Goal: Communication & Community: Participate in discussion

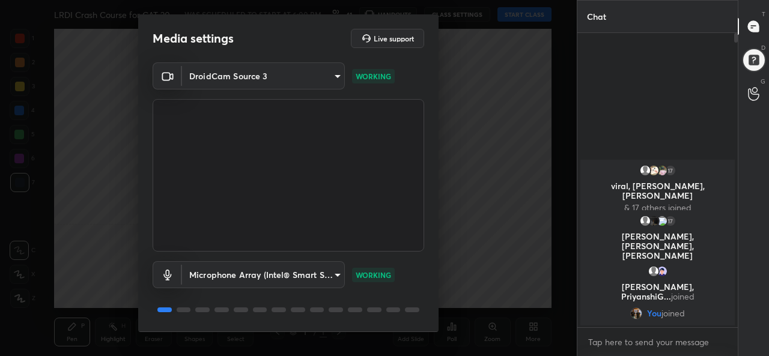
scroll to position [37, 0]
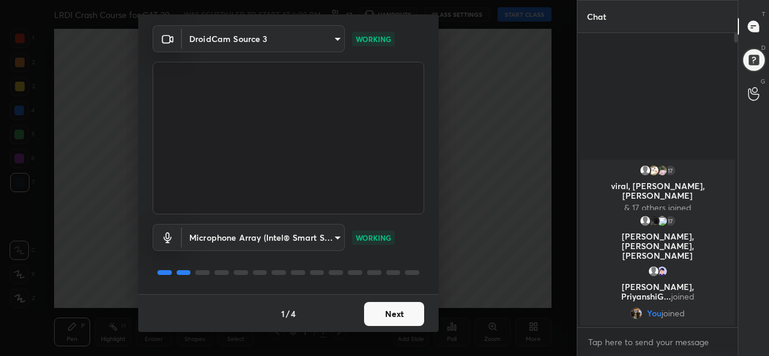
click at [385, 308] on button "Next" at bounding box center [394, 314] width 60 height 24
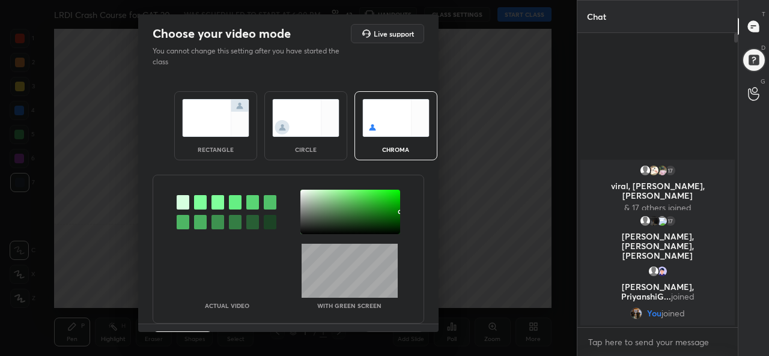
click at [213, 132] on img at bounding box center [215, 118] width 67 height 38
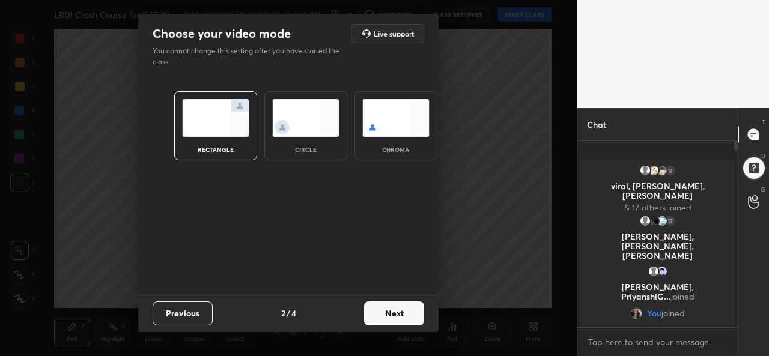
scroll to position [83, 157]
click at [388, 310] on button "Next" at bounding box center [394, 314] width 60 height 24
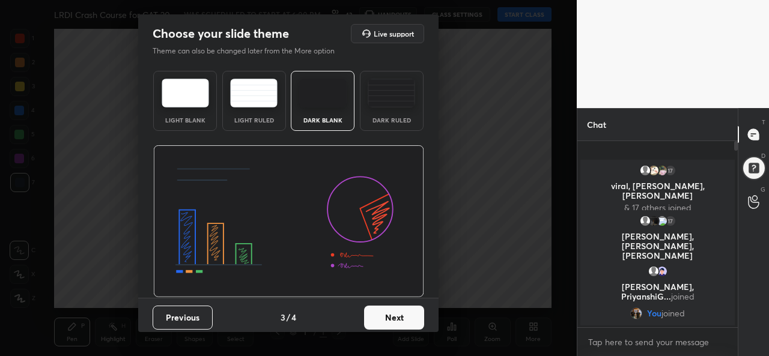
click at [410, 319] on button "Next" at bounding box center [394, 318] width 60 height 24
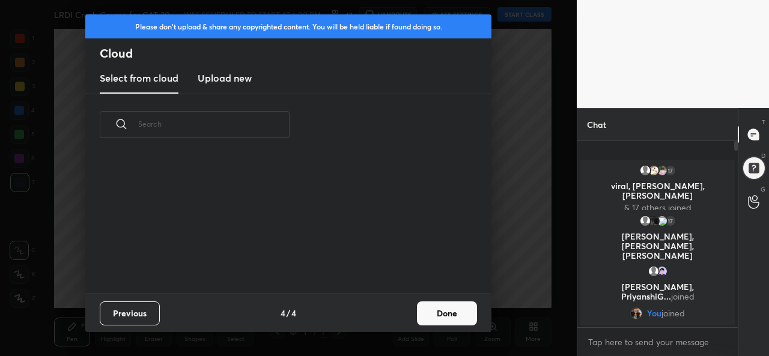
click at [450, 319] on button "Done" at bounding box center [447, 314] width 60 height 24
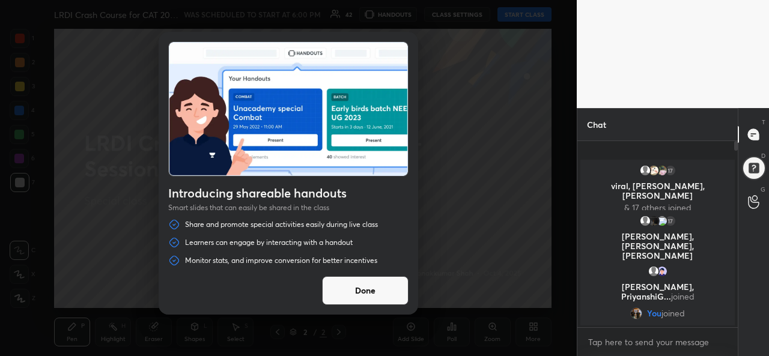
click at [364, 291] on button "Done" at bounding box center [365, 290] width 87 height 29
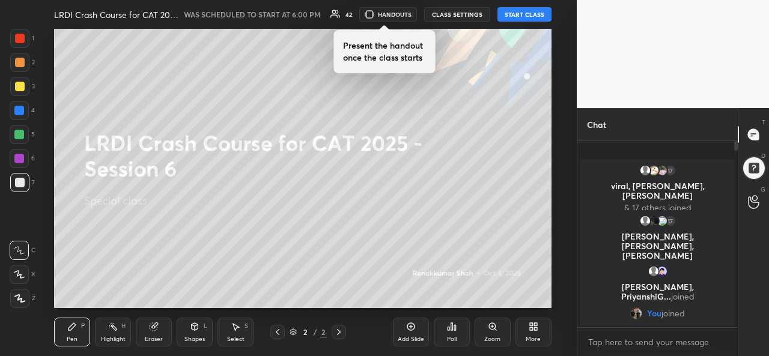
click at [535, 13] on button "START CLASS" at bounding box center [525, 14] width 54 height 14
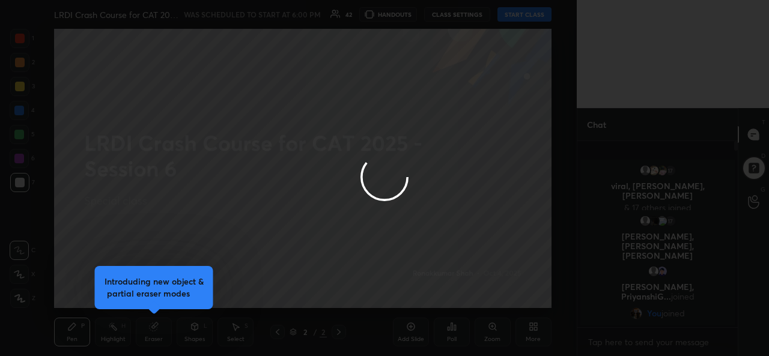
type textarea "x"
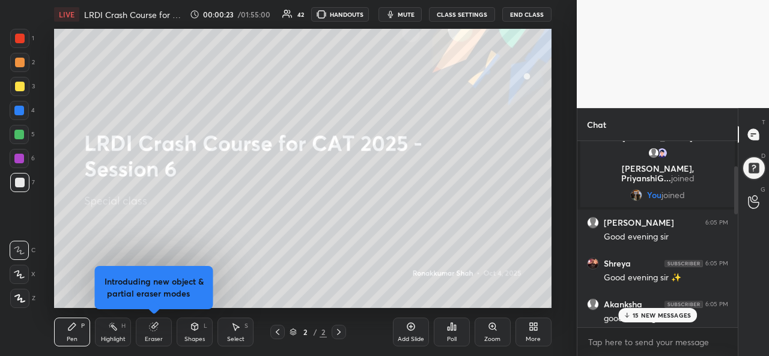
scroll to position [119, 0]
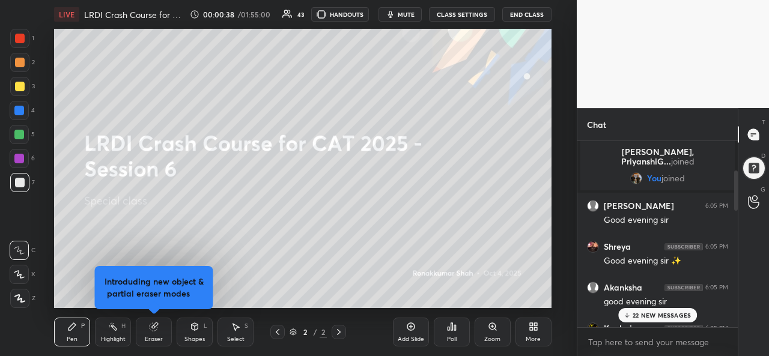
click at [658, 314] on p "22 NEW MESSAGES" at bounding box center [662, 315] width 58 height 7
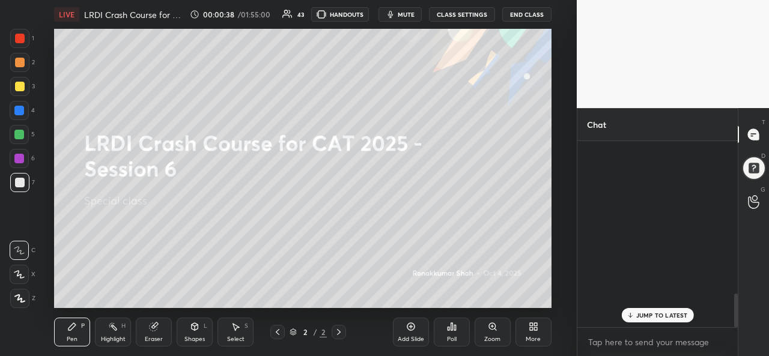
scroll to position [844, 0]
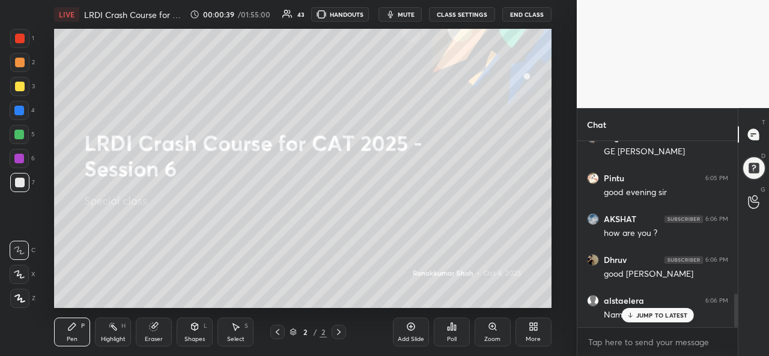
click at [650, 316] on p "JUMP TO LATEST" at bounding box center [663, 315] width 52 height 7
click at [18, 39] on div at bounding box center [20, 39] width 10 height 10
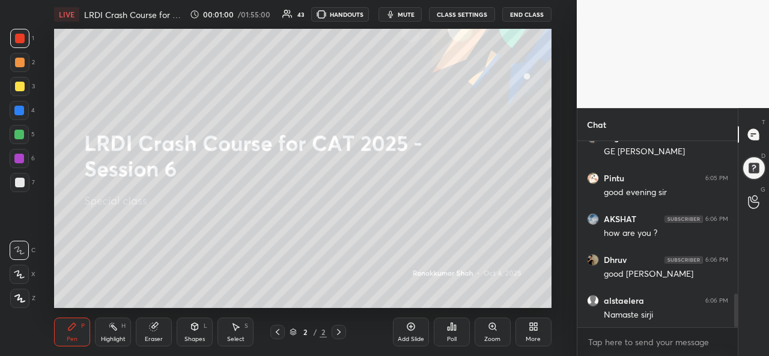
click at [19, 84] on div at bounding box center [20, 87] width 10 height 10
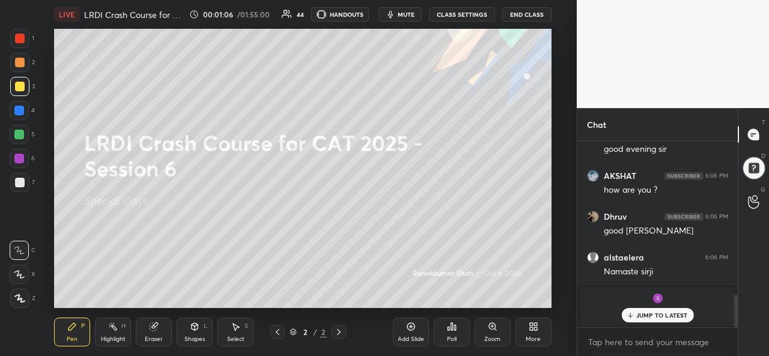
click at [17, 136] on div at bounding box center [19, 135] width 10 height 10
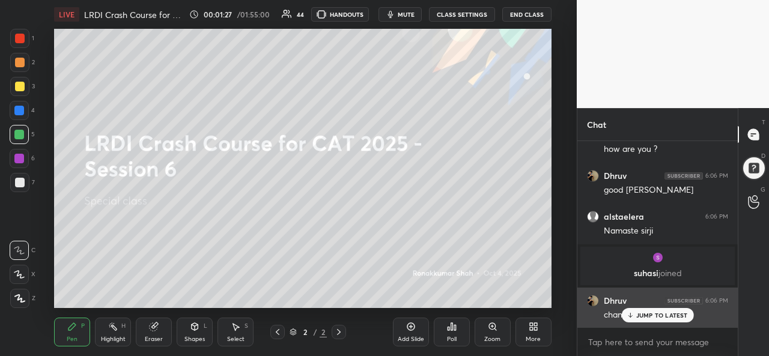
click at [648, 314] on p "JUMP TO LATEST" at bounding box center [663, 315] width 52 height 7
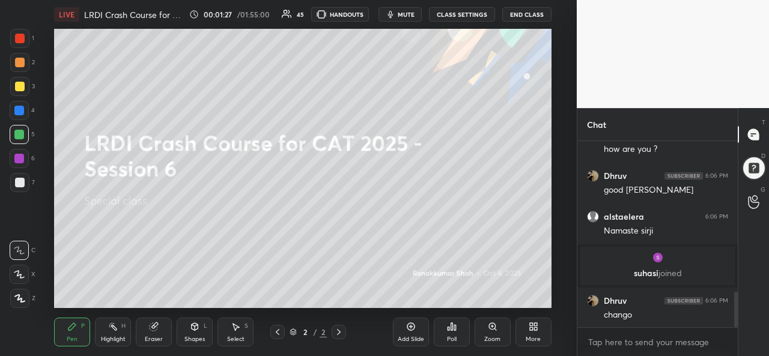
scroll to position [845, 0]
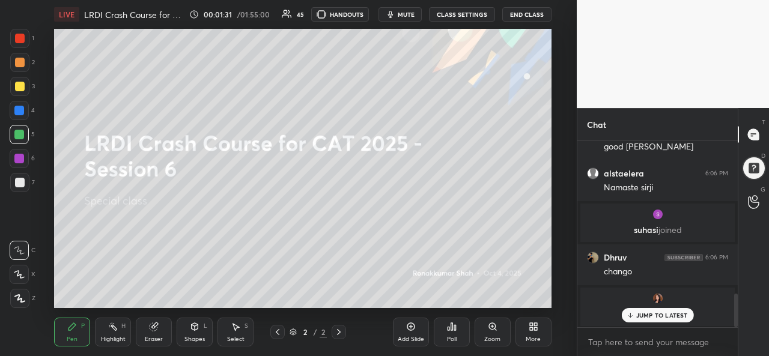
click at [646, 313] on p "JUMP TO LATEST" at bounding box center [663, 315] width 52 height 7
click at [22, 78] on div at bounding box center [19, 86] width 19 height 19
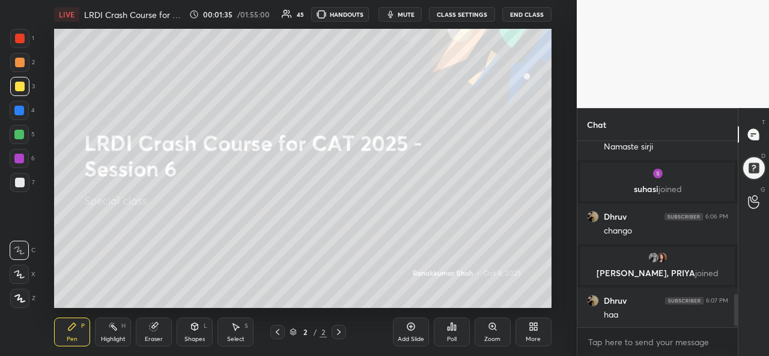
scroll to position [905, 0]
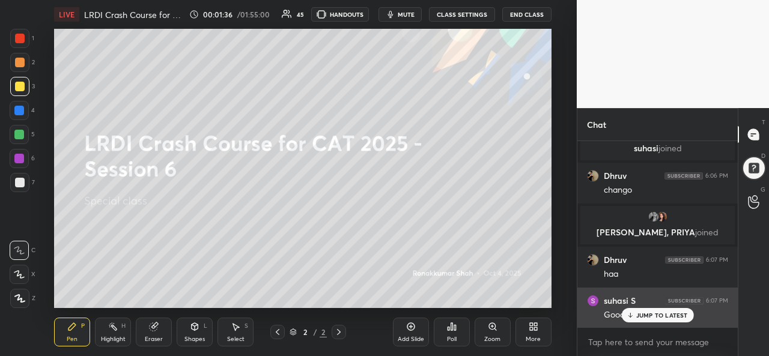
click at [643, 314] on p "JUMP TO LATEST" at bounding box center [663, 315] width 52 height 7
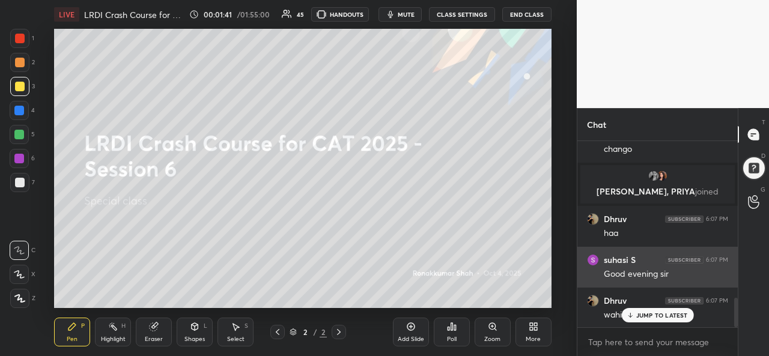
scroll to position [987, 0]
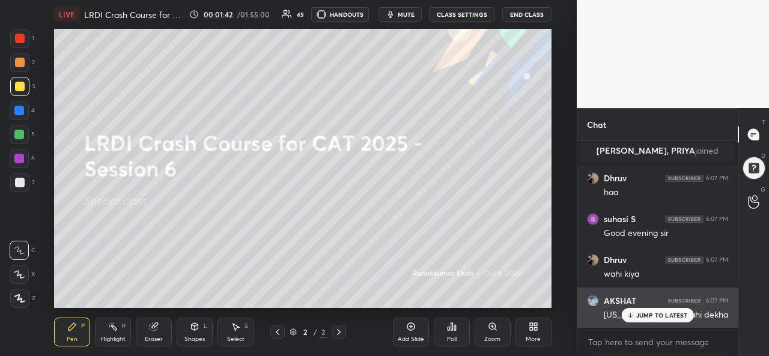
click at [652, 316] on p "JUMP TO LATEST" at bounding box center [663, 315] width 52 height 7
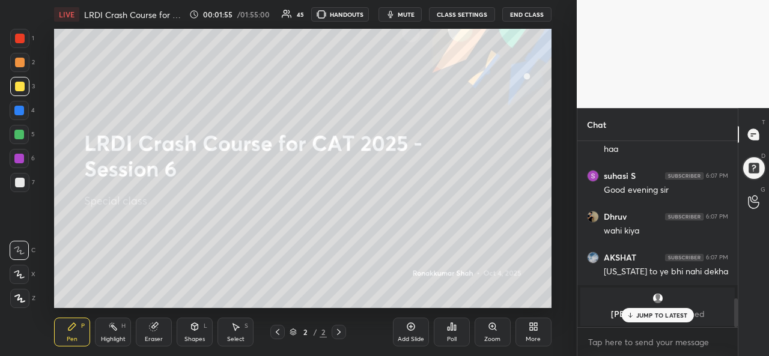
click at [653, 317] on p "JUMP TO LATEST" at bounding box center [663, 315] width 52 height 7
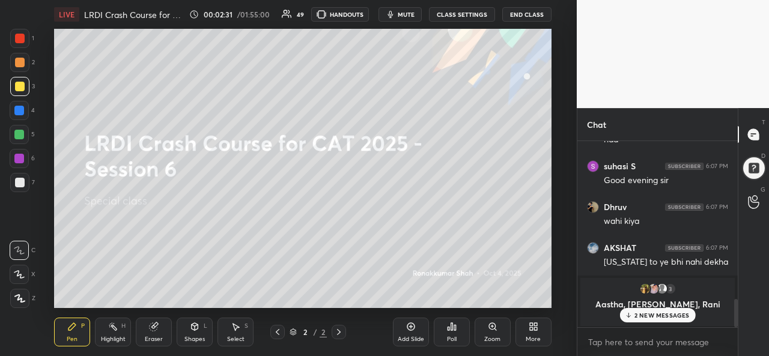
click at [661, 318] on p "2 NEW MESSAGES" at bounding box center [662, 315] width 55 height 7
click at [534, 337] on div "More" at bounding box center [533, 340] width 15 height 6
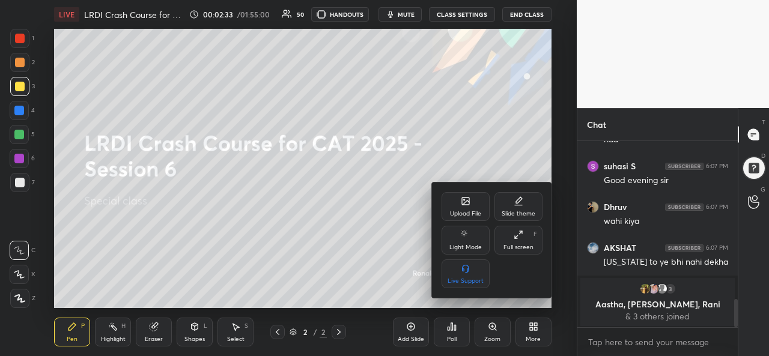
click at [468, 208] on div "Upload File" at bounding box center [466, 206] width 48 height 29
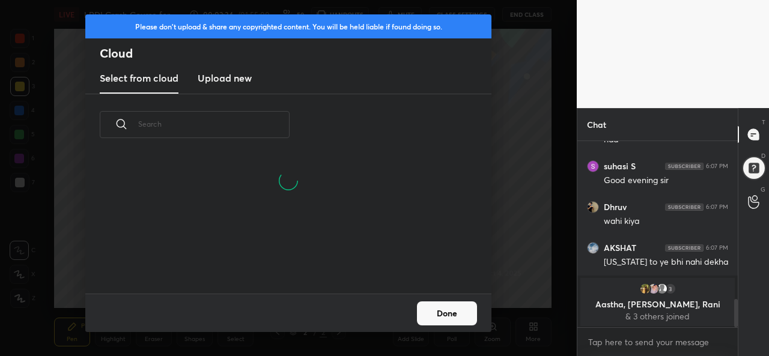
click at [229, 78] on h3 "Upload new" at bounding box center [225, 78] width 54 height 14
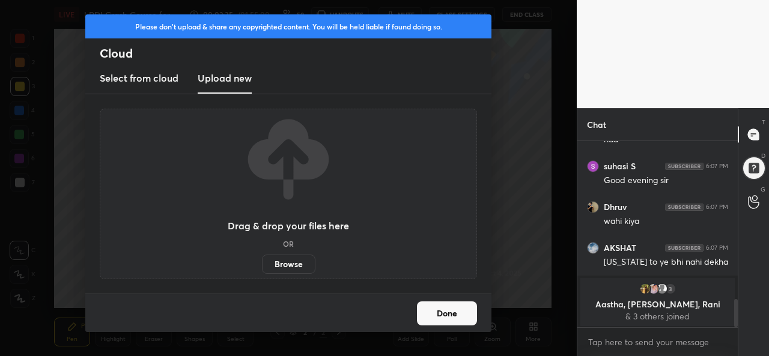
click at [291, 258] on label "Browse" at bounding box center [288, 264] width 53 height 19
click at [262, 258] on input "Browse" at bounding box center [262, 264] width 0 height 19
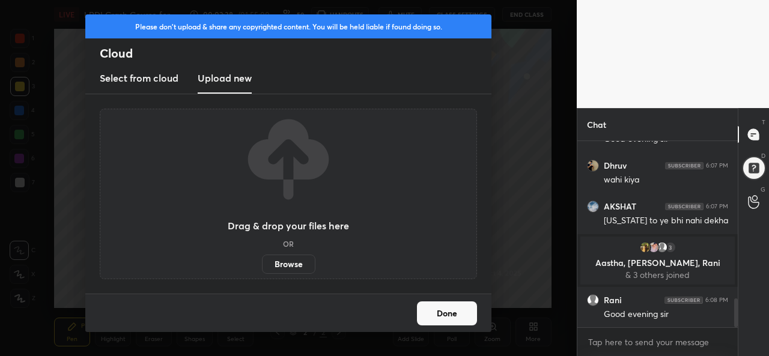
scroll to position [1024, 0]
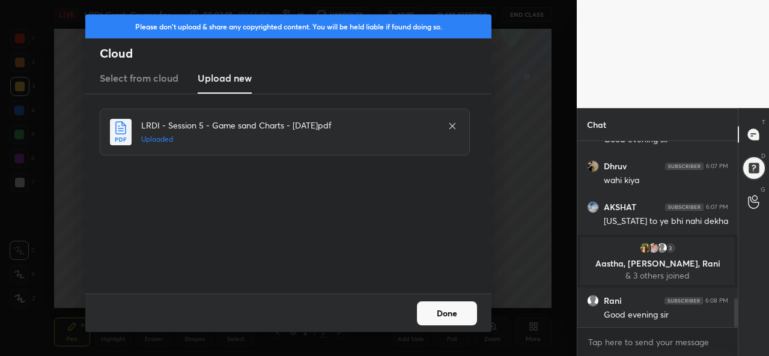
click at [450, 311] on button "Done" at bounding box center [447, 314] width 60 height 24
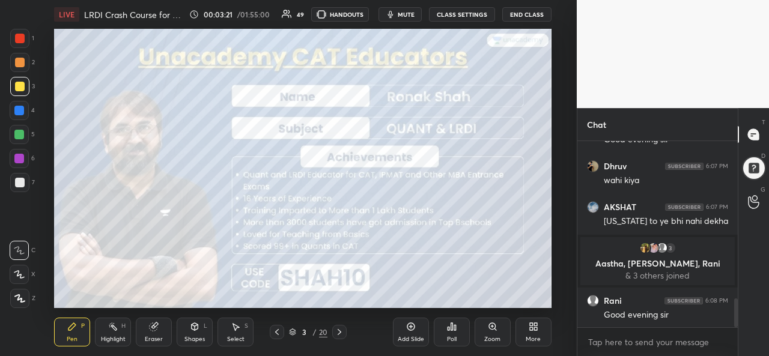
click at [17, 129] on div at bounding box center [19, 134] width 19 height 19
click at [18, 58] on div at bounding box center [20, 63] width 10 height 10
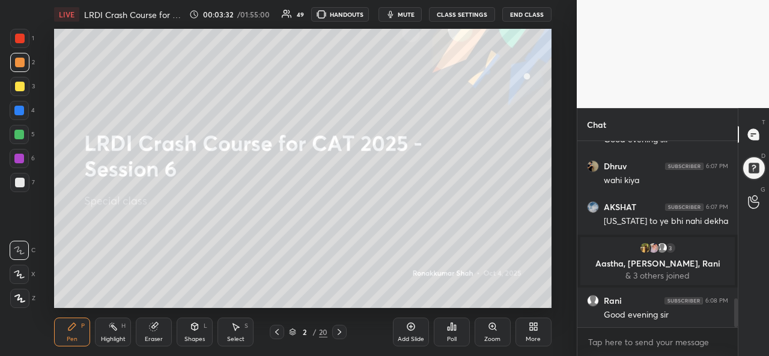
scroll to position [1065, 0]
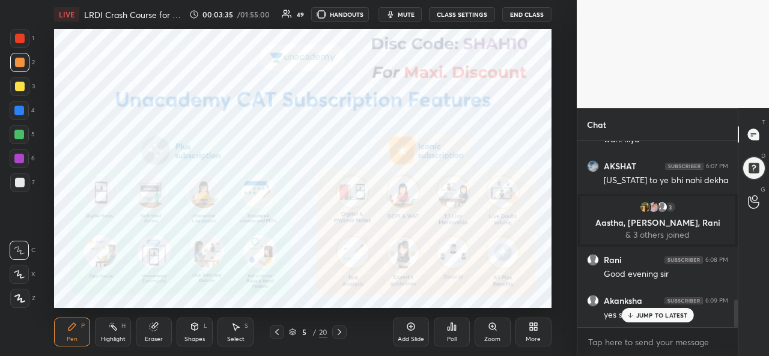
click at [663, 314] on p "JUMP TO LATEST" at bounding box center [663, 315] width 52 height 7
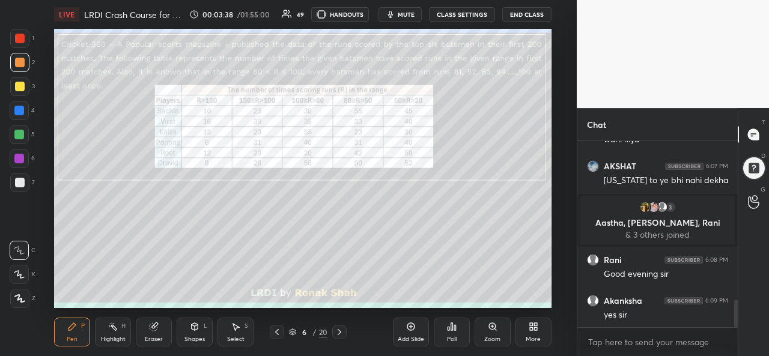
click at [19, 36] on div at bounding box center [20, 39] width 10 height 10
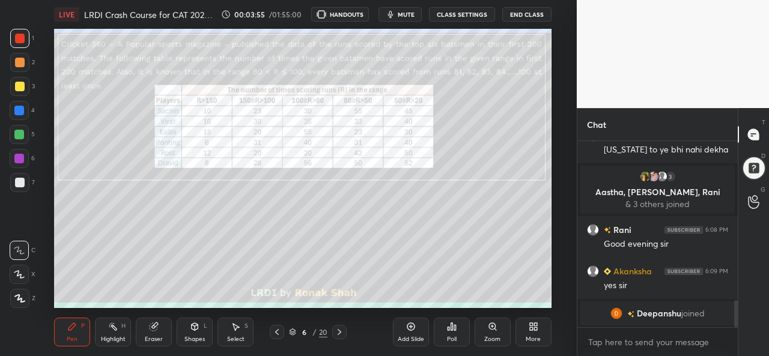
scroll to position [59825, 59576]
click at [13, 275] on div at bounding box center [19, 274] width 19 height 19
click at [17, 82] on div at bounding box center [20, 87] width 10 height 10
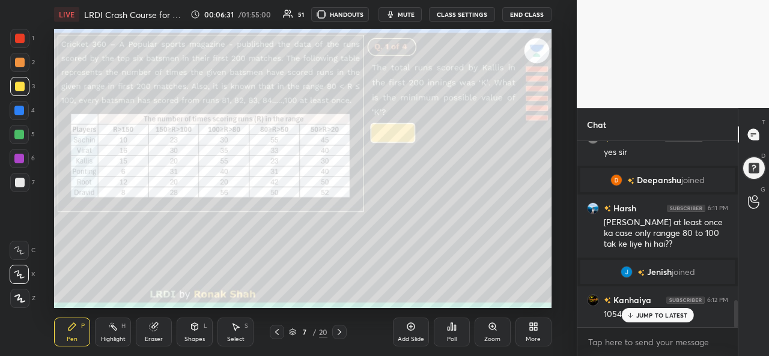
scroll to position [1098, 0]
click at [636, 313] on div "JUMP TO LATEST" at bounding box center [657, 315] width 72 height 14
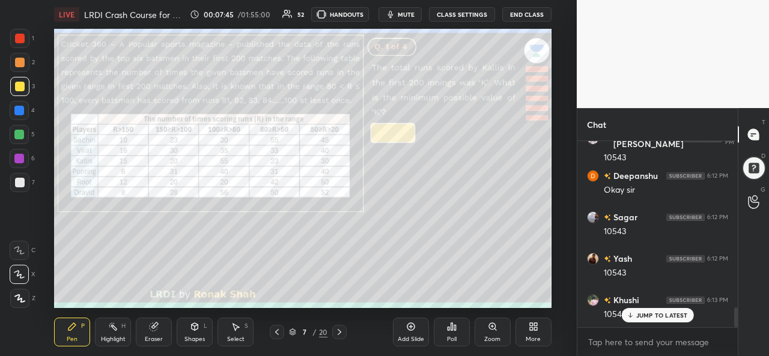
scroll to position [1574, 0]
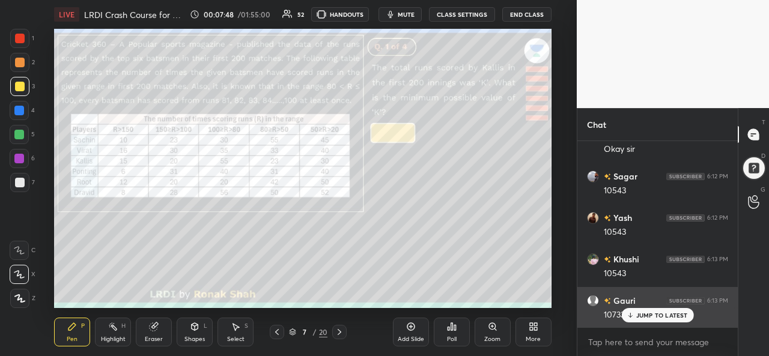
click at [654, 311] on div "JUMP TO LATEST" at bounding box center [657, 315] width 72 height 14
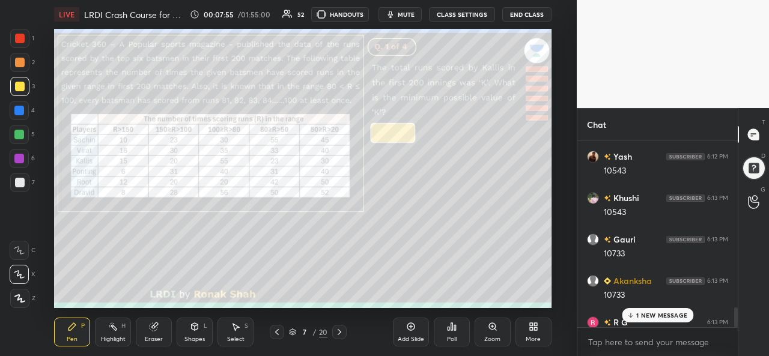
scroll to position [1656, 0]
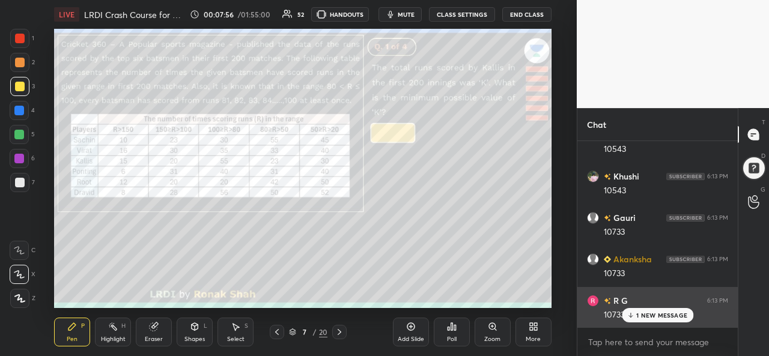
click at [651, 312] on p "1 NEW MESSAGE" at bounding box center [662, 315] width 51 height 7
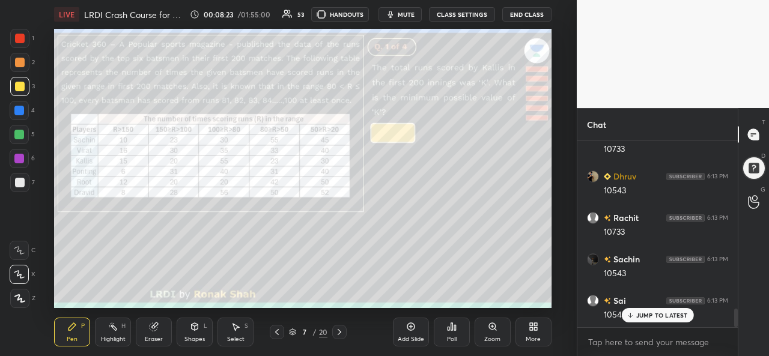
scroll to position [1743, 0]
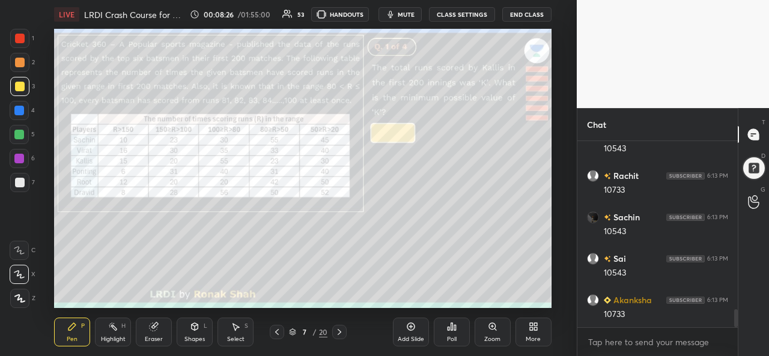
click at [233, 331] on icon at bounding box center [236, 327] width 10 height 10
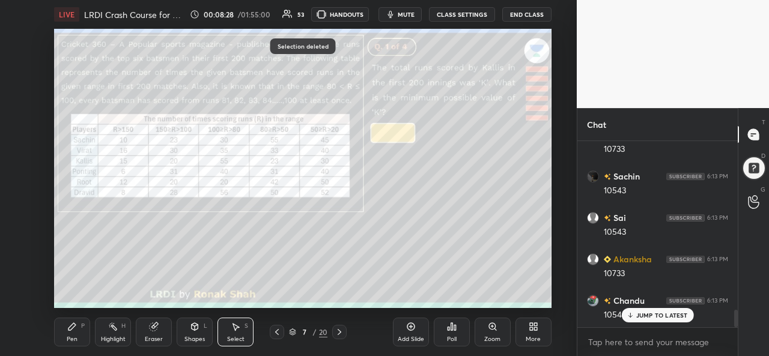
scroll to position [1867, 0]
click at [638, 312] on p "JUMP TO LATEST" at bounding box center [663, 315] width 52 height 7
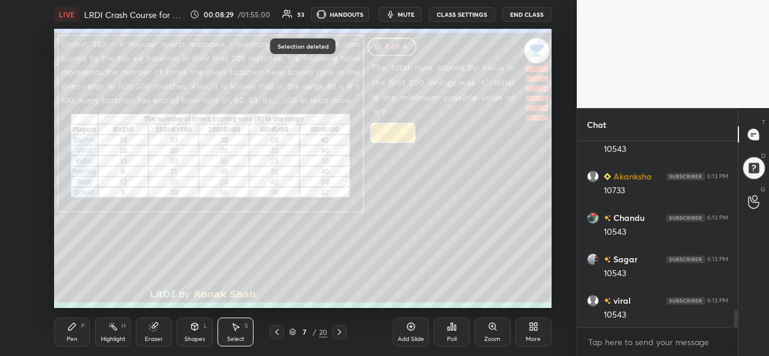
click at [69, 331] on icon at bounding box center [72, 326] width 7 height 7
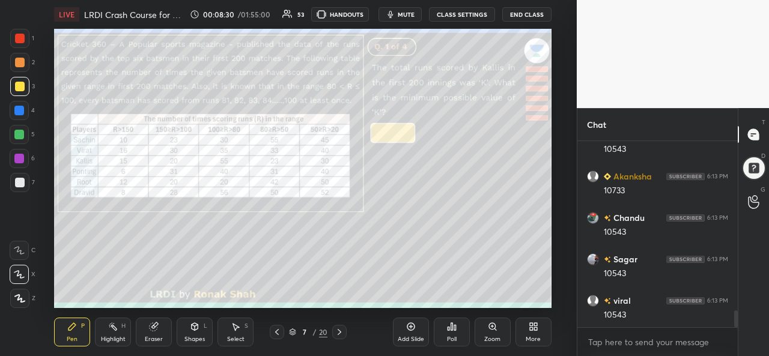
click at [15, 132] on div at bounding box center [19, 135] width 10 height 10
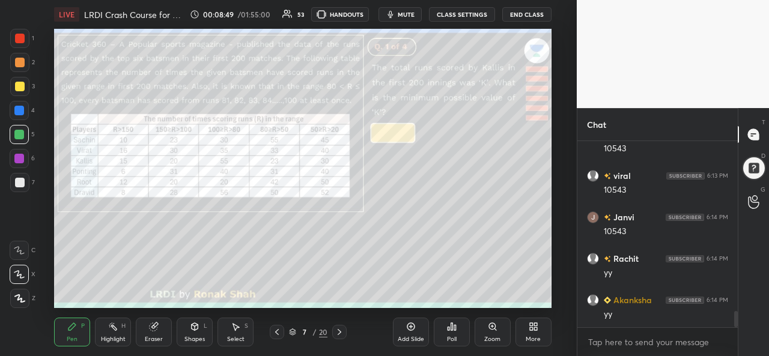
scroll to position [2021, 0]
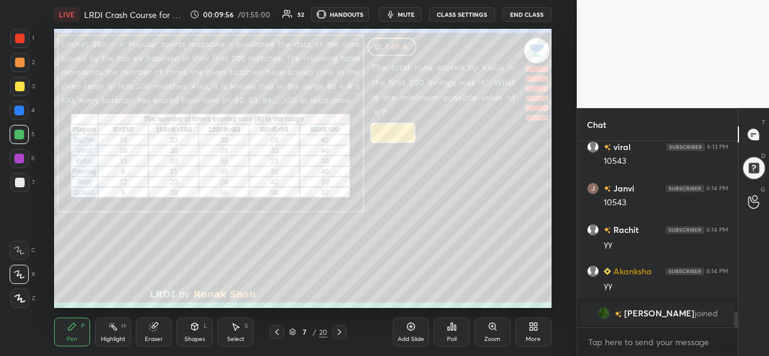
click at [17, 57] on div at bounding box center [19, 62] width 19 height 19
click at [20, 109] on div at bounding box center [19, 111] width 10 height 10
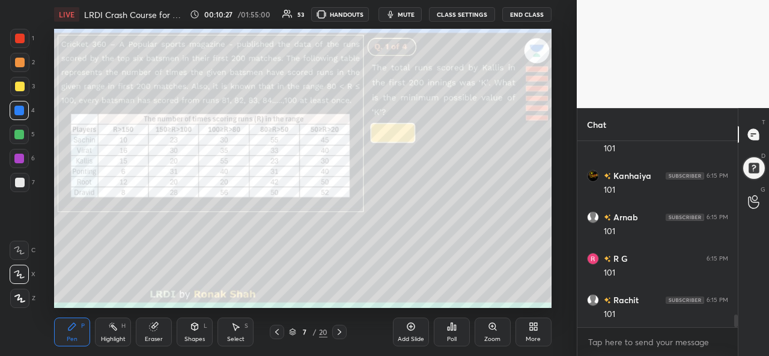
scroll to position [2615, 0]
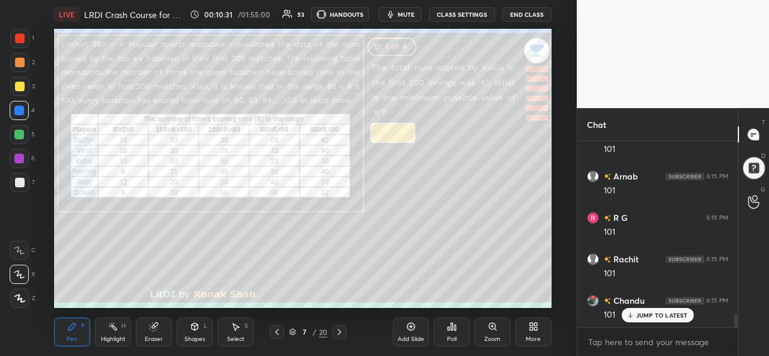
click at [17, 132] on div at bounding box center [19, 135] width 10 height 10
click at [16, 41] on div at bounding box center [20, 39] width 10 height 10
click at [414, 332] on div "Add Slide" at bounding box center [411, 332] width 36 height 29
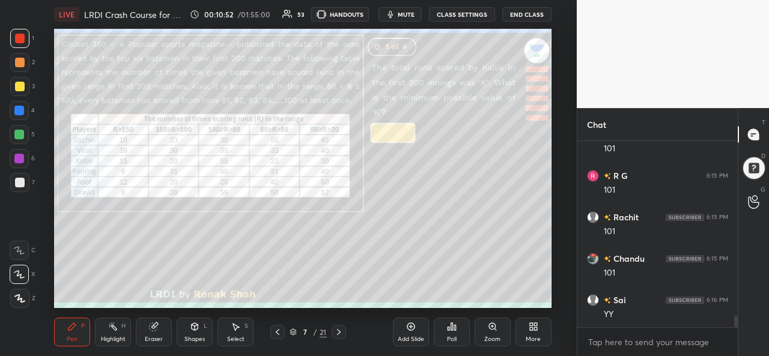
scroll to position [2698, 0]
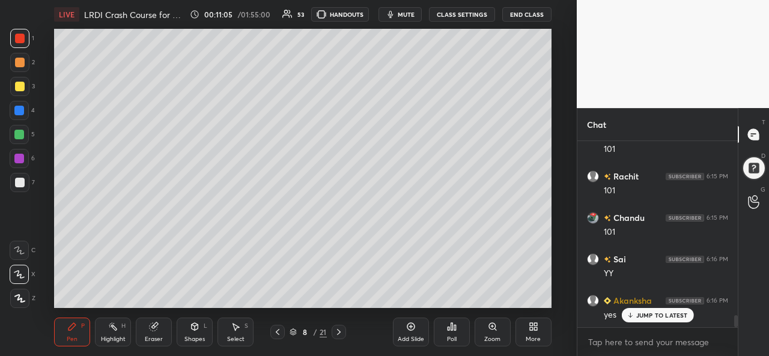
click at [19, 108] on div at bounding box center [19, 111] width 10 height 10
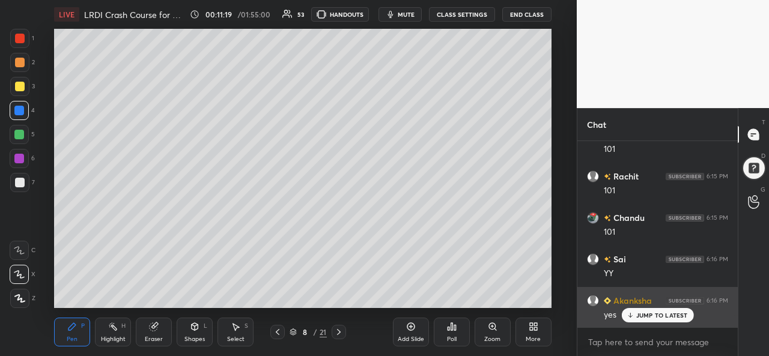
click at [638, 312] on p "JUMP TO LATEST" at bounding box center [663, 315] width 52 height 7
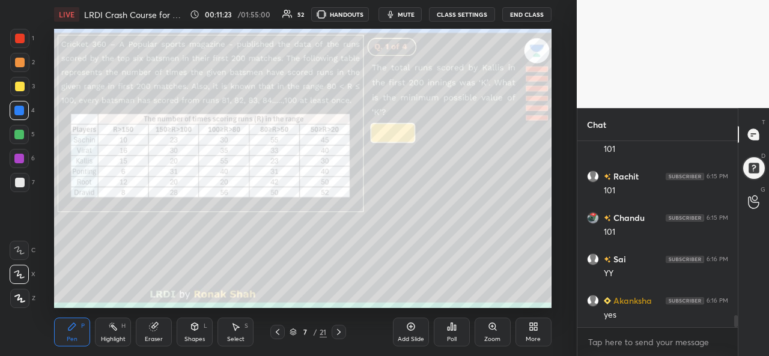
click at [14, 132] on div at bounding box center [19, 135] width 10 height 10
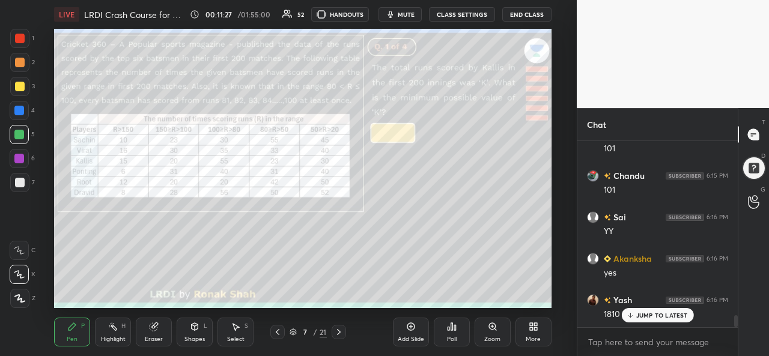
scroll to position [2780, 0]
click at [17, 87] on div at bounding box center [20, 87] width 10 height 10
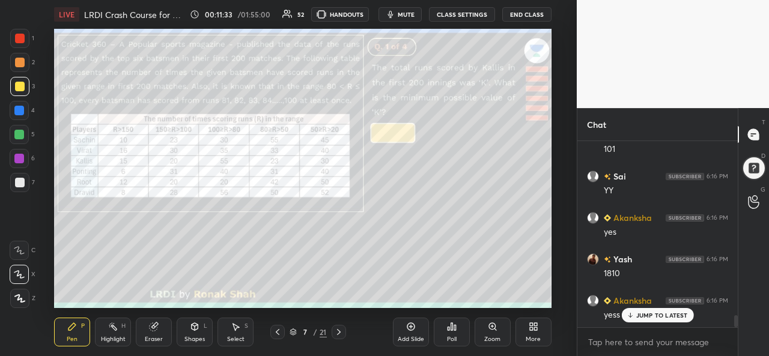
click at [22, 112] on div at bounding box center [19, 111] width 10 height 10
click at [15, 133] on div at bounding box center [19, 135] width 10 height 10
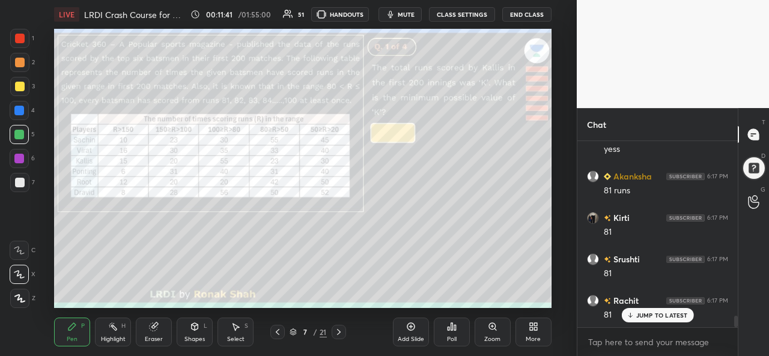
scroll to position [2988, 0]
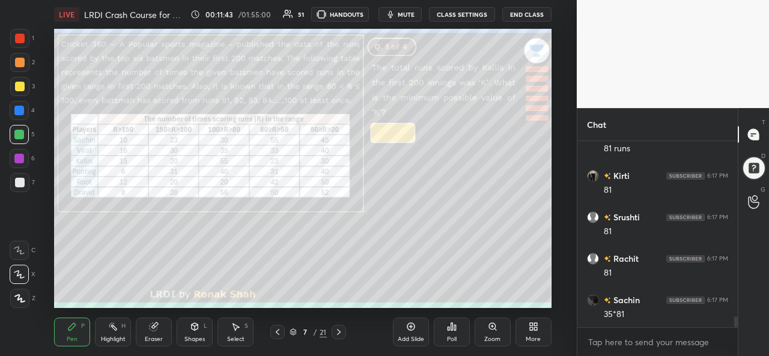
click at [22, 109] on div at bounding box center [19, 111] width 10 height 10
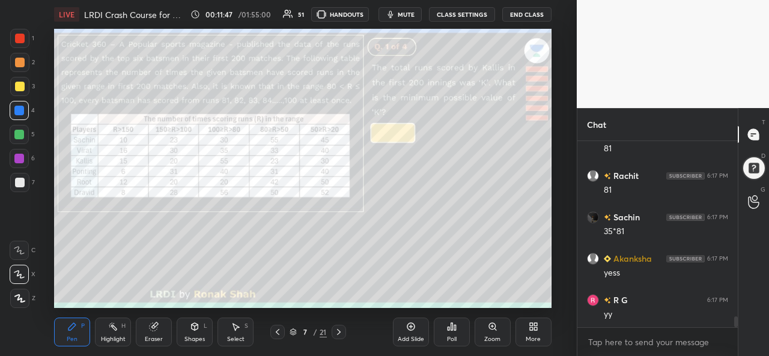
click at [17, 133] on div at bounding box center [19, 135] width 10 height 10
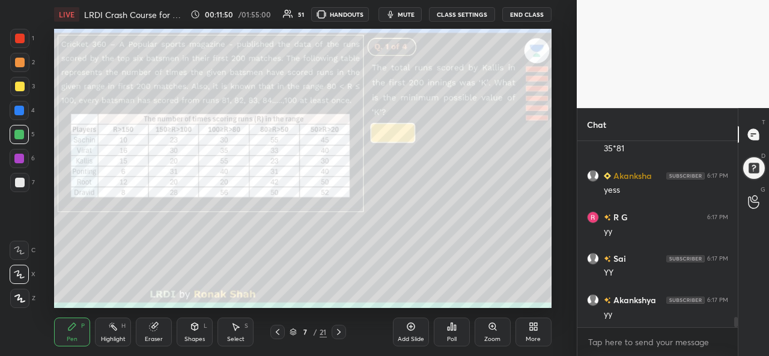
scroll to position [3237, 0]
click at [15, 36] on div at bounding box center [20, 39] width 10 height 10
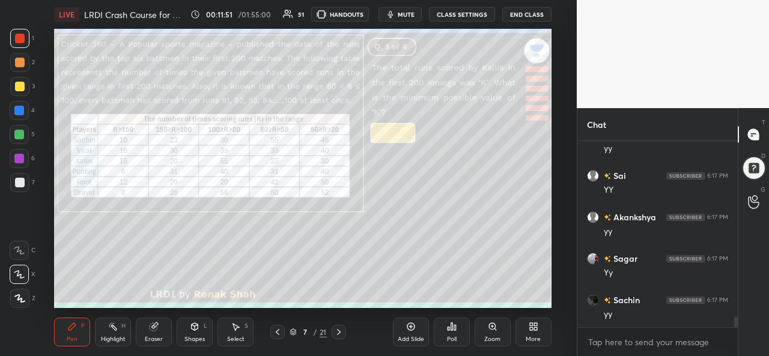
scroll to position [3278, 0]
click at [19, 108] on div at bounding box center [19, 111] width 10 height 10
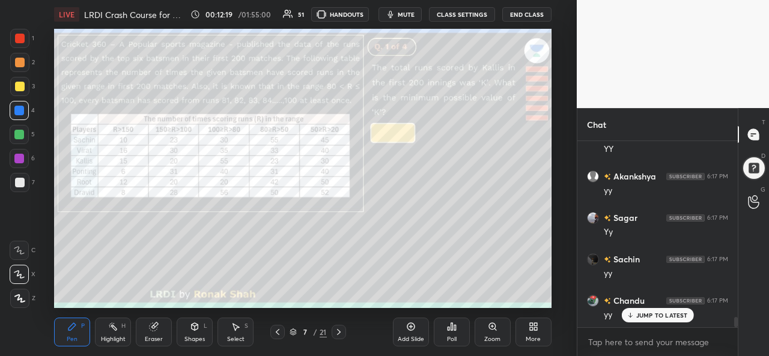
click at [18, 85] on div at bounding box center [20, 87] width 10 height 10
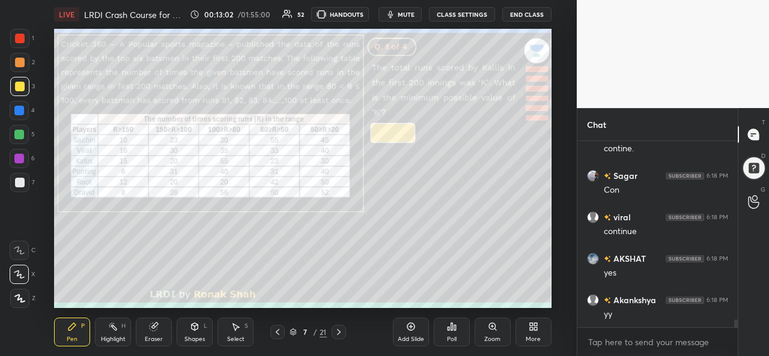
scroll to position [4439, 0]
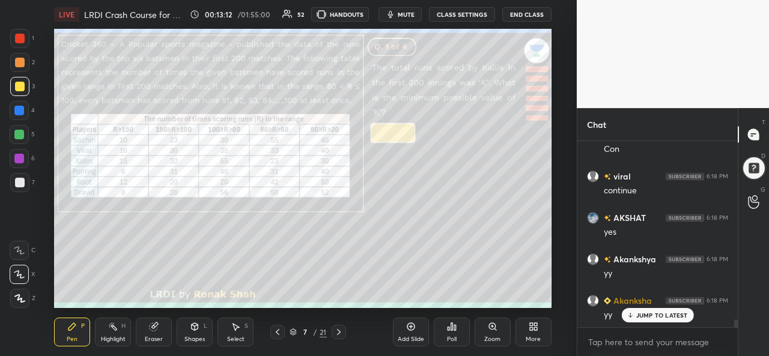
click at [338, 334] on icon at bounding box center [339, 333] width 10 height 10
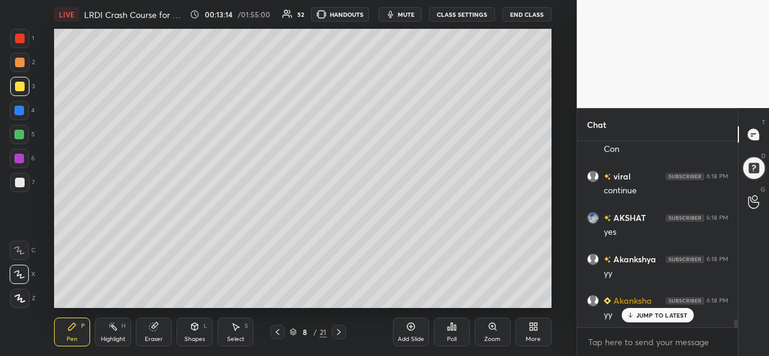
click at [414, 331] on icon at bounding box center [411, 327] width 10 height 10
click at [18, 82] on div at bounding box center [20, 87] width 10 height 10
click at [17, 109] on div at bounding box center [19, 111] width 10 height 10
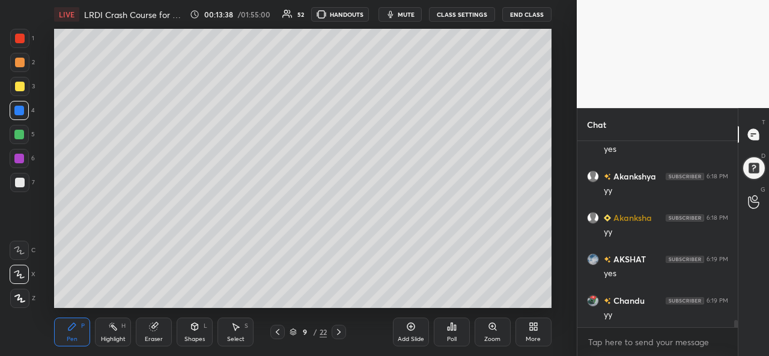
scroll to position [4605, 0]
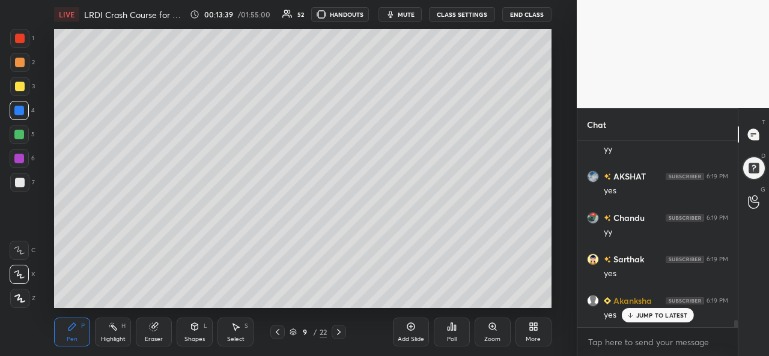
click at [17, 39] on div at bounding box center [20, 39] width 10 height 10
click at [17, 88] on div at bounding box center [20, 87] width 10 height 10
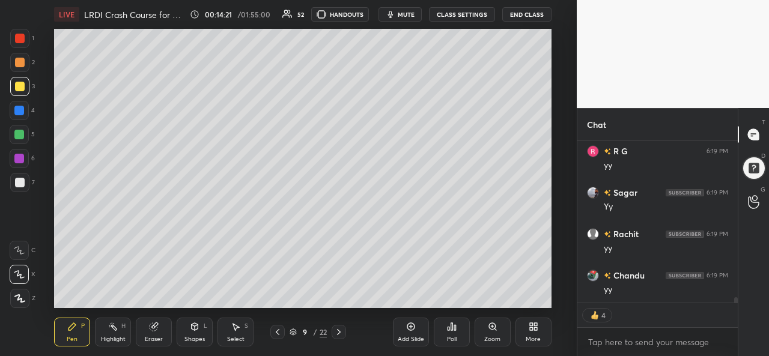
scroll to position [5004, 0]
type textarea "x"
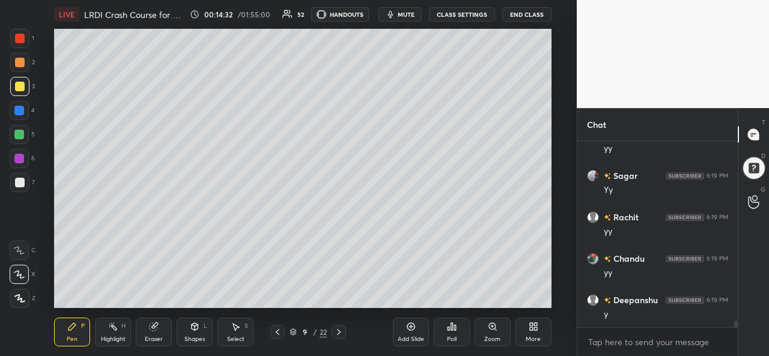
scroll to position [5020, 0]
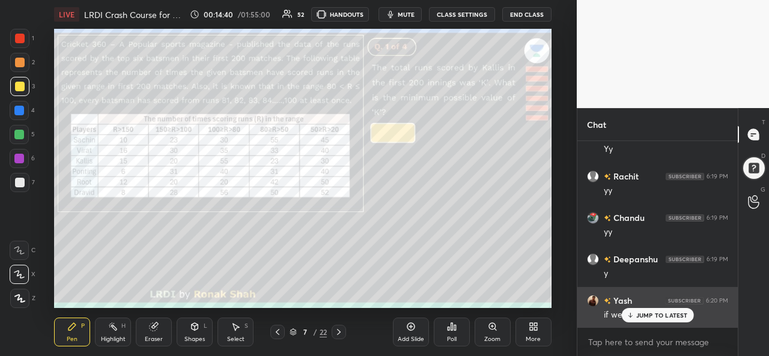
click at [660, 316] on p "JUMP TO LATEST" at bounding box center [663, 315] width 52 height 7
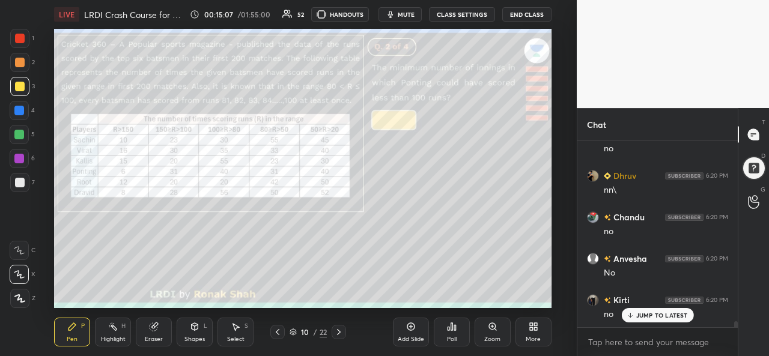
scroll to position [5611, 0]
click at [239, 338] on div "Select" at bounding box center [235, 340] width 17 height 6
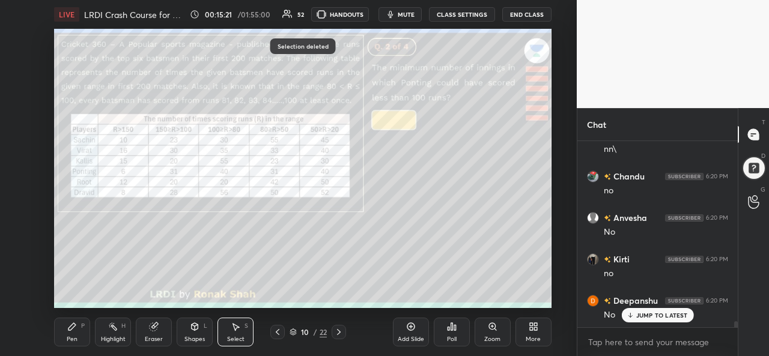
click at [644, 317] on p "JUMP TO LATEST" at bounding box center [663, 315] width 52 height 7
click at [72, 329] on icon at bounding box center [72, 326] width 7 height 7
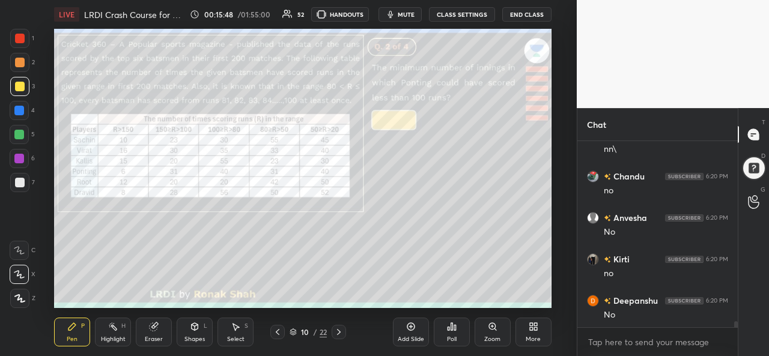
scroll to position [5640, 0]
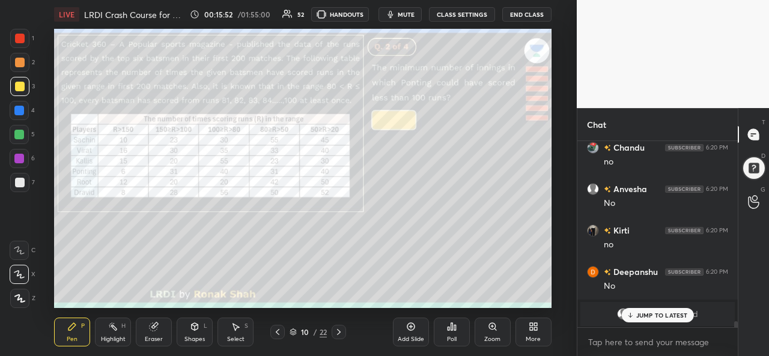
click at [651, 313] on p "JUMP TO LATEST" at bounding box center [663, 315] width 52 height 7
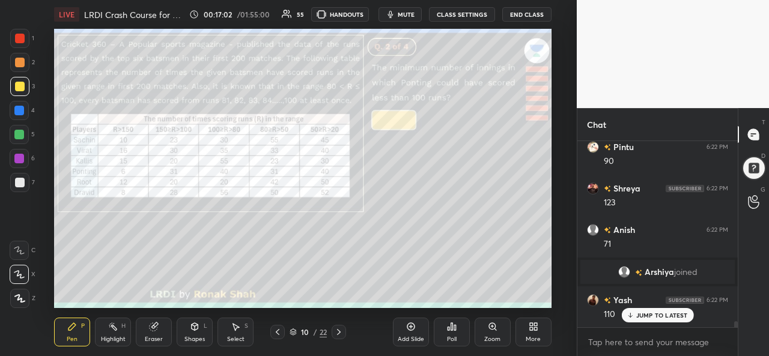
scroll to position [5498, 0]
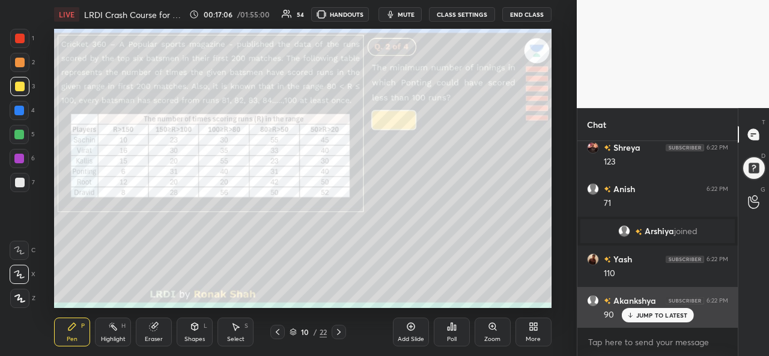
click at [661, 314] on p "JUMP TO LATEST" at bounding box center [663, 315] width 52 height 7
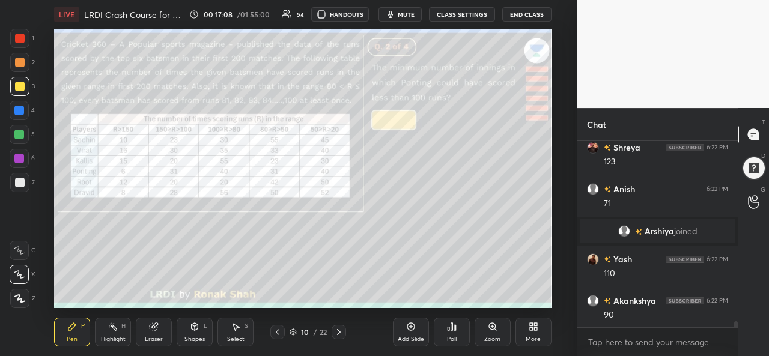
click at [17, 104] on div at bounding box center [19, 110] width 19 height 19
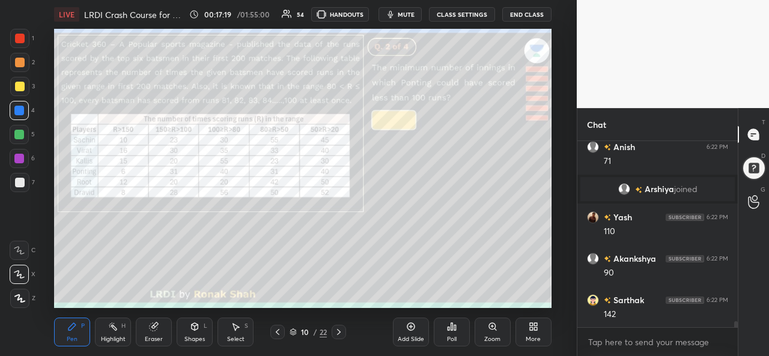
scroll to position [5581, 0]
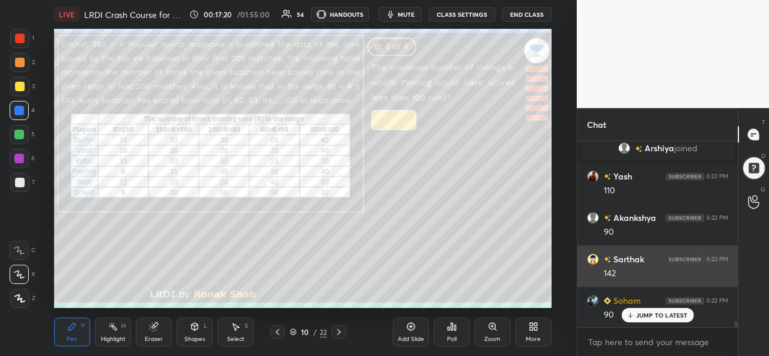
click at [655, 263] on div "[PERSON_NAME] 6:22 PM" at bounding box center [657, 259] width 141 height 13
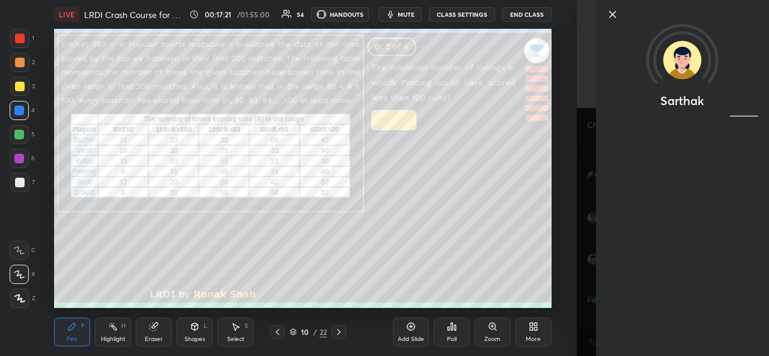
click at [614, 14] on icon at bounding box center [613, 14] width 6 height 6
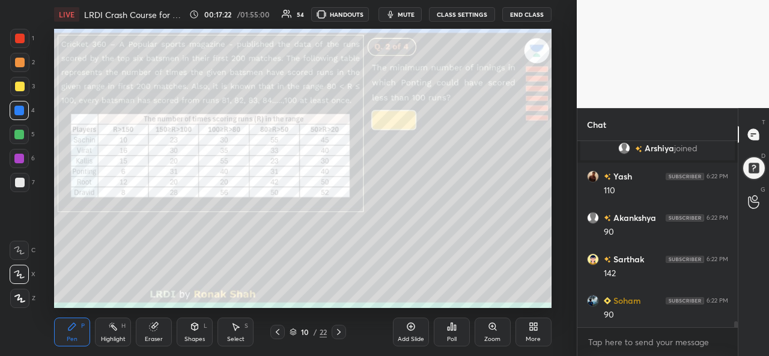
scroll to position [5623, 0]
click at [238, 331] on icon at bounding box center [236, 327] width 10 height 10
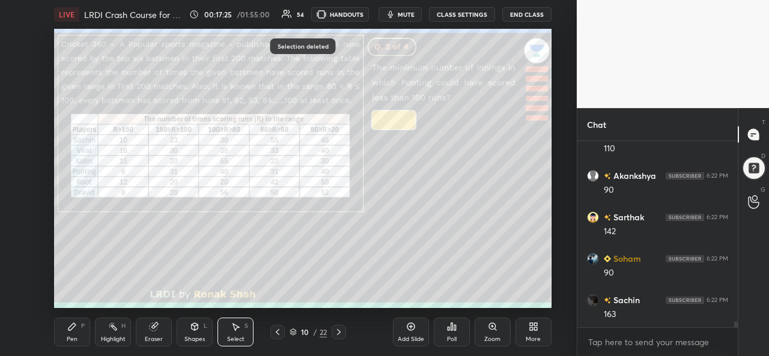
click at [68, 338] on div "Pen" at bounding box center [72, 340] width 11 height 6
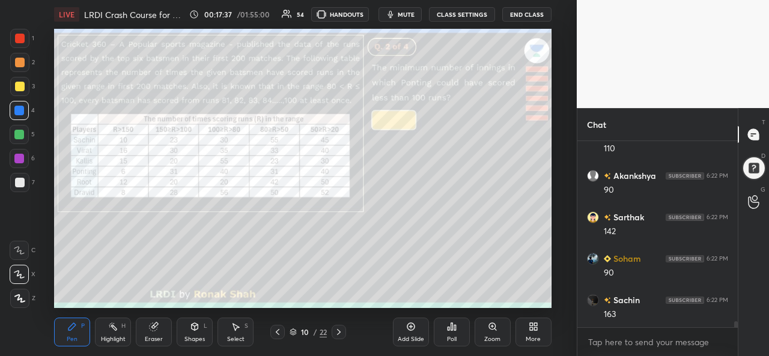
click at [12, 41] on div at bounding box center [19, 38] width 19 height 19
click at [20, 108] on div at bounding box center [19, 111] width 10 height 10
click at [411, 330] on icon at bounding box center [411, 327] width 10 height 10
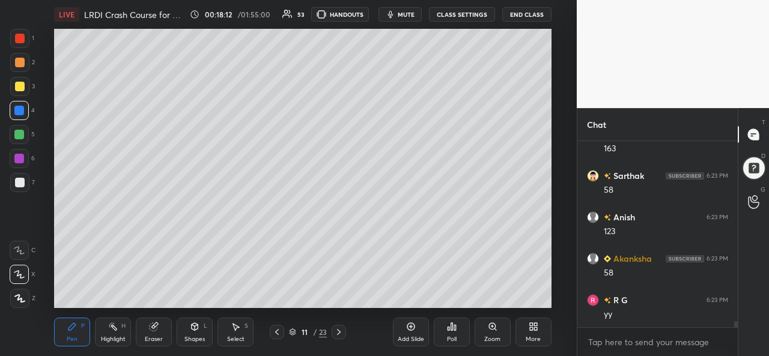
click at [20, 85] on div at bounding box center [20, 87] width 10 height 10
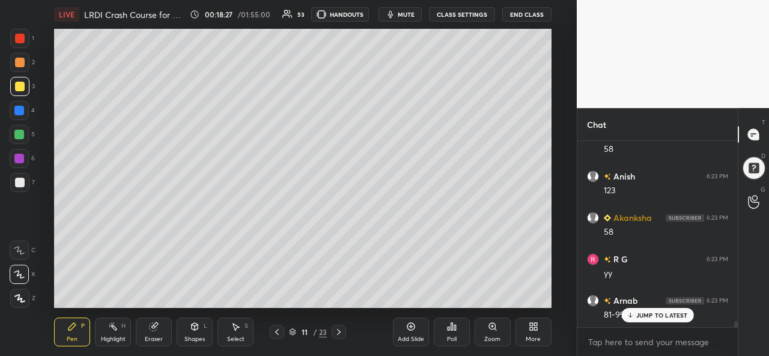
click at [640, 316] on p "JUMP TO LATEST" at bounding box center [663, 315] width 52 height 7
click at [20, 136] on div at bounding box center [19, 135] width 10 height 10
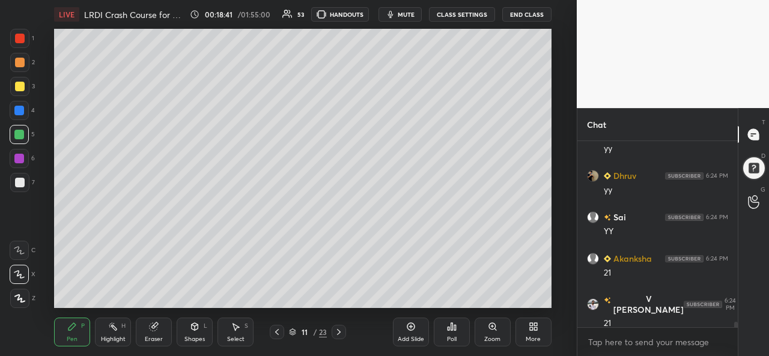
scroll to position [6162, 0]
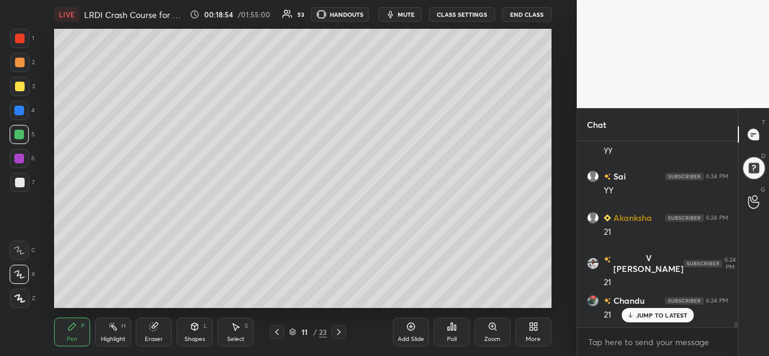
click at [276, 331] on icon at bounding box center [277, 332] width 4 height 6
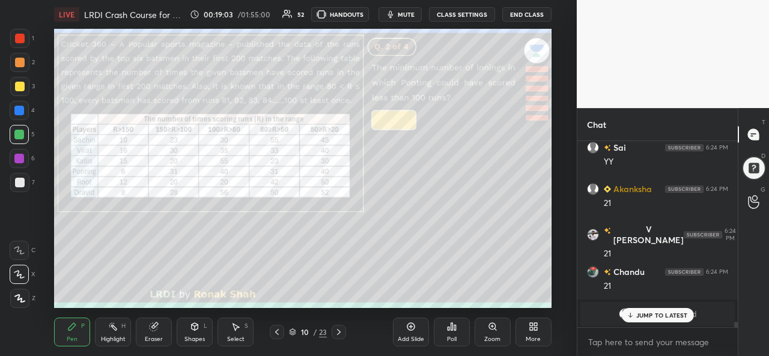
scroll to position [6233, 0]
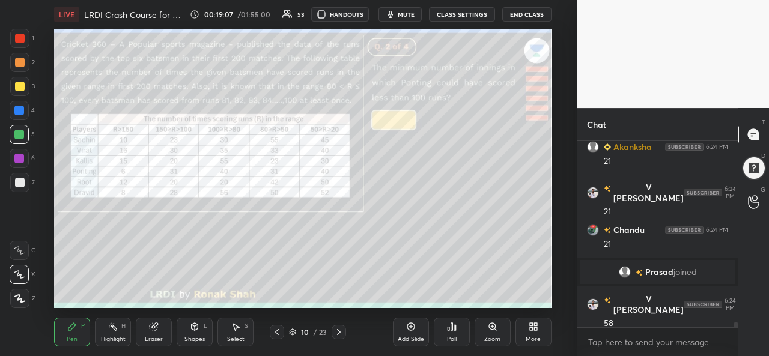
click at [18, 86] on div at bounding box center [20, 87] width 10 height 10
click at [18, 133] on div at bounding box center [19, 135] width 10 height 10
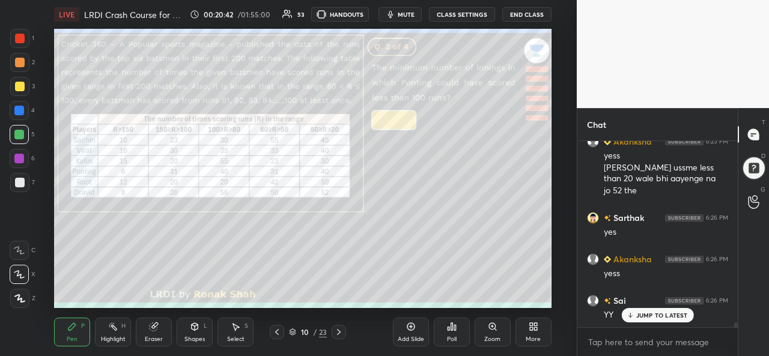
scroll to position [7048, 0]
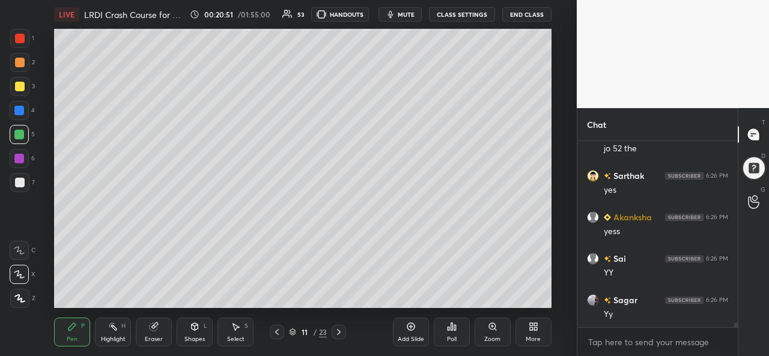
click at [16, 44] on div at bounding box center [19, 38] width 19 height 19
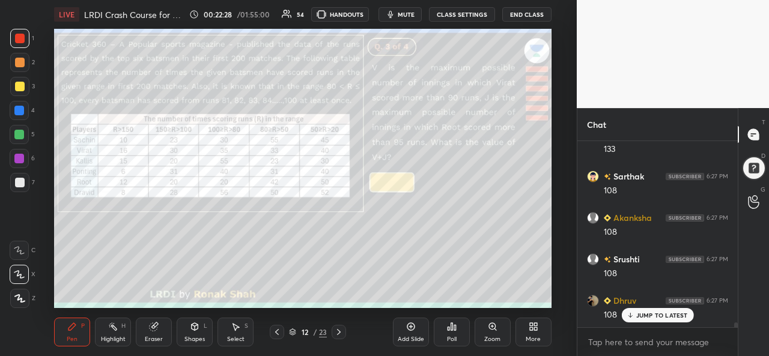
scroll to position [6785, 0]
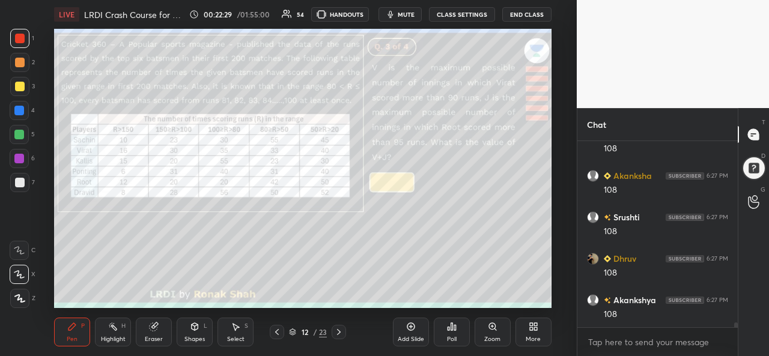
click at [243, 332] on div "Select S" at bounding box center [236, 332] width 36 height 29
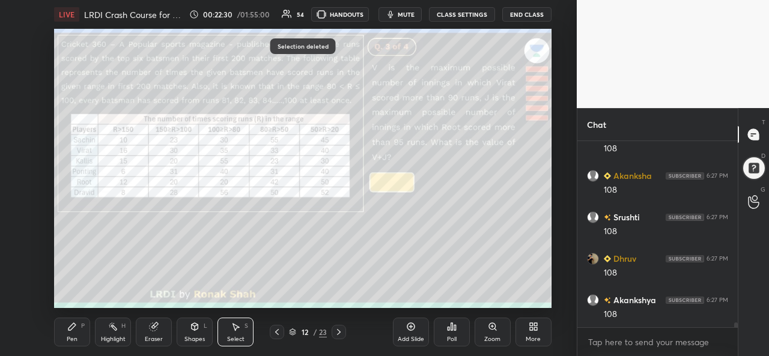
scroll to position [6826, 0]
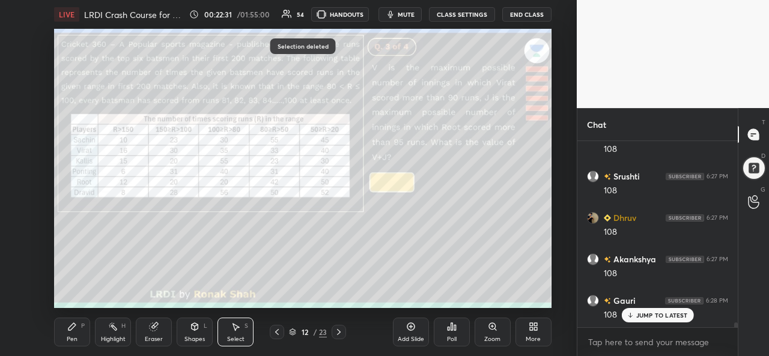
click at [70, 335] on div "Pen P" at bounding box center [72, 332] width 36 height 29
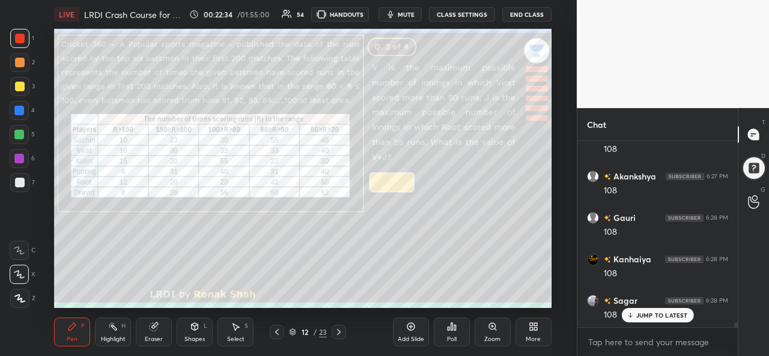
scroll to position [6951, 0]
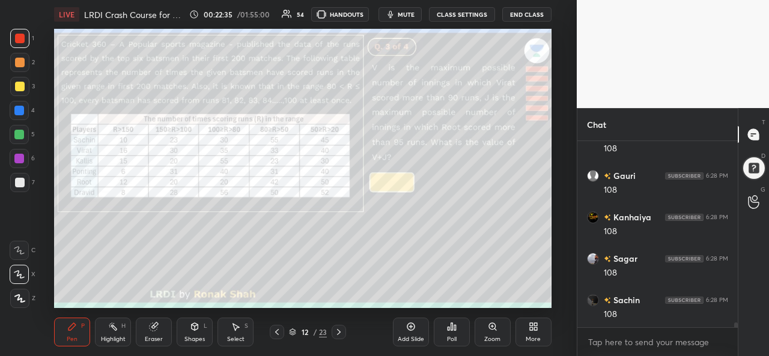
click at [19, 83] on div at bounding box center [20, 87] width 10 height 10
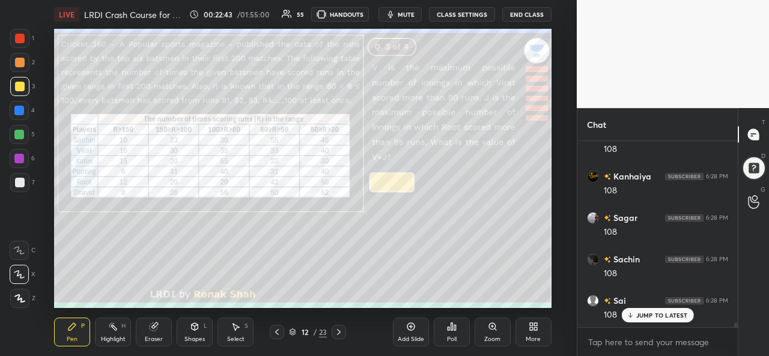
click at [19, 108] on div at bounding box center [19, 111] width 10 height 10
click at [649, 314] on p "JUMP TO LATEST" at bounding box center [663, 315] width 52 height 7
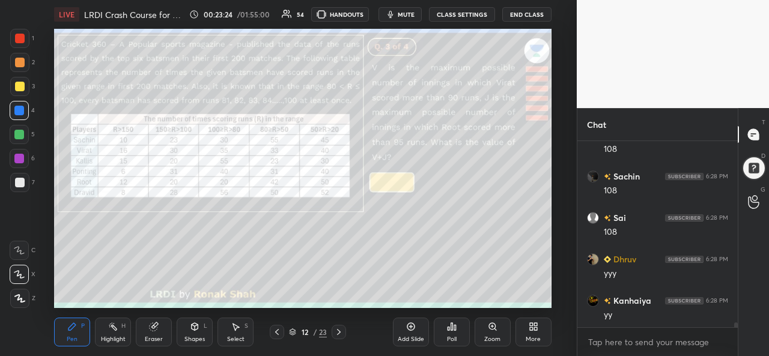
scroll to position [7116, 0]
click at [19, 155] on div at bounding box center [19, 159] width 10 height 10
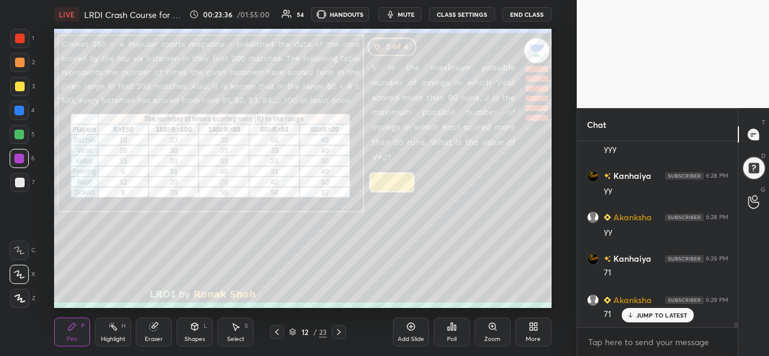
scroll to position [7240, 0]
click at [17, 134] on div at bounding box center [19, 135] width 10 height 10
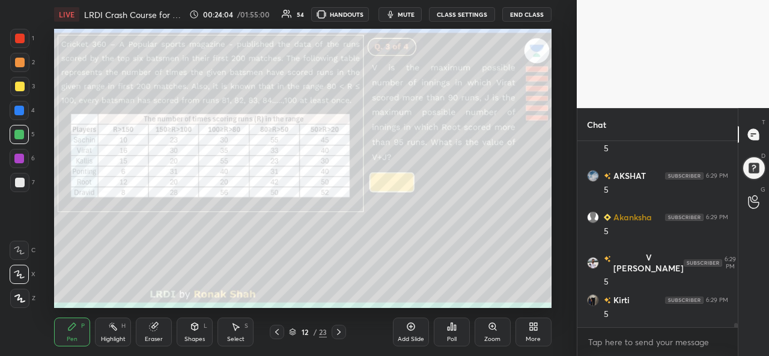
scroll to position [7738, 0]
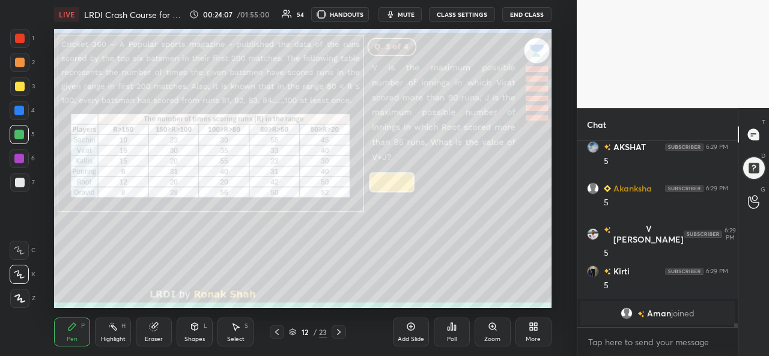
click at [18, 85] on div at bounding box center [20, 87] width 10 height 10
click at [22, 37] on div at bounding box center [20, 39] width 10 height 10
click at [448, 338] on div "Poll" at bounding box center [452, 340] width 10 height 6
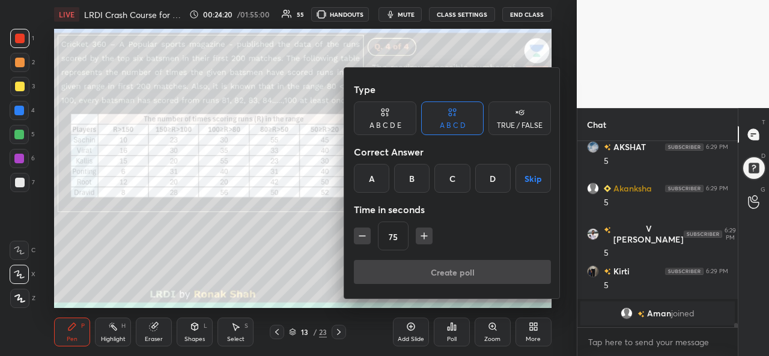
click at [364, 176] on div "A" at bounding box center [371, 178] width 35 height 29
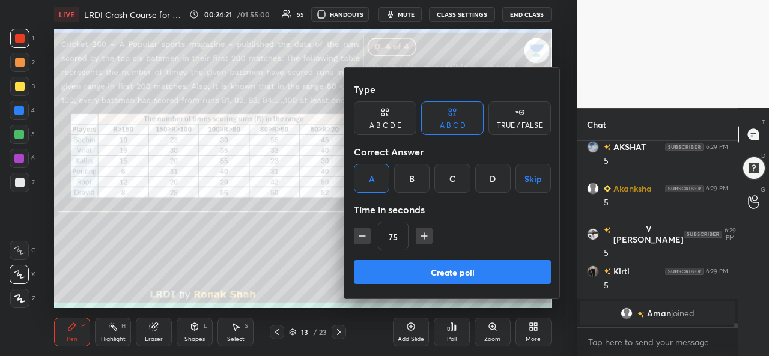
click at [424, 235] on icon "button" at bounding box center [424, 236] width 0 height 6
click at [422, 234] on icon "button" at bounding box center [424, 236] width 12 height 12
click at [422, 235] on button "button" at bounding box center [429, 236] width 17 height 17
click at [427, 231] on icon "button" at bounding box center [430, 236] width 12 height 12
click at [430, 231] on icon "button" at bounding box center [430, 236] width 12 height 12
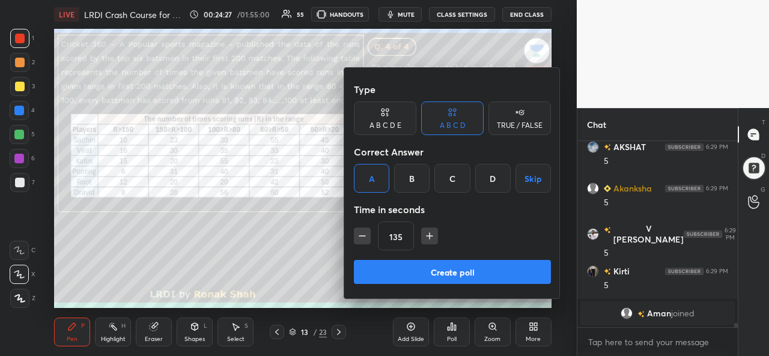
type input "150"
click at [471, 266] on button "Create poll" at bounding box center [452, 272] width 197 height 24
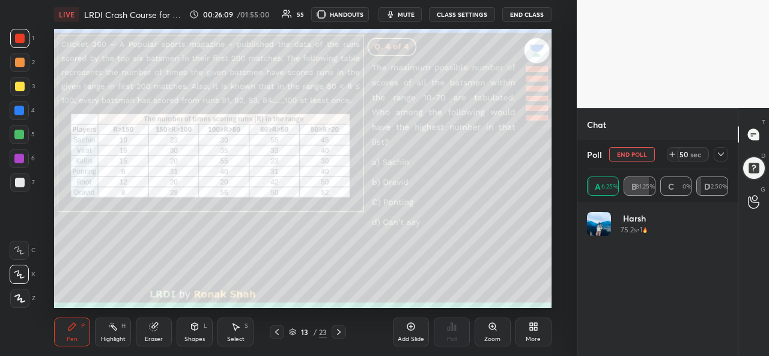
scroll to position [7824, 0]
click at [719, 153] on icon at bounding box center [721, 155] width 6 height 4
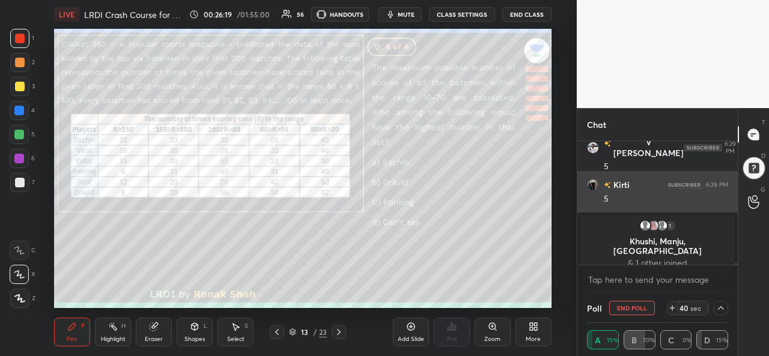
scroll to position [1, 4]
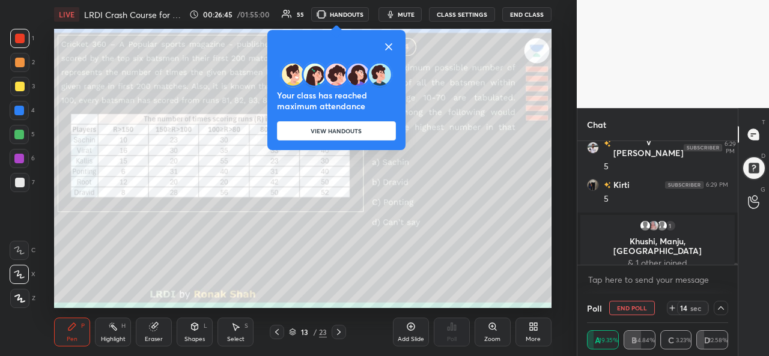
click at [341, 129] on button "VIEW HANDOUTS" at bounding box center [336, 130] width 119 height 19
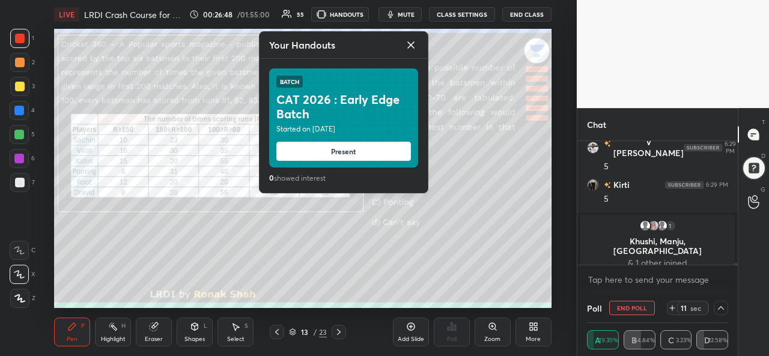
click at [359, 148] on button "Present" at bounding box center [343, 151] width 135 height 19
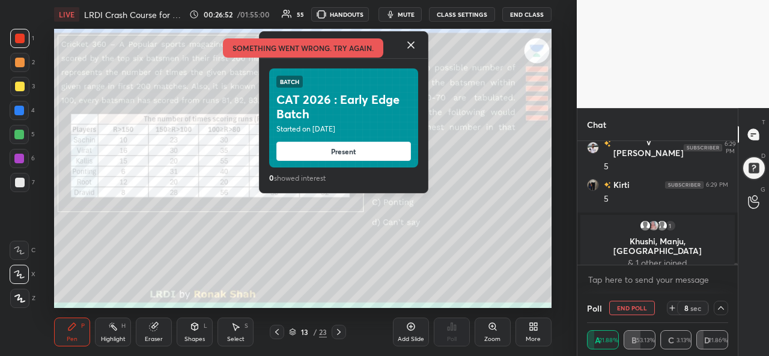
click at [413, 43] on icon at bounding box center [411, 45] width 6 height 6
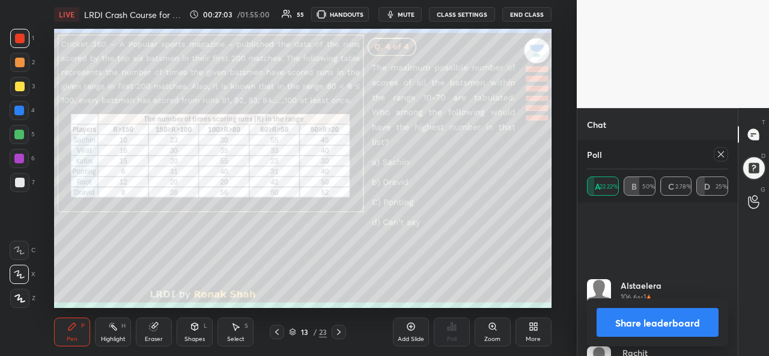
scroll to position [125, 0]
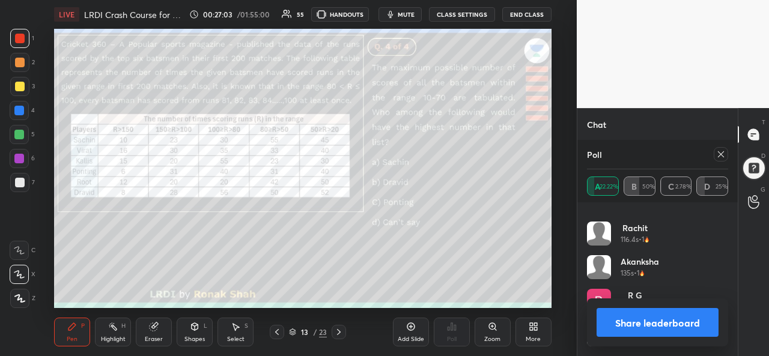
click at [721, 154] on icon at bounding box center [721, 154] width 6 height 6
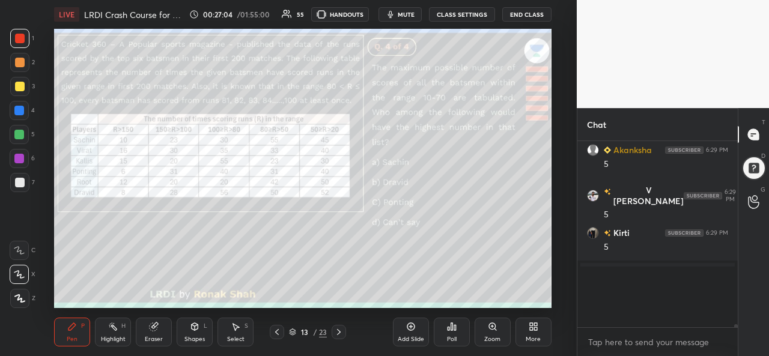
scroll to position [73, 157]
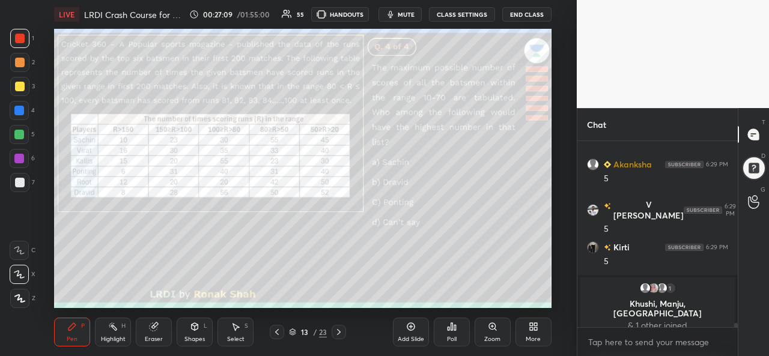
click at [19, 87] on div at bounding box center [20, 87] width 10 height 10
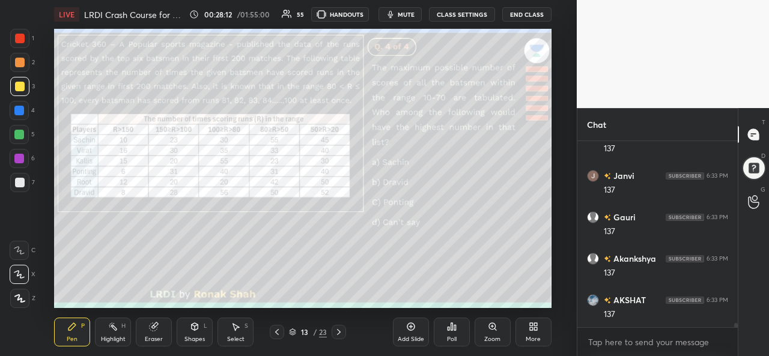
scroll to position [7949, 0]
click at [22, 135] on div at bounding box center [19, 135] width 10 height 10
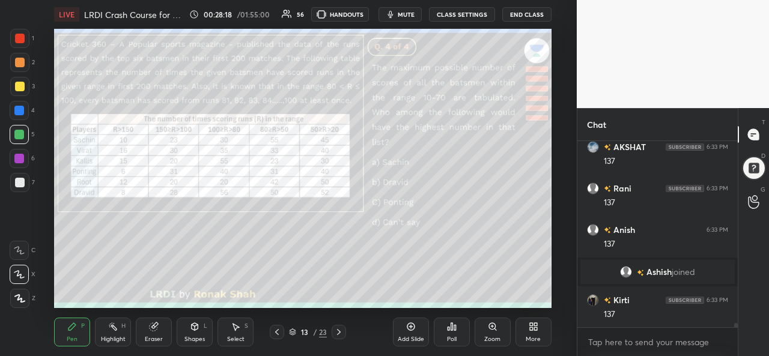
scroll to position [7897, 0]
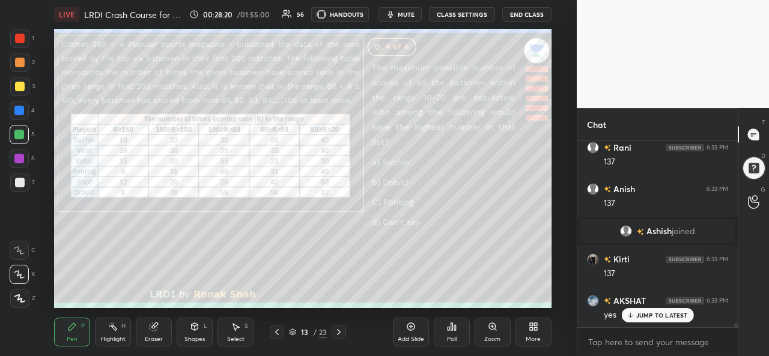
click at [20, 35] on div at bounding box center [20, 39] width 10 height 10
click at [243, 330] on div "Select S" at bounding box center [236, 332] width 36 height 29
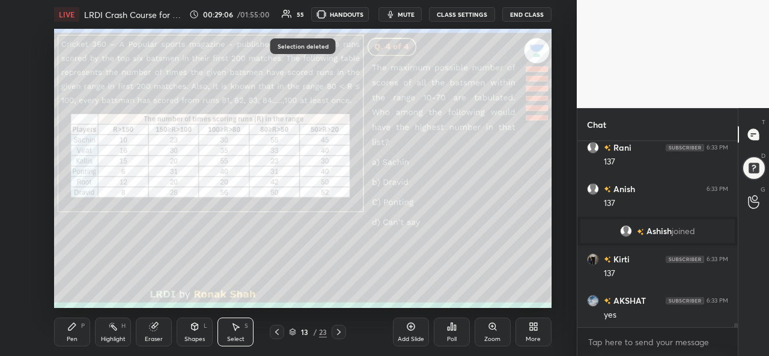
scroll to position [7939, 0]
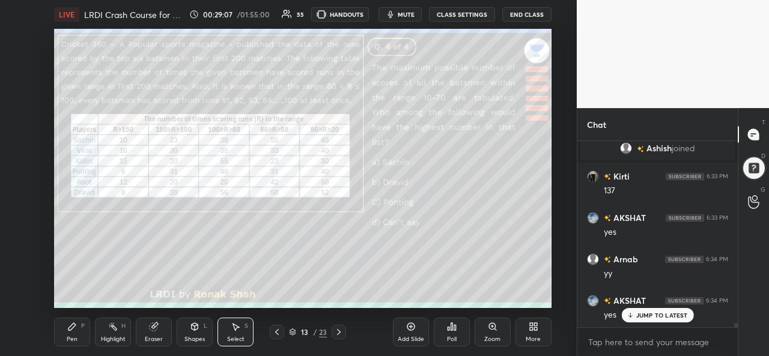
click at [70, 329] on icon at bounding box center [72, 326] width 7 height 7
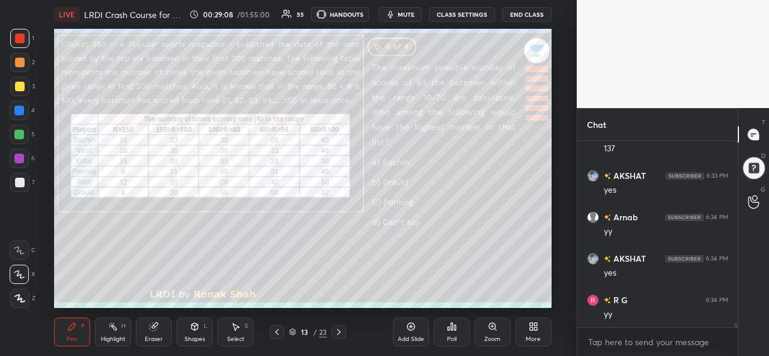
scroll to position [8145, 0]
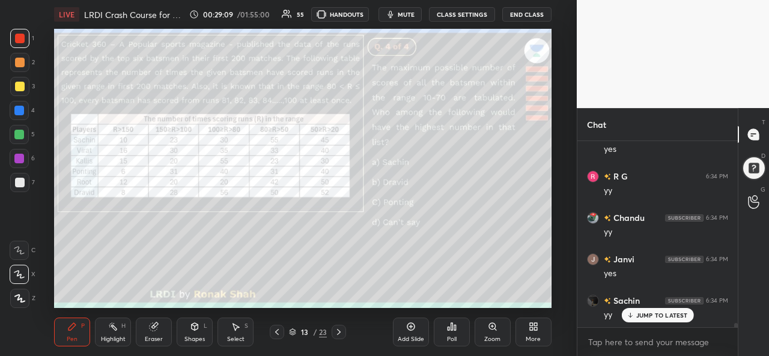
click at [18, 85] on div at bounding box center [20, 87] width 10 height 10
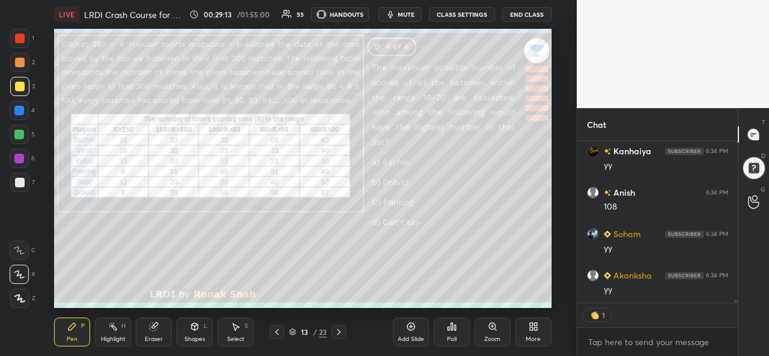
scroll to position [8420, 0]
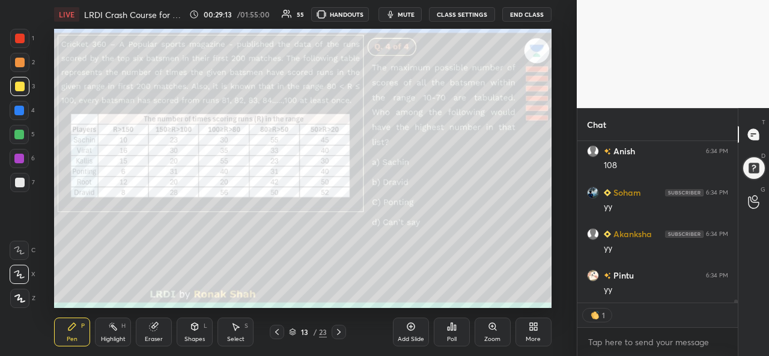
click at [20, 111] on div at bounding box center [19, 111] width 10 height 10
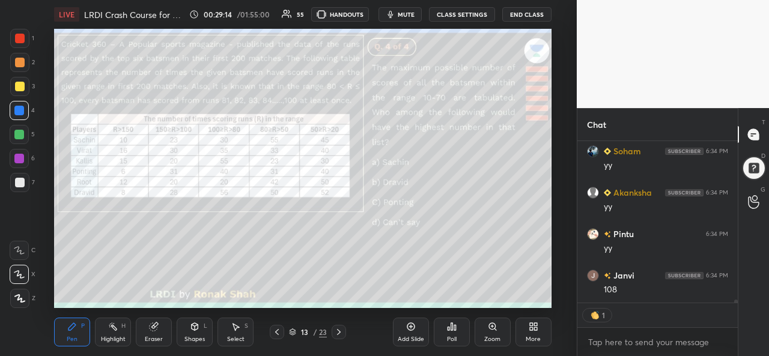
click at [17, 133] on div at bounding box center [19, 135] width 10 height 10
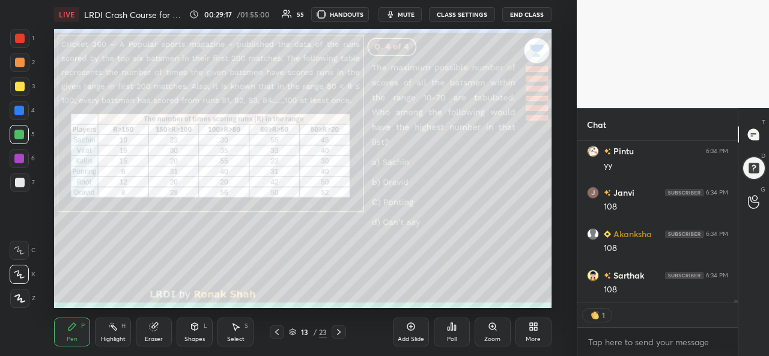
scroll to position [8585, 0]
click at [22, 38] on div at bounding box center [20, 39] width 10 height 10
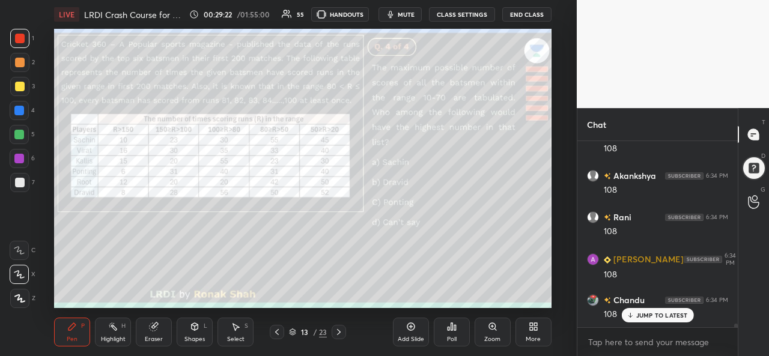
scroll to position [8809, 0]
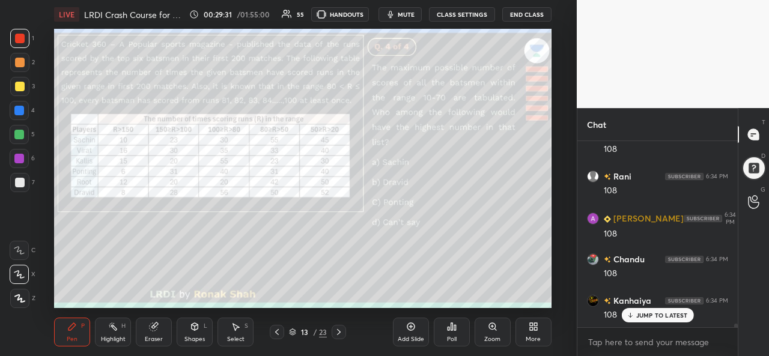
click at [16, 134] on div at bounding box center [19, 135] width 10 height 10
click at [21, 38] on div at bounding box center [20, 39] width 10 height 10
click at [636, 314] on div "JUMP TO LATEST" at bounding box center [657, 315] width 72 height 14
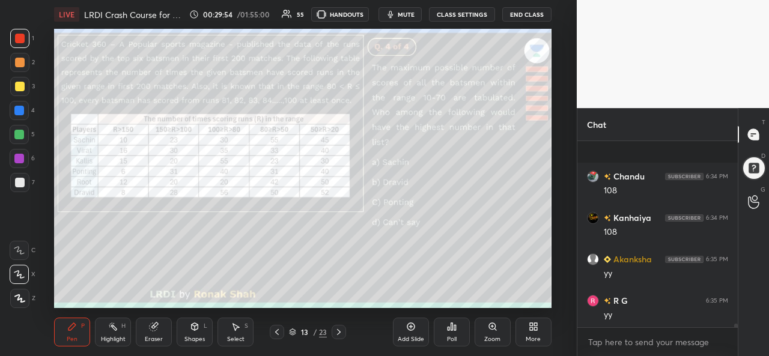
scroll to position [8975, 0]
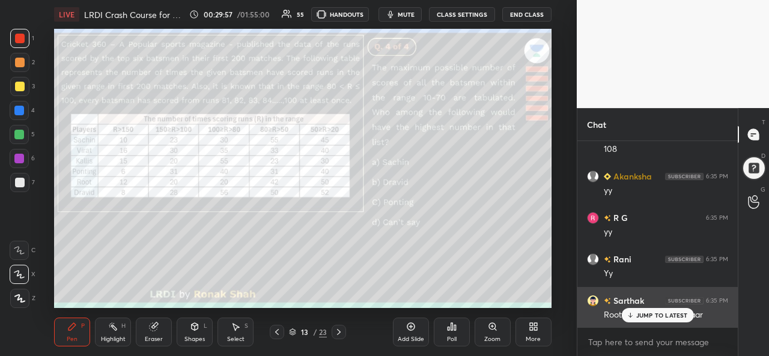
click at [649, 317] on p "JUMP TO LATEST" at bounding box center [663, 315] width 52 height 7
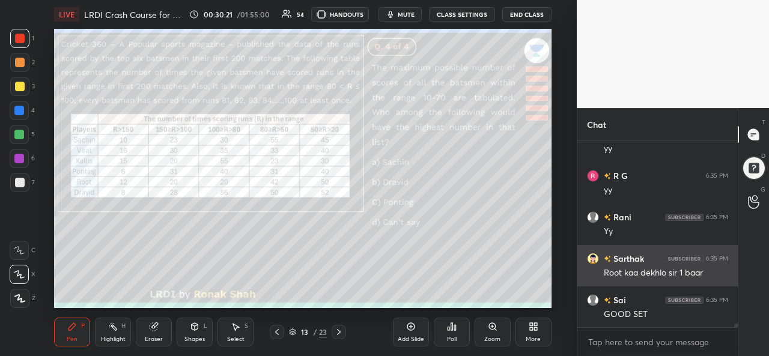
scroll to position [9058, 0]
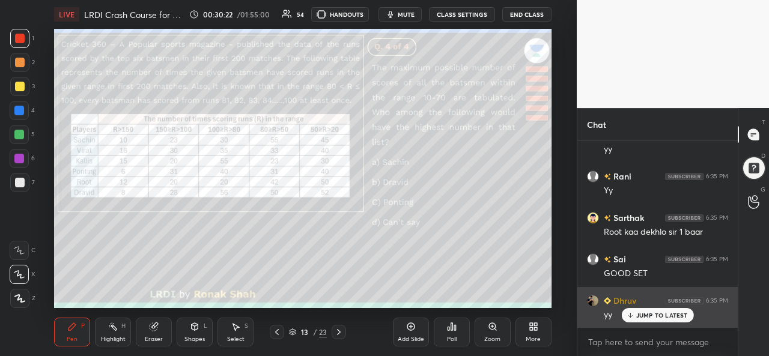
click at [650, 317] on p "JUMP TO LATEST" at bounding box center [663, 315] width 52 height 7
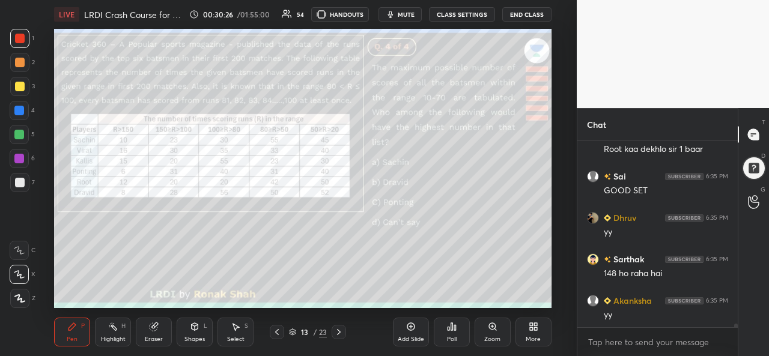
scroll to position [9194, 0]
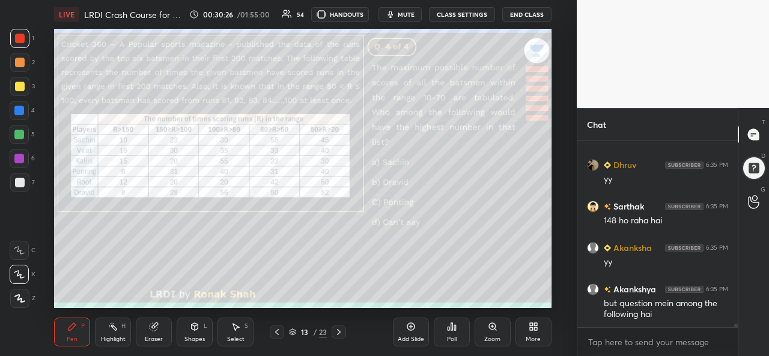
click at [18, 79] on div at bounding box center [19, 86] width 19 height 19
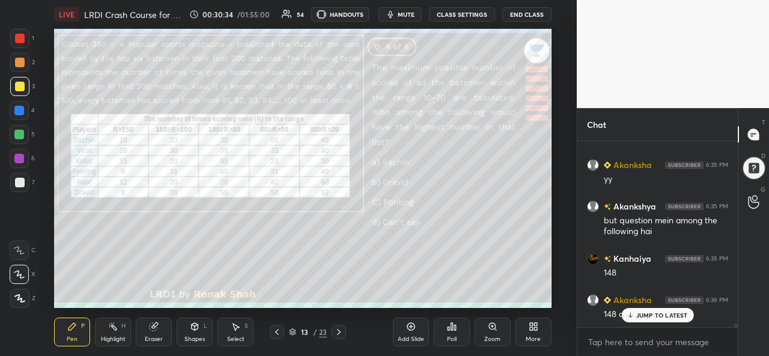
scroll to position [9317, 0]
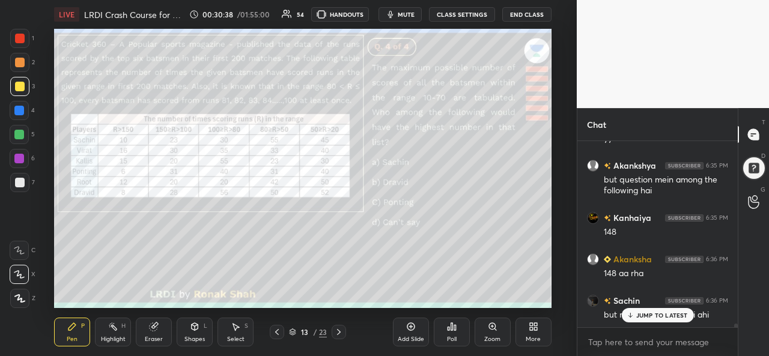
click at [653, 317] on p "JUMP TO LATEST" at bounding box center [663, 315] width 52 height 7
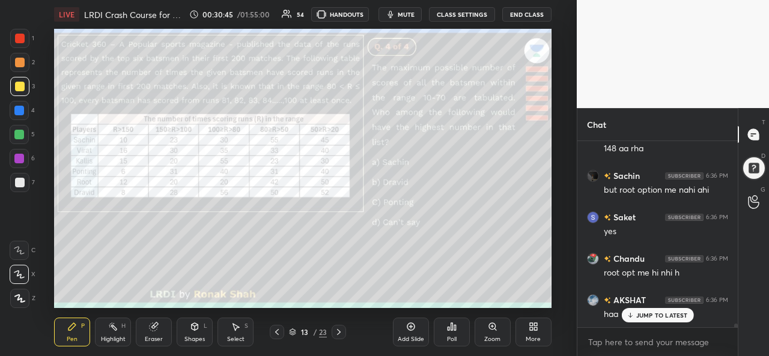
scroll to position [9483, 0]
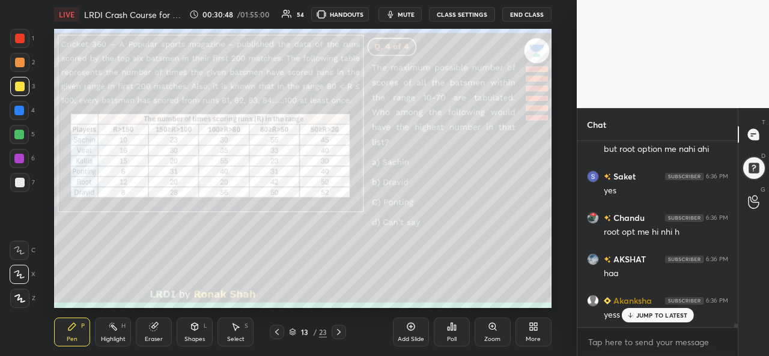
click at [641, 310] on div "JUMP TO LATEST" at bounding box center [657, 315] width 72 height 14
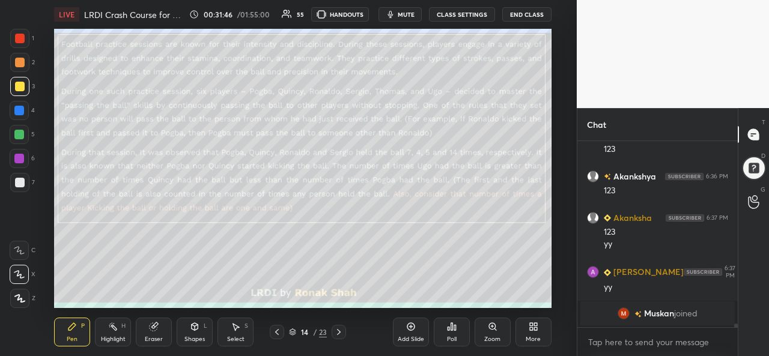
scroll to position [9534, 0]
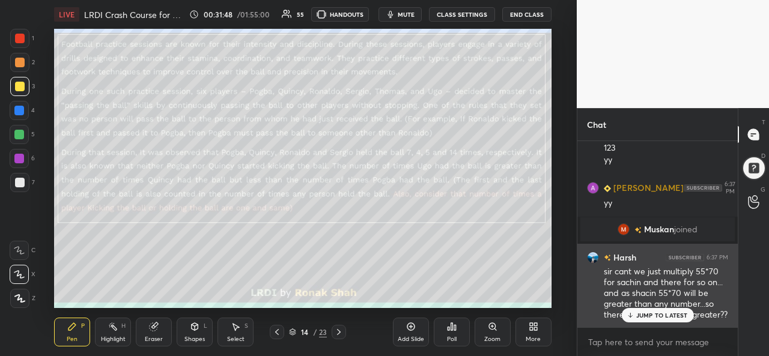
click at [673, 312] on p "JUMP TO LATEST" at bounding box center [663, 315] width 52 height 7
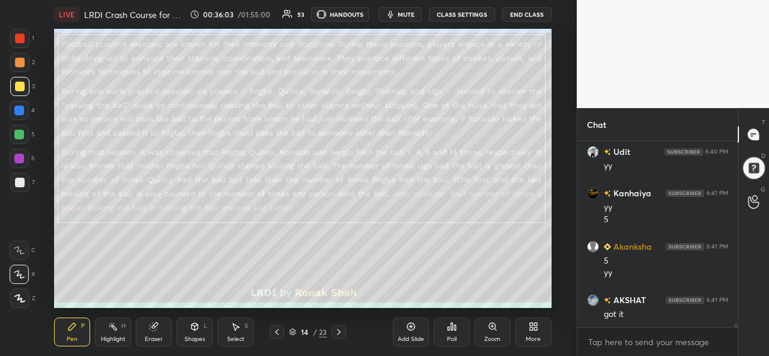
scroll to position [10155, 0]
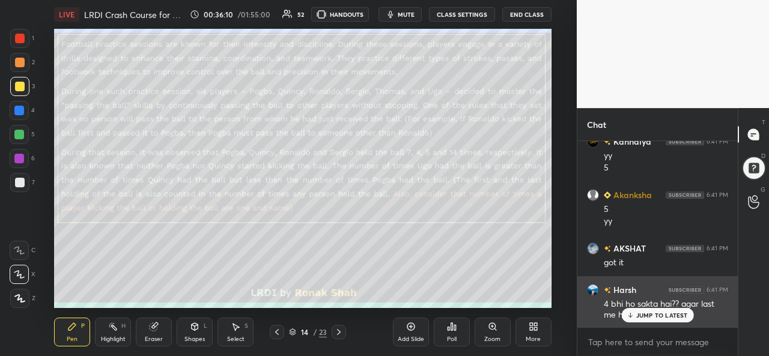
click at [650, 316] on p "JUMP TO LATEST" at bounding box center [663, 315] width 52 height 7
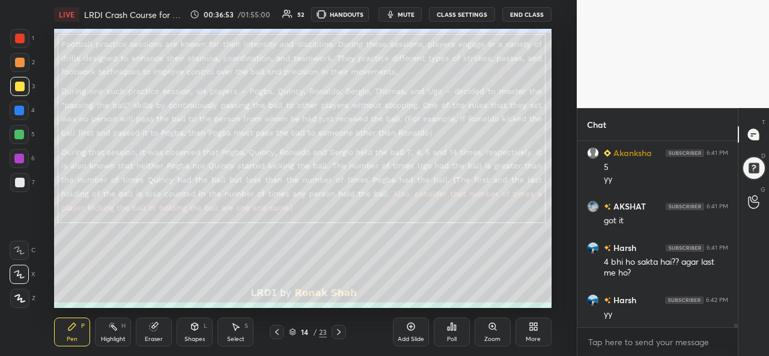
scroll to position [10226, 0]
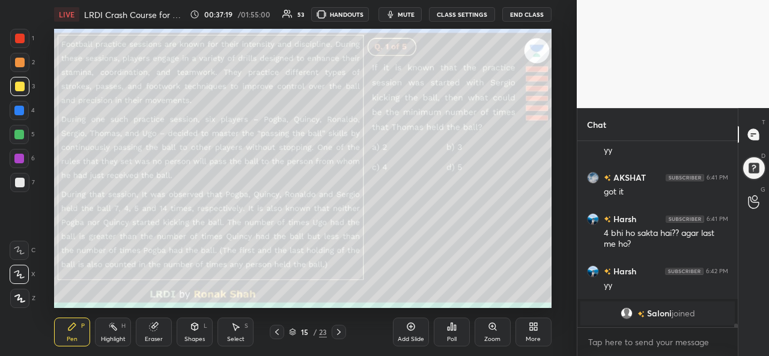
click at [238, 334] on div "Select S" at bounding box center [236, 332] width 36 height 29
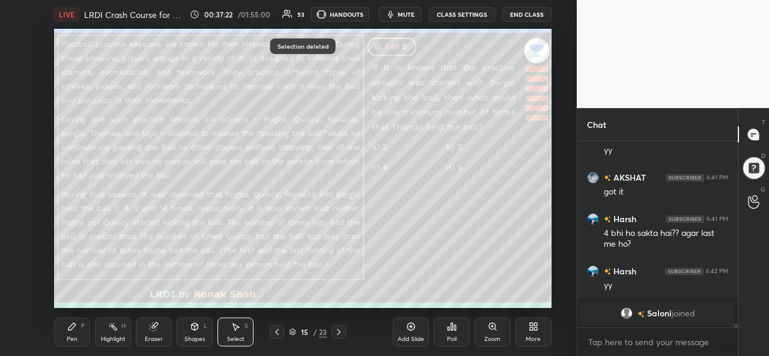
click at [75, 335] on div "Pen P" at bounding box center [72, 332] width 36 height 29
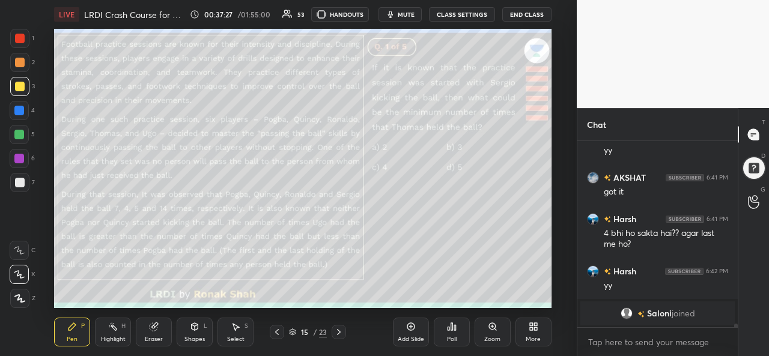
click at [445, 335] on div "Poll" at bounding box center [452, 332] width 36 height 29
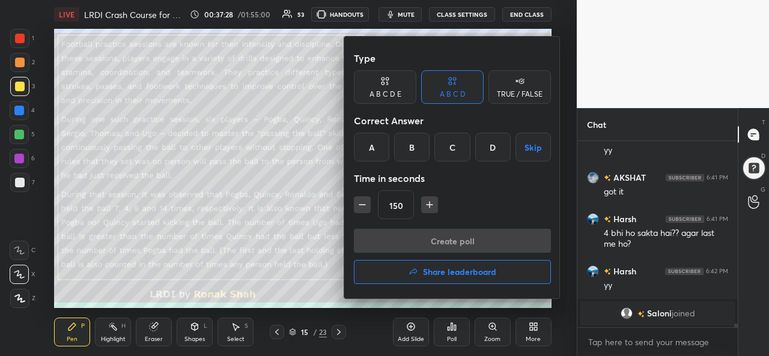
click at [454, 141] on div "C" at bounding box center [452, 147] width 35 height 29
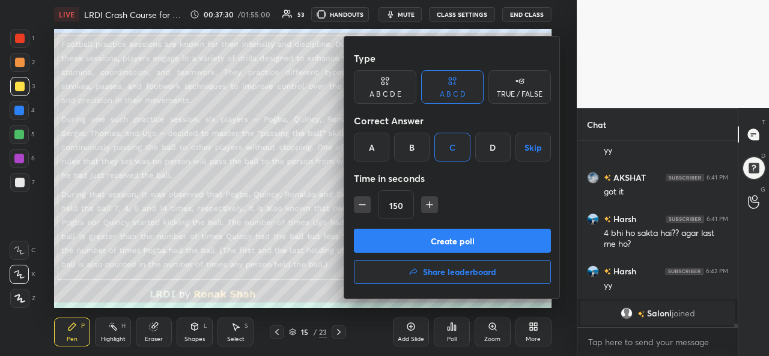
click at [444, 239] on button "Create poll" at bounding box center [452, 241] width 197 height 24
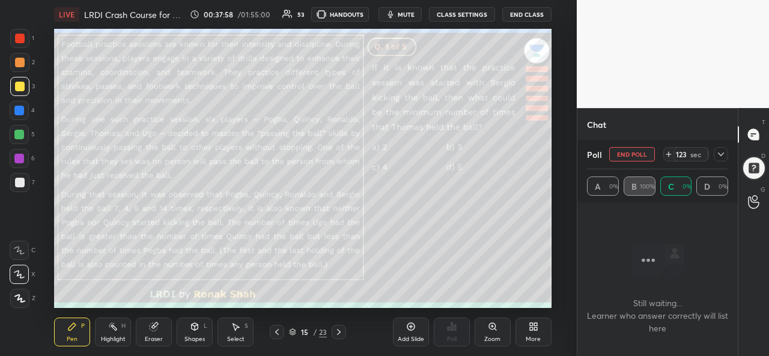
scroll to position [10303, 0]
click at [721, 152] on icon at bounding box center [721, 155] width 10 height 10
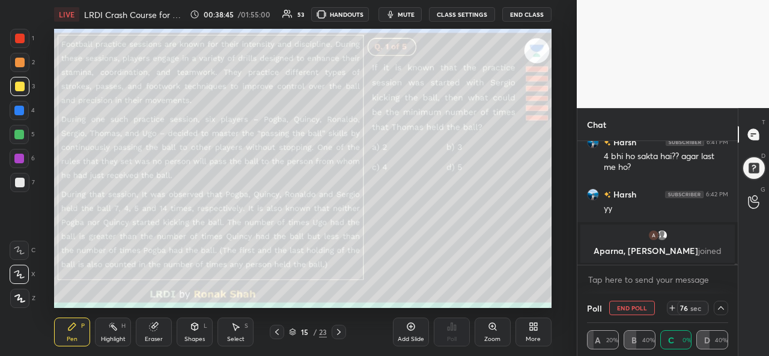
scroll to position [1, 4]
click at [717, 307] on icon at bounding box center [721, 309] width 10 height 10
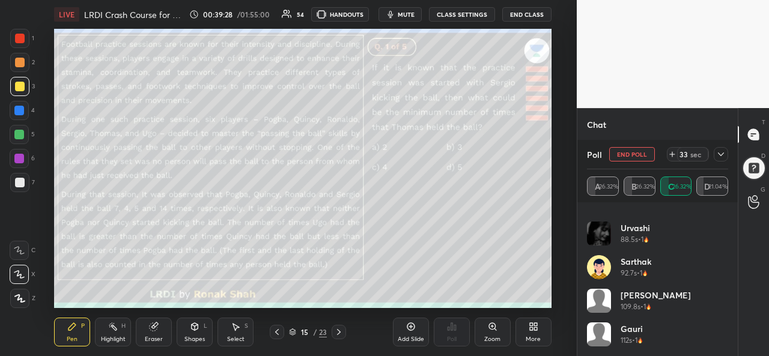
scroll to position [0, 0]
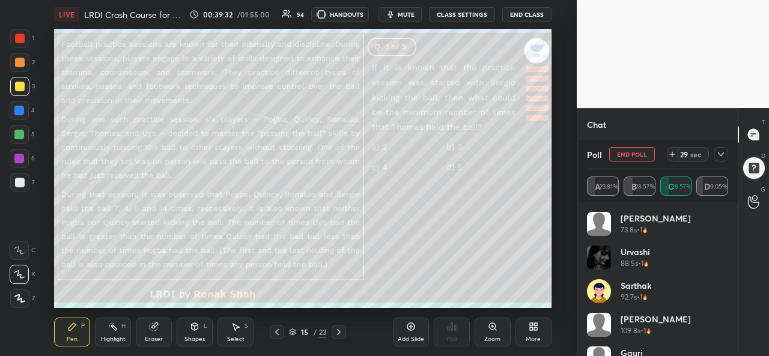
click at [726, 154] on div at bounding box center [721, 154] width 14 height 14
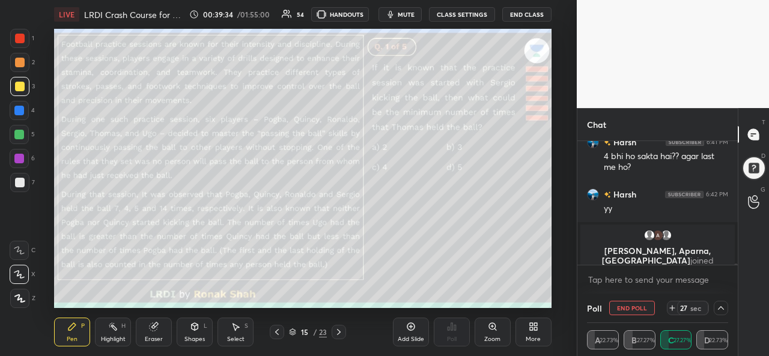
scroll to position [10313, 0]
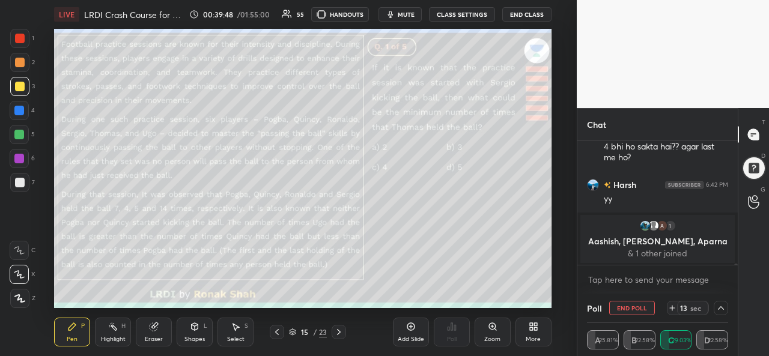
click at [721, 306] on icon at bounding box center [721, 309] width 10 height 10
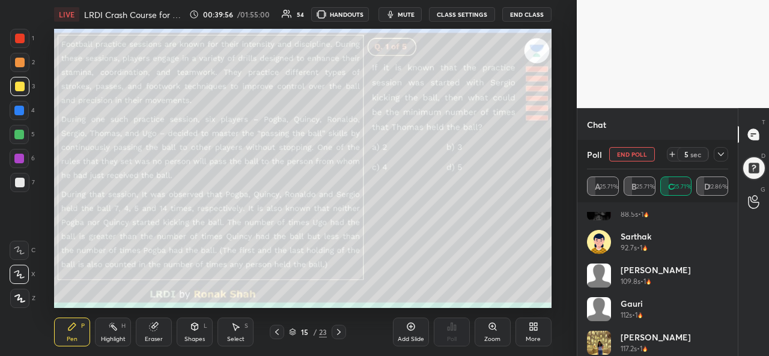
scroll to position [159, 0]
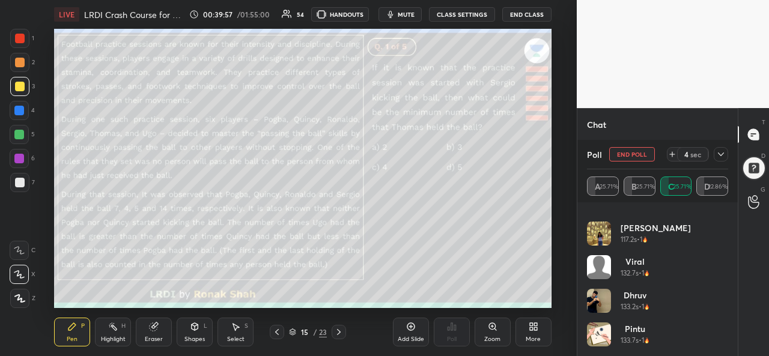
click at [721, 153] on icon at bounding box center [721, 155] width 10 height 10
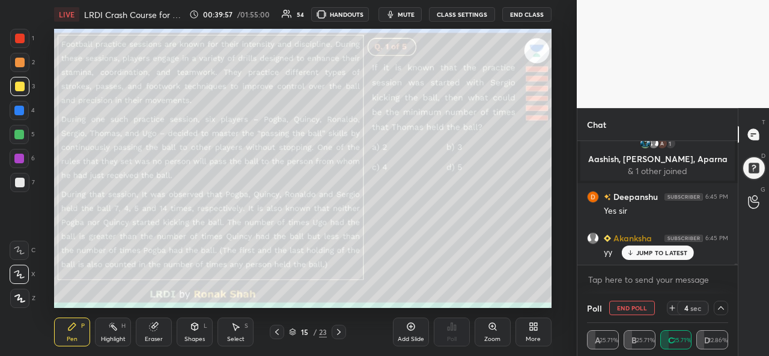
scroll to position [10225, 0]
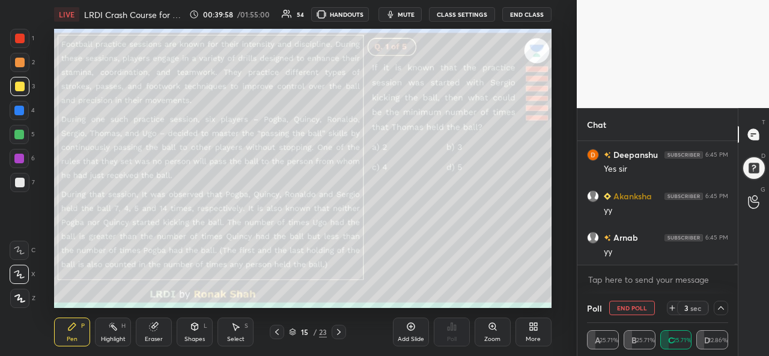
click at [718, 306] on icon at bounding box center [721, 309] width 10 height 10
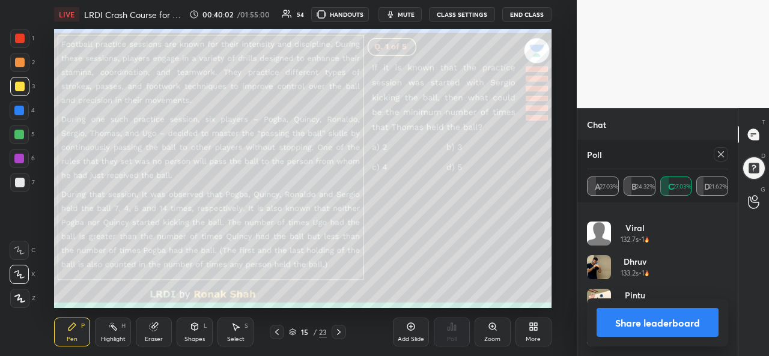
click at [716, 151] on icon at bounding box center [721, 155] width 10 height 10
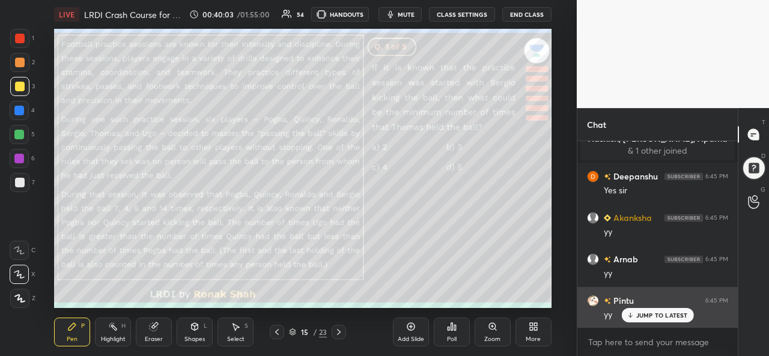
click at [647, 313] on p "JUMP TO LATEST" at bounding box center [663, 315] width 52 height 7
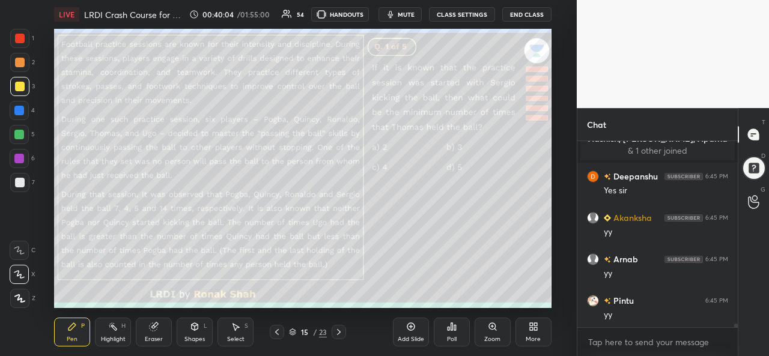
click at [244, 331] on div "Select S" at bounding box center [236, 332] width 36 height 29
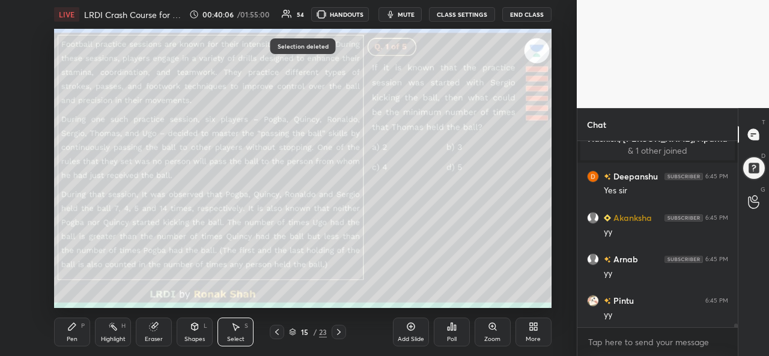
click at [76, 334] on div "Pen P" at bounding box center [72, 332] width 36 height 29
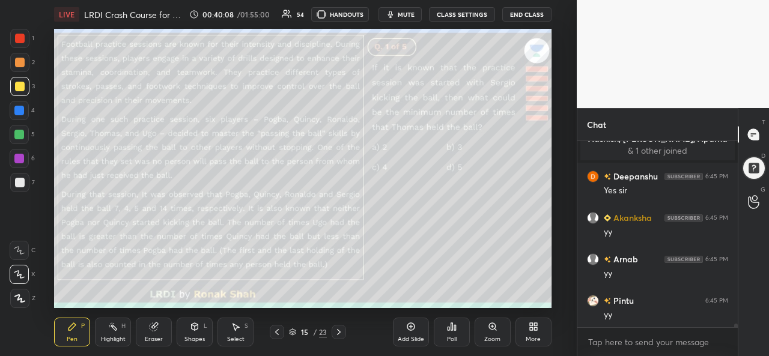
click at [22, 107] on div at bounding box center [19, 111] width 10 height 10
click at [239, 332] on icon at bounding box center [236, 327] width 10 height 10
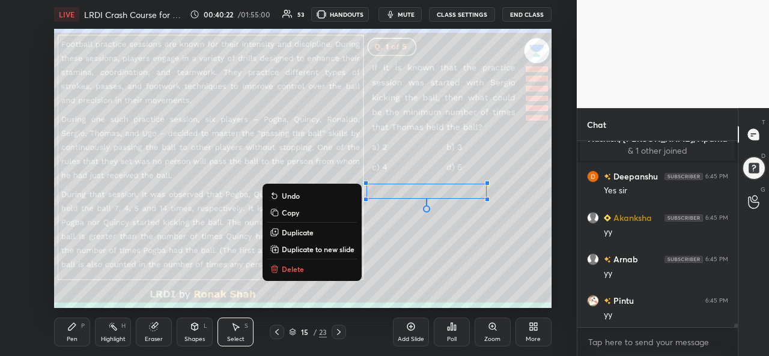
click at [65, 342] on div "Pen P" at bounding box center [72, 332] width 36 height 29
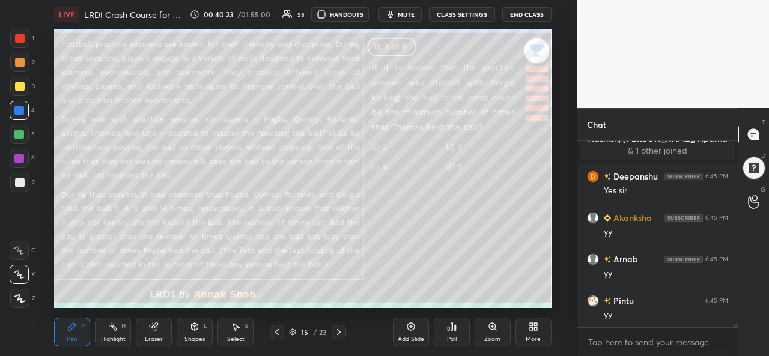
click at [16, 82] on div at bounding box center [20, 87] width 10 height 10
click at [15, 60] on div at bounding box center [20, 63] width 10 height 10
click at [16, 84] on div at bounding box center [20, 87] width 10 height 10
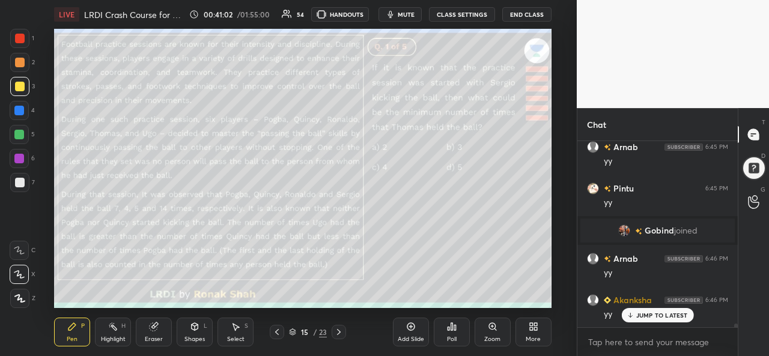
scroll to position [10300, 0]
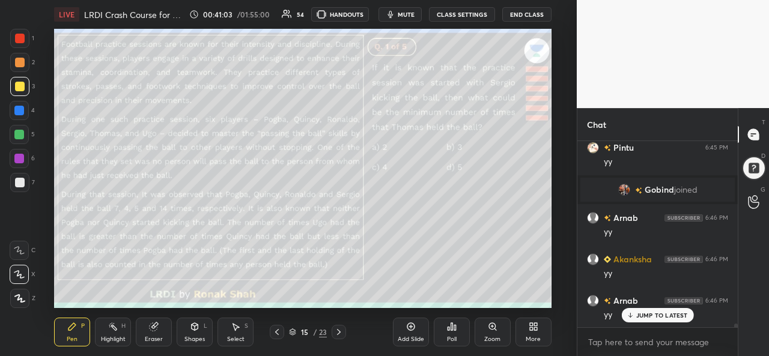
click at [242, 328] on div "Select S" at bounding box center [236, 332] width 36 height 29
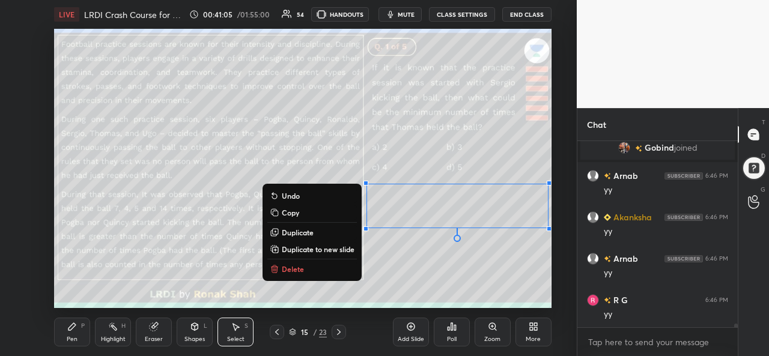
scroll to position [10383, 0]
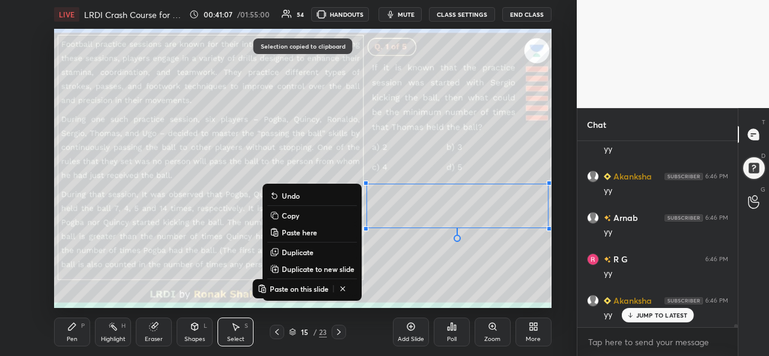
click at [411, 331] on icon at bounding box center [411, 327] width 8 height 8
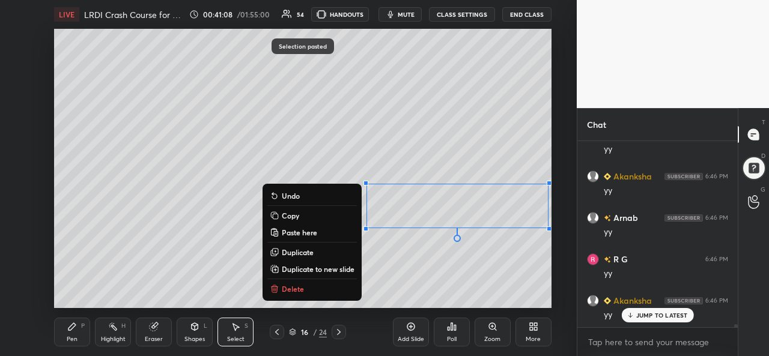
scroll to position [10425, 0]
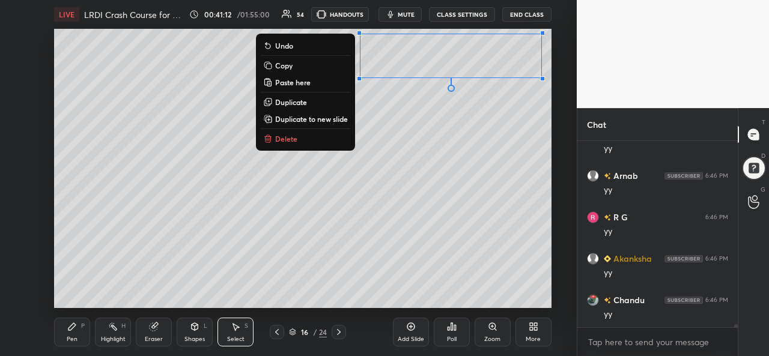
click at [453, 173] on div "0 ° Undo Copy Paste here Duplicate Duplicate to new slide Delete" at bounding box center [302, 168] width 497 height 279
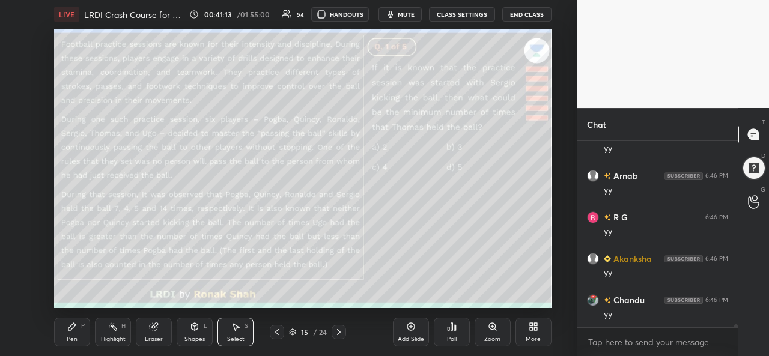
click at [86, 333] on div "Pen P" at bounding box center [72, 332] width 36 height 29
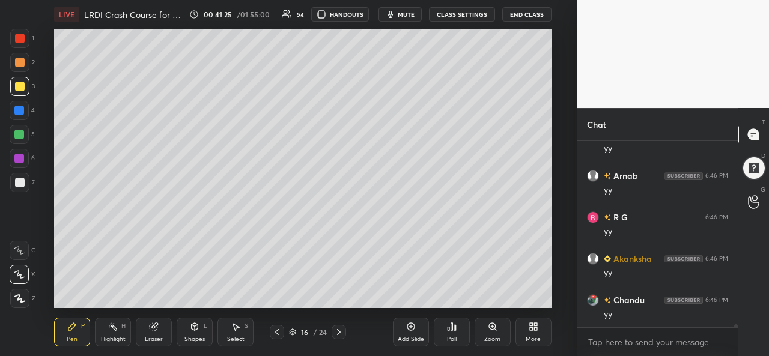
click at [20, 134] on div at bounding box center [19, 135] width 10 height 10
click at [17, 57] on div at bounding box center [19, 62] width 19 height 19
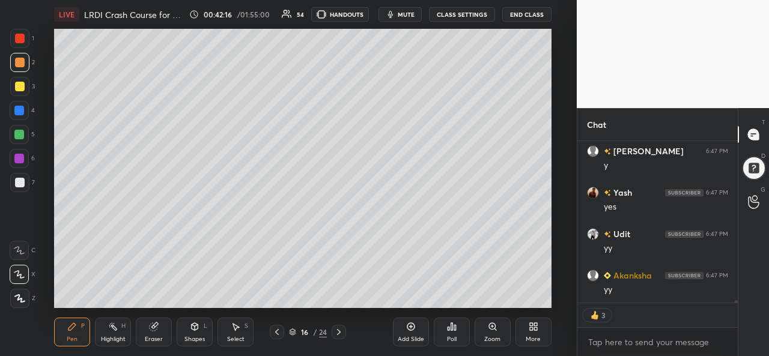
scroll to position [11610, 0]
click at [15, 38] on div at bounding box center [20, 39] width 10 height 10
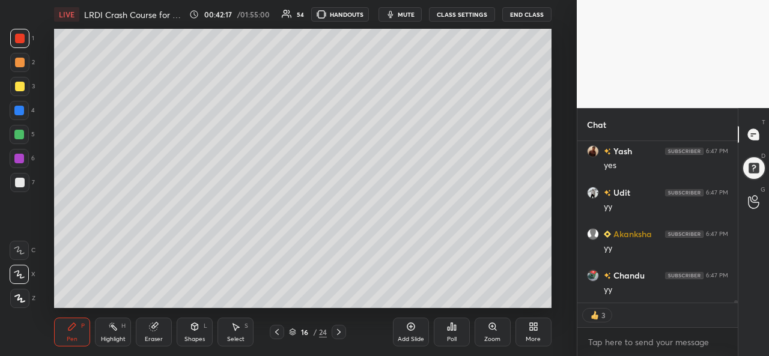
click at [16, 106] on div at bounding box center [19, 111] width 10 height 10
click at [18, 130] on div at bounding box center [19, 135] width 10 height 10
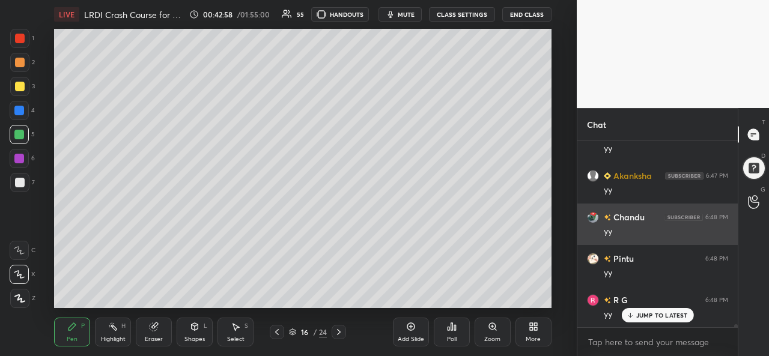
scroll to position [11793, 0]
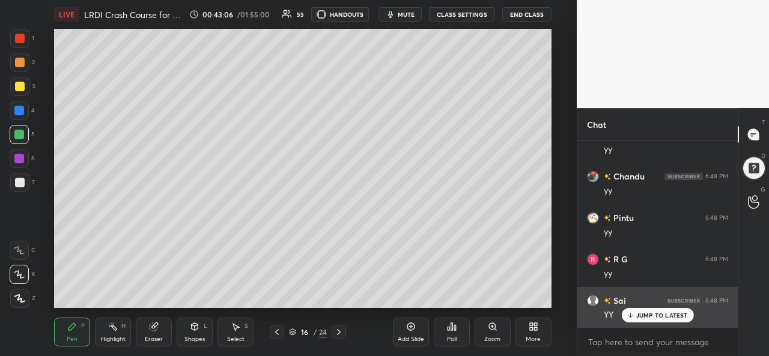
click at [640, 311] on div "JUMP TO LATEST" at bounding box center [657, 315] width 72 height 14
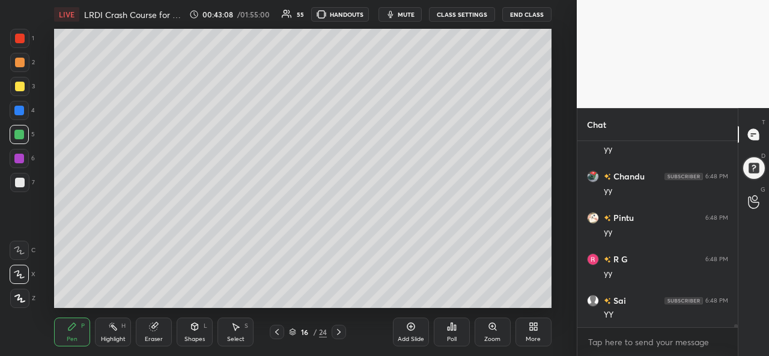
click at [20, 154] on div at bounding box center [19, 159] width 10 height 10
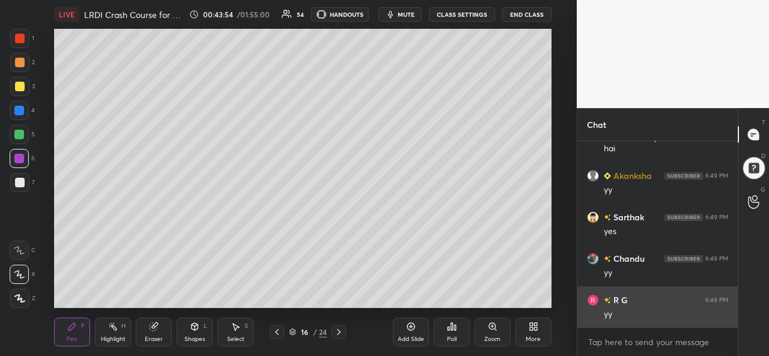
scroll to position [12052, 0]
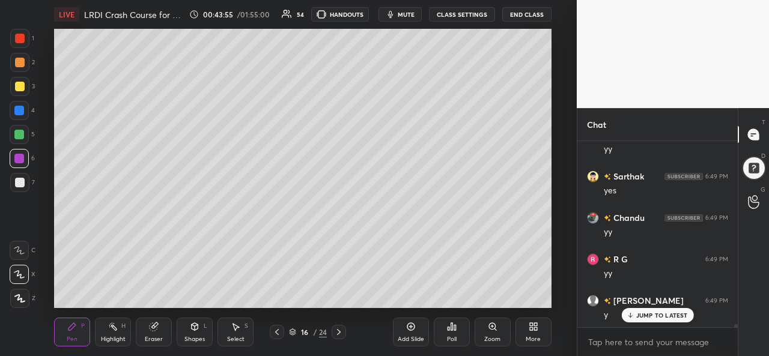
click at [17, 82] on div at bounding box center [20, 87] width 10 height 10
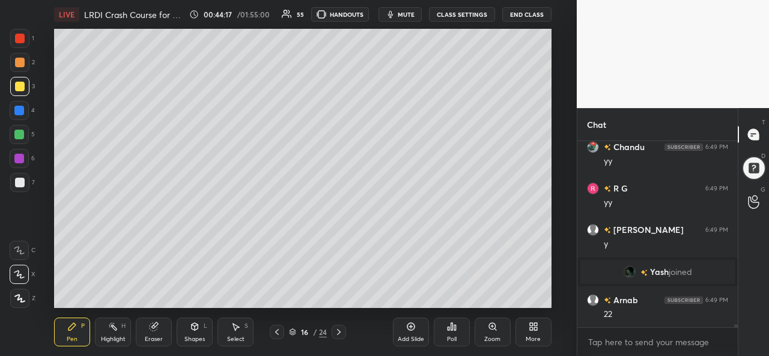
scroll to position [12164, 0]
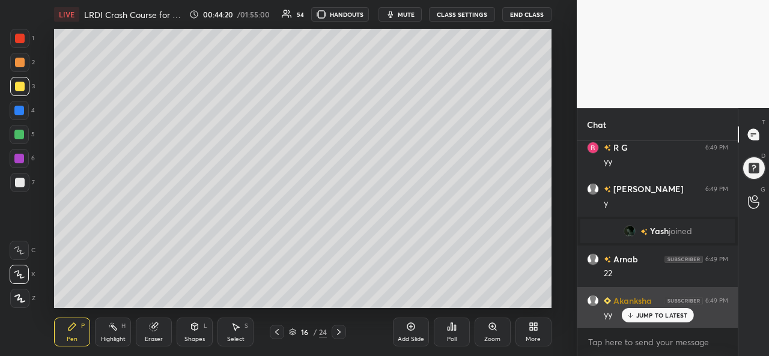
click at [432, 304] on div "Add Slide Poll Zoom More" at bounding box center [472, 332] width 159 height 67
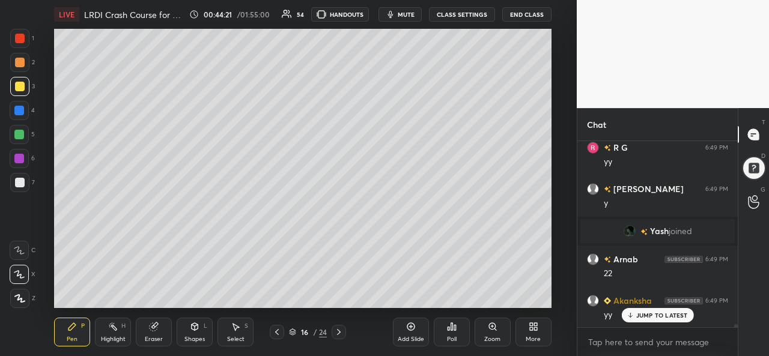
click at [429, 301] on div "Add Slide Poll Zoom More" at bounding box center [472, 332] width 159 height 67
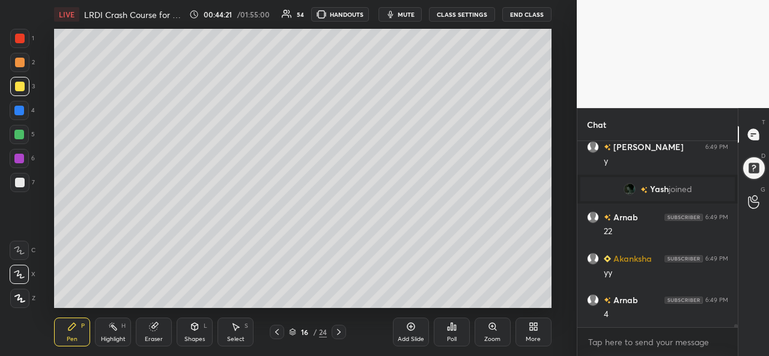
click at [436, 299] on div "Poll" at bounding box center [452, 332] width 36 height 67
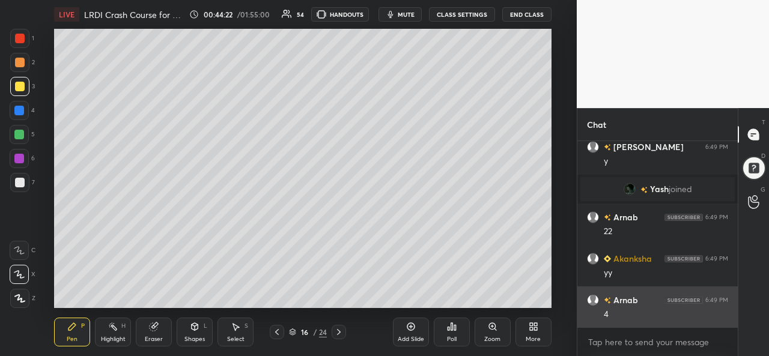
click at [448, 299] on div "Poll" at bounding box center [452, 332] width 36 height 67
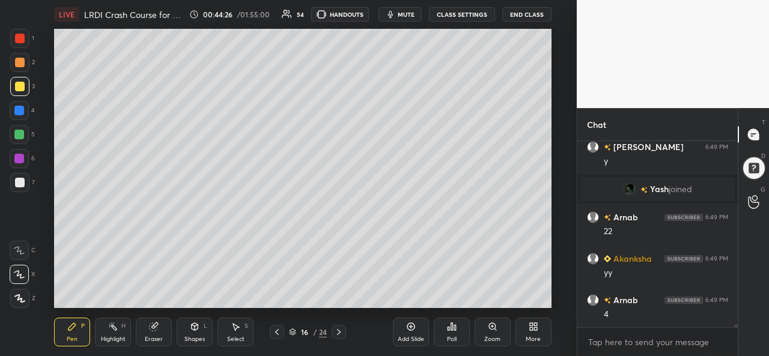
scroll to position [12247, 0]
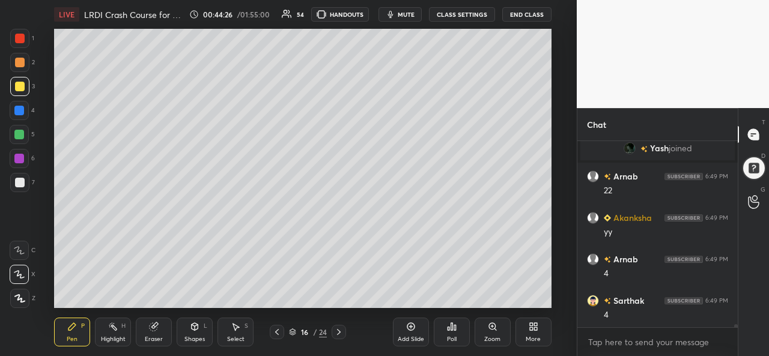
click at [241, 330] on div "Select S" at bounding box center [236, 332] width 36 height 29
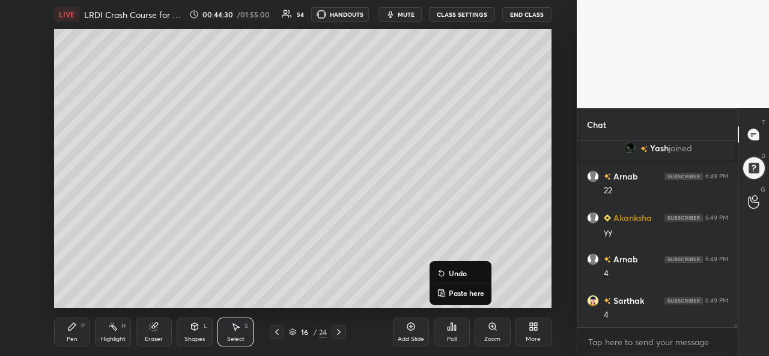
click at [192, 287] on div "0 ° Undo Copy Paste here Duplicate Duplicate to new slide Delete" at bounding box center [302, 168] width 497 height 279
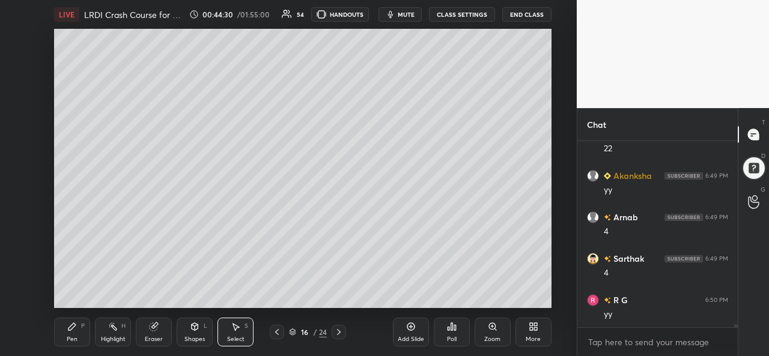
click at [66, 328] on div "Pen P" at bounding box center [72, 332] width 36 height 29
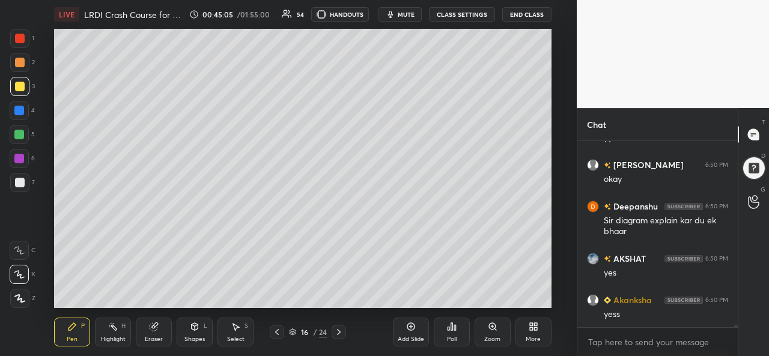
scroll to position [13004, 0]
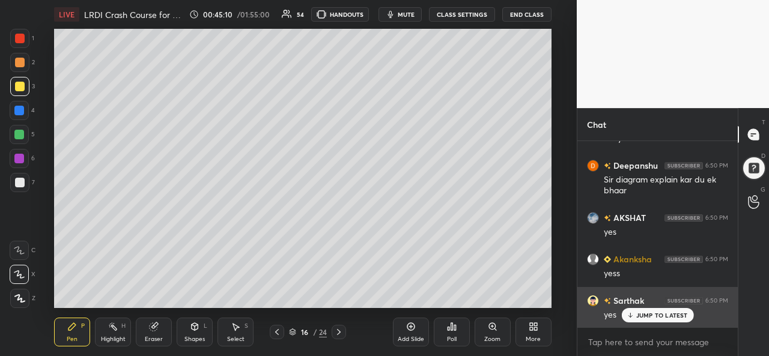
click at [643, 317] on p "JUMP TO LATEST" at bounding box center [663, 315] width 52 height 7
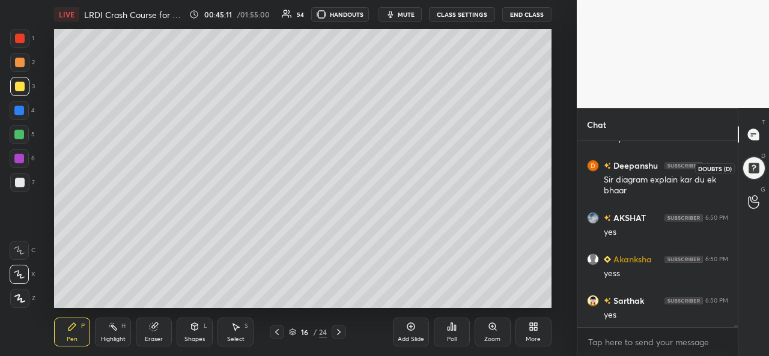
scroll to position [13046, 0]
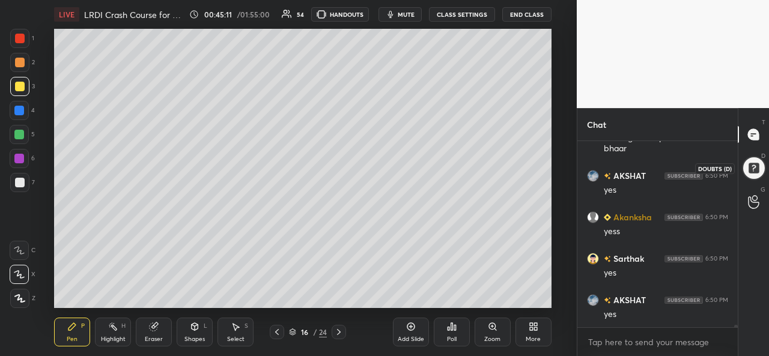
click at [756, 169] on div at bounding box center [753, 168] width 27 height 27
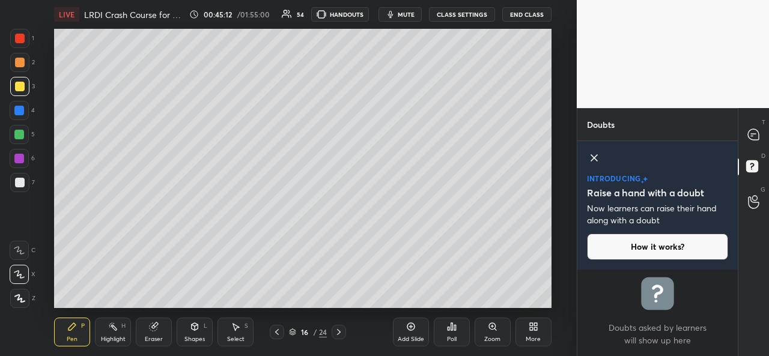
click at [595, 156] on icon at bounding box center [594, 158] width 14 height 14
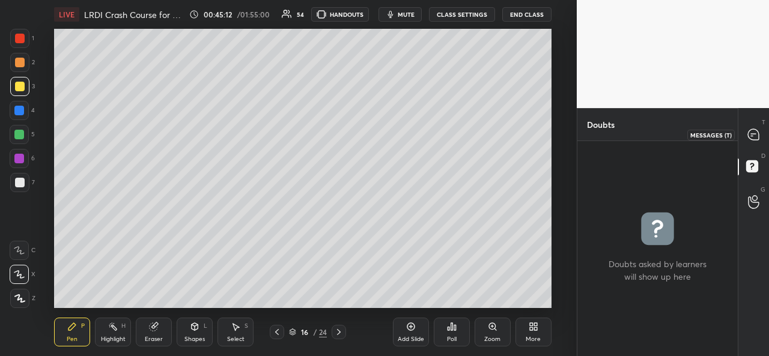
click at [754, 136] on icon at bounding box center [753, 134] width 11 height 11
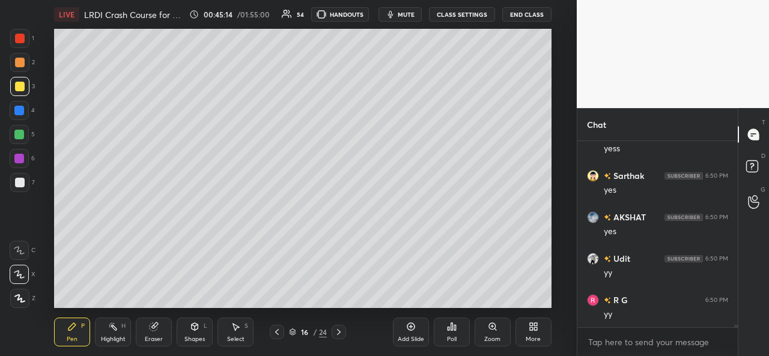
scroll to position [13358, 0]
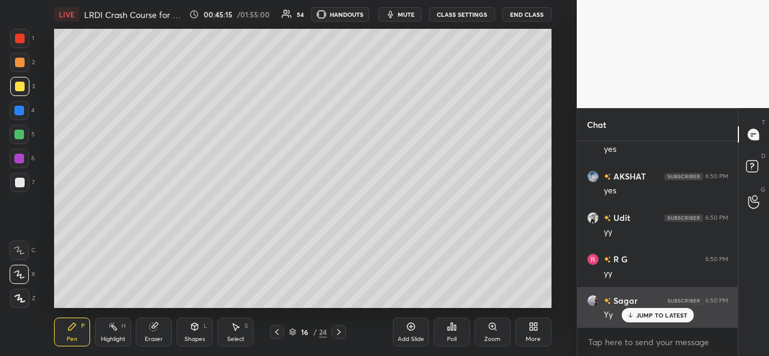
click at [655, 310] on div "JUMP TO LATEST" at bounding box center [657, 315] width 72 height 14
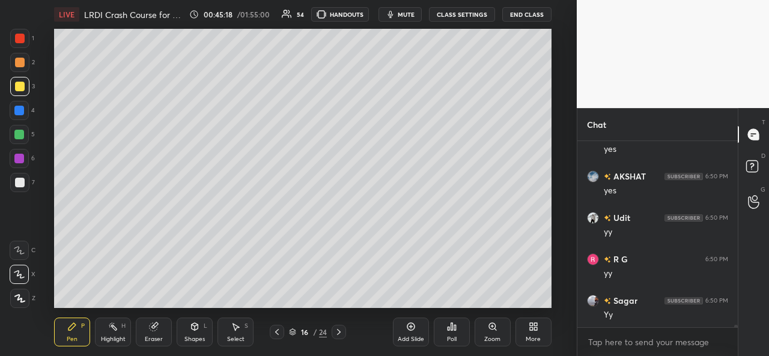
click at [17, 60] on div at bounding box center [20, 63] width 10 height 10
click at [18, 84] on div at bounding box center [20, 87] width 10 height 10
click at [120, 338] on div "Highlight" at bounding box center [113, 340] width 25 height 6
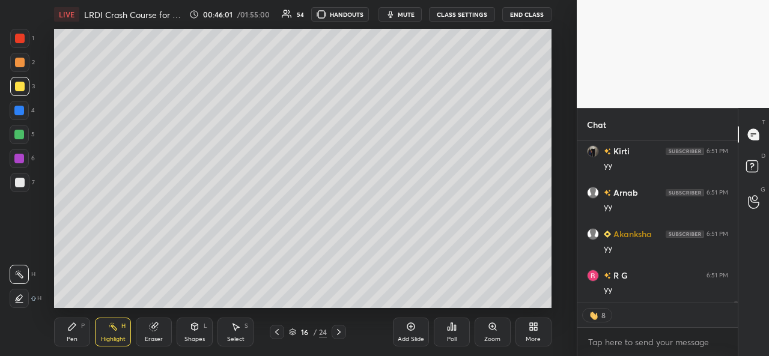
scroll to position [13673, 0]
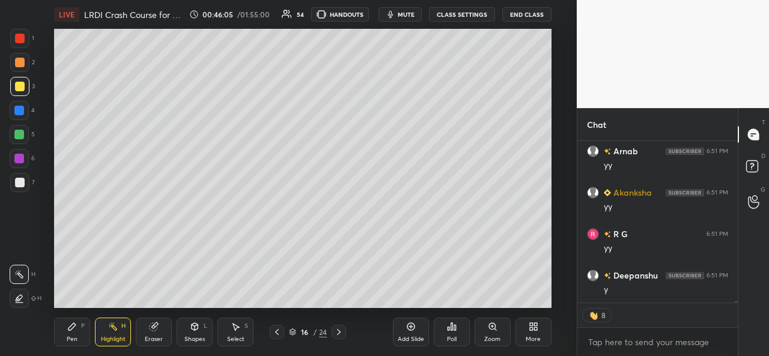
type textarea "x"
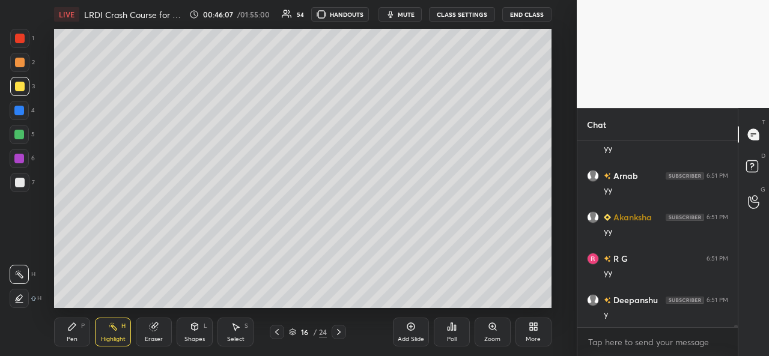
scroll to position [13690, 0]
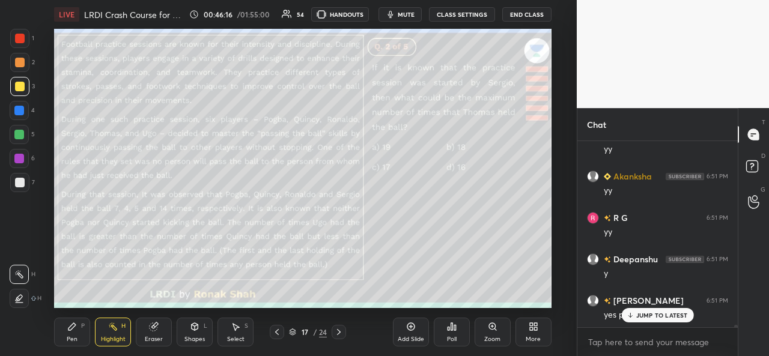
click at [17, 38] on div at bounding box center [20, 39] width 10 height 10
click at [650, 314] on p "JUMP TO LATEST" at bounding box center [663, 315] width 52 height 7
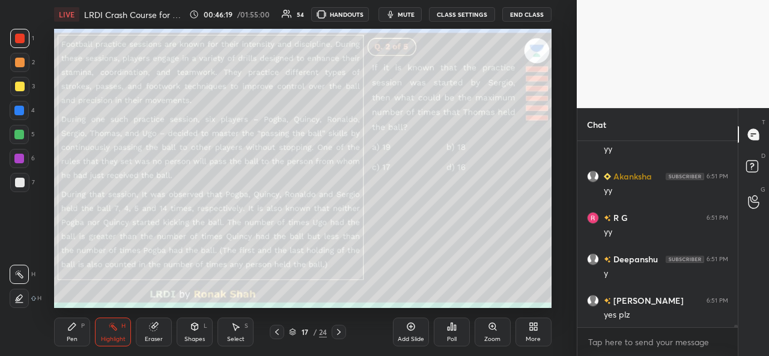
click at [72, 329] on icon at bounding box center [72, 326] width 7 height 7
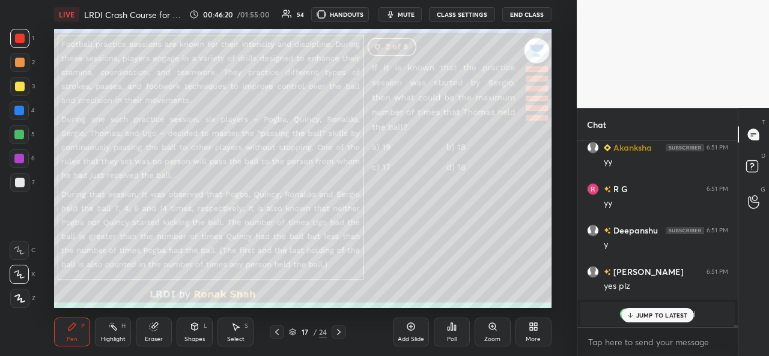
click at [646, 310] on div "JUMP TO LATEST" at bounding box center [657, 315] width 72 height 14
click at [650, 310] on div "JUMP TO LATEST" at bounding box center [657, 315] width 72 height 14
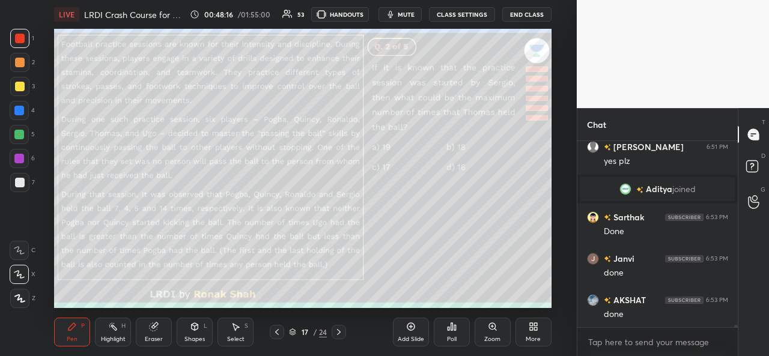
scroll to position [12808, 0]
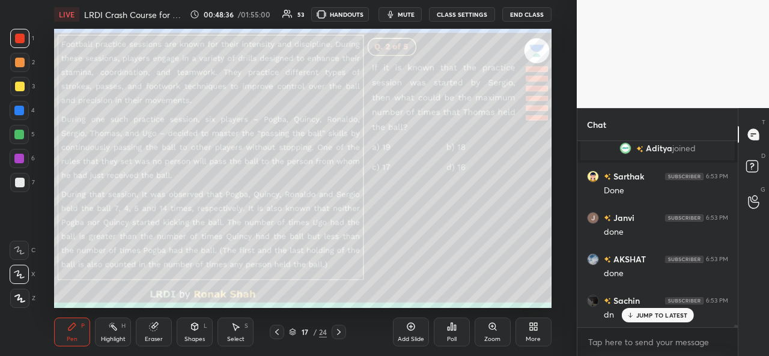
click at [644, 312] on p "JUMP TO LATEST" at bounding box center [663, 315] width 52 height 7
click at [452, 338] on div "Poll" at bounding box center [452, 340] width 10 height 6
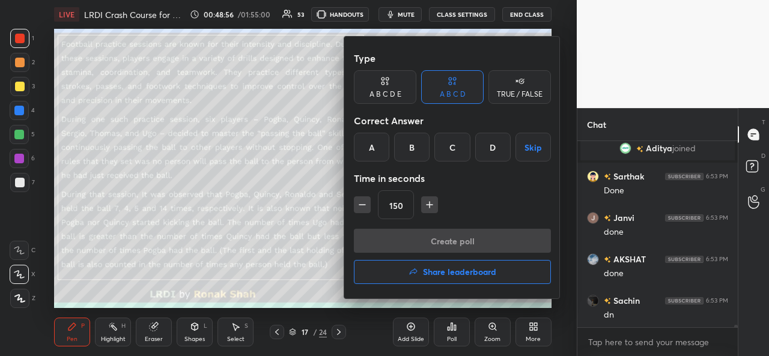
click at [408, 147] on div "B" at bounding box center [411, 147] width 35 height 29
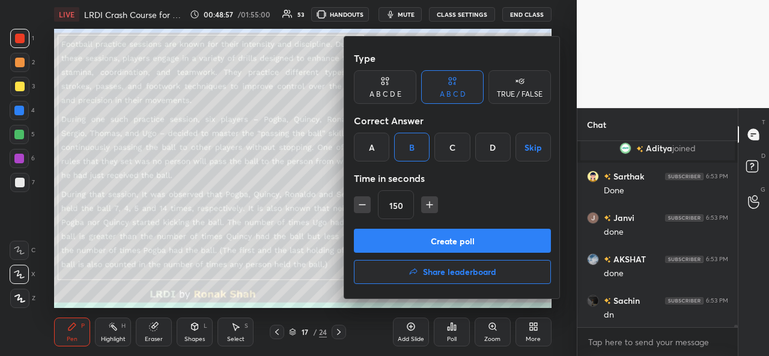
click at [358, 207] on icon "button" at bounding box center [362, 205] width 12 height 12
type input "90"
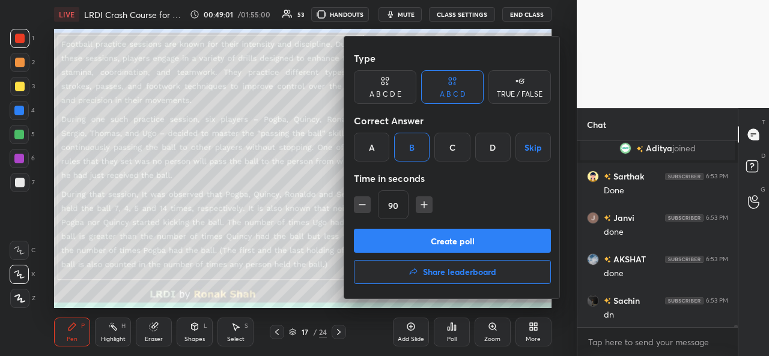
click at [436, 242] on button "Create poll" at bounding box center [452, 241] width 197 height 24
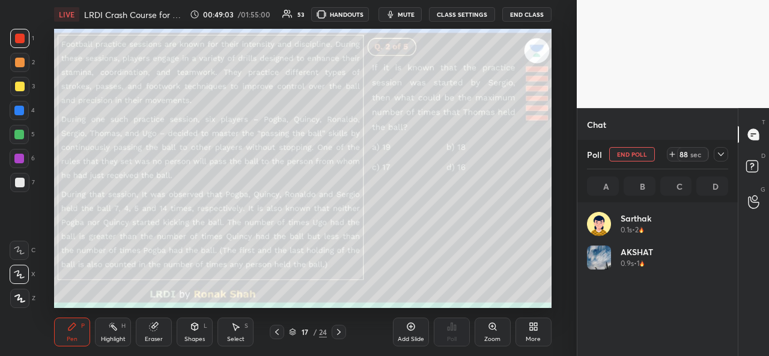
scroll to position [141, 138]
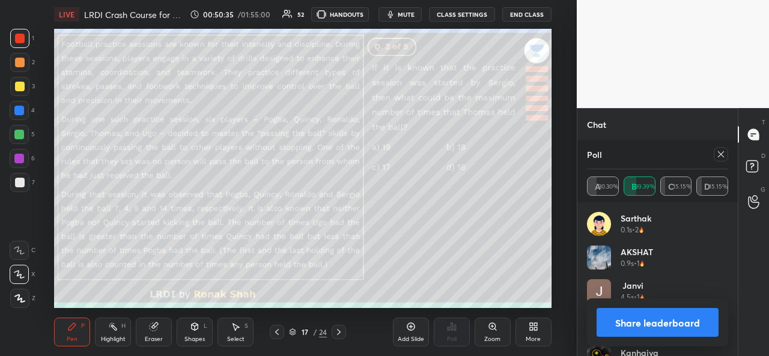
click at [721, 153] on icon at bounding box center [721, 155] width 10 height 10
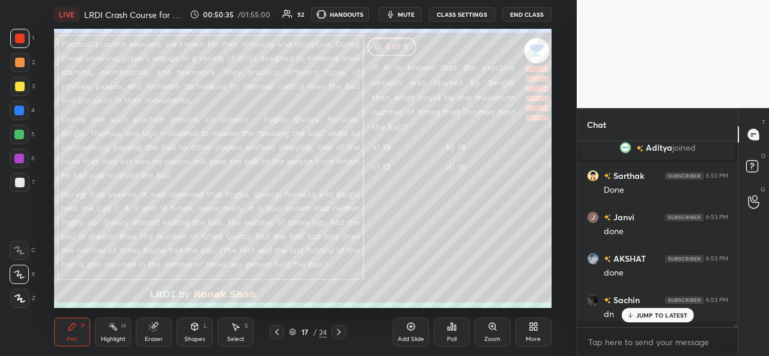
scroll to position [4, 4]
click at [656, 313] on p "JUMP TO LATEST" at bounding box center [663, 315] width 52 height 7
click at [236, 338] on div "Select" at bounding box center [235, 340] width 17 height 6
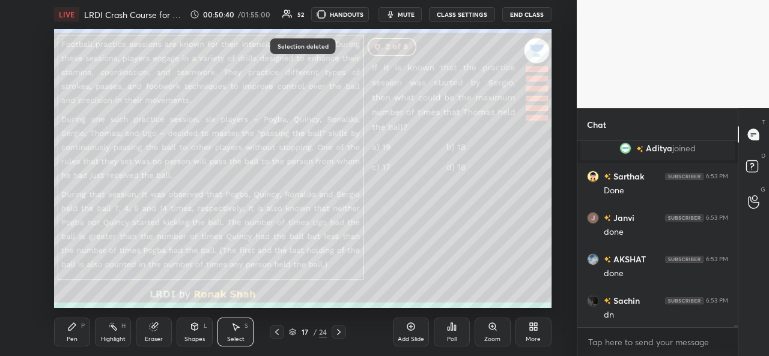
click at [70, 334] on div "Pen P" at bounding box center [72, 332] width 36 height 29
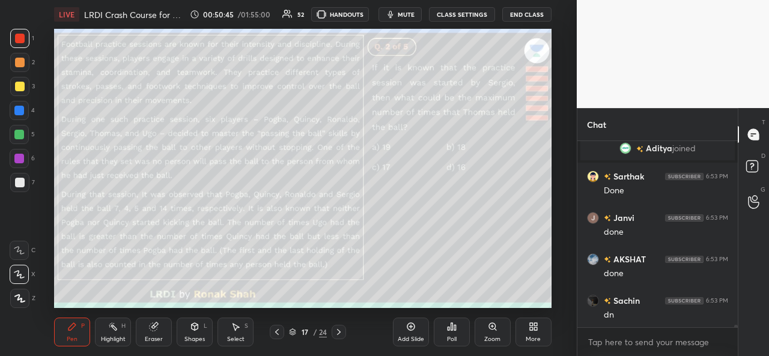
click at [408, 334] on div "Add Slide" at bounding box center [411, 332] width 36 height 29
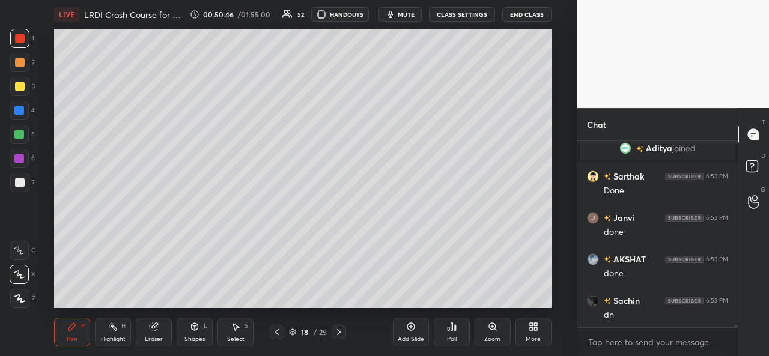
click at [15, 85] on div at bounding box center [20, 87] width 10 height 10
click at [22, 132] on div at bounding box center [19, 135] width 10 height 10
click at [19, 78] on div at bounding box center [19, 86] width 19 height 19
click at [552, 115] on div "Setting up your live class Poll for secs No correct answer Start poll" at bounding box center [302, 168] width 529 height 279
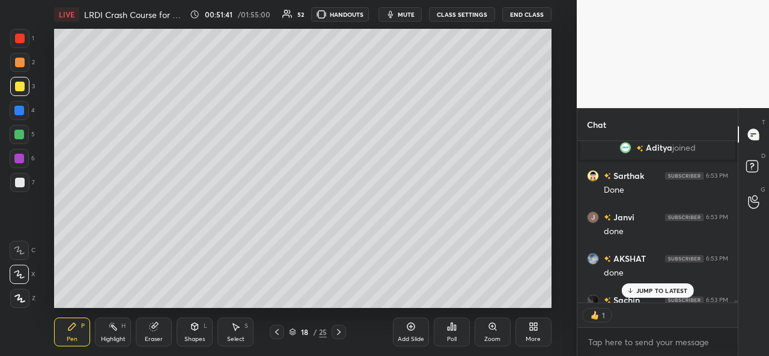
click at [245, 329] on div "S" at bounding box center [247, 326] width 4 height 6
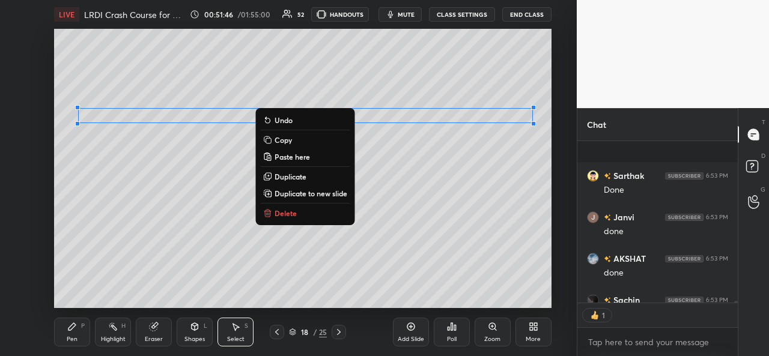
scroll to position [12875, 0]
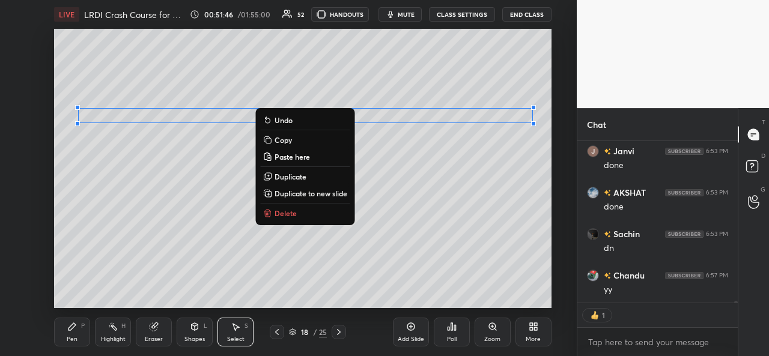
click at [71, 335] on div "Pen P" at bounding box center [72, 332] width 36 height 29
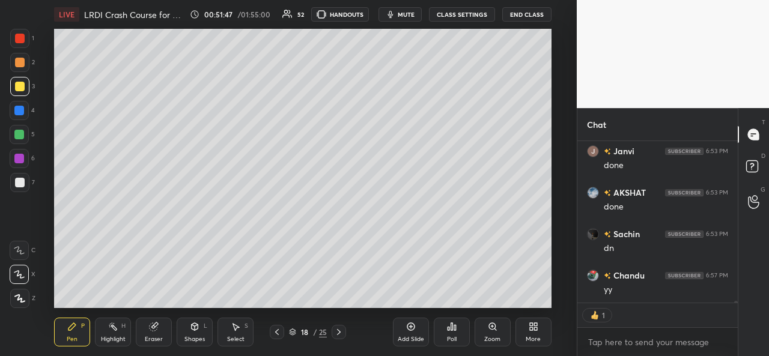
click at [16, 108] on div at bounding box center [19, 111] width 10 height 10
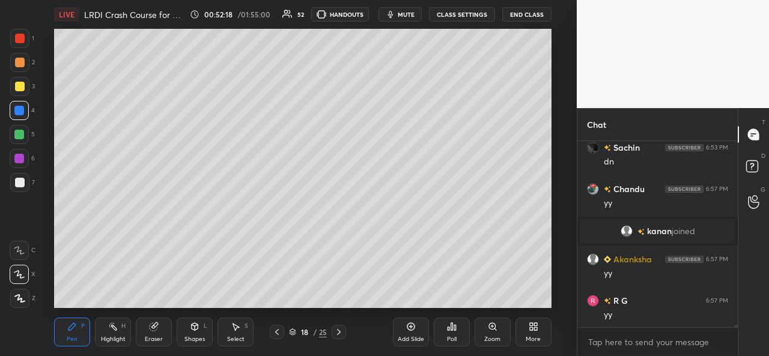
scroll to position [12867, 0]
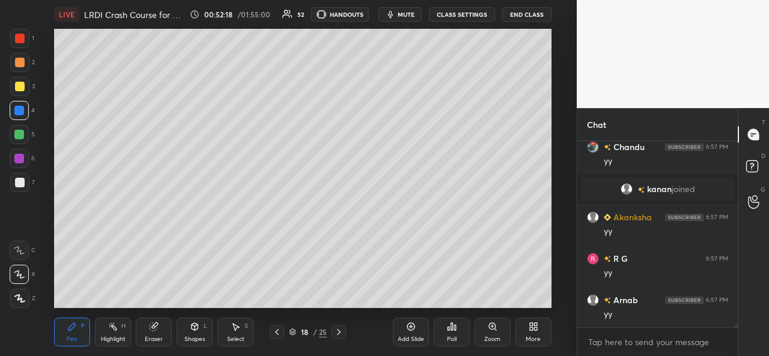
click at [19, 137] on div at bounding box center [19, 135] width 10 height 10
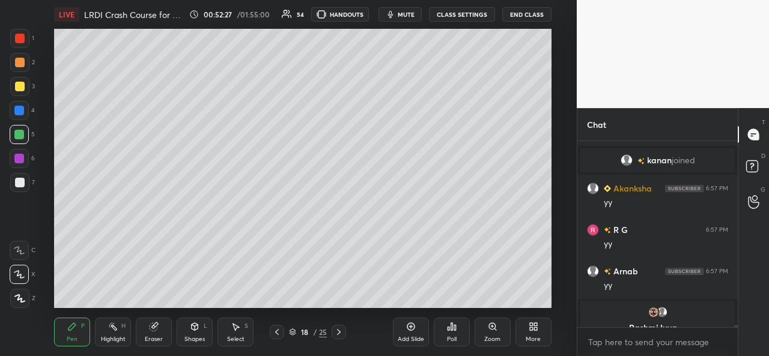
scroll to position [12911, 0]
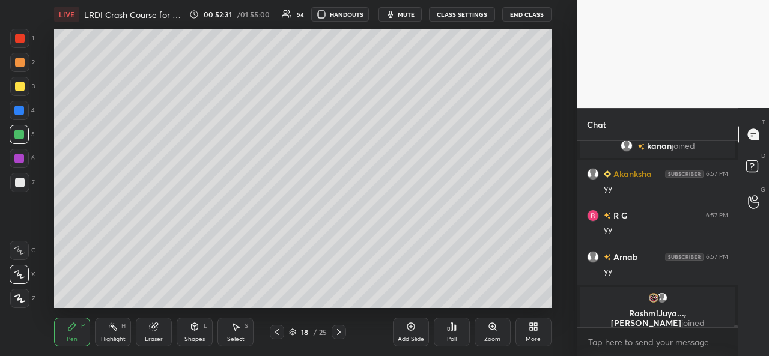
click at [16, 154] on div at bounding box center [19, 159] width 10 height 10
click at [22, 108] on div at bounding box center [19, 111] width 10 height 10
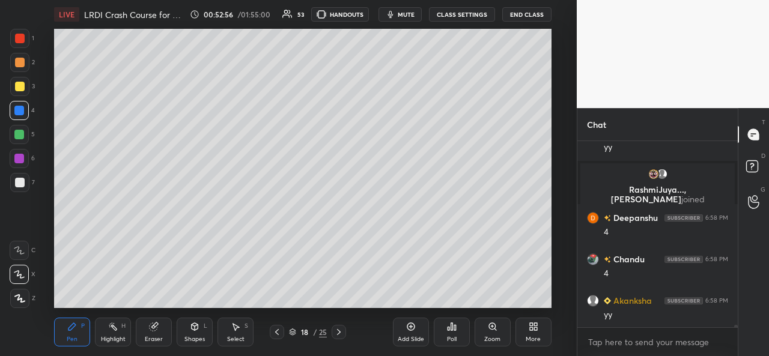
scroll to position [13031, 0]
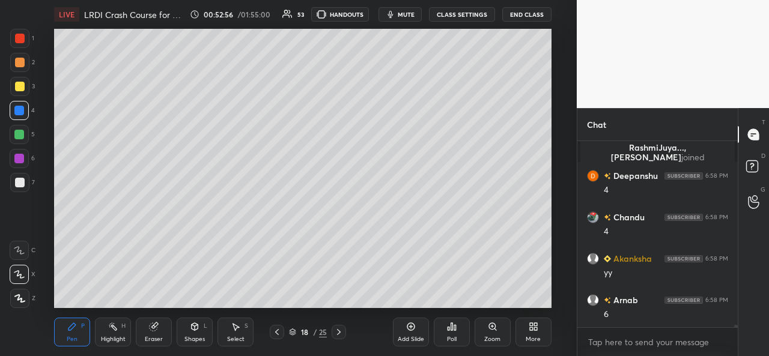
click at [234, 332] on div "Select S" at bounding box center [236, 332] width 36 height 29
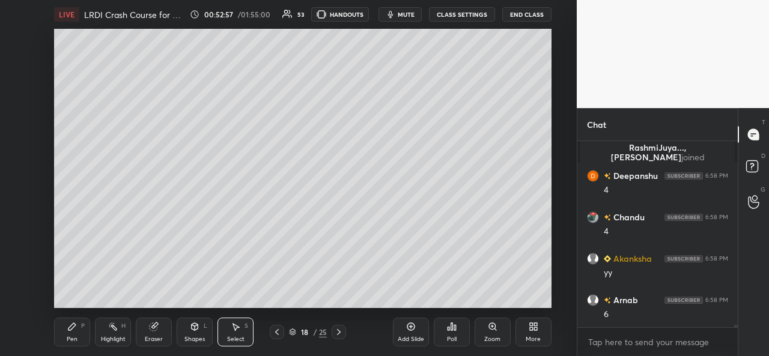
scroll to position [13072, 0]
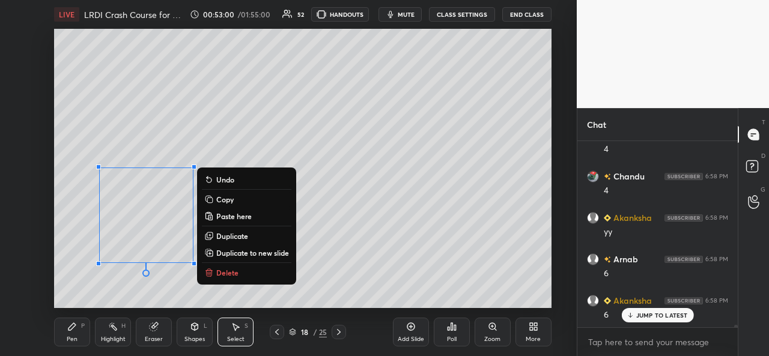
click at [71, 337] on div "Pen" at bounding box center [72, 340] width 11 height 6
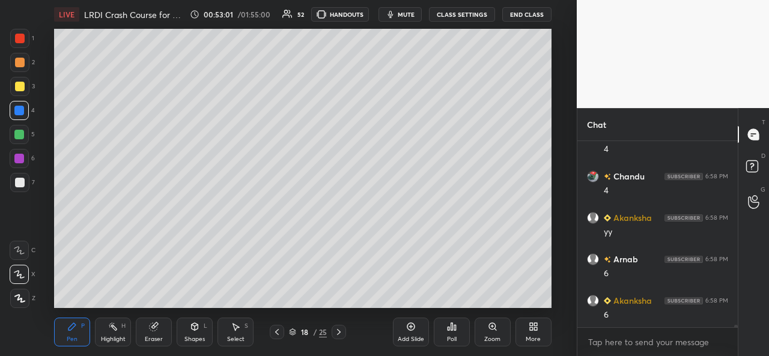
scroll to position [13114, 0]
click at [20, 88] on div at bounding box center [20, 87] width 10 height 10
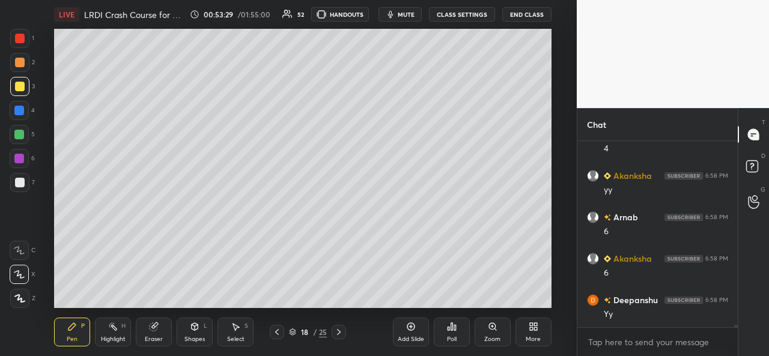
click at [19, 136] on div at bounding box center [19, 135] width 10 height 10
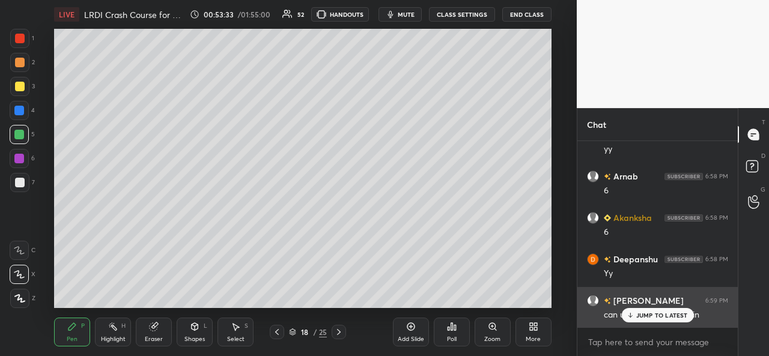
click at [639, 316] on p "JUMP TO LATEST" at bounding box center [663, 315] width 52 height 7
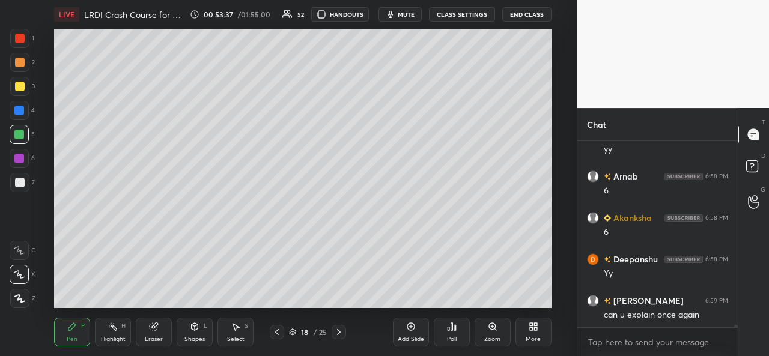
click at [115, 329] on rect at bounding box center [114, 328] width 6 height 6
click at [24, 132] on div at bounding box center [19, 134] width 19 height 19
click at [67, 338] on div "Pen" at bounding box center [72, 340] width 11 height 6
click at [21, 60] on div at bounding box center [20, 63] width 10 height 10
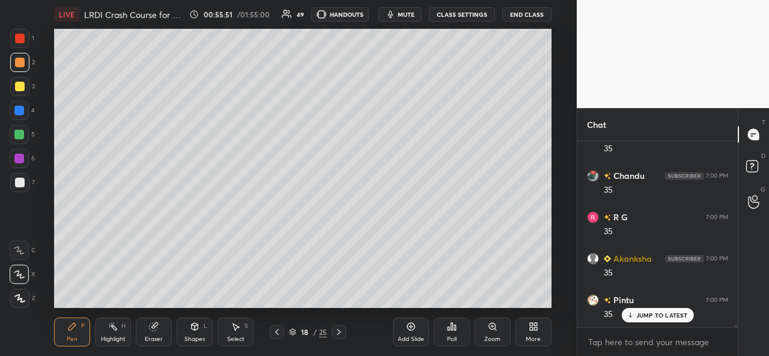
scroll to position [13569, 0]
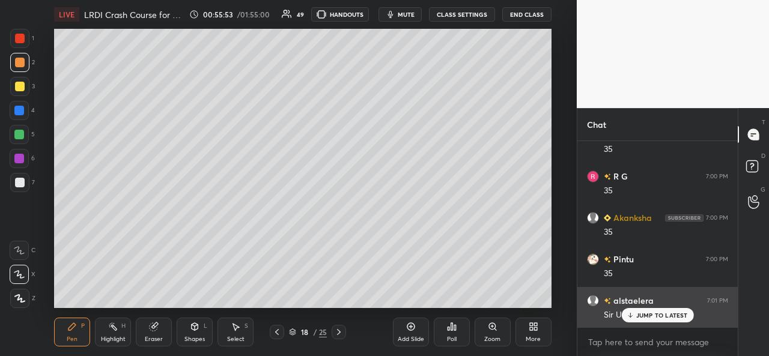
click at [650, 313] on p "JUMP TO LATEST" at bounding box center [663, 315] width 52 height 7
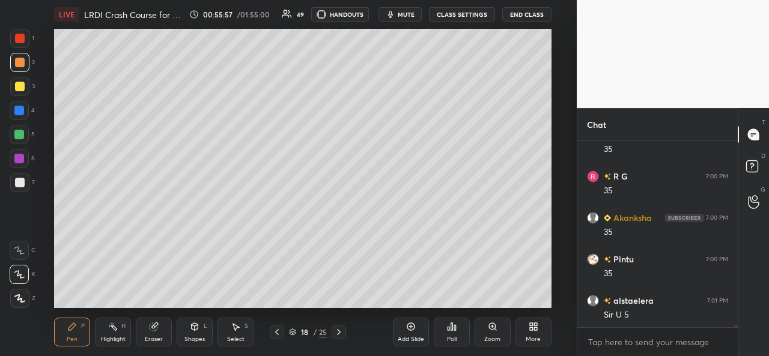
click at [238, 335] on div "Select S" at bounding box center [236, 332] width 36 height 29
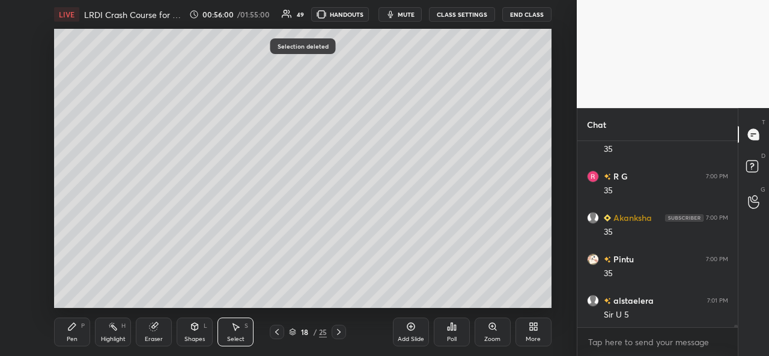
click at [70, 332] on div "Pen P" at bounding box center [72, 332] width 36 height 29
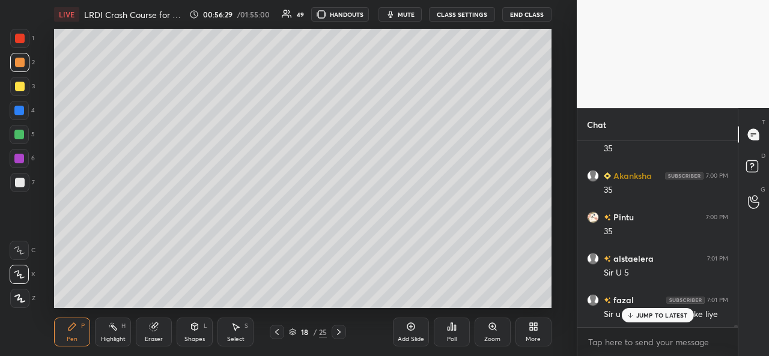
scroll to position [13652, 0]
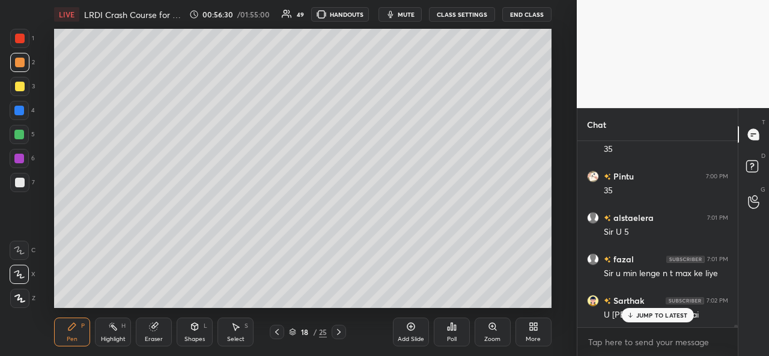
click at [649, 316] on p "JUMP TO LATEST" at bounding box center [663, 315] width 52 height 7
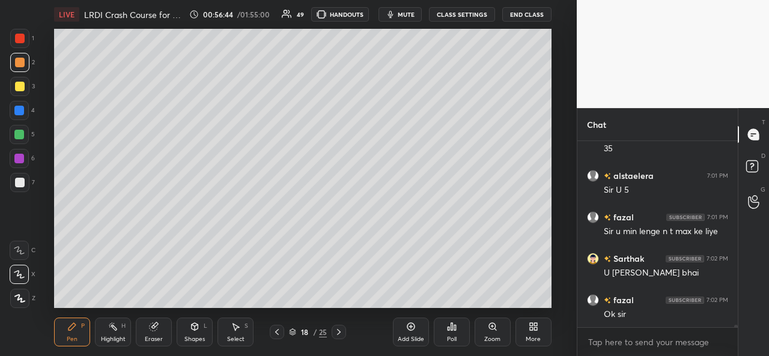
click at [483, 302] on div "Add Slide Poll Zoom More" at bounding box center [472, 332] width 159 height 67
click at [491, 302] on div "Add Slide Poll Zoom More" at bounding box center [472, 332] width 159 height 67
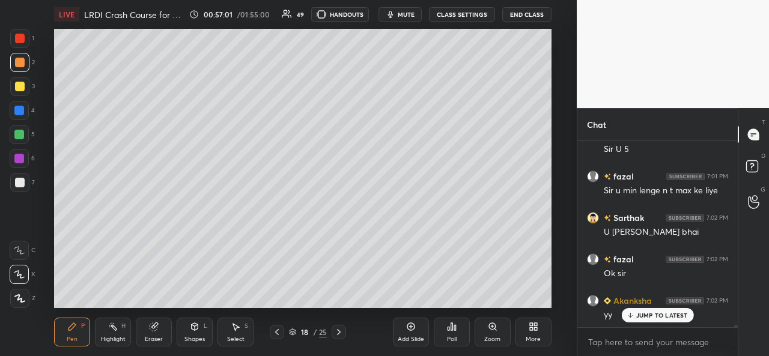
scroll to position [13777, 0]
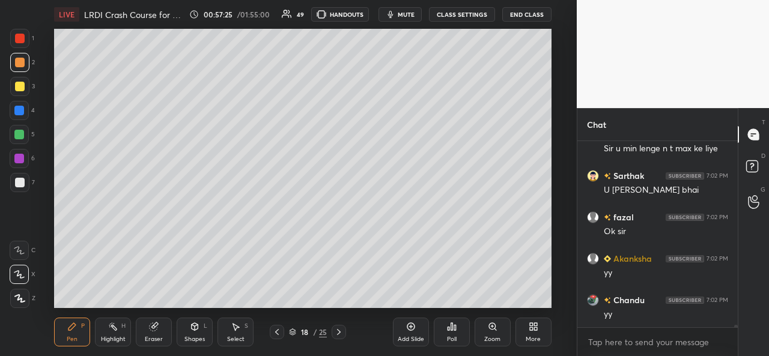
click at [409, 333] on div "Add Slide" at bounding box center [411, 332] width 36 height 29
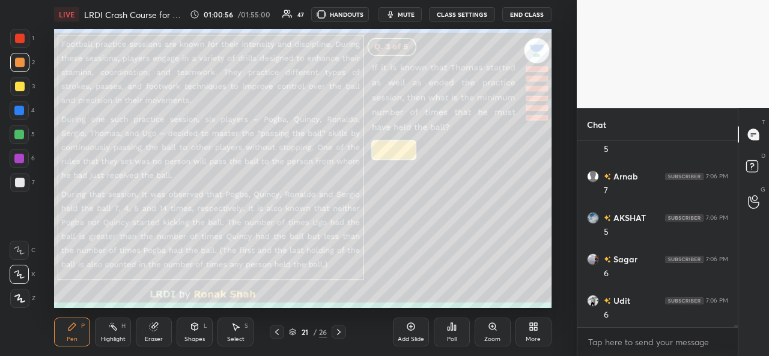
scroll to position [14801, 0]
click at [240, 338] on div "Select" at bounding box center [235, 340] width 17 height 6
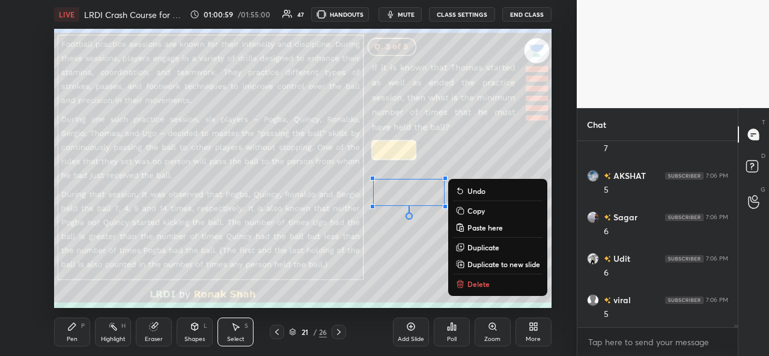
scroll to position [14842, 0]
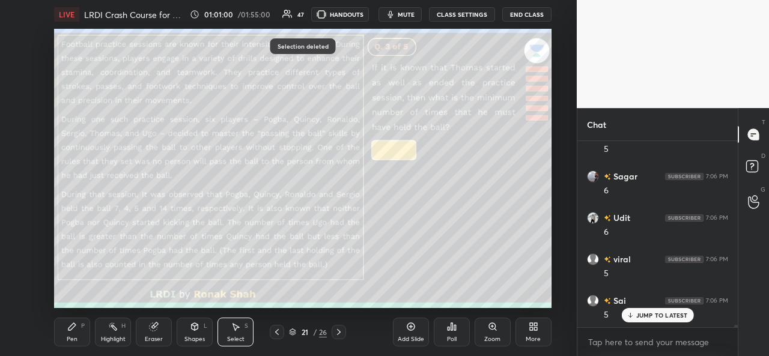
click at [62, 337] on div "Pen P" at bounding box center [72, 332] width 36 height 29
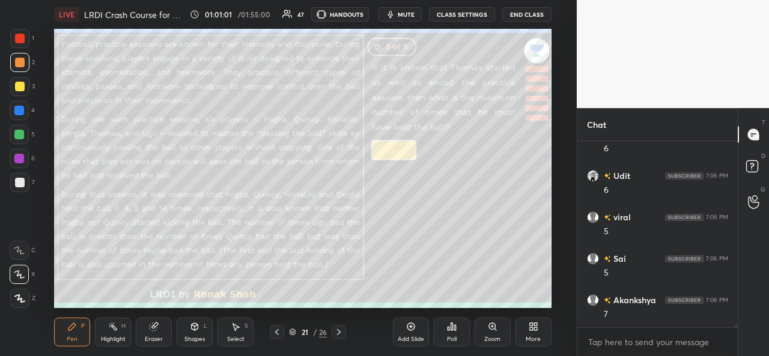
scroll to position [14967, 0]
click at [22, 108] on div at bounding box center [19, 111] width 10 height 10
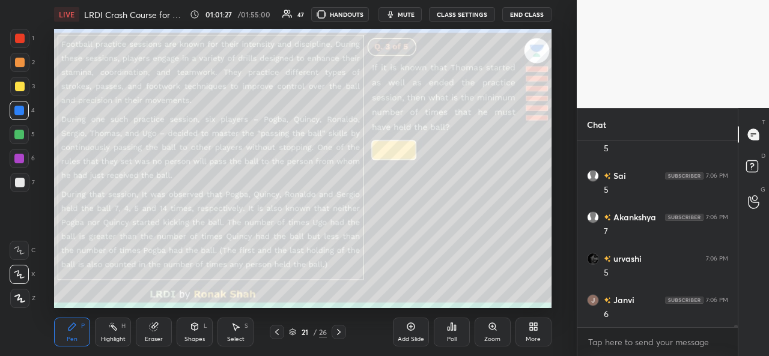
click at [410, 332] on div "Add Slide" at bounding box center [411, 332] width 36 height 29
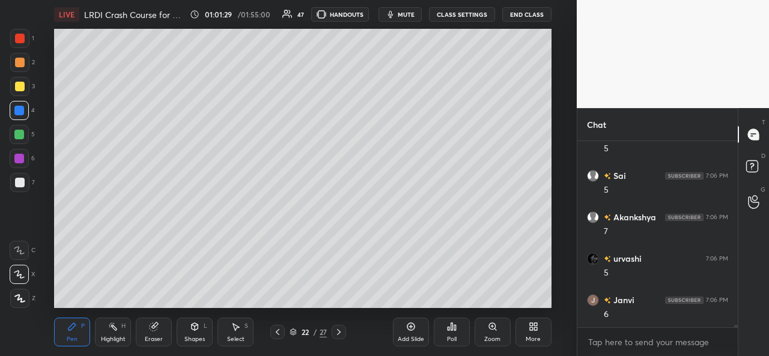
click at [21, 82] on div at bounding box center [20, 87] width 10 height 10
click at [17, 108] on div at bounding box center [19, 111] width 10 height 10
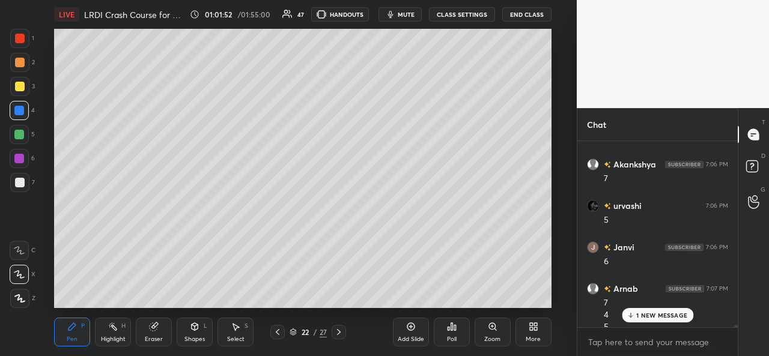
scroll to position [15032, 0]
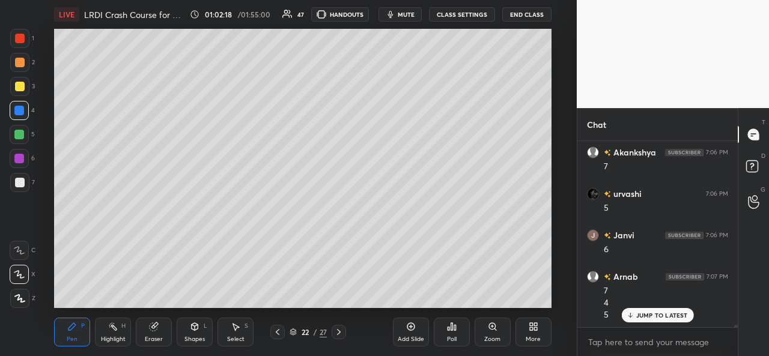
click at [20, 134] on div at bounding box center [19, 135] width 10 height 10
click at [21, 82] on div at bounding box center [20, 87] width 10 height 10
click at [22, 130] on div at bounding box center [19, 135] width 10 height 10
click at [24, 56] on div at bounding box center [19, 62] width 19 height 19
click at [240, 332] on icon at bounding box center [236, 327] width 10 height 10
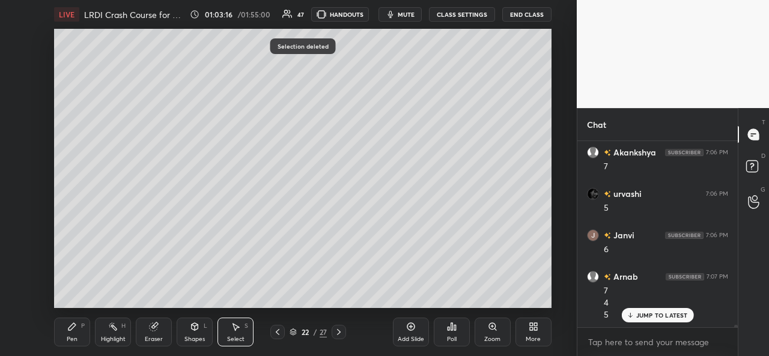
click at [64, 337] on div "Pen P" at bounding box center [72, 332] width 36 height 29
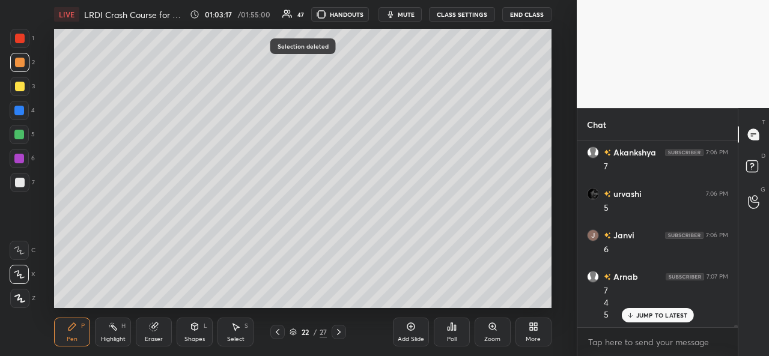
click at [20, 87] on div at bounding box center [20, 87] width 10 height 10
click at [19, 132] on div at bounding box center [19, 135] width 10 height 10
click at [19, 38] on div at bounding box center [20, 39] width 10 height 10
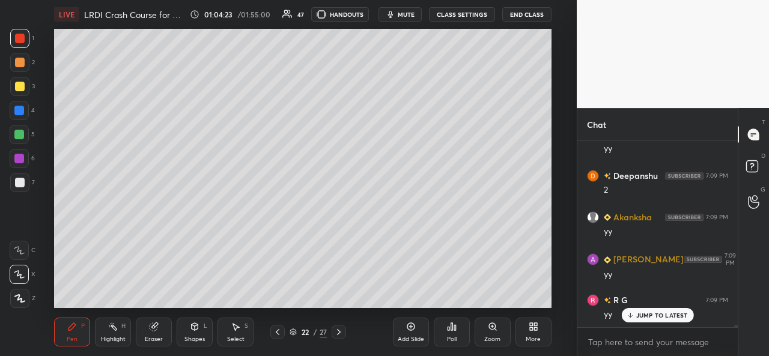
scroll to position [15281, 0]
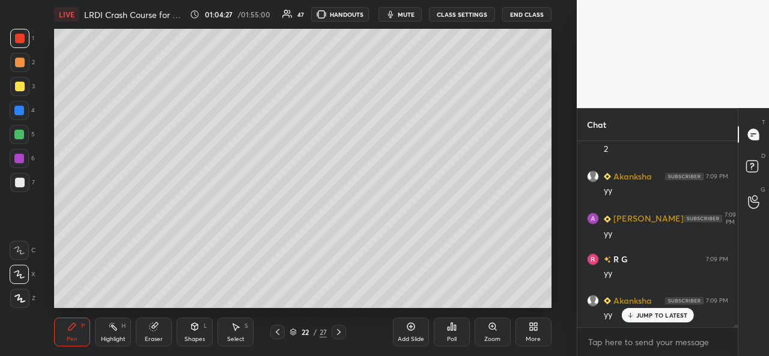
click at [20, 85] on div at bounding box center [20, 87] width 10 height 10
click at [153, 333] on div "Eraser" at bounding box center [154, 332] width 36 height 29
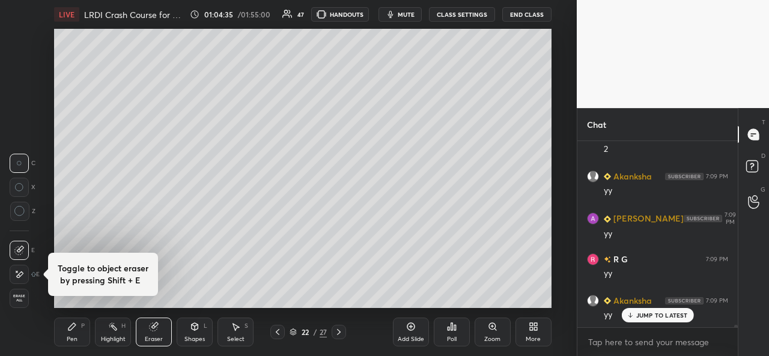
click at [71, 331] on icon at bounding box center [72, 326] width 7 height 7
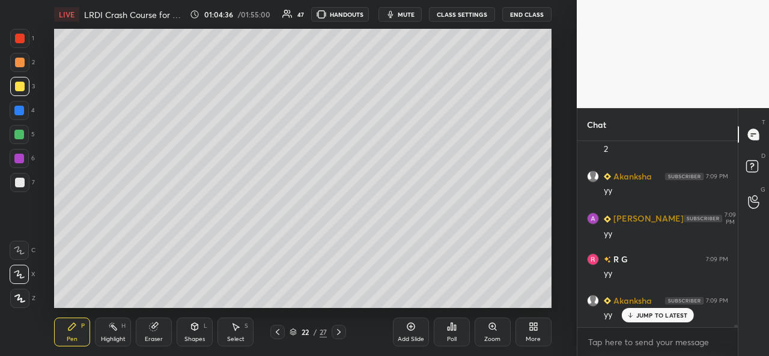
click at [20, 36] on div at bounding box center [20, 39] width 10 height 10
click at [20, 84] on div at bounding box center [20, 87] width 10 height 10
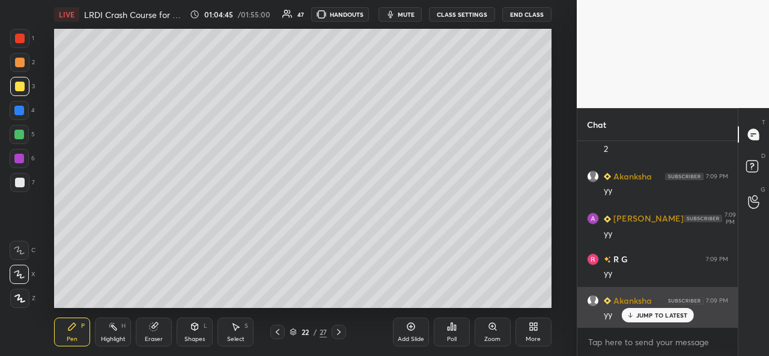
click at [648, 315] on p "JUMP TO LATEST" at bounding box center [663, 315] width 52 height 7
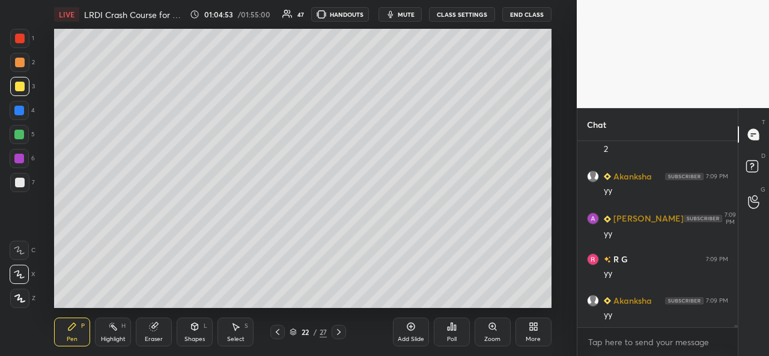
click at [22, 133] on div at bounding box center [19, 135] width 10 height 10
click at [17, 87] on div at bounding box center [20, 87] width 10 height 10
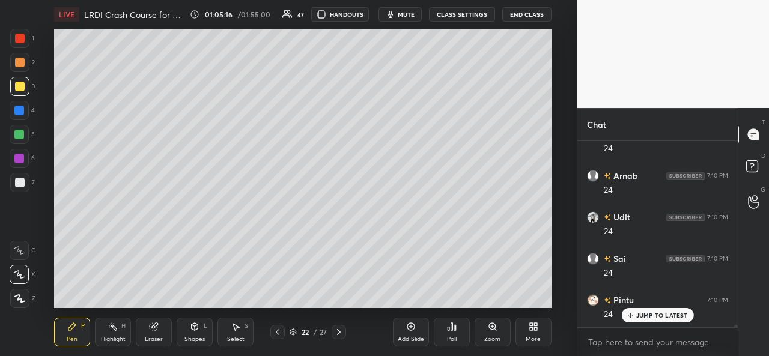
scroll to position [15862, 0]
click at [20, 106] on div at bounding box center [19, 111] width 10 height 10
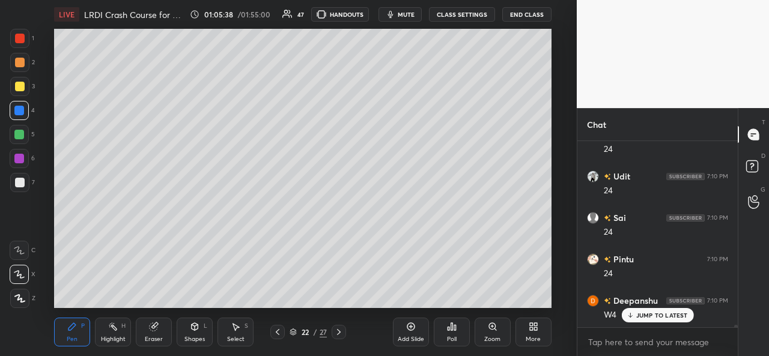
scroll to position [15904, 0]
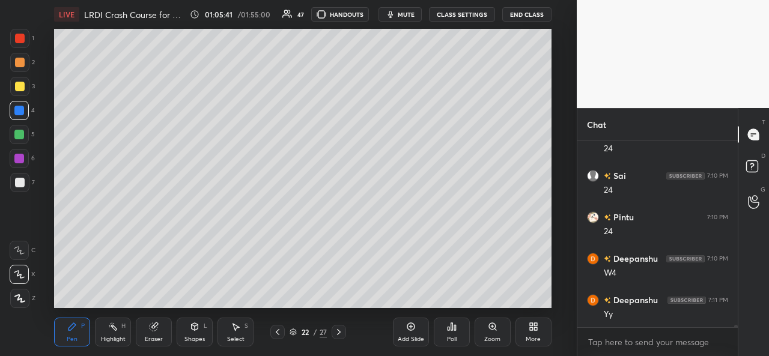
click at [20, 85] on div at bounding box center [20, 87] width 10 height 10
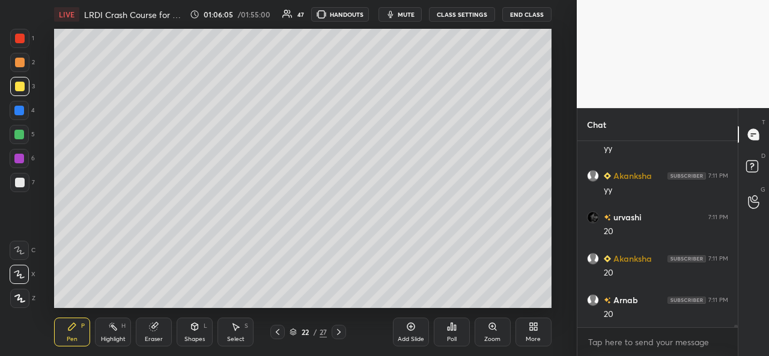
scroll to position [16276, 0]
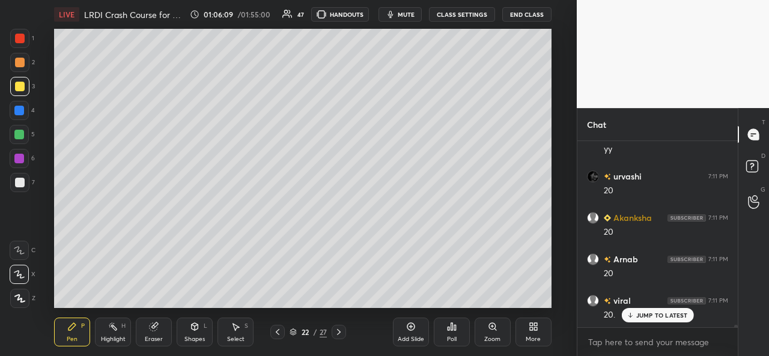
click at [424, 305] on div "Add Slide Poll Zoom More" at bounding box center [472, 332] width 159 height 67
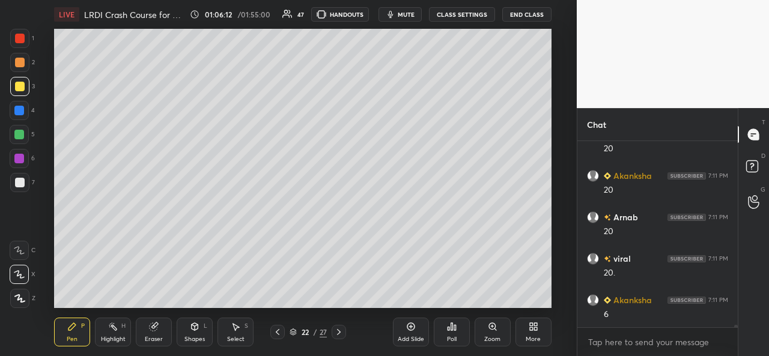
click at [244, 331] on div "Select S" at bounding box center [236, 332] width 36 height 29
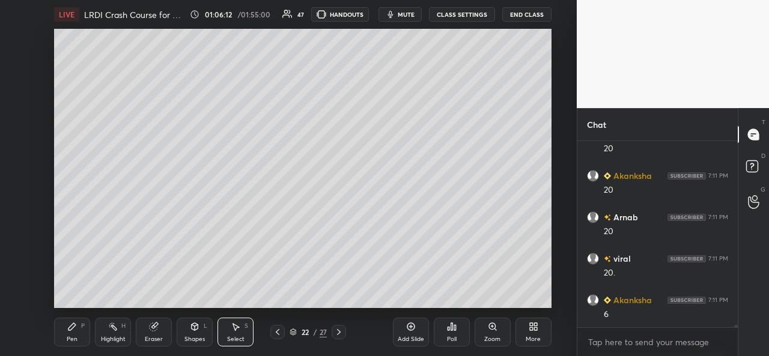
scroll to position [16359, 0]
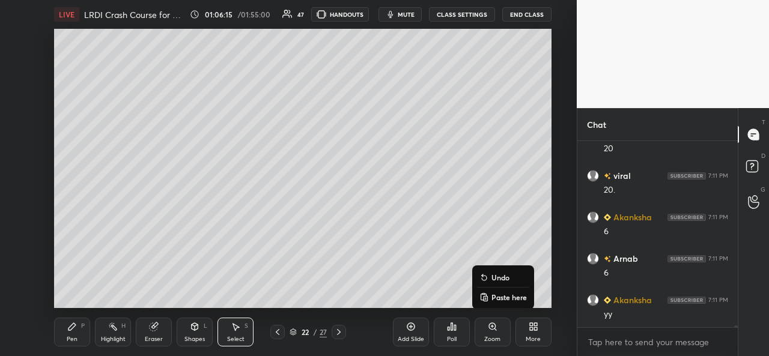
click at [67, 330] on icon at bounding box center [72, 327] width 10 height 10
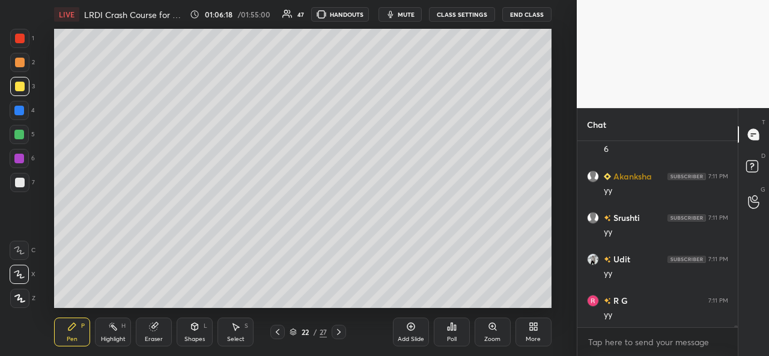
scroll to position [16567, 0]
click at [157, 331] on icon at bounding box center [154, 327] width 10 height 10
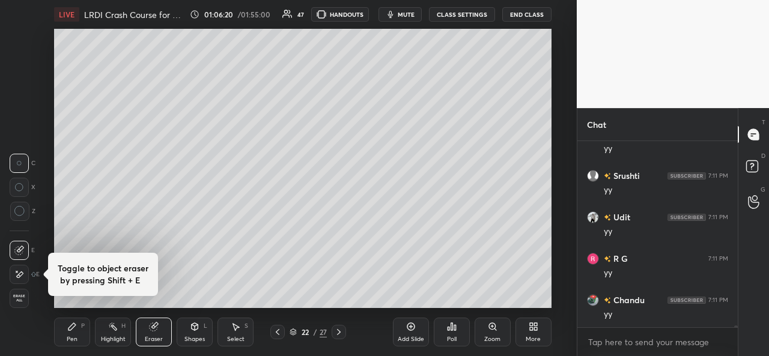
click at [79, 332] on div "Pen P" at bounding box center [72, 332] width 36 height 29
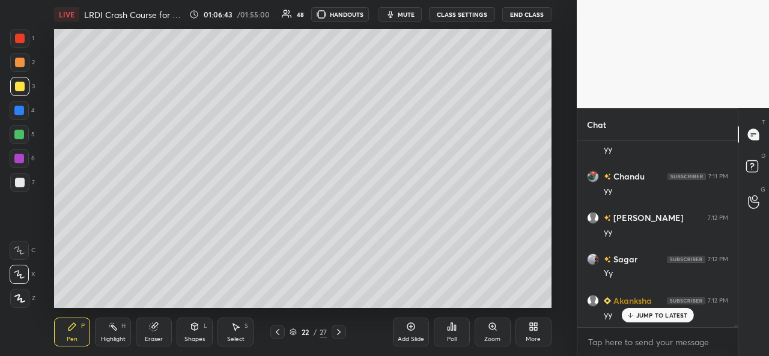
scroll to position [16720, 0]
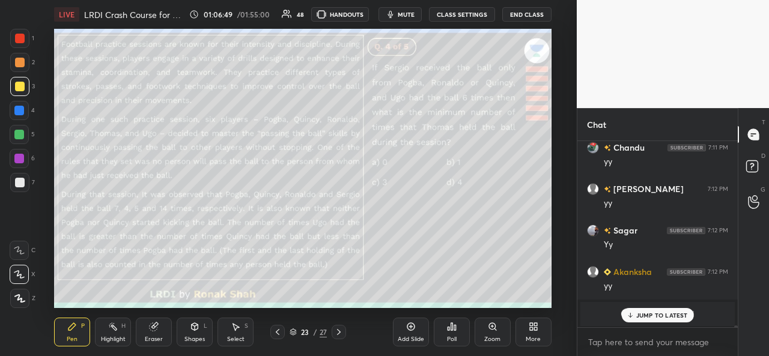
click at [243, 333] on div "Select S" at bounding box center [236, 332] width 36 height 29
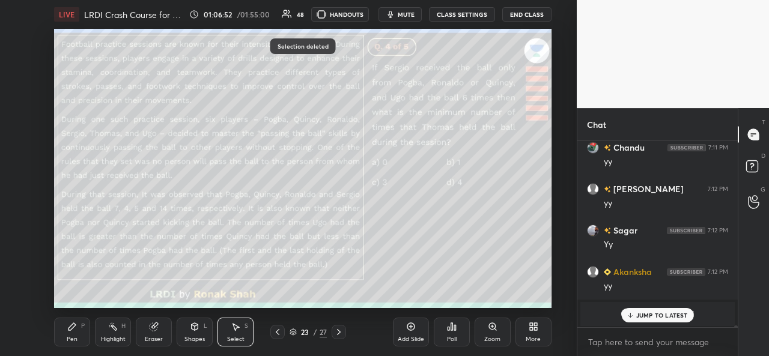
click at [75, 337] on div "Pen" at bounding box center [72, 340] width 11 height 6
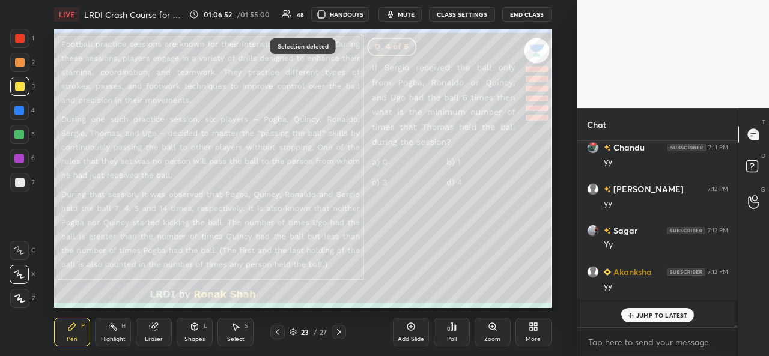
click at [449, 337] on div "Poll" at bounding box center [452, 340] width 10 height 6
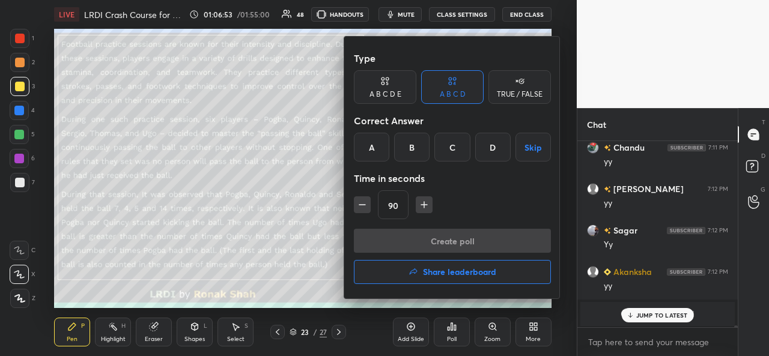
click at [487, 151] on div "D" at bounding box center [492, 147] width 35 height 29
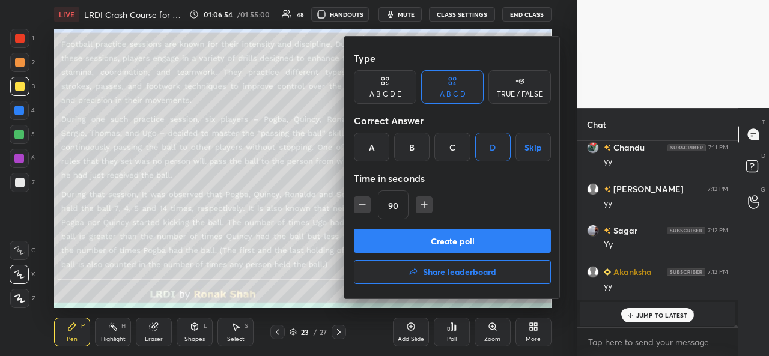
scroll to position [16773, 0]
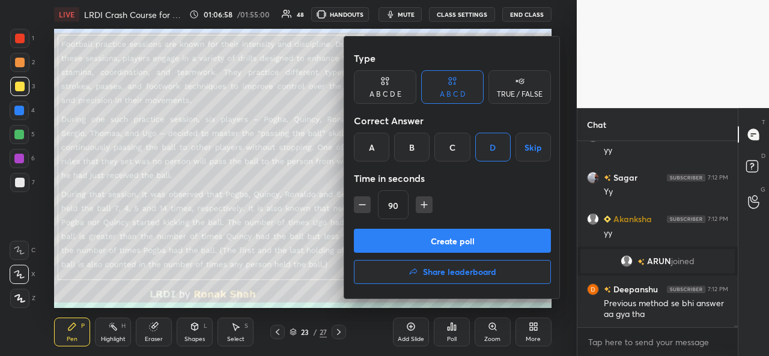
click at [467, 238] on button "Create poll" at bounding box center [452, 241] width 197 height 24
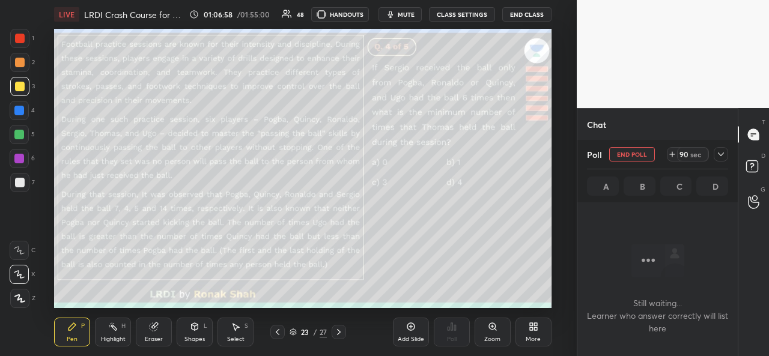
scroll to position [149, 157]
click at [724, 160] on div at bounding box center [721, 154] width 14 height 14
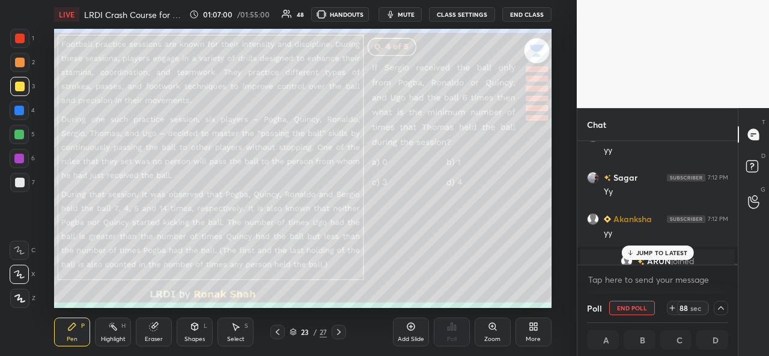
scroll to position [16835, 0]
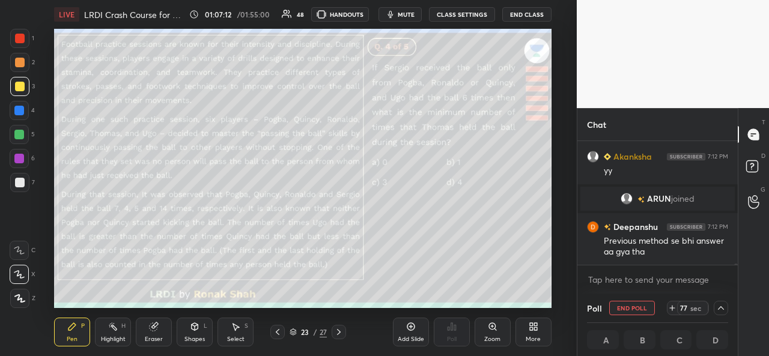
click at [719, 311] on icon at bounding box center [721, 309] width 10 height 10
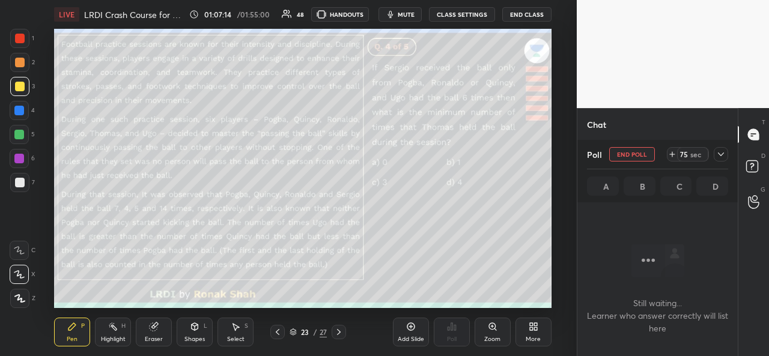
click at [722, 158] on icon at bounding box center [721, 155] width 10 height 10
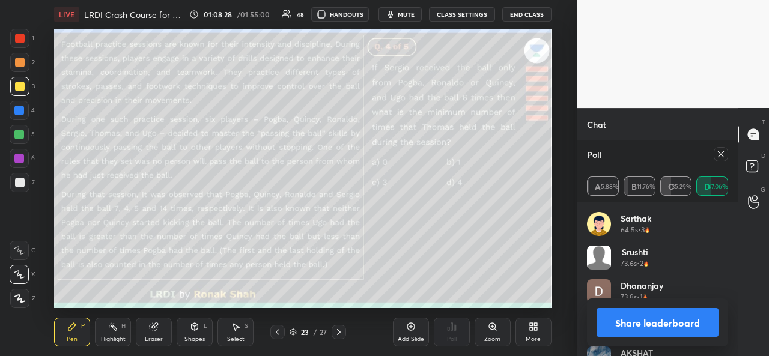
scroll to position [141, 138]
click at [725, 157] on icon at bounding box center [721, 155] width 10 height 10
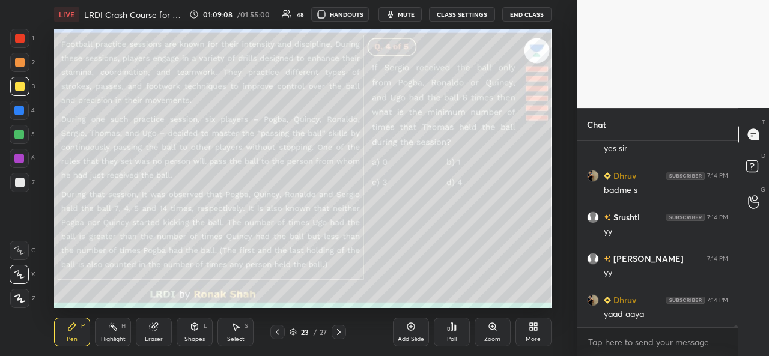
scroll to position [17063, 0]
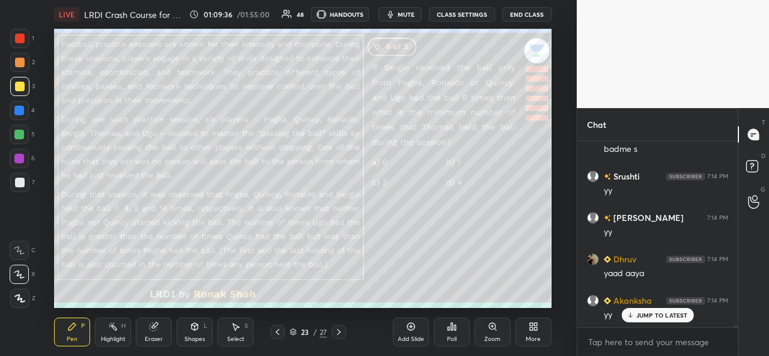
click at [246, 335] on div "Select S" at bounding box center [236, 332] width 36 height 29
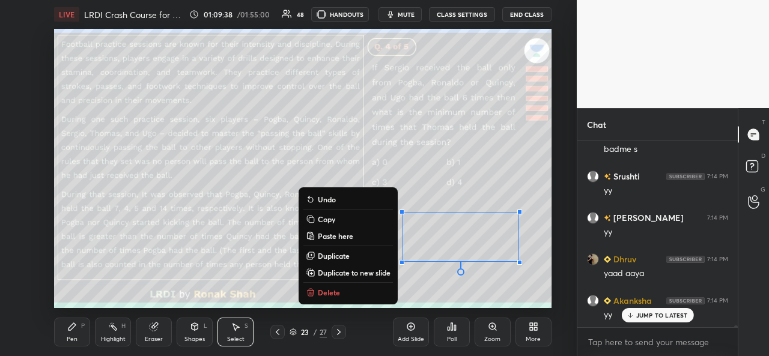
scroll to position [17105, 0]
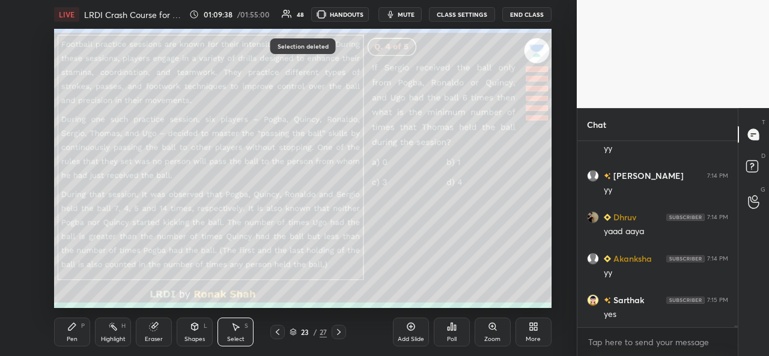
click at [77, 335] on div "Pen P" at bounding box center [72, 332] width 36 height 29
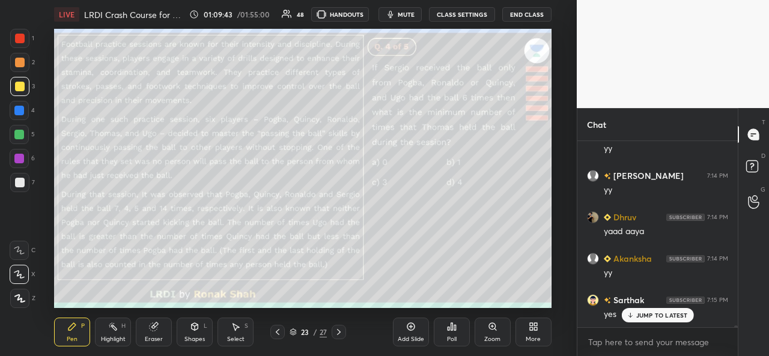
scroll to position [17146, 0]
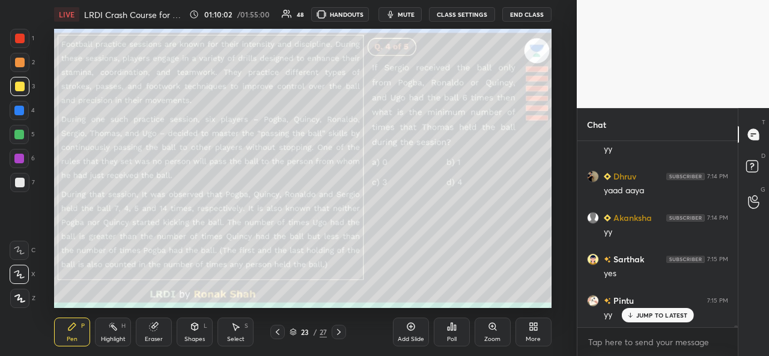
click at [415, 334] on div "Add Slide" at bounding box center [411, 332] width 36 height 29
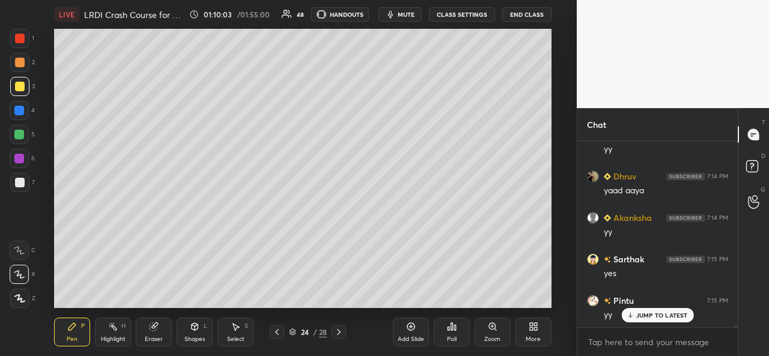
click at [20, 106] on div at bounding box center [19, 111] width 10 height 10
click at [22, 134] on div at bounding box center [19, 135] width 10 height 10
click at [238, 330] on icon at bounding box center [236, 327] width 10 height 10
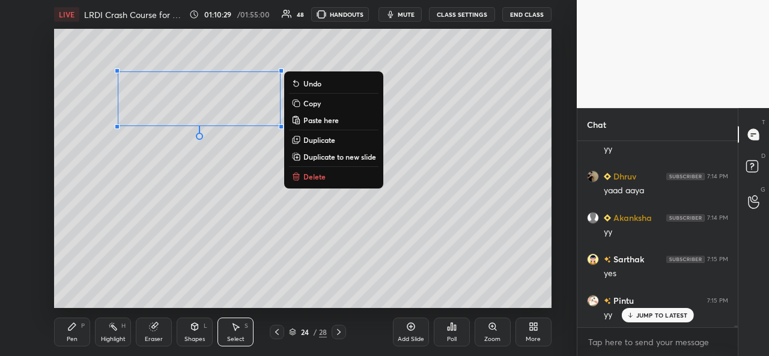
click at [120, 332] on div "Highlight H" at bounding box center [113, 332] width 36 height 29
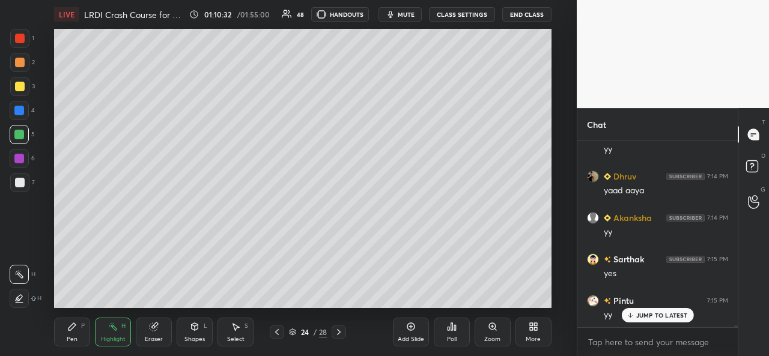
click at [155, 329] on icon at bounding box center [154, 327] width 8 height 8
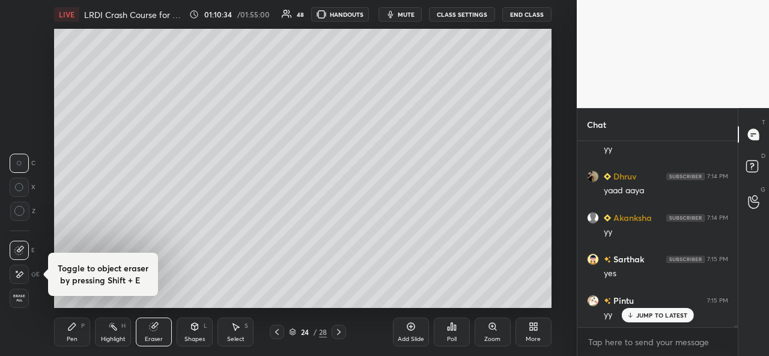
click at [73, 332] on div "Pen P" at bounding box center [72, 332] width 36 height 29
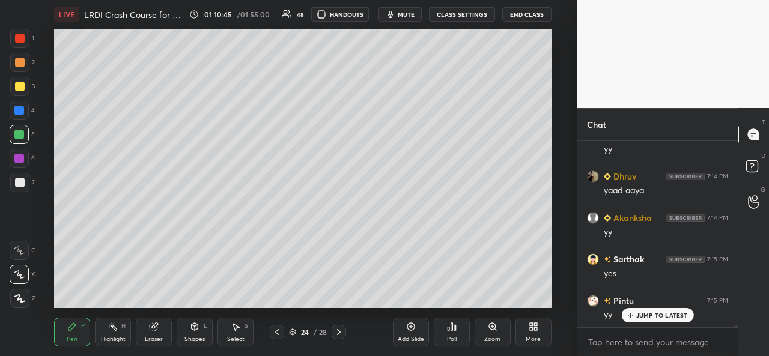
click at [15, 87] on div at bounding box center [20, 87] width 10 height 10
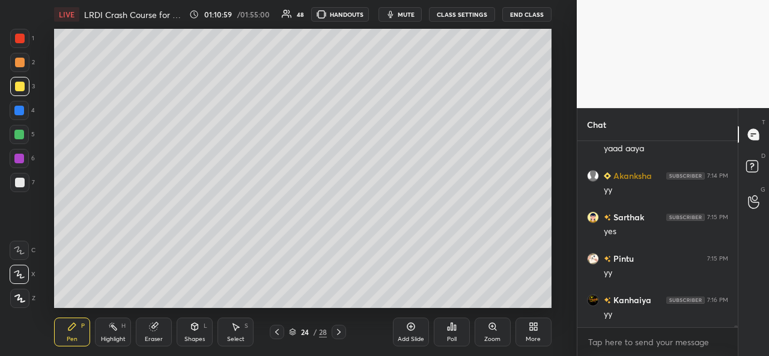
click at [20, 106] on div at bounding box center [19, 111] width 10 height 10
click at [15, 126] on div at bounding box center [19, 134] width 19 height 19
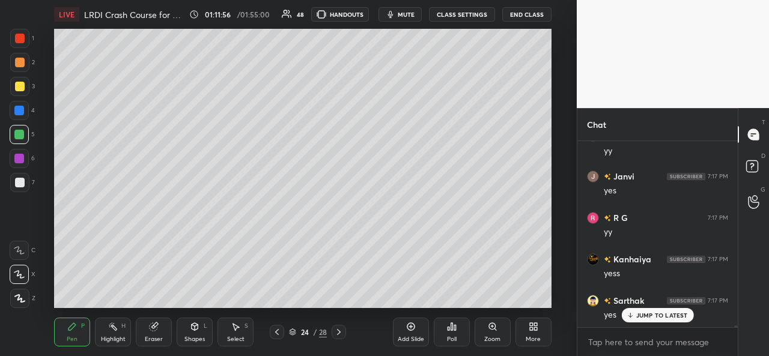
scroll to position [17436, 0]
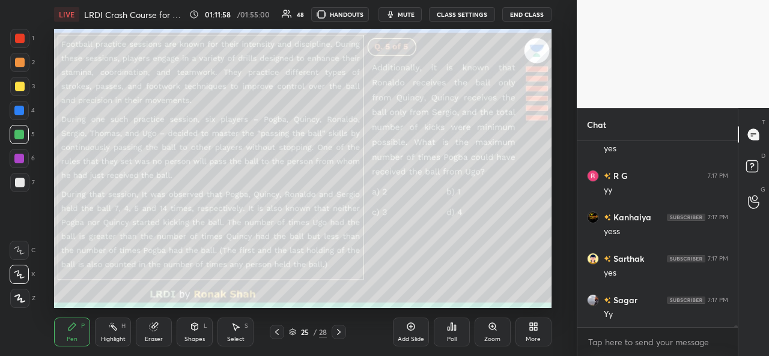
click at [24, 83] on div at bounding box center [19, 86] width 19 height 19
click at [402, 10] on span "mute" at bounding box center [406, 14] width 17 height 8
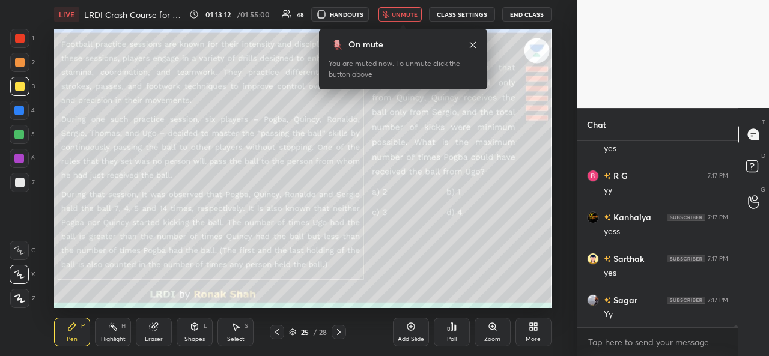
click at [400, 17] on span "unmute" at bounding box center [405, 14] width 26 height 8
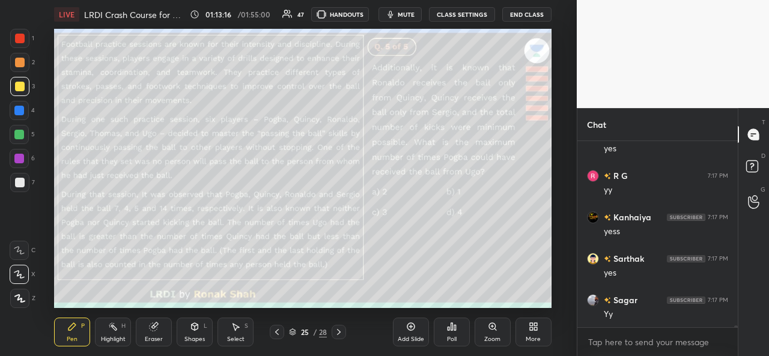
scroll to position [17465, 0]
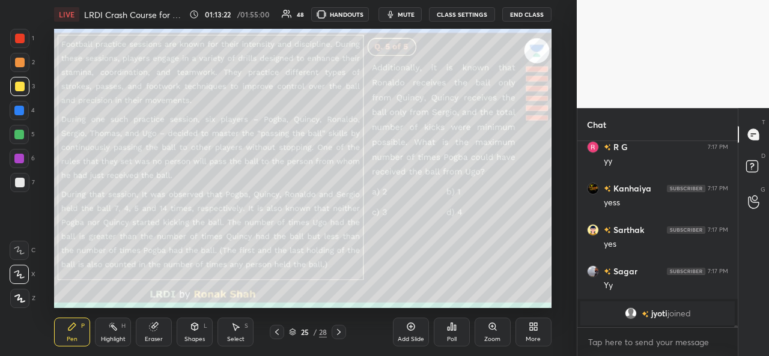
type textarea "x"
click at [448, 337] on div "Poll" at bounding box center [452, 340] width 10 height 6
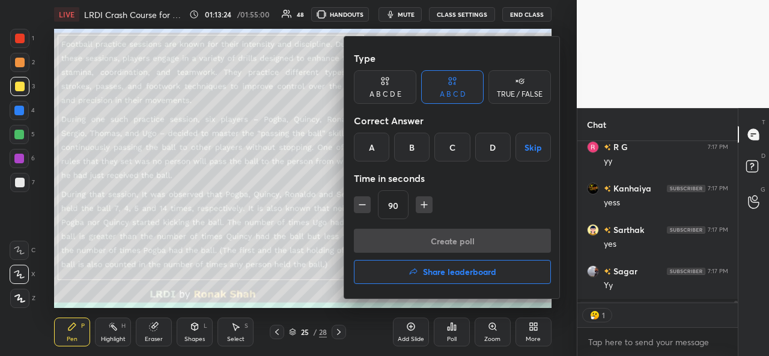
click at [495, 151] on div "D" at bounding box center [492, 147] width 35 height 29
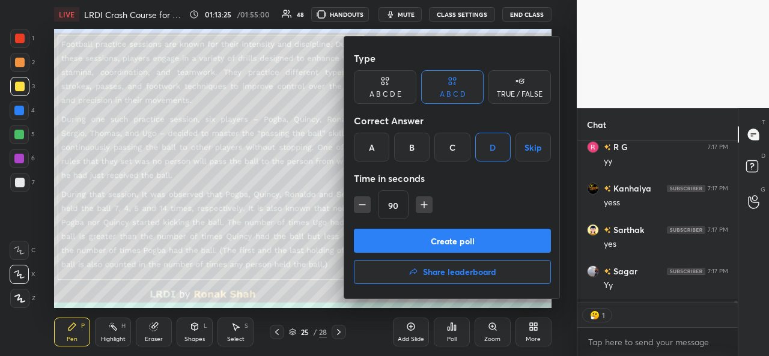
click at [423, 206] on icon "button" at bounding box center [424, 205] width 12 height 12
click at [424, 203] on icon "button" at bounding box center [430, 205] width 12 height 12
type input "120"
click at [457, 243] on button "Create poll" at bounding box center [452, 241] width 197 height 24
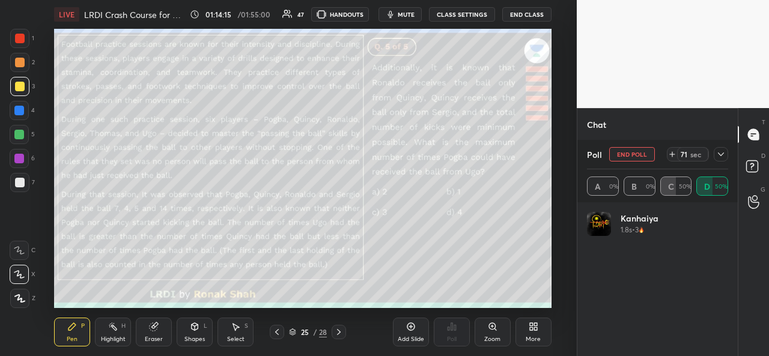
click at [718, 154] on icon at bounding box center [721, 155] width 10 height 10
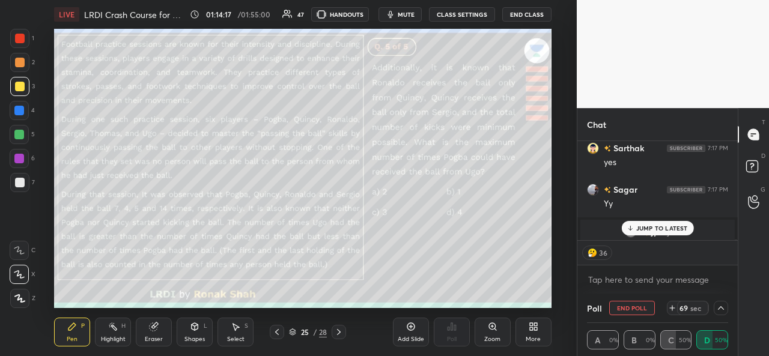
scroll to position [17552, 0]
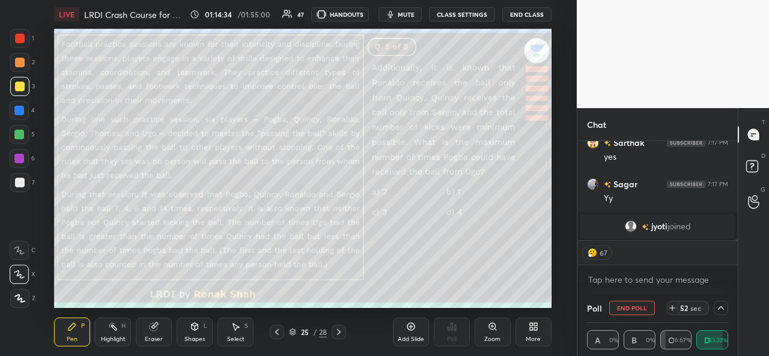
click at [719, 305] on icon at bounding box center [721, 309] width 10 height 10
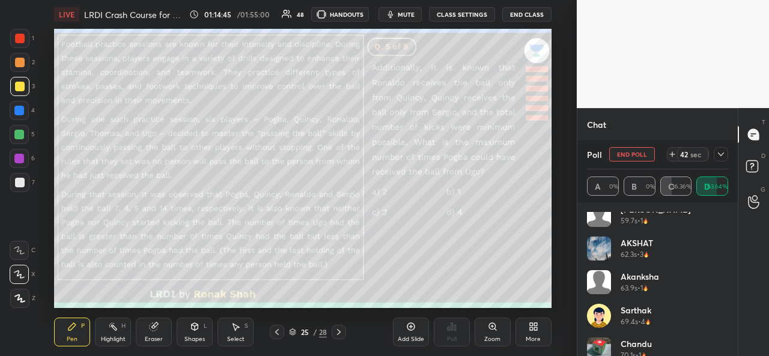
scroll to position [125, 0]
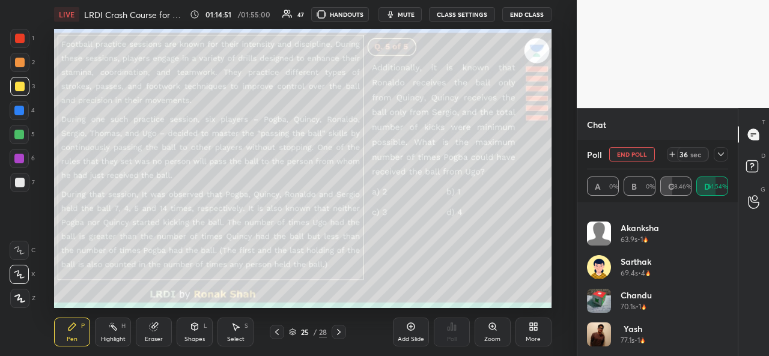
click at [725, 154] on icon at bounding box center [721, 155] width 10 height 10
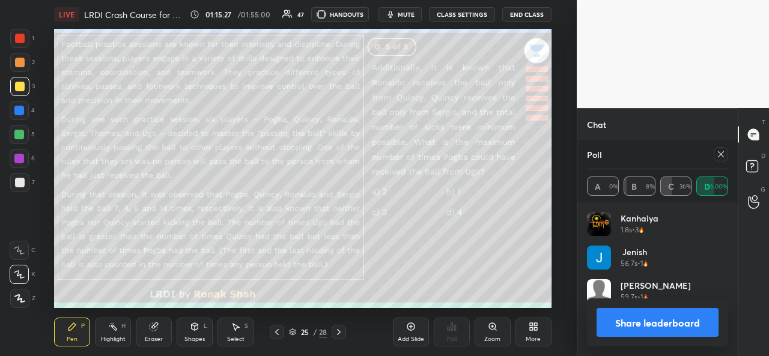
scroll to position [141, 138]
click at [723, 156] on icon at bounding box center [721, 155] width 10 height 10
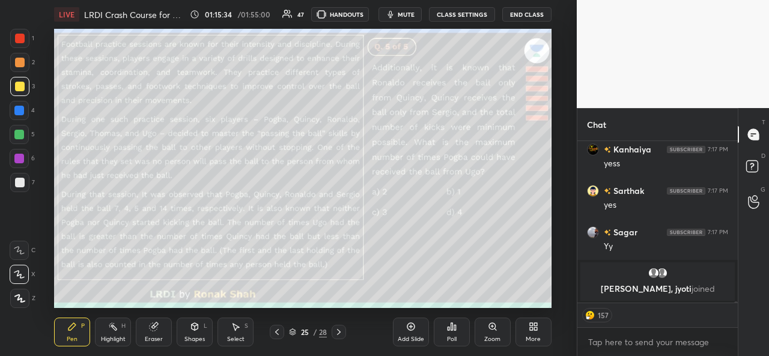
click at [17, 36] on div at bounding box center [20, 39] width 10 height 10
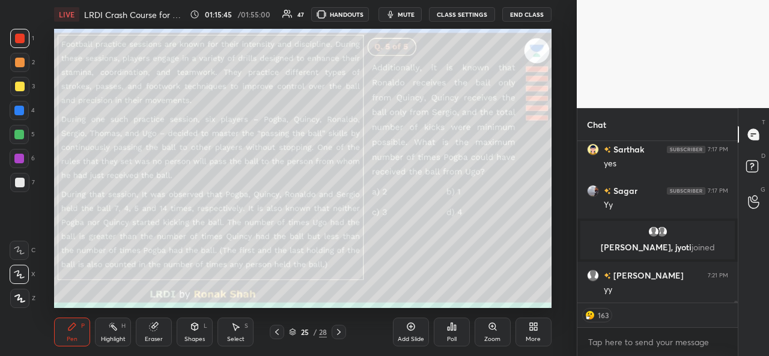
click at [250, 319] on div "Select S" at bounding box center [236, 332] width 36 height 29
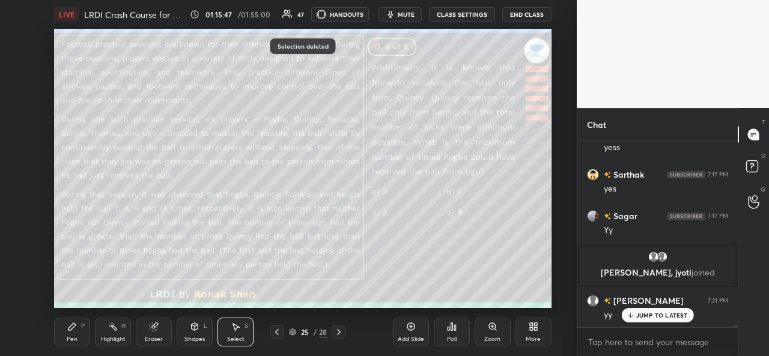
click at [68, 330] on icon at bounding box center [72, 327] width 10 height 10
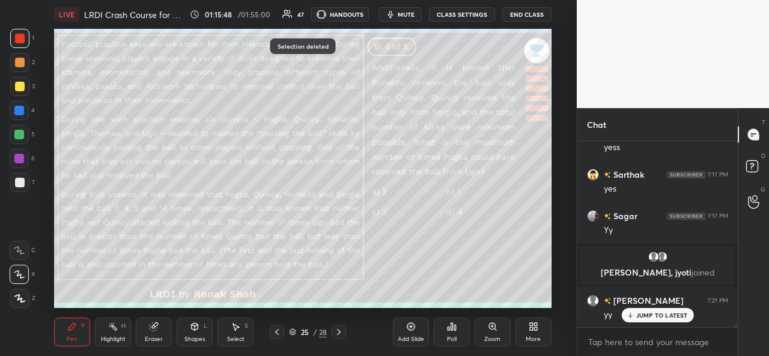
click at [19, 135] on div at bounding box center [19, 135] width 10 height 10
click at [15, 151] on div at bounding box center [19, 158] width 19 height 19
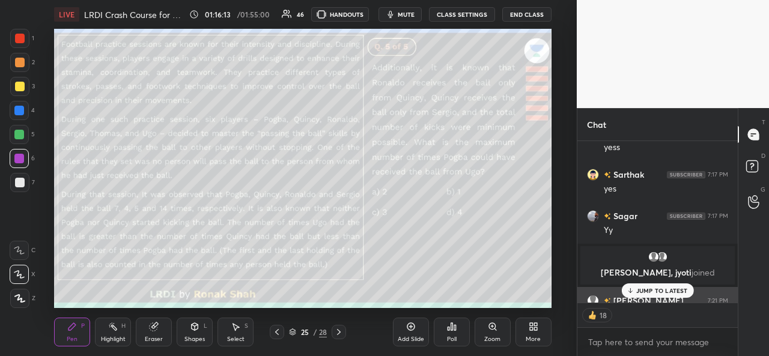
click at [652, 295] on p "JUMP TO LATEST" at bounding box center [663, 290] width 52 height 7
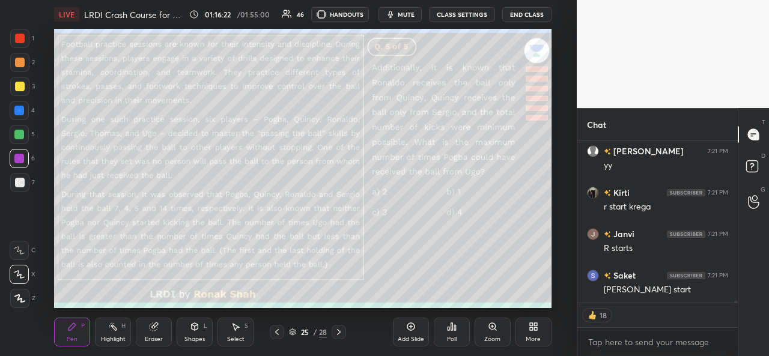
click at [407, 333] on div "Add Slide" at bounding box center [411, 332] width 36 height 29
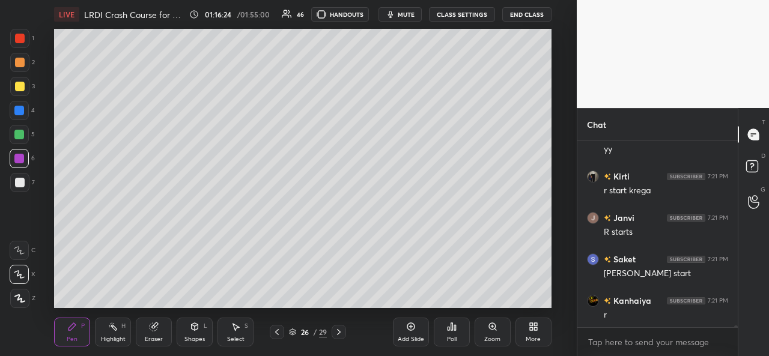
click at [18, 60] on div at bounding box center [20, 63] width 10 height 10
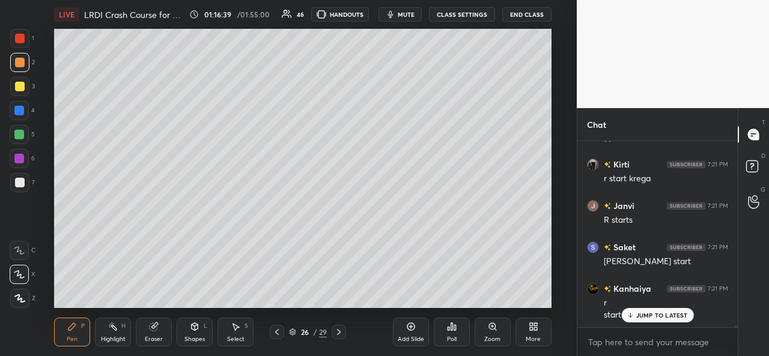
click at [20, 85] on div at bounding box center [20, 87] width 10 height 10
click at [230, 327] on div "Select S" at bounding box center [236, 332] width 36 height 29
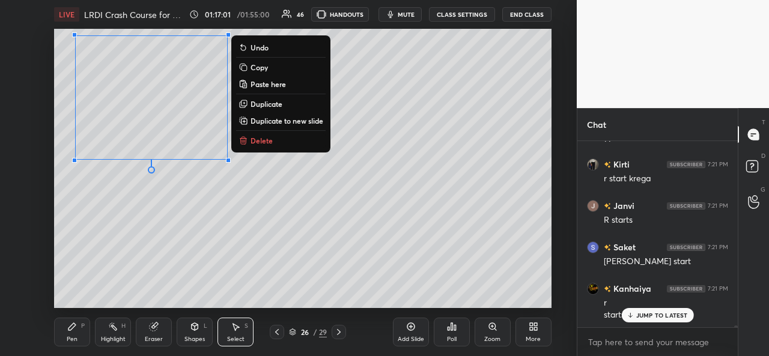
click at [69, 332] on icon at bounding box center [72, 327] width 10 height 10
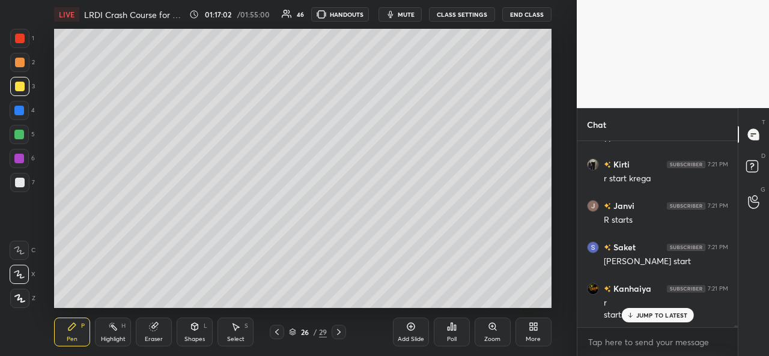
click at [16, 109] on div at bounding box center [19, 111] width 10 height 10
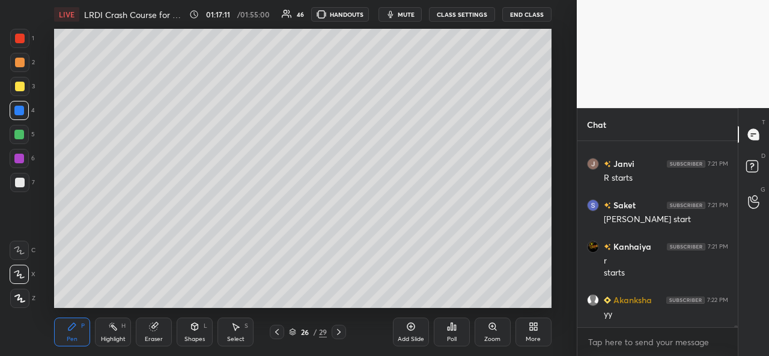
click at [22, 133] on div at bounding box center [19, 135] width 10 height 10
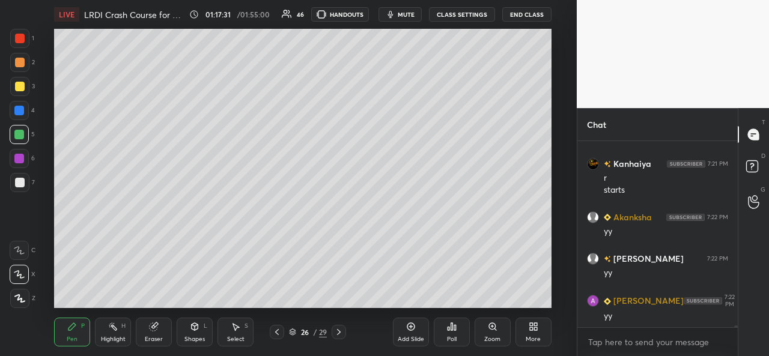
scroll to position [16547, 0]
click at [235, 329] on icon at bounding box center [236, 327] width 7 height 7
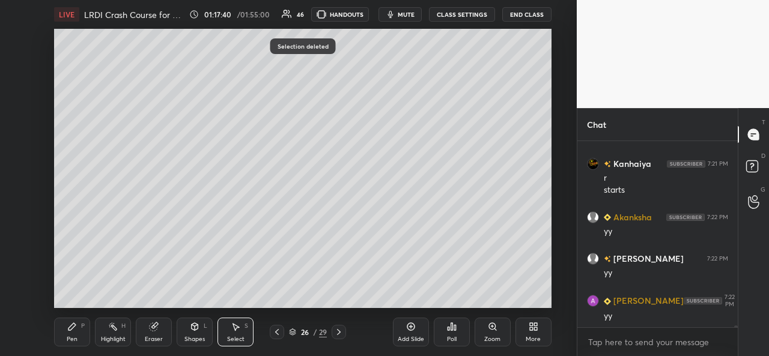
click at [79, 335] on div "Pen P" at bounding box center [72, 332] width 36 height 29
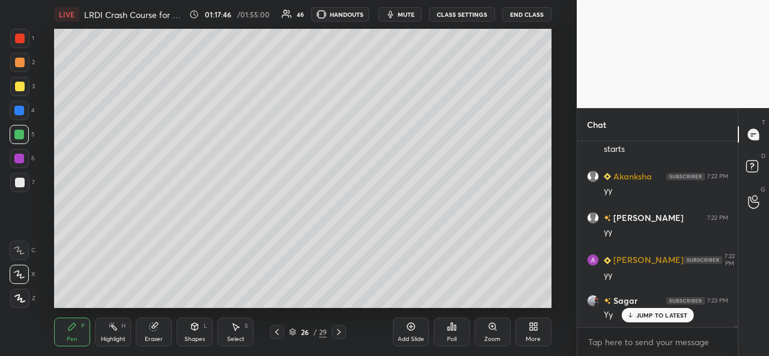
scroll to position [16671, 0]
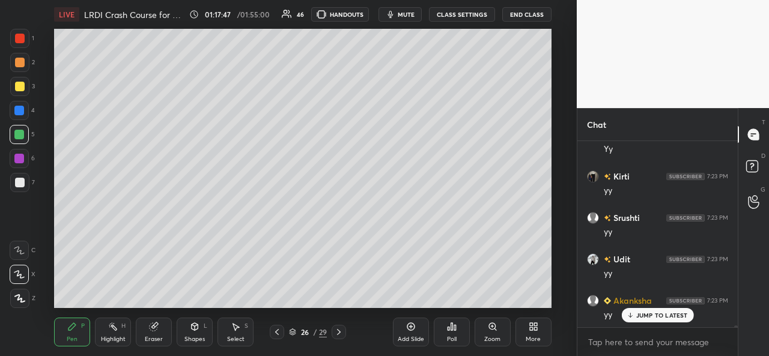
click at [19, 84] on div at bounding box center [20, 87] width 10 height 10
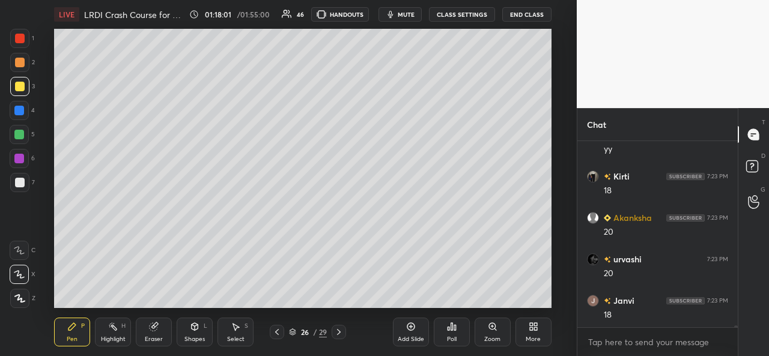
scroll to position [17045, 0]
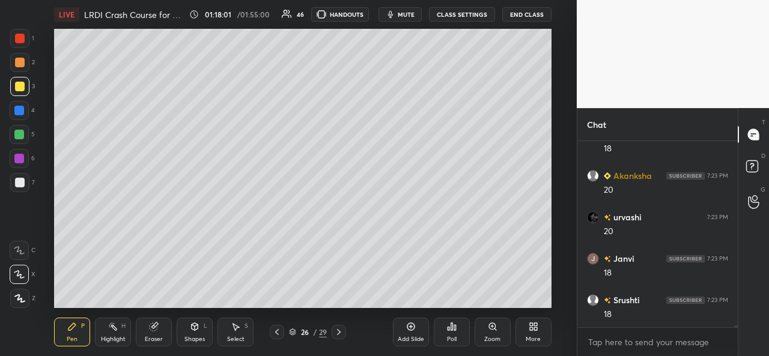
click at [21, 35] on div at bounding box center [20, 39] width 10 height 10
click at [20, 64] on div at bounding box center [20, 63] width 10 height 10
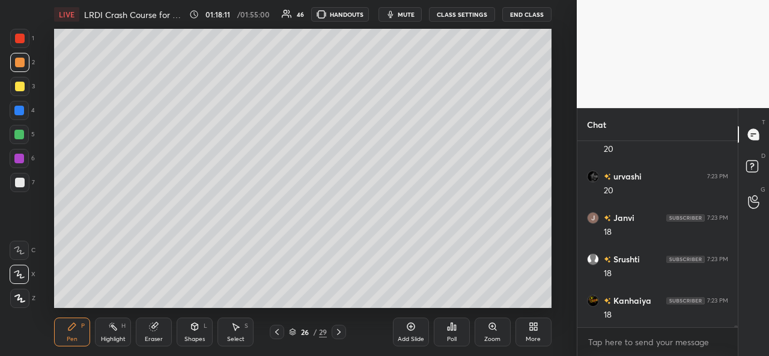
click at [236, 334] on div "Select S" at bounding box center [236, 332] width 36 height 29
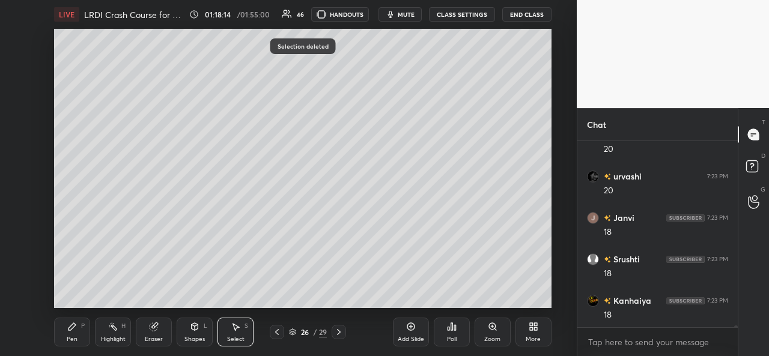
click at [70, 335] on div "Pen P" at bounding box center [72, 332] width 36 height 29
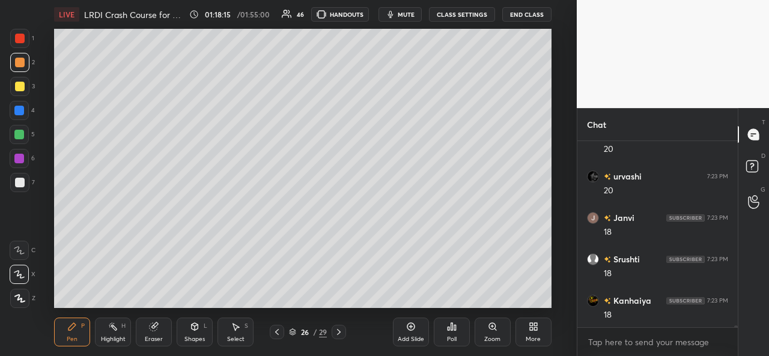
click at [20, 133] on div at bounding box center [19, 135] width 10 height 10
click at [233, 332] on icon at bounding box center [236, 327] width 10 height 10
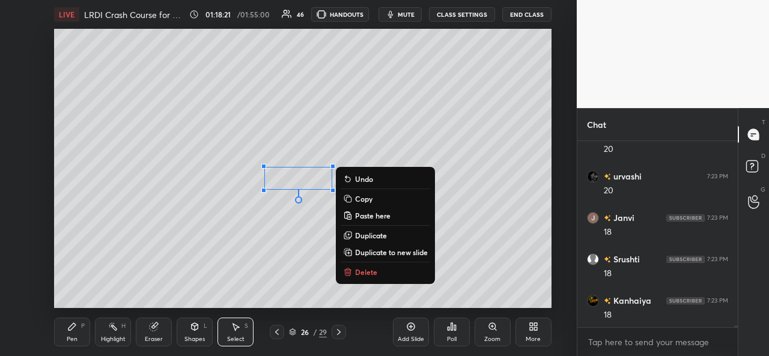
click at [71, 335] on div "Pen P" at bounding box center [72, 332] width 36 height 29
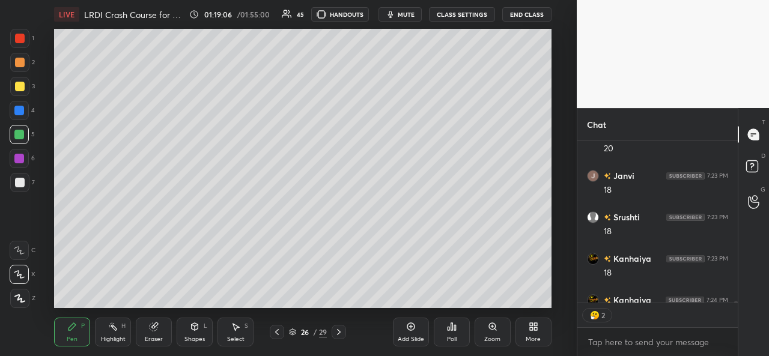
scroll to position [4, 4]
click at [16, 34] on div at bounding box center [20, 39] width 10 height 10
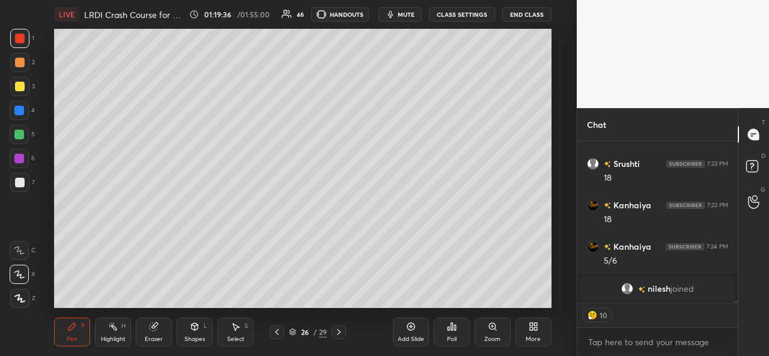
click at [20, 80] on div at bounding box center [19, 86] width 19 height 19
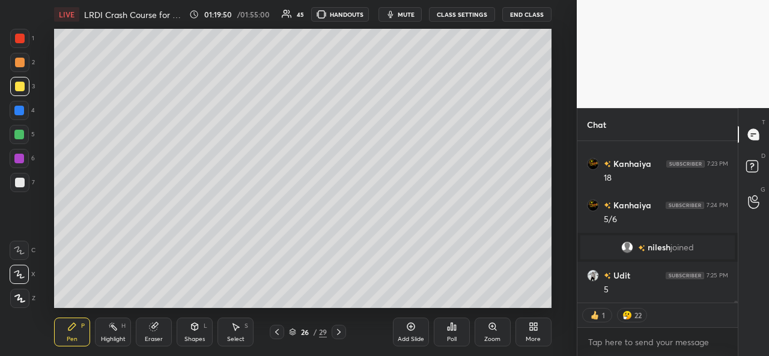
scroll to position [17010, 0]
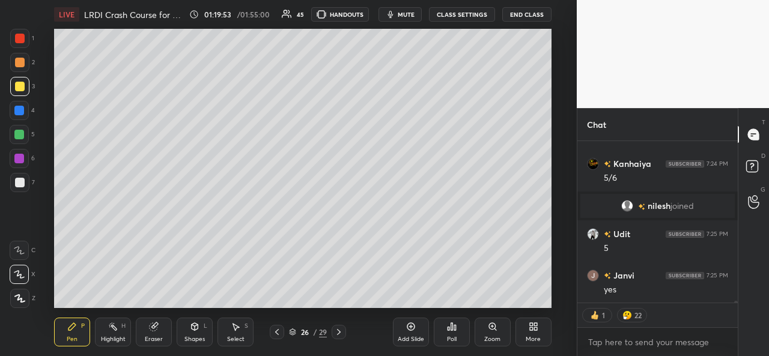
click at [16, 39] on div at bounding box center [20, 39] width 10 height 10
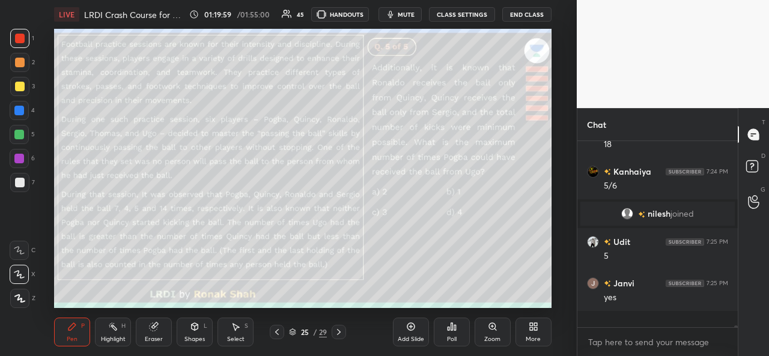
scroll to position [16986, 0]
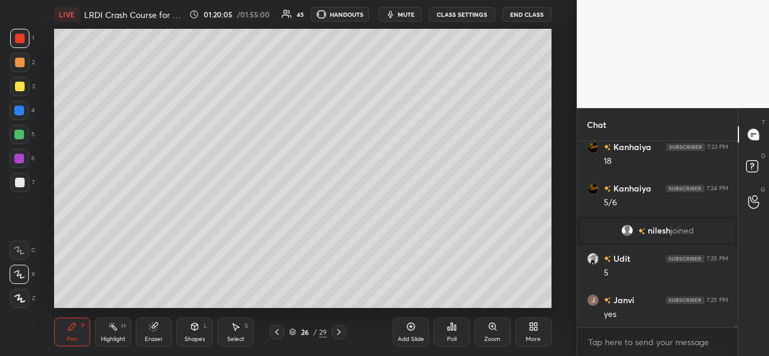
click at [18, 132] on div at bounding box center [19, 135] width 10 height 10
click at [17, 162] on div at bounding box center [19, 159] width 10 height 10
click at [21, 179] on div at bounding box center [20, 183] width 10 height 10
click at [17, 154] on div at bounding box center [19, 159] width 10 height 10
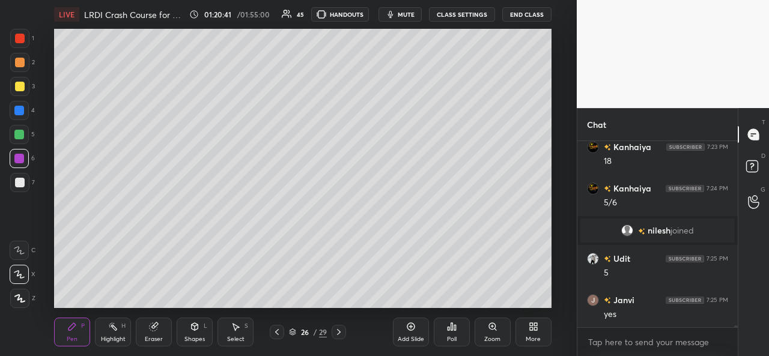
scroll to position [183, 157]
click at [22, 181] on div at bounding box center [20, 183] width 10 height 10
click at [413, 332] on div "Add Slide" at bounding box center [411, 332] width 36 height 29
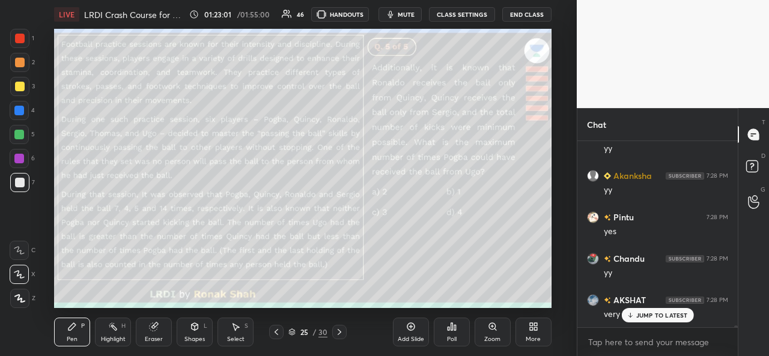
scroll to position [17524, 0]
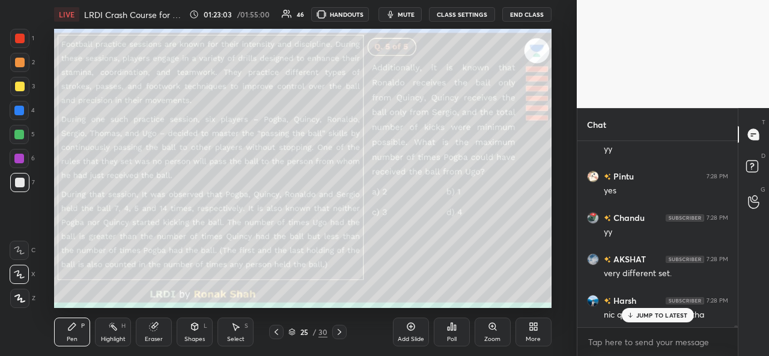
click at [646, 314] on p "JUMP TO LATEST" at bounding box center [663, 315] width 52 height 7
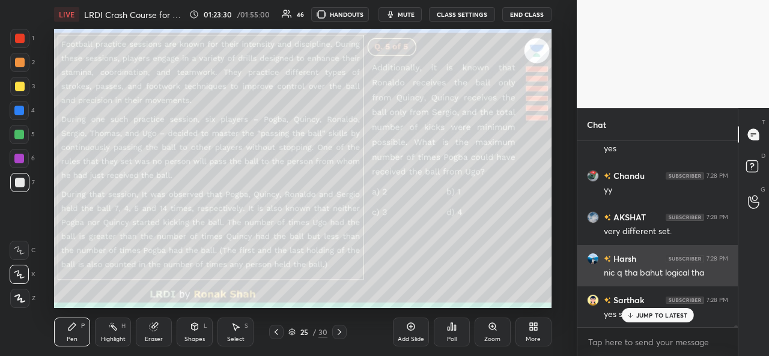
scroll to position [17607, 0]
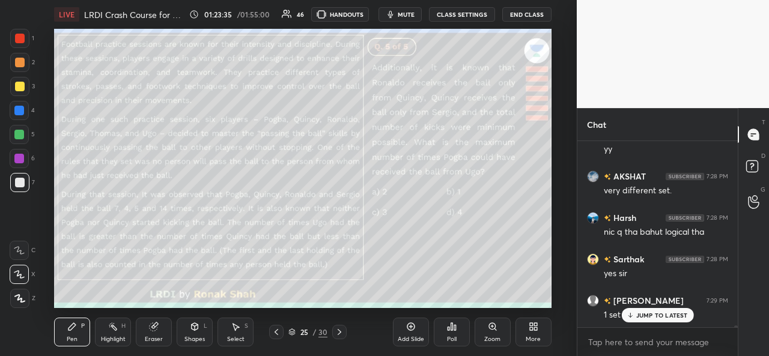
click at [651, 319] on p "JUMP TO LATEST" at bounding box center [663, 315] width 52 height 7
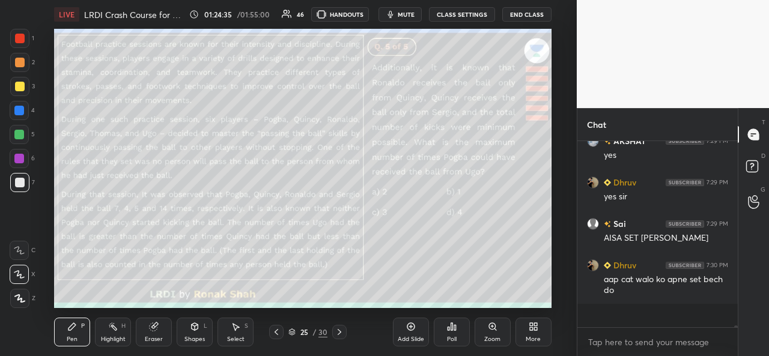
scroll to position [18033, 0]
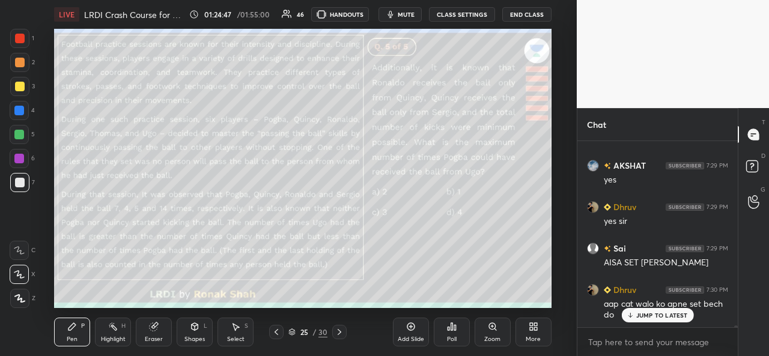
click at [659, 318] on p "JUMP TO LATEST" at bounding box center [663, 315] width 52 height 7
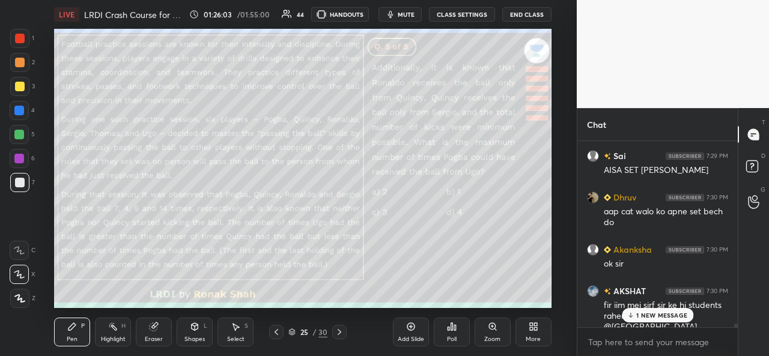
scroll to position [18124, 0]
click at [646, 317] on p "6 NEW MESSAGES" at bounding box center [662, 315] width 56 height 7
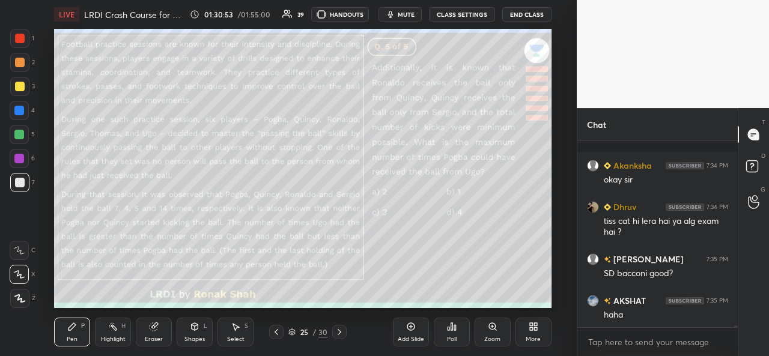
scroll to position [19176, 0]
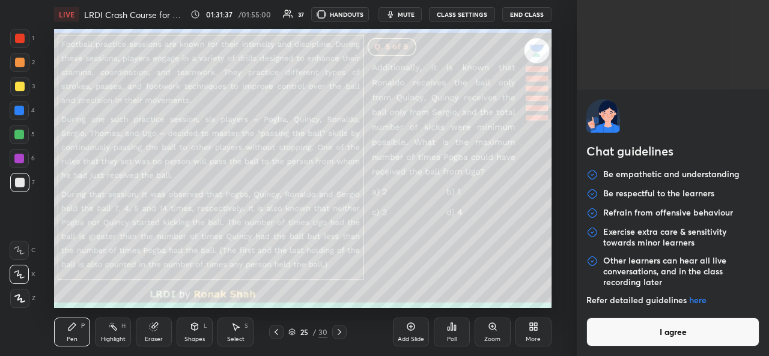
click at [597, 343] on body "1 2 3 4 5 6 7 C X Z C X Z E E Erase all H H LIVE LRDI Crash Course for CAT 2025…" at bounding box center [384, 178] width 769 height 356
click at [634, 338] on button "I agree" at bounding box center [673, 332] width 173 height 29
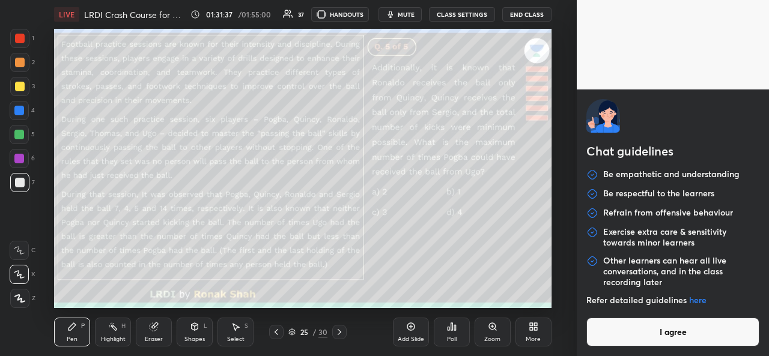
type textarea "x"
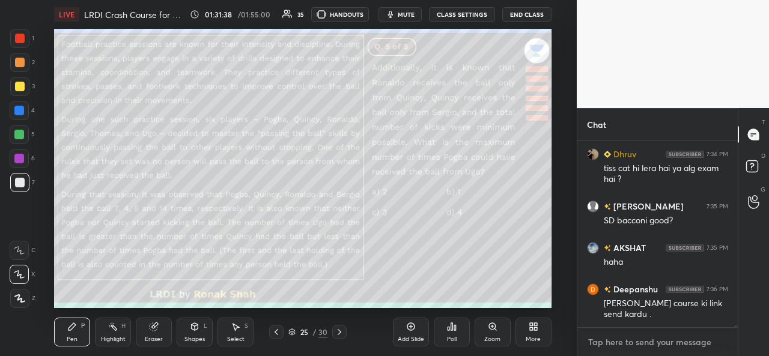
paste textarea "[URL][DOMAIN_NAME]"
type textarea "[URL][DOMAIN_NAME]"
type textarea "x"
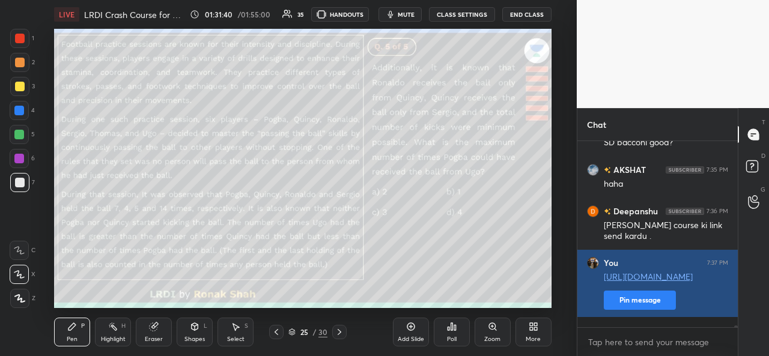
click at [634, 310] on button "Pin message" at bounding box center [640, 300] width 72 height 19
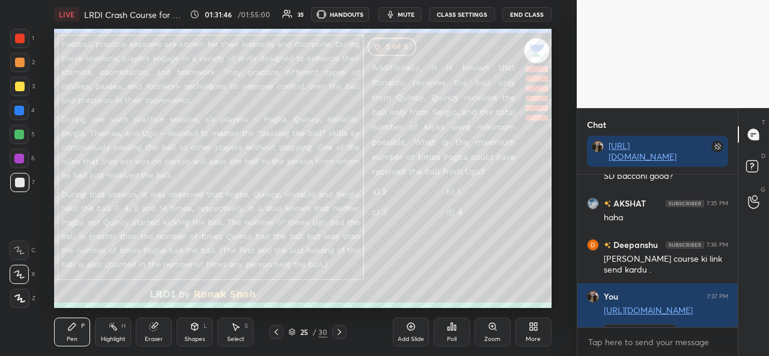
scroll to position [4, 4]
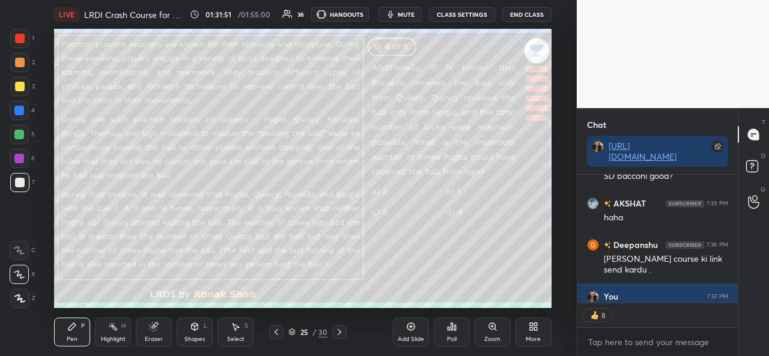
click at [530, 14] on button "End Class" at bounding box center [526, 14] width 49 height 14
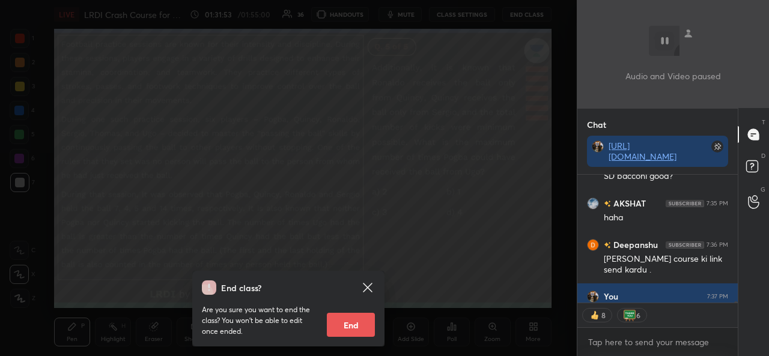
click at [363, 329] on button "End" at bounding box center [351, 325] width 48 height 24
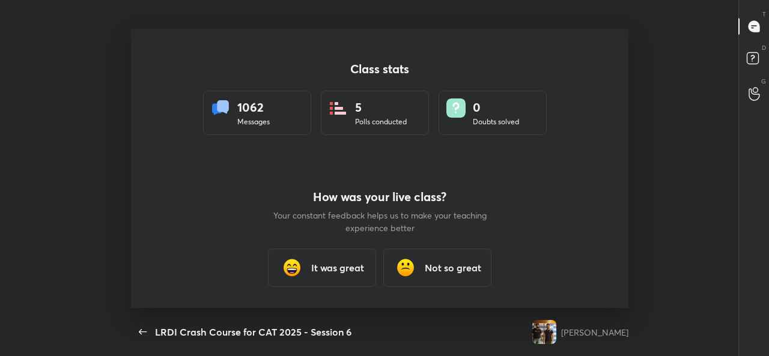
scroll to position [59825, 59345]
type textarea "x"
click at [356, 272] on h3 "It was great" at bounding box center [337, 268] width 53 height 14
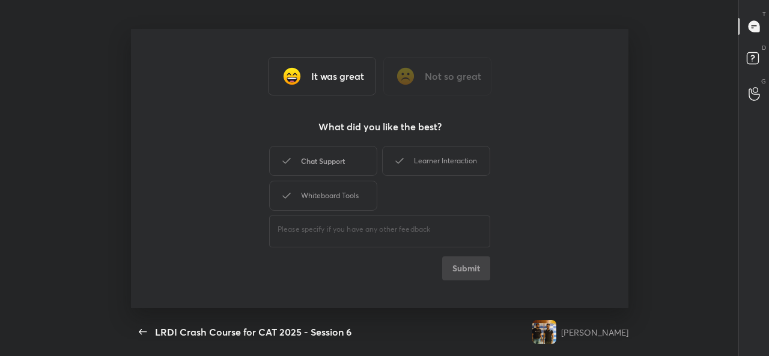
click at [319, 165] on div "Chat Support" at bounding box center [323, 161] width 108 height 30
click at [474, 269] on button "Submit" at bounding box center [466, 269] width 48 height 24
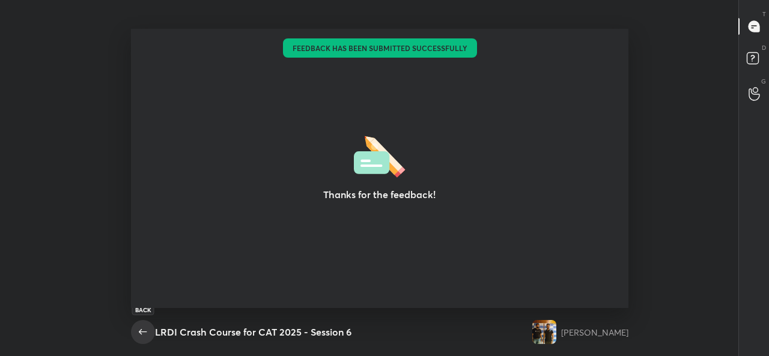
click at [142, 332] on icon "button" at bounding box center [143, 331] width 8 height 5
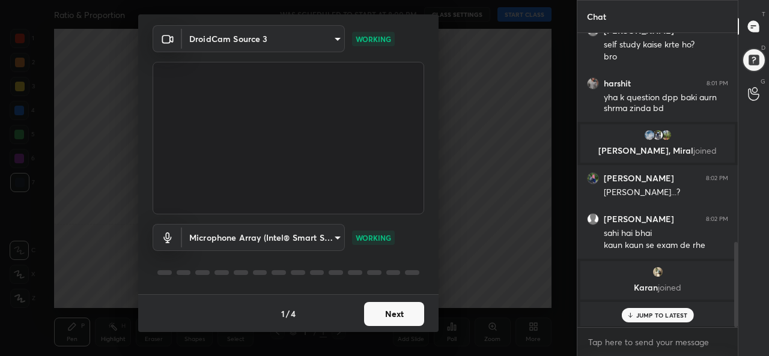
scroll to position [721, 0]
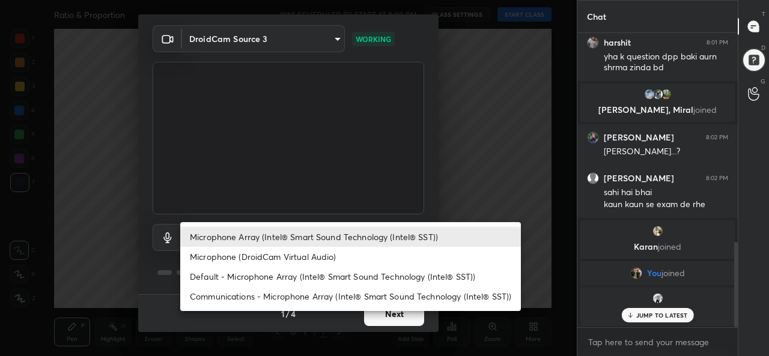
click at [264, 237] on body "1 2 3 4 5 6 7 C X Z C X Z E E Erase all H H Ratio & Proportion WAS SCHEDULED TO…" at bounding box center [384, 178] width 769 height 356
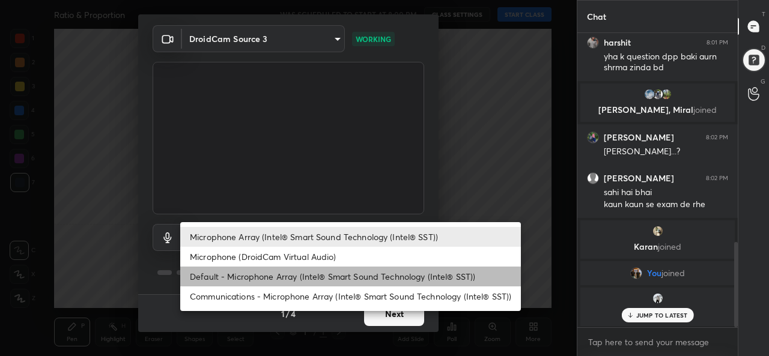
click at [247, 275] on li "Default - Microphone Array (Intel® Smart Sound Technology (Intel® SST))" at bounding box center [350, 277] width 341 height 20
type input "default"
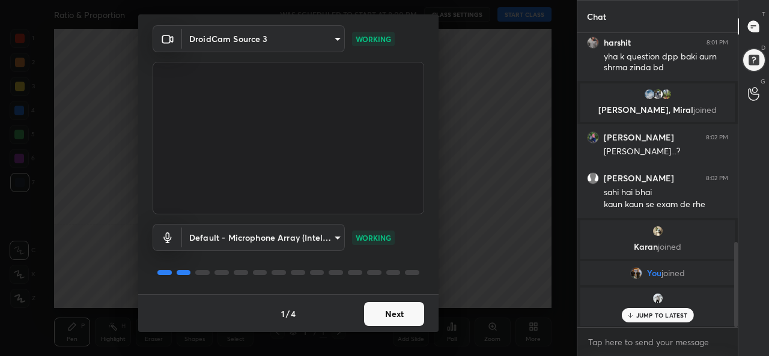
click at [390, 313] on button "Next" at bounding box center [394, 314] width 60 height 24
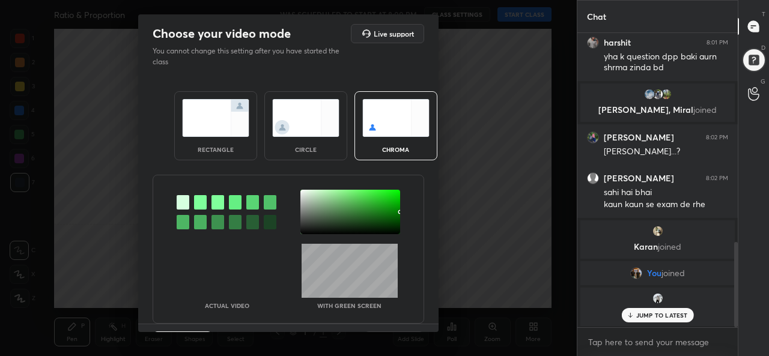
click at [209, 113] on img at bounding box center [215, 118] width 67 height 38
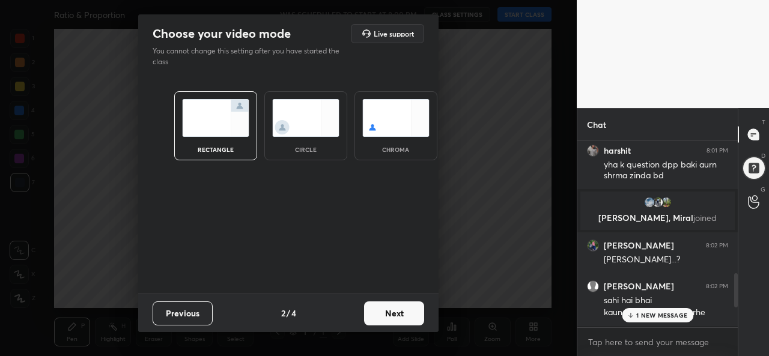
click at [405, 320] on button "Next" at bounding box center [394, 314] width 60 height 24
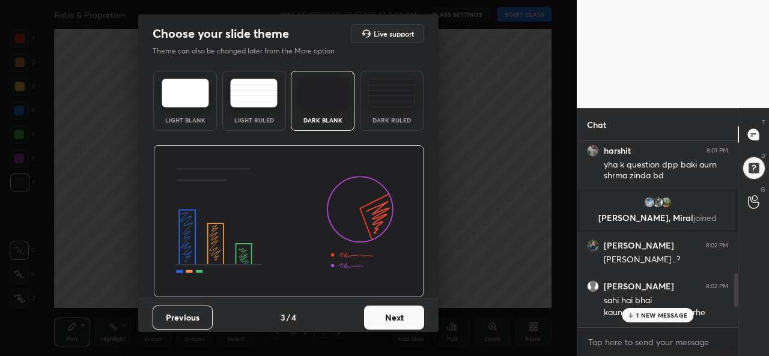
click at [402, 318] on button "Next" at bounding box center [394, 318] width 60 height 24
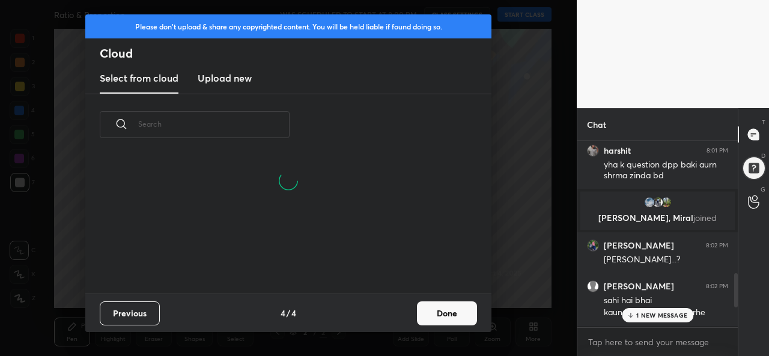
click at [457, 311] on button "Done" at bounding box center [447, 314] width 60 height 24
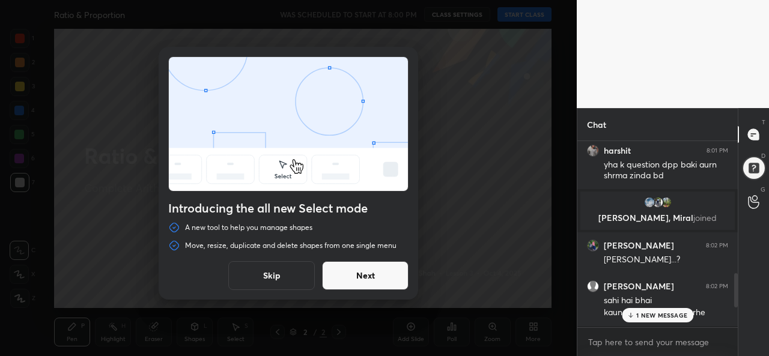
click at [281, 275] on button "Skip" at bounding box center [271, 275] width 87 height 29
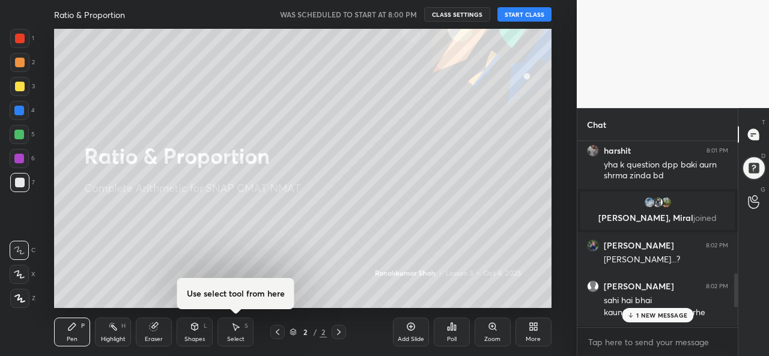
click at [640, 313] on p "1 NEW MESSAGE" at bounding box center [662, 315] width 51 height 7
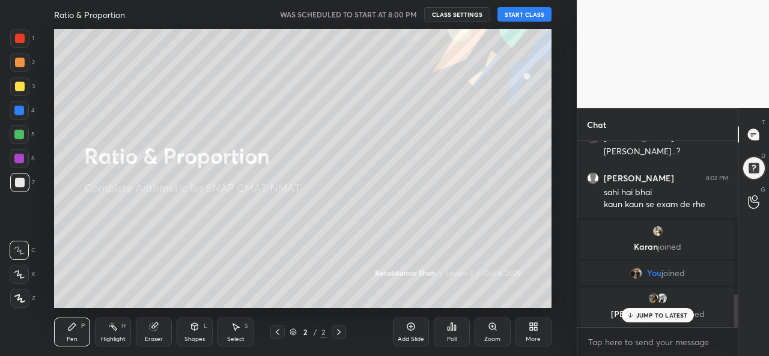
scroll to position [870, 0]
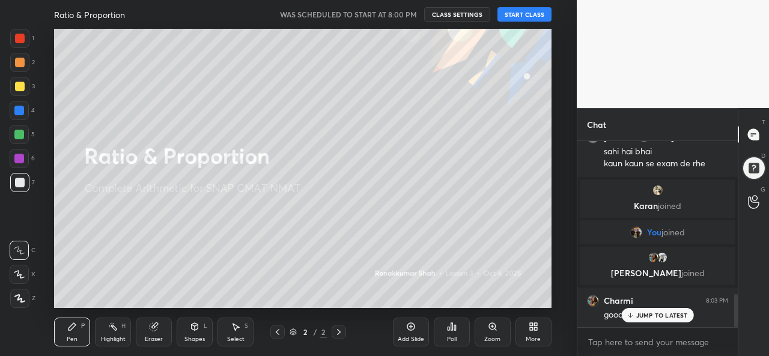
click at [512, 10] on button "START CLASS" at bounding box center [525, 14] width 54 height 14
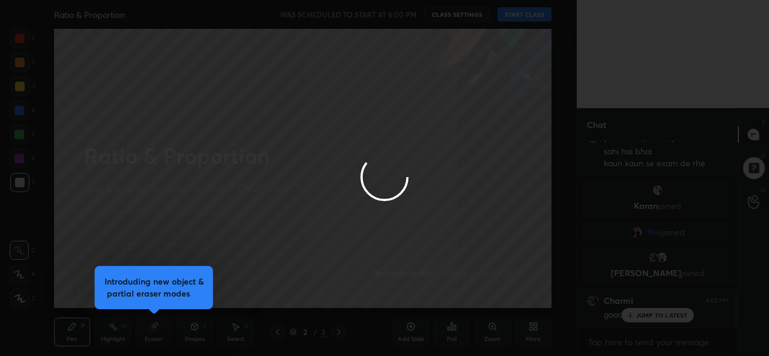
click at [658, 316] on div at bounding box center [384, 178] width 769 height 356
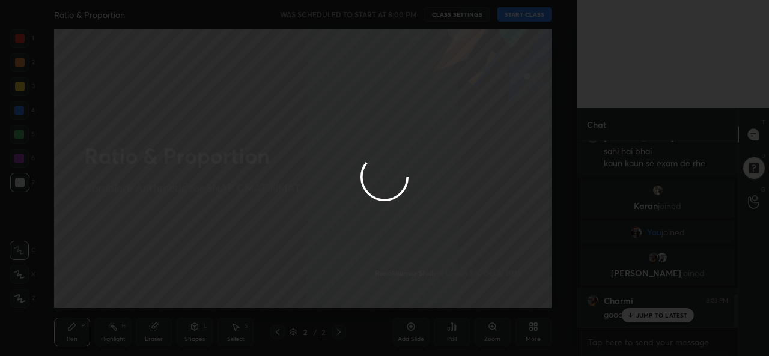
type textarea "x"
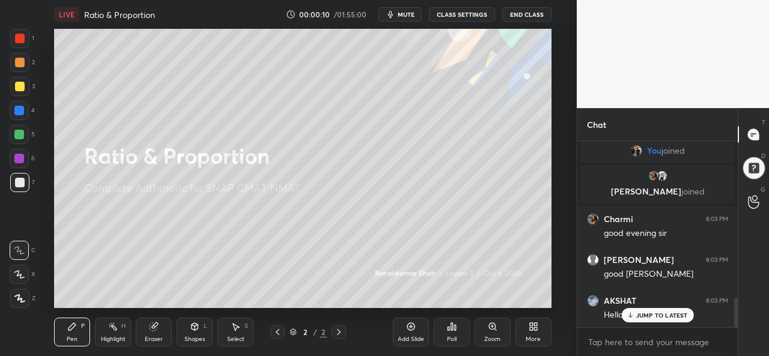
scroll to position [993, 0]
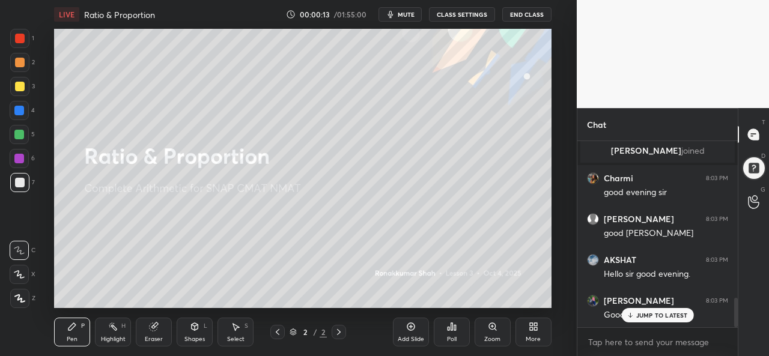
click at [650, 317] on p "JUMP TO LATEST" at bounding box center [663, 315] width 52 height 7
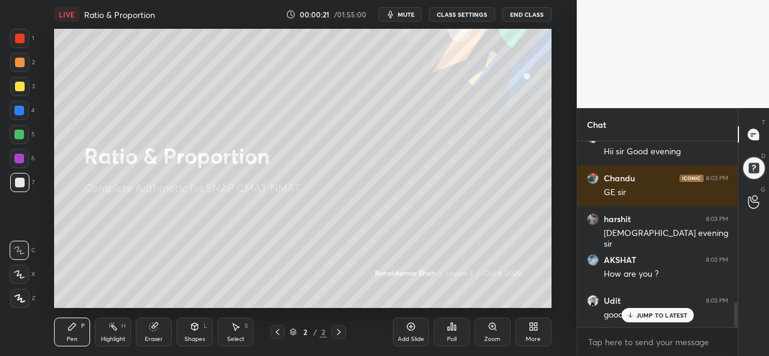
scroll to position [1238, 0]
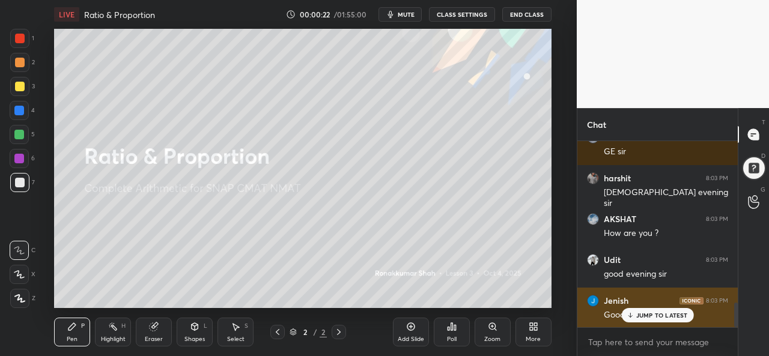
click at [651, 314] on p "JUMP TO LATEST" at bounding box center [663, 315] width 52 height 7
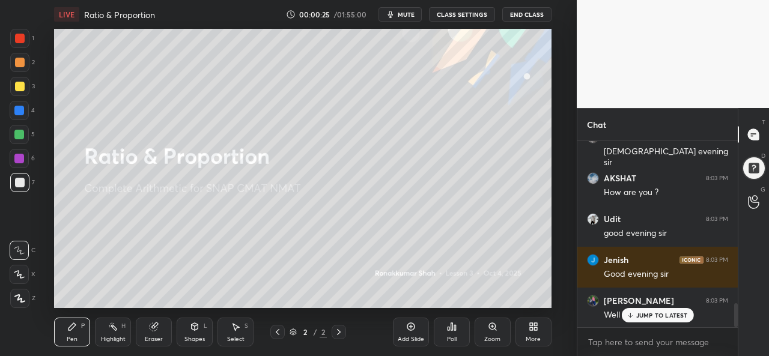
click at [643, 318] on p "JUMP TO LATEST" at bounding box center [663, 315] width 52 height 7
click at [16, 85] on div at bounding box center [20, 87] width 10 height 10
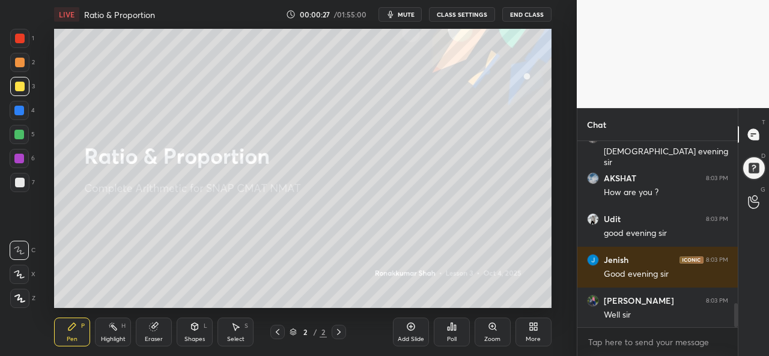
click at [20, 58] on div at bounding box center [20, 63] width 10 height 10
click at [22, 296] on icon at bounding box center [19, 299] width 11 height 8
click at [15, 35] on div at bounding box center [20, 39] width 10 height 10
click at [21, 269] on div at bounding box center [19, 274] width 19 height 19
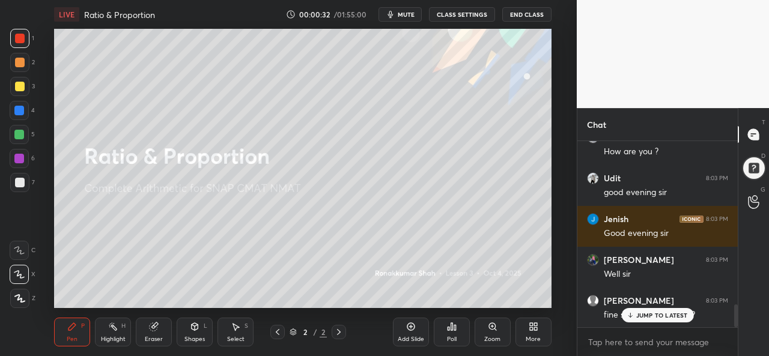
click at [656, 314] on p "JUMP TO LATEST" at bounding box center [663, 315] width 52 height 7
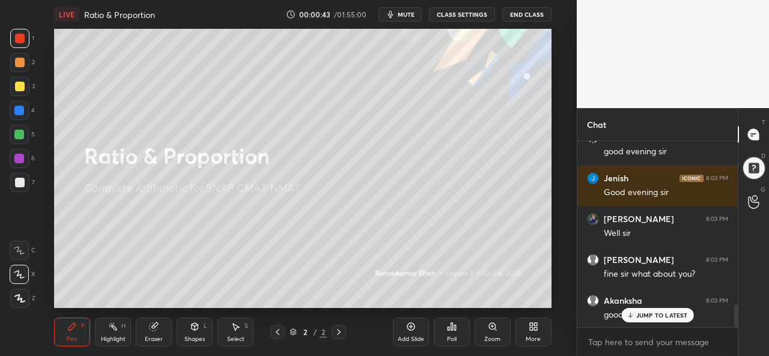
click at [658, 314] on p "JUMP TO LATEST" at bounding box center [663, 315] width 52 height 7
click at [13, 103] on div at bounding box center [19, 110] width 19 height 19
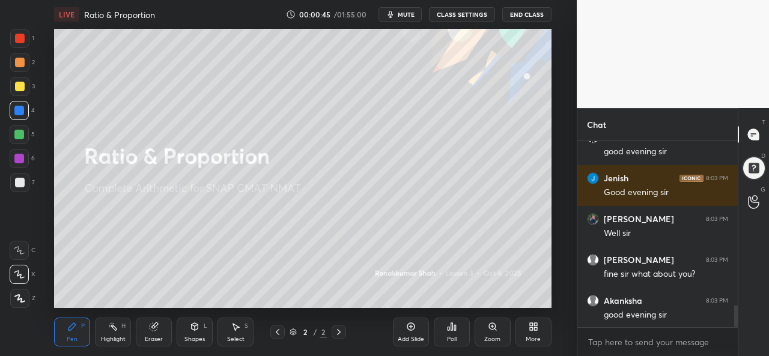
click at [18, 85] on div at bounding box center [20, 87] width 10 height 10
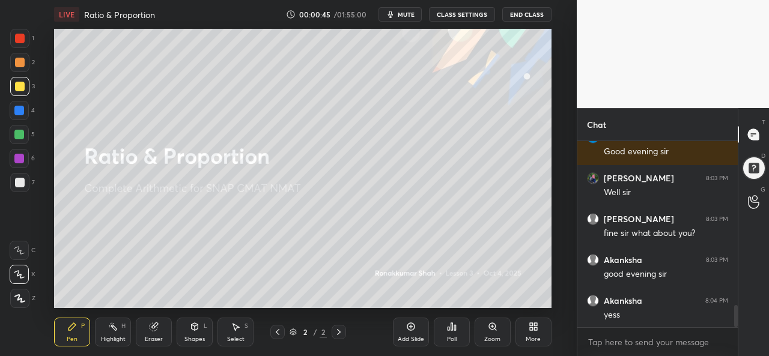
click at [22, 109] on div at bounding box center [19, 111] width 10 height 10
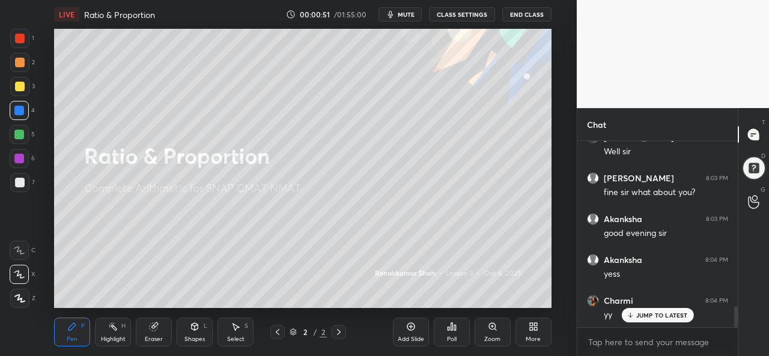
scroll to position [1483, 0]
click at [19, 131] on div at bounding box center [19, 135] width 10 height 10
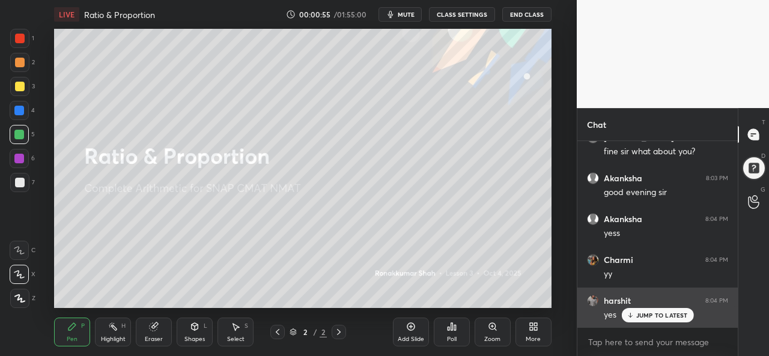
click at [652, 314] on p "JUMP TO LATEST" at bounding box center [663, 315] width 52 height 7
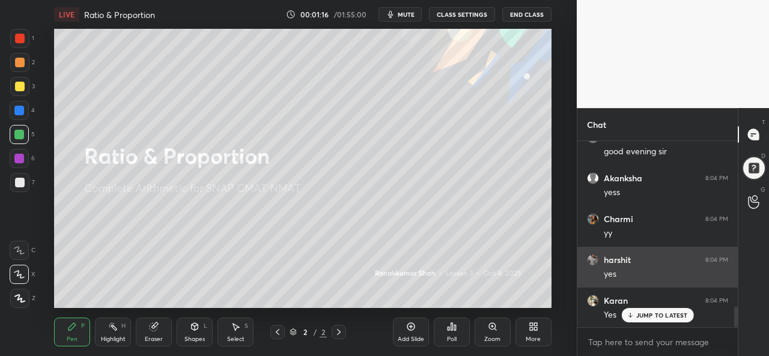
scroll to position [1565, 0]
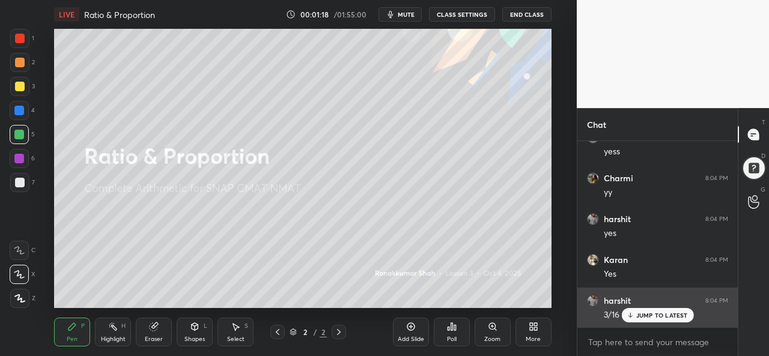
click at [652, 318] on p "JUMP TO LATEST" at bounding box center [663, 315] width 52 height 7
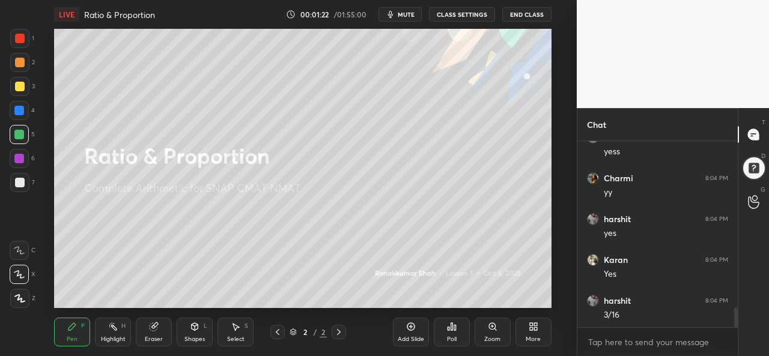
scroll to position [1606, 0]
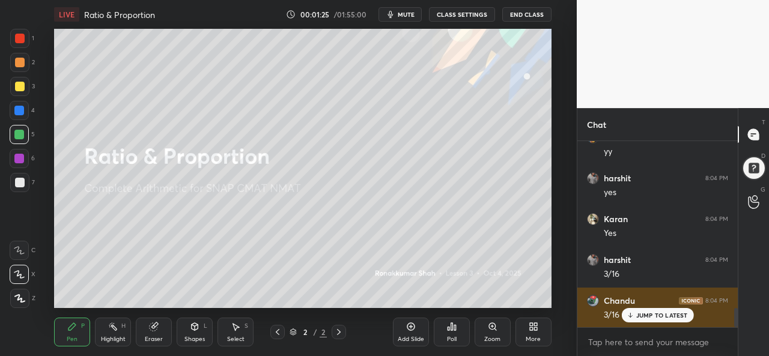
click at [649, 315] on p "JUMP TO LATEST" at bounding box center [663, 315] width 52 height 7
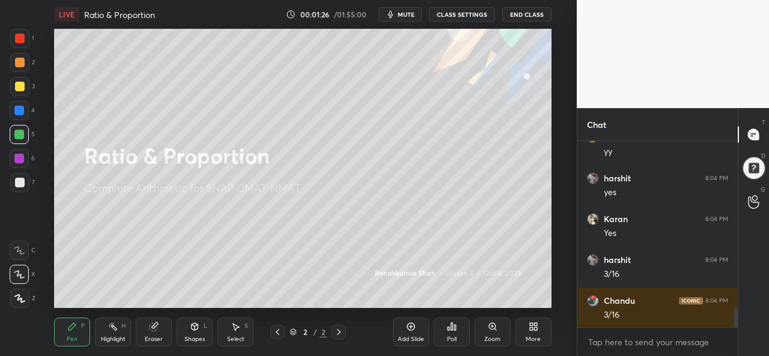
click at [18, 84] on div at bounding box center [20, 87] width 10 height 10
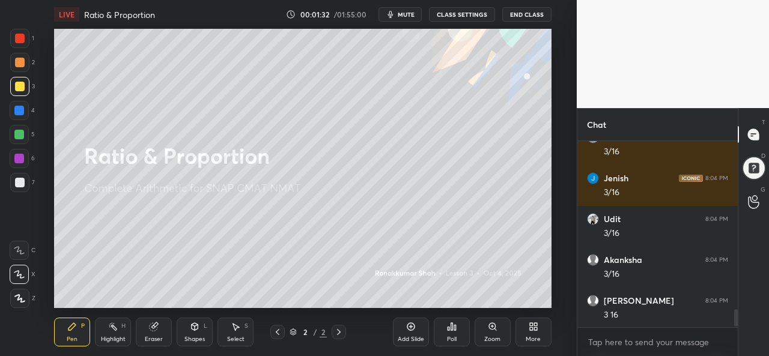
scroll to position [1810, 0]
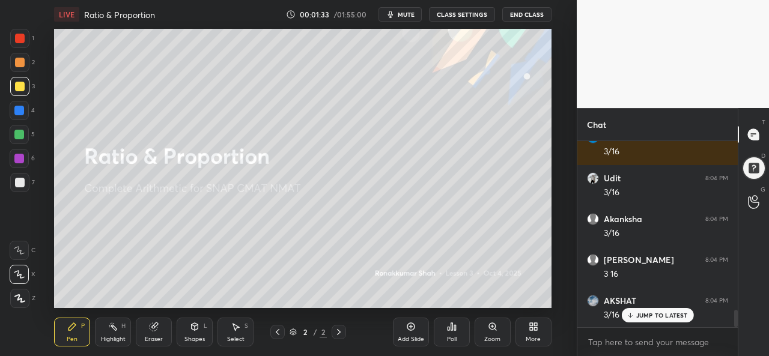
click at [652, 316] on p "JUMP TO LATEST" at bounding box center [663, 315] width 52 height 7
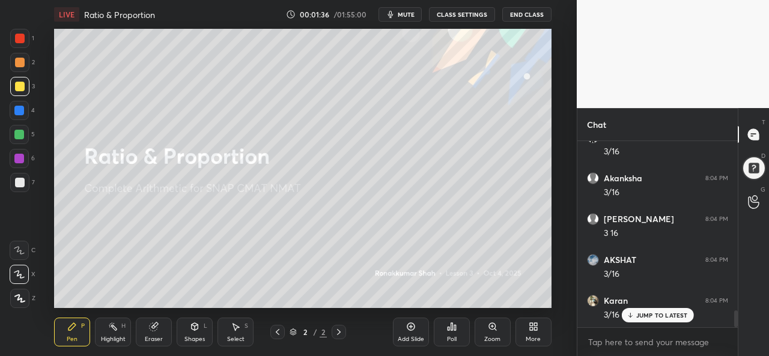
scroll to position [1892, 0]
click at [411, 332] on icon at bounding box center [411, 327] width 10 height 10
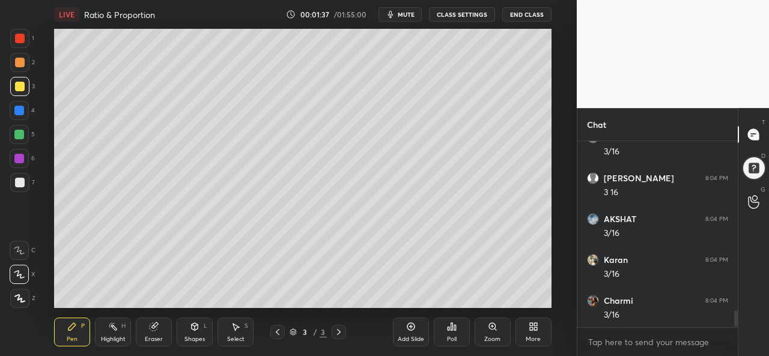
scroll to position [1933, 0]
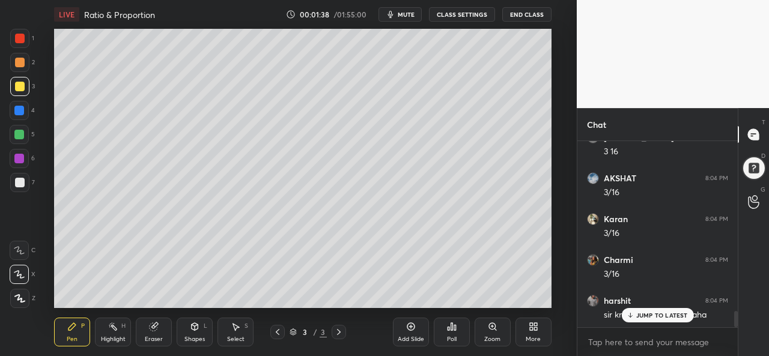
click at [19, 109] on div at bounding box center [19, 111] width 10 height 10
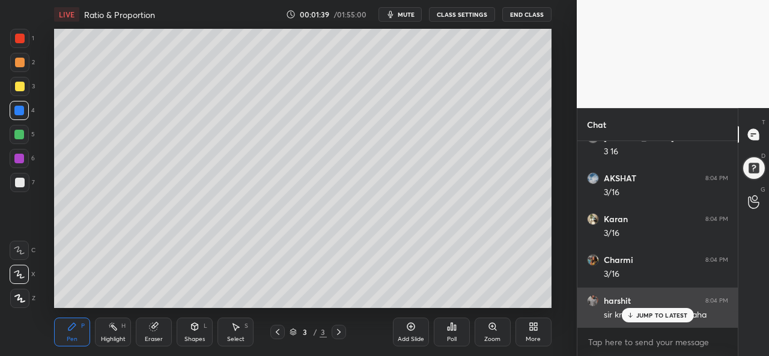
click at [649, 316] on p "JUMP TO LATEST" at bounding box center [663, 315] width 52 height 7
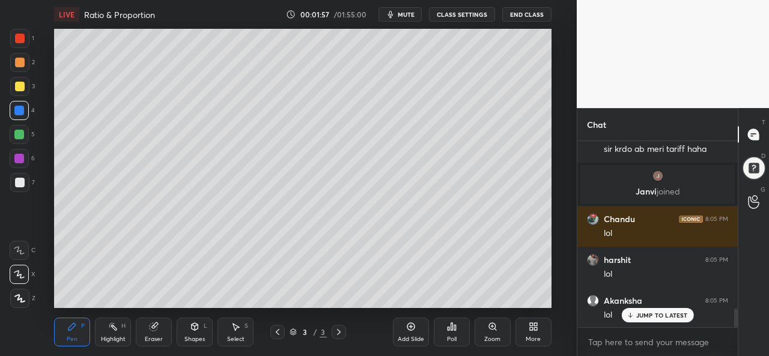
scroll to position [1727, 0]
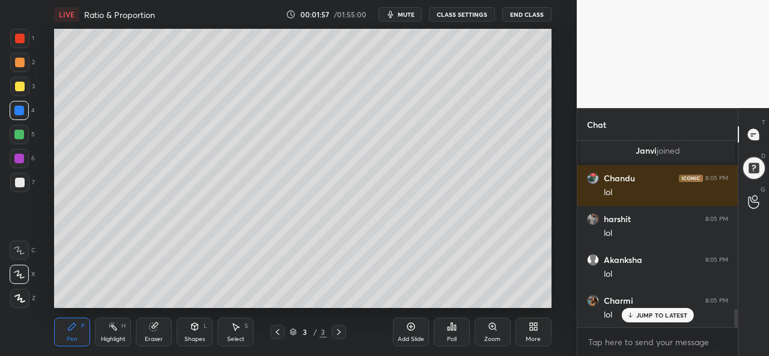
click at [17, 37] on div at bounding box center [20, 39] width 10 height 10
click at [20, 87] on div at bounding box center [20, 87] width 10 height 10
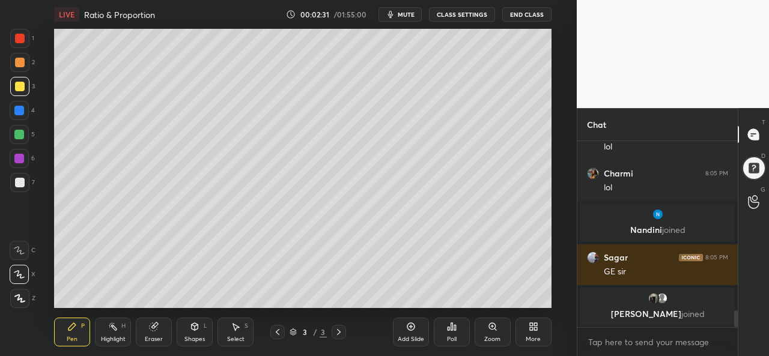
scroll to position [1896, 0]
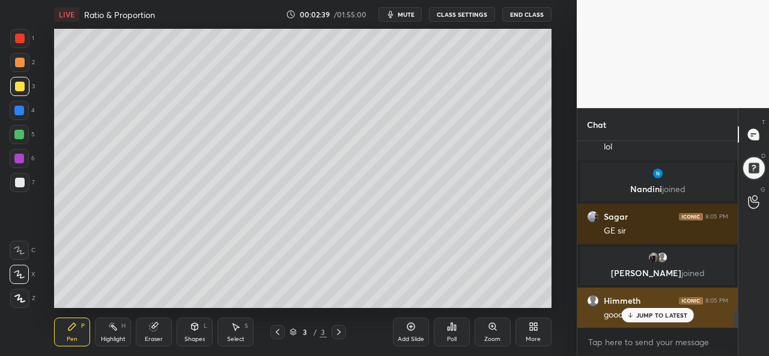
click at [637, 313] on p "JUMP TO LATEST" at bounding box center [663, 315] width 52 height 7
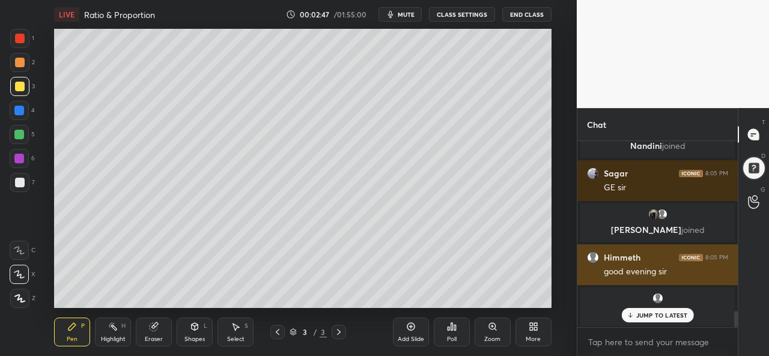
scroll to position [1828, 0]
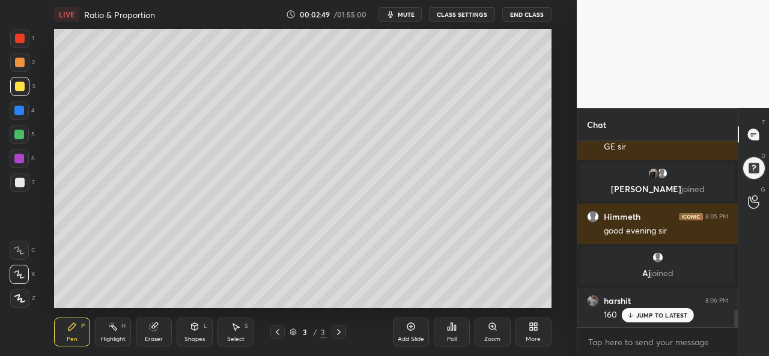
click at [19, 110] on div at bounding box center [19, 111] width 10 height 10
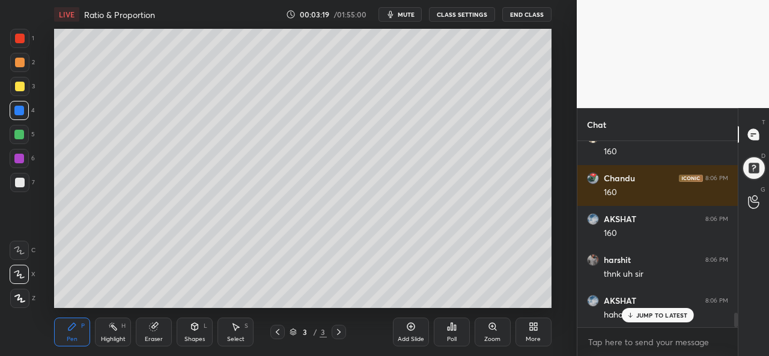
scroll to position [2278, 0]
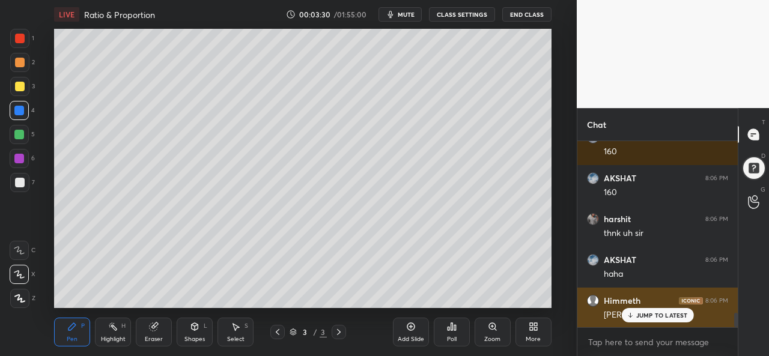
click at [647, 316] on p "JUMP TO LATEST" at bounding box center [663, 315] width 52 height 7
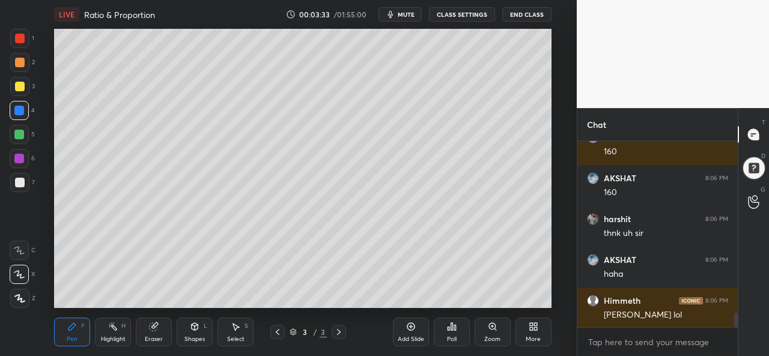
click at [20, 87] on div at bounding box center [20, 87] width 10 height 10
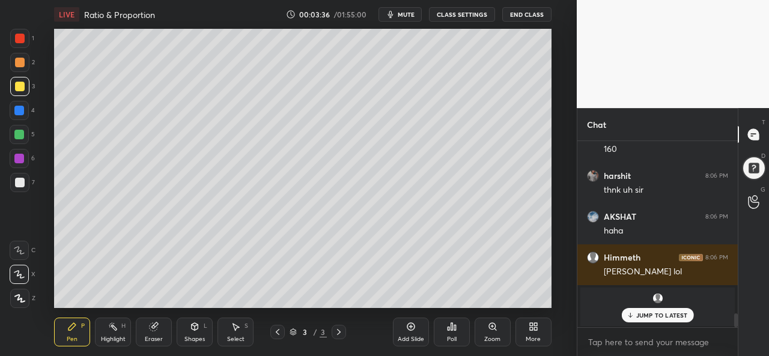
click at [647, 318] on p "JUMP TO LATEST" at bounding box center [663, 315] width 52 height 7
click at [22, 32] on div at bounding box center [19, 38] width 19 height 19
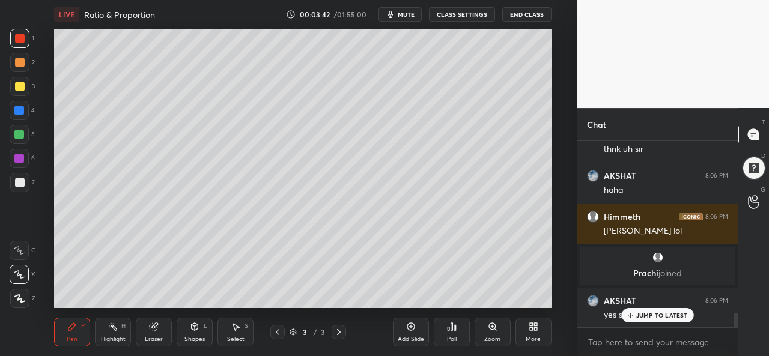
scroll to position [2255, 0]
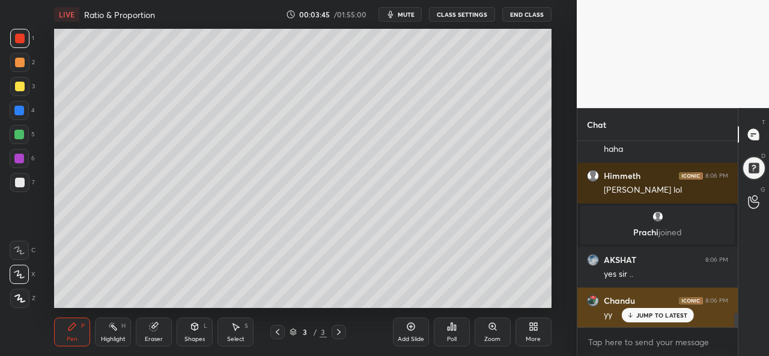
click at [659, 319] on p "JUMP TO LATEST" at bounding box center [663, 315] width 52 height 7
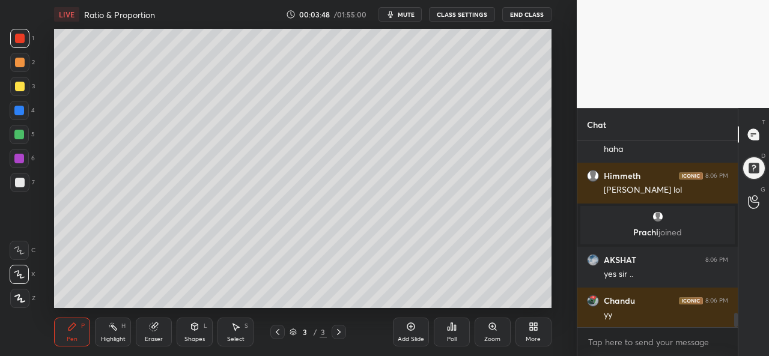
click at [15, 117] on div at bounding box center [19, 110] width 19 height 19
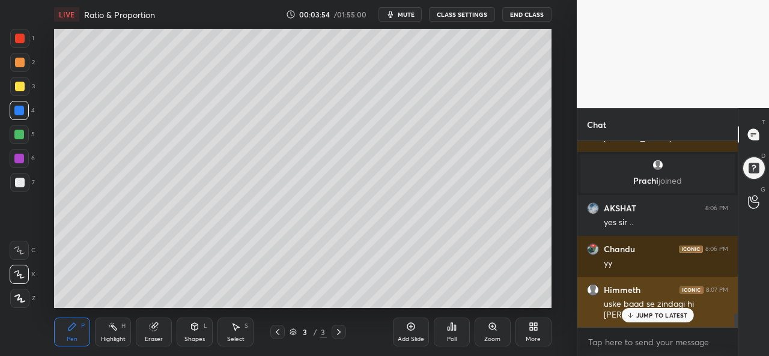
click at [649, 313] on p "JUMP TO LATEST" at bounding box center [663, 315] width 52 height 7
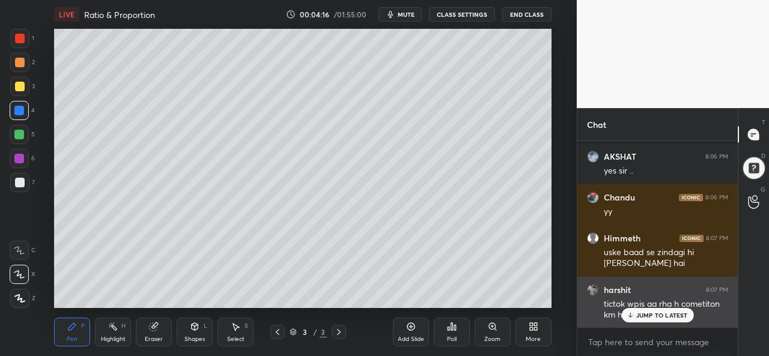
click at [655, 313] on p "JUMP TO LATEST" at bounding box center [663, 315] width 52 height 7
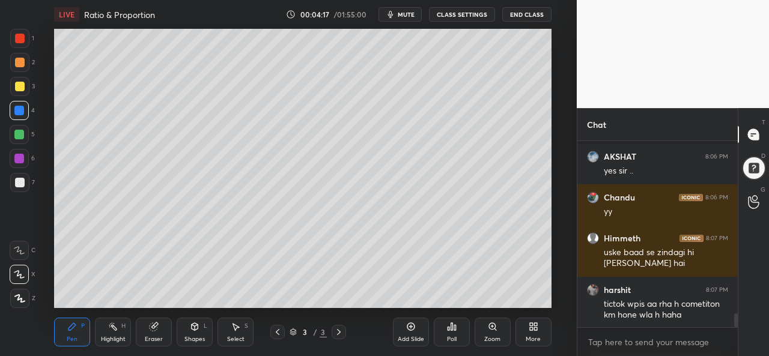
click at [530, 331] on icon at bounding box center [531, 329] width 3 height 3
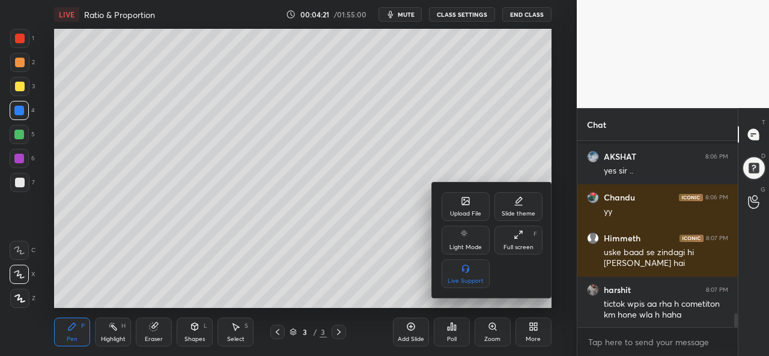
click at [461, 205] on icon at bounding box center [466, 202] width 10 height 10
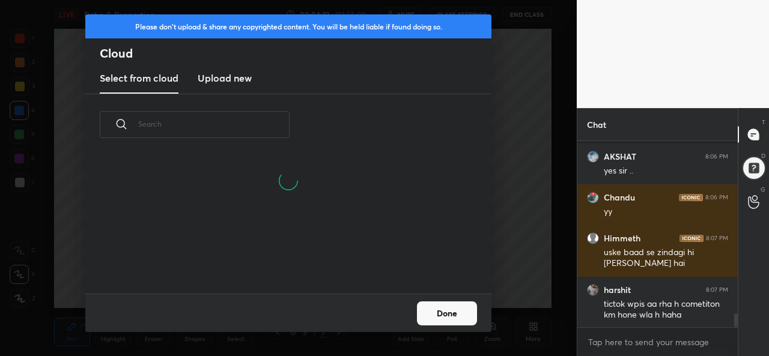
scroll to position [81, 386]
click at [229, 78] on h3 "Upload new" at bounding box center [225, 78] width 54 height 14
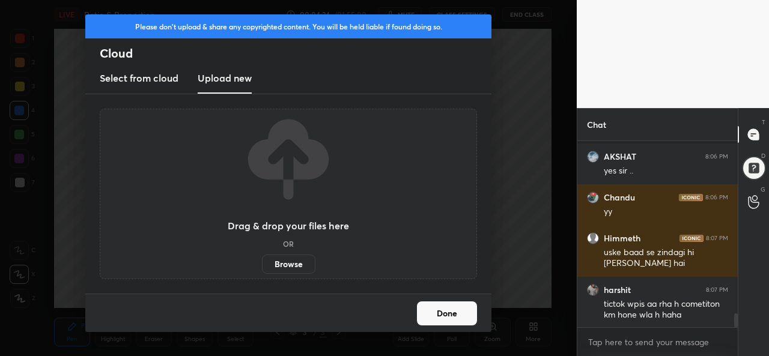
click at [293, 265] on label "Browse" at bounding box center [288, 264] width 53 height 19
click at [262, 265] on input "Browse" at bounding box center [262, 264] width 0 height 19
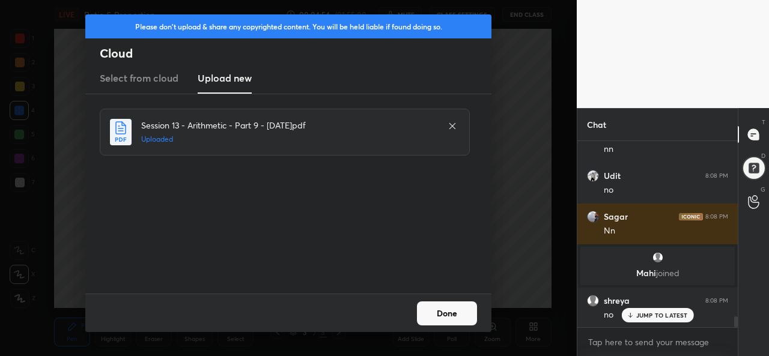
scroll to position [3056, 0]
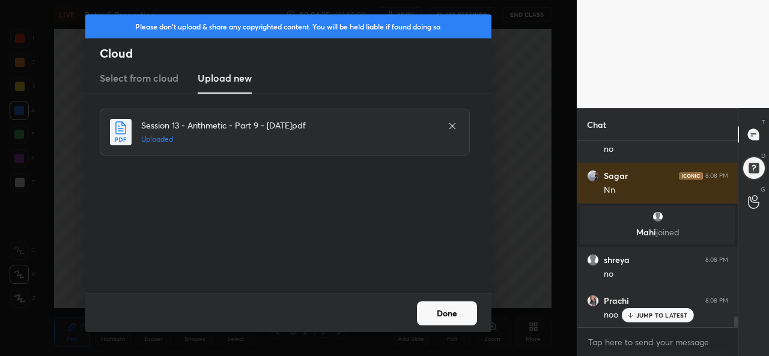
click at [453, 311] on button "Done" at bounding box center [447, 314] width 60 height 24
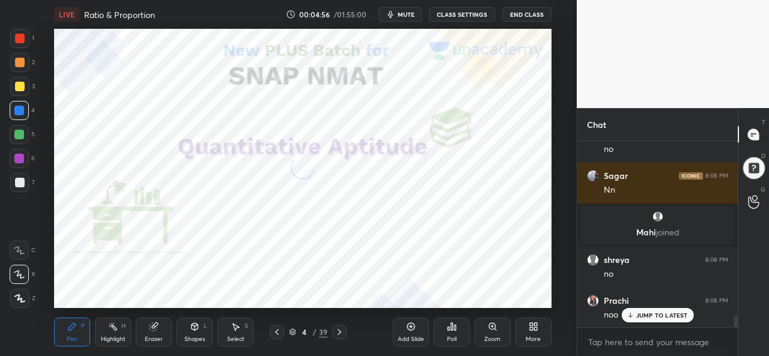
scroll to position [3097, 0]
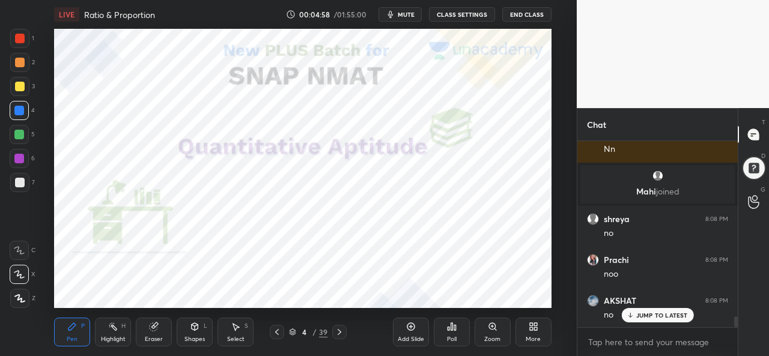
click at [19, 32] on div at bounding box center [19, 38] width 19 height 19
click at [656, 317] on p "JUMP TO LATEST" at bounding box center [663, 315] width 52 height 7
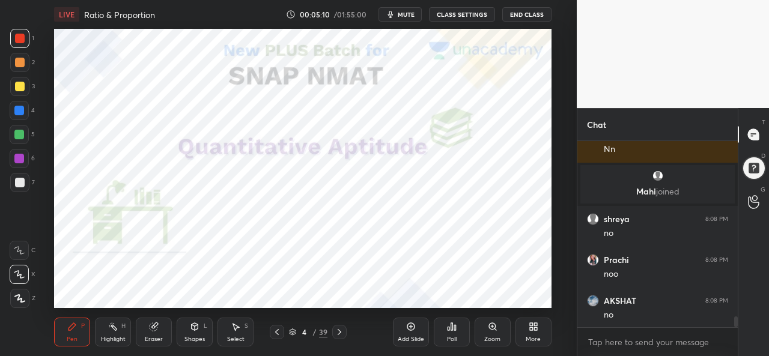
click at [16, 157] on div at bounding box center [19, 159] width 10 height 10
click at [19, 45] on div at bounding box center [19, 38] width 19 height 19
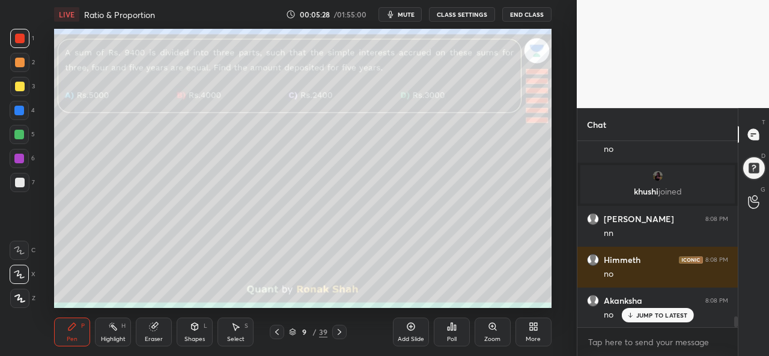
scroll to position [3110, 0]
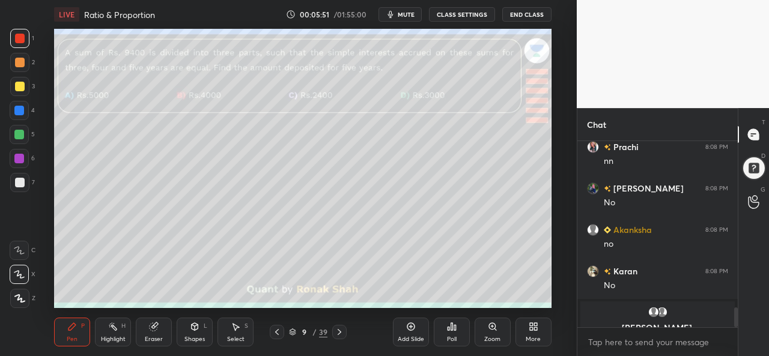
scroll to position [1578, 0]
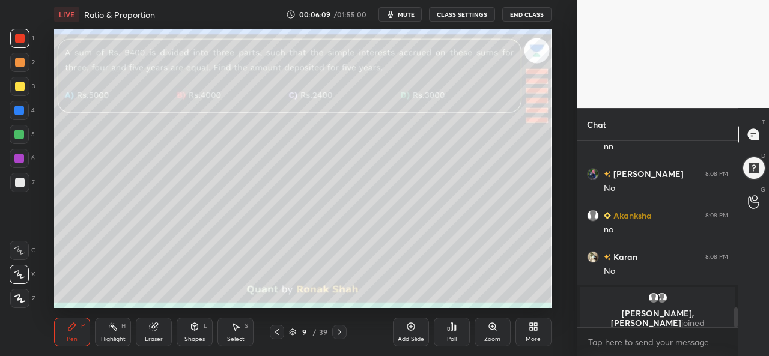
click at [458, 334] on div "Poll" at bounding box center [452, 332] width 36 height 29
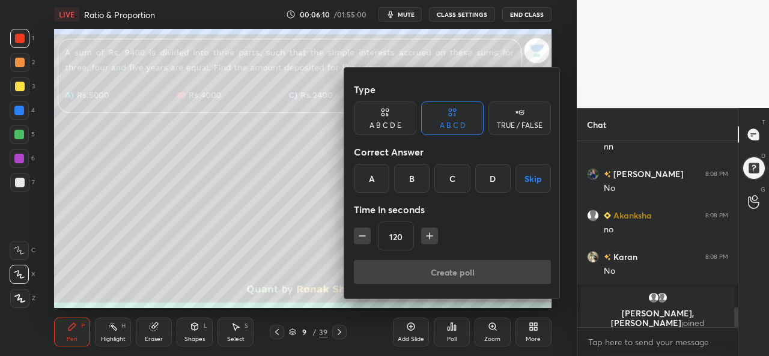
scroll to position [1527, 0]
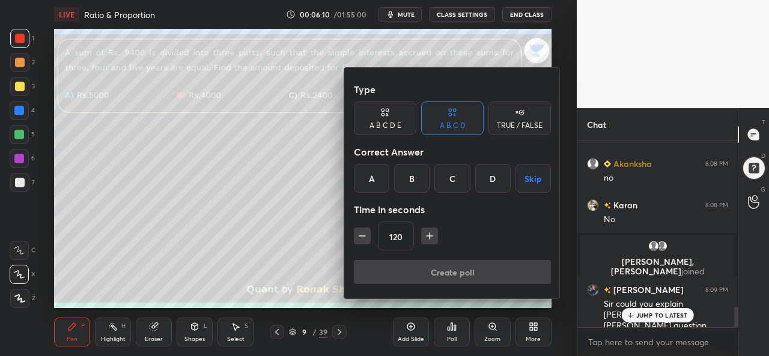
drag, startPoint x: 447, startPoint y: 176, endPoint x: 365, endPoint y: 231, distance: 98.5
click at [365, 231] on div "Type A B C D E A B C D TRUE / FALSE Correct Answer A B C D Skip Time in seconds…" at bounding box center [452, 169] width 197 height 183
click at [365, 231] on icon "button" at bounding box center [362, 236] width 12 height 12
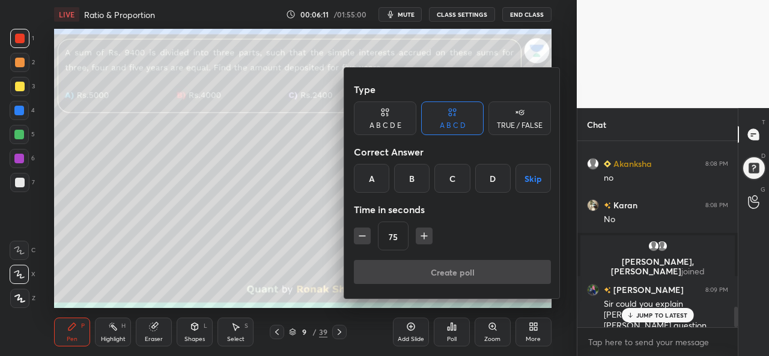
click at [365, 231] on icon "button" at bounding box center [362, 236] width 12 height 12
type input "45"
click at [459, 175] on div "C" at bounding box center [452, 178] width 35 height 29
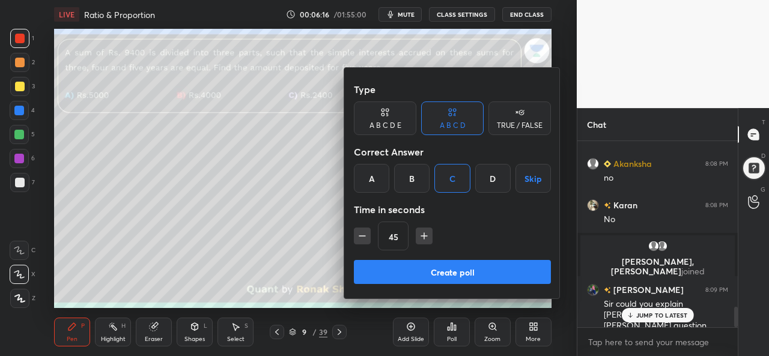
click at [465, 273] on button "Create poll" at bounding box center [452, 272] width 197 height 24
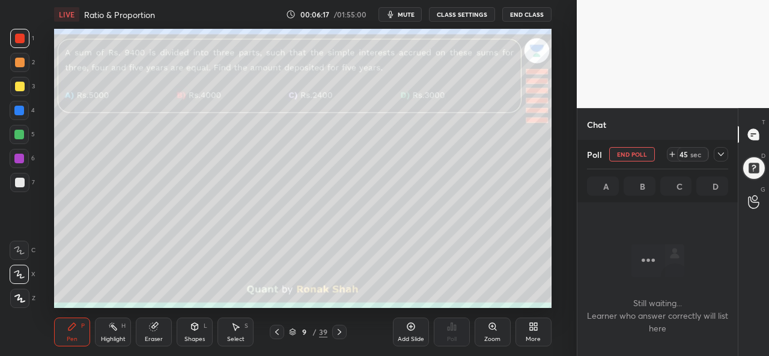
scroll to position [20, 157]
click at [724, 156] on icon at bounding box center [721, 155] width 10 height 10
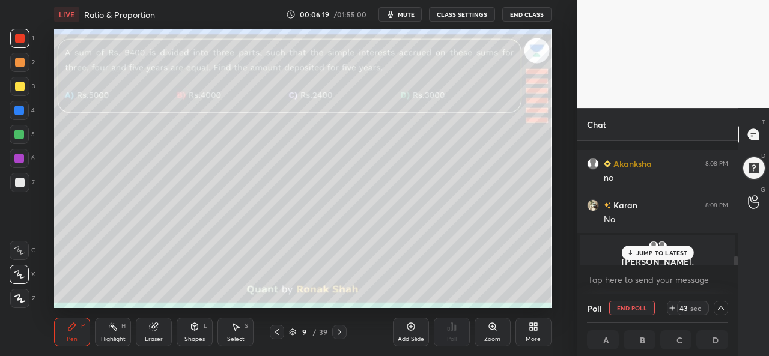
scroll to position [1589, 0]
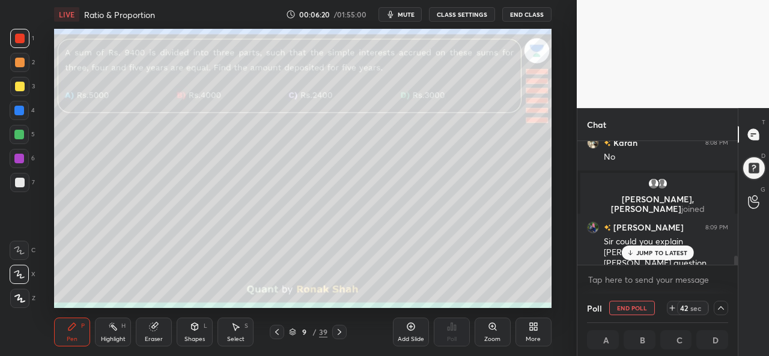
click at [650, 259] on div "JUMP TO LATEST" at bounding box center [657, 253] width 72 height 14
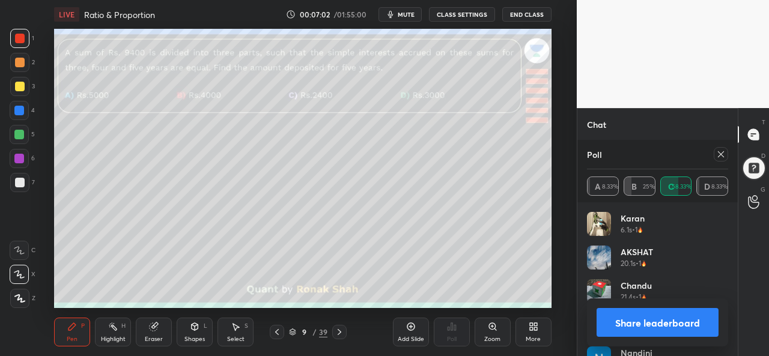
scroll to position [141, 138]
click at [724, 154] on icon at bounding box center [721, 155] width 10 height 10
type textarea "x"
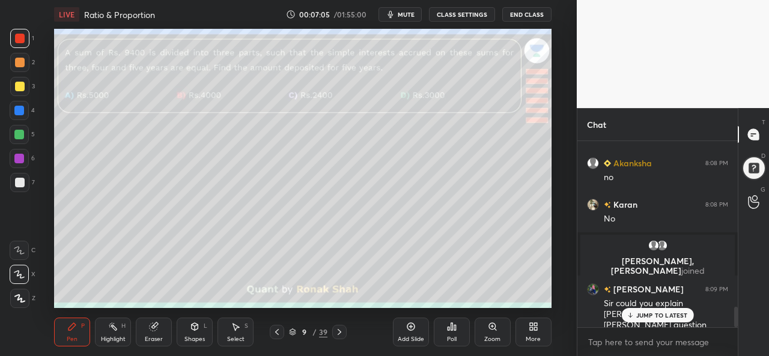
scroll to position [183, 157]
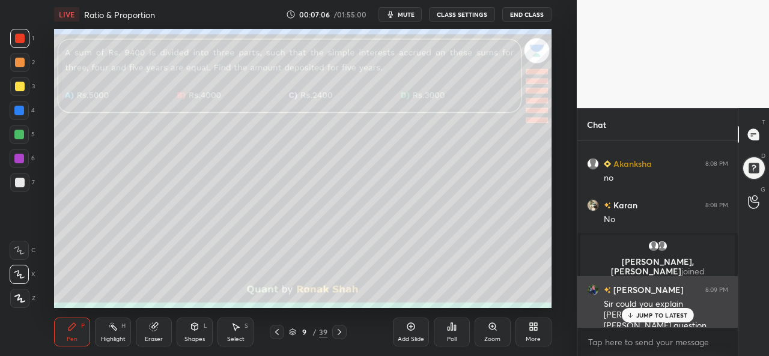
click at [648, 311] on div "JUMP TO LATEST" at bounding box center [657, 315] width 72 height 14
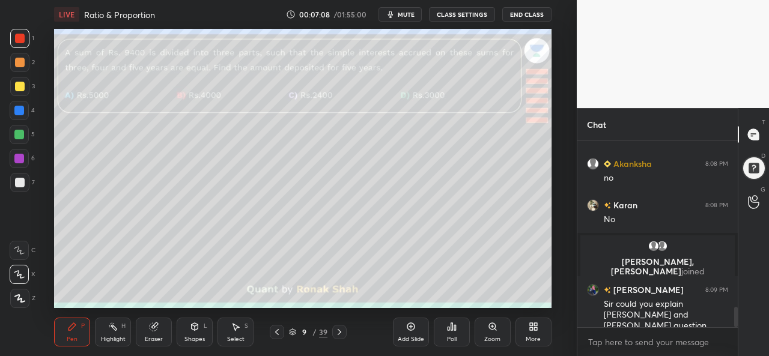
click at [16, 81] on div at bounding box center [19, 86] width 19 height 19
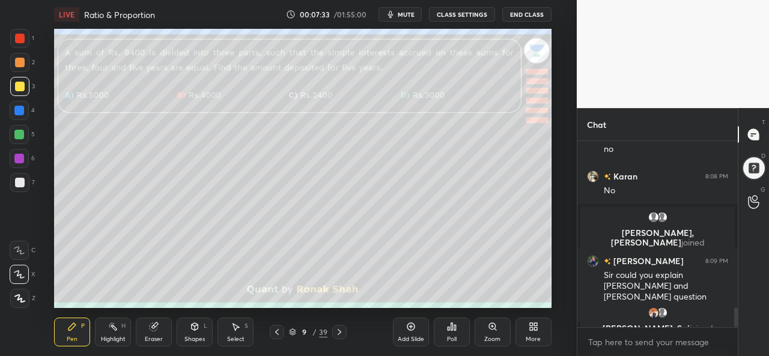
click at [15, 111] on div at bounding box center [19, 111] width 10 height 10
click at [17, 130] on div at bounding box center [19, 135] width 10 height 10
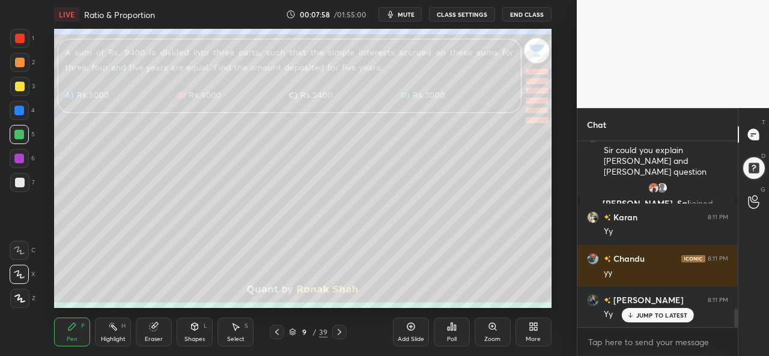
scroll to position [1700, 0]
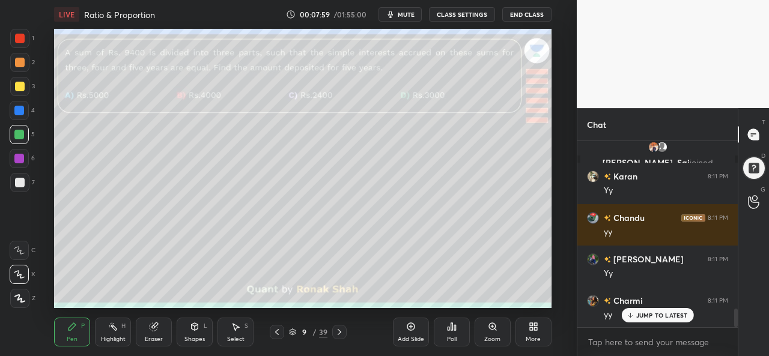
click at [17, 158] on div at bounding box center [19, 159] width 10 height 10
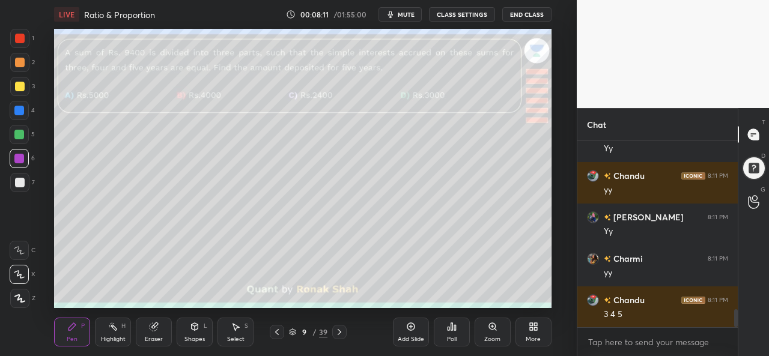
click at [20, 90] on div at bounding box center [20, 87] width 10 height 10
click at [17, 129] on div at bounding box center [19, 134] width 19 height 19
click at [408, 334] on div "Add Slide" at bounding box center [411, 332] width 36 height 29
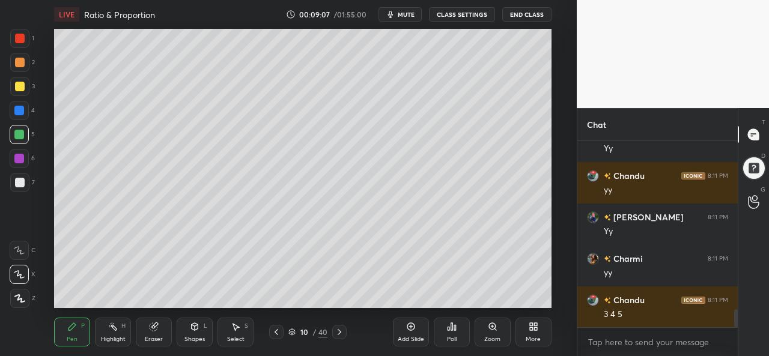
click at [21, 66] on div at bounding box center [20, 63] width 10 height 10
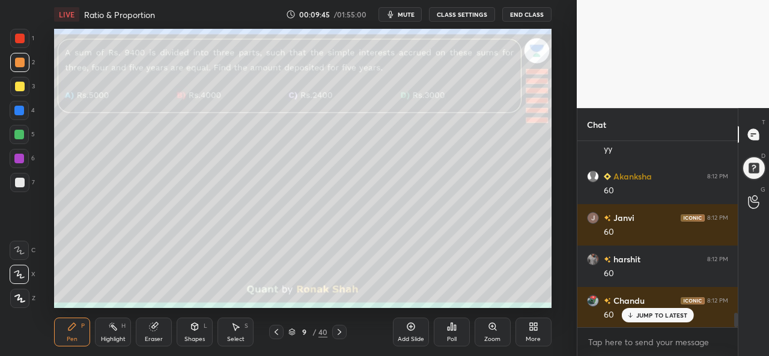
scroll to position [2226, 0]
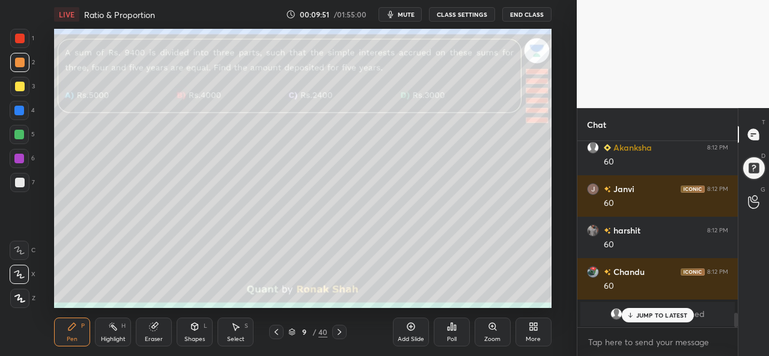
click at [156, 337] on div "Eraser" at bounding box center [154, 340] width 18 height 6
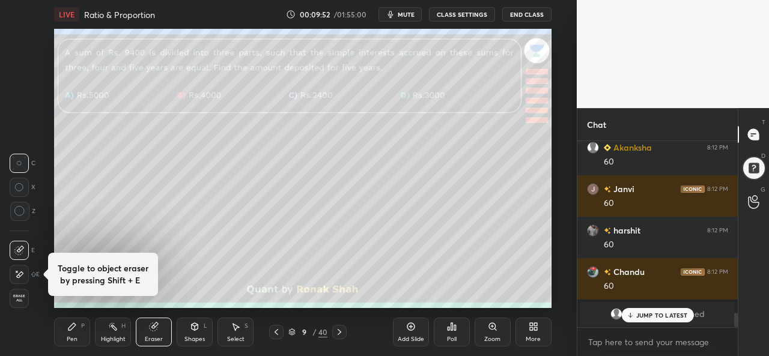
click at [74, 332] on div "Pen P" at bounding box center [72, 332] width 36 height 29
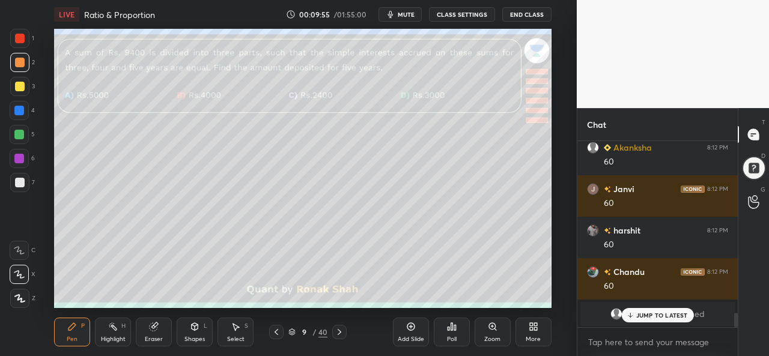
click at [406, 331] on icon at bounding box center [411, 327] width 10 height 10
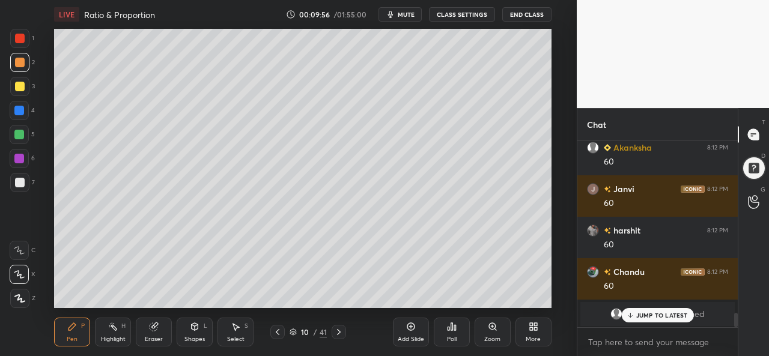
click at [20, 109] on div at bounding box center [19, 111] width 10 height 10
click at [20, 85] on div at bounding box center [20, 87] width 10 height 10
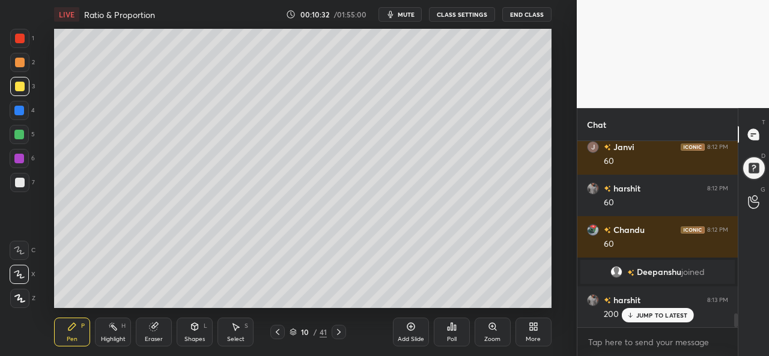
scroll to position [2309, 0]
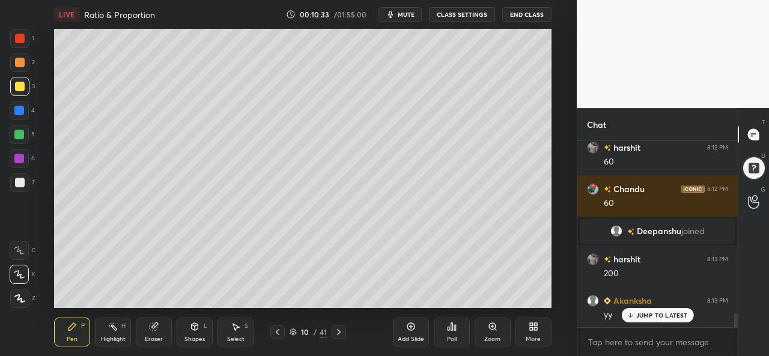
click at [643, 314] on p "JUMP TO LATEST" at bounding box center [663, 315] width 52 height 7
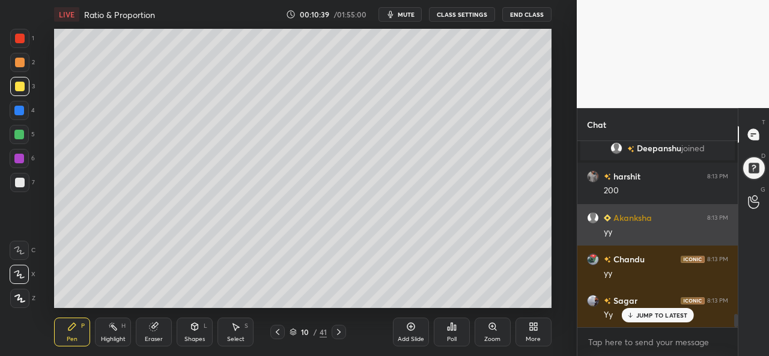
scroll to position [2434, 0]
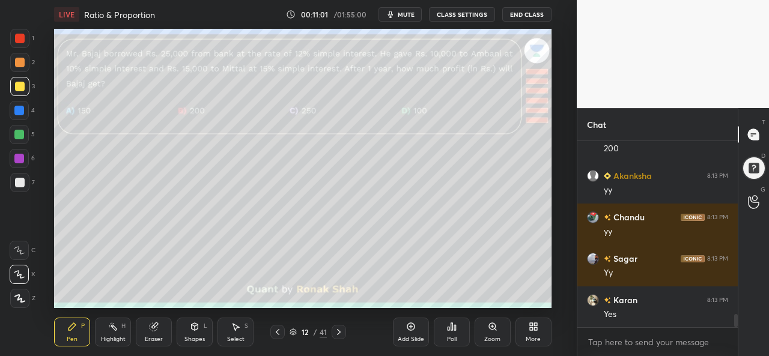
click at [448, 334] on div "Poll" at bounding box center [452, 332] width 36 height 29
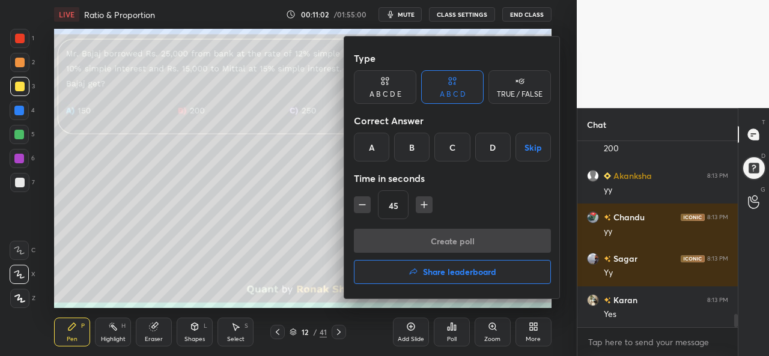
click at [454, 148] on div "C" at bounding box center [452, 147] width 35 height 29
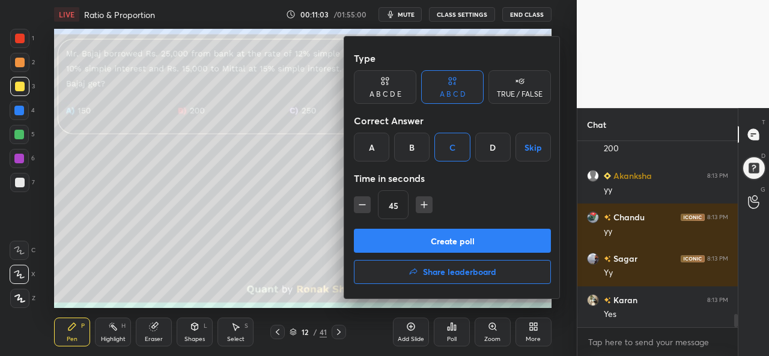
click at [421, 203] on icon "button" at bounding box center [424, 205] width 12 height 12
type input "60"
click at [454, 237] on button "Create poll" at bounding box center [452, 241] width 197 height 24
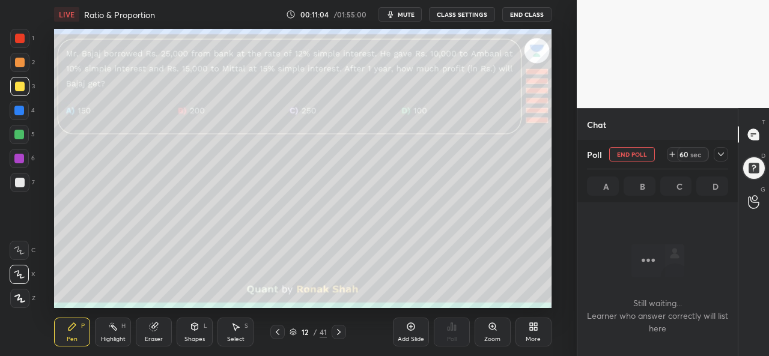
scroll to position [20, 157]
click at [672, 153] on icon at bounding box center [673, 155] width 10 height 10
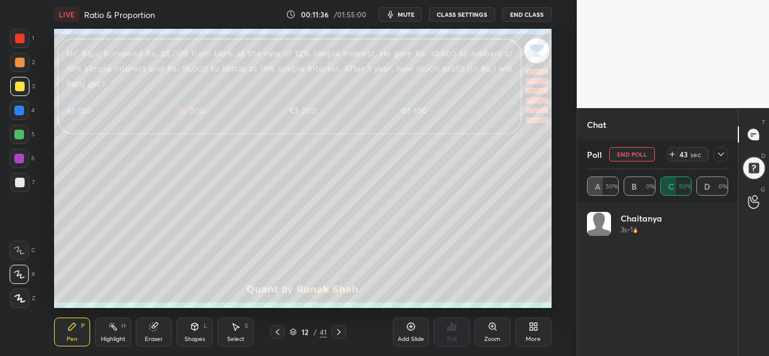
scroll to position [2526, 0]
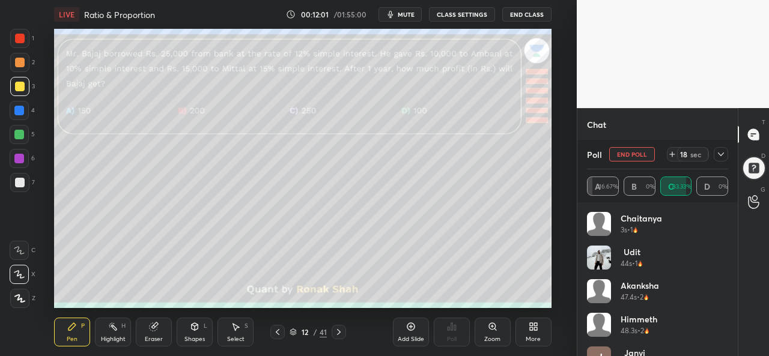
click at [724, 153] on icon at bounding box center [721, 155] width 6 height 4
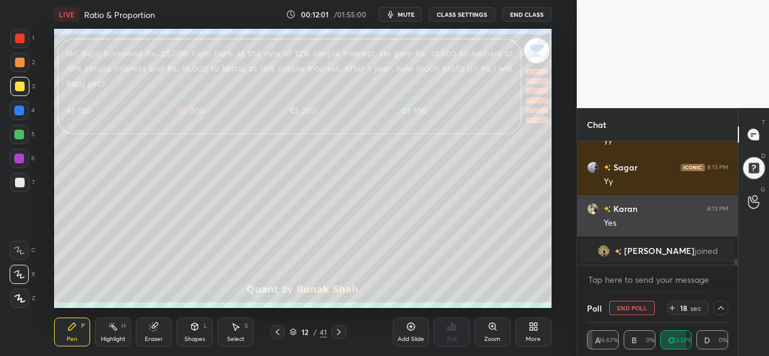
scroll to position [0, 0]
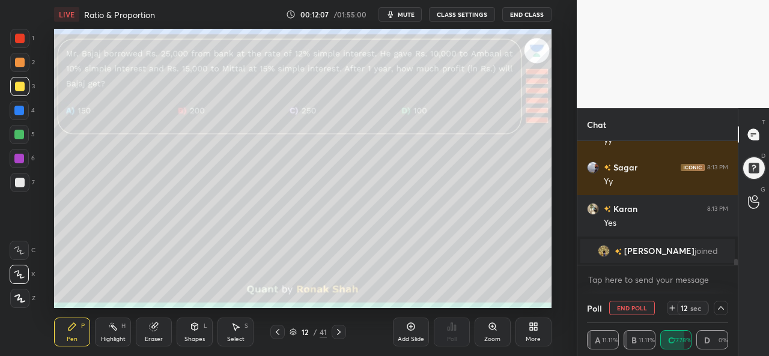
click at [721, 305] on icon at bounding box center [721, 309] width 10 height 10
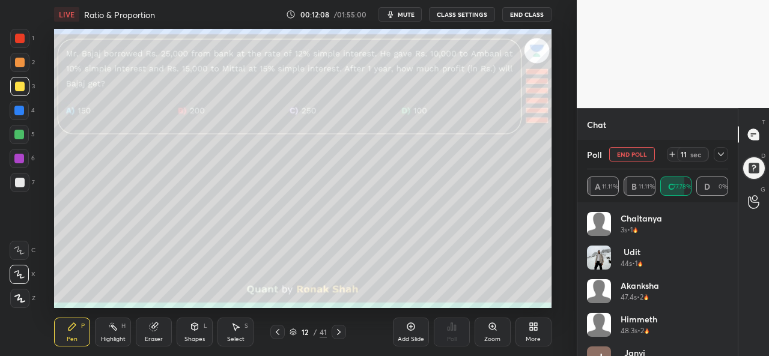
scroll to position [141, 138]
click at [721, 151] on icon at bounding box center [721, 155] width 10 height 10
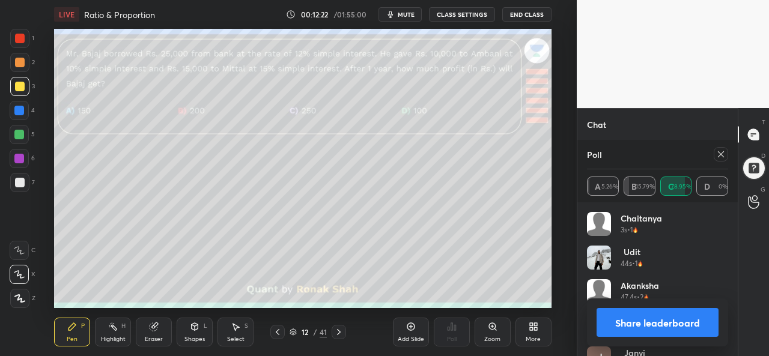
click at [723, 156] on icon at bounding box center [721, 155] width 10 height 10
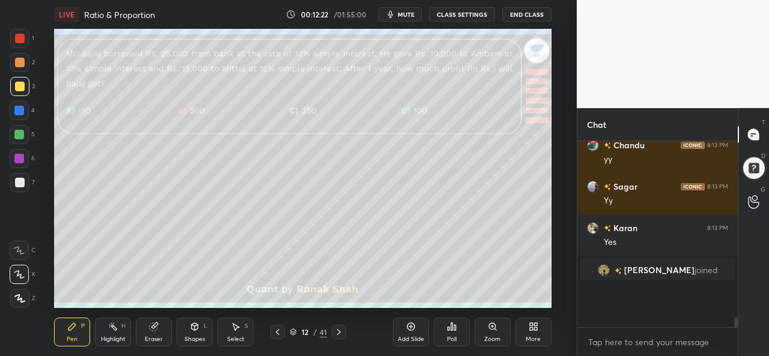
scroll to position [183, 157]
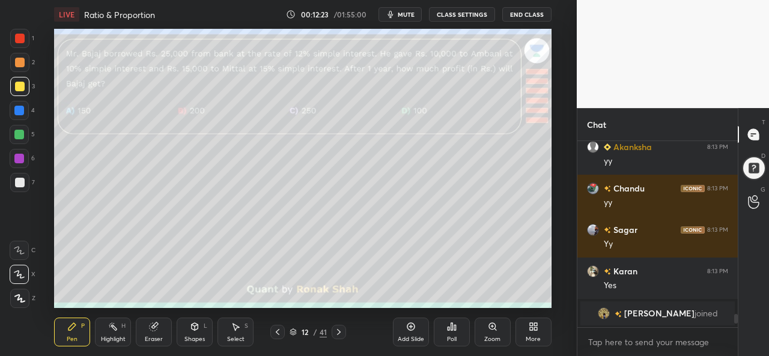
click at [16, 61] on div at bounding box center [20, 63] width 10 height 10
click at [19, 83] on div at bounding box center [20, 87] width 10 height 10
click at [16, 41] on div at bounding box center [20, 39] width 10 height 10
click at [23, 88] on div at bounding box center [20, 87] width 10 height 10
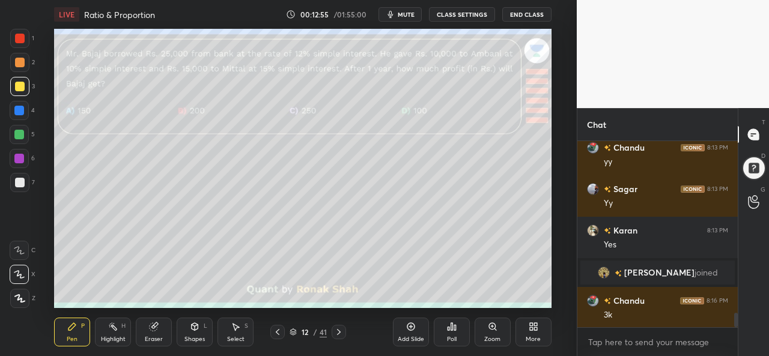
click at [19, 130] on div at bounding box center [19, 135] width 10 height 10
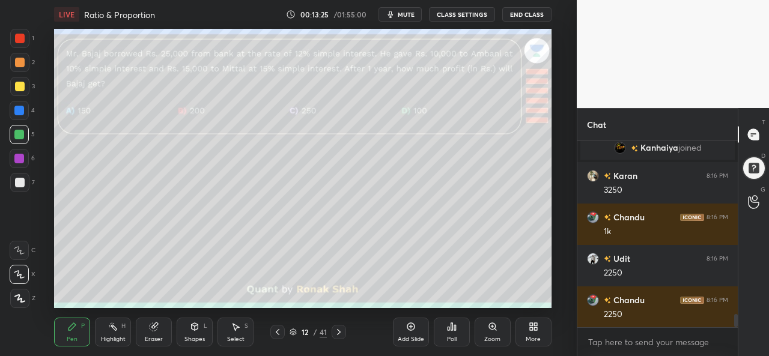
scroll to position [2479, 0]
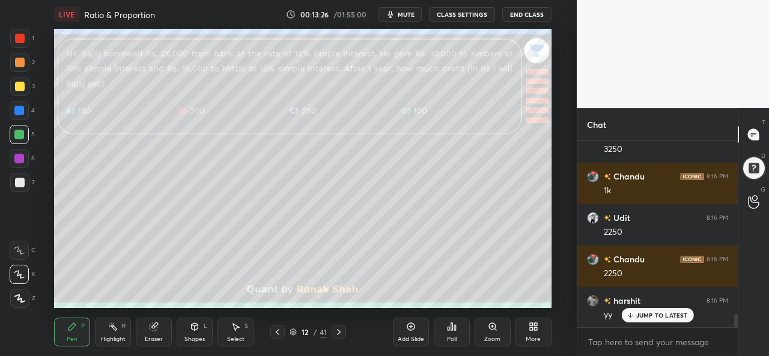
click at [24, 183] on div at bounding box center [20, 183] width 10 height 10
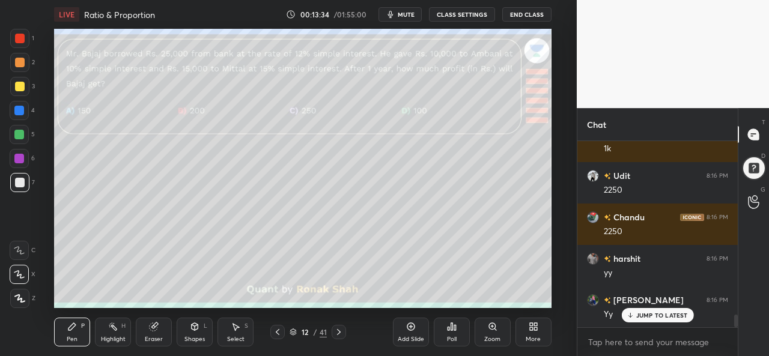
scroll to position [2572, 0]
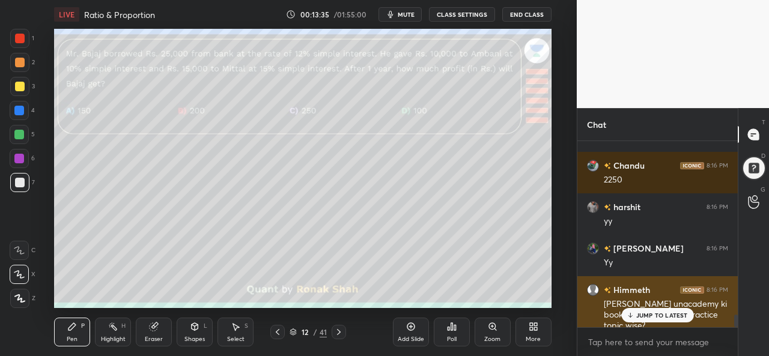
click at [650, 312] on p "JUMP TO LATEST" at bounding box center [663, 315] width 52 height 7
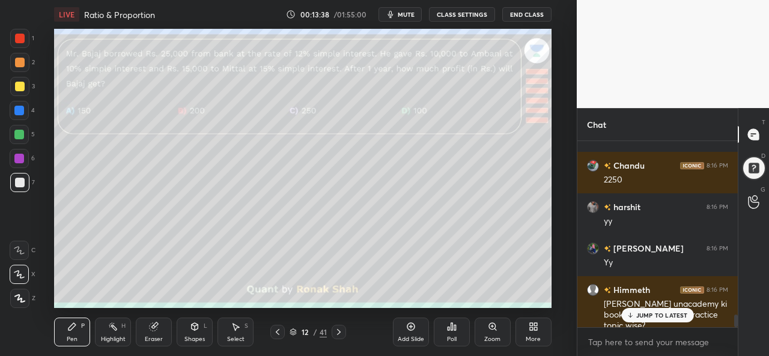
scroll to position [2601, 0]
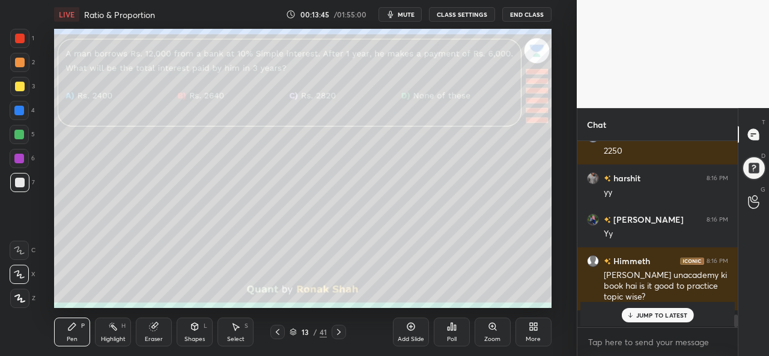
click at [22, 37] on div at bounding box center [20, 39] width 10 height 10
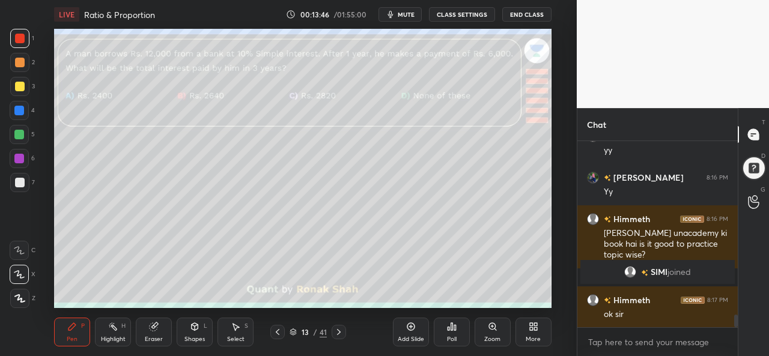
scroll to position [2553, 0]
click at [456, 337] on div "Poll" at bounding box center [452, 340] width 10 height 6
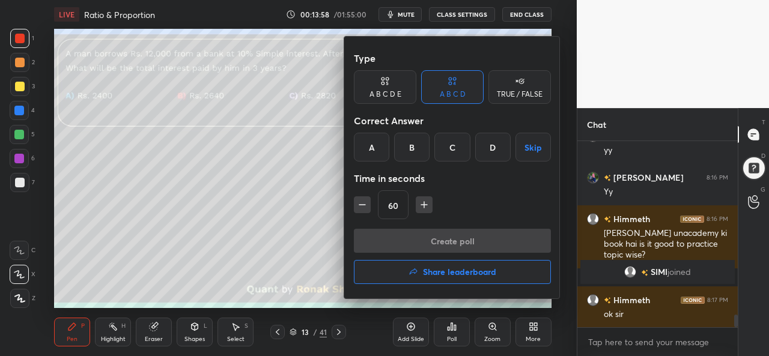
click at [410, 146] on div "B" at bounding box center [411, 147] width 35 height 29
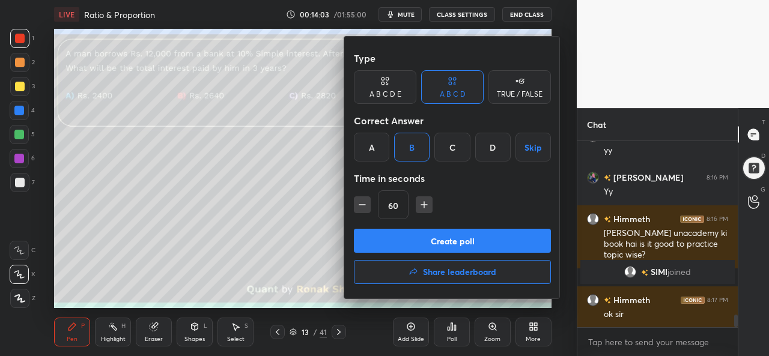
click at [465, 237] on button "Create poll" at bounding box center [452, 241] width 197 height 24
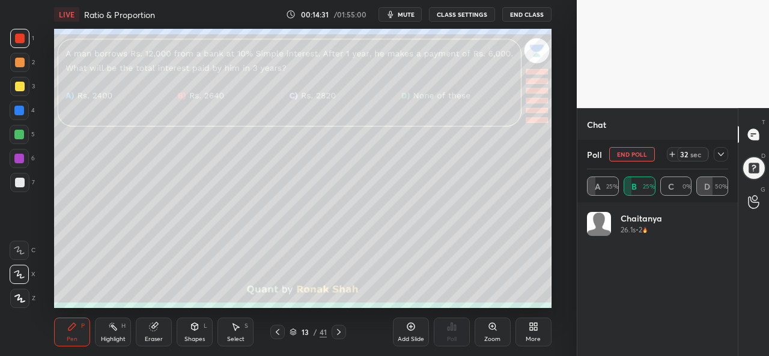
scroll to position [141, 138]
click at [239, 337] on div "Select" at bounding box center [235, 340] width 17 height 6
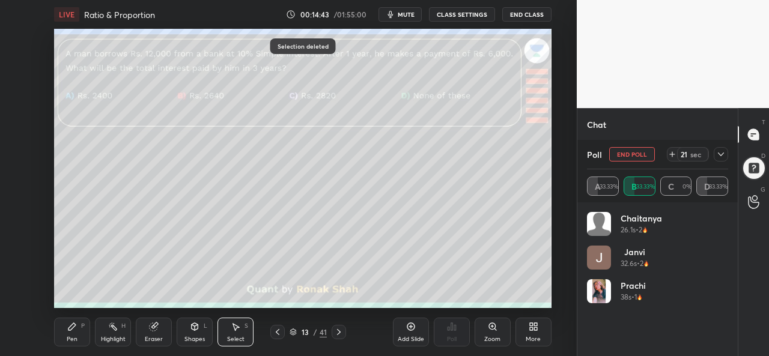
click at [62, 336] on div "Pen P" at bounding box center [72, 332] width 36 height 29
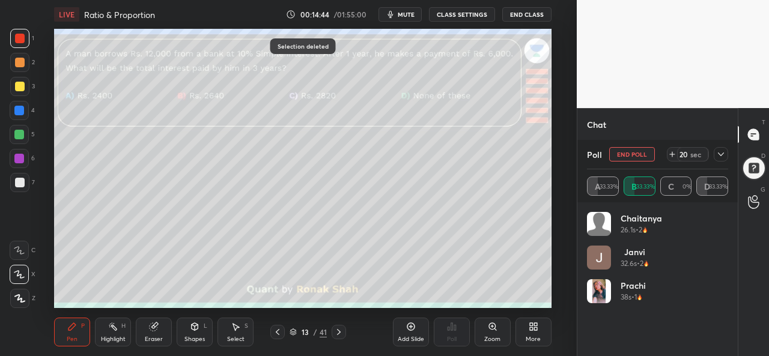
click at [16, 80] on div at bounding box center [19, 86] width 19 height 19
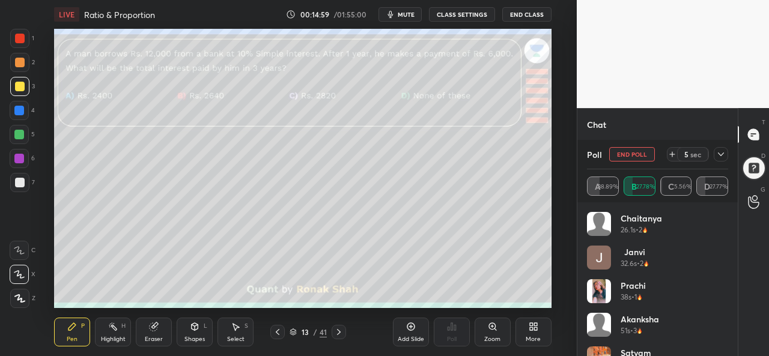
click at [16, 114] on div at bounding box center [19, 111] width 10 height 10
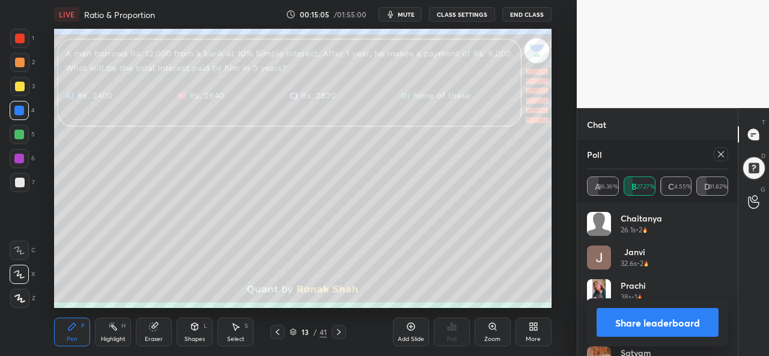
click at [18, 88] on div at bounding box center [20, 87] width 10 height 10
click at [722, 156] on icon at bounding box center [721, 154] width 6 height 6
type textarea "x"
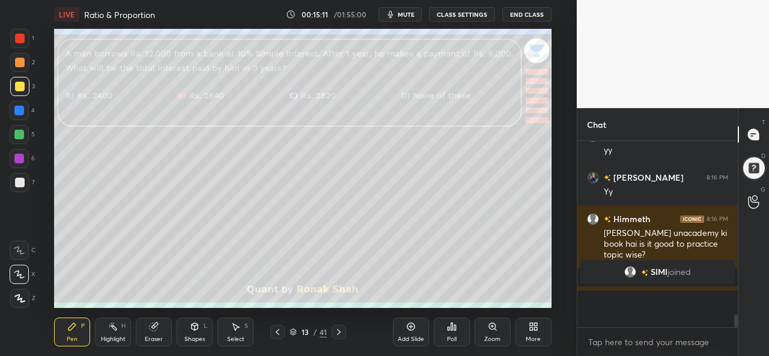
scroll to position [79, 157]
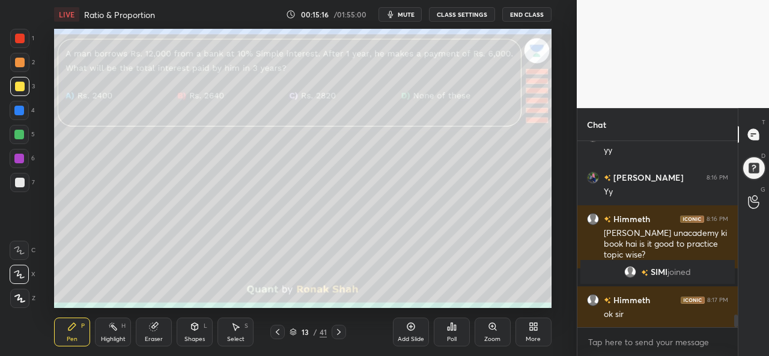
click at [20, 40] on div at bounding box center [20, 39] width 10 height 10
click at [20, 132] on div at bounding box center [19, 135] width 10 height 10
click at [16, 86] on div at bounding box center [20, 87] width 10 height 10
click at [16, 106] on div at bounding box center [19, 111] width 10 height 10
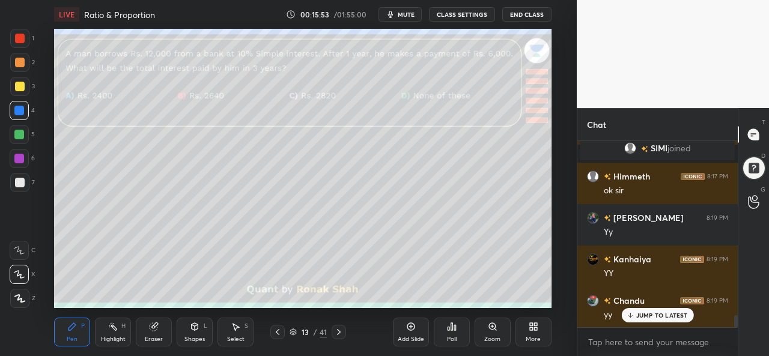
scroll to position [2719, 0]
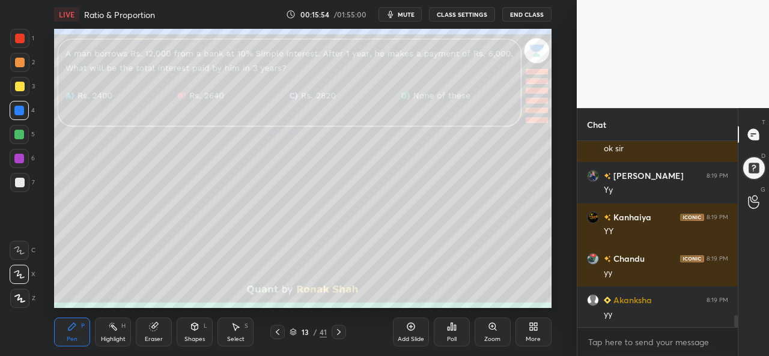
click at [14, 132] on div at bounding box center [19, 135] width 10 height 10
click at [17, 33] on div at bounding box center [19, 38] width 19 height 19
click at [13, 85] on div at bounding box center [19, 86] width 19 height 19
click at [20, 156] on div at bounding box center [19, 159] width 10 height 10
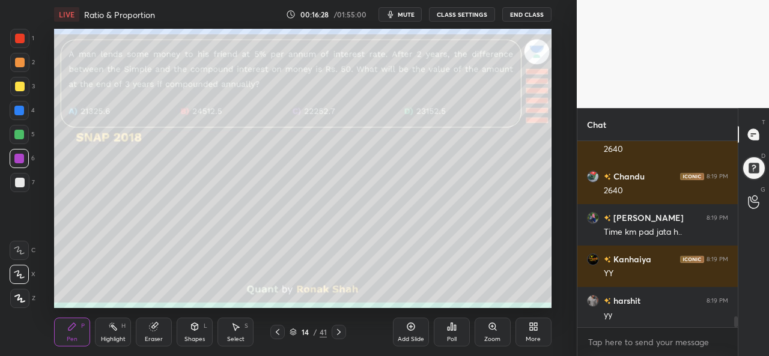
scroll to position [2968, 0]
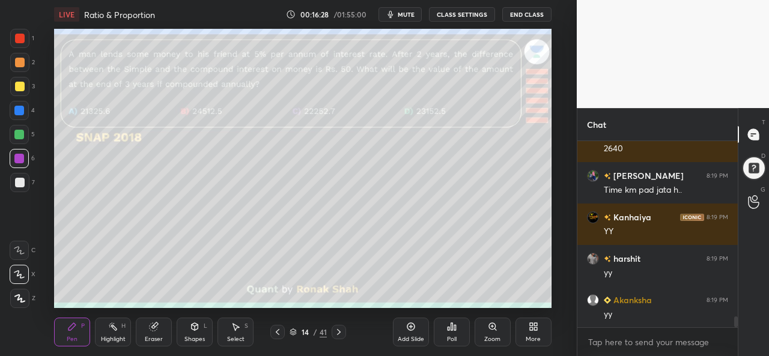
click at [20, 41] on div at bounding box center [20, 39] width 10 height 10
click at [452, 337] on div "Poll" at bounding box center [452, 340] width 10 height 6
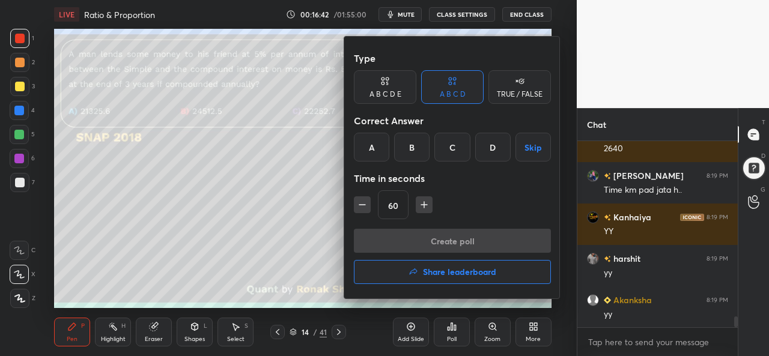
click at [246, 233] on div at bounding box center [384, 178] width 769 height 356
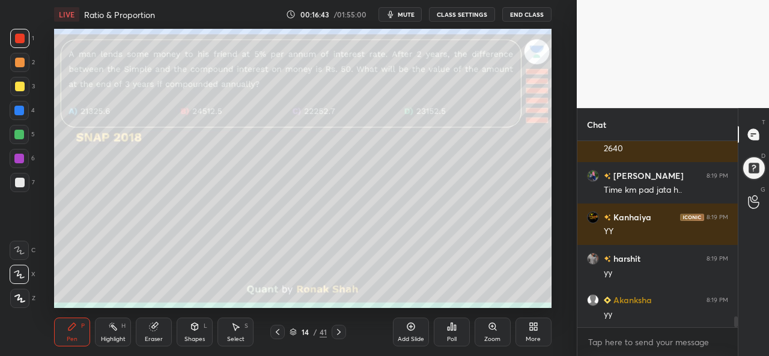
scroll to position [2997, 0]
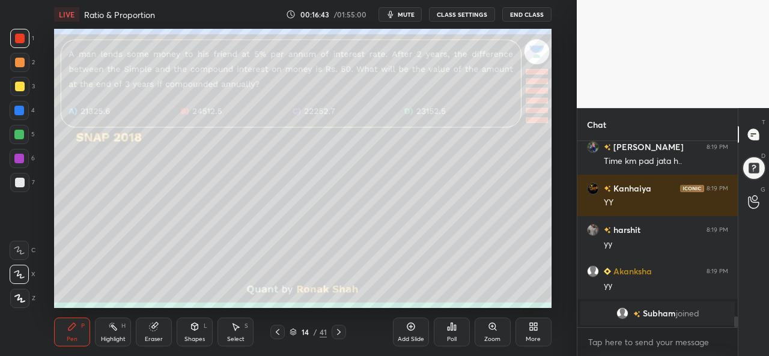
click at [446, 335] on div "Poll" at bounding box center [452, 332] width 36 height 29
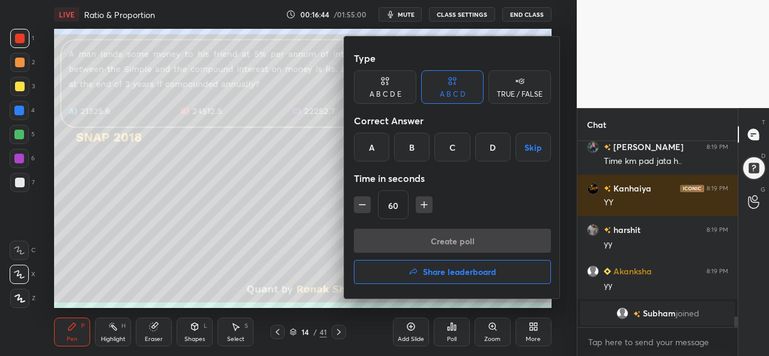
click at [490, 144] on div "D" at bounding box center [492, 147] width 35 height 29
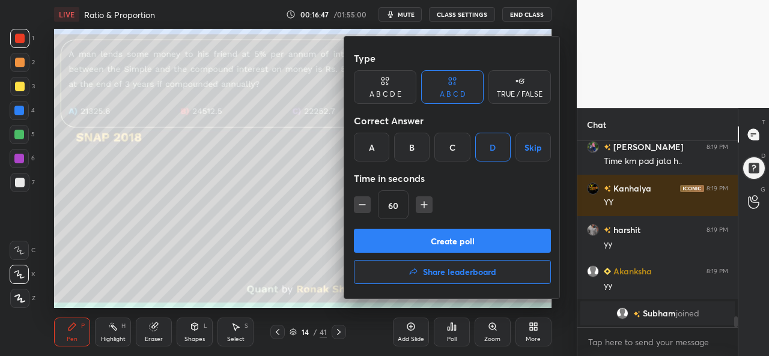
click at [424, 206] on icon "button" at bounding box center [424, 205] width 12 height 12
type input "75"
click at [453, 239] on button "Create poll" at bounding box center [452, 241] width 197 height 24
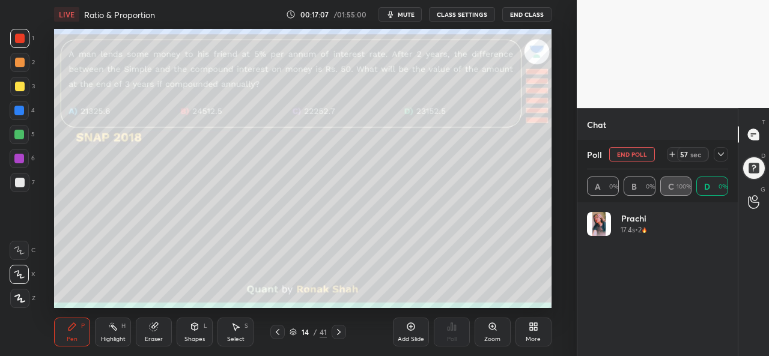
scroll to position [141, 138]
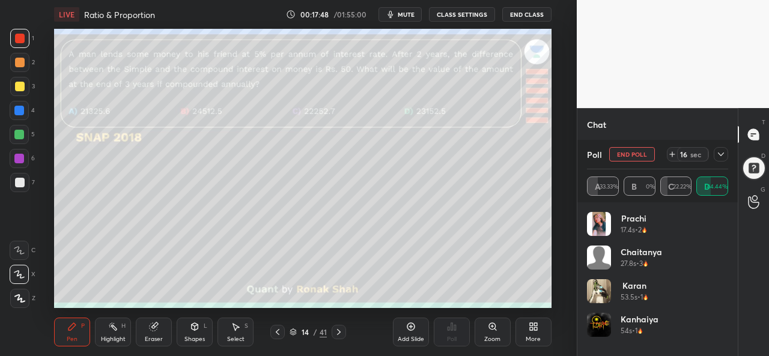
click at [233, 335] on div "Select S" at bounding box center [236, 332] width 36 height 29
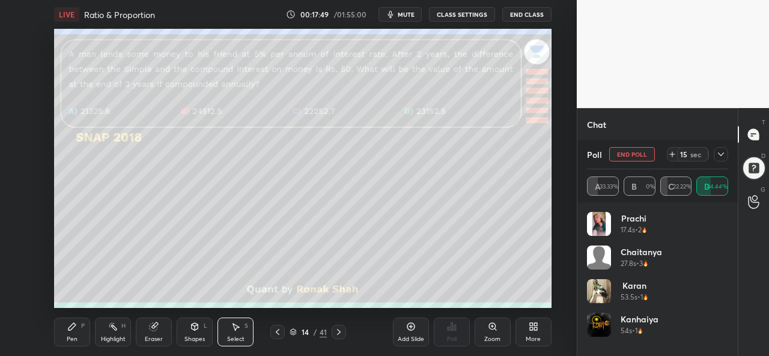
click at [96, 174] on div "0 ° Undo Copy Duplicate Duplicate to new slide Delete" at bounding box center [302, 168] width 497 height 279
click at [64, 332] on div "Pen P" at bounding box center [72, 332] width 36 height 29
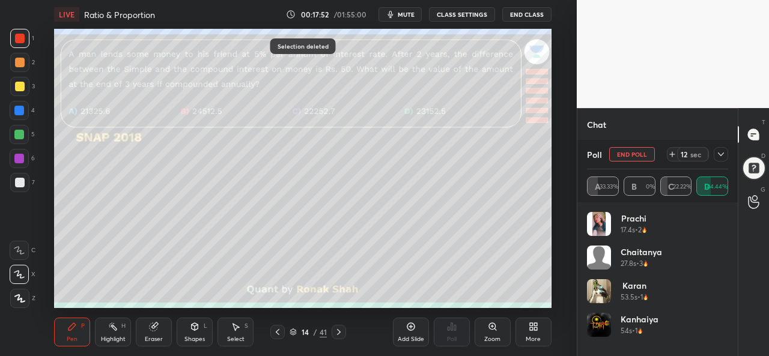
scroll to position [2988, 0]
click at [18, 159] on div at bounding box center [19, 159] width 10 height 10
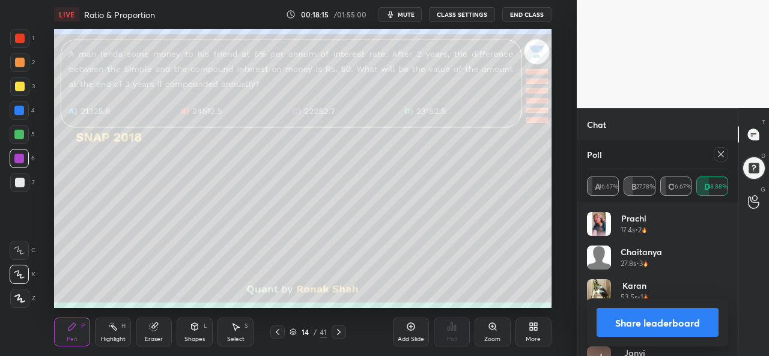
click at [12, 86] on div at bounding box center [19, 86] width 19 height 19
click at [724, 154] on icon at bounding box center [721, 155] width 10 height 10
type textarea "x"
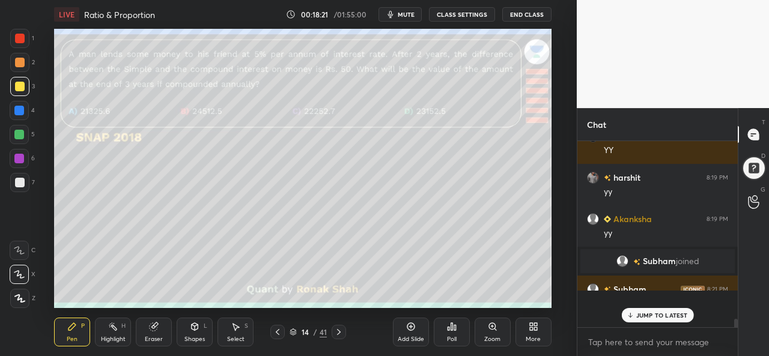
scroll to position [177, 157]
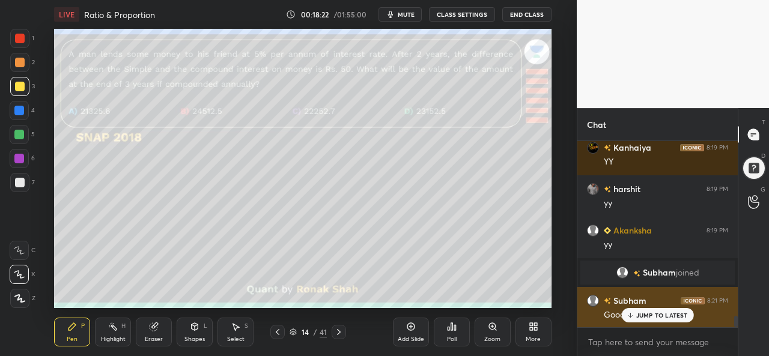
click at [652, 314] on p "JUMP TO LATEST" at bounding box center [663, 315] width 52 height 7
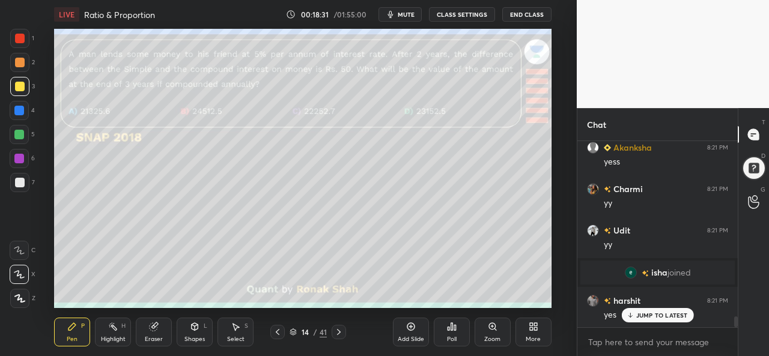
scroll to position [3163, 0]
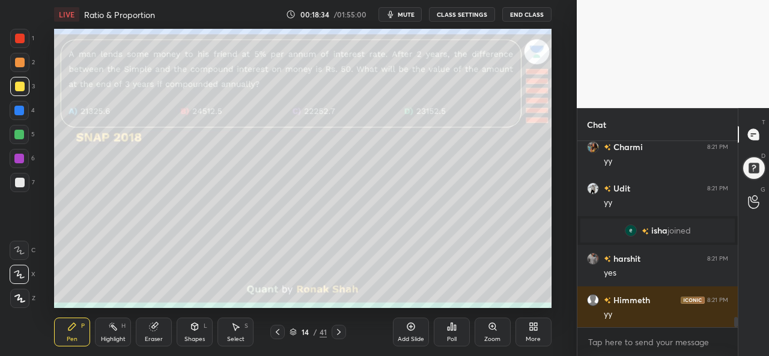
click at [20, 112] on div at bounding box center [19, 111] width 10 height 10
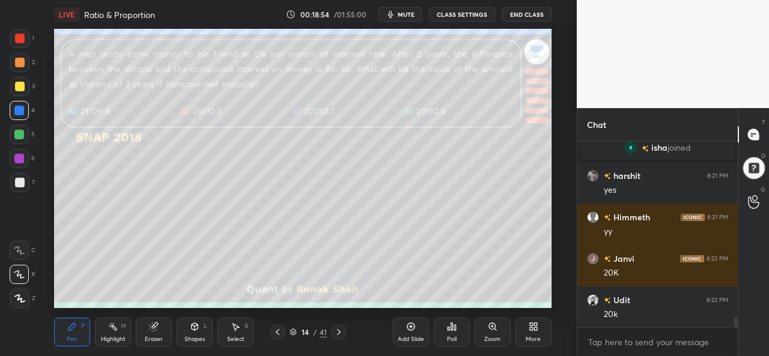
scroll to position [3287, 0]
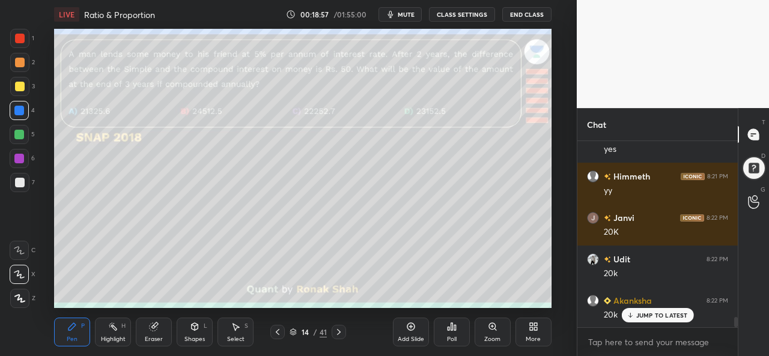
click at [22, 132] on div at bounding box center [19, 135] width 10 height 10
click at [231, 334] on div "Select S" at bounding box center [236, 332] width 36 height 29
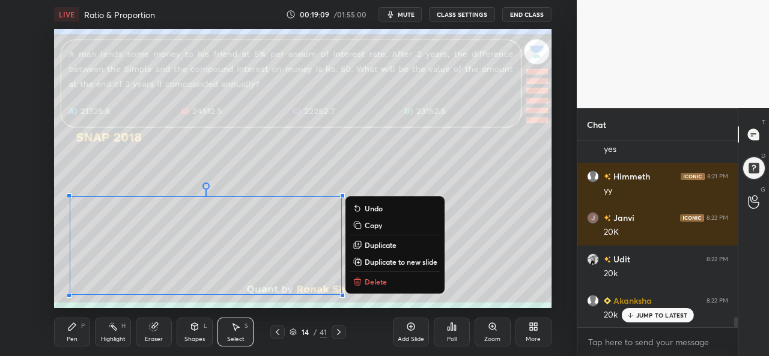
click at [59, 273] on div "0 ° Undo Copy Duplicate Duplicate to new slide Delete" at bounding box center [302, 168] width 497 height 279
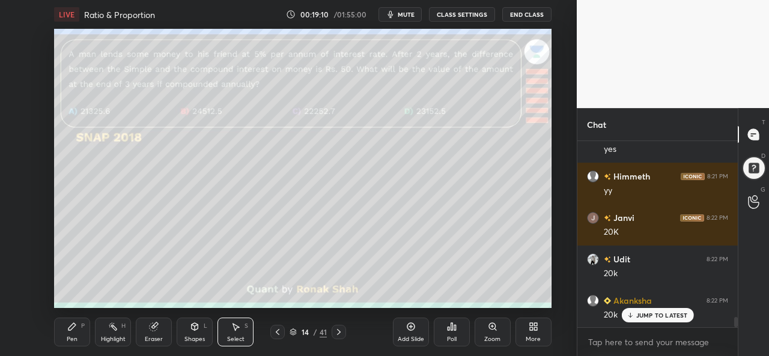
click at [157, 334] on div "Eraser" at bounding box center [154, 332] width 36 height 29
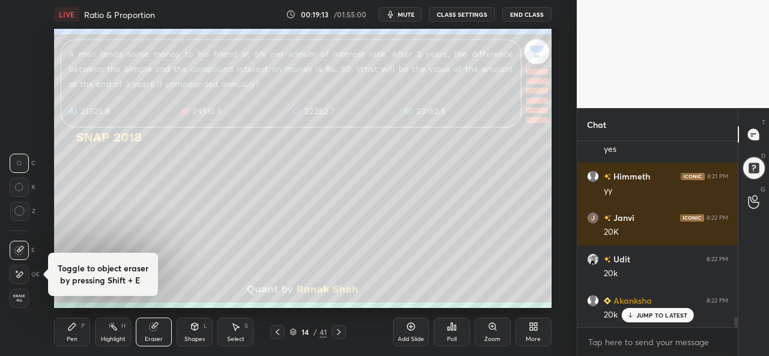
click at [76, 335] on div "Pen P" at bounding box center [72, 332] width 36 height 29
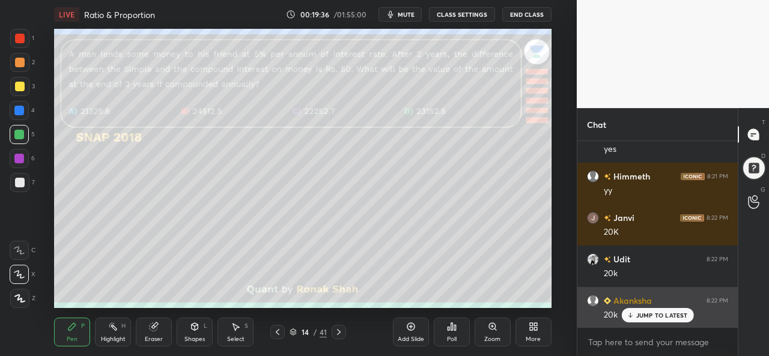
click at [650, 315] on p "JUMP TO LATEST" at bounding box center [663, 315] width 52 height 7
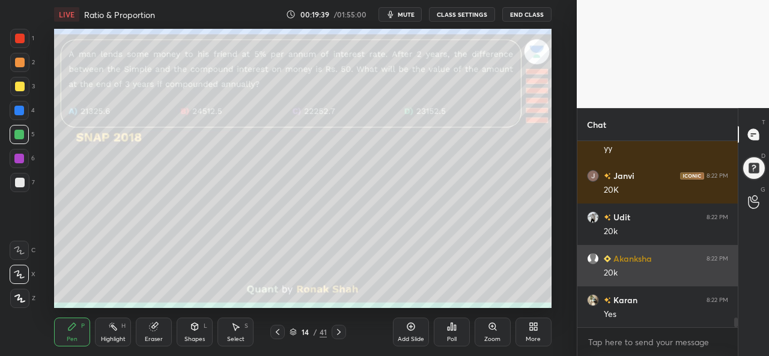
scroll to position [3369, 0]
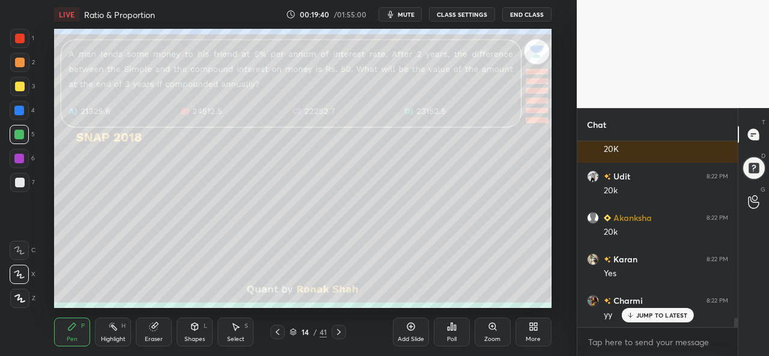
click at [21, 83] on div at bounding box center [20, 87] width 10 height 10
click at [415, 330] on icon at bounding box center [411, 327] width 10 height 10
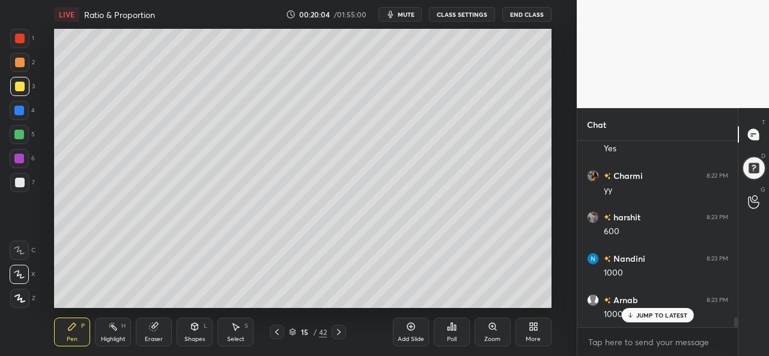
scroll to position [3535, 0]
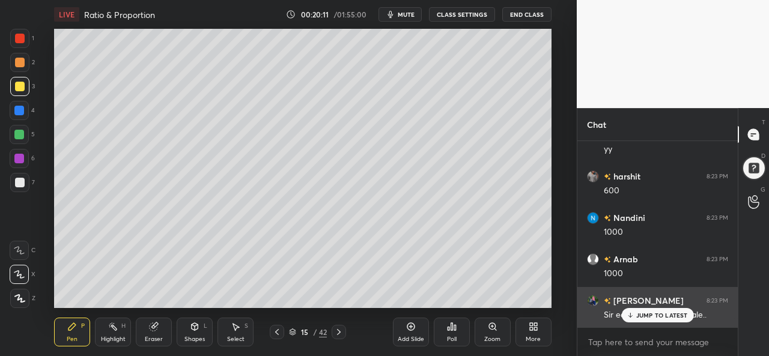
click at [646, 315] on p "JUMP TO LATEST" at bounding box center [663, 315] width 52 height 7
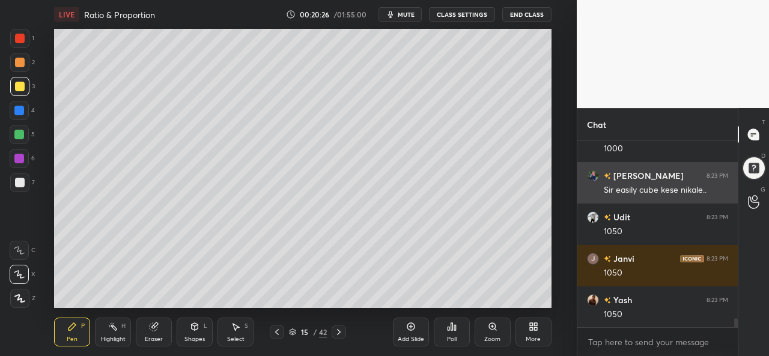
scroll to position [3701, 0]
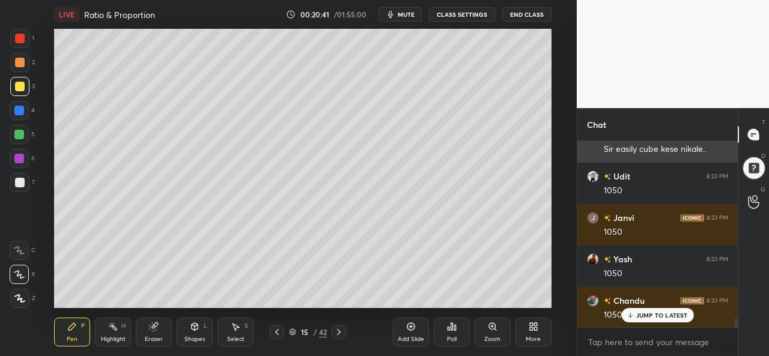
click at [557, 204] on div "Setting up your live class Poll for secs No correct answer Start poll" at bounding box center [302, 168] width 529 height 279
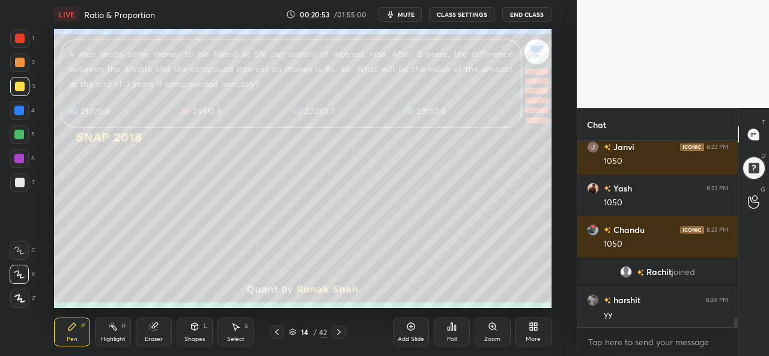
scroll to position [3813, 0]
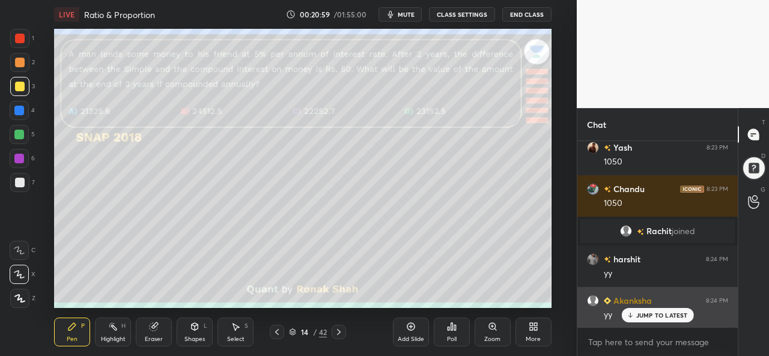
click at [643, 312] on p "JUMP TO LATEST" at bounding box center [663, 315] width 52 height 7
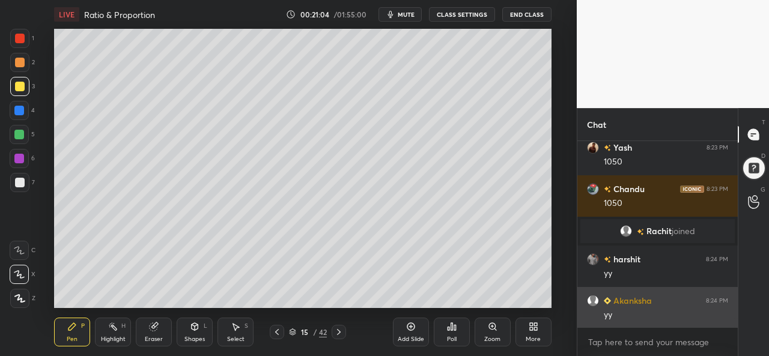
scroll to position [3866, 0]
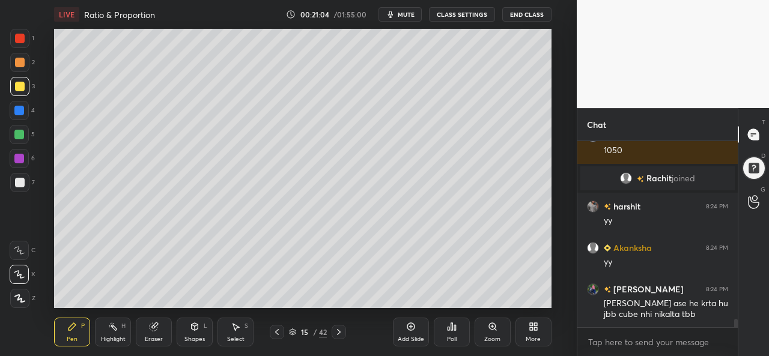
click at [13, 138] on div at bounding box center [19, 134] width 19 height 19
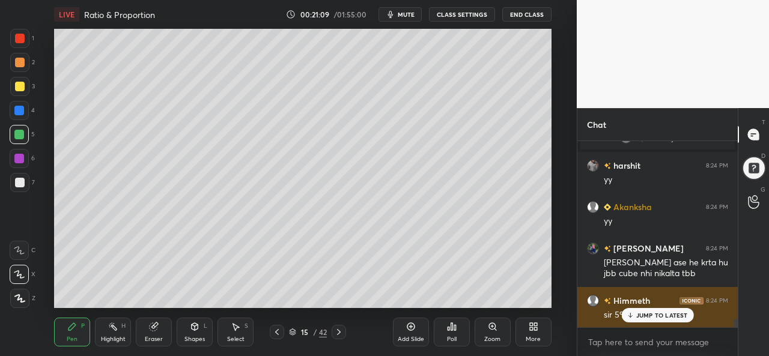
click at [653, 316] on p "JUMP TO LATEST" at bounding box center [663, 315] width 52 height 7
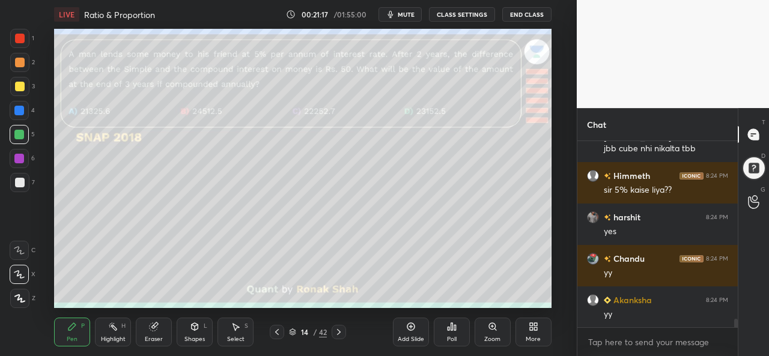
scroll to position [4073, 0]
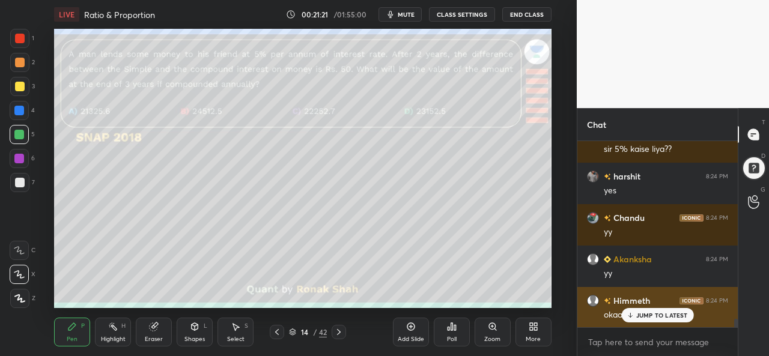
click at [654, 316] on p "JUMP TO LATEST" at bounding box center [663, 315] width 52 height 7
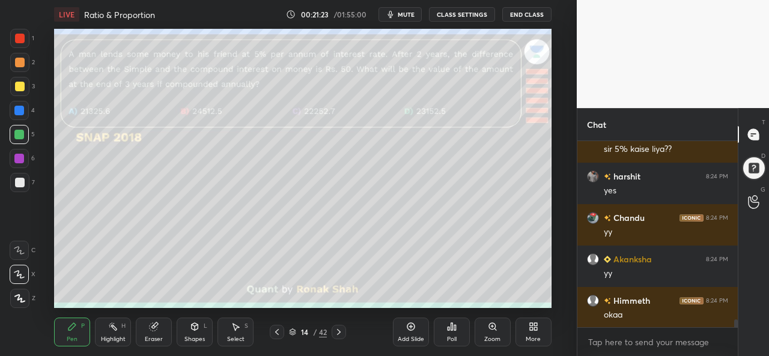
scroll to position [4115, 0]
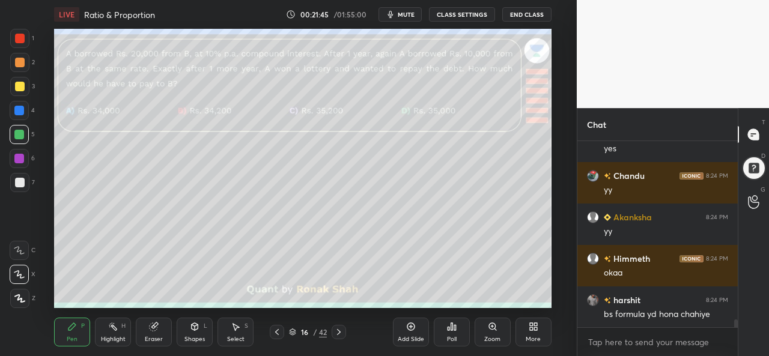
click at [13, 39] on div at bounding box center [19, 38] width 19 height 19
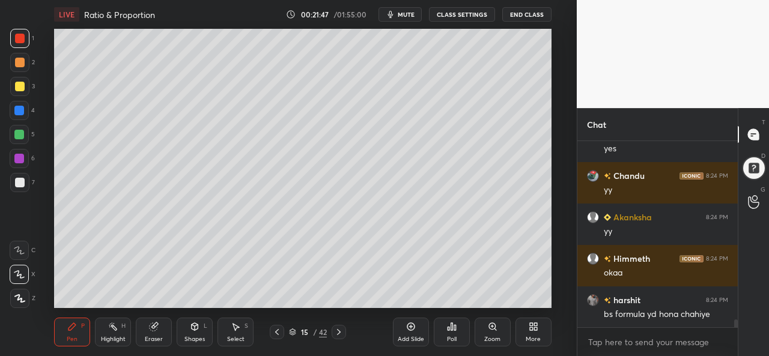
click at [417, 333] on div "Add Slide" at bounding box center [411, 332] width 36 height 29
click at [20, 109] on div at bounding box center [19, 111] width 10 height 10
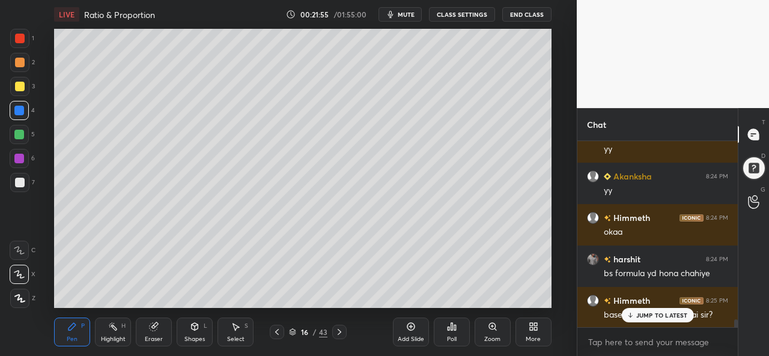
click at [22, 60] on div at bounding box center [20, 63] width 10 height 10
click at [237, 337] on div "Select" at bounding box center [235, 340] width 17 height 6
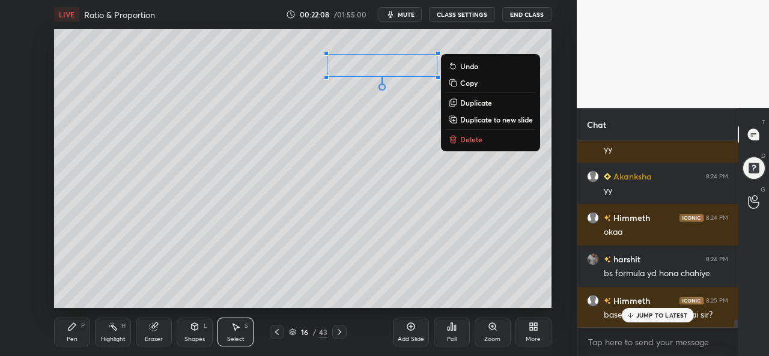
click at [66, 339] on div "Pen P" at bounding box center [72, 332] width 36 height 29
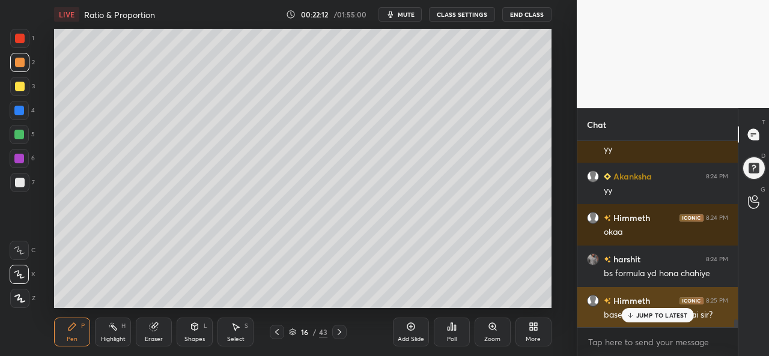
click at [656, 314] on p "JUMP TO LATEST" at bounding box center [663, 315] width 52 height 7
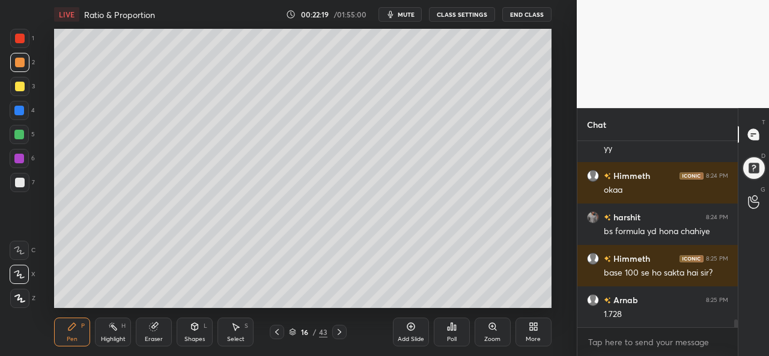
click at [20, 129] on div at bounding box center [19, 134] width 19 height 19
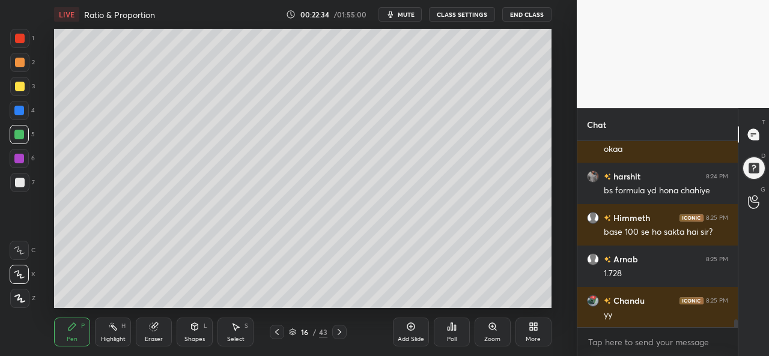
scroll to position [4281, 0]
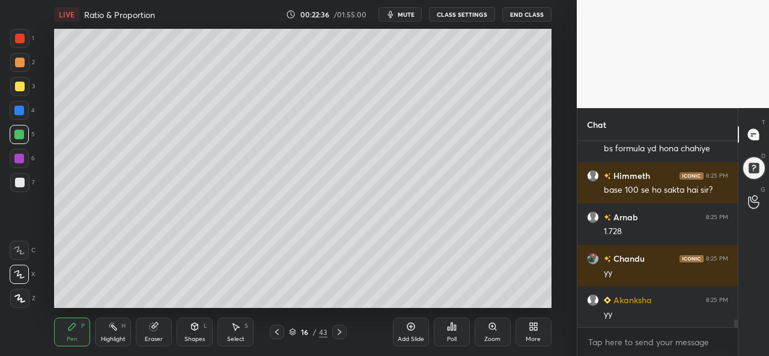
click at [19, 112] on div at bounding box center [19, 111] width 10 height 10
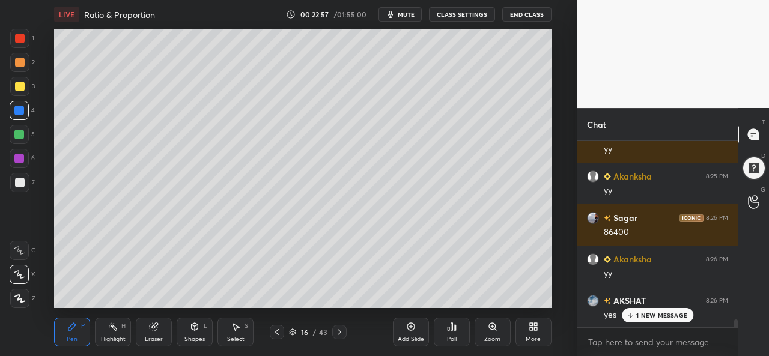
scroll to position [4447, 0]
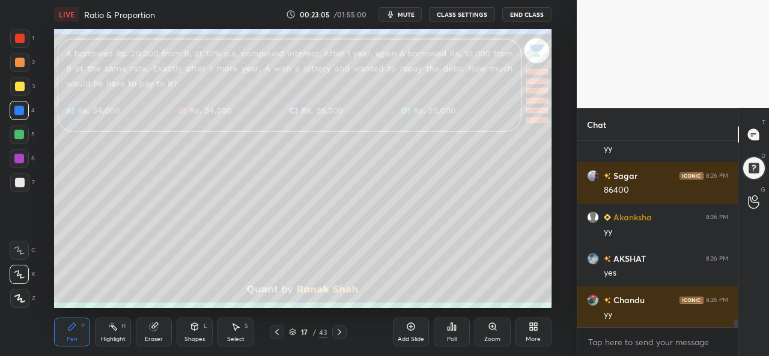
click at [451, 330] on icon at bounding box center [452, 326] width 2 height 7
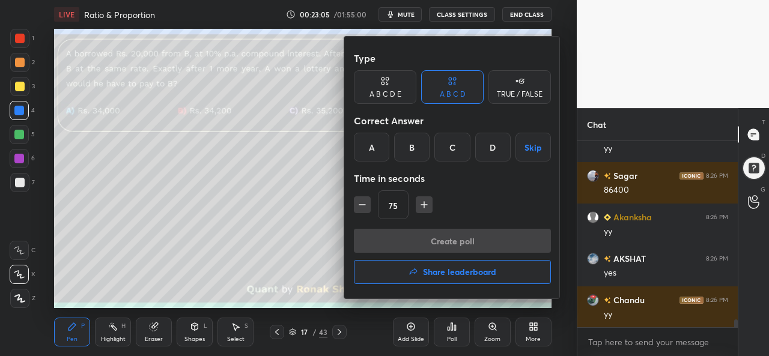
click at [449, 145] on div "C" at bounding box center [452, 147] width 35 height 29
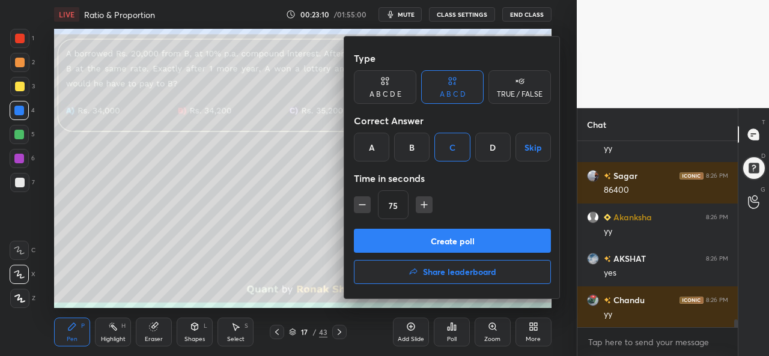
click at [364, 198] on button "button" at bounding box center [362, 205] width 17 height 17
click at [432, 205] on div "60" at bounding box center [452, 205] width 197 height 29
click at [422, 204] on icon "button" at bounding box center [424, 205] width 12 height 12
click at [362, 203] on icon "button" at bounding box center [362, 205] width 12 height 12
type input "60"
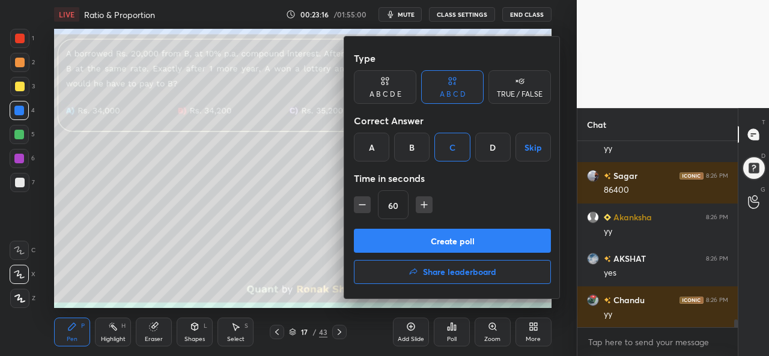
click at [457, 238] on button "Create poll" at bounding box center [452, 241] width 197 height 24
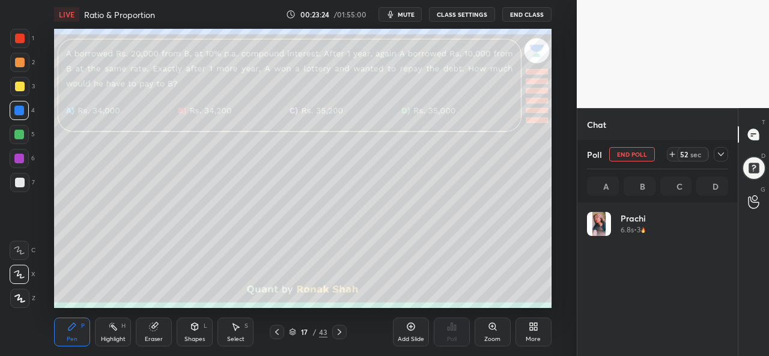
scroll to position [141, 138]
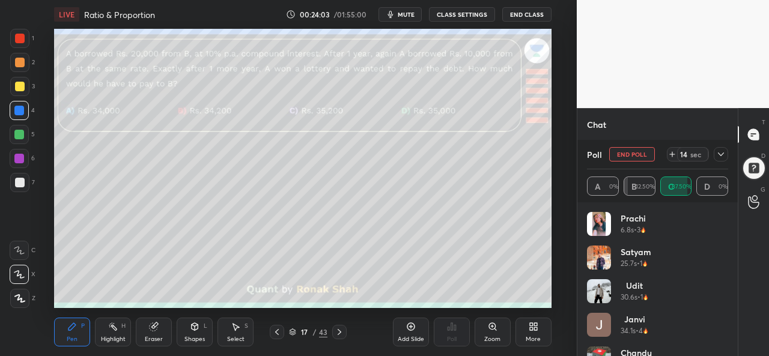
click at [722, 154] on icon at bounding box center [721, 155] width 10 height 10
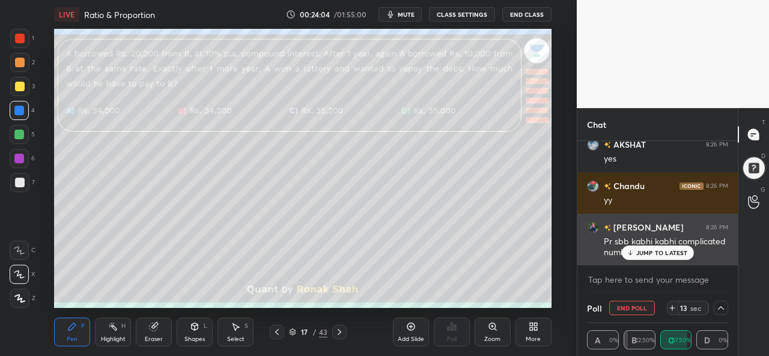
scroll to position [1, 4]
click at [658, 249] on p "JUMP TO LATEST" at bounding box center [663, 252] width 52 height 7
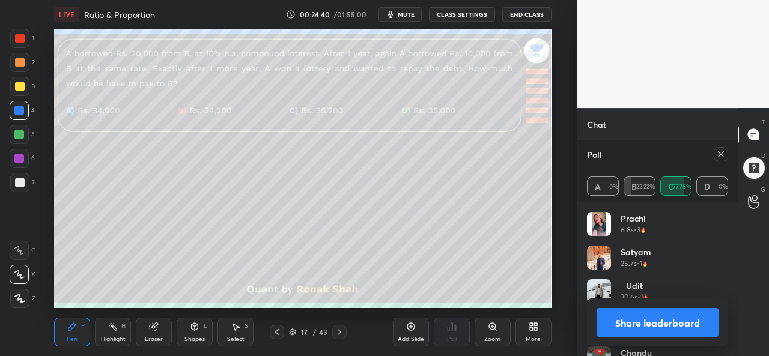
scroll to position [4655, 0]
click at [715, 153] on div at bounding box center [721, 154] width 14 height 14
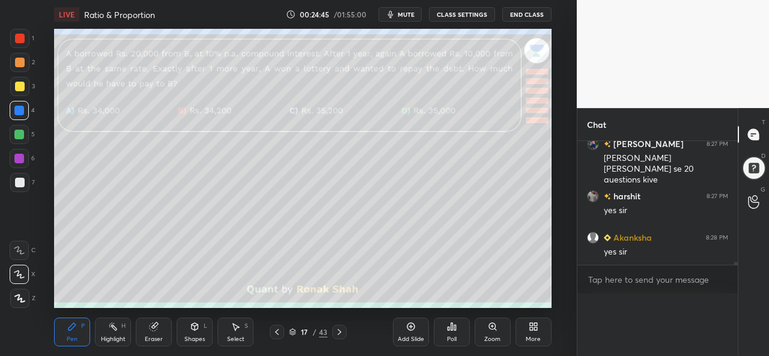
scroll to position [4671, 0]
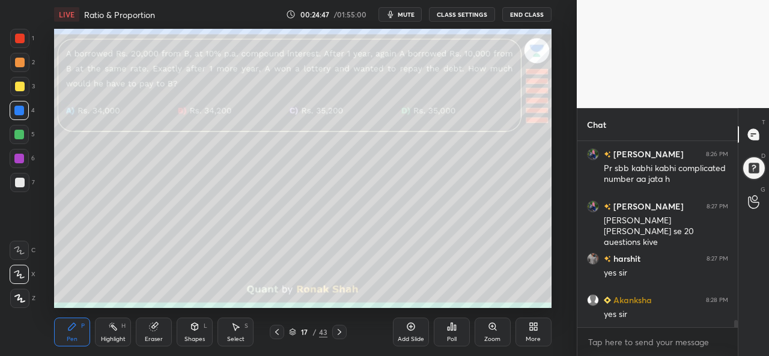
click at [18, 79] on div at bounding box center [19, 86] width 19 height 19
click at [17, 58] on div at bounding box center [20, 63] width 10 height 10
click at [18, 33] on div at bounding box center [19, 38] width 19 height 19
click at [243, 328] on div "Select S" at bounding box center [236, 332] width 36 height 29
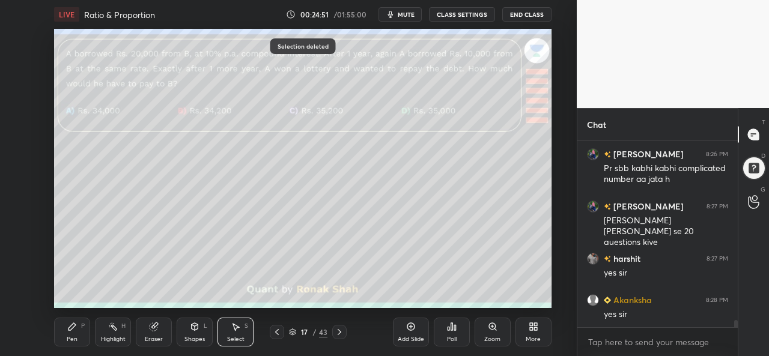
click at [66, 337] on div "Pen P" at bounding box center [72, 332] width 36 height 29
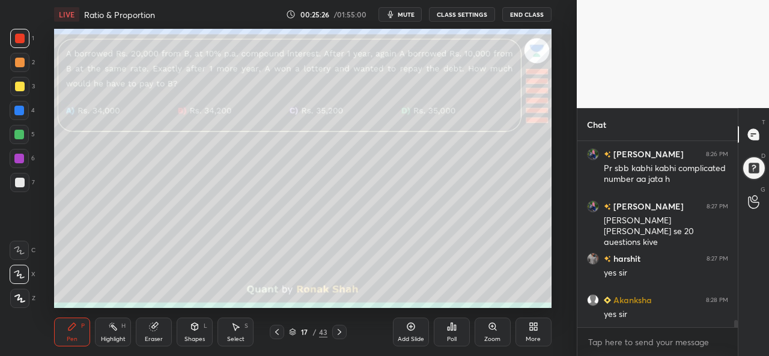
click at [18, 87] on div at bounding box center [20, 87] width 10 height 10
click at [244, 340] on div "Select" at bounding box center [235, 340] width 17 height 6
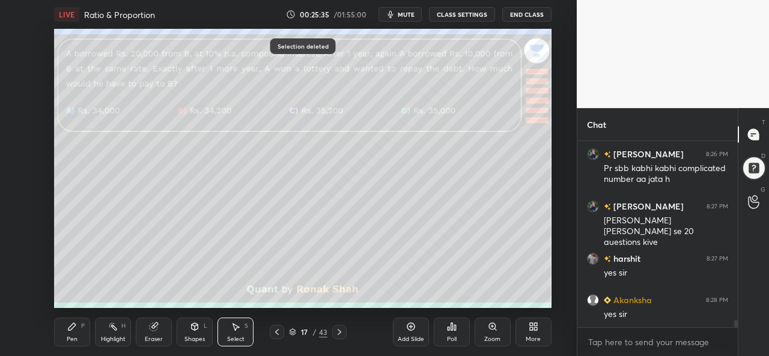
click at [70, 337] on div "Pen" at bounding box center [72, 340] width 11 height 6
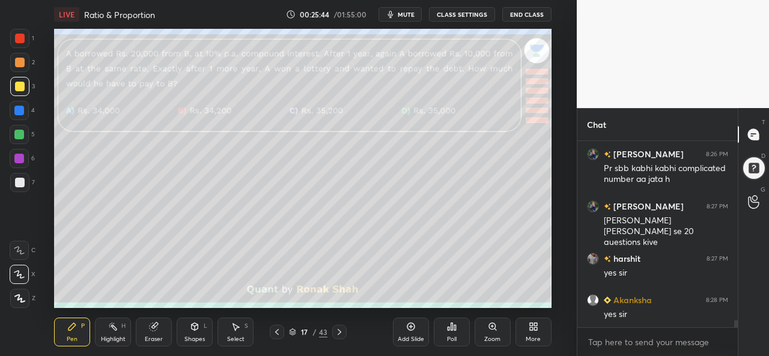
click at [16, 131] on div at bounding box center [19, 135] width 10 height 10
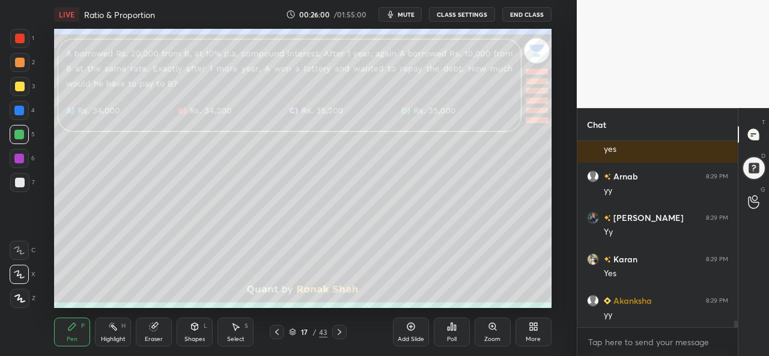
scroll to position [4883, 0]
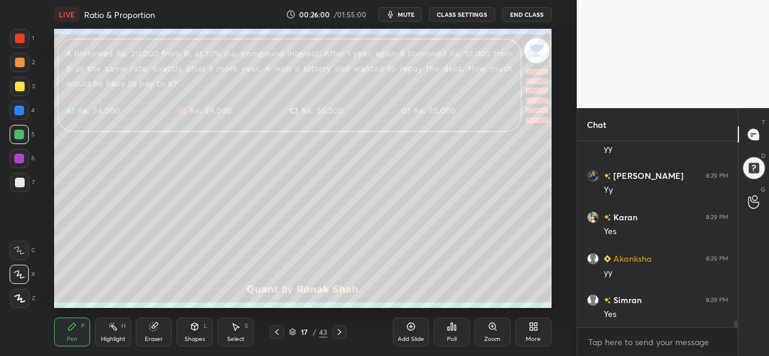
click at [20, 110] on div at bounding box center [19, 111] width 10 height 10
click at [17, 87] on div at bounding box center [20, 87] width 10 height 10
click at [17, 133] on div at bounding box center [19, 135] width 10 height 10
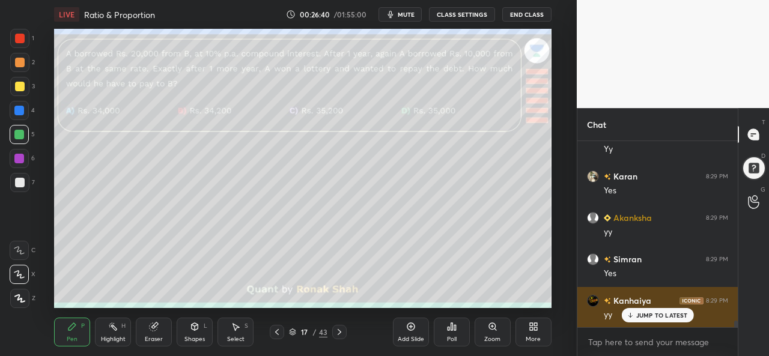
click at [647, 313] on p "JUMP TO LATEST" at bounding box center [663, 315] width 52 height 7
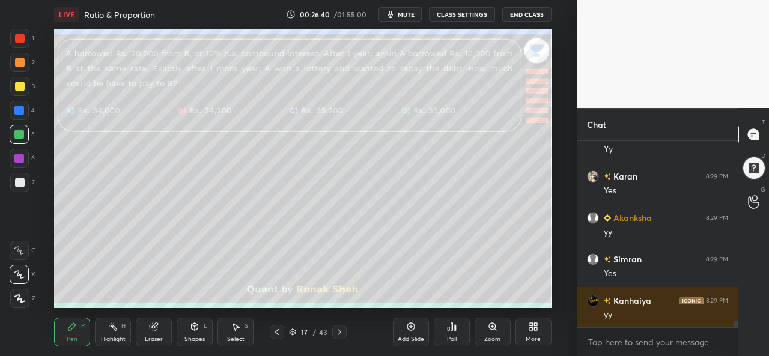
click at [414, 334] on div "Add Slide" at bounding box center [411, 332] width 36 height 29
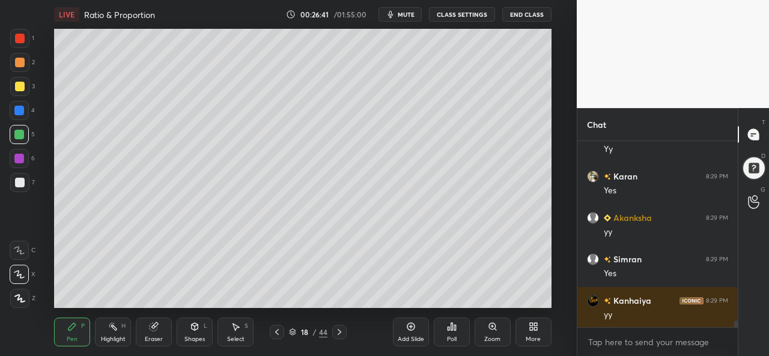
click at [22, 35] on div at bounding box center [20, 39] width 10 height 10
click at [22, 87] on div at bounding box center [20, 87] width 10 height 10
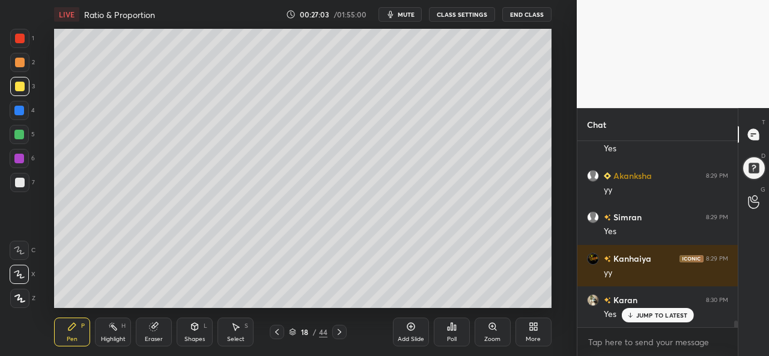
scroll to position [5007, 0]
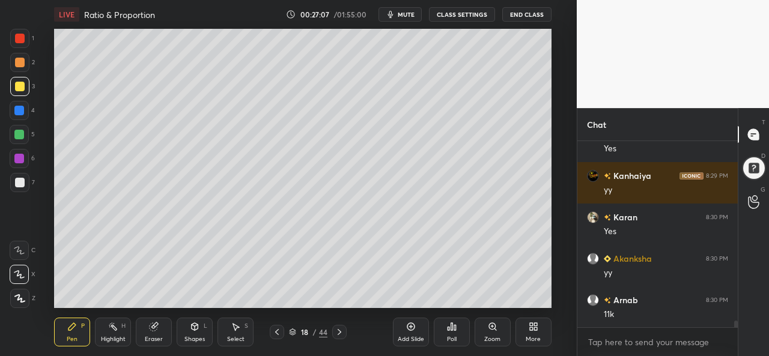
click at [238, 328] on icon at bounding box center [236, 327] width 7 height 7
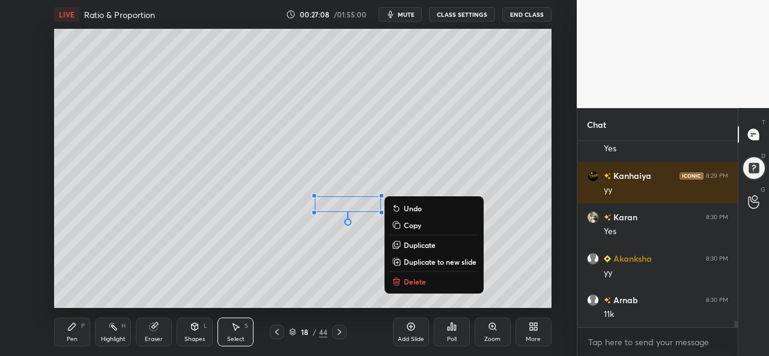
scroll to position [5090, 0]
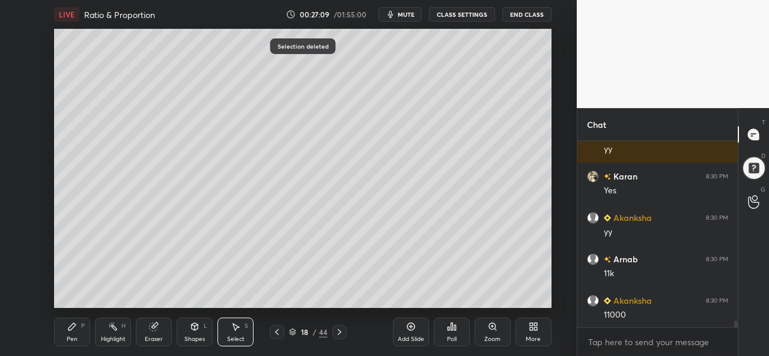
click at [66, 337] on div "Pen P" at bounding box center [72, 332] width 36 height 29
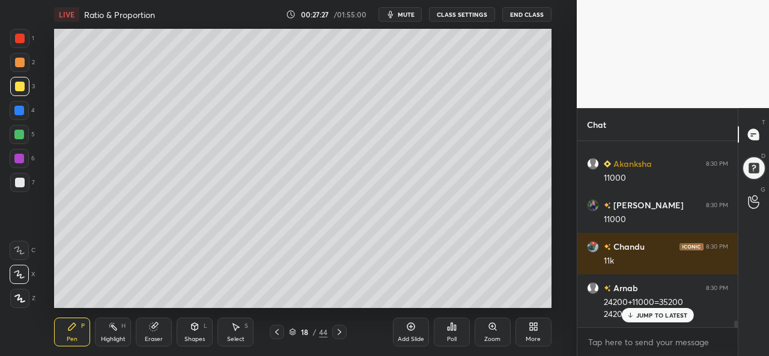
scroll to position [5268, 0]
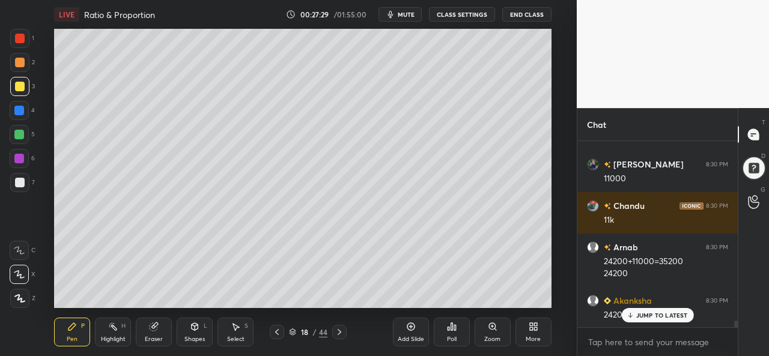
click at [14, 133] on div at bounding box center [19, 135] width 10 height 10
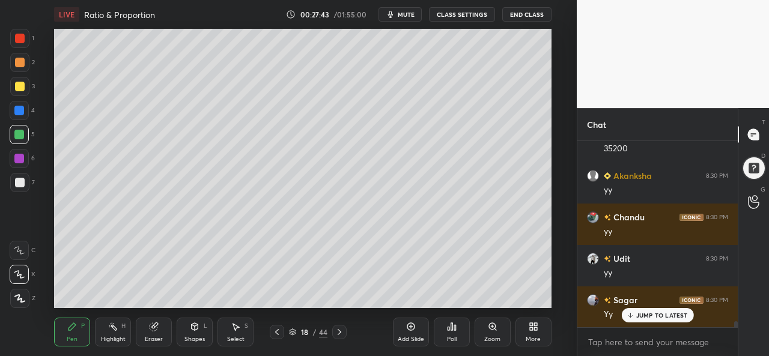
scroll to position [5516, 0]
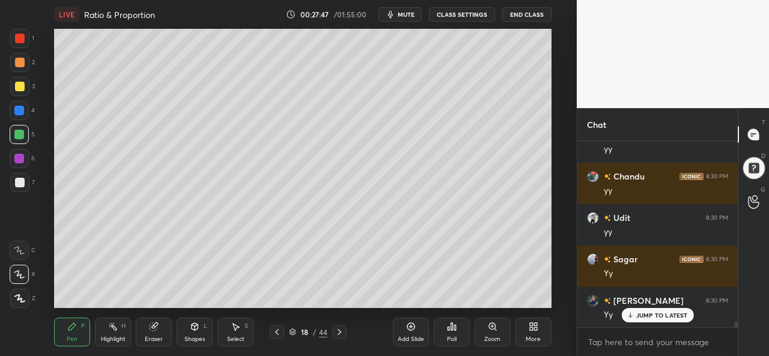
click at [411, 331] on icon at bounding box center [411, 327] width 10 height 10
click at [17, 85] on div at bounding box center [20, 87] width 10 height 10
click at [18, 109] on div at bounding box center [19, 111] width 10 height 10
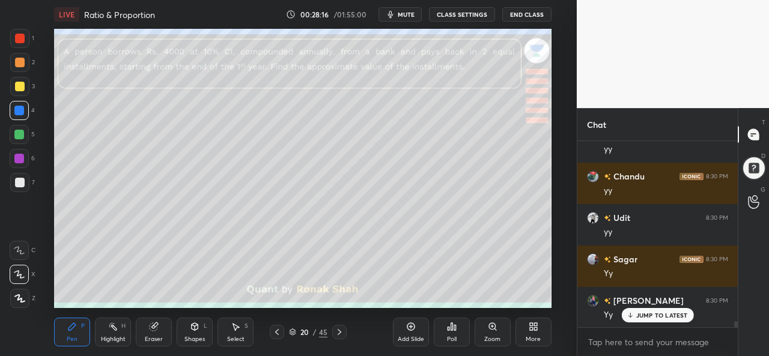
click at [19, 35] on div at bounding box center [20, 39] width 10 height 10
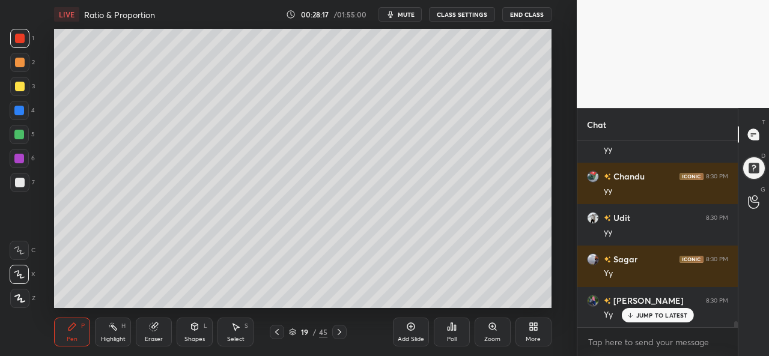
click at [405, 331] on div "Add Slide" at bounding box center [411, 332] width 36 height 29
click at [15, 84] on div at bounding box center [20, 87] width 10 height 10
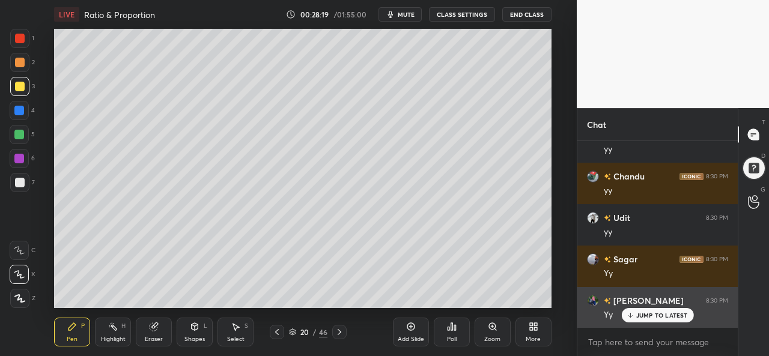
click at [642, 314] on p "JUMP TO LATEST" at bounding box center [663, 315] width 52 height 7
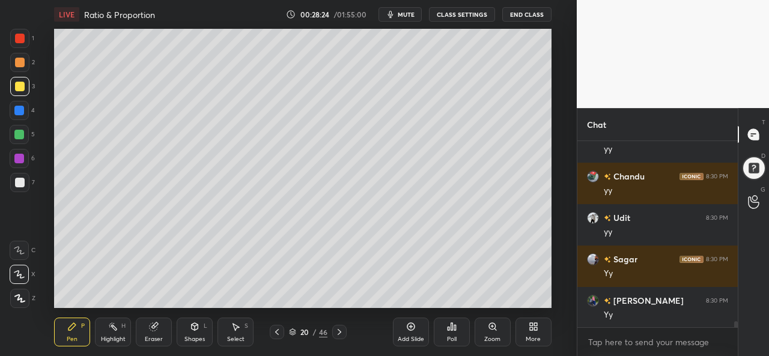
scroll to position [5559, 0]
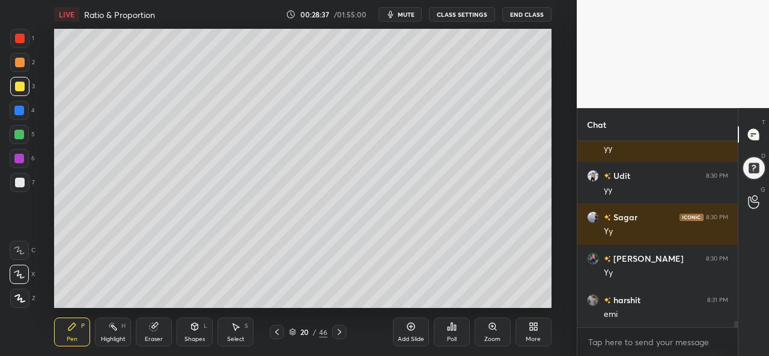
click at [22, 62] on div at bounding box center [20, 63] width 10 height 10
click at [27, 34] on div at bounding box center [19, 38] width 19 height 19
click at [17, 88] on div at bounding box center [20, 87] width 10 height 10
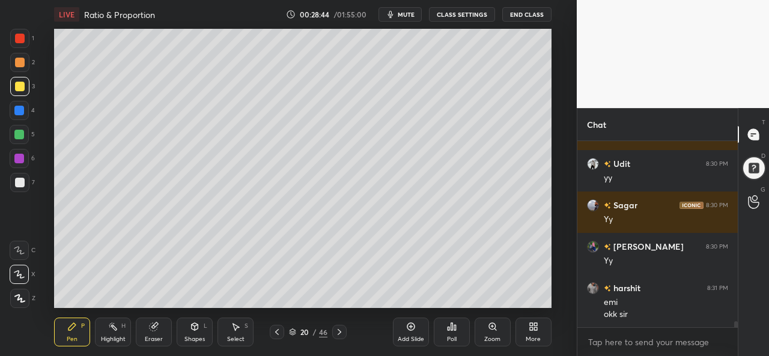
click at [17, 131] on div at bounding box center [19, 135] width 10 height 10
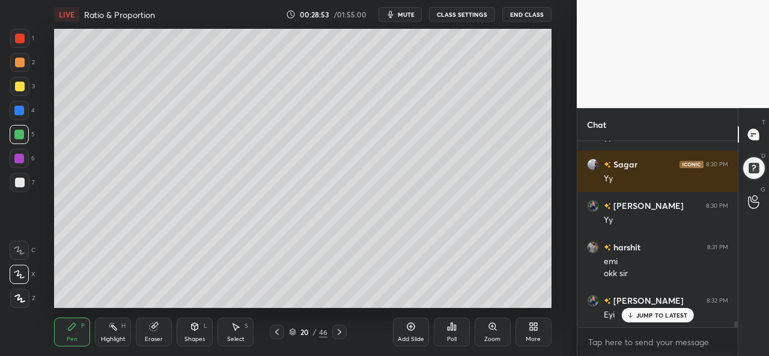
click at [19, 63] on div at bounding box center [20, 63] width 10 height 10
click at [14, 130] on div at bounding box center [19, 134] width 19 height 19
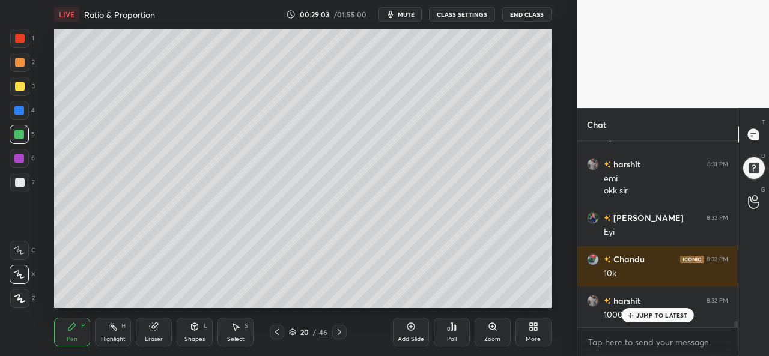
scroll to position [5736, 0]
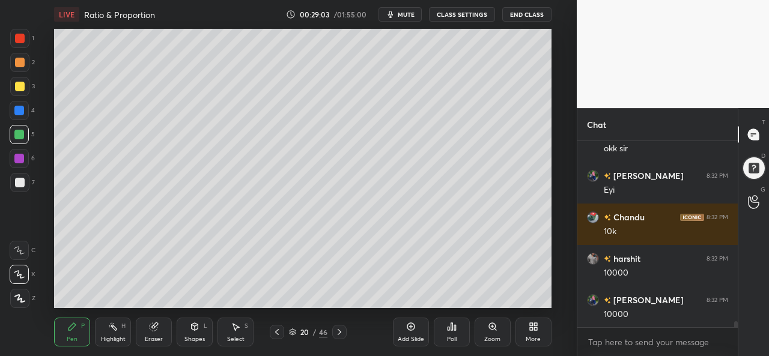
click at [17, 159] on div at bounding box center [19, 159] width 10 height 10
click at [234, 332] on div "Select S" at bounding box center [236, 332] width 36 height 29
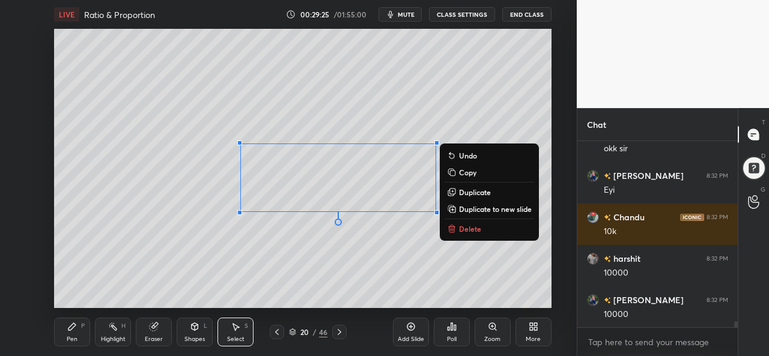
click at [61, 330] on div "Pen P" at bounding box center [72, 332] width 36 height 29
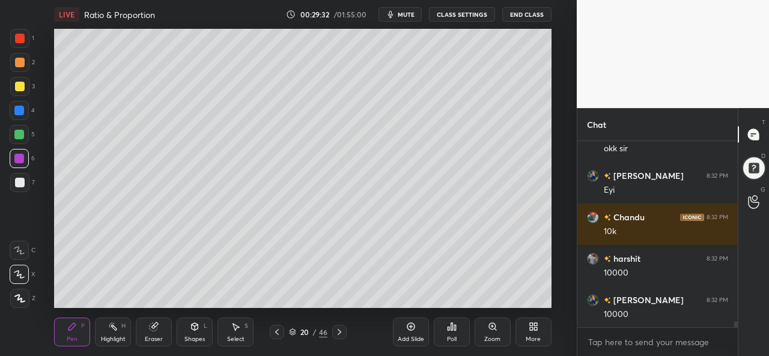
click at [555, 209] on div "Setting up your live class Poll for secs No correct answer Start poll" at bounding box center [302, 168] width 529 height 279
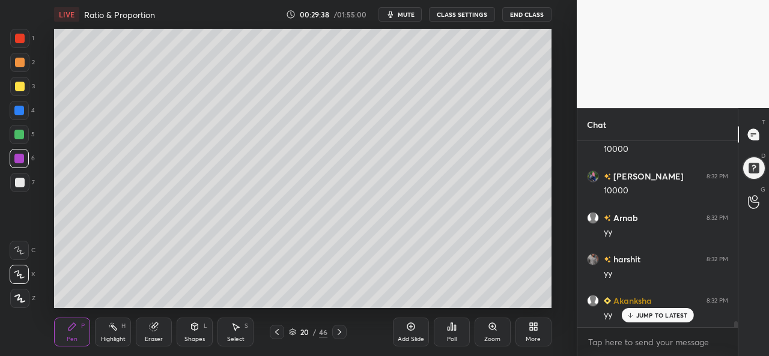
scroll to position [5902, 0]
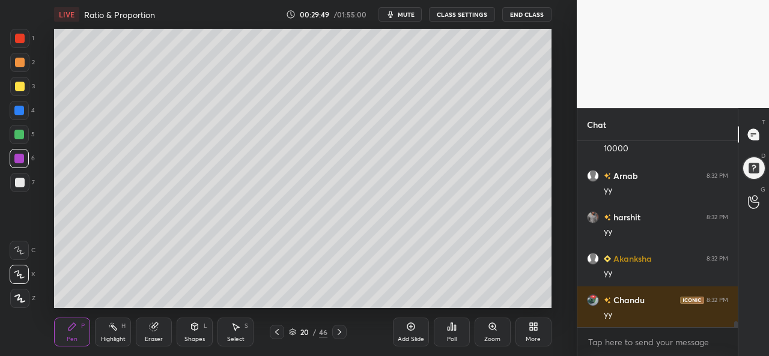
click at [553, 51] on div "Setting up your live class Poll for secs No correct answer Start poll" at bounding box center [302, 168] width 529 height 279
click at [561, 49] on div "Setting up your live class Poll for secs No correct answer Start poll" at bounding box center [302, 168] width 529 height 279
click at [20, 86] on div at bounding box center [20, 87] width 10 height 10
click at [19, 132] on div at bounding box center [19, 135] width 10 height 10
click at [25, 41] on div at bounding box center [19, 38] width 19 height 19
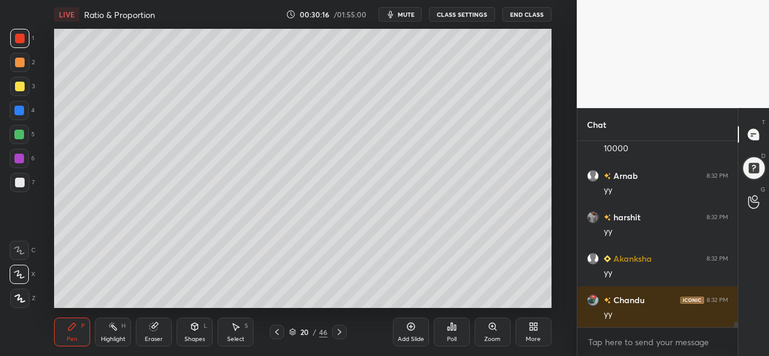
scroll to position [5931, 0]
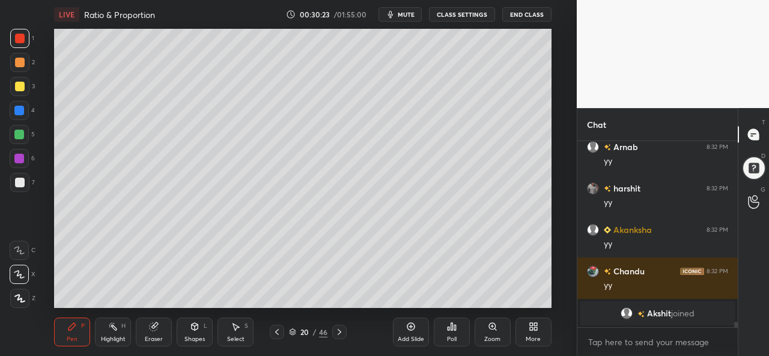
click at [409, 333] on div "Add Slide" at bounding box center [411, 332] width 36 height 29
click at [19, 111] on div at bounding box center [19, 111] width 10 height 10
click at [18, 37] on div at bounding box center [20, 39] width 10 height 10
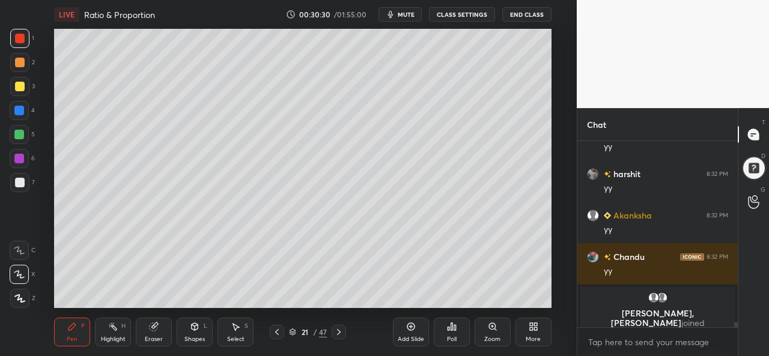
click at [18, 86] on div at bounding box center [20, 87] width 10 height 10
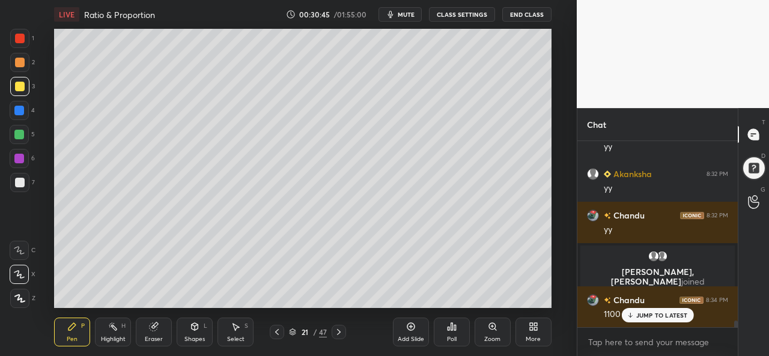
scroll to position [5212, 0]
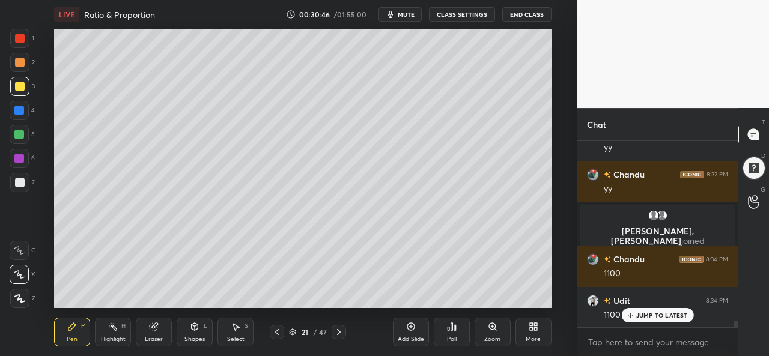
click at [23, 135] on div at bounding box center [19, 135] width 10 height 10
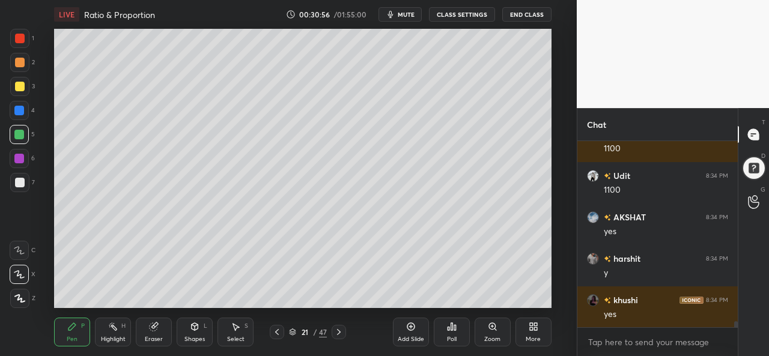
scroll to position [5378, 0]
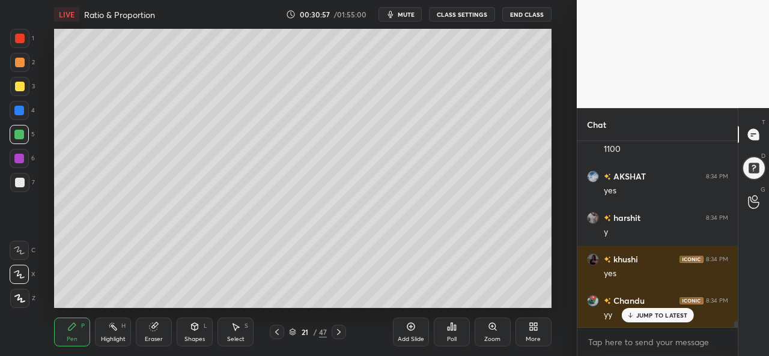
click at [246, 331] on div "Select S" at bounding box center [236, 332] width 36 height 29
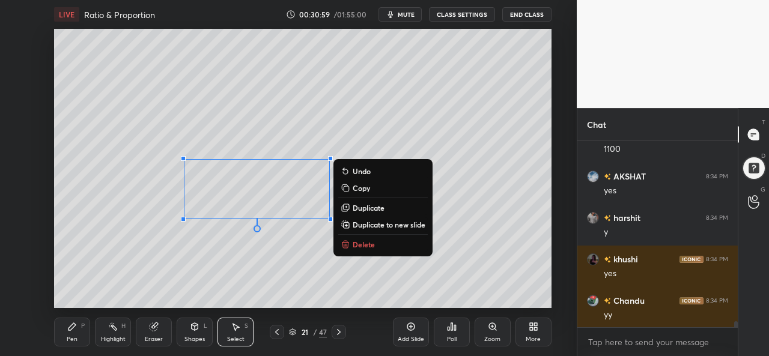
scroll to position [5420, 0]
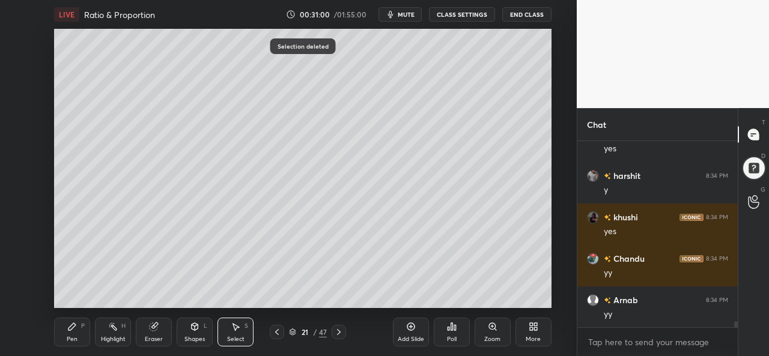
click at [79, 334] on div "Pen P" at bounding box center [72, 332] width 36 height 29
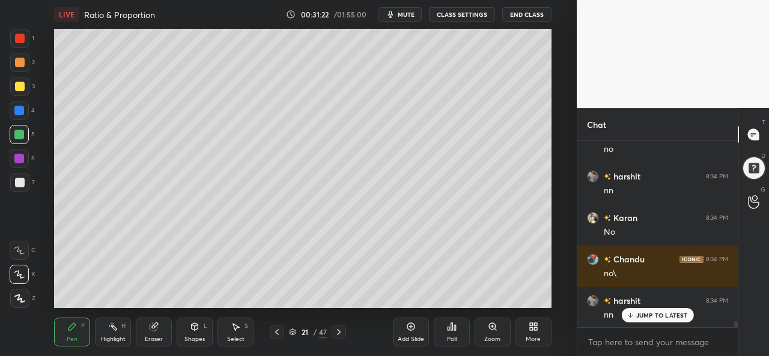
scroll to position [5876, 0]
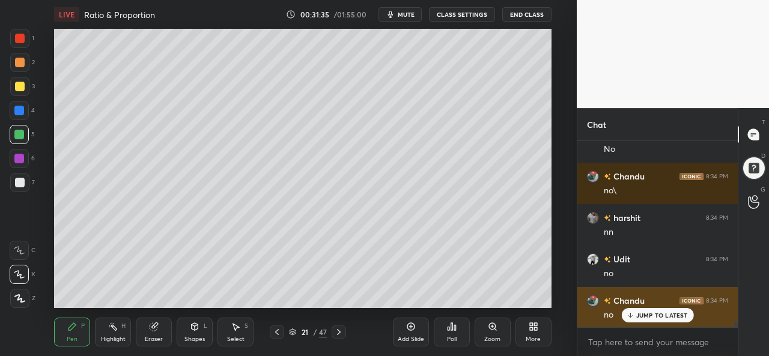
click at [653, 315] on p "JUMP TO LATEST" at bounding box center [663, 315] width 52 height 7
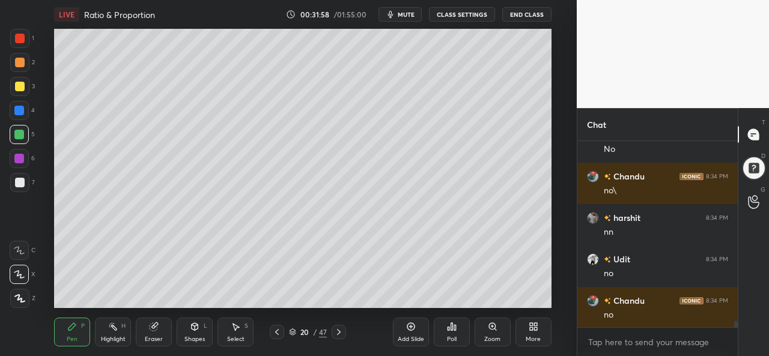
scroll to position [5918, 0]
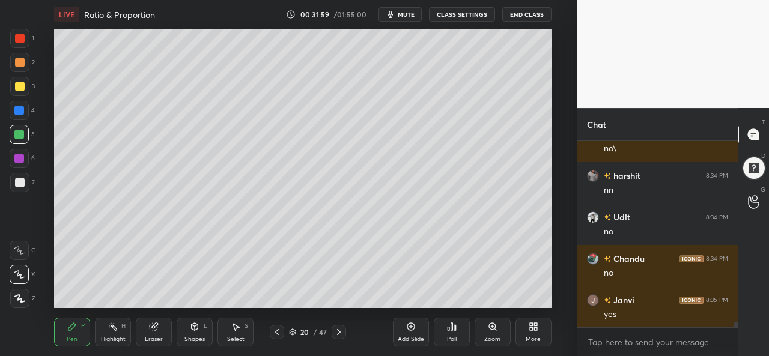
click at [412, 334] on div "Add Slide" at bounding box center [411, 332] width 36 height 29
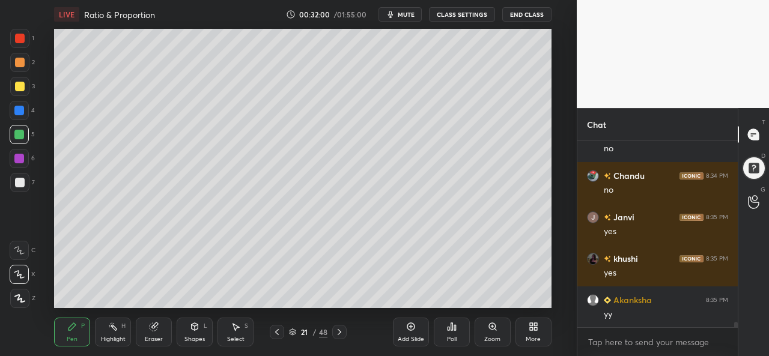
click at [20, 112] on div at bounding box center [19, 111] width 10 height 10
click at [18, 87] on div at bounding box center [20, 87] width 10 height 10
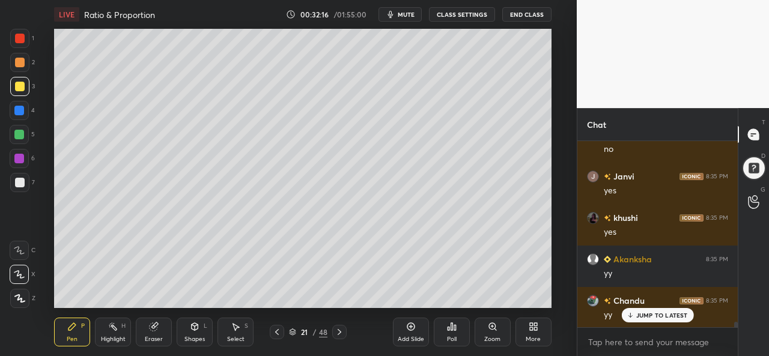
click at [20, 108] on div at bounding box center [19, 111] width 10 height 10
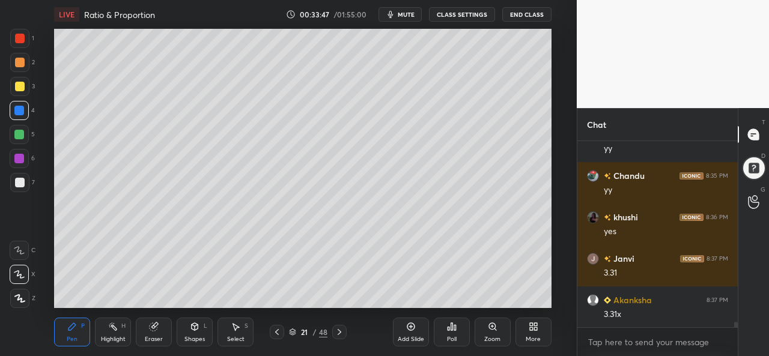
scroll to position [6208, 0]
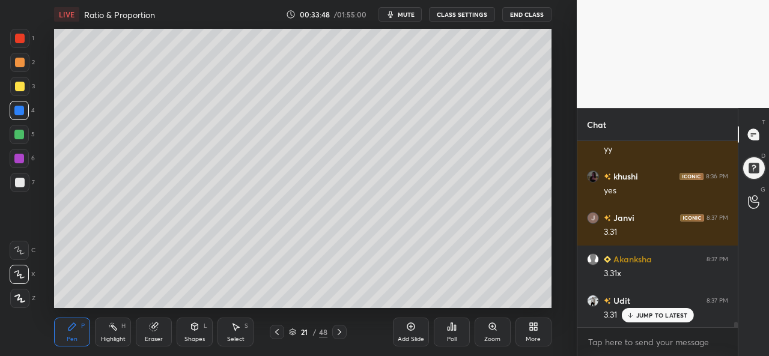
click at [16, 129] on div at bounding box center [19, 134] width 19 height 19
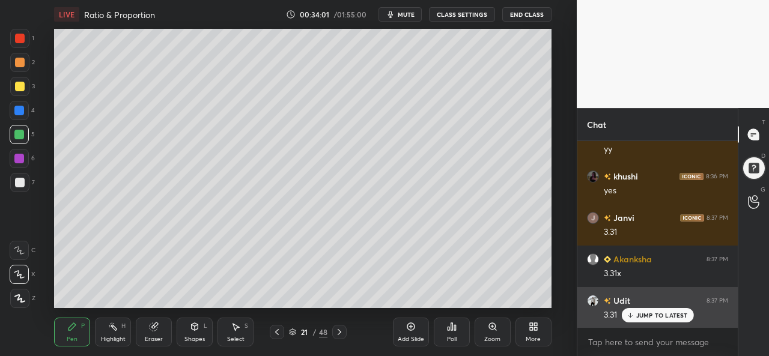
click at [655, 313] on p "JUMP TO LATEST" at bounding box center [663, 315] width 52 height 7
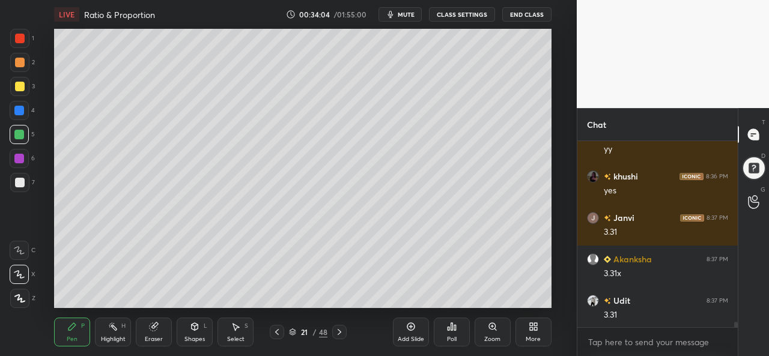
click at [414, 331] on icon at bounding box center [411, 327] width 10 height 10
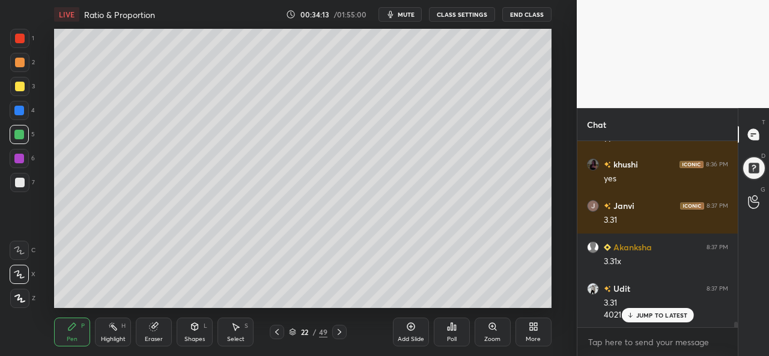
click at [650, 318] on p "JUMP TO LATEST" at bounding box center [663, 315] width 52 height 7
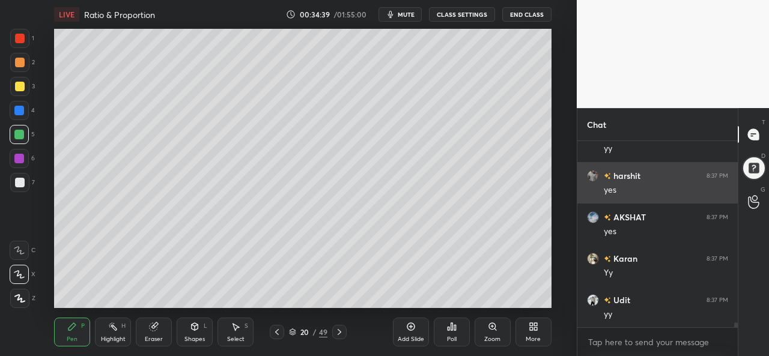
scroll to position [6728, 0]
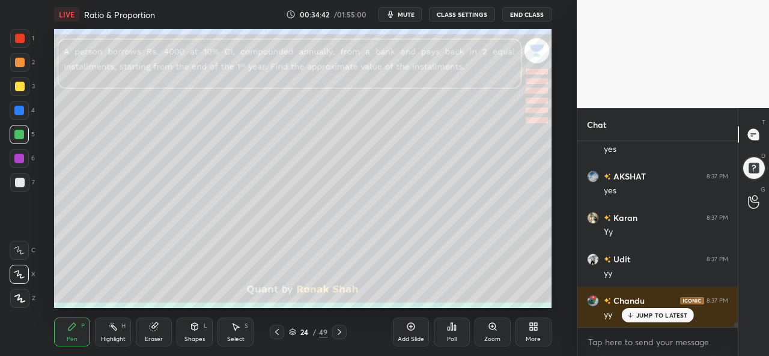
click at [19, 38] on div at bounding box center [20, 39] width 10 height 10
click at [22, 110] on div at bounding box center [19, 111] width 10 height 10
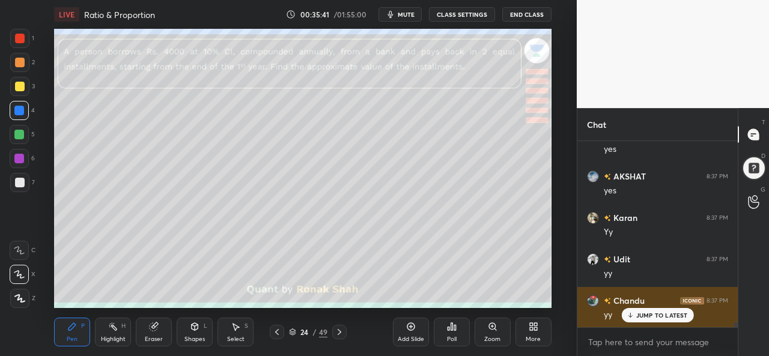
click at [649, 312] on p "JUMP TO LATEST" at bounding box center [663, 315] width 52 height 7
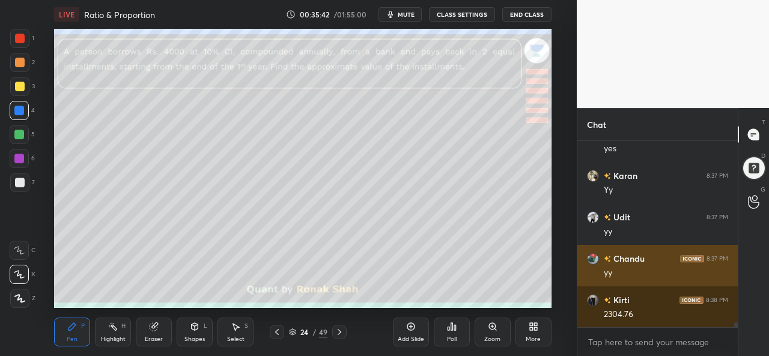
scroll to position [6811, 0]
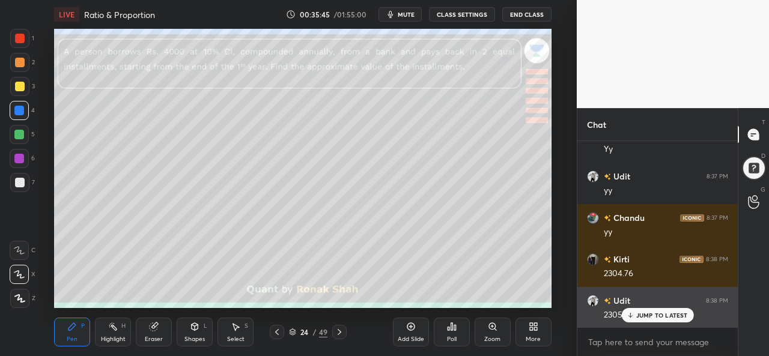
click at [643, 312] on p "JUMP TO LATEST" at bounding box center [663, 315] width 52 height 7
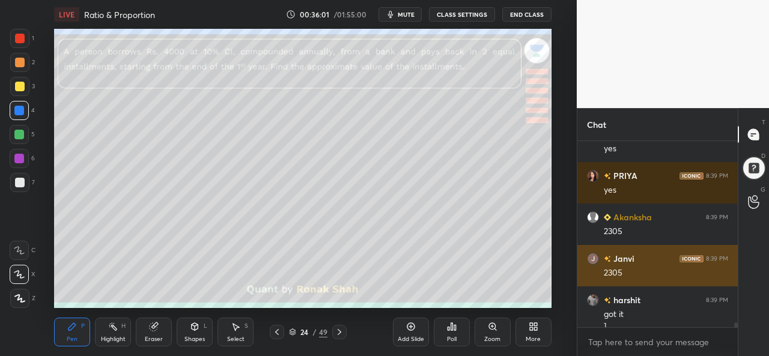
scroll to position [7031, 0]
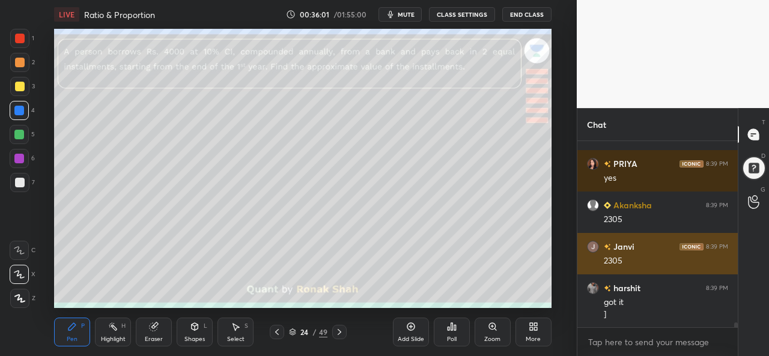
click at [553, 247] on div "Setting up your live class Poll for secs No correct answer Start poll" at bounding box center [302, 168] width 529 height 279
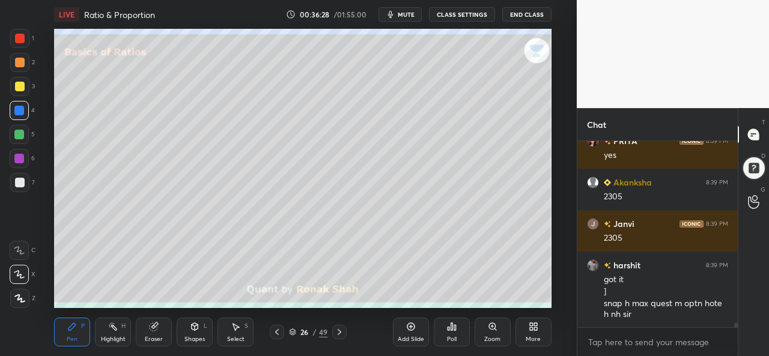
scroll to position [7066, 0]
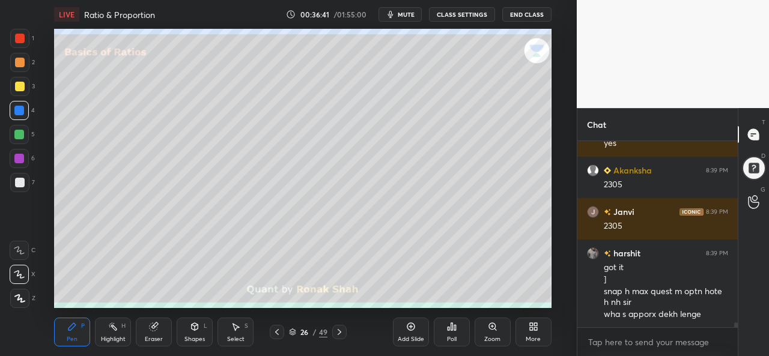
click at [20, 83] on div at bounding box center [20, 87] width 10 height 10
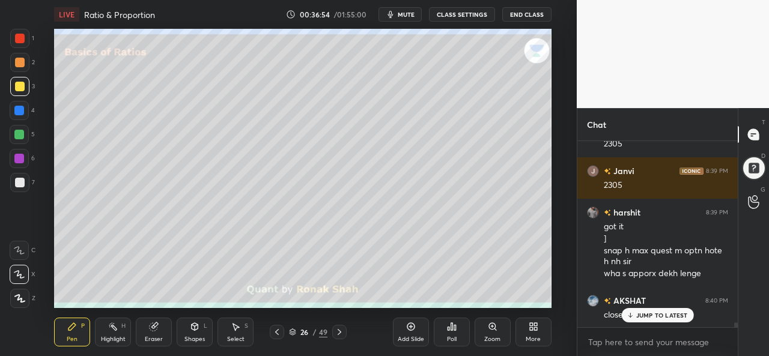
click at [506, 302] on div "Add Slide Poll Zoom More" at bounding box center [472, 332] width 159 height 67
click at [654, 321] on div "JUMP TO LATEST" at bounding box center [657, 315] width 72 height 14
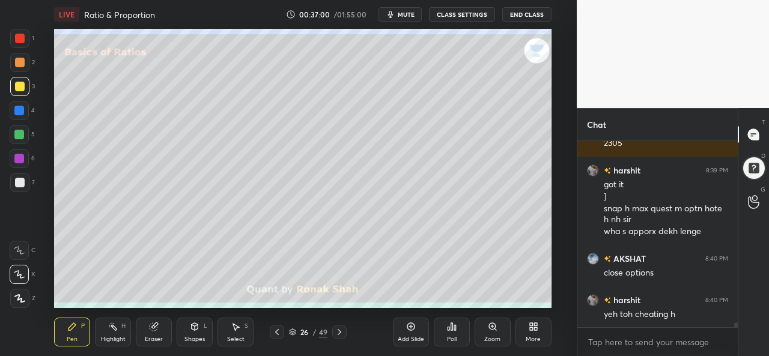
click at [246, 333] on div "Select S" at bounding box center [236, 332] width 36 height 29
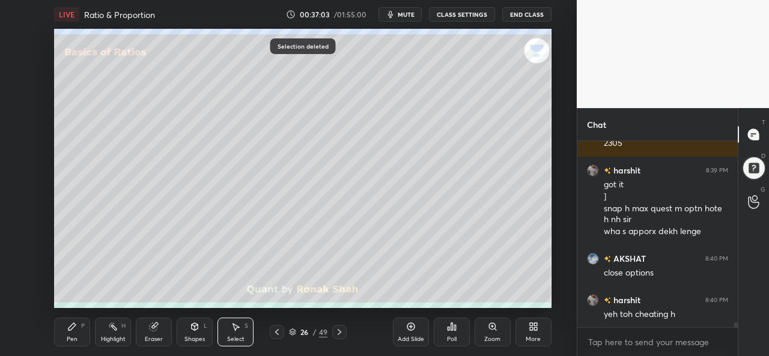
click at [80, 330] on div "Pen P" at bounding box center [72, 332] width 36 height 29
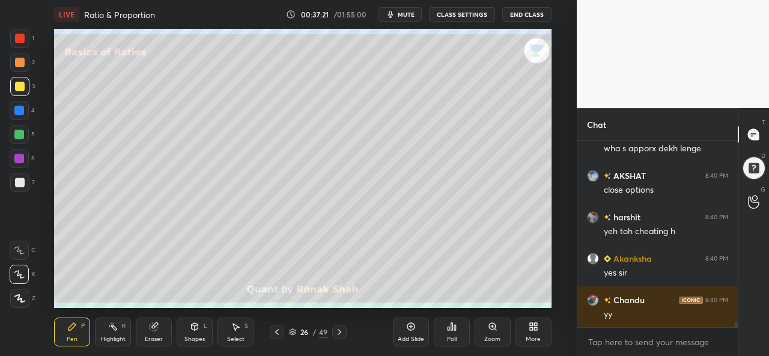
scroll to position [7273, 0]
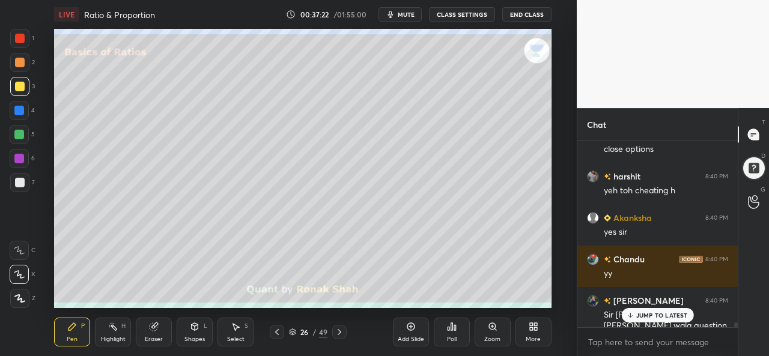
click at [408, 17] on span "mute" at bounding box center [406, 14] width 17 height 8
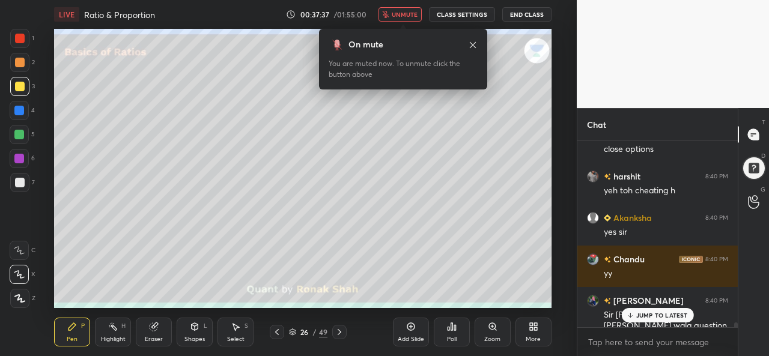
click at [410, 15] on span "unmute" at bounding box center [405, 14] width 26 height 8
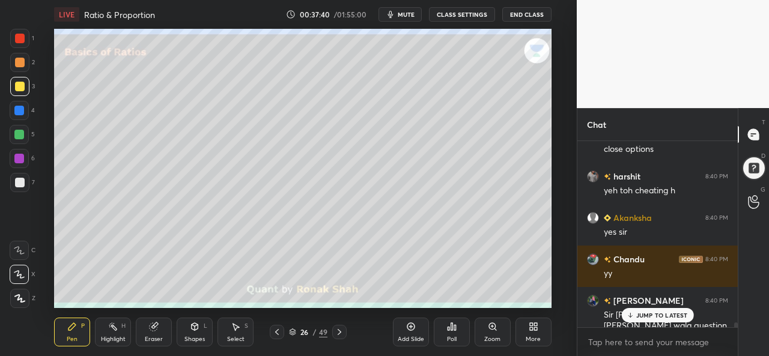
click at [674, 313] on p "JUMP TO LATEST" at bounding box center [663, 315] width 52 height 7
click at [18, 64] on div at bounding box center [20, 63] width 10 height 10
click at [19, 82] on div at bounding box center [20, 87] width 10 height 10
click at [19, 106] on div at bounding box center [19, 111] width 10 height 10
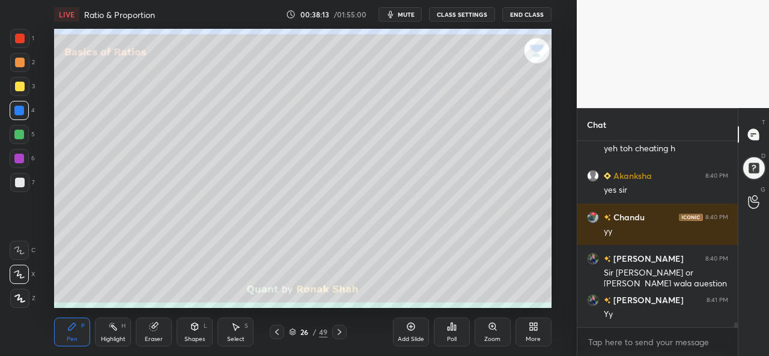
click at [272, 335] on icon at bounding box center [277, 333] width 10 height 10
click at [410, 335] on div "Add Slide" at bounding box center [411, 332] width 36 height 29
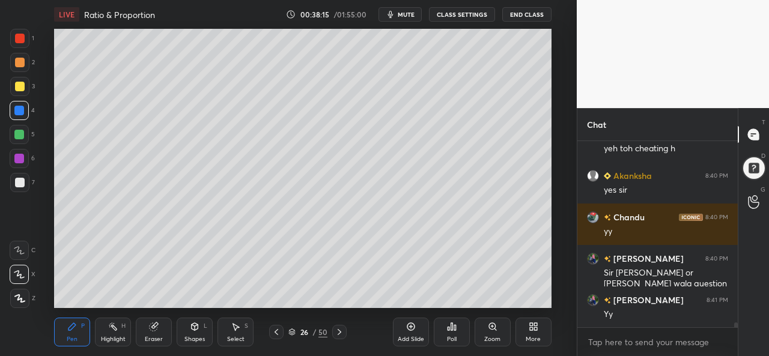
click at [22, 90] on div at bounding box center [20, 87] width 10 height 10
click at [18, 106] on div at bounding box center [19, 111] width 10 height 10
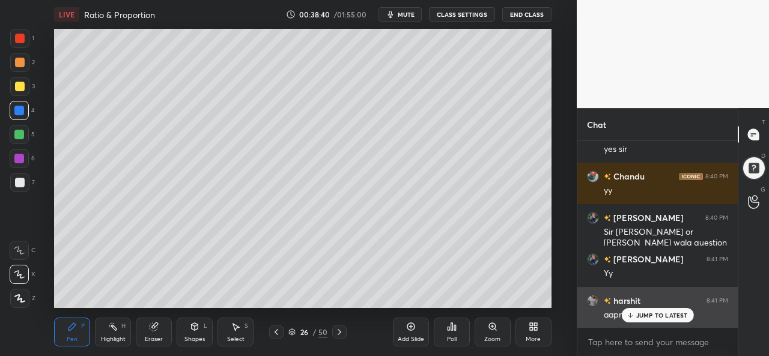
click at [641, 314] on p "JUMP TO LATEST" at bounding box center [663, 315] width 52 height 7
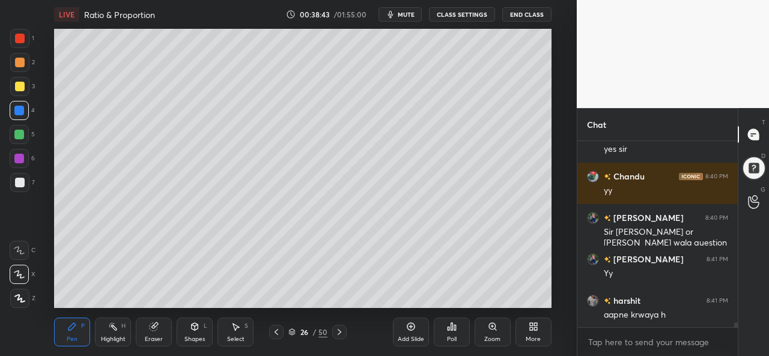
scroll to position [7398, 0]
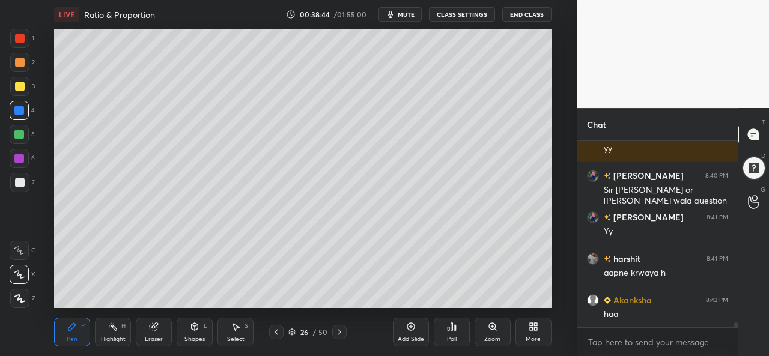
click at [20, 133] on div at bounding box center [19, 135] width 10 height 10
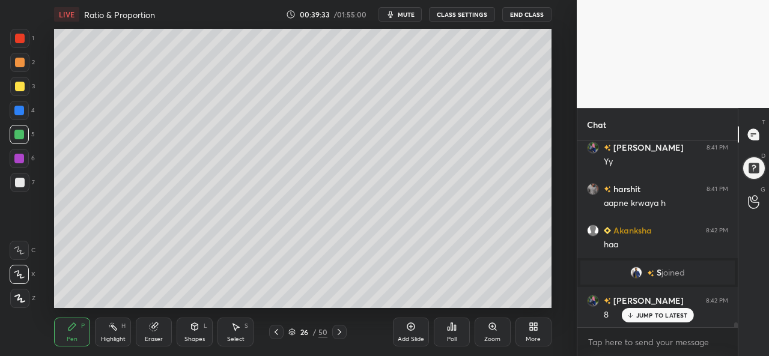
scroll to position [6838, 0]
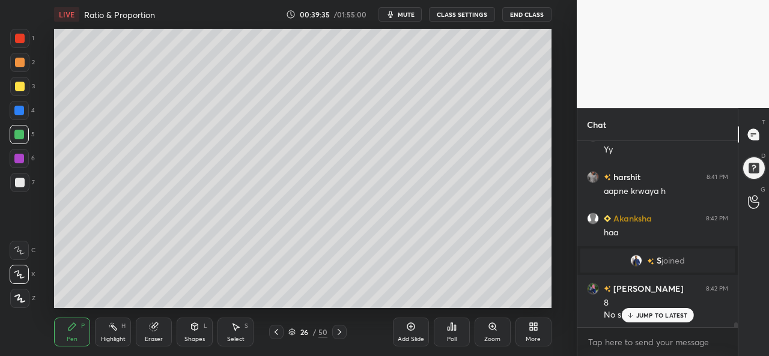
click at [642, 317] on p "JUMP TO LATEST" at bounding box center [663, 315] width 52 height 7
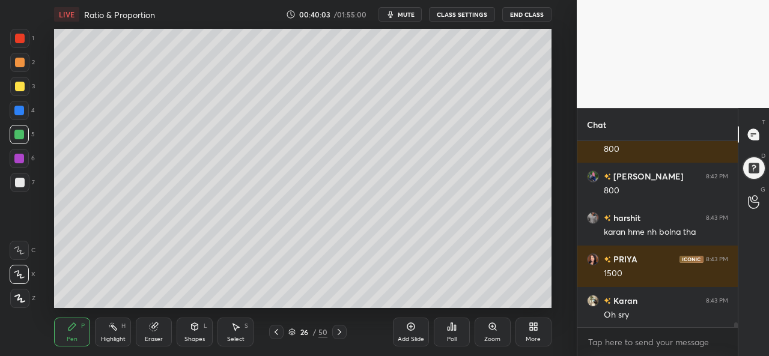
scroll to position [7128, 0]
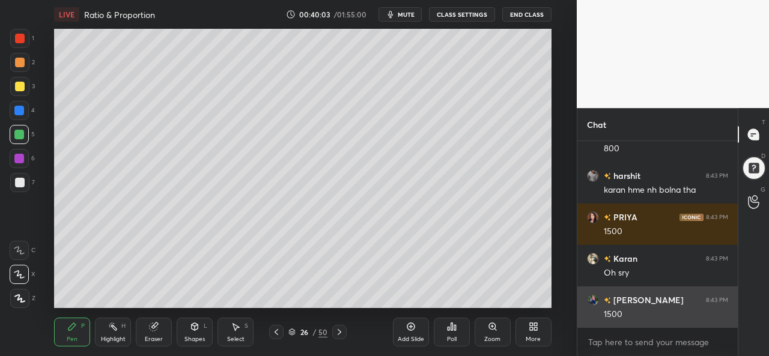
click at [644, 316] on div "1500" at bounding box center [666, 315] width 124 height 12
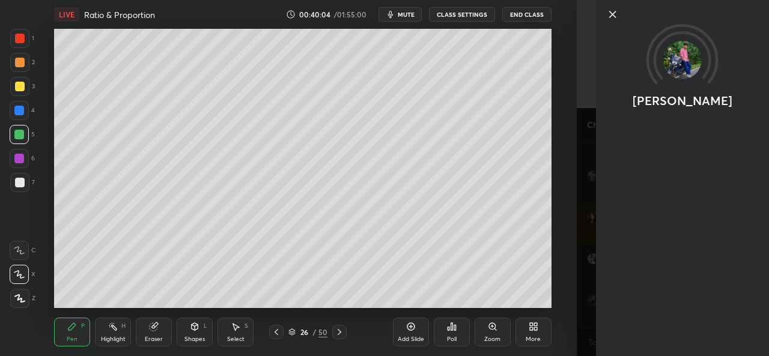
click at [612, 13] on icon at bounding box center [613, 14] width 14 height 14
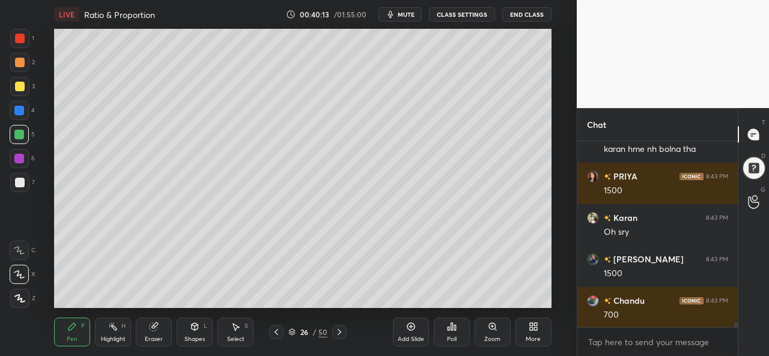
scroll to position [7198, 0]
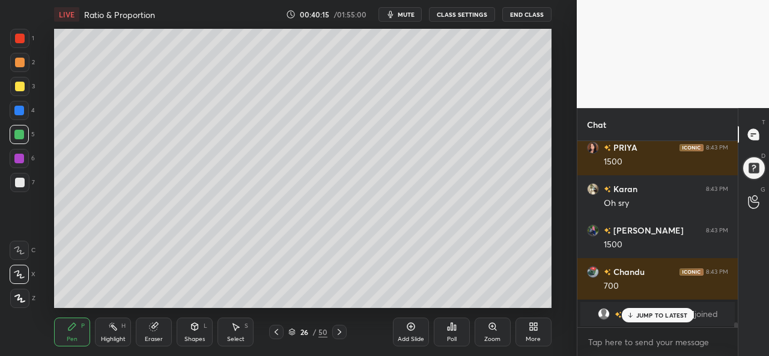
click at [647, 317] on p "JUMP TO LATEST" at bounding box center [663, 315] width 52 height 7
click at [20, 87] on div at bounding box center [20, 87] width 10 height 10
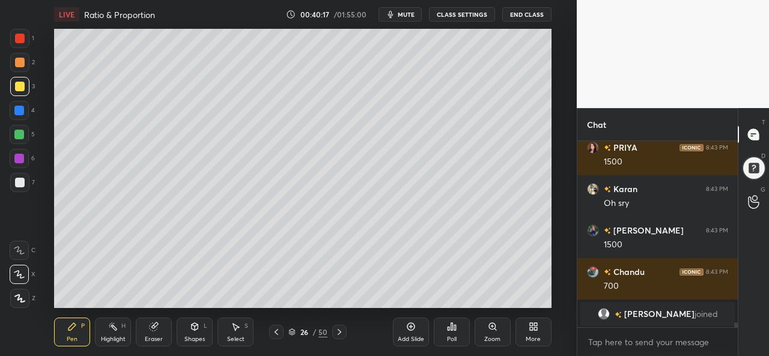
scroll to position [7240, 0]
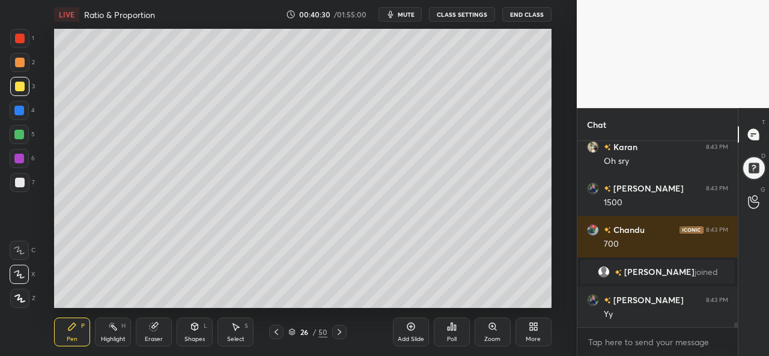
click at [20, 60] on div at bounding box center [20, 63] width 10 height 10
click at [154, 337] on div "Eraser" at bounding box center [154, 340] width 18 height 6
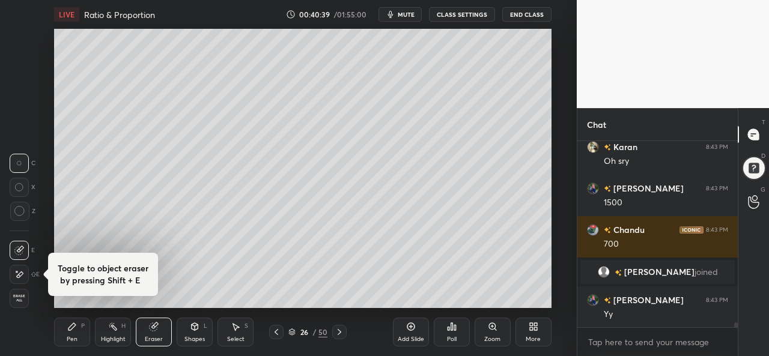
click at [69, 334] on div "Pen P" at bounding box center [72, 332] width 36 height 29
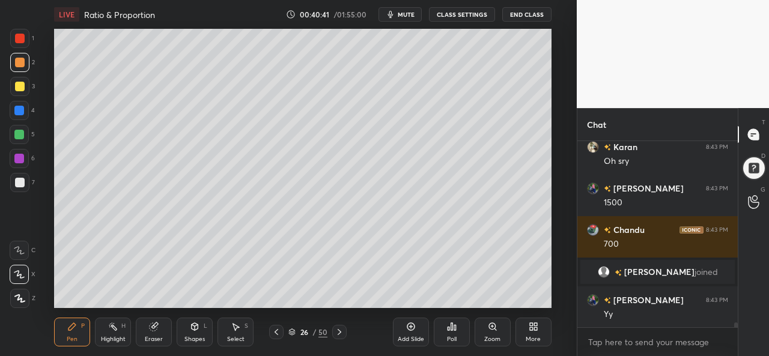
click at [17, 87] on div at bounding box center [20, 87] width 10 height 10
click at [153, 337] on div "Eraser" at bounding box center [154, 340] width 18 height 6
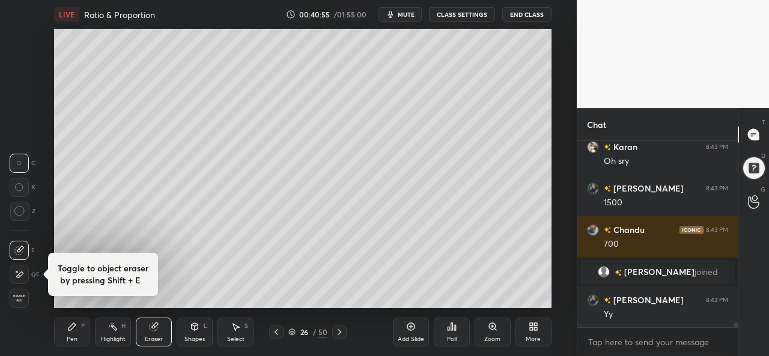
click at [81, 329] on div "P" at bounding box center [83, 326] width 4 height 6
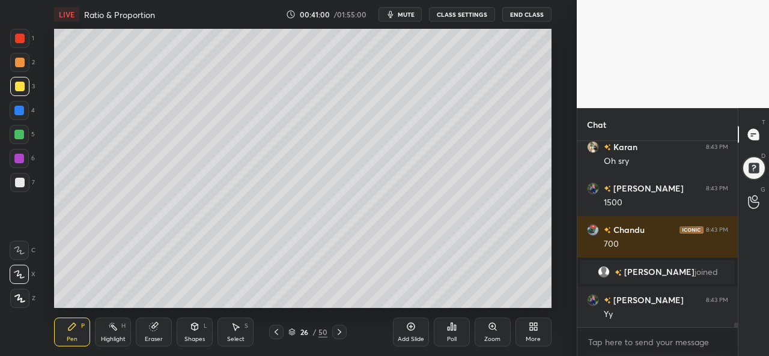
click at [22, 58] on div at bounding box center [20, 63] width 10 height 10
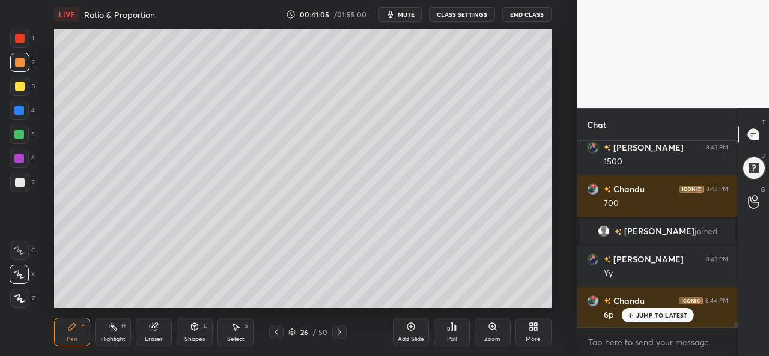
click at [149, 335] on div "Eraser" at bounding box center [154, 332] width 36 height 29
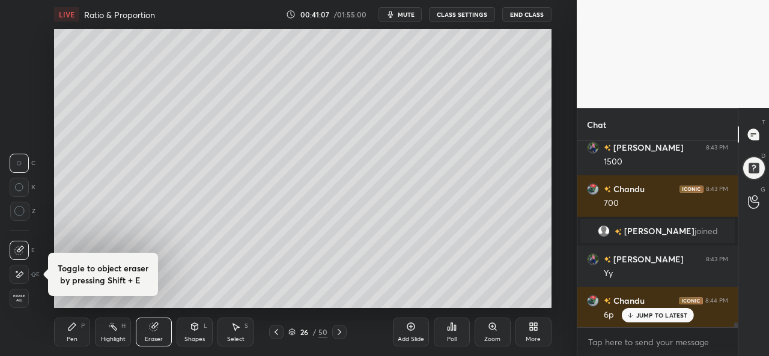
click at [66, 338] on div "Pen P" at bounding box center [72, 332] width 36 height 29
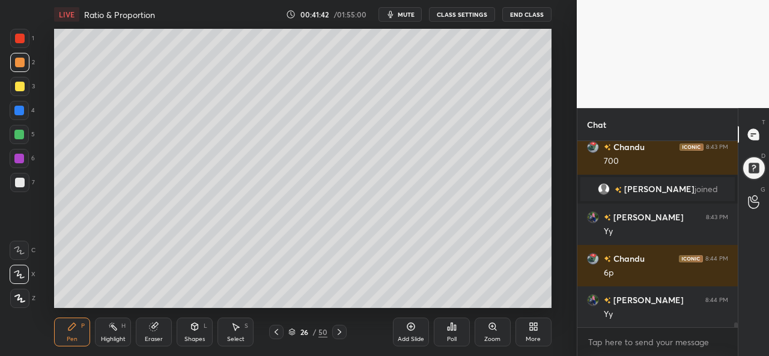
scroll to position [7364, 0]
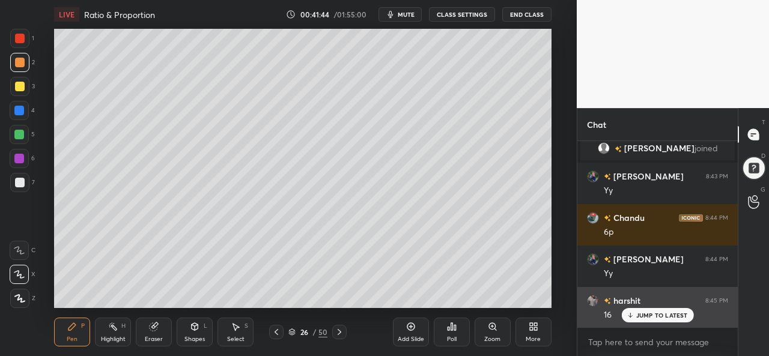
click at [646, 313] on p "JUMP TO LATEST" at bounding box center [663, 315] width 52 height 7
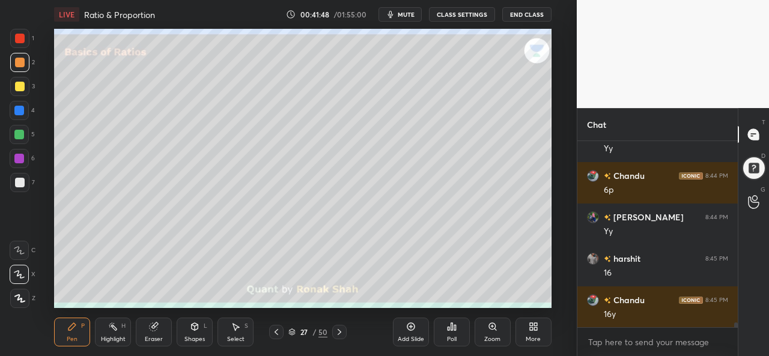
click at [24, 37] on div at bounding box center [20, 39] width 10 height 10
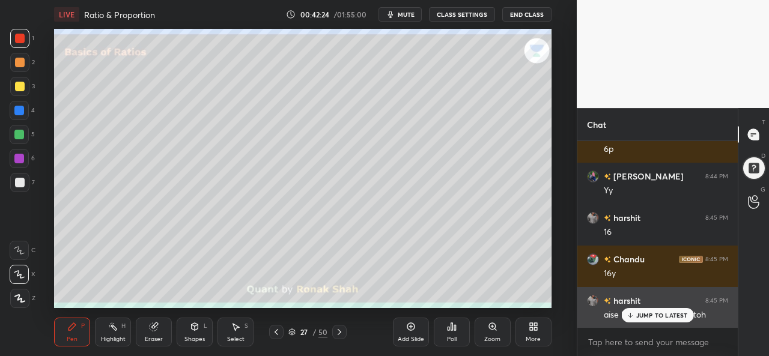
click at [647, 308] on div "aise koi nh mila abhi tk toh" at bounding box center [666, 314] width 124 height 14
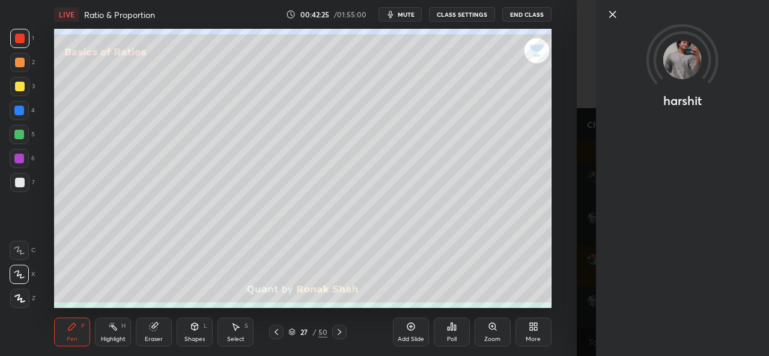
click at [609, 14] on icon at bounding box center [613, 14] width 14 height 14
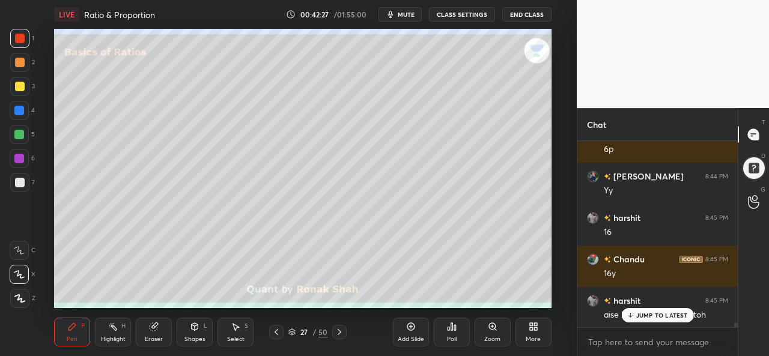
click at [22, 81] on div at bounding box center [19, 86] width 19 height 19
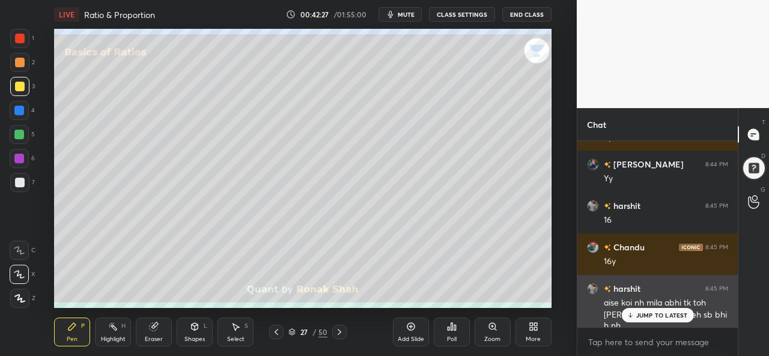
click at [648, 313] on p "JUMP TO LATEST" at bounding box center [663, 315] width 52 height 7
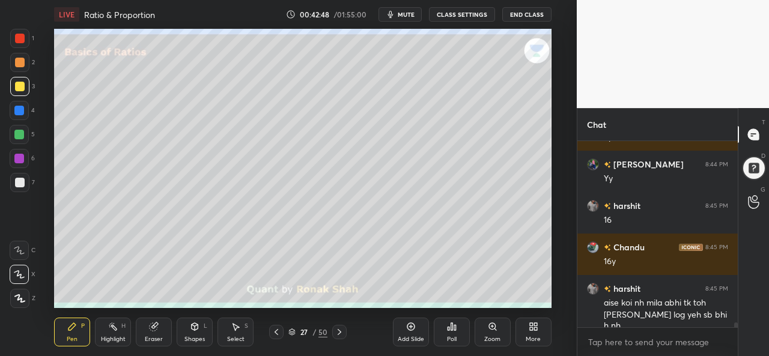
scroll to position [7501, 0]
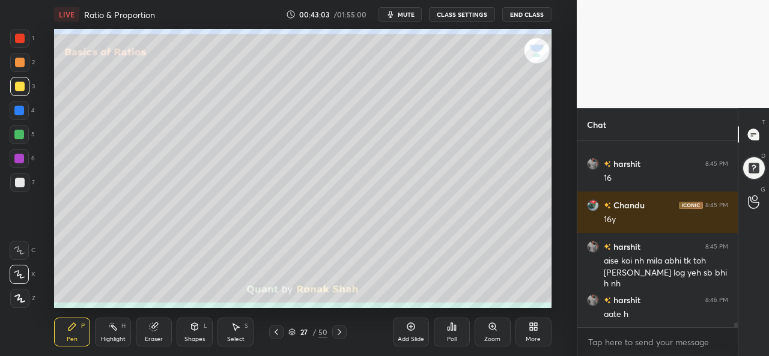
click at [19, 108] on div at bounding box center [19, 111] width 10 height 10
click at [22, 35] on div at bounding box center [20, 39] width 10 height 10
click at [19, 78] on div at bounding box center [19, 86] width 19 height 19
click at [22, 38] on div at bounding box center [20, 39] width 10 height 10
click at [22, 84] on div at bounding box center [20, 87] width 10 height 10
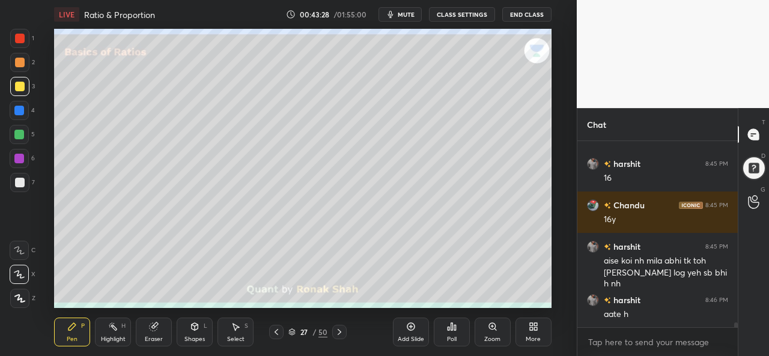
click at [17, 109] on div at bounding box center [19, 111] width 10 height 10
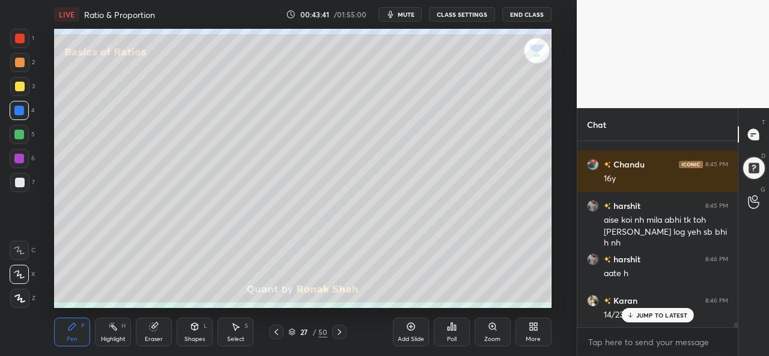
scroll to position [7584, 0]
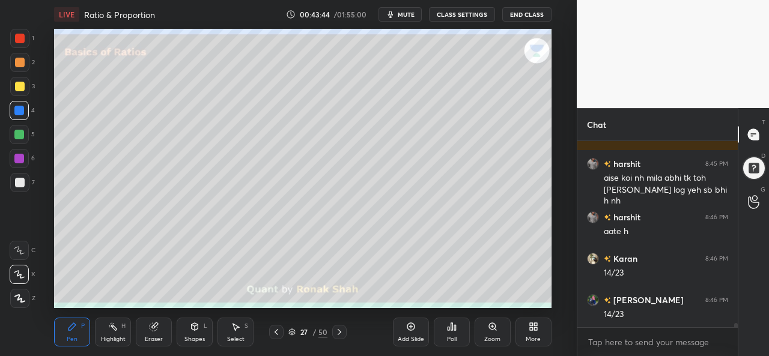
click at [14, 155] on div at bounding box center [19, 159] width 10 height 10
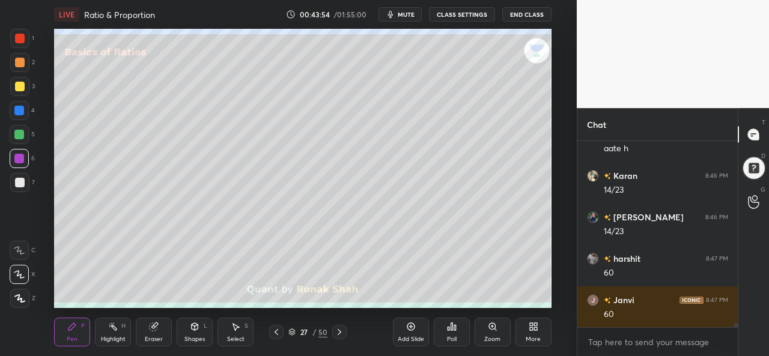
scroll to position [7708, 0]
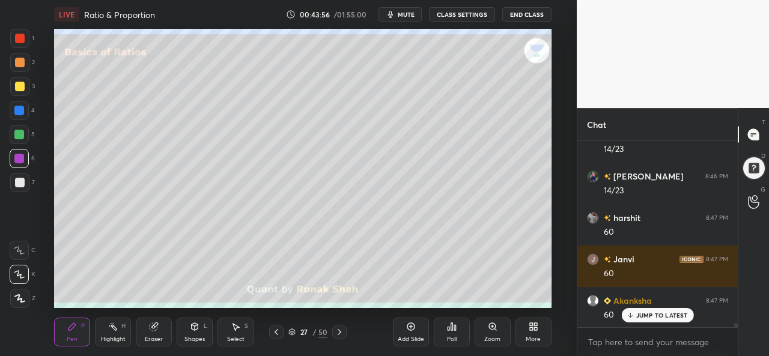
click at [23, 80] on div at bounding box center [19, 86] width 19 height 19
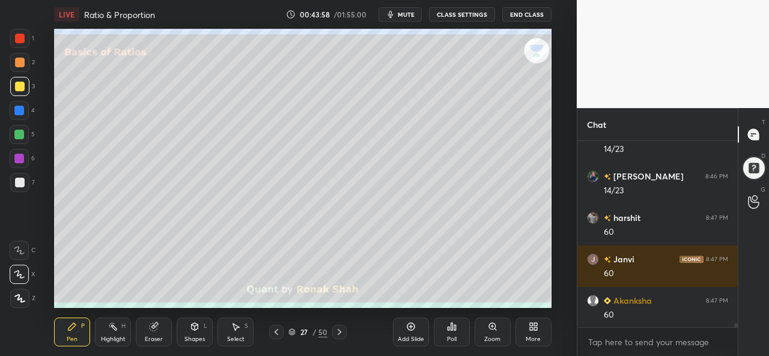
scroll to position [7750, 0]
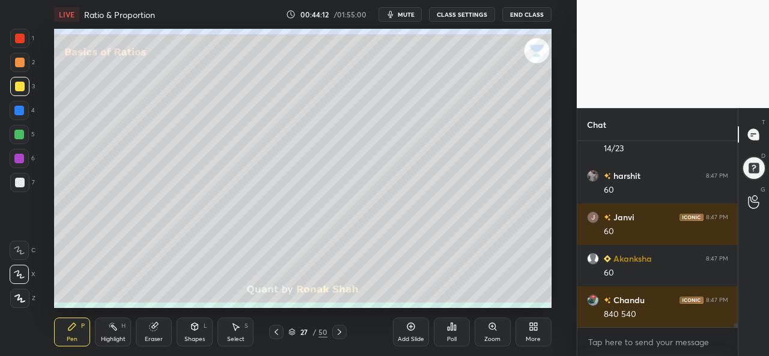
click at [19, 133] on div at bounding box center [19, 135] width 10 height 10
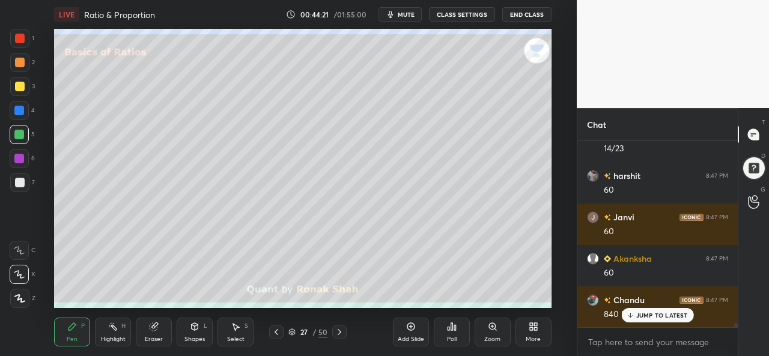
scroll to position [7791, 0]
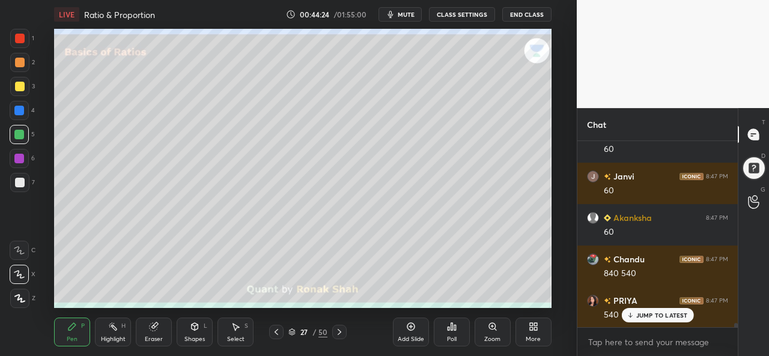
click at [648, 313] on p "JUMP TO LATEST" at bounding box center [663, 315] width 52 height 7
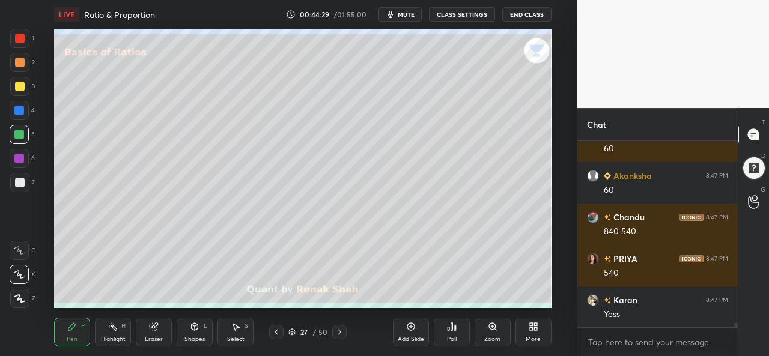
click at [406, 332] on icon at bounding box center [411, 327] width 10 height 10
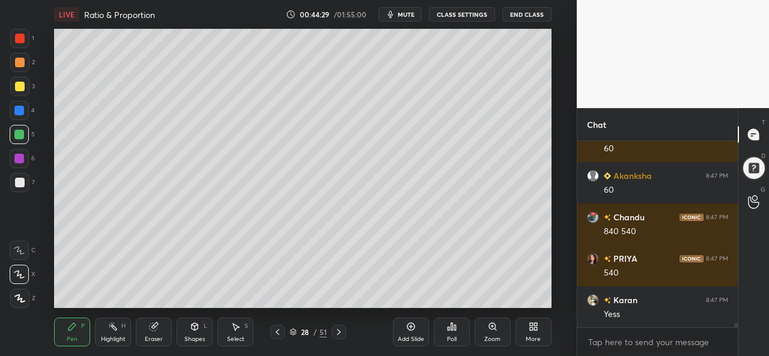
click at [14, 84] on div at bounding box center [19, 86] width 19 height 19
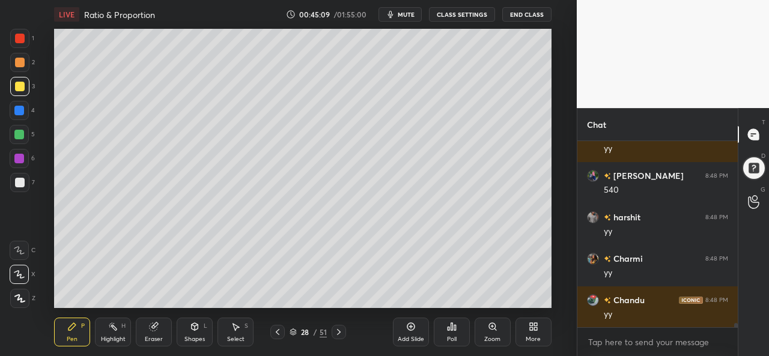
scroll to position [8123, 0]
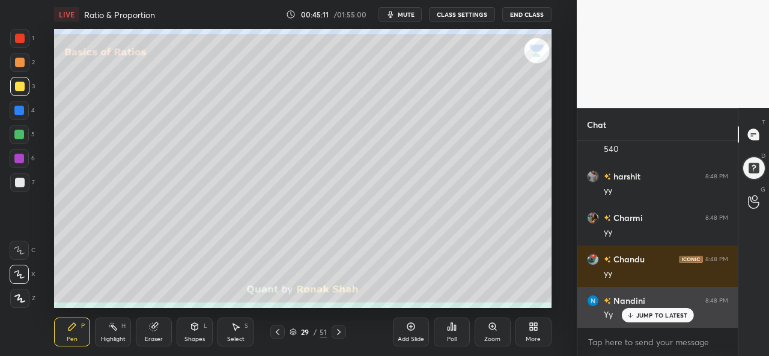
click at [647, 322] on div "JUMP TO LATEST" at bounding box center [657, 315] width 72 height 14
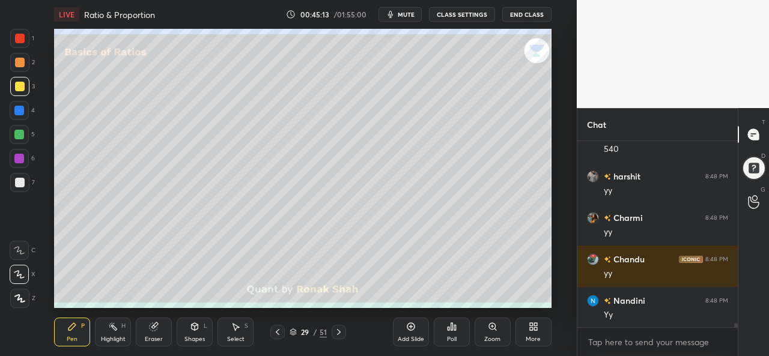
click at [25, 37] on div at bounding box center [19, 38] width 19 height 19
click at [17, 131] on div at bounding box center [19, 135] width 10 height 10
click at [240, 330] on icon at bounding box center [236, 327] width 10 height 10
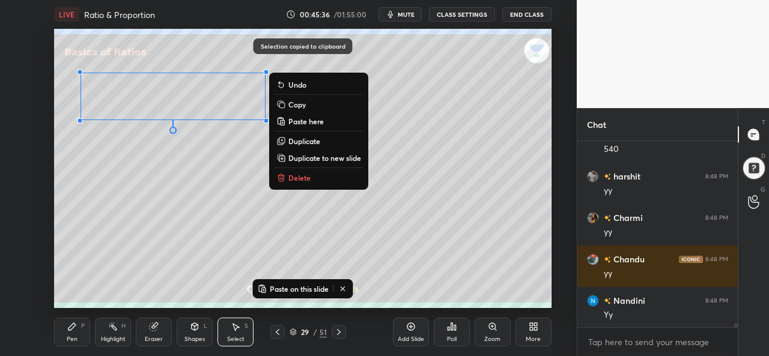
click at [412, 331] on icon at bounding box center [411, 327] width 10 height 10
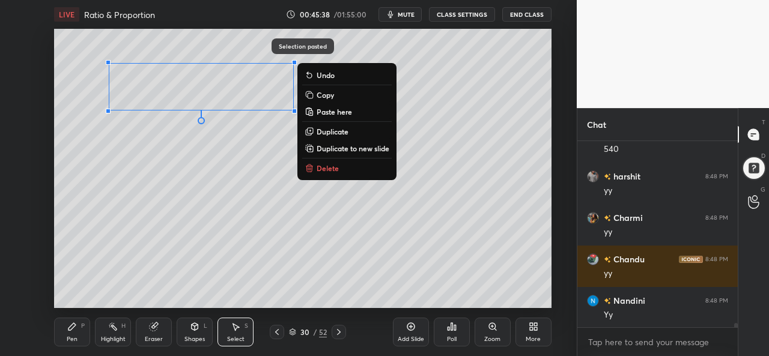
click at [62, 323] on div "Pen P" at bounding box center [72, 332] width 36 height 29
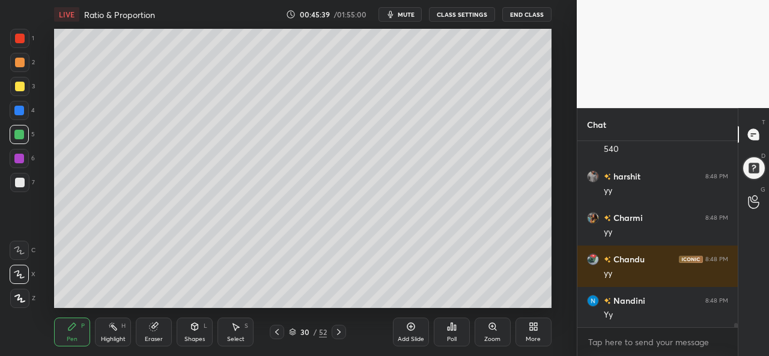
click at [18, 88] on div at bounding box center [20, 87] width 10 height 10
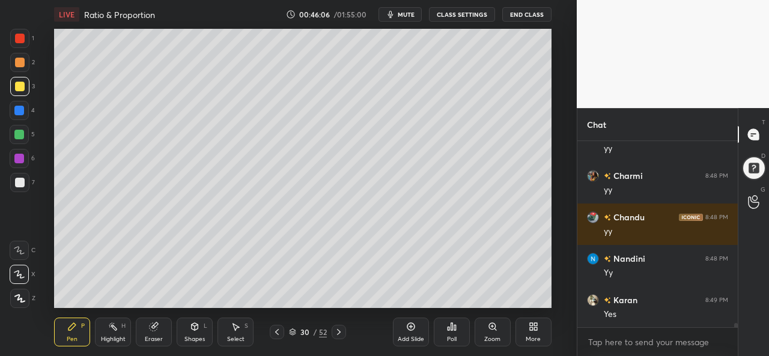
click at [24, 133] on div at bounding box center [19, 135] width 10 height 10
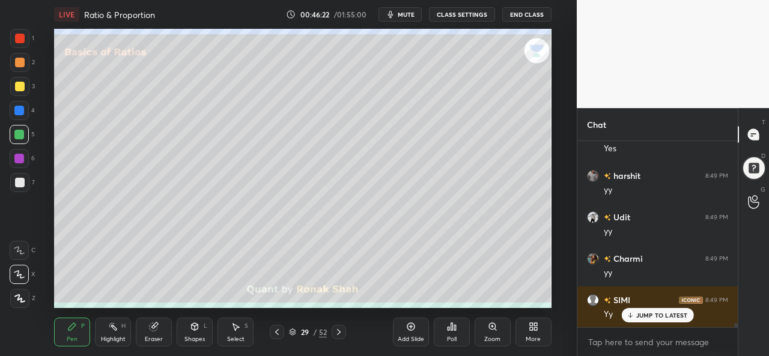
scroll to position [8371, 0]
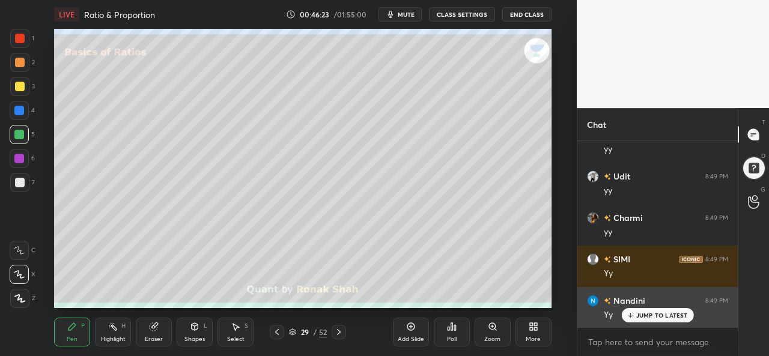
click at [649, 314] on p "JUMP TO LATEST" at bounding box center [663, 315] width 52 height 7
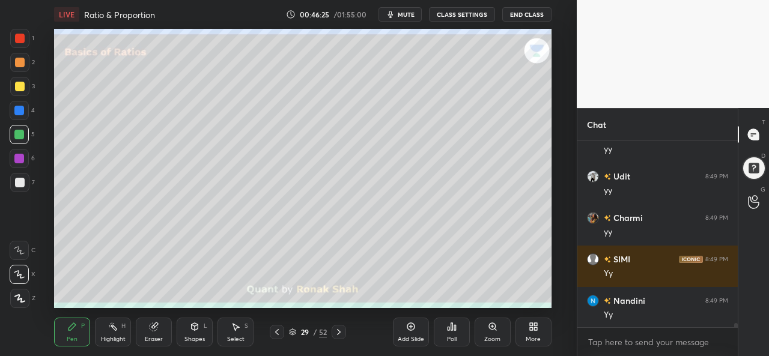
click at [20, 61] on div at bounding box center [20, 63] width 10 height 10
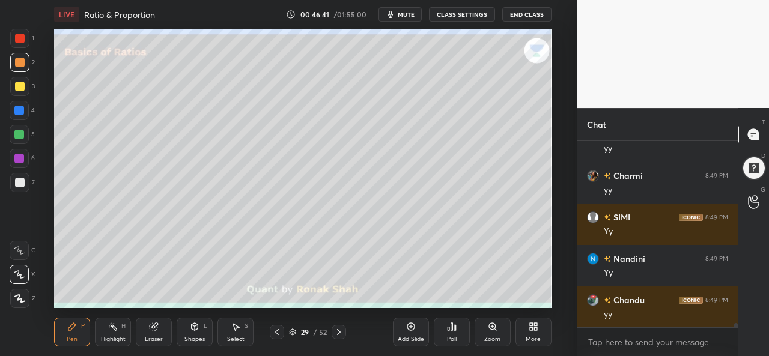
click at [20, 159] on div at bounding box center [19, 159] width 10 height 10
click at [239, 325] on icon at bounding box center [236, 327] width 10 height 10
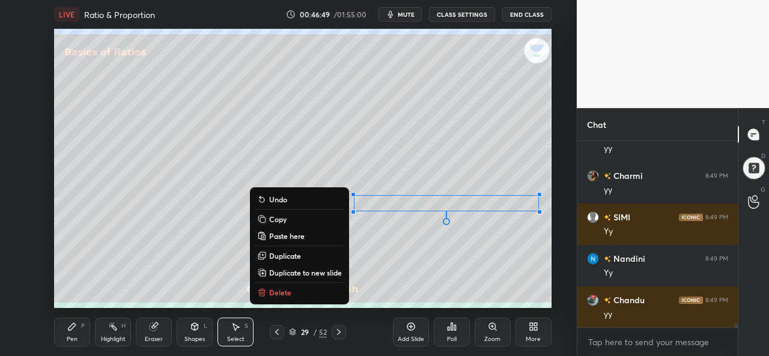
click at [69, 326] on icon at bounding box center [72, 327] width 10 height 10
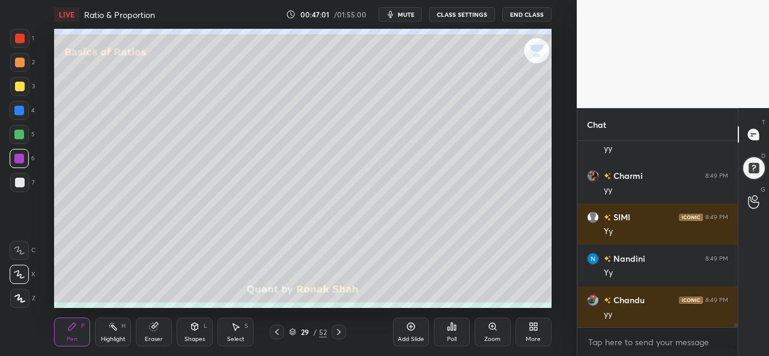
click at [15, 183] on div at bounding box center [20, 183] width 10 height 10
click at [19, 106] on div at bounding box center [19, 111] width 10 height 10
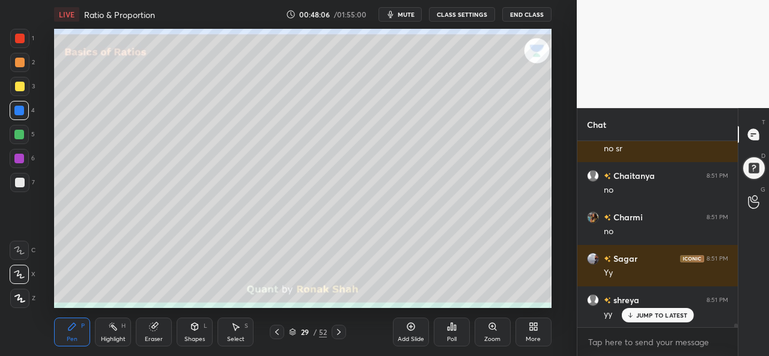
scroll to position [8786, 0]
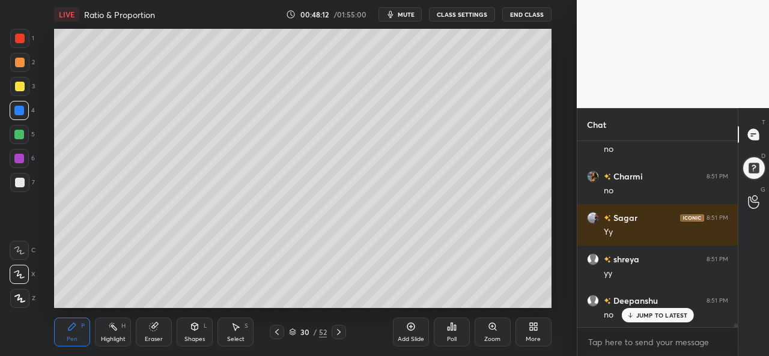
click at [420, 334] on div "Add Slide" at bounding box center [411, 332] width 36 height 29
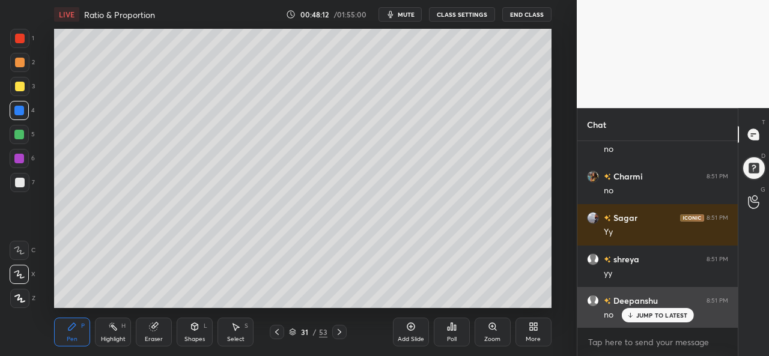
click at [641, 319] on p "JUMP TO LATEST" at bounding box center [663, 315] width 52 height 7
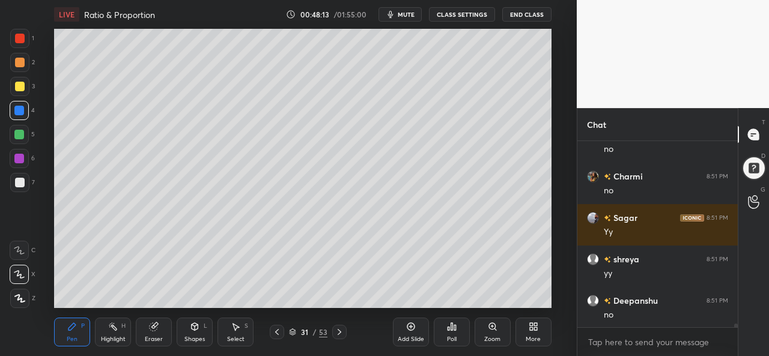
click at [16, 81] on div at bounding box center [19, 86] width 19 height 19
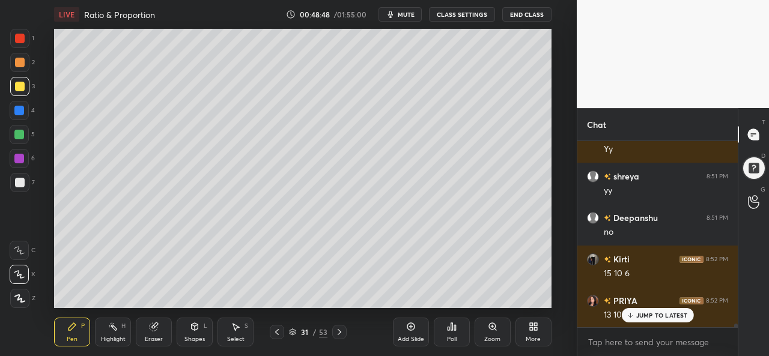
scroll to position [8952, 0]
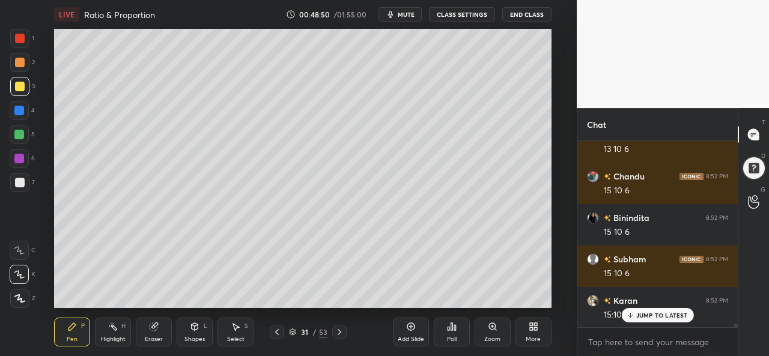
click at [16, 110] on div at bounding box center [19, 111] width 10 height 10
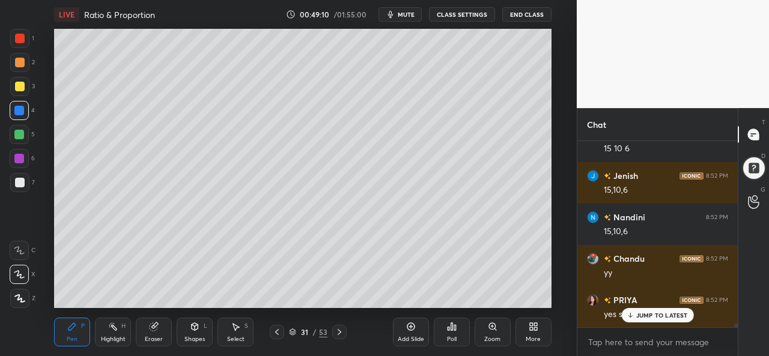
scroll to position [9284, 0]
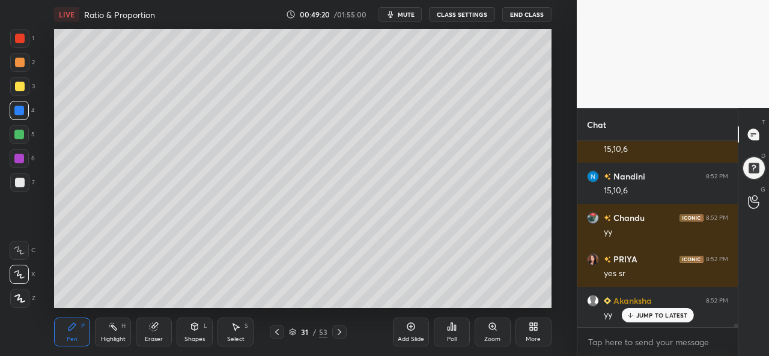
click at [20, 131] on div at bounding box center [19, 135] width 10 height 10
click at [19, 31] on div at bounding box center [19, 38] width 19 height 19
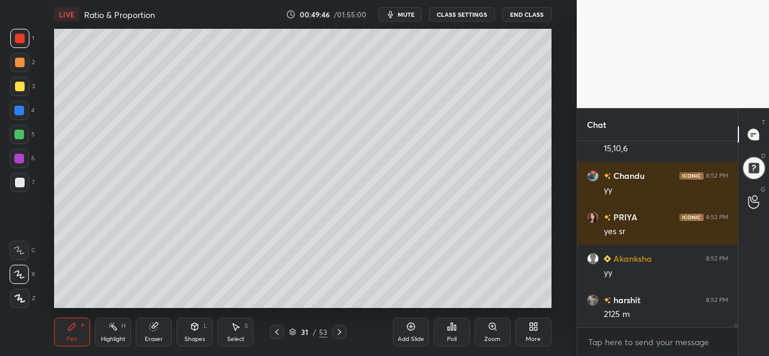
click at [20, 135] on div at bounding box center [19, 135] width 10 height 10
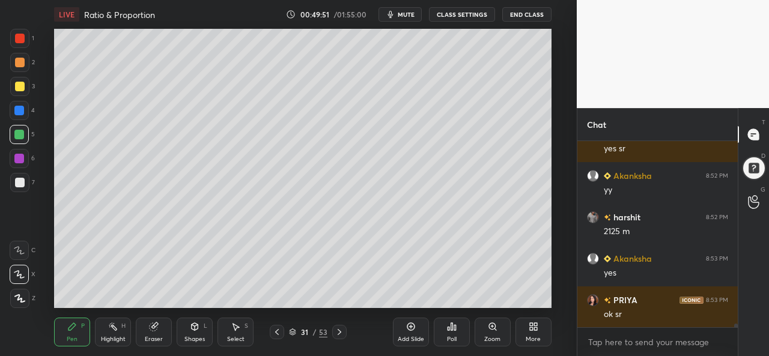
scroll to position [9450, 0]
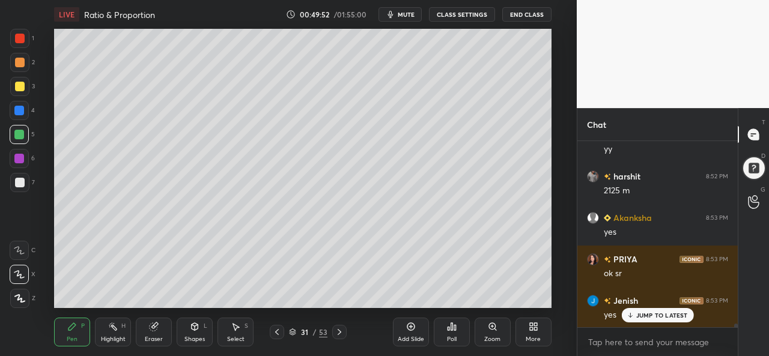
click at [18, 84] on div at bounding box center [20, 87] width 10 height 10
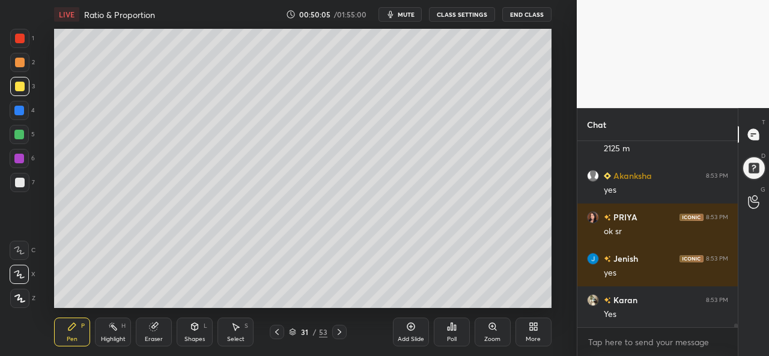
click at [24, 129] on div at bounding box center [19, 134] width 19 height 19
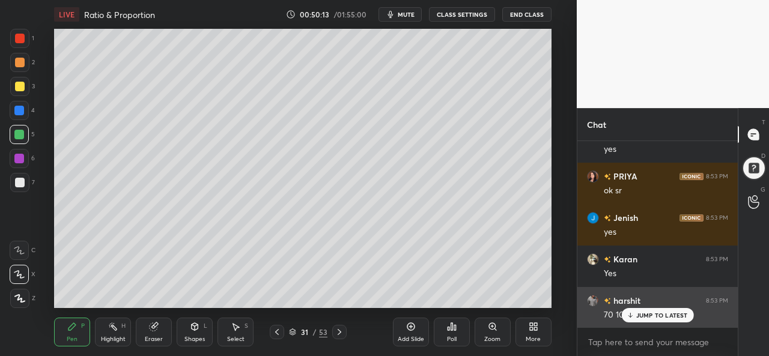
click at [641, 318] on p "JUMP TO LATEST" at bounding box center [663, 315] width 52 height 7
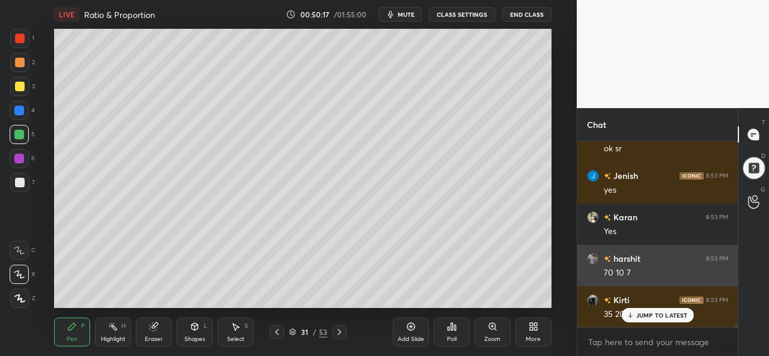
scroll to position [9616, 0]
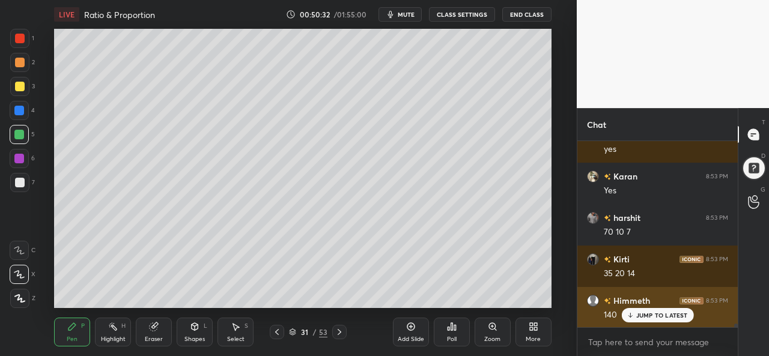
click at [650, 316] on p "JUMP TO LATEST" at bounding box center [663, 315] width 52 height 7
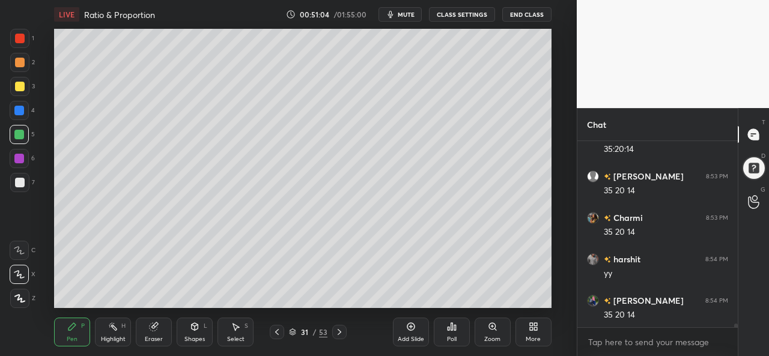
scroll to position [9989, 0]
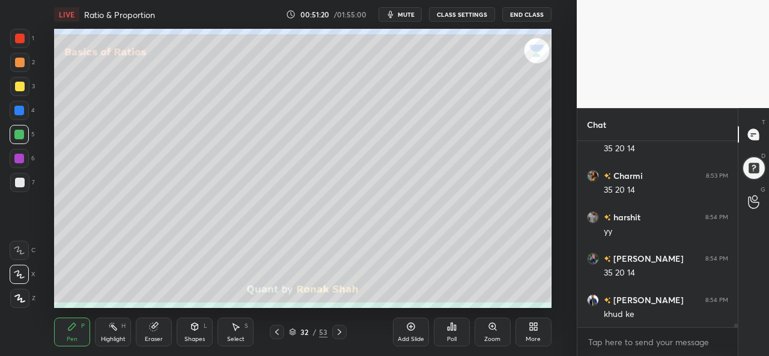
click at [18, 32] on div at bounding box center [19, 38] width 19 height 19
click at [19, 58] on div at bounding box center [20, 63] width 10 height 10
click at [234, 325] on icon at bounding box center [236, 327] width 7 height 7
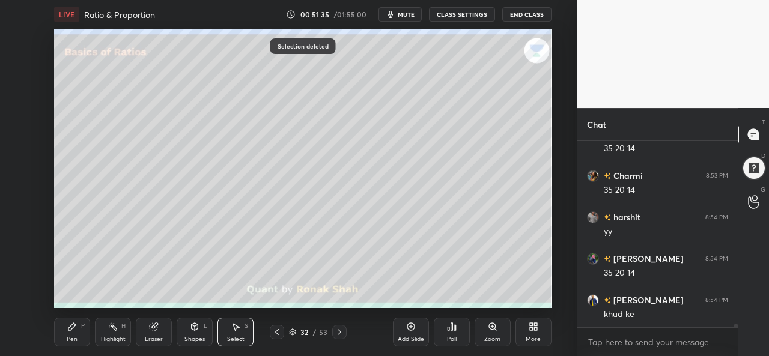
click at [72, 328] on icon at bounding box center [72, 326] width 7 height 7
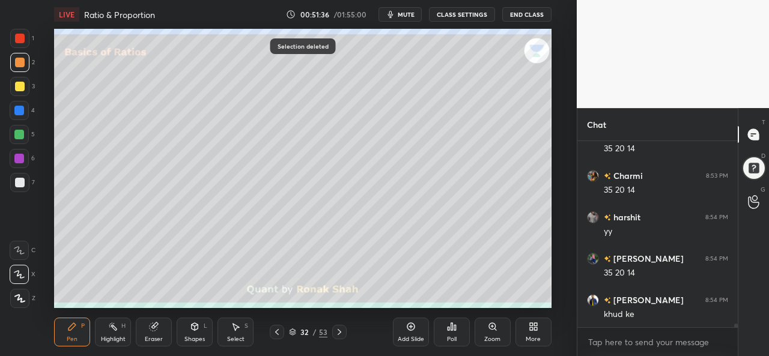
click at [17, 109] on div at bounding box center [19, 111] width 10 height 10
click at [19, 132] on div at bounding box center [19, 135] width 10 height 10
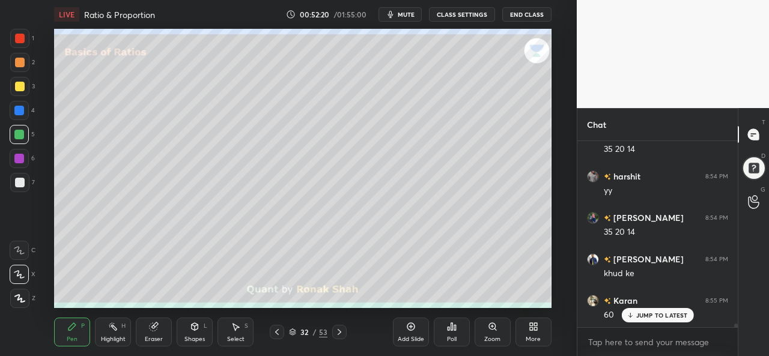
click at [26, 84] on div at bounding box center [19, 86] width 19 height 19
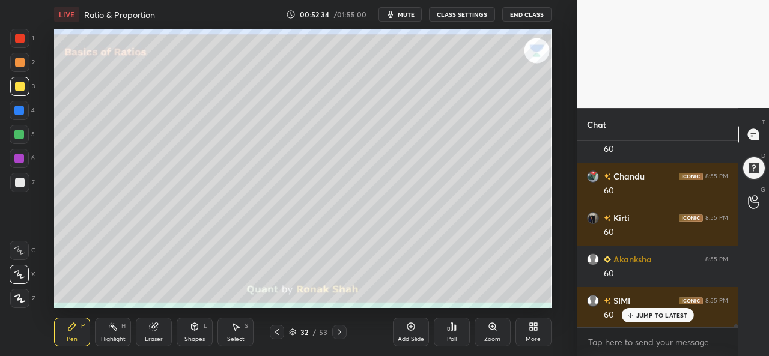
scroll to position [10404, 0]
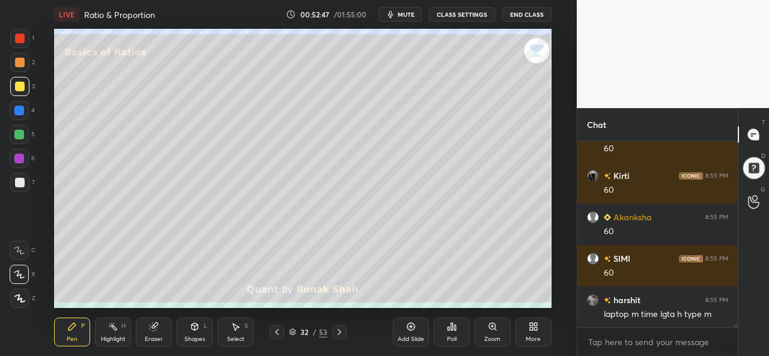
click at [16, 129] on div at bounding box center [19, 134] width 19 height 19
click at [19, 87] on div at bounding box center [20, 87] width 10 height 10
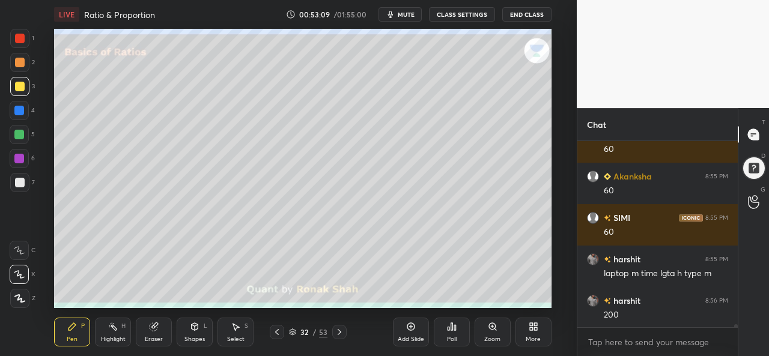
click at [553, 192] on div "Setting up your live class Poll for secs No correct answer Start poll" at bounding box center [302, 168] width 529 height 279
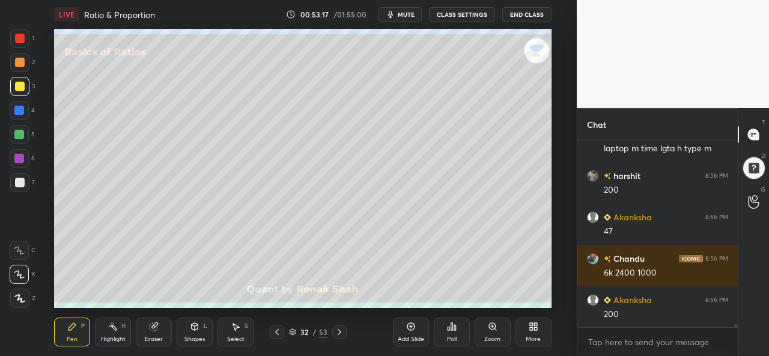
scroll to position [10611, 0]
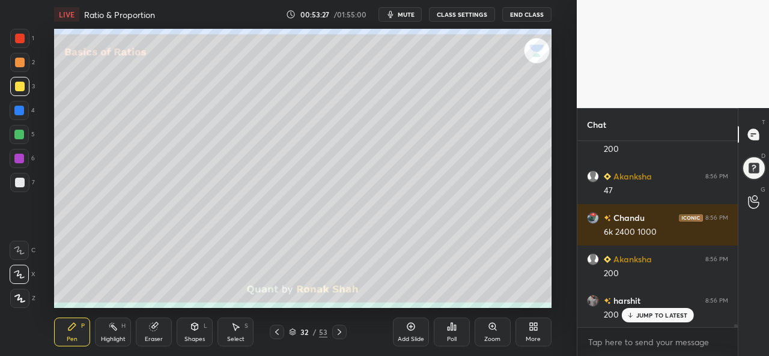
click at [19, 61] on div at bounding box center [20, 63] width 10 height 10
click at [24, 35] on div at bounding box center [20, 39] width 10 height 10
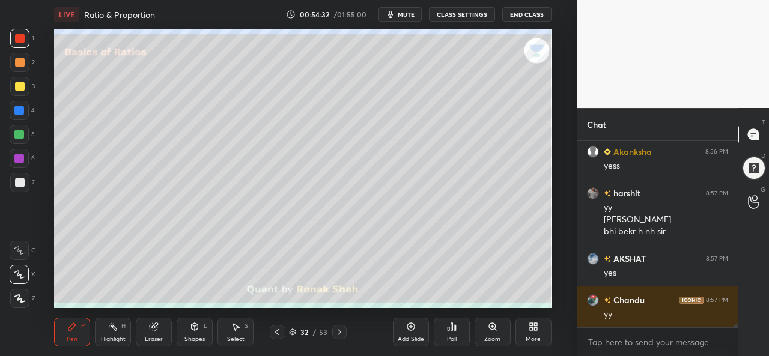
scroll to position [10967, 0]
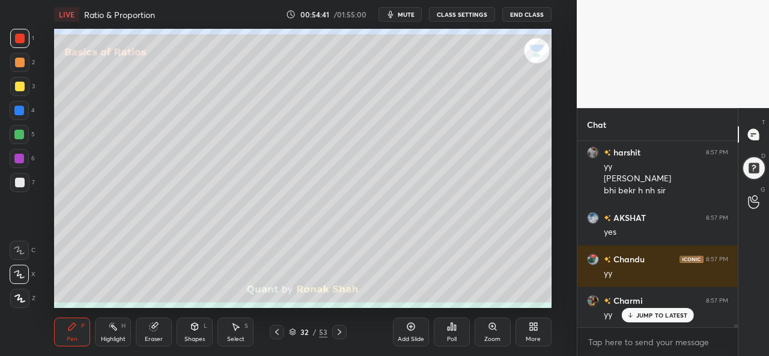
click at [18, 128] on div at bounding box center [19, 134] width 19 height 19
click at [22, 33] on div at bounding box center [19, 38] width 19 height 19
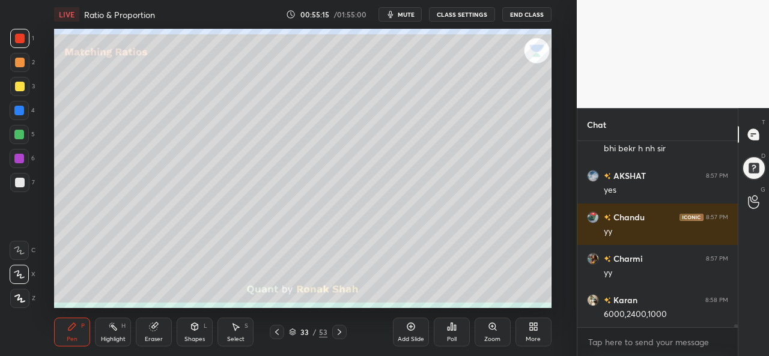
click at [18, 87] on div at bounding box center [20, 87] width 10 height 10
click at [23, 60] on div at bounding box center [20, 63] width 10 height 10
click at [19, 37] on div at bounding box center [20, 39] width 10 height 10
click at [22, 108] on div at bounding box center [19, 111] width 10 height 10
click at [22, 129] on div at bounding box center [19, 134] width 19 height 19
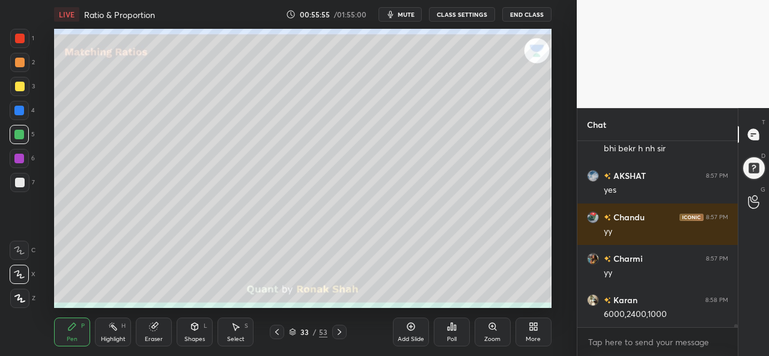
click at [20, 85] on div at bounding box center [20, 87] width 10 height 10
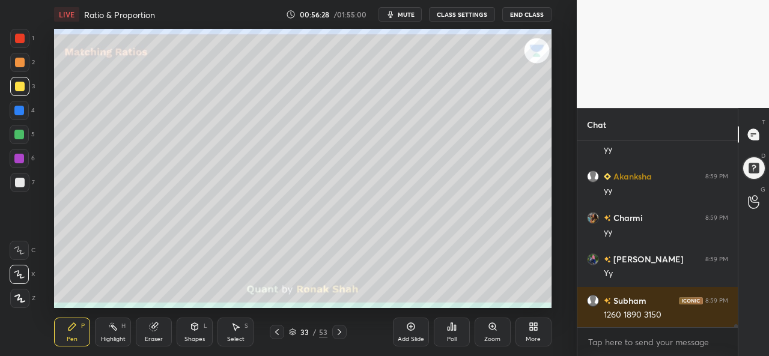
scroll to position [11270, 0]
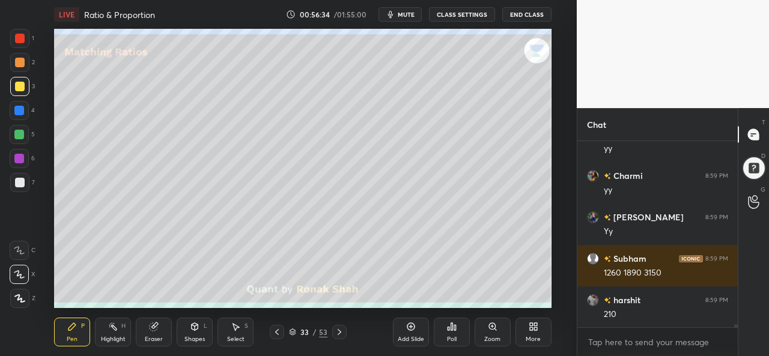
click at [17, 133] on div at bounding box center [19, 135] width 10 height 10
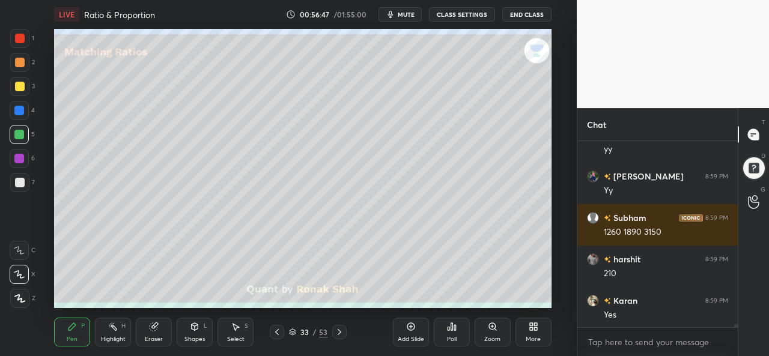
click at [19, 158] on div at bounding box center [19, 159] width 10 height 10
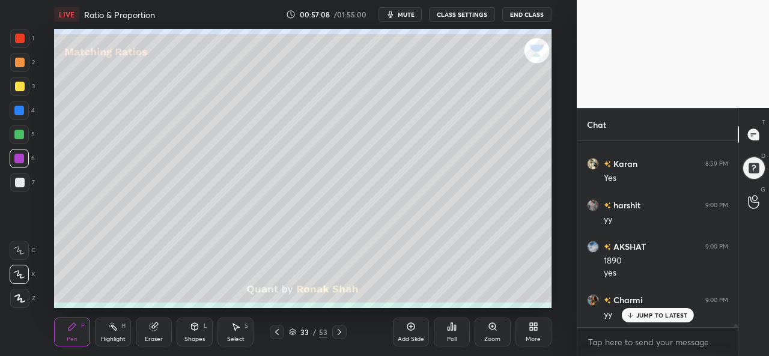
scroll to position [11488, 0]
click at [408, 335] on div "Add Slide" at bounding box center [411, 332] width 36 height 29
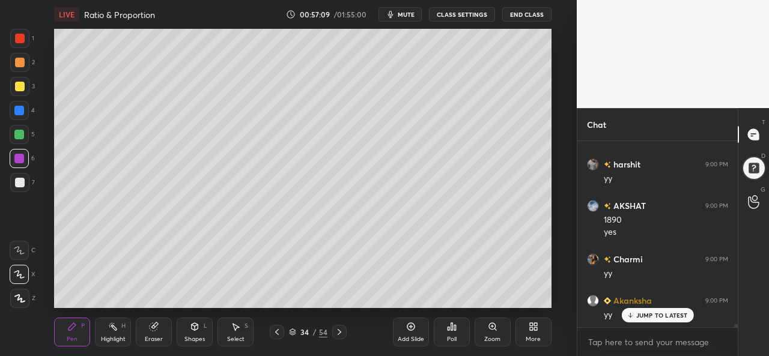
click at [17, 82] on div at bounding box center [20, 87] width 10 height 10
click at [20, 108] on div at bounding box center [19, 111] width 10 height 10
click at [16, 155] on div at bounding box center [19, 159] width 10 height 10
click at [22, 106] on div at bounding box center [19, 111] width 10 height 10
click at [14, 130] on div at bounding box center [19, 135] width 10 height 10
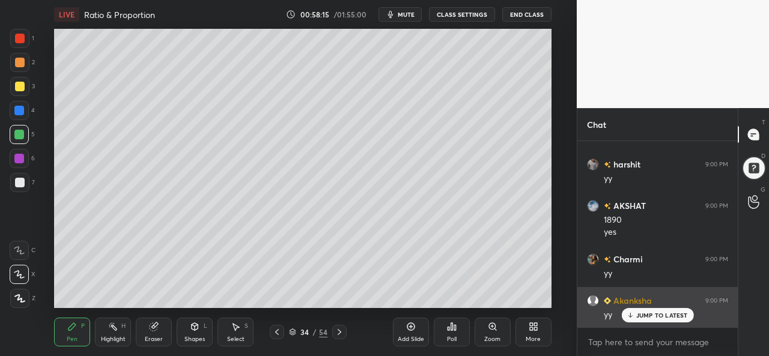
click at [648, 316] on p "JUMP TO LATEST" at bounding box center [663, 315] width 52 height 7
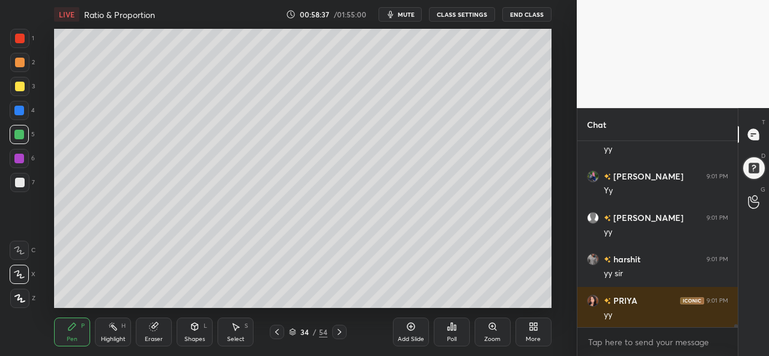
scroll to position [11945, 0]
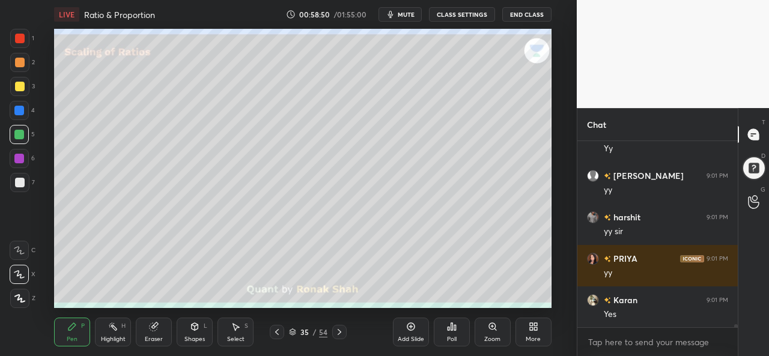
click at [15, 85] on div at bounding box center [20, 87] width 10 height 10
click at [411, 329] on icon at bounding box center [411, 327] width 10 height 10
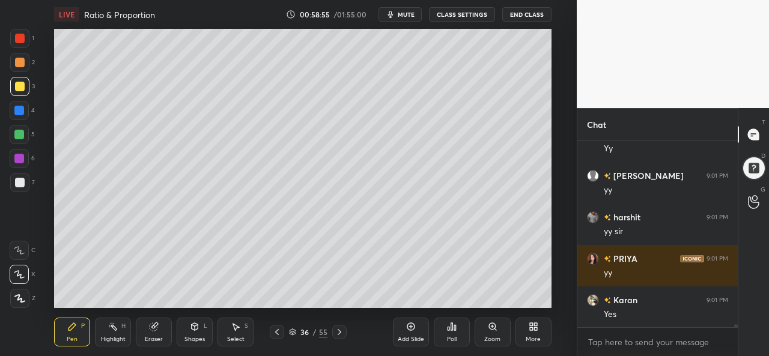
click at [18, 105] on div at bounding box center [19, 110] width 19 height 19
click at [18, 86] on div at bounding box center [20, 87] width 10 height 10
click at [20, 132] on div at bounding box center [19, 135] width 10 height 10
click at [22, 108] on div at bounding box center [19, 111] width 10 height 10
click at [19, 84] on div at bounding box center [20, 87] width 10 height 10
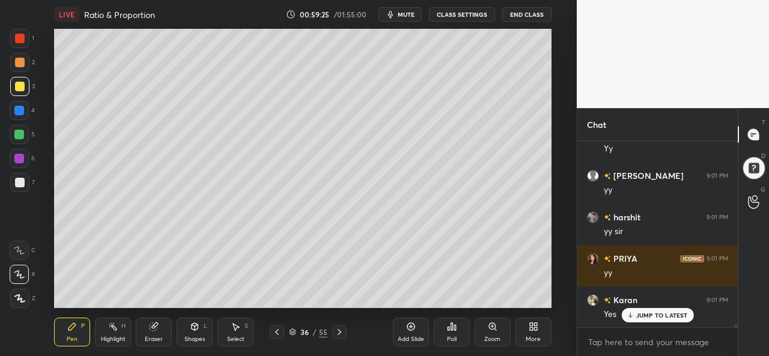
scroll to position [11986, 0]
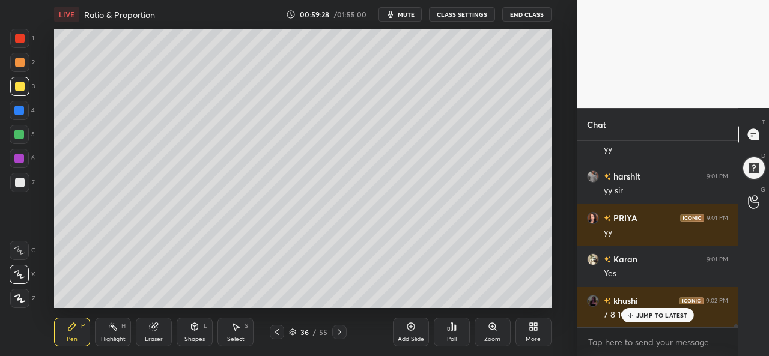
click at [20, 132] on div at bounding box center [19, 135] width 10 height 10
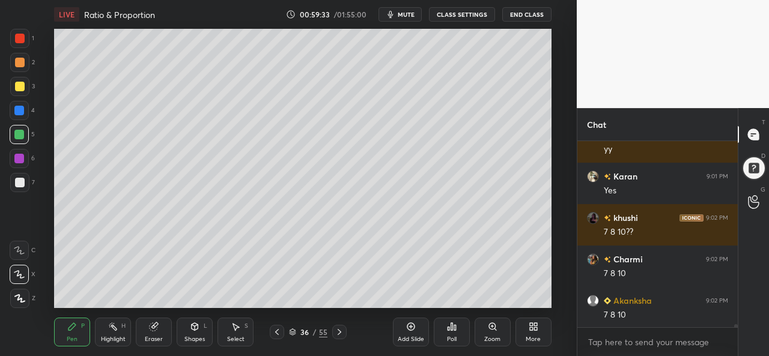
scroll to position [12111, 0]
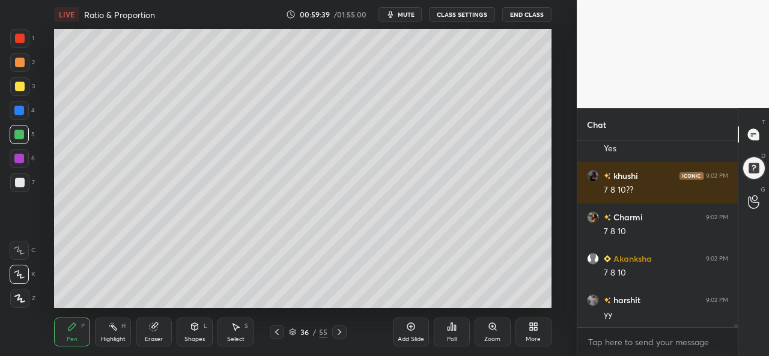
click at [398, 300] on div "Add Slide Poll Zoom More" at bounding box center [472, 332] width 159 height 67
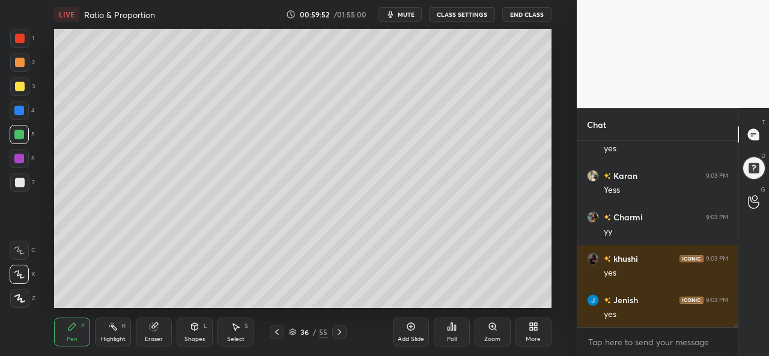
scroll to position [12401, 0]
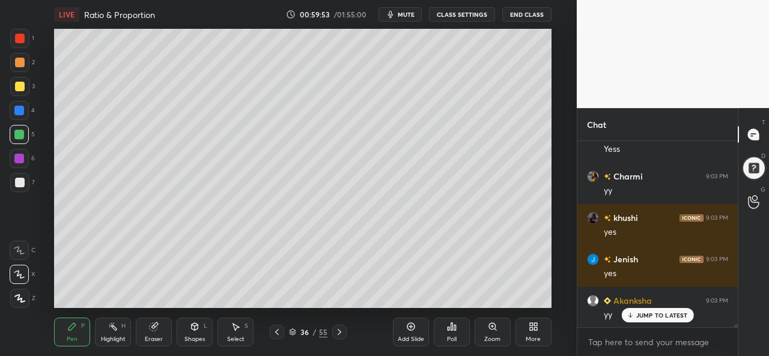
click at [232, 334] on div "Select S" at bounding box center [236, 332] width 36 height 29
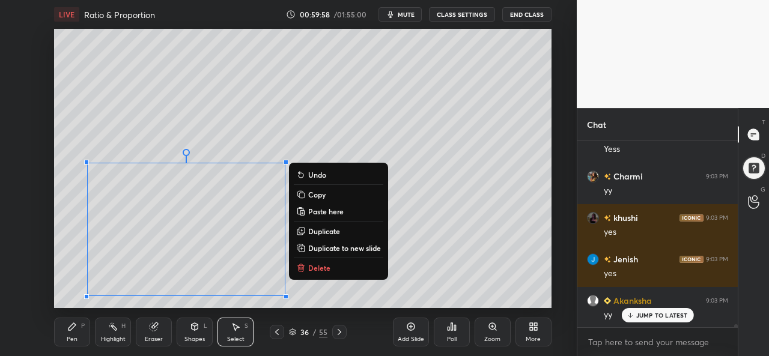
click at [72, 335] on div "Pen P" at bounding box center [72, 332] width 36 height 29
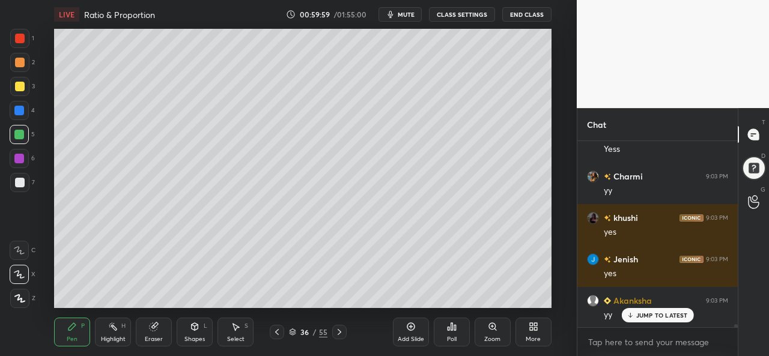
click at [19, 84] on div at bounding box center [20, 87] width 10 height 10
click at [16, 112] on div at bounding box center [19, 111] width 10 height 10
click at [17, 134] on div at bounding box center [19, 135] width 10 height 10
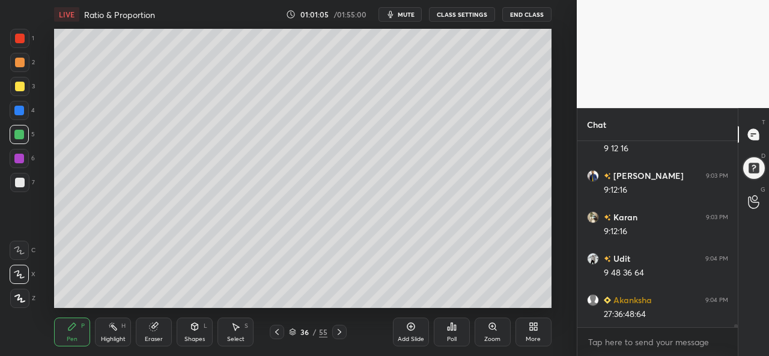
scroll to position [12650, 0]
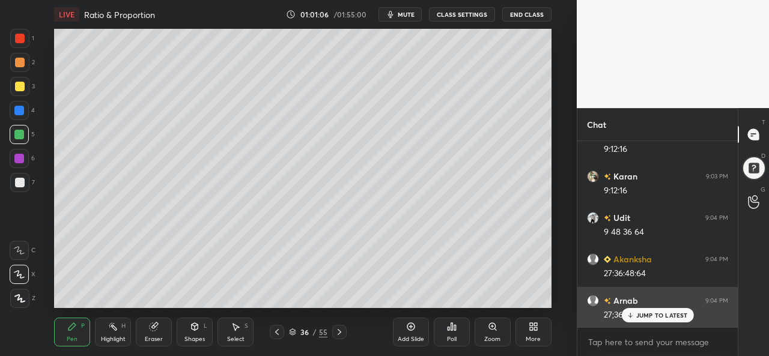
click at [647, 316] on p "JUMP TO LATEST" at bounding box center [663, 315] width 52 height 7
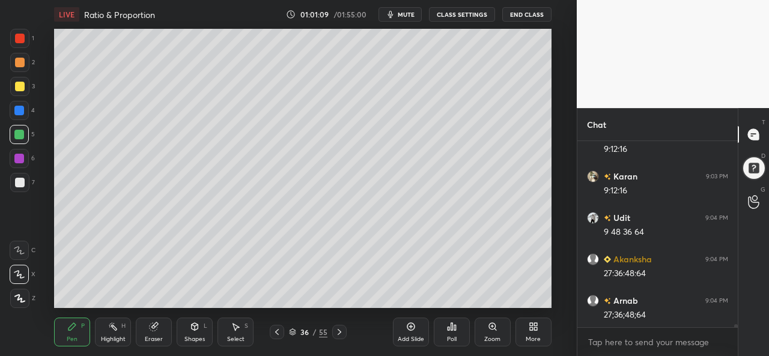
click at [238, 337] on div "Select" at bounding box center [235, 340] width 17 height 6
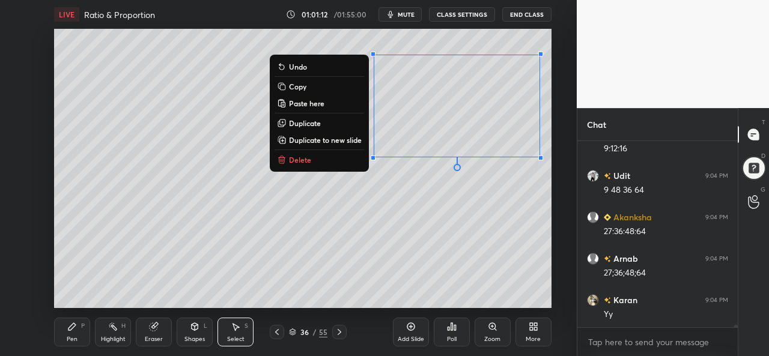
scroll to position [12733, 0]
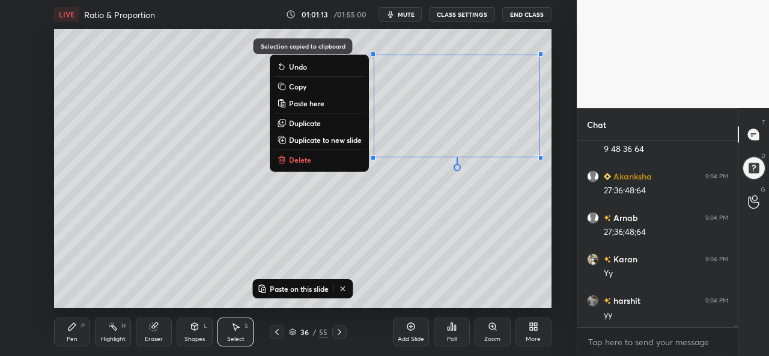
click at [277, 333] on icon at bounding box center [277, 333] width 10 height 10
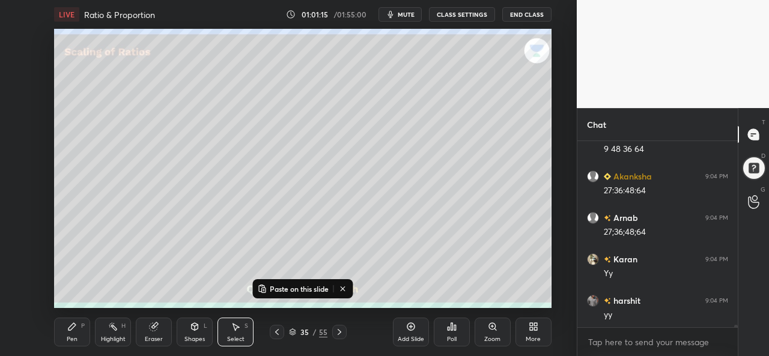
scroll to position [12775, 0]
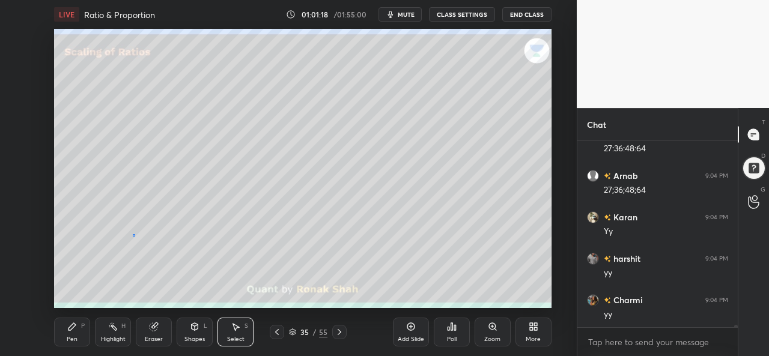
click at [132, 230] on div "0 ° Undo Copy Paste here Duplicate Duplicate to new slide Delete" at bounding box center [302, 168] width 497 height 279
click at [157, 229] on div "0 ° Undo Copy Paste here Duplicate Duplicate to new slide Delete" at bounding box center [302, 168] width 497 height 279
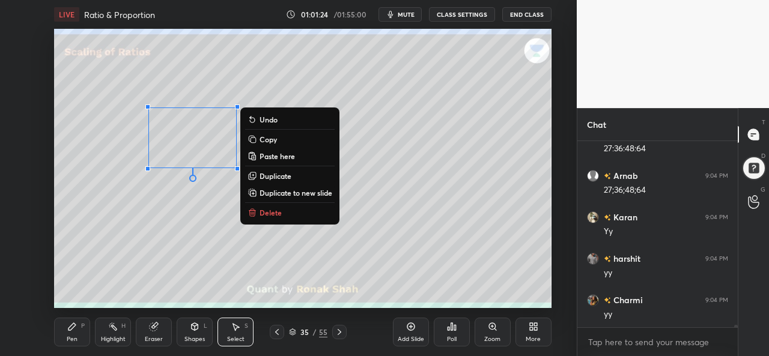
click at [159, 236] on div "0 ° Undo Copy Paste here Duplicate Duplicate to new slide Delete" at bounding box center [302, 168] width 497 height 279
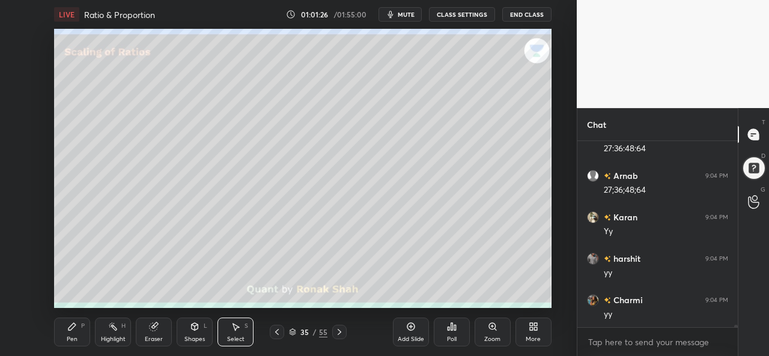
click at [150, 335] on div "Eraser" at bounding box center [154, 332] width 36 height 29
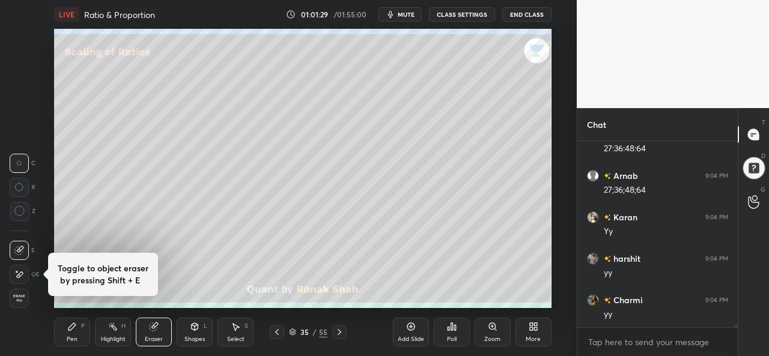
click at [72, 334] on div "Pen P" at bounding box center [72, 332] width 36 height 29
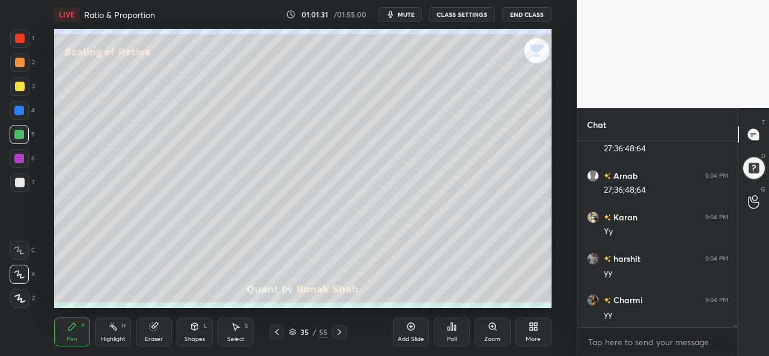
click at [16, 129] on div at bounding box center [19, 134] width 19 height 19
click at [238, 337] on div "Select" at bounding box center [235, 340] width 17 height 6
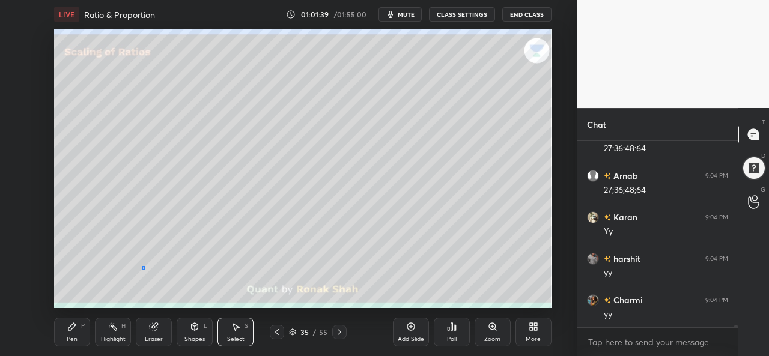
click at [142, 266] on div "0 ° Undo Copy Paste here Duplicate Duplicate to new slide Delete" at bounding box center [302, 168] width 497 height 279
click at [69, 327] on icon at bounding box center [72, 327] width 10 height 10
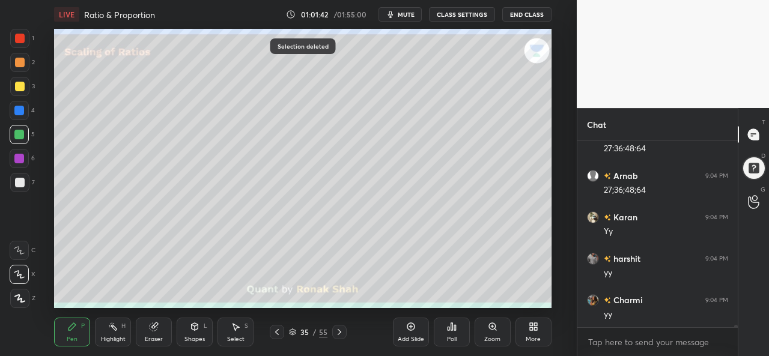
click at [18, 110] on div at bounding box center [19, 111] width 10 height 10
click at [20, 133] on div at bounding box center [19, 135] width 10 height 10
click at [189, 328] on div "Shapes L" at bounding box center [195, 332] width 36 height 29
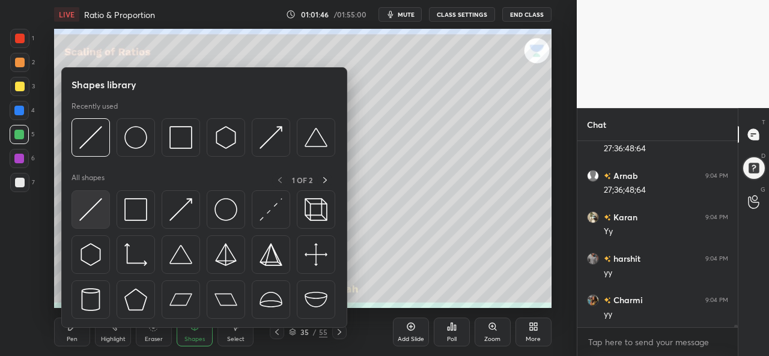
click at [89, 206] on img at bounding box center [90, 209] width 23 height 23
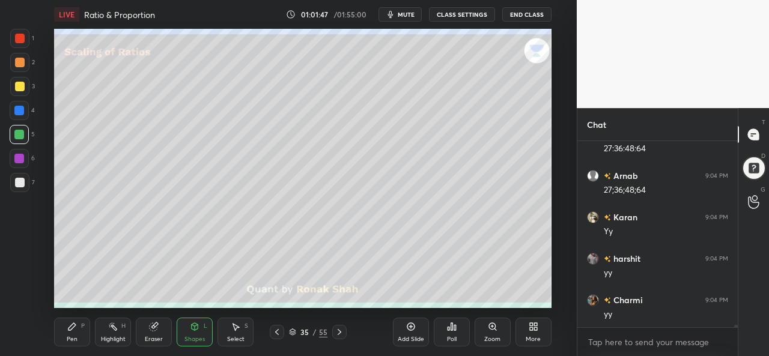
click at [25, 182] on div at bounding box center [19, 182] width 19 height 19
click at [64, 329] on div "Pen P" at bounding box center [72, 332] width 36 height 29
click at [20, 37] on div at bounding box center [20, 39] width 10 height 10
click at [107, 324] on div "Highlight H" at bounding box center [113, 332] width 36 height 29
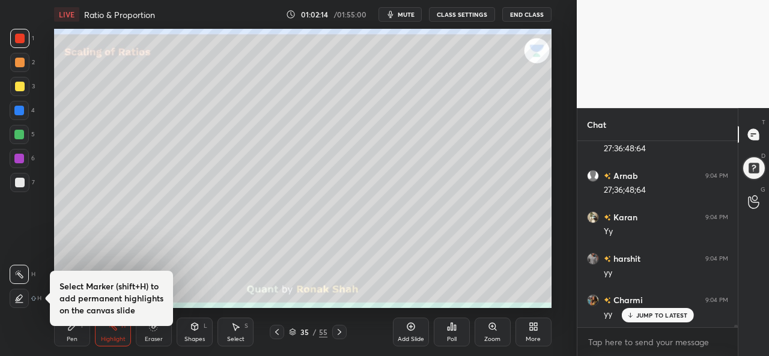
scroll to position [12816, 0]
click at [70, 334] on div "Pen P" at bounding box center [72, 332] width 36 height 29
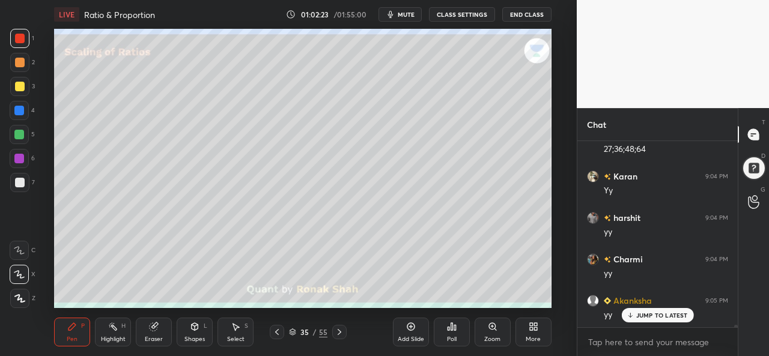
click at [553, 106] on div "Setting up your live class Poll for secs No correct answer Start poll" at bounding box center [302, 168] width 529 height 279
click at [20, 88] on div at bounding box center [20, 87] width 10 height 10
click at [107, 330] on div "Highlight H" at bounding box center [113, 332] width 36 height 29
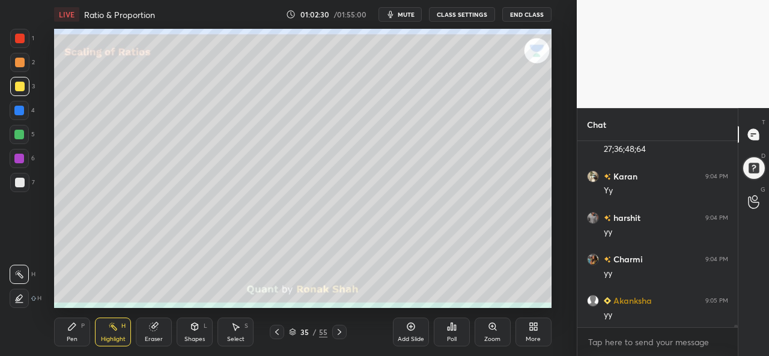
scroll to position [12858, 0]
click at [16, 126] on div at bounding box center [19, 134] width 19 height 19
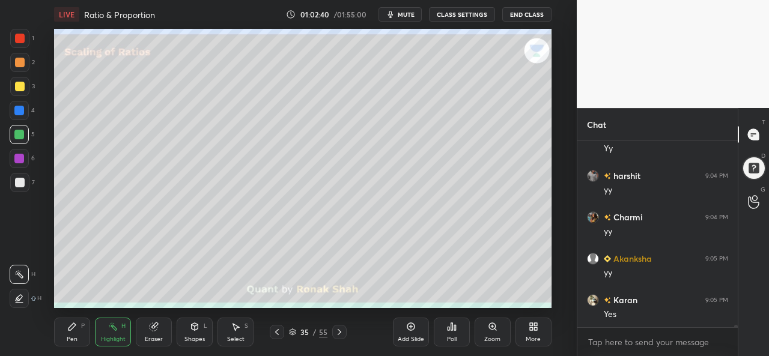
click at [73, 329] on icon at bounding box center [72, 327] width 10 height 10
click at [22, 92] on div at bounding box center [19, 86] width 19 height 19
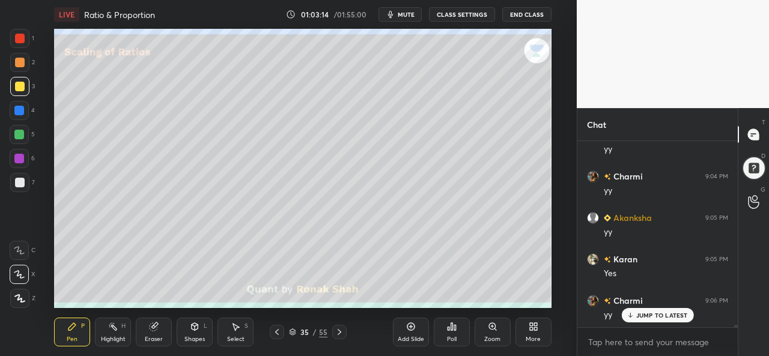
scroll to position [4, 4]
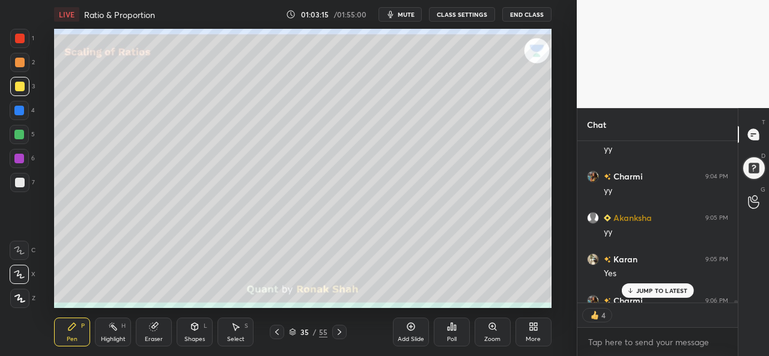
click at [115, 337] on div "Highlight" at bounding box center [113, 340] width 25 height 6
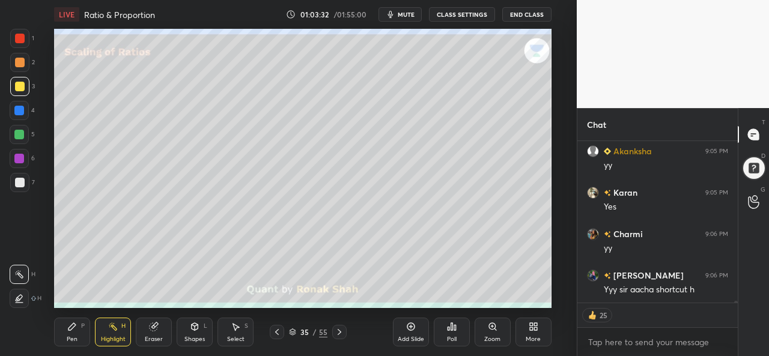
scroll to position [13007, 0]
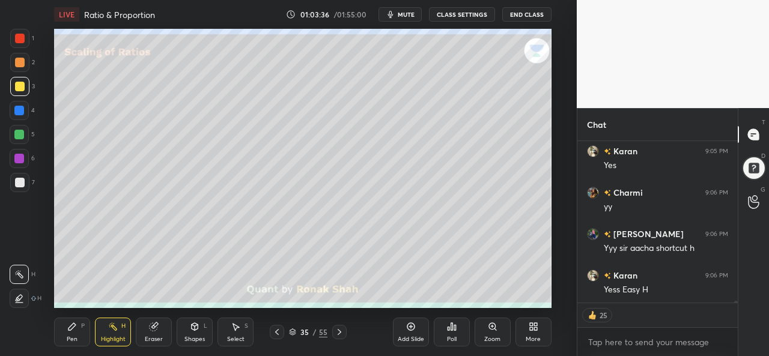
click at [71, 330] on icon at bounding box center [72, 326] width 7 height 7
click at [412, 331] on icon at bounding box center [411, 327] width 10 height 10
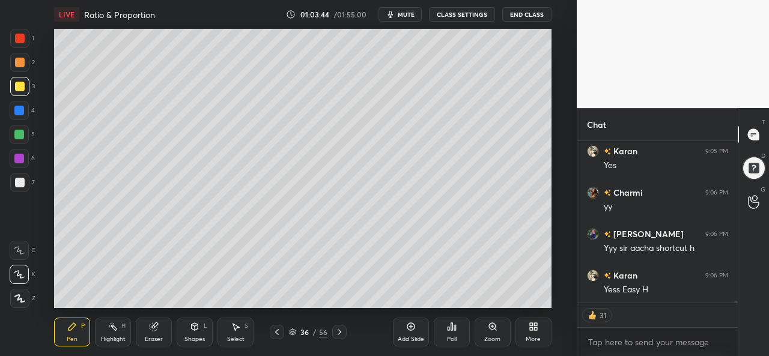
click at [22, 38] on div at bounding box center [20, 39] width 10 height 10
type textarea "x"
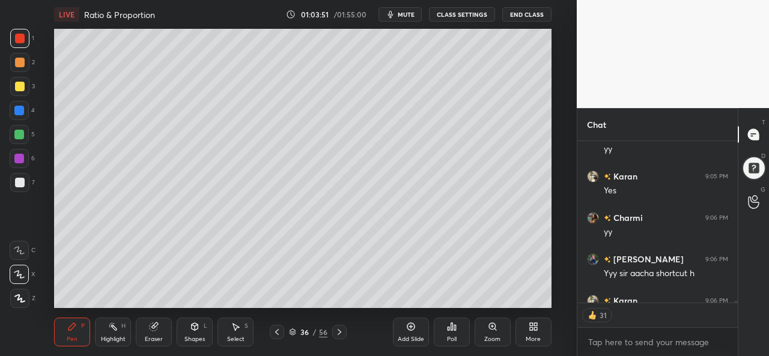
scroll to position [12981, 0]
click at [191, 334] on div "Shapes L" at bounding box center [195, 332] width 36 height 29
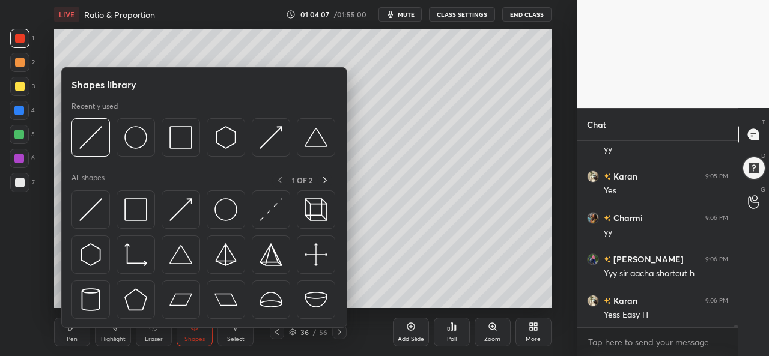
click at [90, 207] on img at bounding box center [90, 209] width 23 height 23
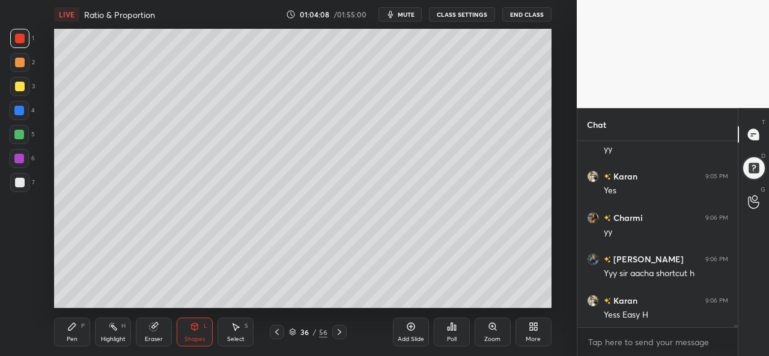
click at [22, 182] on div at bounding box center [20, 183] width 10 height 10
click at [233, 337] on div "Select" at bounding box center [235, 340] width 17 height 6
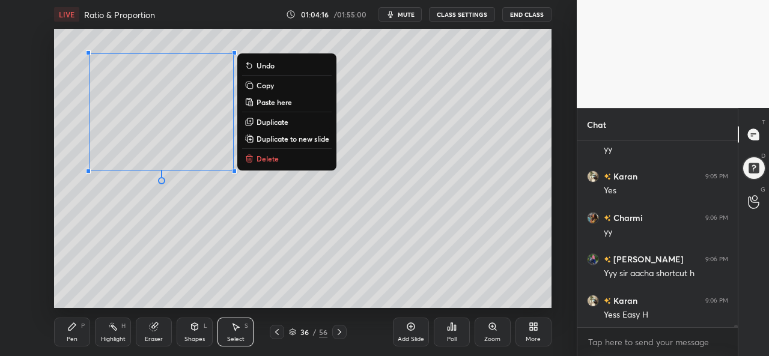
click at [70, 334] on div "Pen P" at bounding box center [72, 332] width 36 height 29
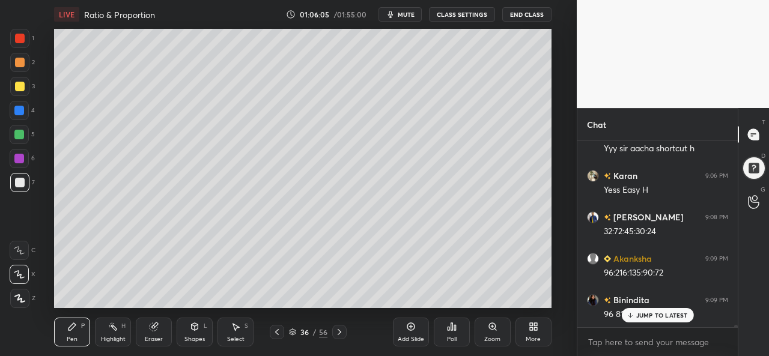
scroll to position [13147, 0]
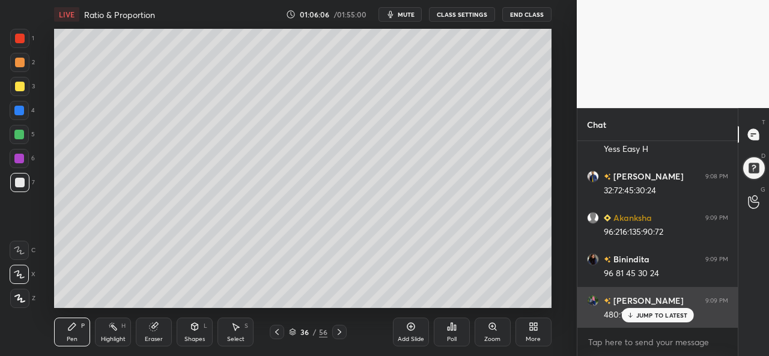
click at [649, 310] on div "JUMP TO LATEST" at bounding box center [657, 315] width 72 height 14
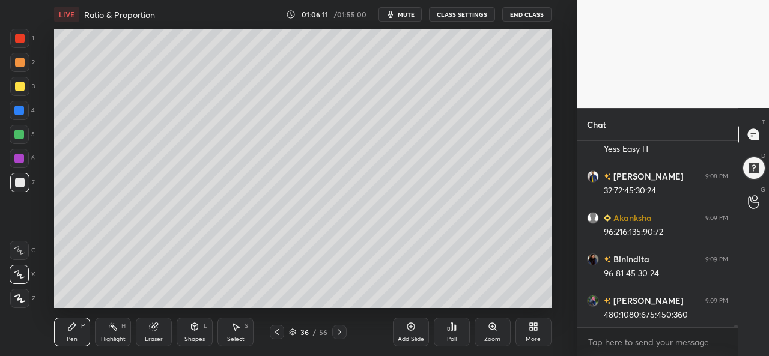
click at [12, 82] on div at bounding box center [19, 86] width 19 height 19
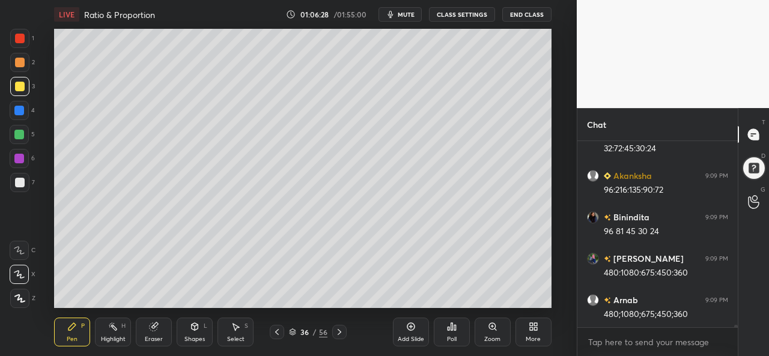
click at [552, 83] on div "Setting up your live class Poll for secs No correct answer Start poll" at bounding box center [302, 168] width 529 height 279
click at [552, 106] on div "Setting up your live class Poll for secs No correct answer Start poll" at bounding box center [302, 168] width 529 height 279
click at [17, 106] on div at bounding box center [19, 111] width 10 height 10
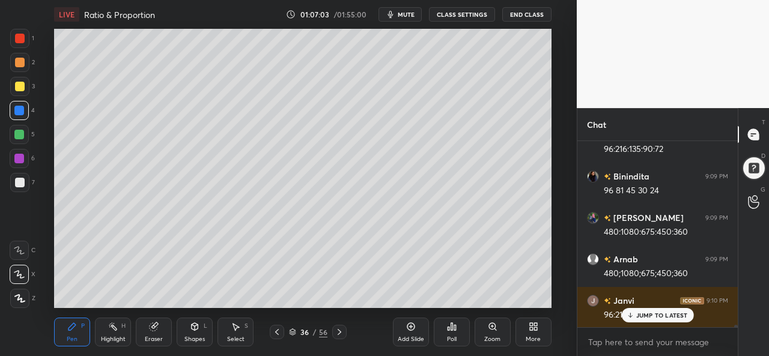
click at [24, 33] on div at bounding box center [19, 38] width 19 height 19
click at [18, 130] on div at bounding box center [19, 135] width 10 height 10
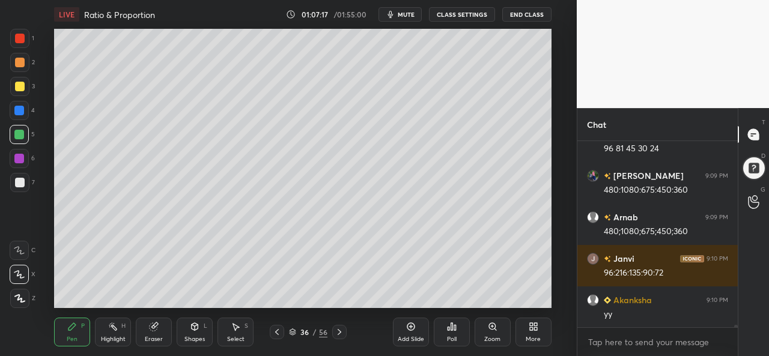
scroll to position [13313, 0]
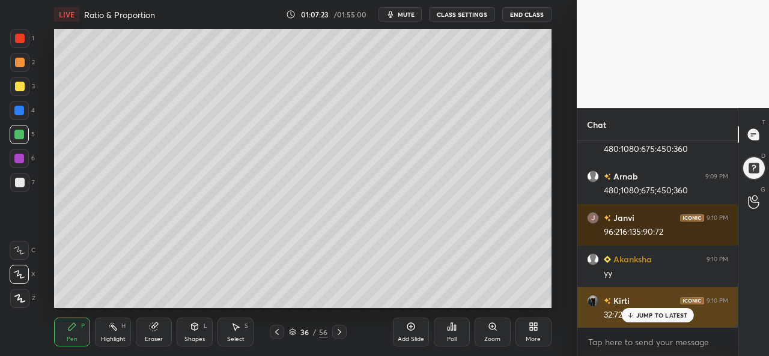
click at [642, 313] on p "JUMP TO LATEST" at bounding box center [663, 315] width 52 height 7
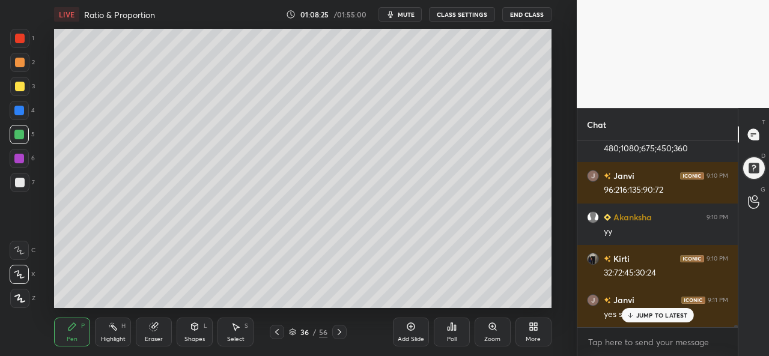
scroll to position [13396, 0]
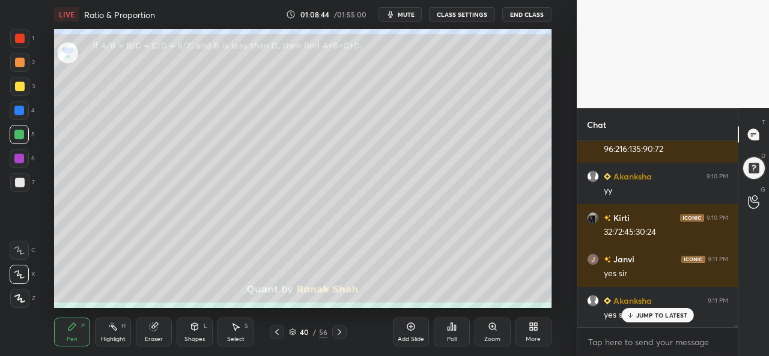
click at [10, 36] on div at bounding box center [19, 38] width 19 height 19
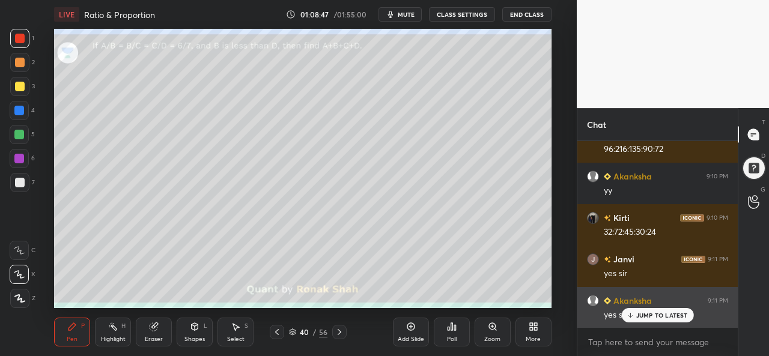
click at [645, 317] on p "JUMP TO LATEST" at bounding box center [663, 315] width 52 height 7
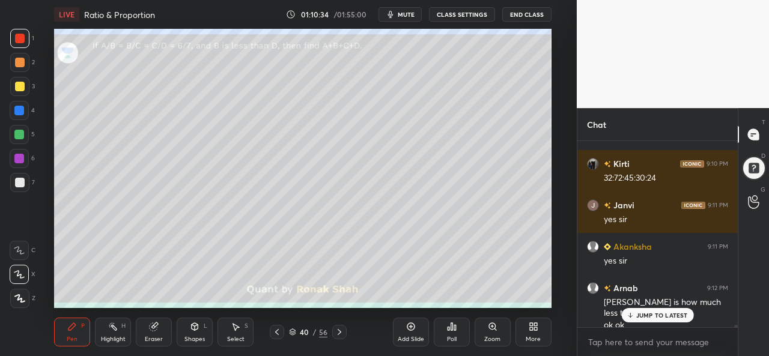
scroll to position [13491, 0]
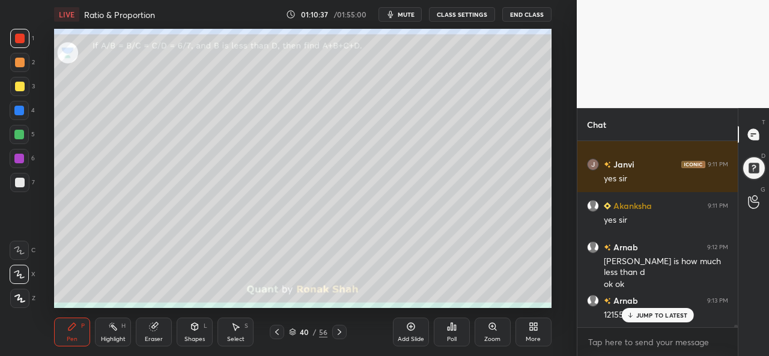
click at [667, 314] on p "JUMP TO LATEST" at bounding box center [663, 315] width 52 height 7
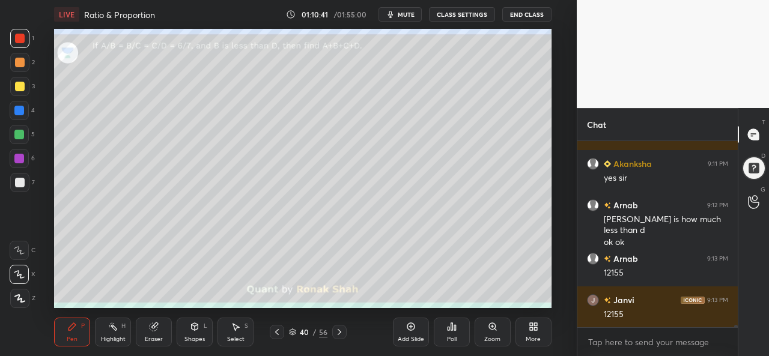
click at [15, 87] on div at bounding box center [20, 87] width 10 height 10
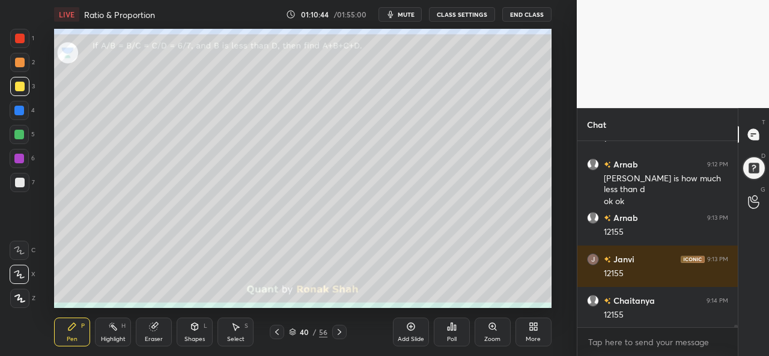
scroll to position [13616, 0]
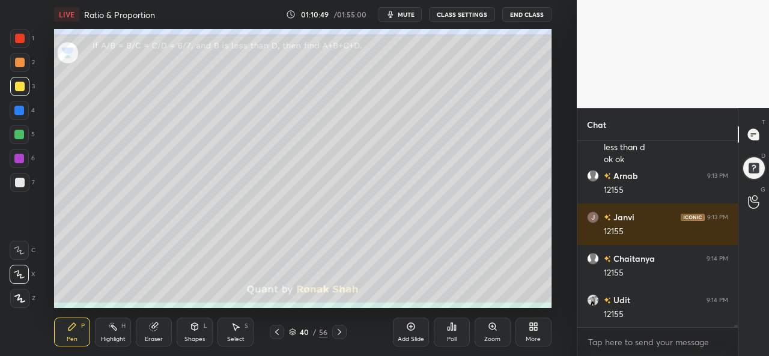
click at [17, 106] on div at bounding box center [19, 111] width 10 height 10
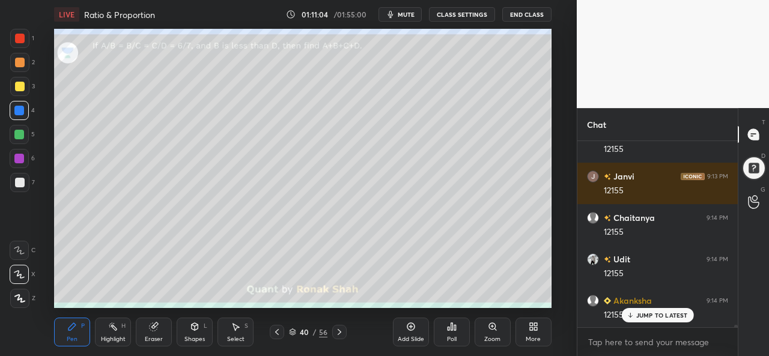
click at [16, 130] on div at bounding box center [19, 135] width 10 height 10
click at [15, 81] on div at bounding box center [19, 86] width 19 height 19
click at [23, 133] on div at bounding box center [19, 135] width 10 height 10
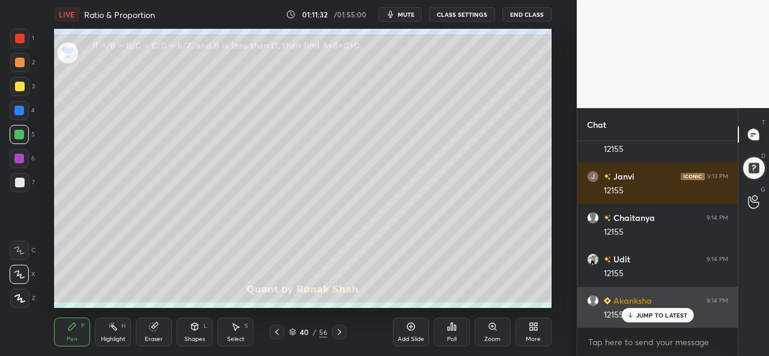
click at [640, 311] on div "JUMP TO LATEST" at bounding box center [657, 315] width 72 height 14
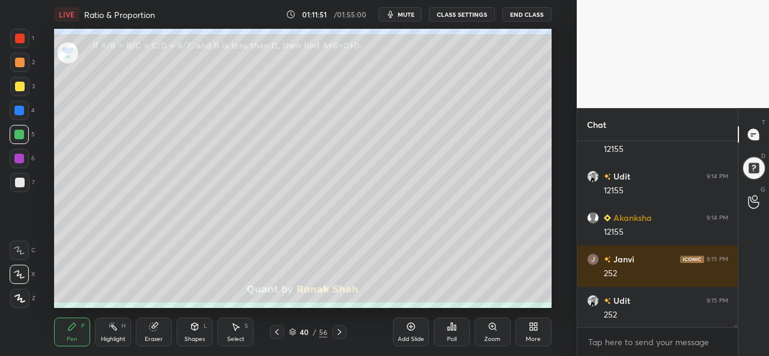
scroll to position [13782, 0]
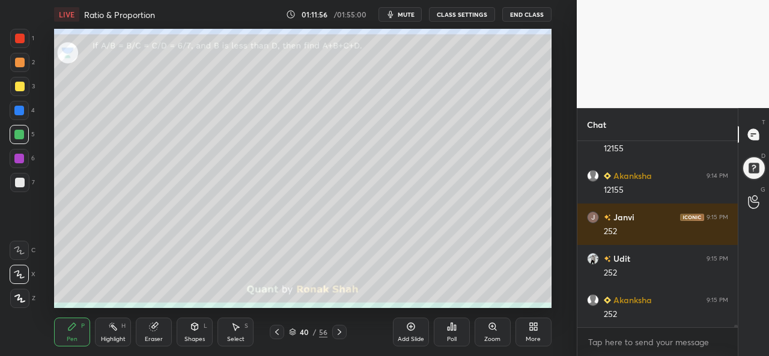
click at [237, 333] on div "Select S" at bounding box center [236, 332] width 36 height 29
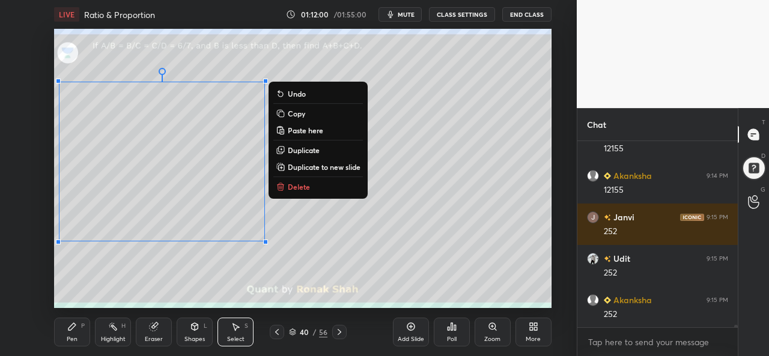
click at [66, 326] on div "Pen P" at bounding box center [72, 332] width 36 height 29
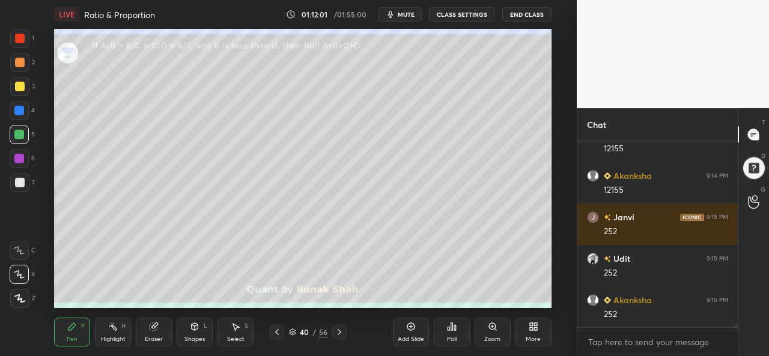
click at [22, 37] on div at bounding box center [20, 39] width 10 height 10
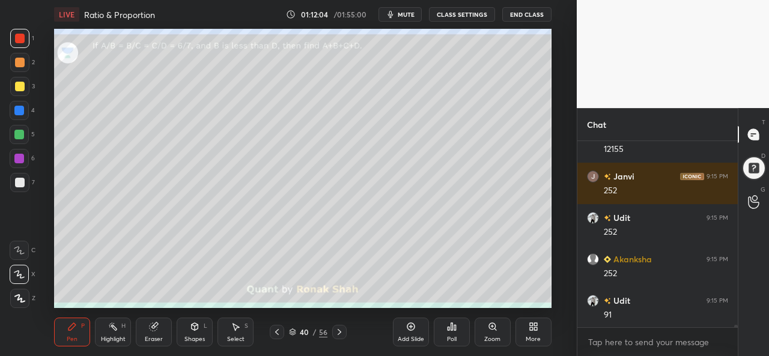
scroll to position [13865, 0]
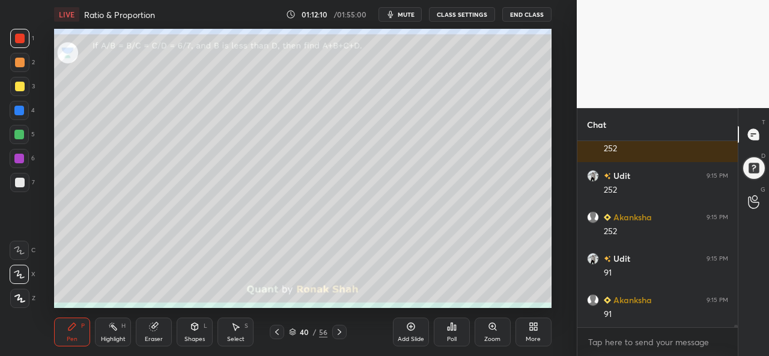
click at [409, 330] on icon at bounding box center [411, 327] width 8 height 8
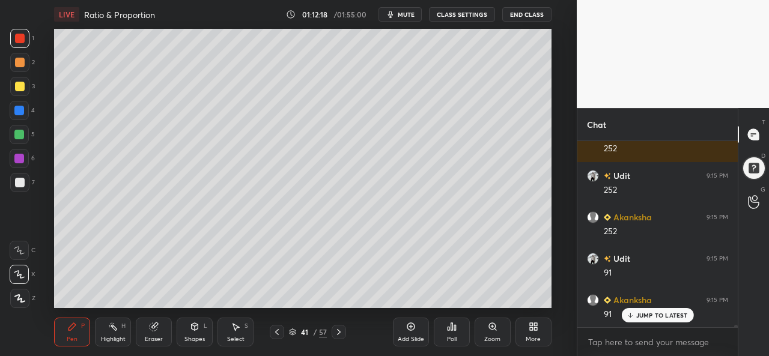
scroll to position [13906, 0]
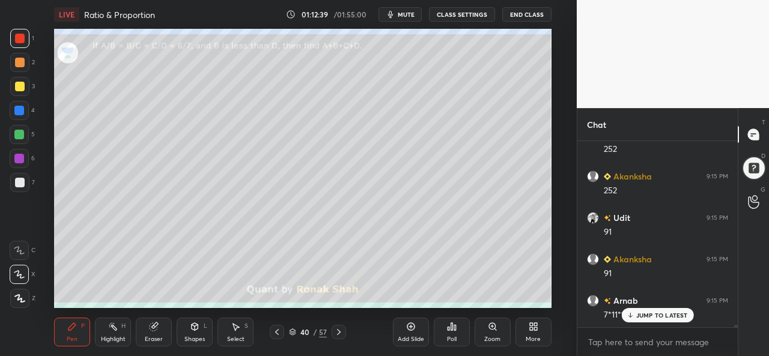
click at [18, 127] on div at bounding box center [19, 134] width 19 height 19
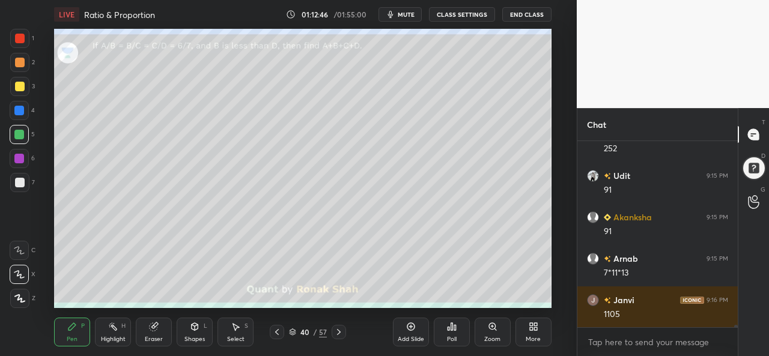
click at [20, 82] on div at bounding box center [20, 87] width 10 height 10
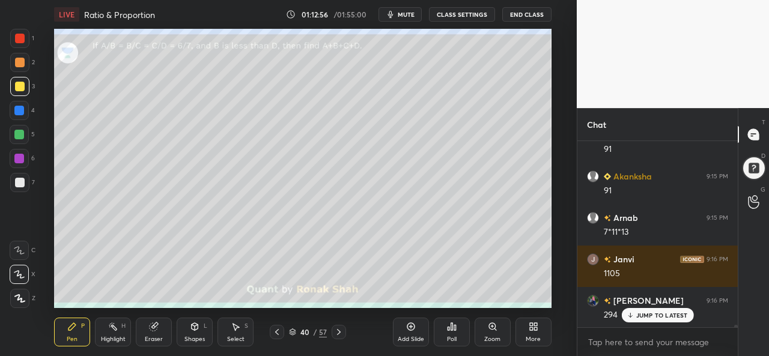
click at [236, 331] on icon at bounding box center [236, 327] width 10 height 10
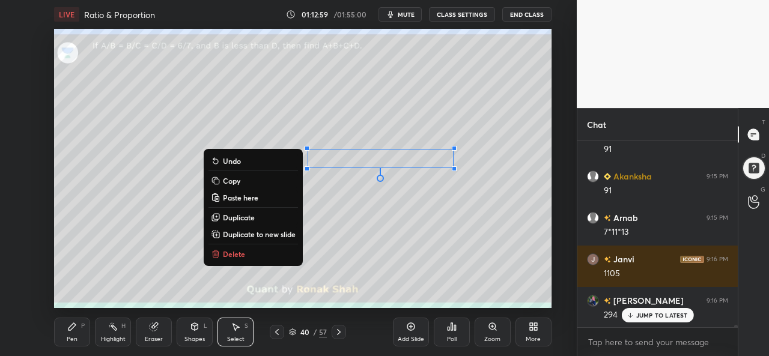
click at [70, 324] on icon at bounding box center [72, 327] width 10 height 10
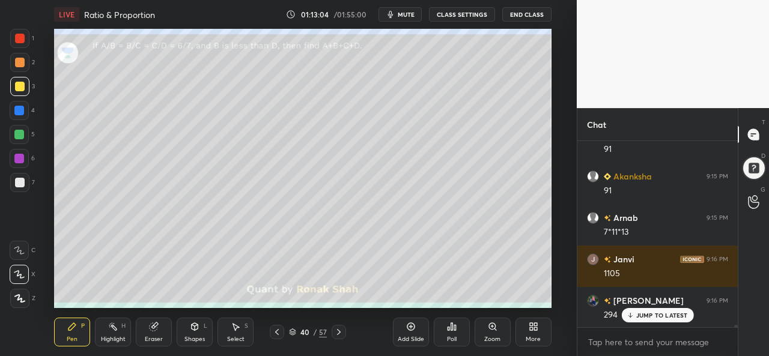
click at [8, 134] on div "1 2 3 4 5 6 7 C X Z C X Z E E Erase all H H" at bounding box center [19, 168] width 38 height 279
click at [20, 135] on div at bounding box center [19, 135] width 10 height 10
click at [641, 313] on p "JUMP TO LATEST" at bounding box center [663, 315] width 52 height 7
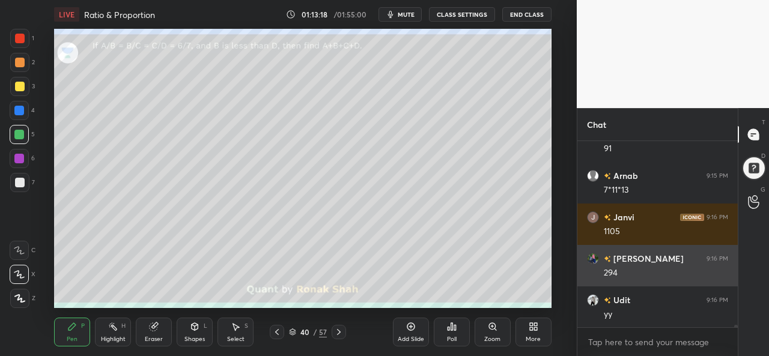
scroll to position [14072, 0]
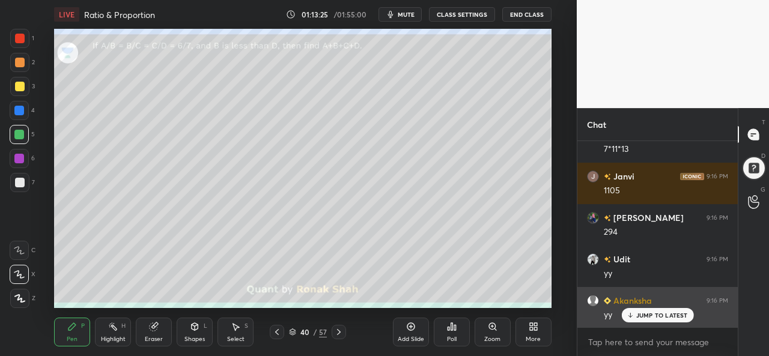
click at [643, 315] on p "JUMP TO LATEST" at bounding box center [663, 315] width 52 height 7
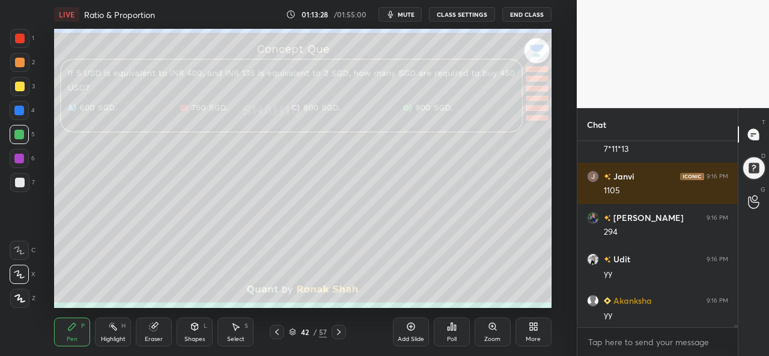
click at [16, 40] on div at bounding box center [20, 39] width 10 height 10
click at [451, 338] on div "Poll" at bounding box center [452, 340] width 10 height 6
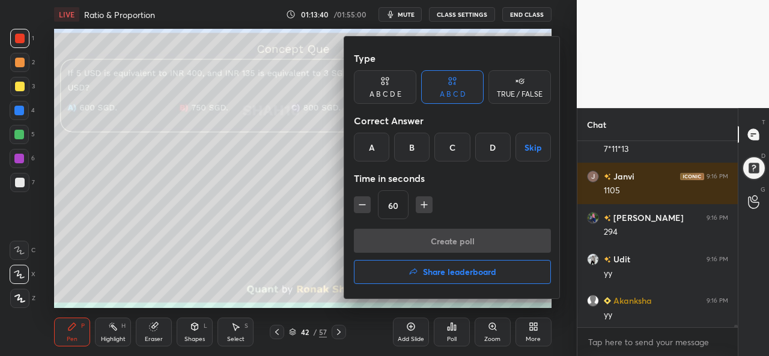
click at [450, 145] on div "C" at bounding box center [452, 147] width 35 height 29
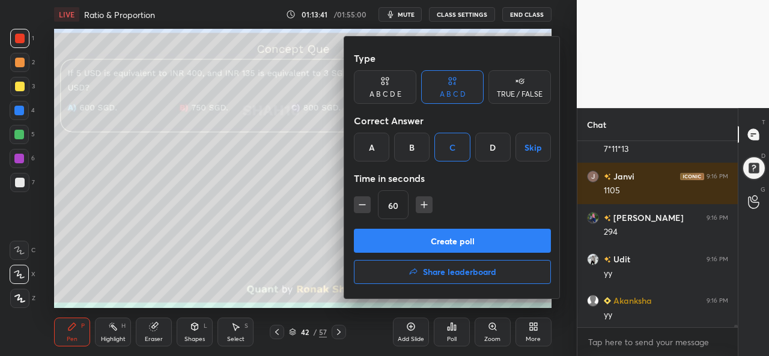
click at [422, 202] on icon "button" at bounding box center [424, 205] width 12 height 12
click at [421, 201] on icon "button" at bounding box center [424, 205] width 12 height 12
click at [363, 205] on icon "button" at bounding box center [362, 205] width 6 height 0
type input "75"
click at [442, 240] on button "Create poll" at bounding box center [452, 241] width 197 height 24
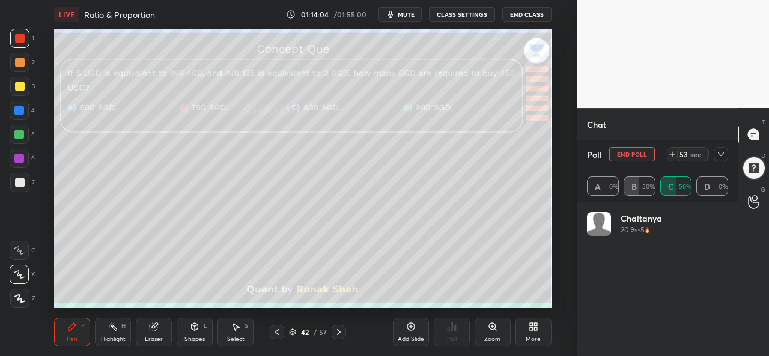
scroll to position [141, 138]
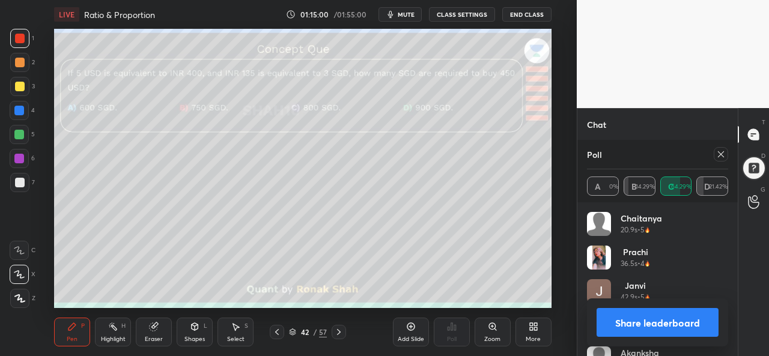
click at [726, 152] on div at bounding box center [721, 154] width 14 height 14
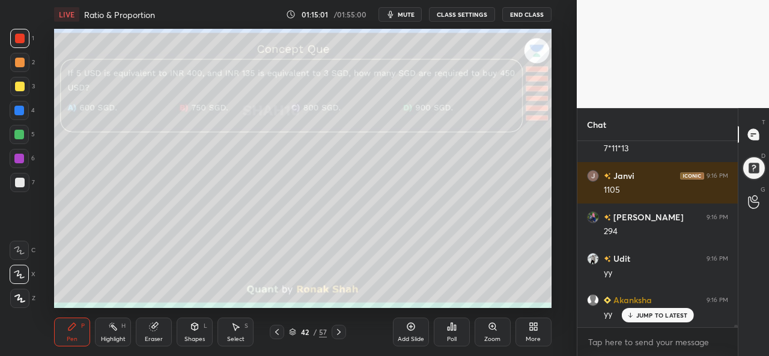
scroll to position [83, 157]
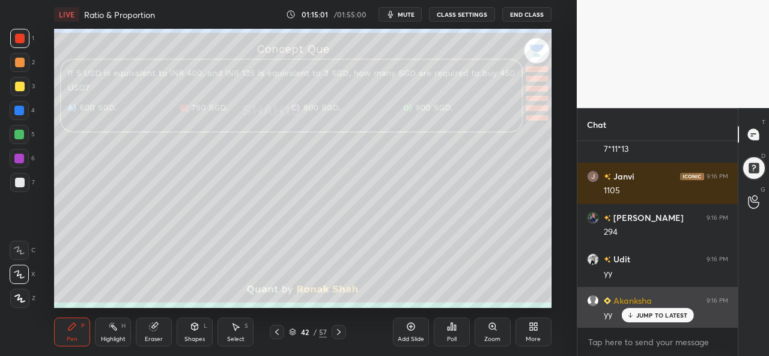
click at [648, 319] on p "JUMP TO LATEST" at bounding box center [663, 315] width 52 height 7
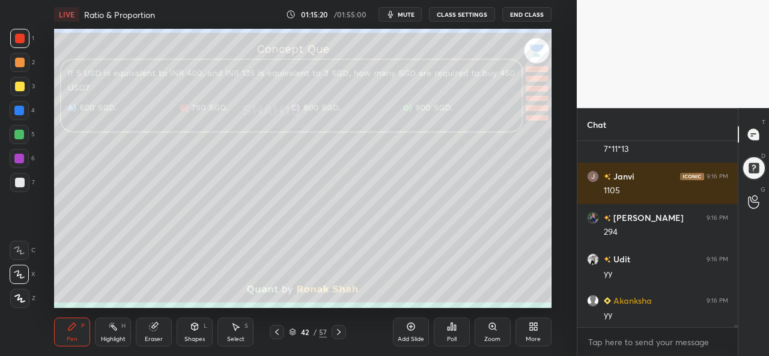
click at [239, 331] on icon at bounding box center [236, 327] width 10 height 10
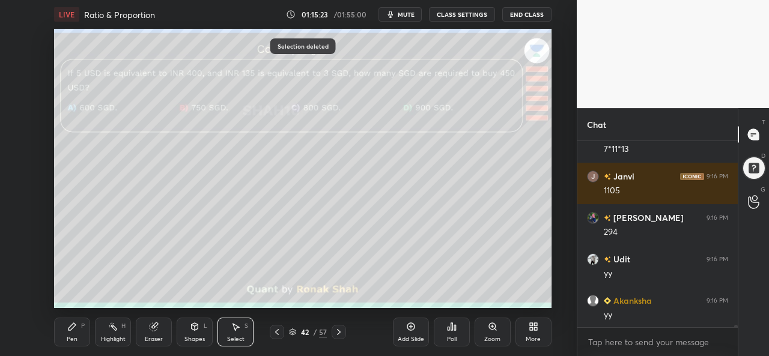
click at [74, 329] on icon at bounding box center [72, 327] width 10 height 10
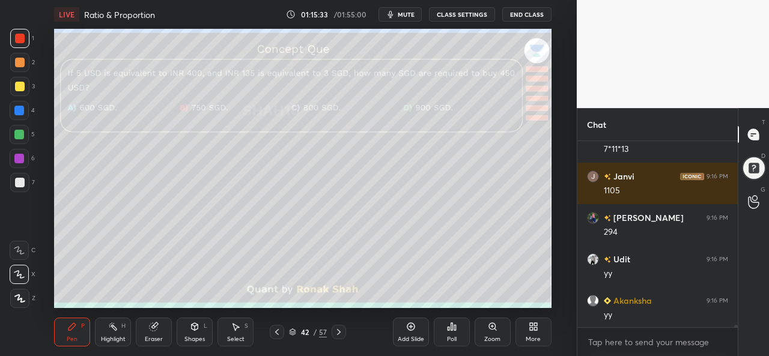
click at [14, 109] on div at bounding box center [19, 110] width 19 height 19
click at [25, 135] on div at bounding box center [19, 134] width 19 height 19
click at [21, 157] on div at bounding box center [19, 159] width 10 height 10
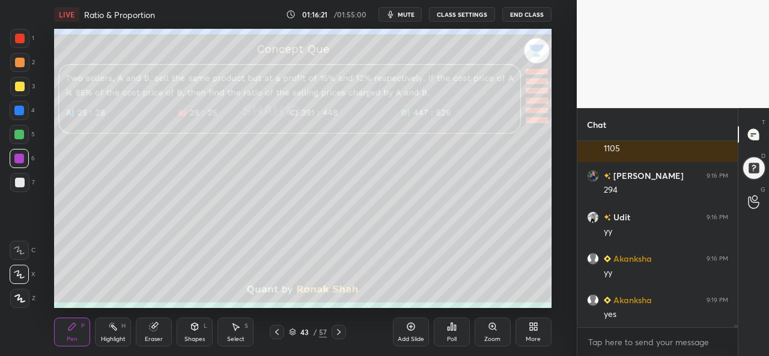
click at [454, 331] on icon at bounding box center [452, 327] width 10 height 10
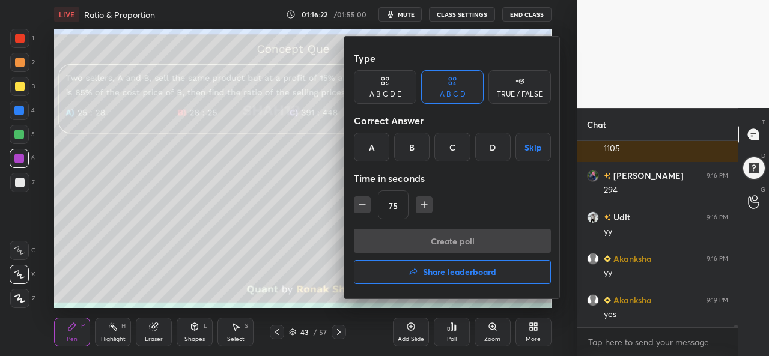
click at [453, 148] on div "C" at bounding box center [452, 147] width 35 height 29
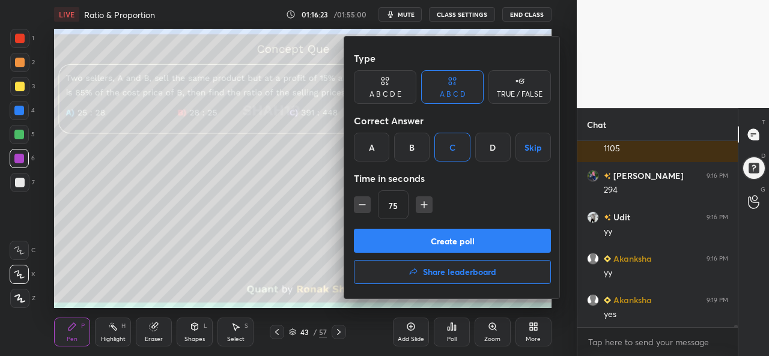
click at [439, 237] on button "Create poll" at bounding box center [452, 241] width 197 height 24
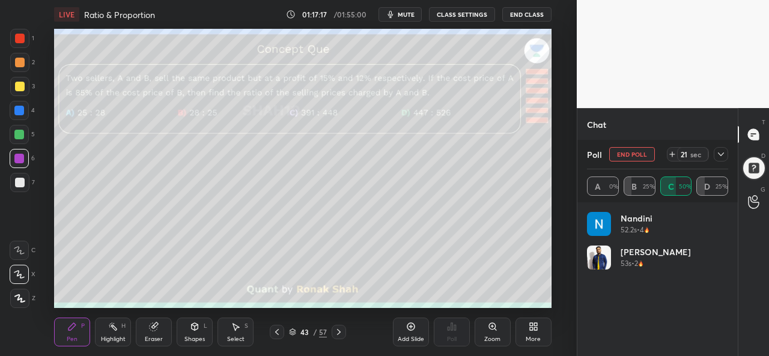
scroll to position [141, 138]
click at [751, 165] on div at bounding box center [754, 168] width 24 height 24
click at [721, 152] on icon at bounding box center [721, 155] width 10 height 10
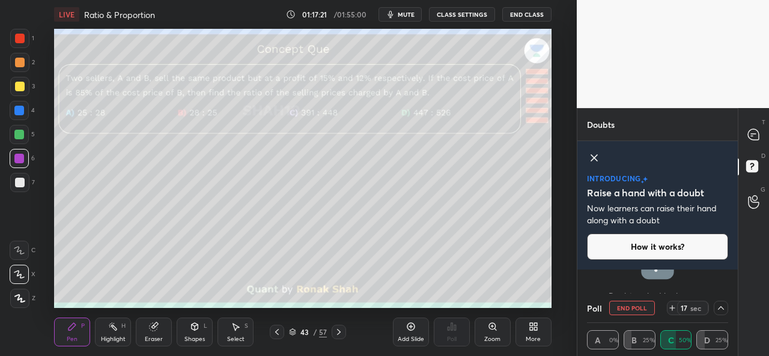
scroll to position [1, 4]
click at [591, 154] on icon at bounding box center [594, 158] width 14 height 14
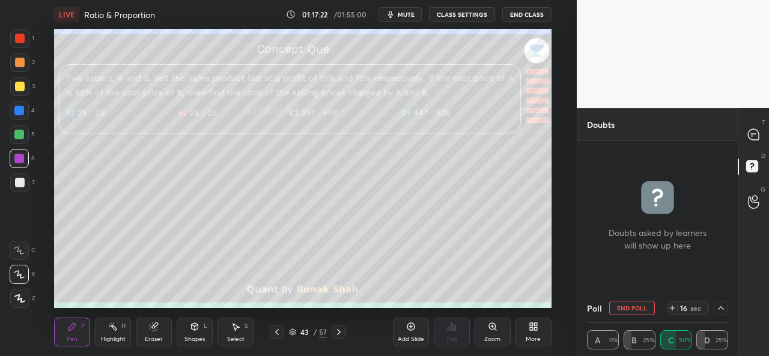
scroll to position [149, 157]
click at [723, 307] on icon at bounding box center [721, 309] width 10 height 10
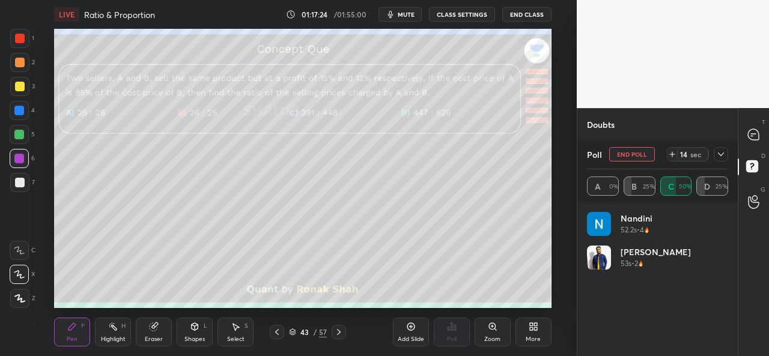
scroll to position [141, 138]
click at [757, 138] on icon at bounding box center [753, 134] width 11 height 11
click at [724, 156] on icon at bounding box center [721, 155] width 10 height 10
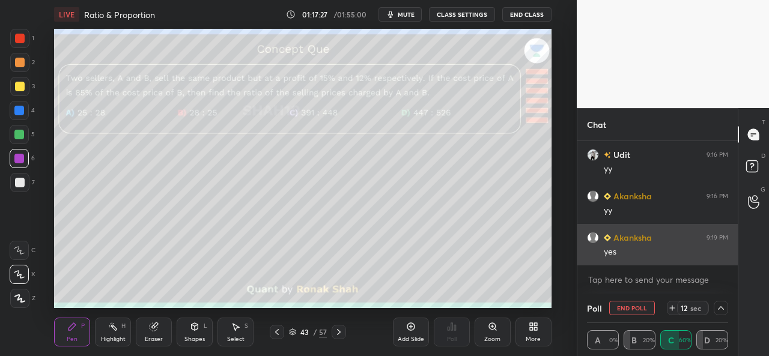
scroll to position [1, 4]
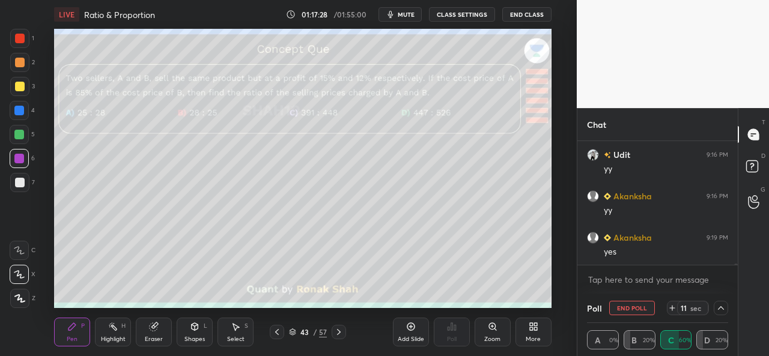
click at [719, 307] on icon at bounding box center [721, 309] width 10 height 10
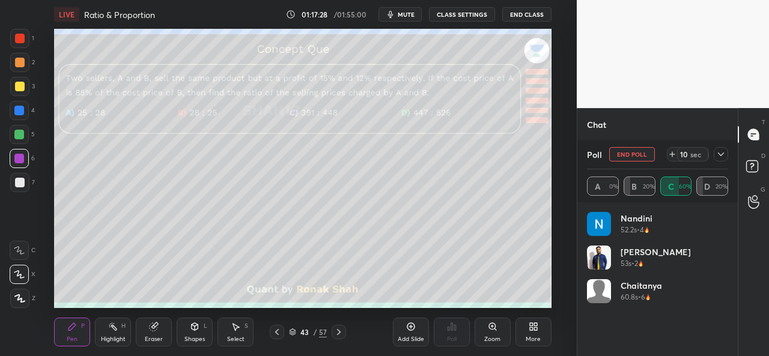
scroll to position [141, 138]
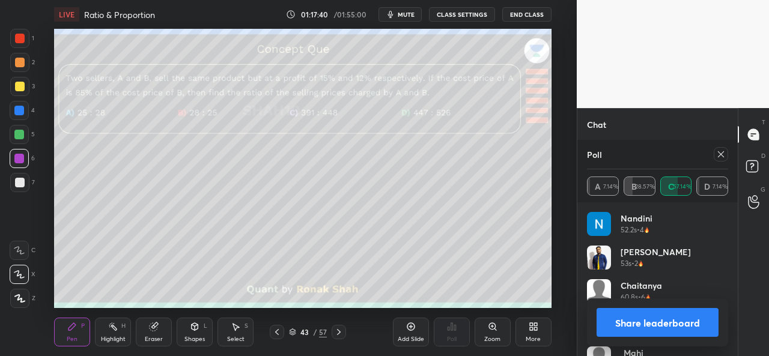
click at [718, 154] on icon at bounding box center [721, 155] width 10 height 10
type textarea "x"
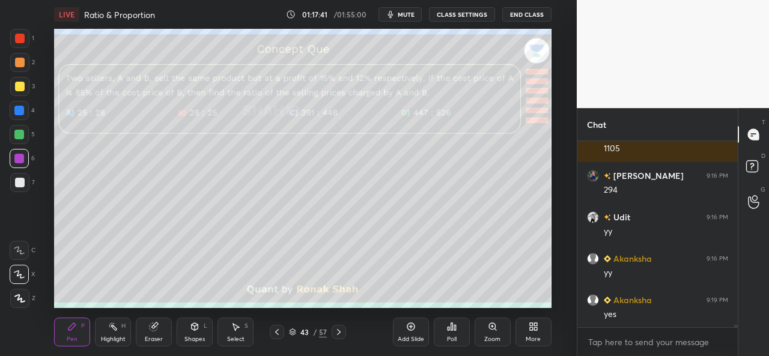
click at [15, 86] on div at bounding box center [20, 87] width 10 height 10
click at [20, 106] on div at bounding box center [19, 111] width 10 height 10
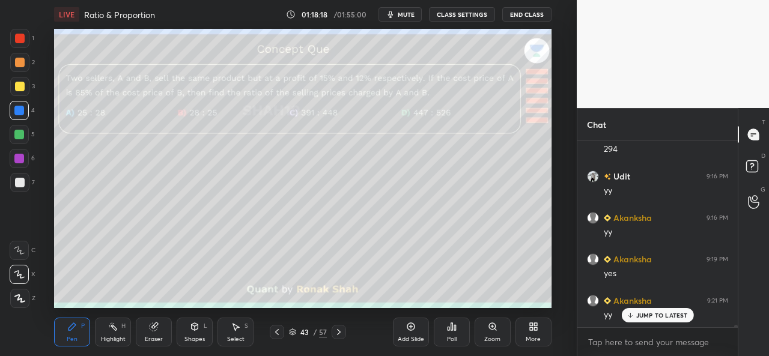
click at [14, 129] on div at bounding box center [19, 134] width 19 height 19
click at [23, 157] on div at bounding box center [19, 159] width 10 height 10
click at [18, 34] on div at bounding box center [20, 39] width 10 height 10
click at [450, 337] on div "Poll" at bounding box center [452, 340] width 10 height 6
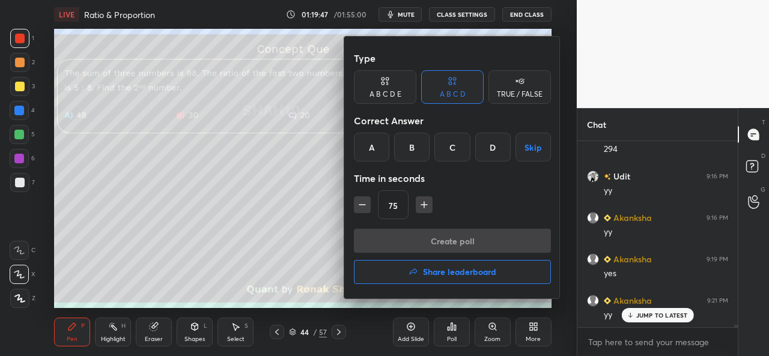
click at [413, 147] on div "B" at bounding box center [411, 147] width 35 height 29
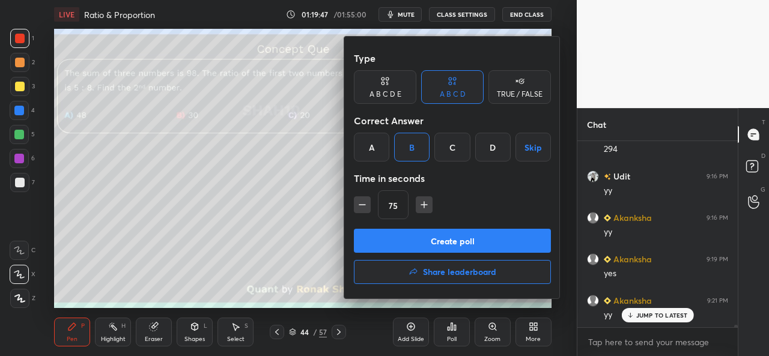
click at [362, 206] on icon "button" at bounding box center [362, 205] width 12 height 12
type input "60"
click at [447, 238] on button "Create poll" at bounding box center [452, 241] width 197 height 24
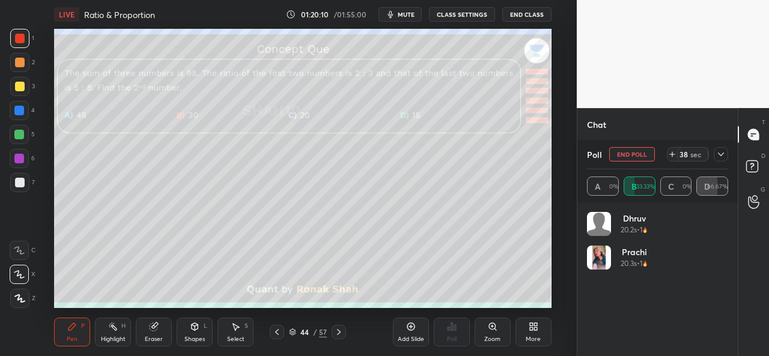
scroll to position [141, 138]
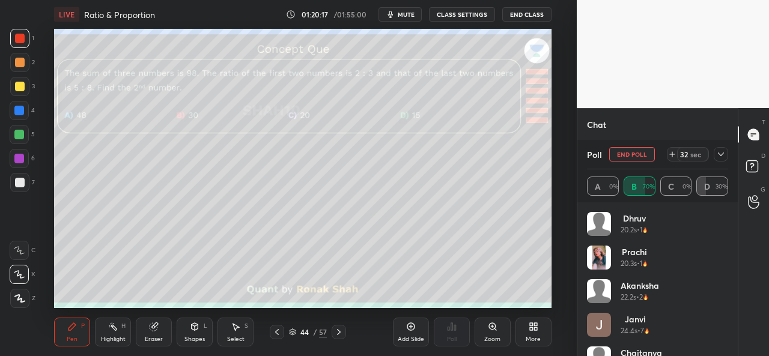
click at [18, 84] on div at bounding box center [20, 87] width 10 height 10
click at [17, 132] on div at bounding box center [19, 135] width 10 height 10
click at [20, 111] on div at bounding box center [19, 111] width 10 height 10
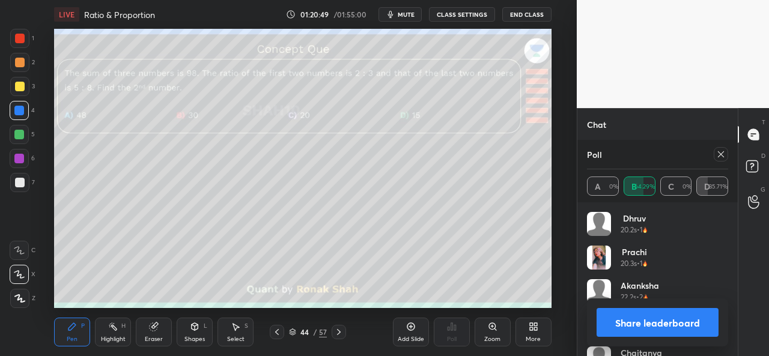
scroll to position [14394, 0]
click at [22, 33] on div at bounding box center [19, 38] width 19 height 19
click at [716, 154] on icon at bounding box center [721, 155] width 10 height 10
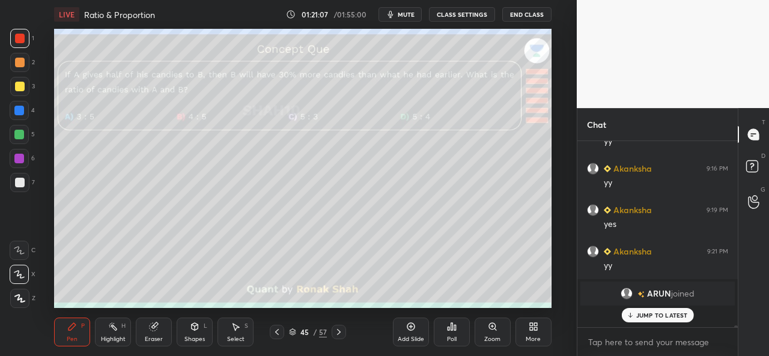
scroll to position [177, 157]
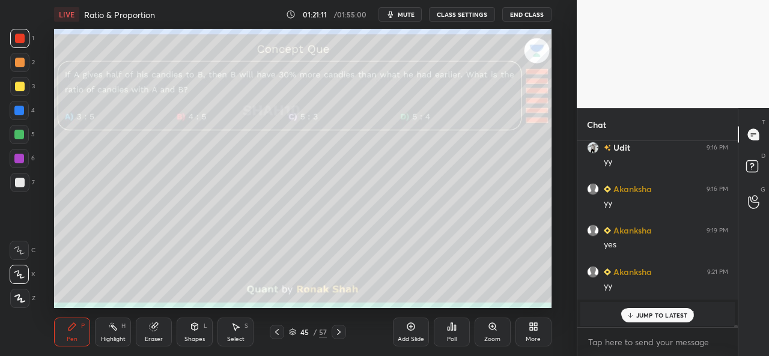
click at [448, 330] on icon at bounding box center [449, 329] width 2 height 3
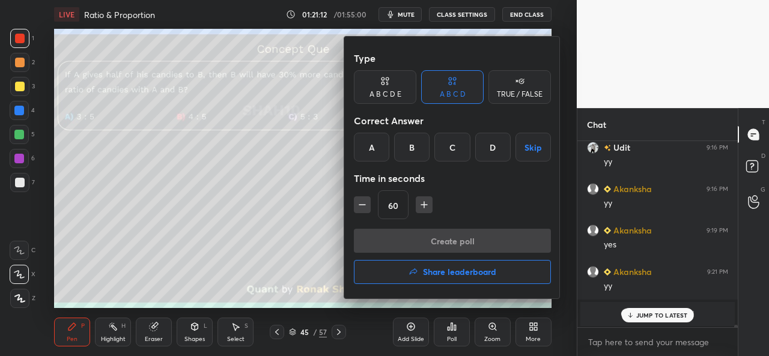
click at [367, 141] on div "A" at bounding box center [371, 147] width 35 height 29
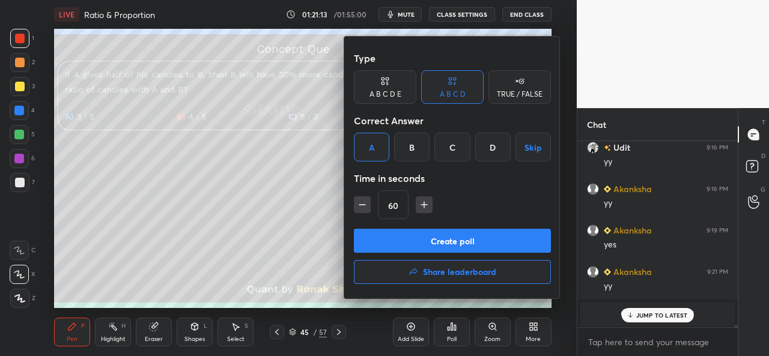
click at [442, 236] on button "Create poll" at bounding box center [452, 241] width 197 height 24
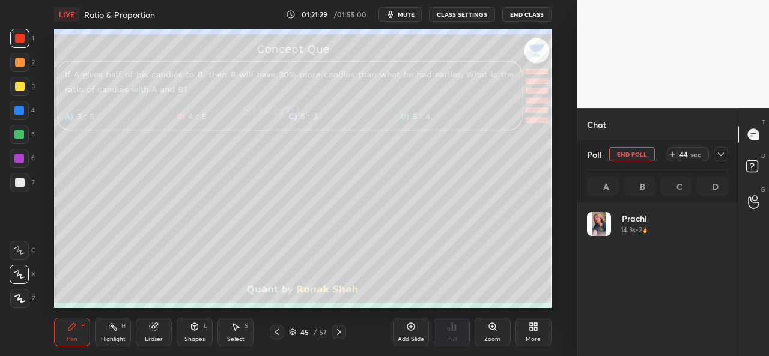
scroll to position [141, 138]
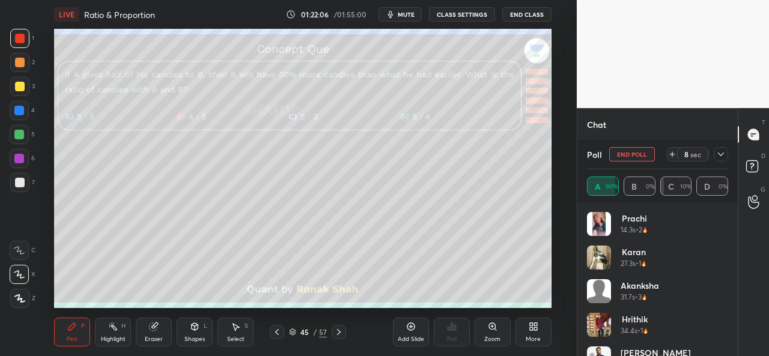
click at [721, 157] on icon at bounding box center [721, 155] width 10 height 10
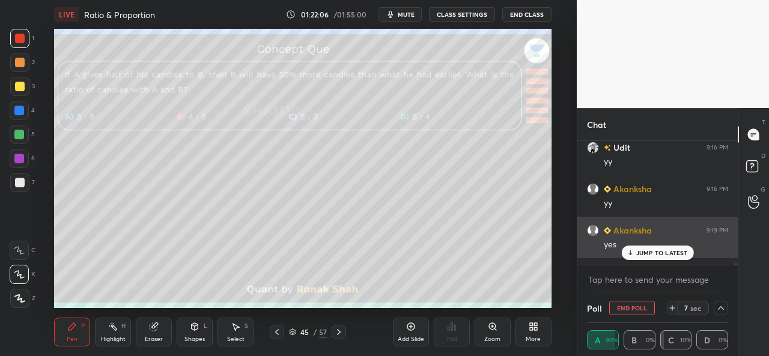
scroll to position [1, 4]
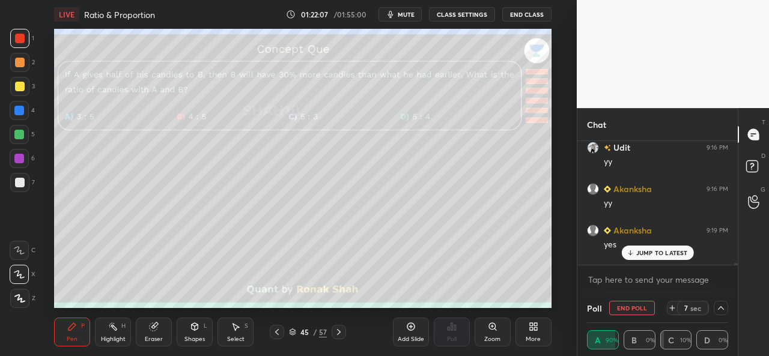
click at [649, 258] on div "JUMP TO LATEST" at bounding box center [657, 253] width 72 height 14
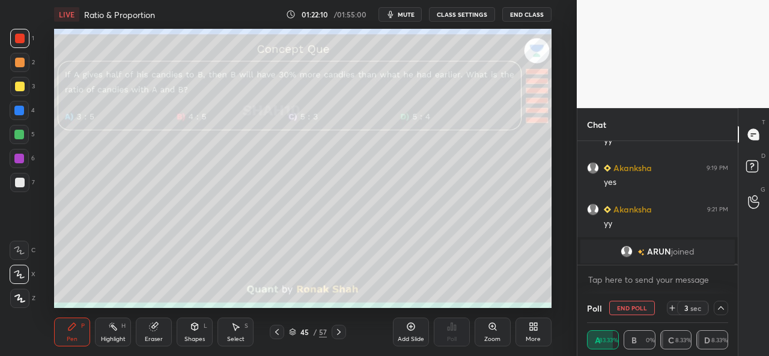
click at [723, 310] on icon at bounding box center [721, 309] width 6 height 4
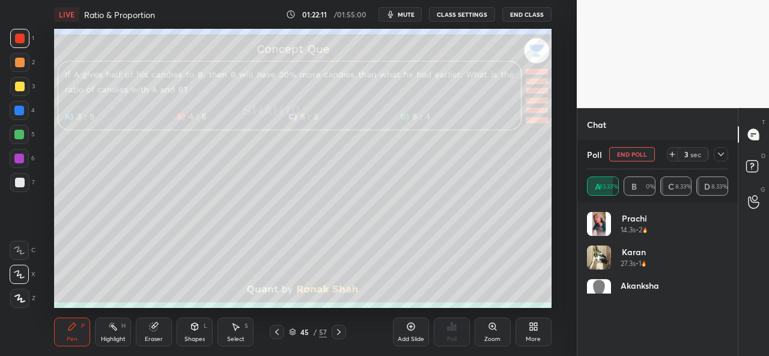
scroll to position [141, 138]
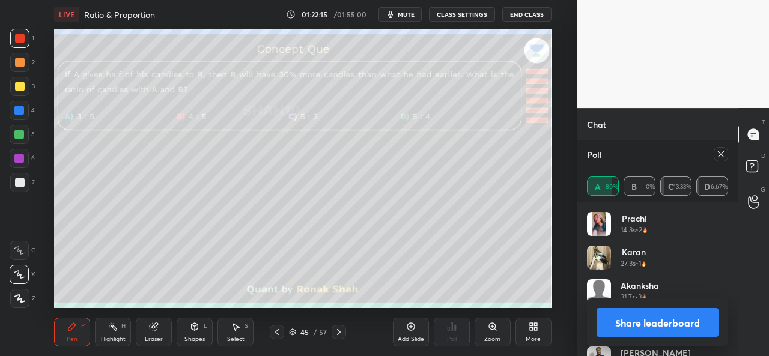
click at [721, 153] on icon at bounding box center [721, 155] width 10 height 10
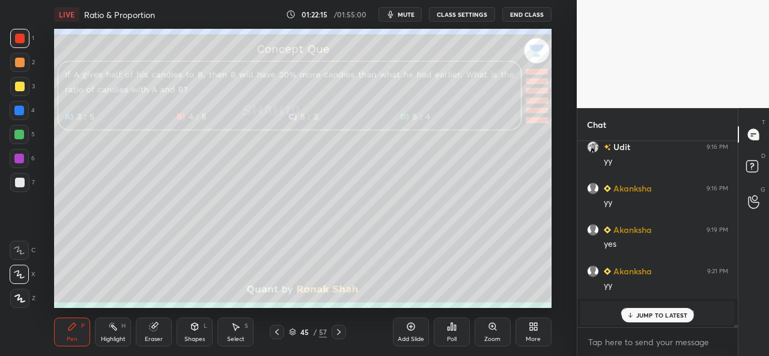
scroll to position [183, 157]
click at [644, 316] on p "JUMP TO LATEST" at bounding box center [663, 315] width 52 height 7
click at [19, 90] on div at bounding box center [20, 87] width 10 height 10
click at [16, 132] on div at bounding box center [19, 135] width 10 height 10
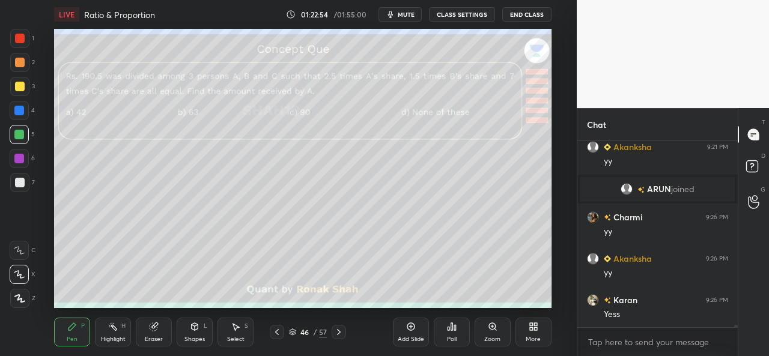
scroll to position [14497, 0]
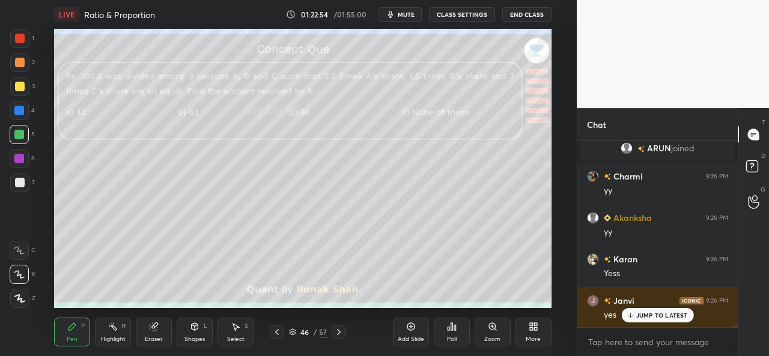
click at [18, 35] on div at bounding box center [20, 39] width 10 height 10
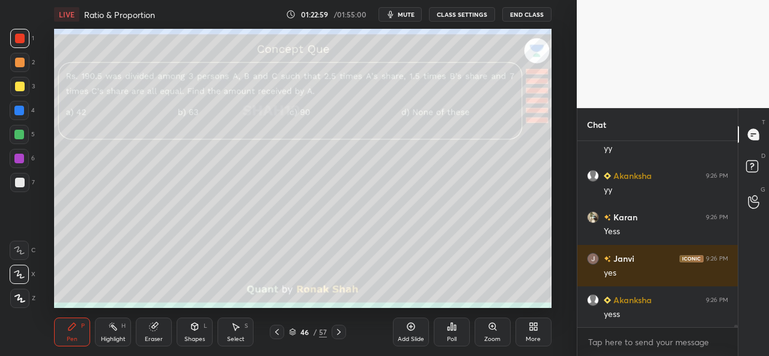
scroll to position [14580, 0]
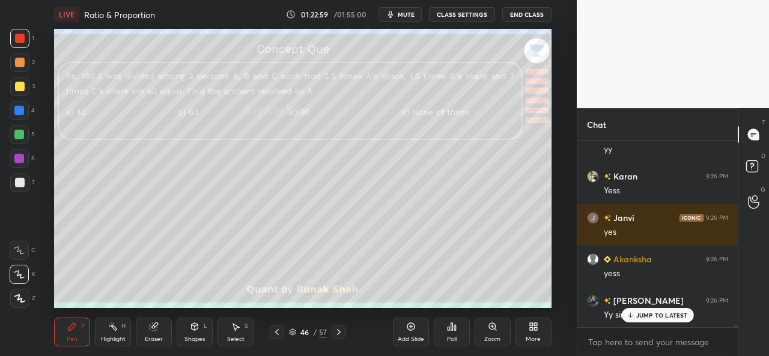
click at [278, 330] on icon at bounding box center [277, 332] width 4 height 6
click at [411, 335] on div "Add Slide" at bounding box center [411, 332] width 36 height 29
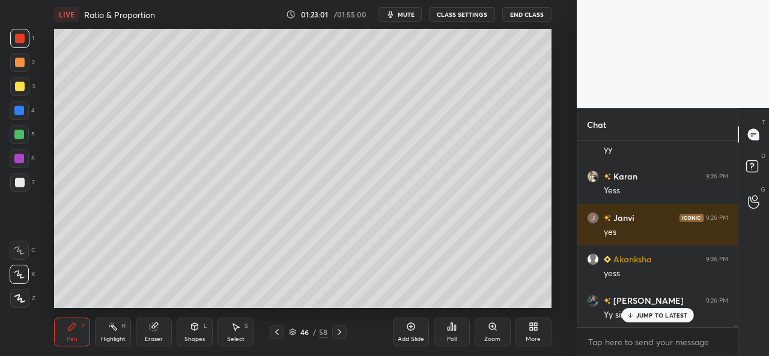
click at [643, 316] on p "JUMP TO LATEST" at bounding box center [663, 315] width 52 height 7
click at [21, 88] on div at bounding box center [20, 87] width 10 height 10
click at [17, 37] on div at bounding box center [20, 39] width 10 height 10
click at [20, 82] on div at bounding box center [20, 87] width 10 height 10
click at [22, 38] on div at bounding box center [20, 39] width 10 height 10
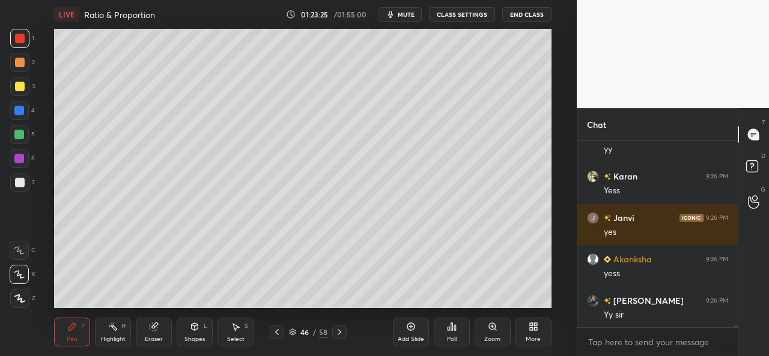
scroll to position [14609, 0]
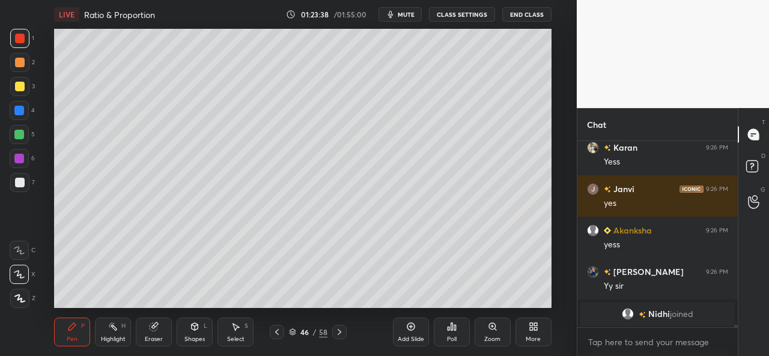
click at [18, 107] on div at bounding box center [19, 111] width 10 height 10
click at [18, 37] on div at bounding box center [20, 39] width 10 height 10
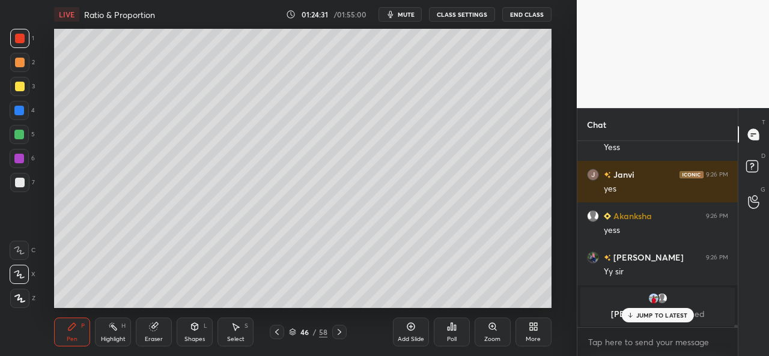
click at [20, 138] on div at bounding box center [19, 135] width 10 height 10
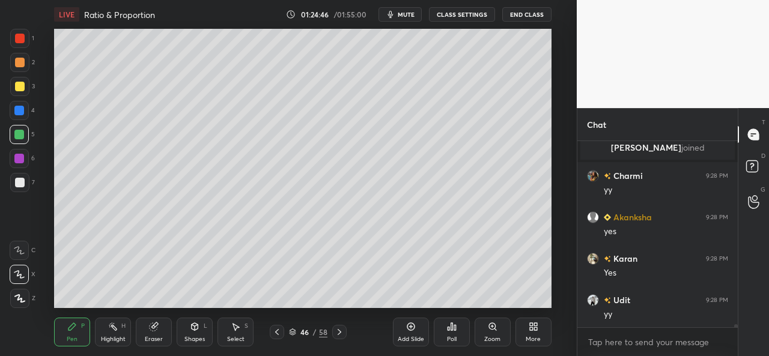
scroll to position [12442, 0]
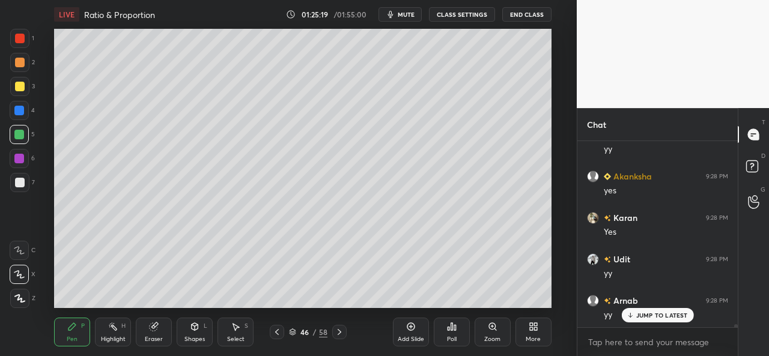
click at [552, 279] on div "Setting up your live class Poll for secs No correct answer Start poll" at bounding box center [302, 168] width 529 height 279
click at [445, 334] on div "Poll" at bounding box center [452, 332] width 36 height 29
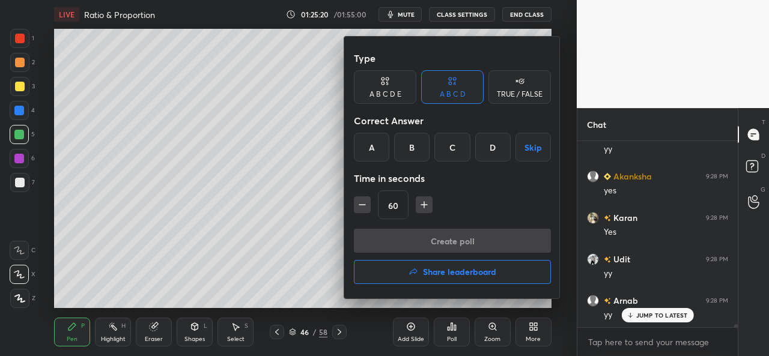
click at [373, 148] on div "A" at bounding box center [371, 147] width 35 height 29
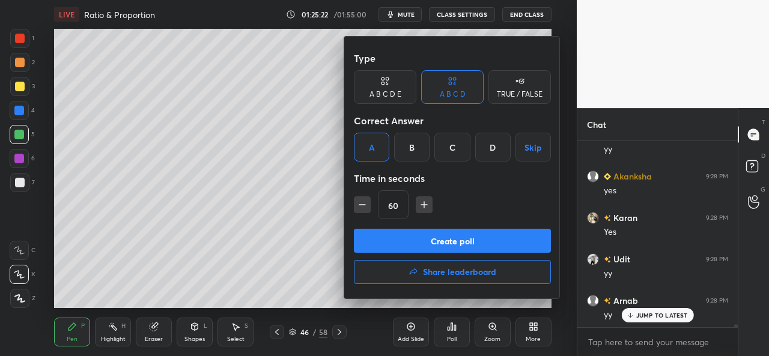
click at [453, 241] on button "Create poll" at bounding box center [452, 241] width 197 height 24
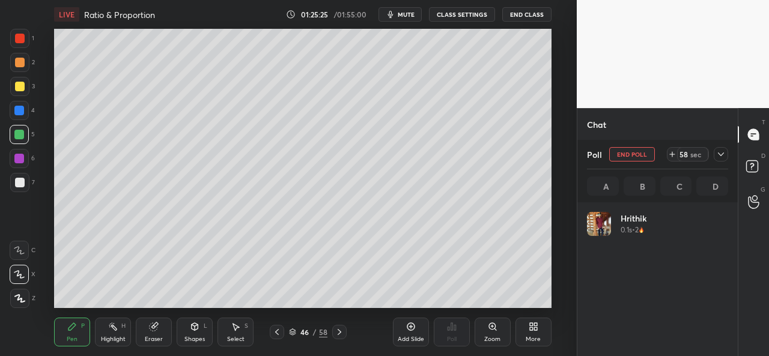
scroll to position [141, 138]
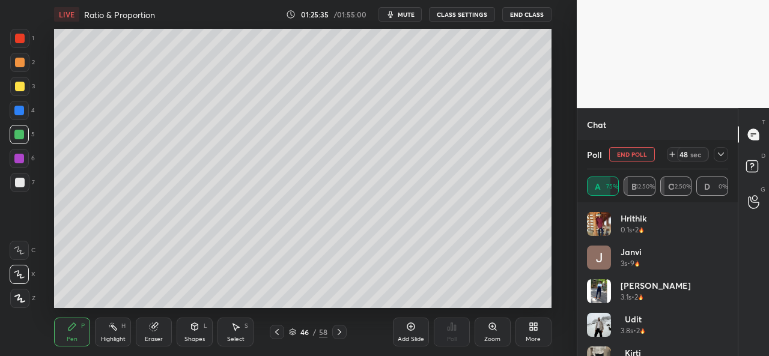
click at [20, 37] on div at bounding box center [20, 39] width 10 height 10
click at [144, 333] on div "Eraser" at bounding box center [154, 332] width 36 height 29
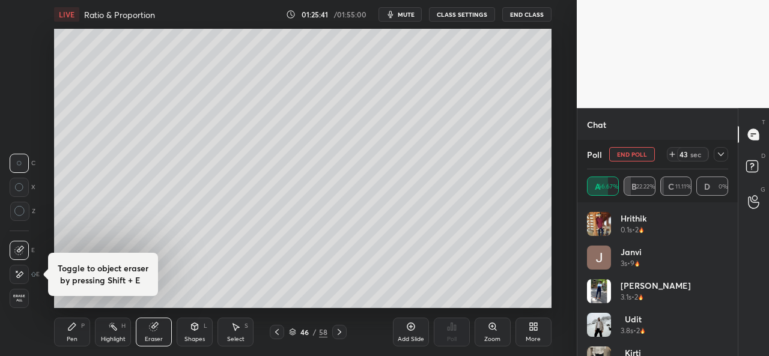
click at [64, 328] on div "Pen P" at bounding box center [72, 332] width 36 height 29
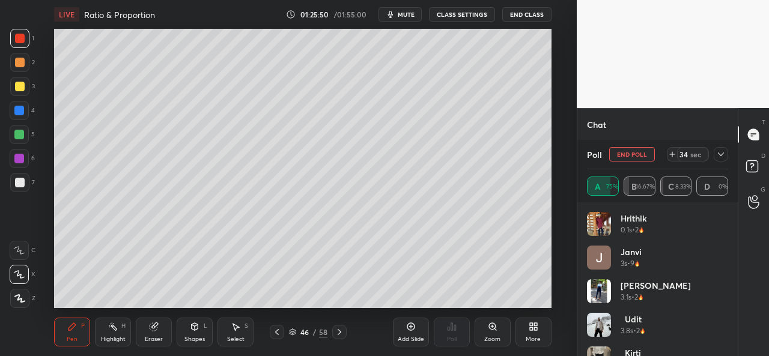
click at [234, 331] on icon at bounding box center [236, 327] width 10 height 10
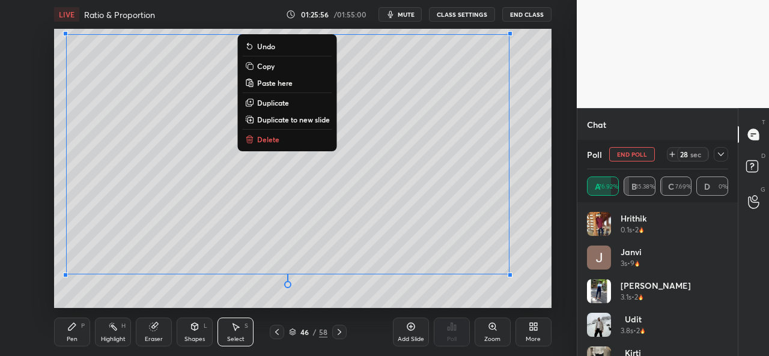
click at [73, 328] on icon at bounding box center [72, 326] width 7 height 7
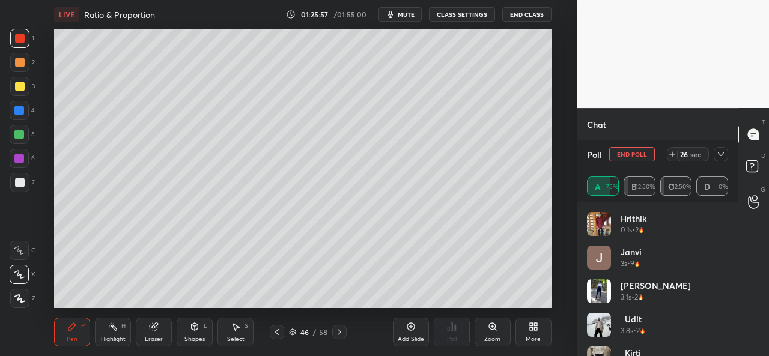
click at [239, 331] on icon at bounding box center [236, 327] width 10 height 10
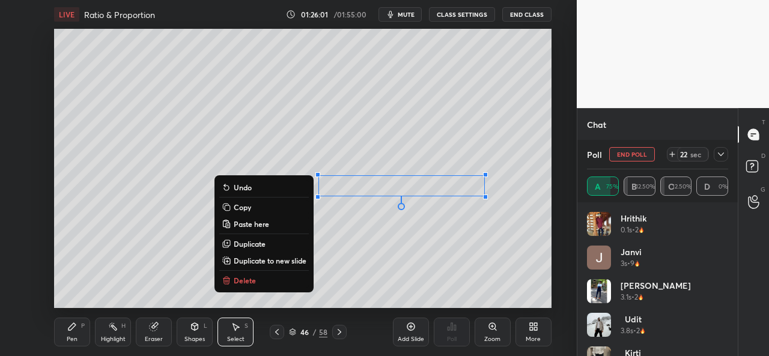
click at [71, 328] on icon at bounding box center [72, 326] width 7 height 7
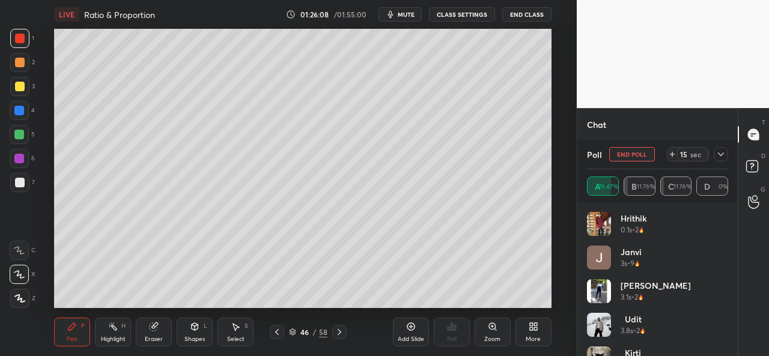
click at [725, 157] on icon at bounding box center [721, 155] width 10 height 10
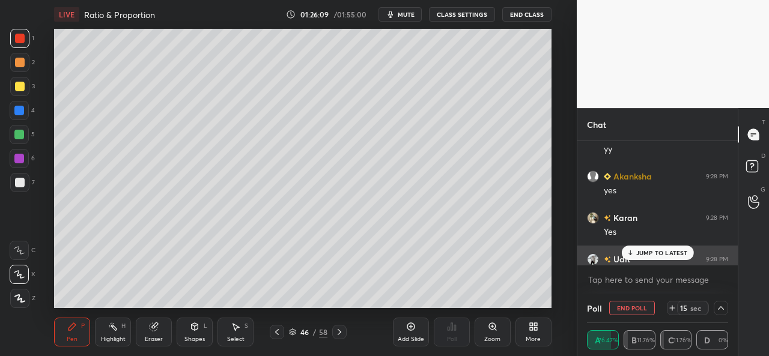
scroll to position [0, 0]
click at [656, 251] on p "JUMP TO LATEST" at bounding box center [663, 252] width 52 height 7
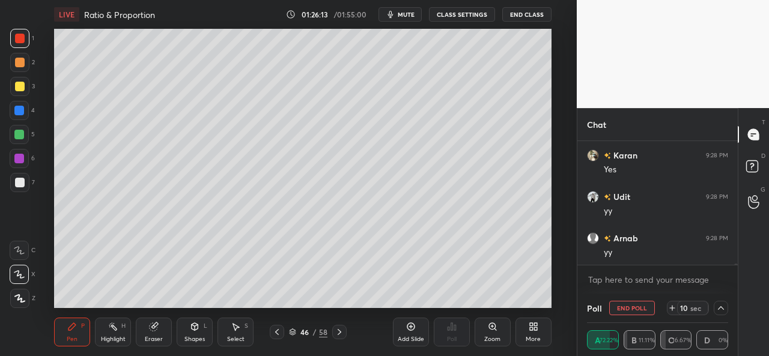
click at [724, 309] on icon at bounding box center [721, 309] width 10 height 10
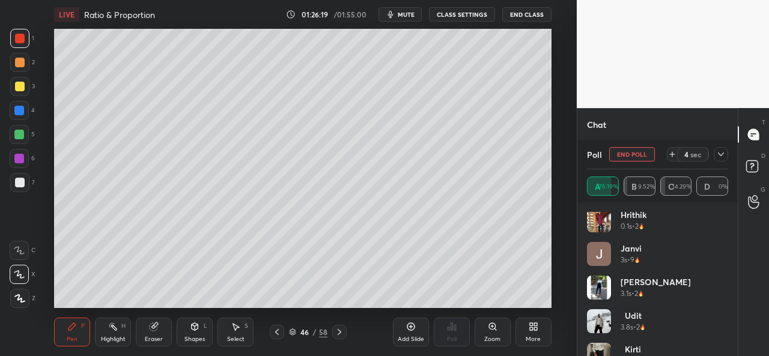
scroll to position [0, 0]
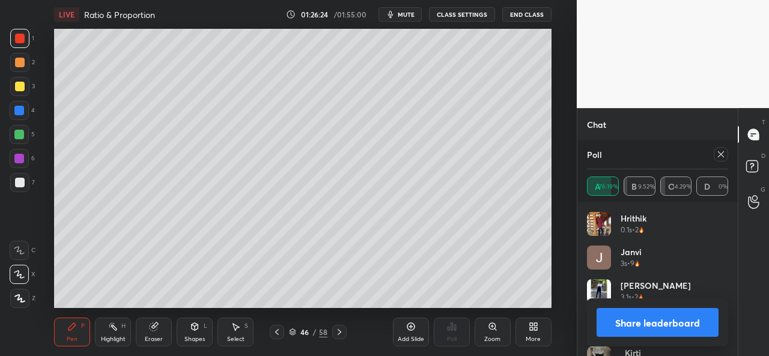
click at [718, 157] on icon at bounding box center [721, 155] width 10 height 10
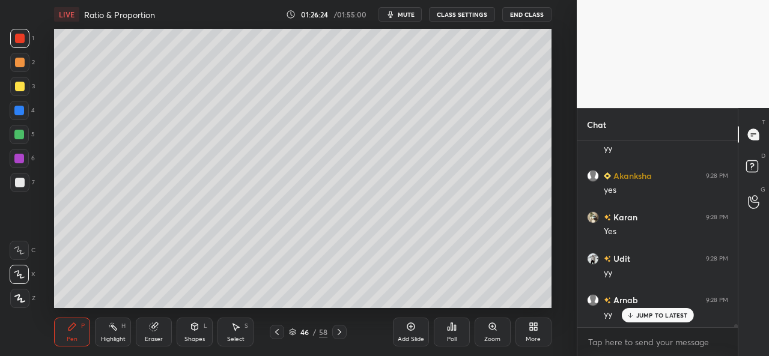
scroll to position [183, 157]
click at [12, 88] on div at bounding box center [19, 86] width 19 height 19
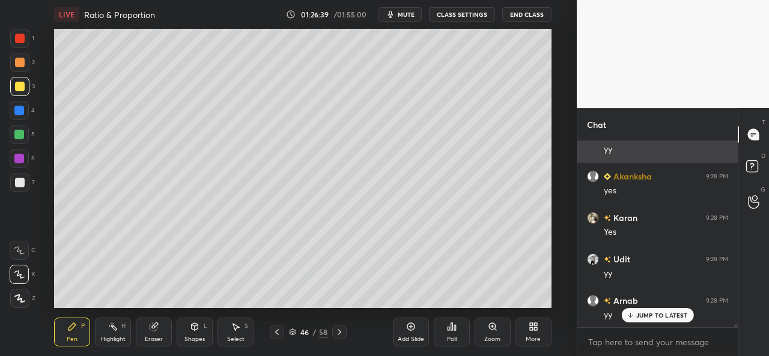
scroll to position [12484, 0]
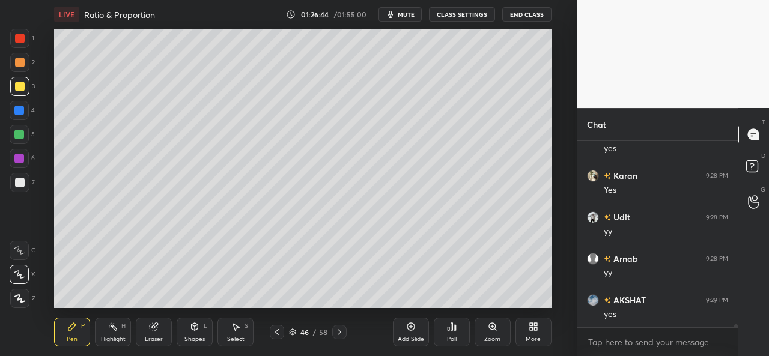
click at [17, 156] on div at bounding box center [19, 159] width 10 height 10
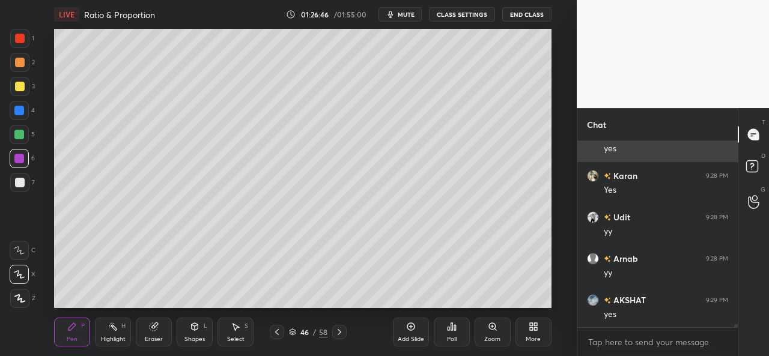
scroll to position [12525, 0]
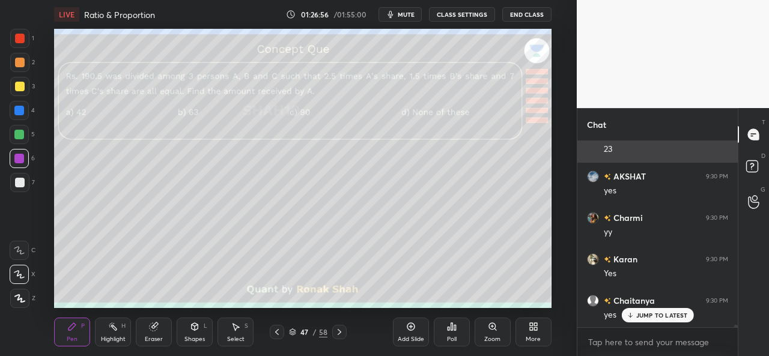
click at [19, 35] on div at bounding box center [20, 39] width 10 height 10
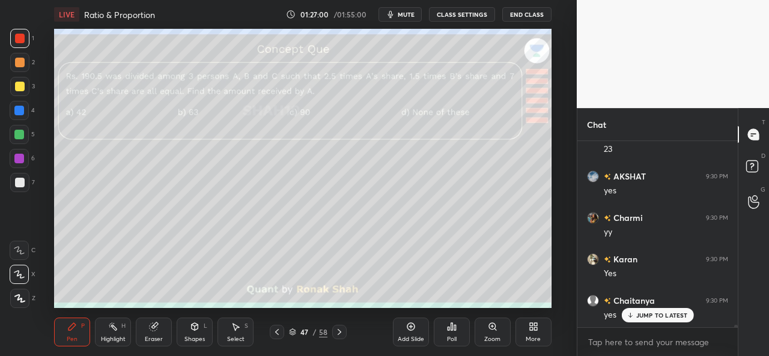
click at [450, 332] on div "Poll" at bounding box center [452, 332] width 36 height 29
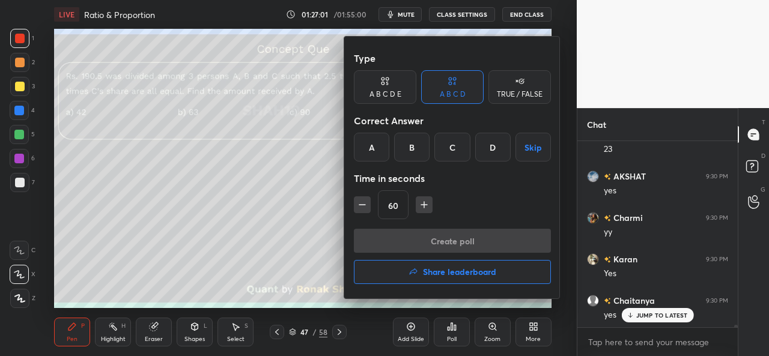
click at [412, 145] on div "B" at bounding box center [411, 147] width 35 height 29
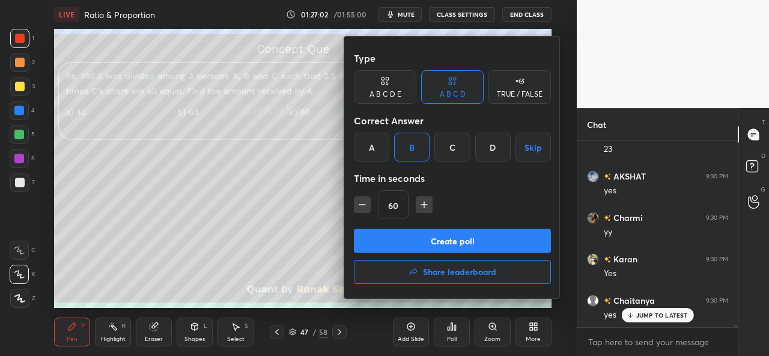
click at [447, 237] on button "Create poll" at bounding box center [452, 241] width 197 height 24
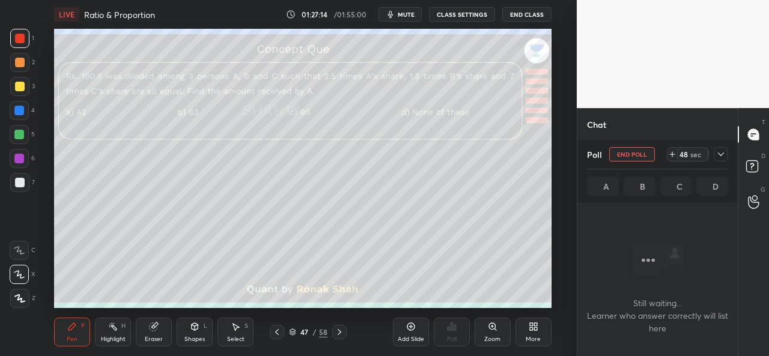
click at [21, 82] on div at bounding box center [20, 87] width 10 height 10
click at [719, 150] on icon at bounding box center [721, 155] width 10 height 10
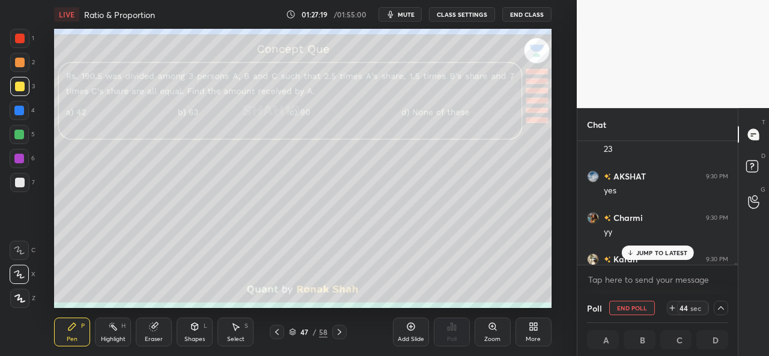
scroll to position [12836, 0]
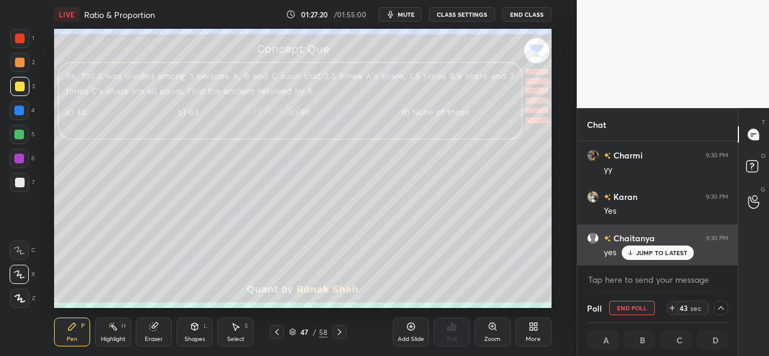
click at [647, 249] on p "JUMP TO LATEST" at bounding box center [663, 252] width 52 height 7
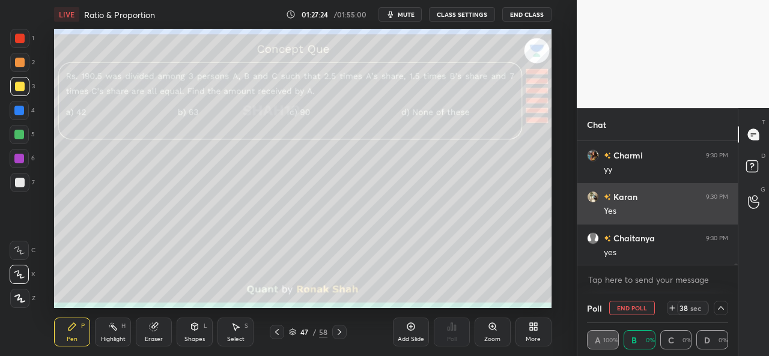
scroll to position [1, 4]
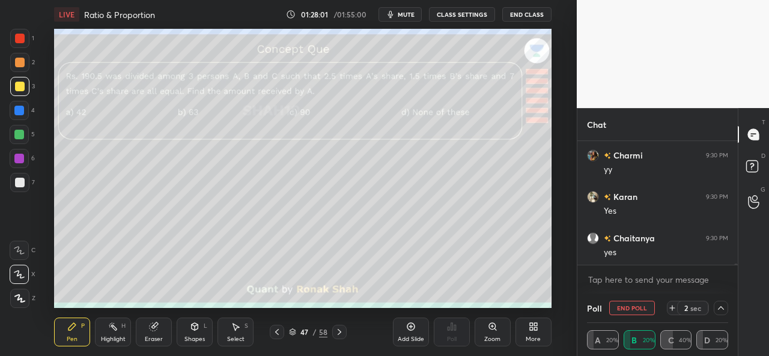
click at [721, 310] on icon at bounding box center [721, 309] width 10 height 10
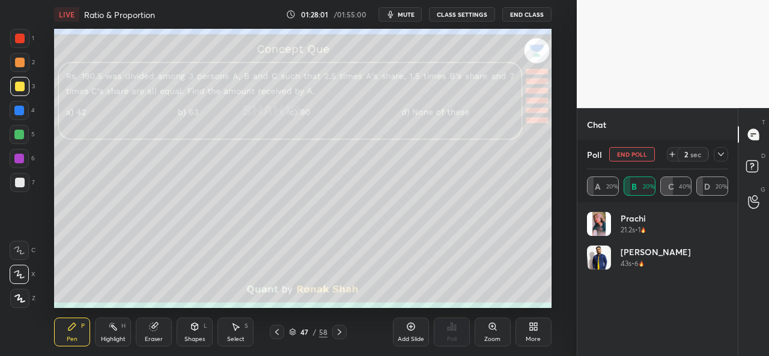
scroll to position [141, 138]
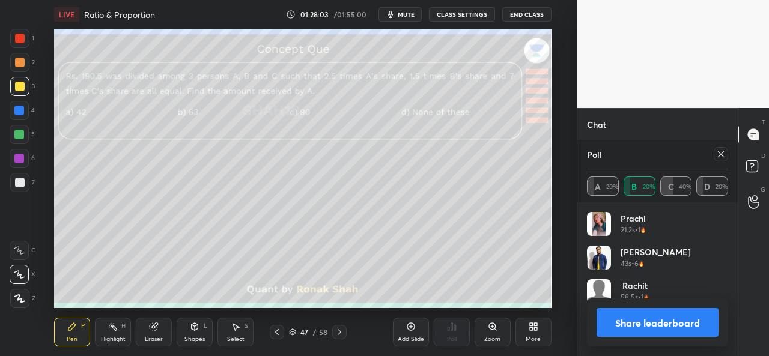
click at [719, 153] on icon at bounding box center [721, 154] width 6 height 6
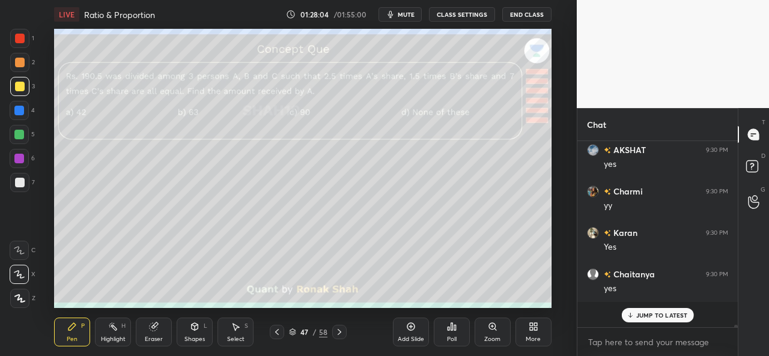
scroll to position [173, 157]
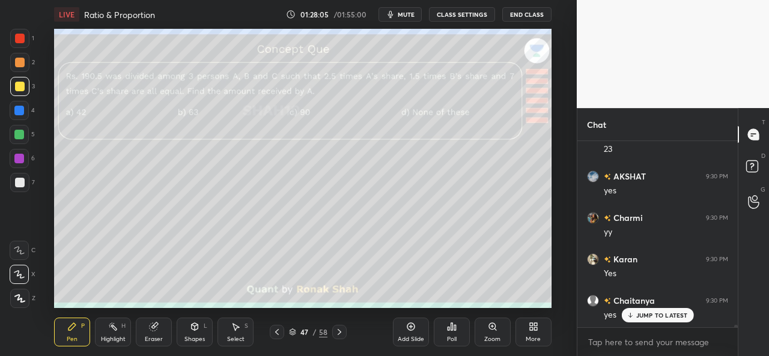
click at [644, 316] on p "JUMP TO LATEST" at bounding box center [663, 315] width 52 height 7
click at [19, 83] on div at bounding box center [20, 87] width 10 height 10
click at [19, 106] on div at bounding box center [19, 111] width 10 height 10
click at [17, 135] on div at bounding box center [19, 135] width 10 height 10
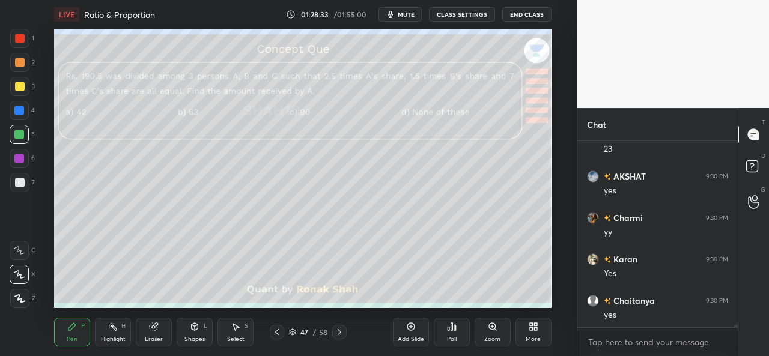
click at [231, 334] on div "Select S" at bounding box center [236, 332] width 36 height 29
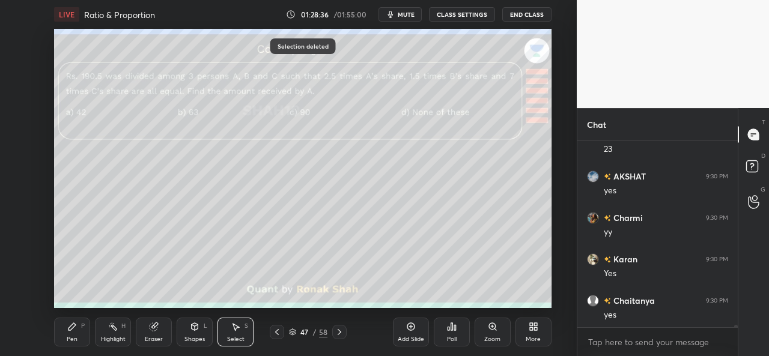
click at [64, 331] on div "Pen P" at bounding box center [72, 332] width 36 height 29
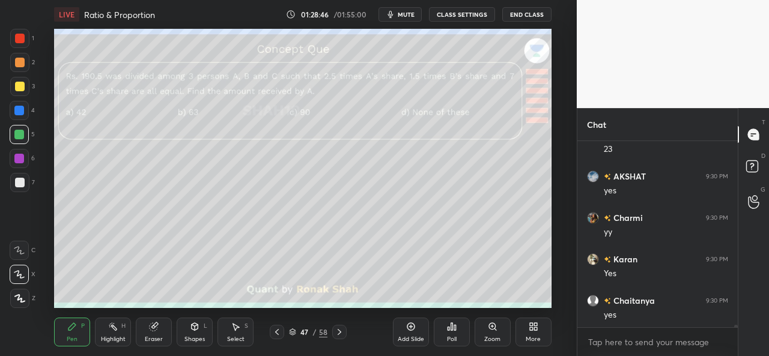
click at [16, 158] on div at bounding box center [19, 159] width 10 height 10
click at [22, 91] on div at bounding box center [20, 87] width 10 height 10
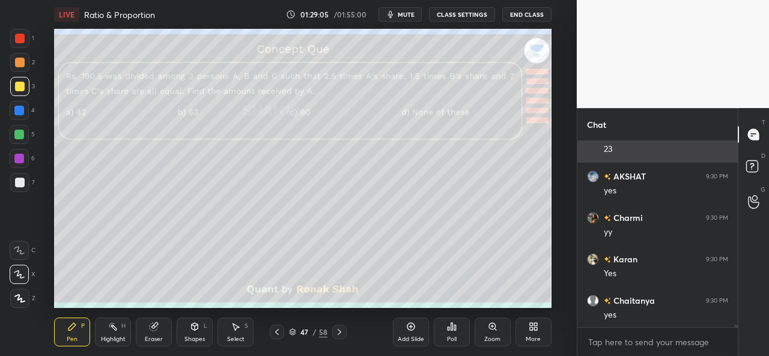
scroll to position [12816, 0]
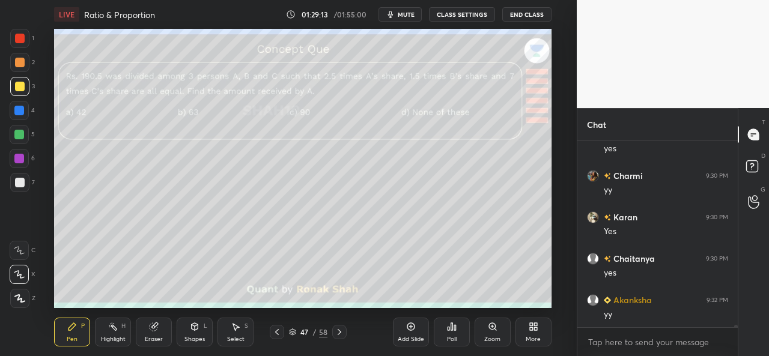
click at [21, 32] on div at bounding box center [19, 38] width 19 height 19
click at [17, 106] on div at bounding box center [19, 111] width 10 height 10
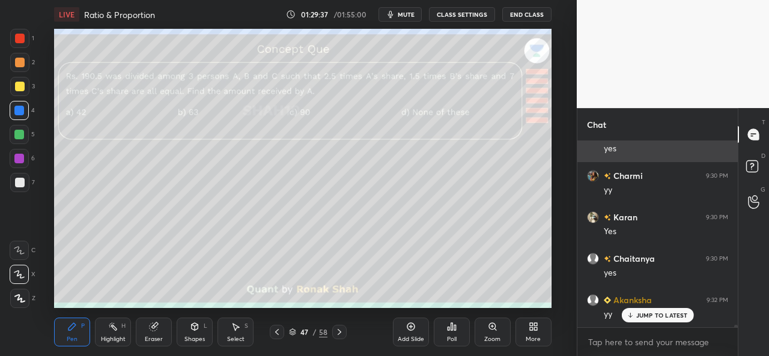
scroll to position [12856, 0]
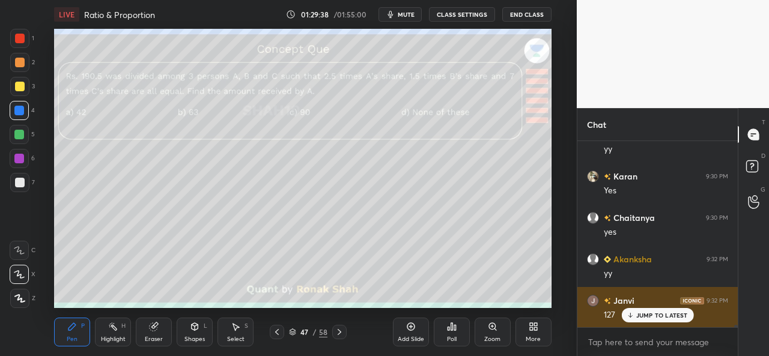
click at [644, 313] on p "JUMP TO LATEST" at bounding box center [663, 315] width 52 height 7
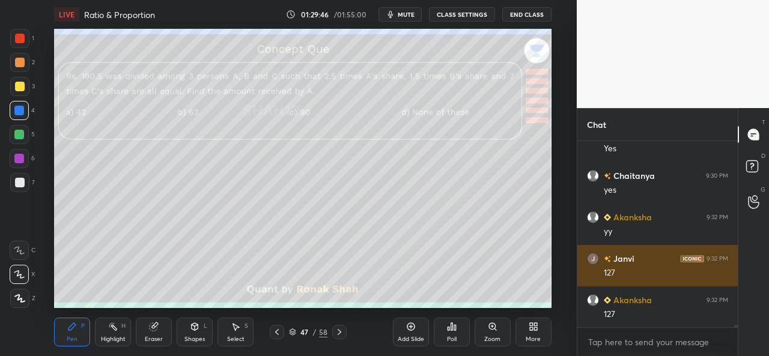
scroll to position [12939, 0]
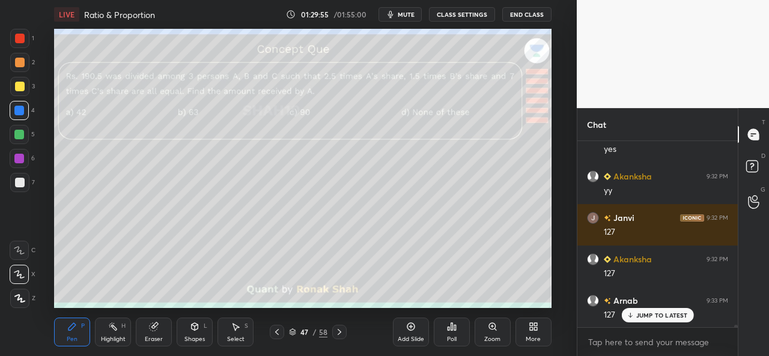
click at [17, 179] on div at bounding box center [20, 183] width 10 height 10
click at [248, 335] on div "Select S" at bounding box center [236, 332] width 36 height 29
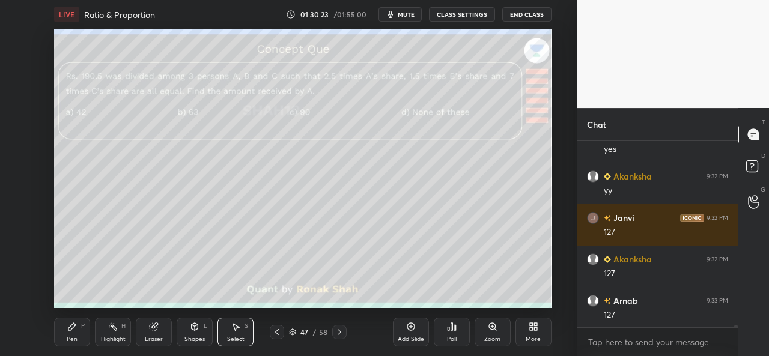
scroll to position [12981, 0]
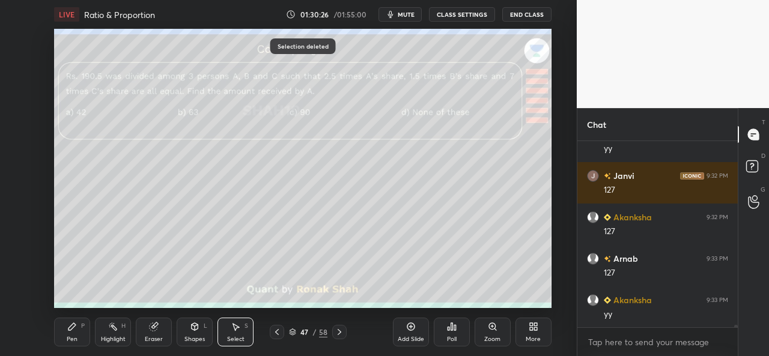
click at [75, 332] on div "Pen P" at bounding box center [72, 332] width 36 height 29
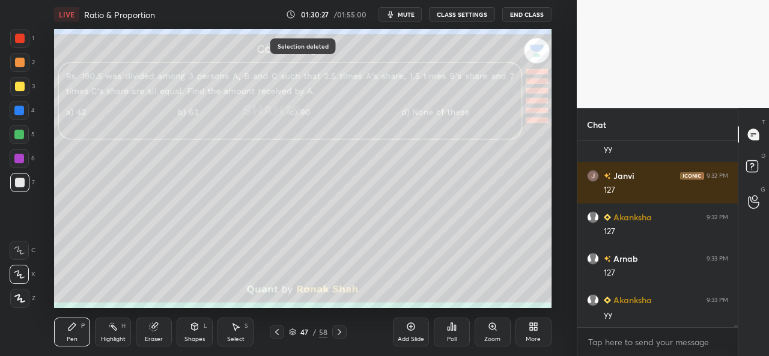
click at [18, 86] on div at bounding box center [20, 87] width 10 height 10
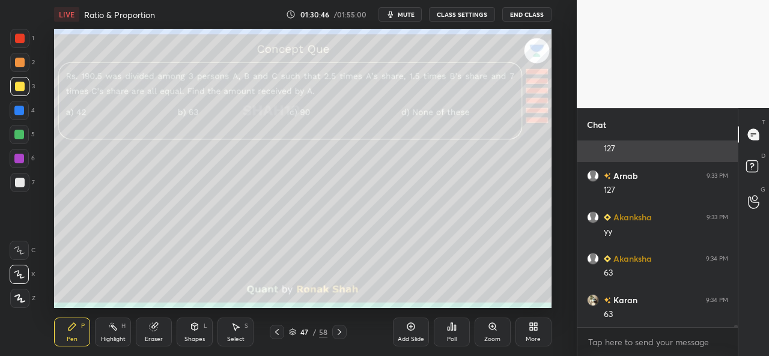
scroll to position [13105, 0]
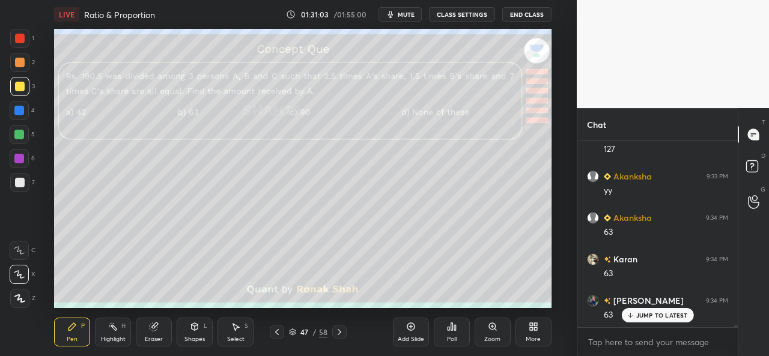
click at [249, 334] on div "Select S" at bounding box center [236, 332] width 36 height 29
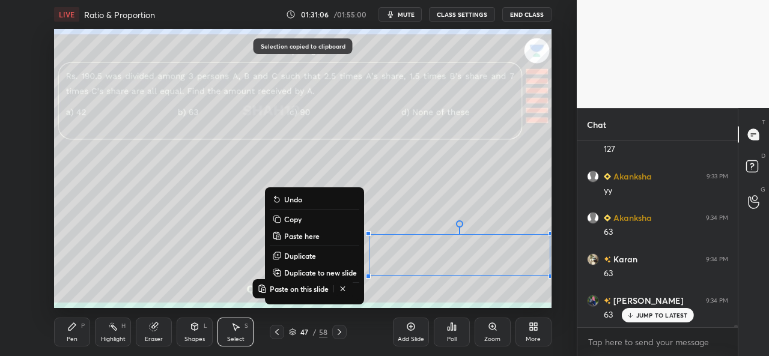
click at [453, 292] on div "0 ° Undo Copy Paste here Duplicate Duplicate to new slide Delete" at bounding box center [302, 168] width 497 height 279
click at [414, 333] on div "Add Slide" at bounding box center [411, 332] width 36 height 29
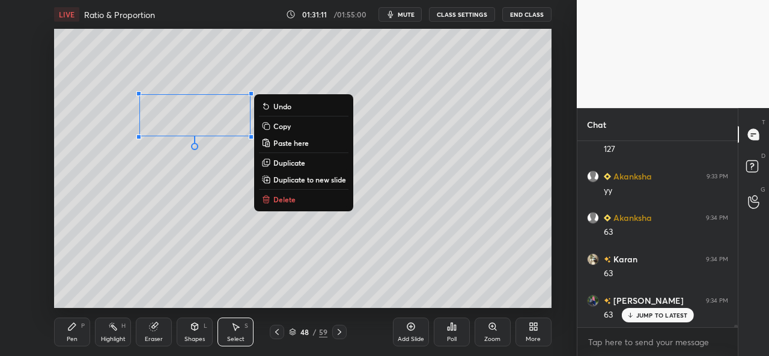
click at [72, 327] on icon at bounding box center [72, 326] width 7 height 7
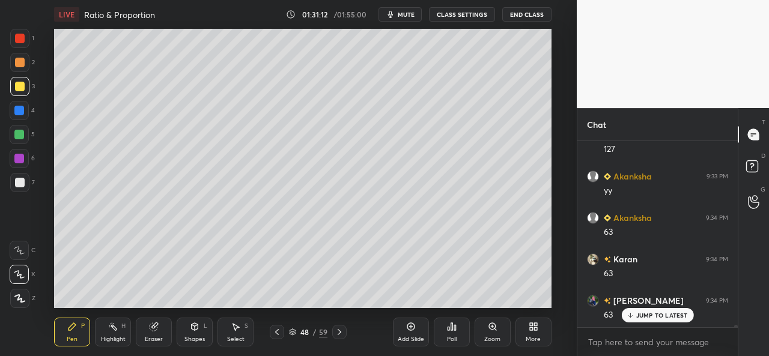
click at [17, 108] on div at bounding box center [19, 111] width 10 height 10
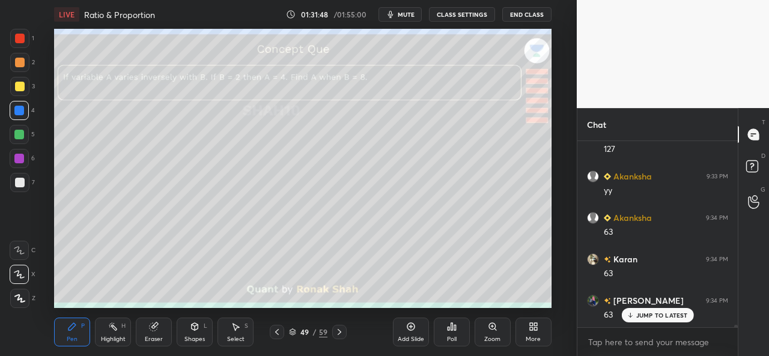
click at [23, 125] on div at bounding box center [19, 134] width 19 height 19
click at [22, 88] on div at bounding box center [20, 87] width 10 height 10
click at [17, 159] on div at bounding box center [19, 159] width 10 height 10
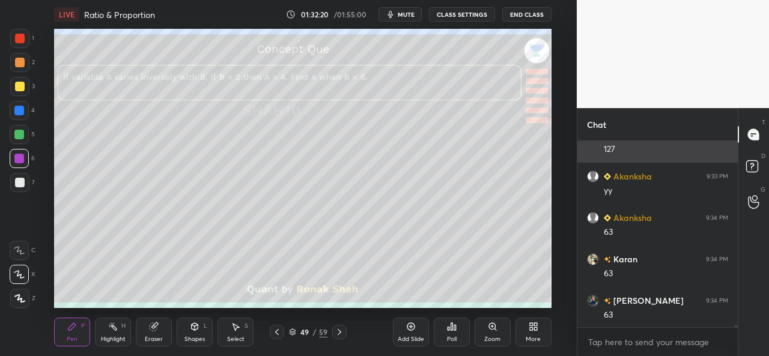
scroll to position [13147, 0]
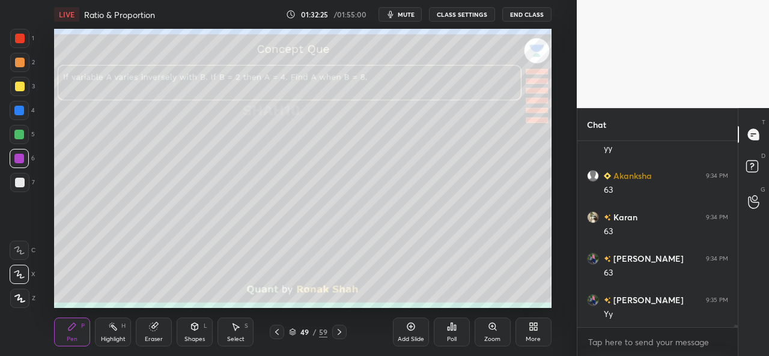
click at [19, 109] on div at bounding box center [19, 111] width 10 height 10
click at [17, 133] on div at bounding box center [19, 135] width 10 height 10
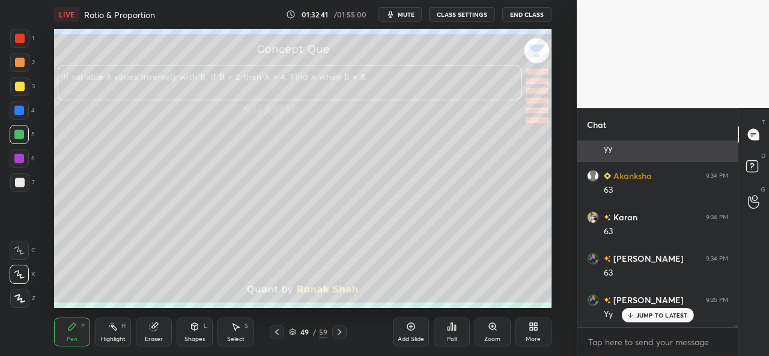
scroll to position [13188, 0]
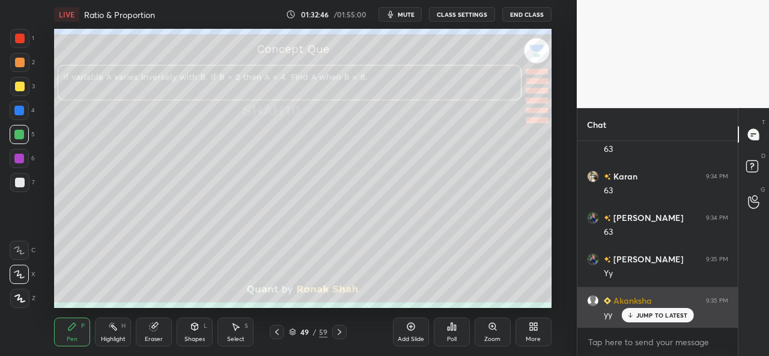
click at [641, 316] on p "JUMP TO LATEST" at bounding box center [663, 315] width 52 height 7
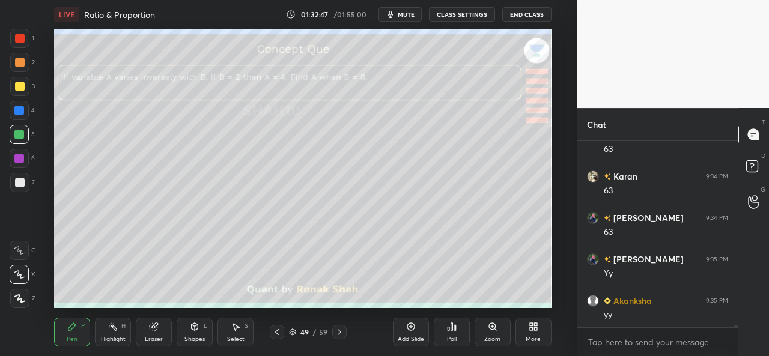
click at [408, 329] on icon at bounding box center [411, 327] width 10 height 10
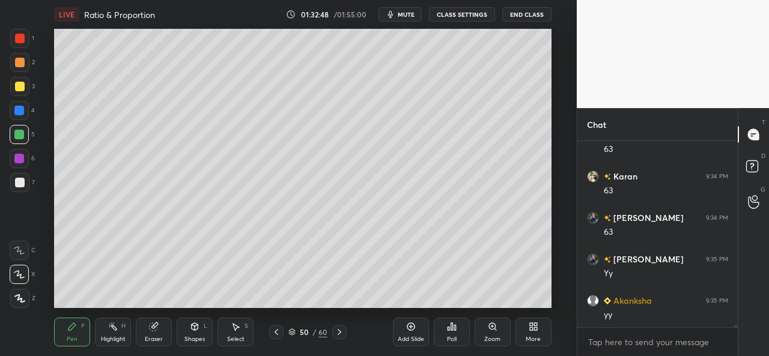
click at [17, 81] on div at bounding box center [19, 86] width 19 height 19
click at [20, 108] on div at bounding box center [19, 111] width 10 height 10
click at [23, 130] on div at bounding box center [19, 135] width 10 height 10
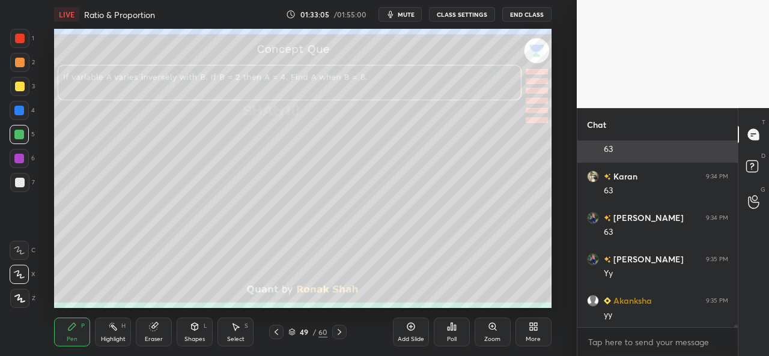
scroll to position [13230, 0]
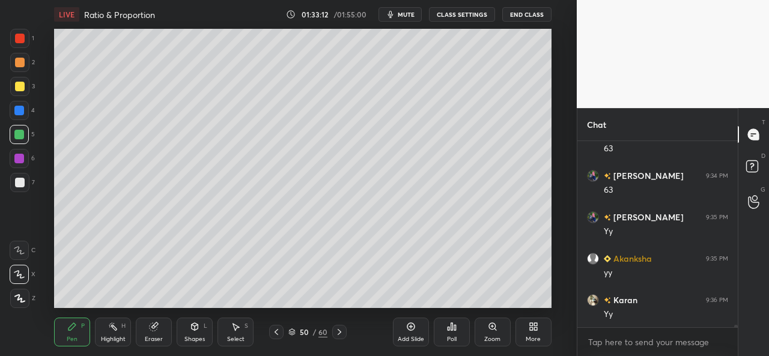
click at [236, 331] on icon at bounding box center [236, 327] width 10 height 10
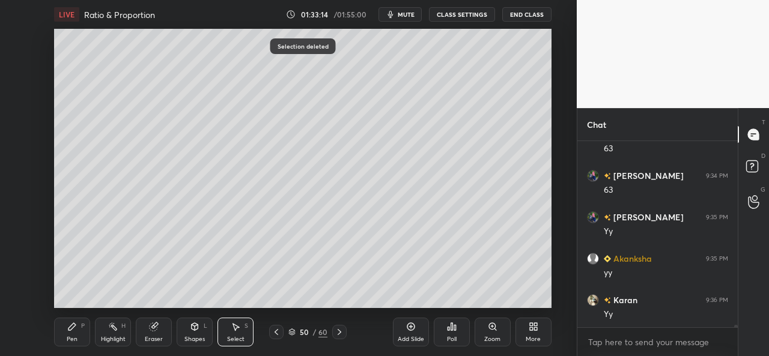
click at [78, 330] on div "Pen P" at bounding box center [72, 332] width 36 height 29
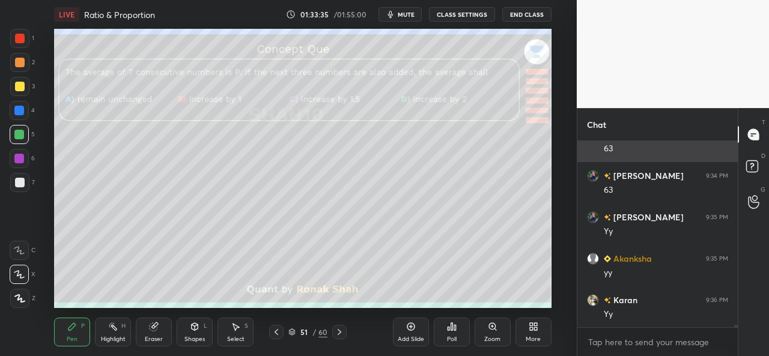
scroll to position [13271, 0]
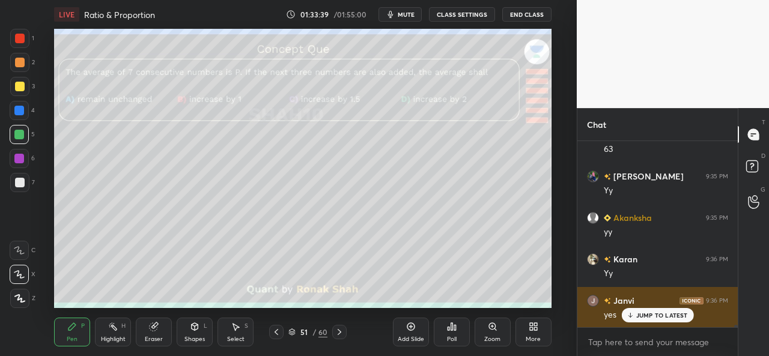
click at [640, 314] on p "JUMP TO LATEST" at bounding box center [663, 315] width 52 height 7
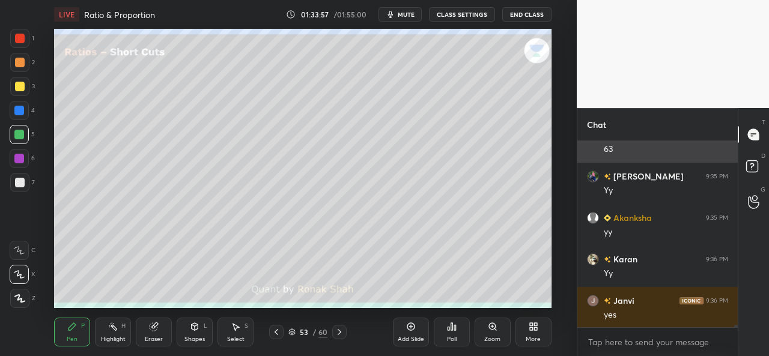
scroll to position [13313, 0]
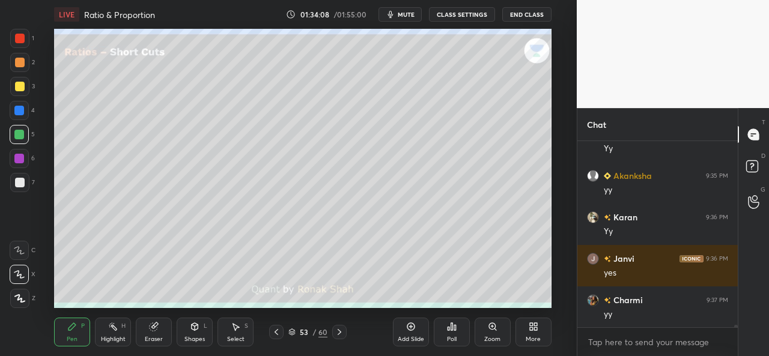
click at [20, 61] on div at bounding box center [20, 63] width 10 height 10
click at [20, 37] on div at bounding box center [20, 39] width 10 height 10
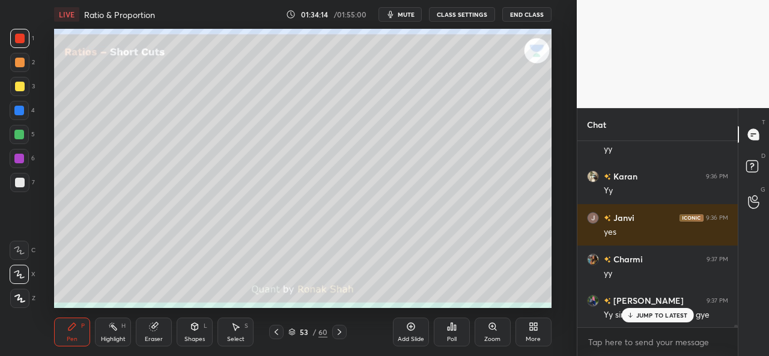
click at [656, 318] on p "JUMP TO LATEST" at bounding box center [663, 315] width 52 height 7
click at [233, 334] on div "Select S" at bounding box center [236, 332] width 36 height 29
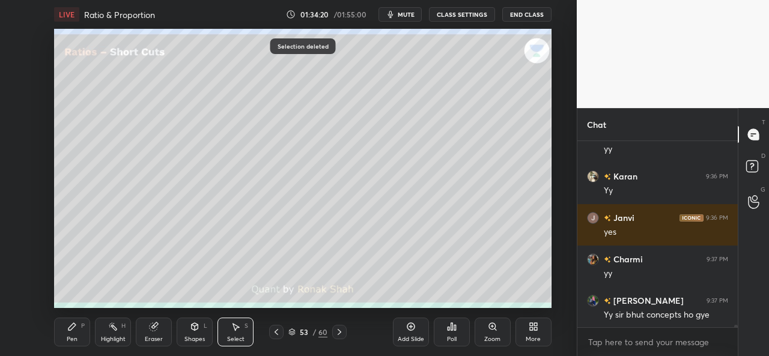
click at [67, 328] on div "Pen P" at bounding box center [72, 332] width 36 height 29
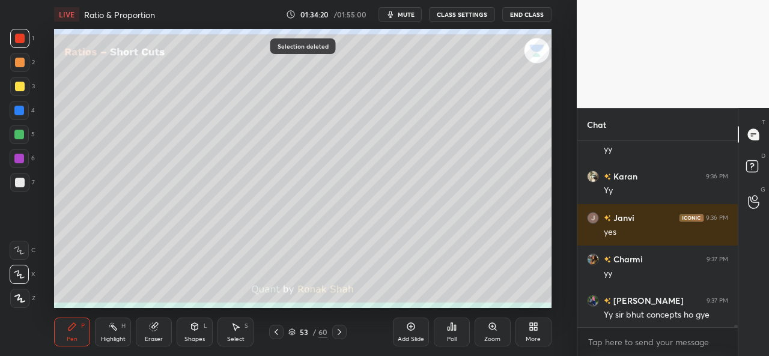
click at [19, 85] on div at bounding box center [20, 87] width 10 height 10
click at [11, 60] on div at bounding box center [19, 62] width 19 height 19
click at [13, 87] on div at bounding box center [19, 86] width 19 height 19
click at [232, 335] on div "Select S" at bounding box center [236, 332] width 36 height 29
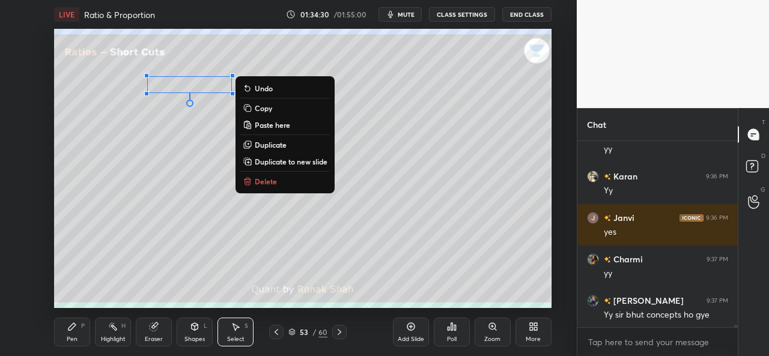
click at [75, 326] on icon at bounding box center [72, 326] width 7 height 7
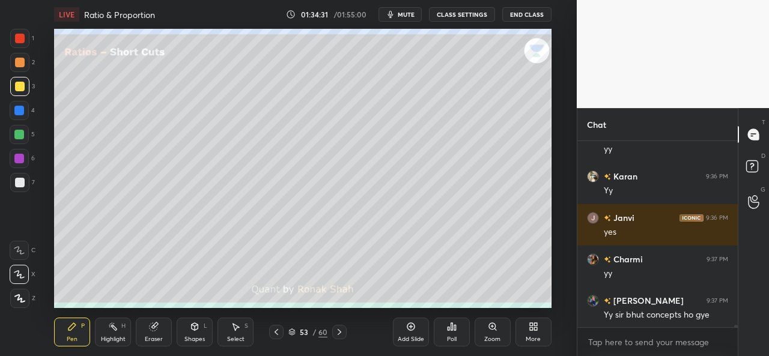
click at [17, 37] on div at bounding box center [20, 39] width 10 height 10
click at [20, 138] on div at bounding box center [19, 135] width 10 height 10
click at [13, 87] on div at bounding box center [19, 86] width 19 height 19
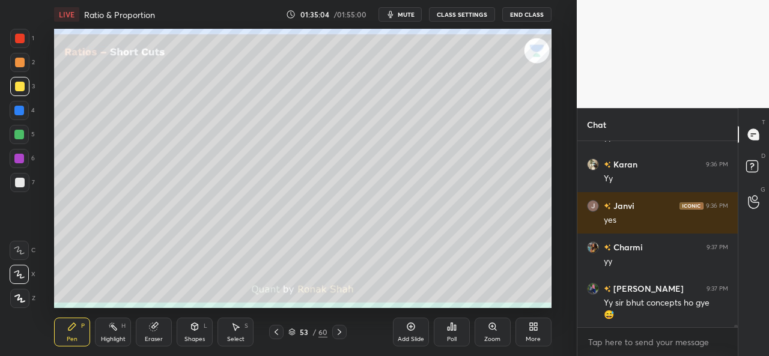
click at [17, 112] on div at bounding box center [19, 111] width 10 height 10
click at [16, 78] on div at bounding box center [19, 86] width 19 height 19
click at [19, 58] on div at bounding box center [20, 63] width 10 height 10
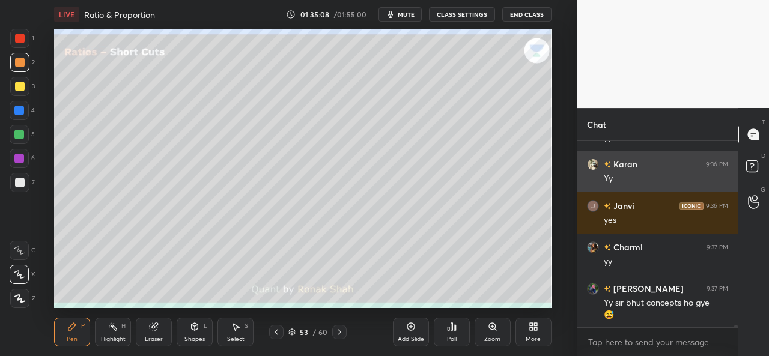
click at [19, 34] on div at bounding box center [20, 39] width 10 height 10
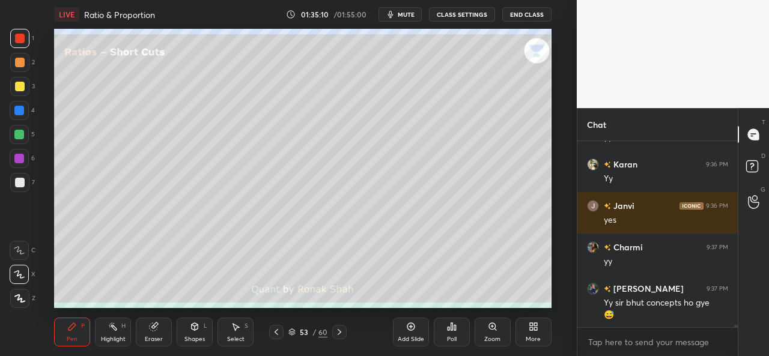
click at [16, 129] on div at bounding box center [19, 134] width 19 height 19
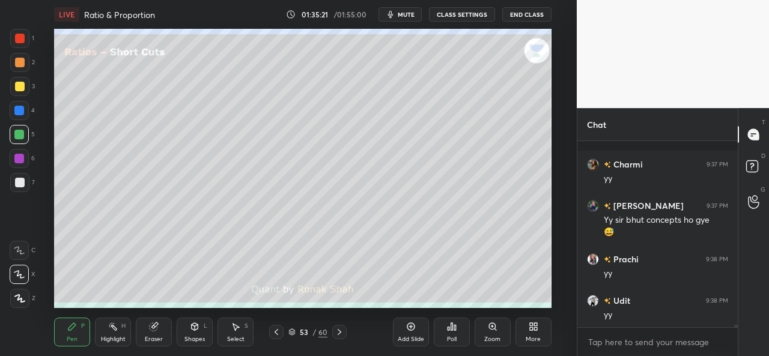
scroll to position [13532, 0]
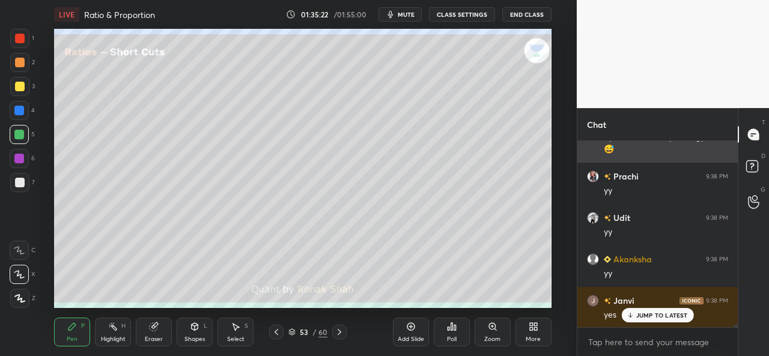
click at [18, 60] on div at bounding box center [20, 63] width 10 height 10
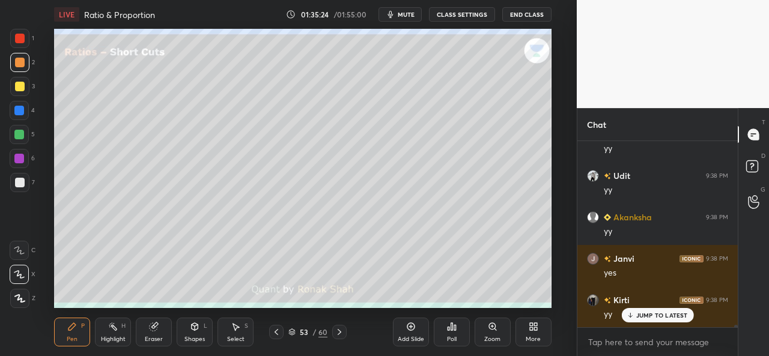
scroll to position [13615, 0]
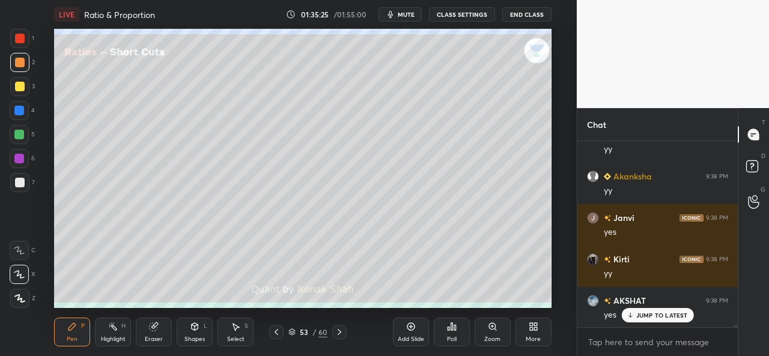
click at [16, 133] on div at bounding box center [19, 135] width 10 height 10
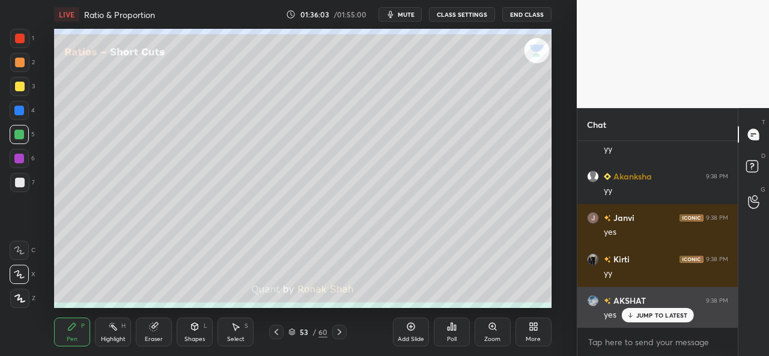
click at [642, 313] on p "JUMP TO LATEST" at bounding box center [663, 315] width 52 height 7
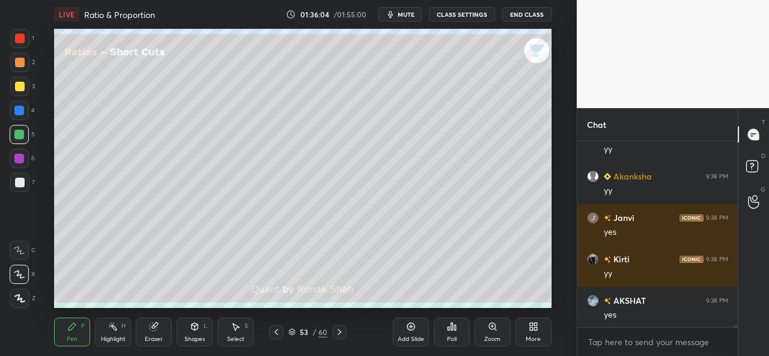
click at [192, 334] on div "Shapes L" at bounding box center [195, 332] width 36 height 29
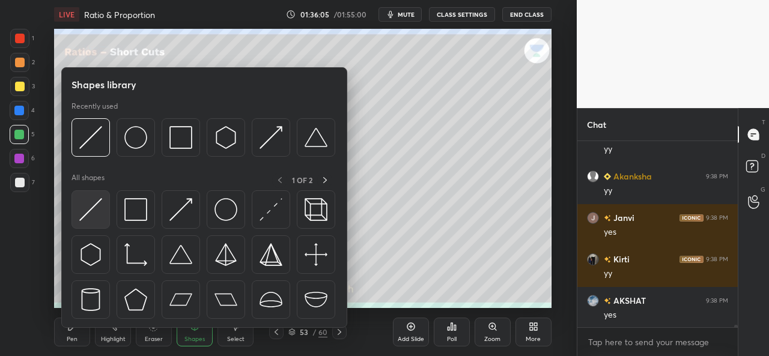
click at [100, 212] on img at bounding box center [90, 209] width 23 height 23
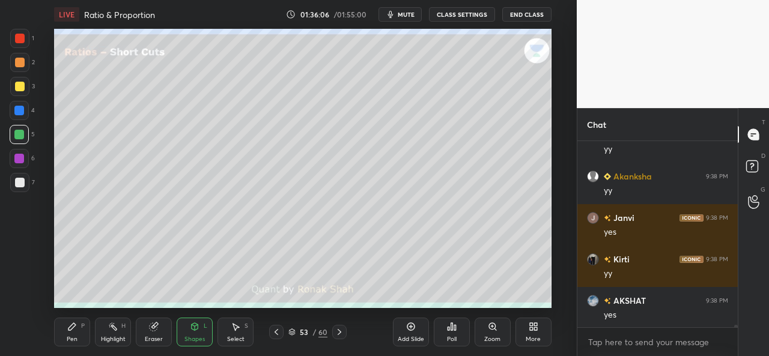
click at [17, 180] on div at bounding box center [20, 183] width 10 height 10
click at [66, 330] on div "Pen P" at bounding box center [72, 332] width 36 height 29
click at [16, 60] on div at bounding box center [20, 63] width 10 height 10
click at [18, 34] on div at bounding box center [20, 39] width 10 height 10
click at [20, 133] on div at bounding box center [19, 135] width 10 height 10
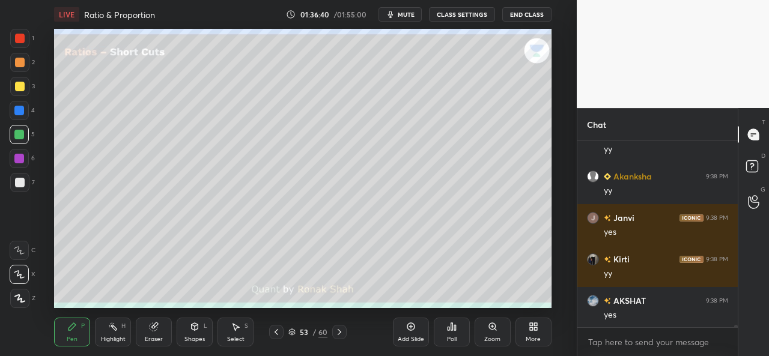
click at [414, 334] on div "Add Slide" at bounding box center [411, 332] width 36 height 29
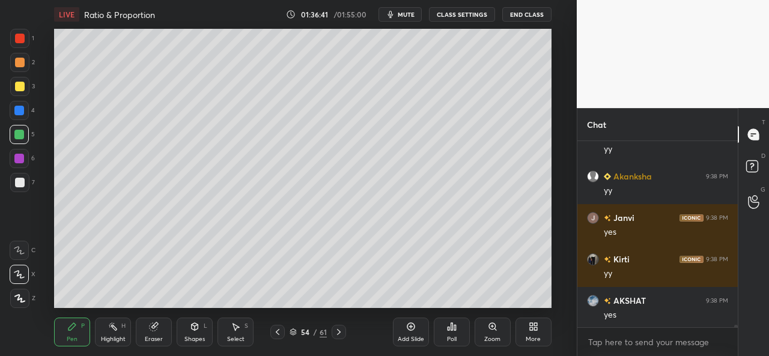
click at [16, 81] on div at bounding box center [19, 86] width 19 height 19
click at [19, 135] on div at bounding box center [19, 135] width 10 height 10
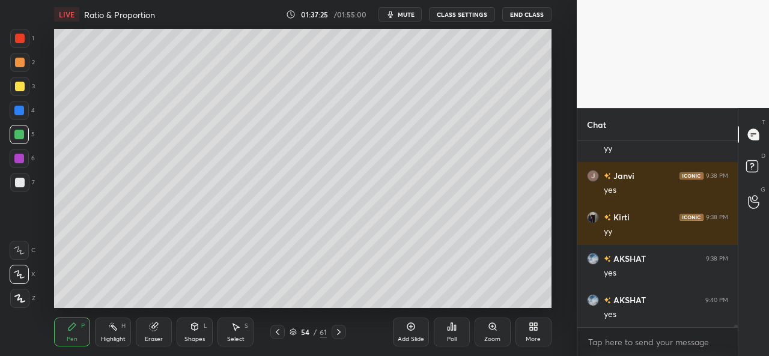
click at [20, 85] on div at bounding box center [20, 87] width 10 height 10
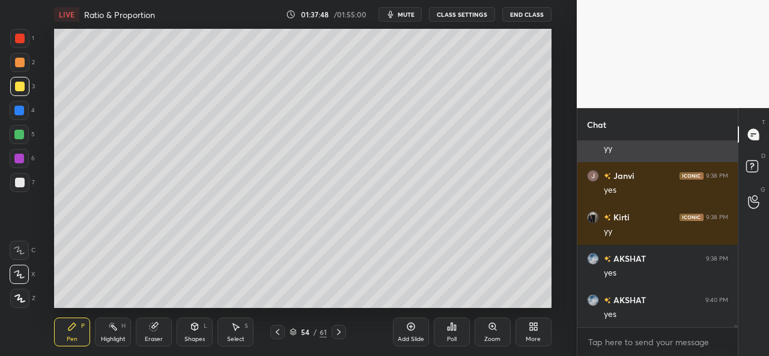
scroll to position [13698, 0]
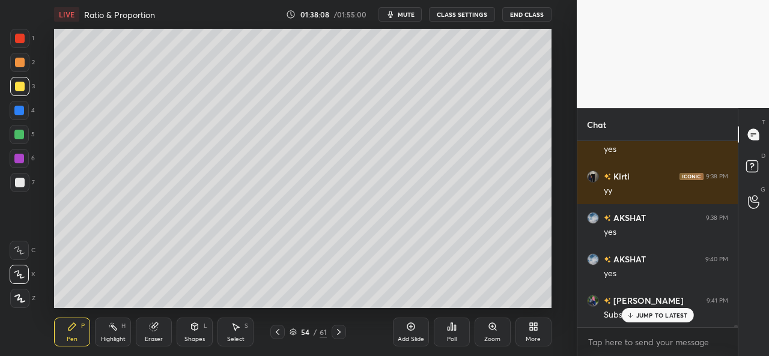
click at [655, 317] on p "JUMP TO LATEST" at bounding box center [663, 315] width 52 height 7
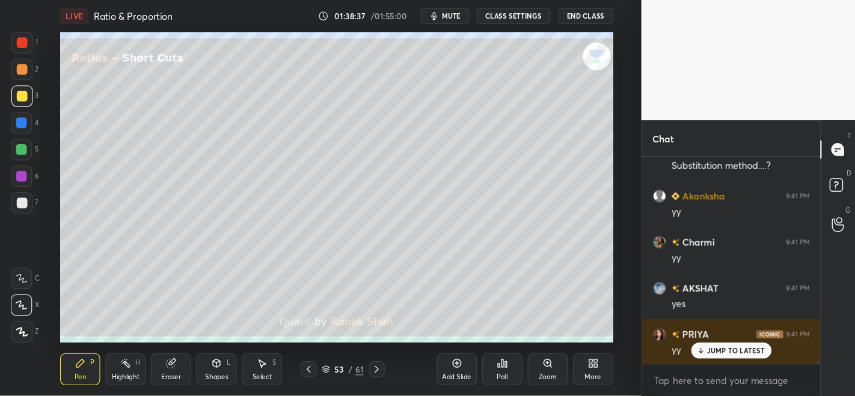
scroll to position [13906, 0]
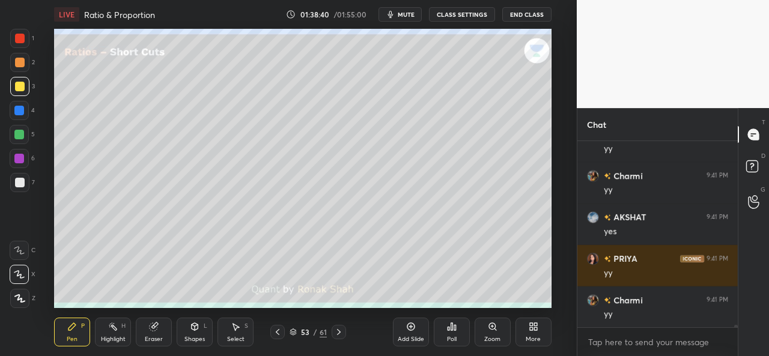
click at [22, 41] on div at bounding box center [20, 39] width 10 height 10
click at [17, 88] on div at bounding box center [20, 87] width 10 height 10
click at [16, 132] on div at bounding box center [19, 135] width 10 height 10
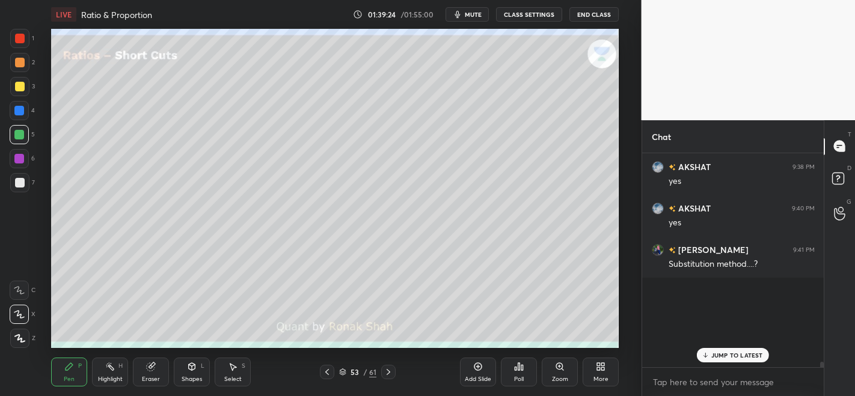
scroll to position [13248, 0]
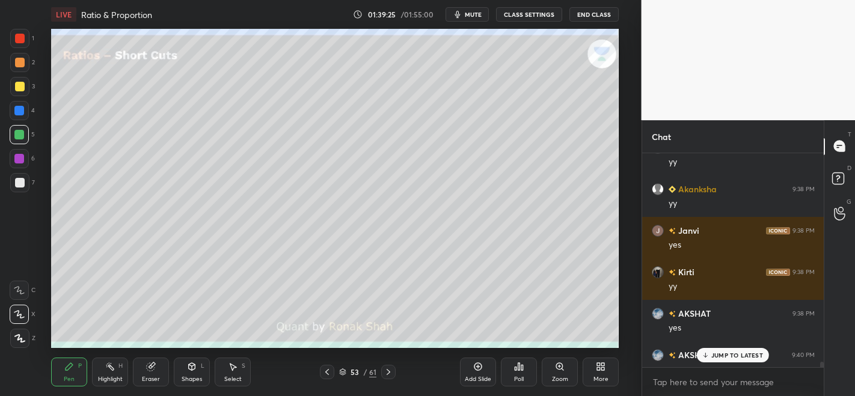
click at [710, 356] on div "JUMP TO LATEST" at bounding box center [733, 355] width 72 height 14
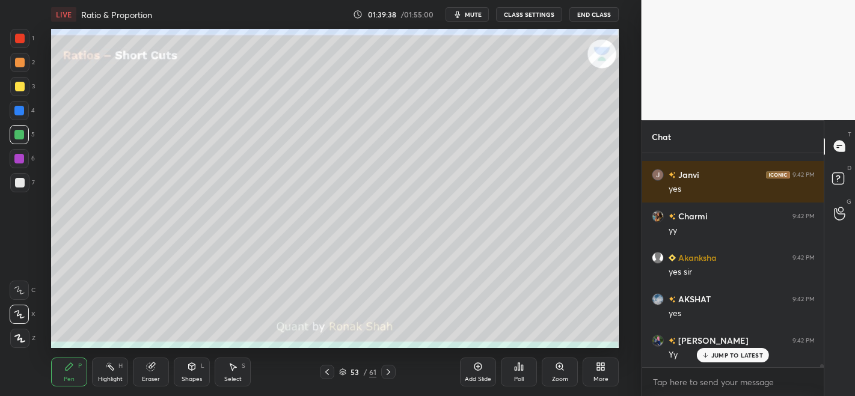
scroll to position [13802, 0]
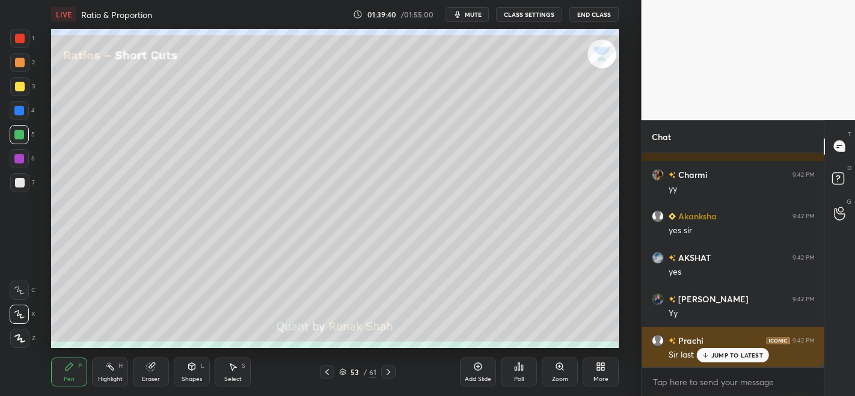
click at [726, 356] on p "JUMP TO LATEST" at bounding box center [737, 355] width 52 height 7
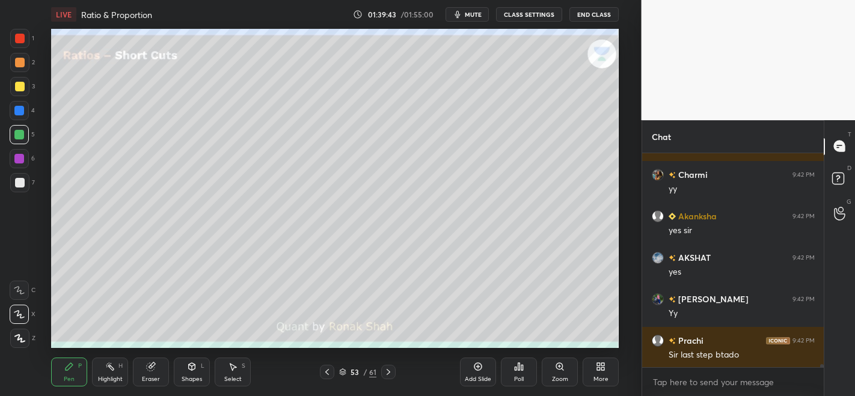
click at [386, 356] on icon at bounding box center [388, 372] width 10 height 10
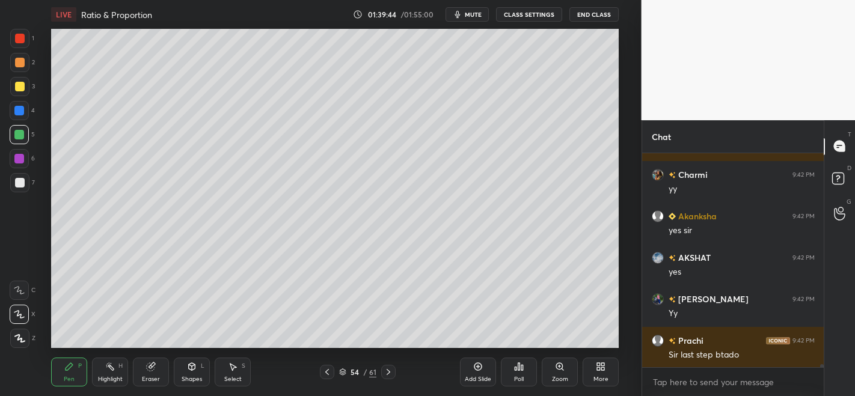
click at [387, 356] on icon at bounding box center [388, 372] width 10 height 10
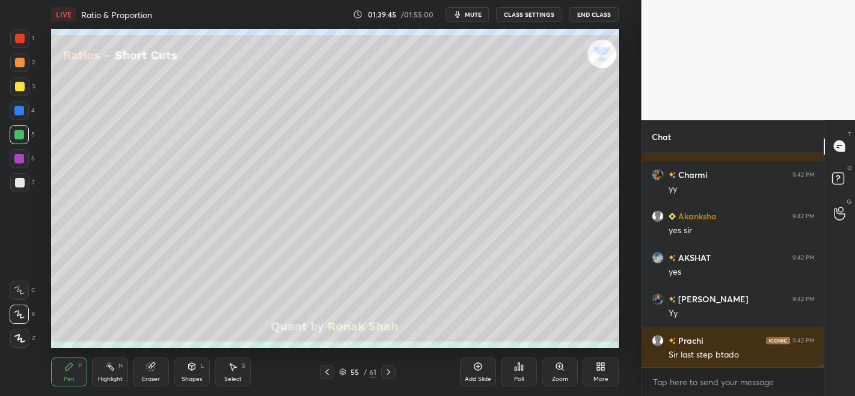
click at [322, 356] on icon at bounding box center [327, 372] width 10 height 10
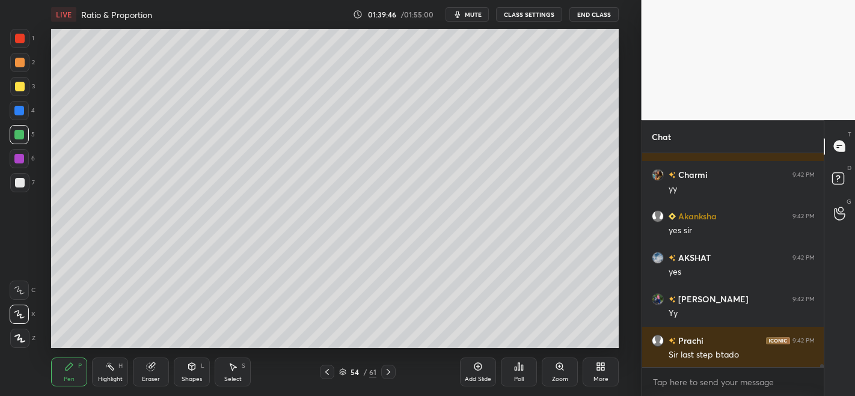
click at [477, 356] on icon at bounding box center [478, 367] width 10 height 10
click at [25, 105] on div at bounding box center [19, 110] width 19 height 19
click at [21, 134] on div at bounding box center [19, 135] width 10 height 10
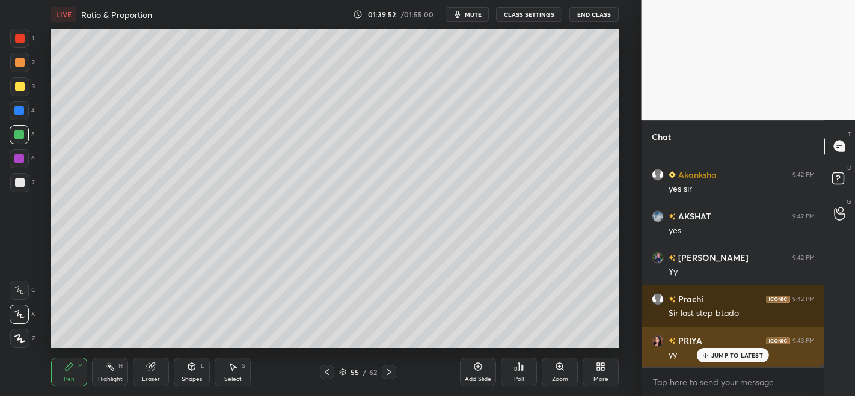
click at [715, 351] on div "JUMP TO LATEST" at bounding box center [733, 355] width 72 height 14
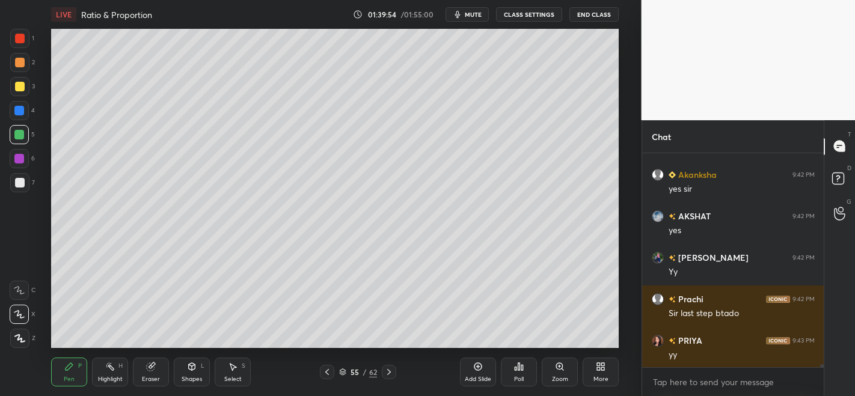
click at [14, 106] on div at bounding box center [19, 110] width 19 height 19
click at [19, 38] on div at bounding box center [20, 39] width 10 height 10
click at [17, 88] on div at bounding box center [20, 87] width 10 height 10
click at [237, 356] on div "Select" at bounding box center [232, 379] width 17 height 6
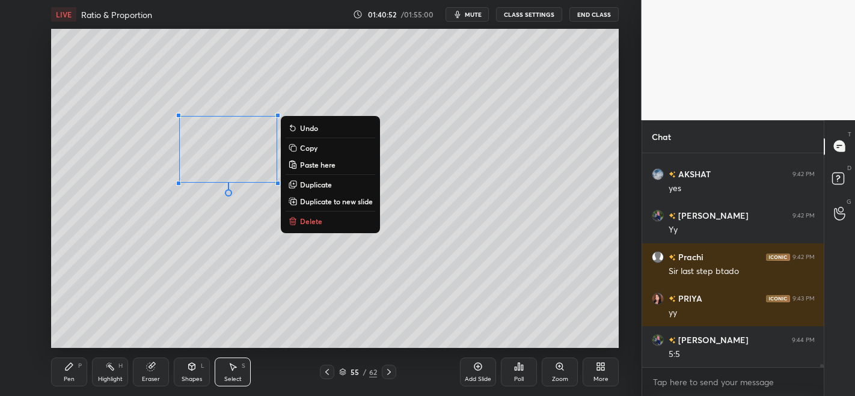
scroll to position [13927, 0]
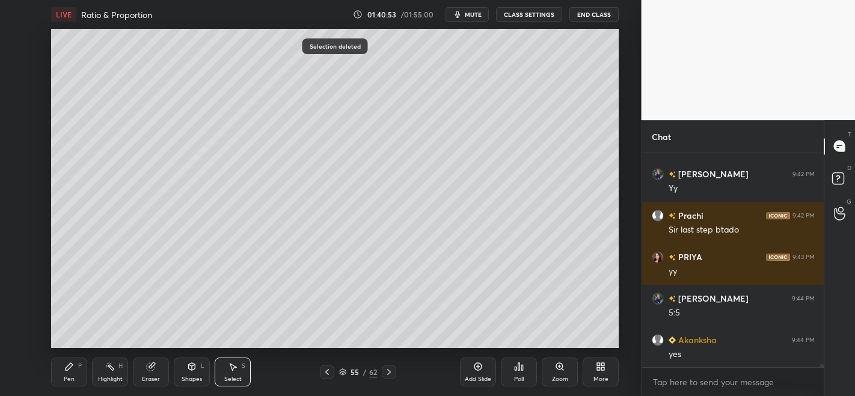
click at [68, 356] on icon at bounding box center [69, 366] width 7 height 7
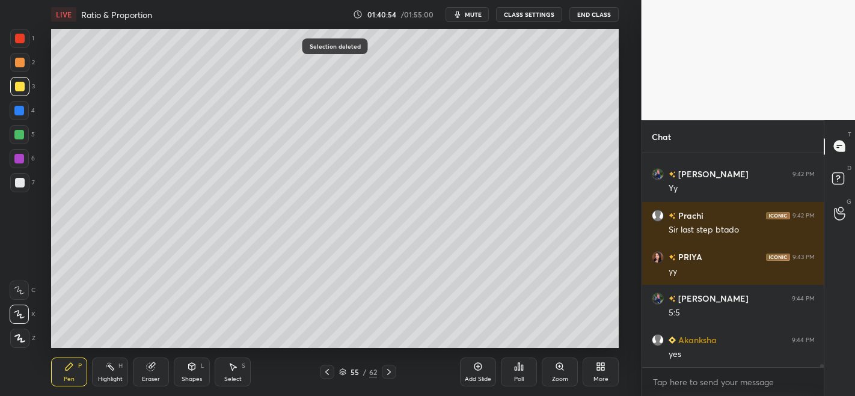
scroll to position [13968, 0]
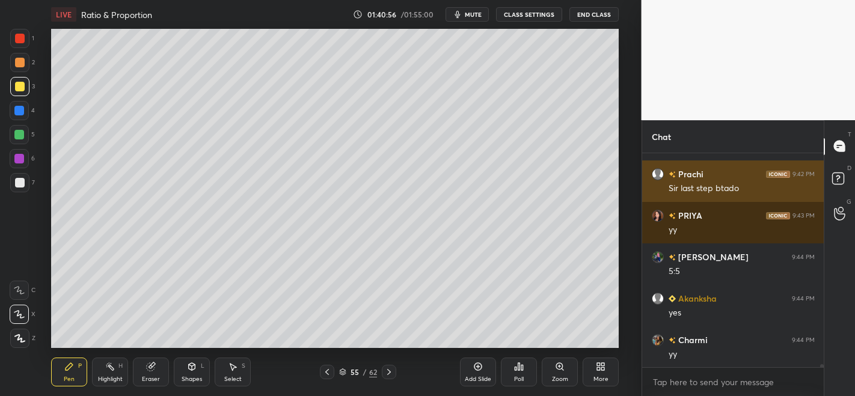
click at [16, 133] on div at bounding box center [19, 135] width 10 height 10
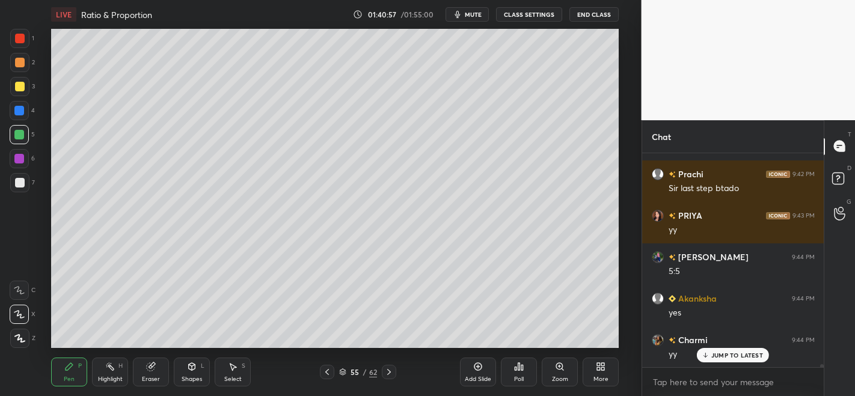
scroll to position [14009, 0]
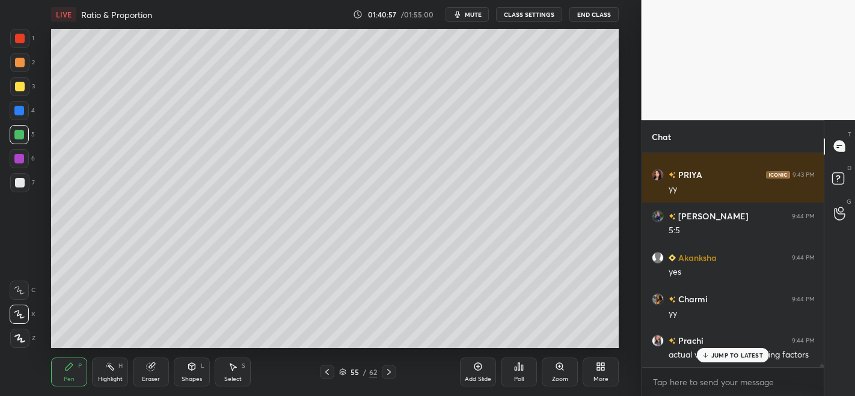
click at [21, 87] on div at bounding box center [20, 87] width 10 height 10
click at [719, 353] on p "JUMP TO LATEST" at bounding box center [737, 355] width 52 height 7
click at [20, 131] on div at bounding box center [19, 135] width 10 height 10
click at [18, 88] on div at bounding box center [20, 87] width 10 height 10
click at [18, 32] on div at bounding box center [19, 38] width 19 height 19
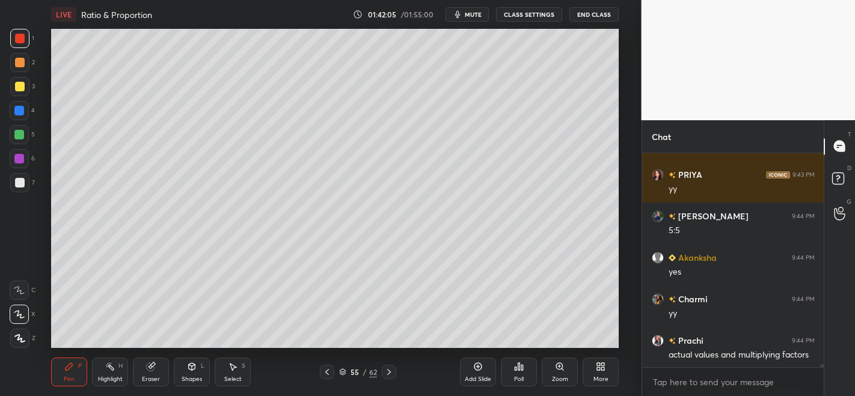
click at [22, 88] on div at bounding box center [20, 87] width 10 height 10
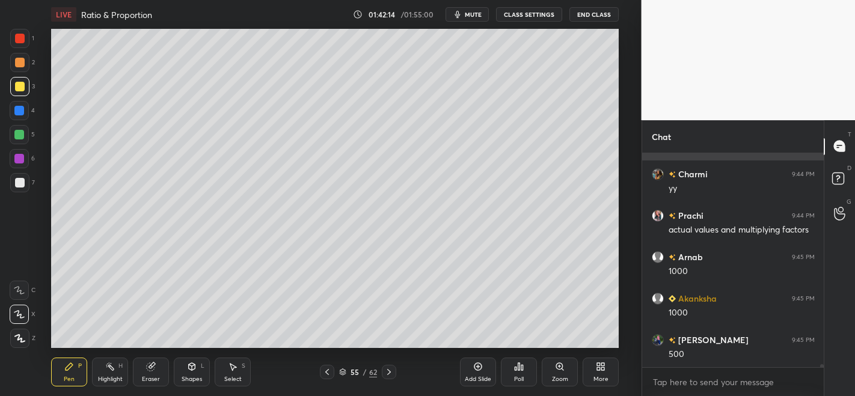
scroll to position [14176, 0]
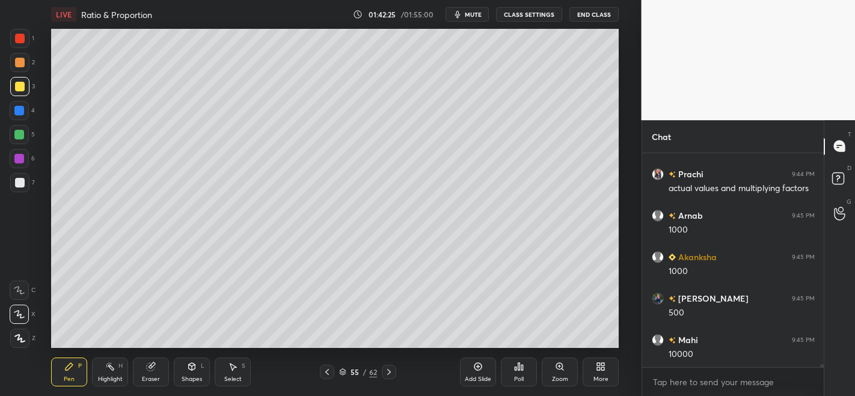
click at [17, 131] on div at bounding box center [19, 135] width 10 height 10
click at [20, 87] on div at bounding box center [20, 87] width 10 height 10
click at [19, 134] on div at bounding box center [19, 135] width 10 height 10
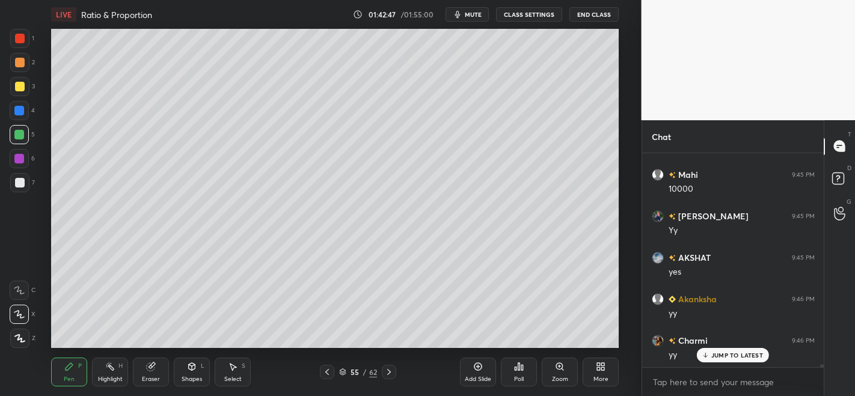
scroll to position [14383, 0]
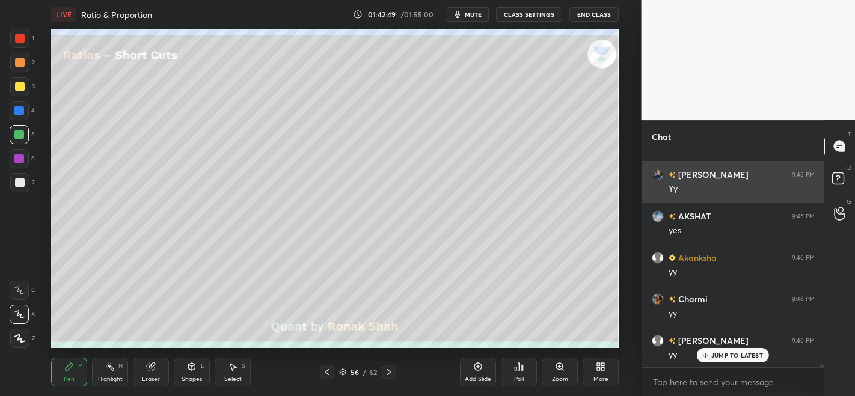
click at [726, 352] on p "JUMP TO LATEST" at bounding box center [737, 355] width 52 height 7
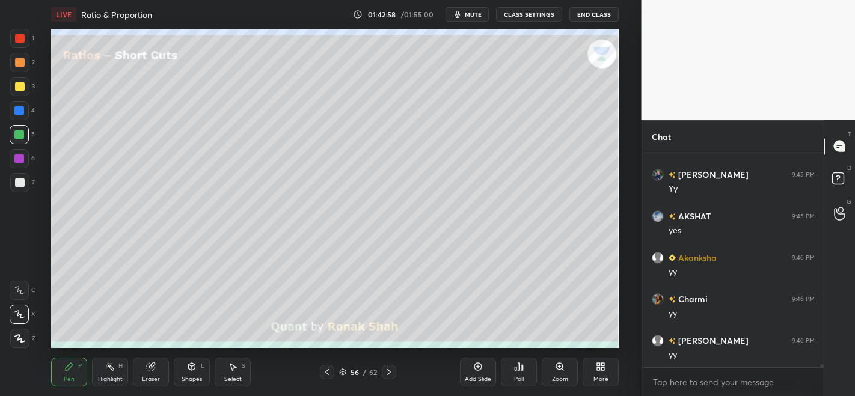
click at [19, 31] on div at bounding box center [19, 38] width 19 height 19
click at [16, 107] on div at bounding box center [19, 111] width 10 height 10
click at [20, 132] on div at bounding box center [19, 135] width 10 height 10
click at [19, 87] on div at bounding box center [20, 87] width 10 height 10
click at [22, 61] on div at bounding box center [20, 63] width 10 height 10
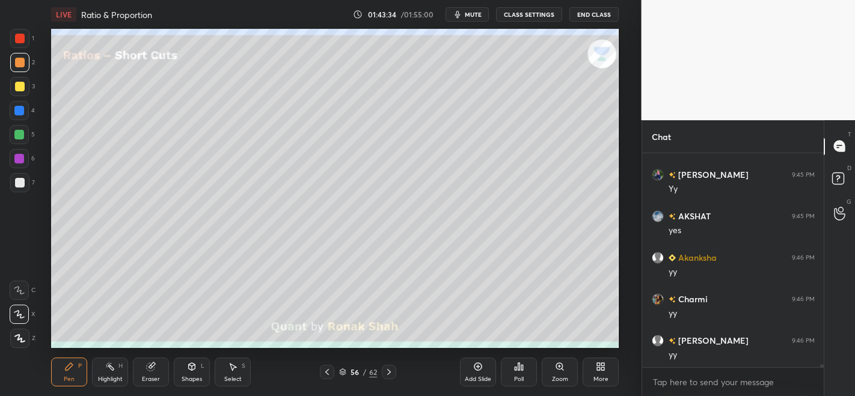
click at [20, 131] on div at bounding box center [19, 135] width 10 height 10
click at [224, 356] on div "Select S" at bounding box center [233, 372] width 36 height 29
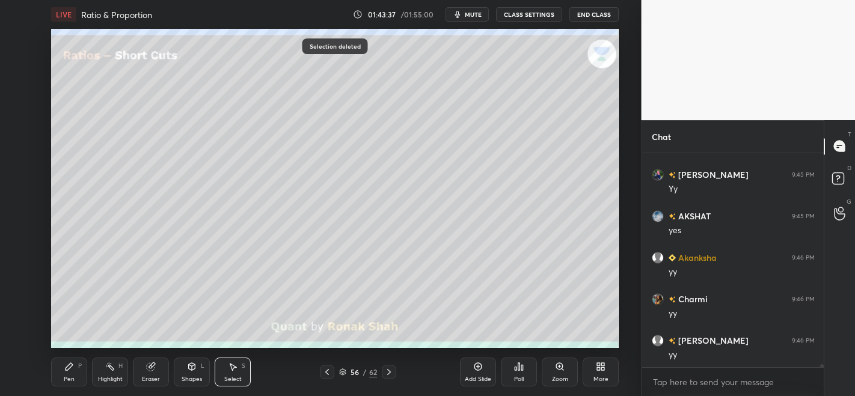
click at [69, 356] on icon at bounding box center [69, 366] width 7 height 7
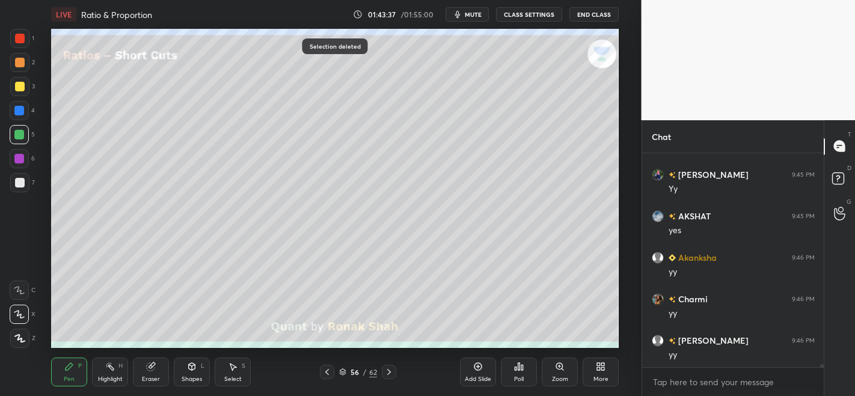
click at [22, 114] on div at bounding box center [19, 111] width 10 height 10
click at [19, 137] on div at bounding box center [19, 135] width 10 height 10
click at [25, 85] on div at bounding box center [19, 86] width 19 height 19
click at [17, 35] on div at bounding box center [20, 39] width 10 height 10
click at [15, 106] on div at bounding box center [19, 111] width 10 height 10
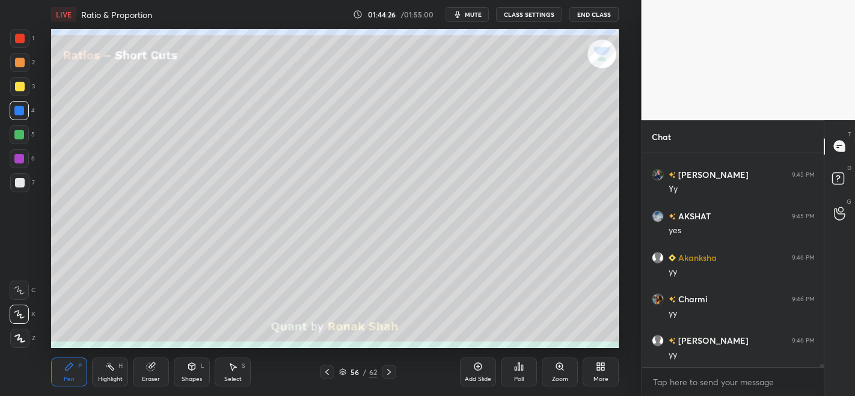
click at [18, 181] on div at bounding box center [20, 183] width 10 height 10
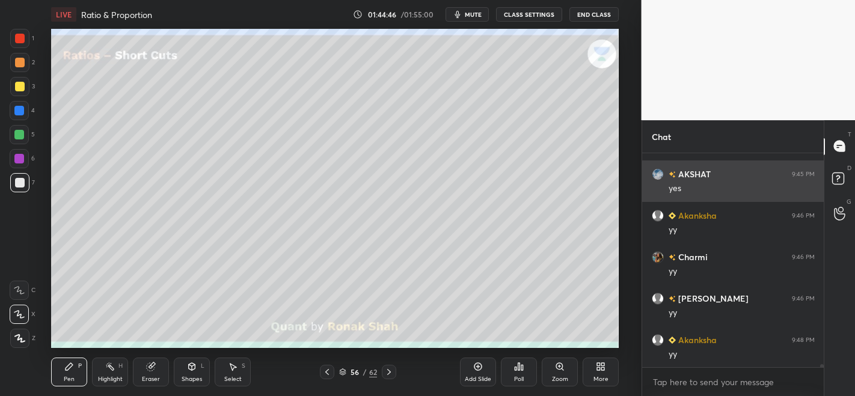
scroll to position [14466, 0]
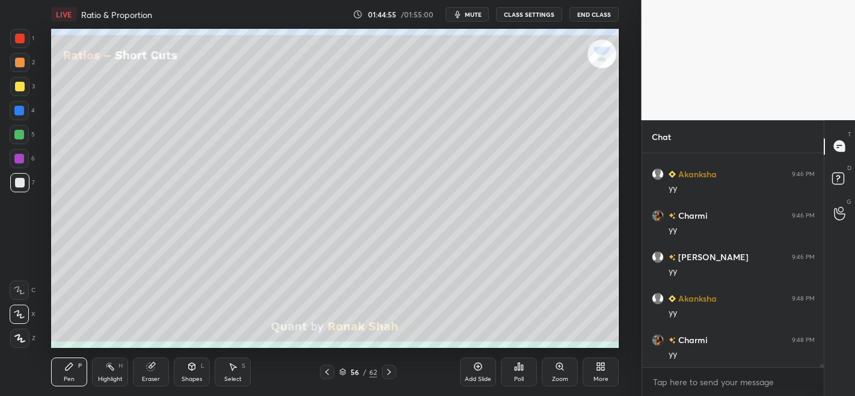
click at [20, 151] on div at bounding box center [19, 158] width 19 height 19
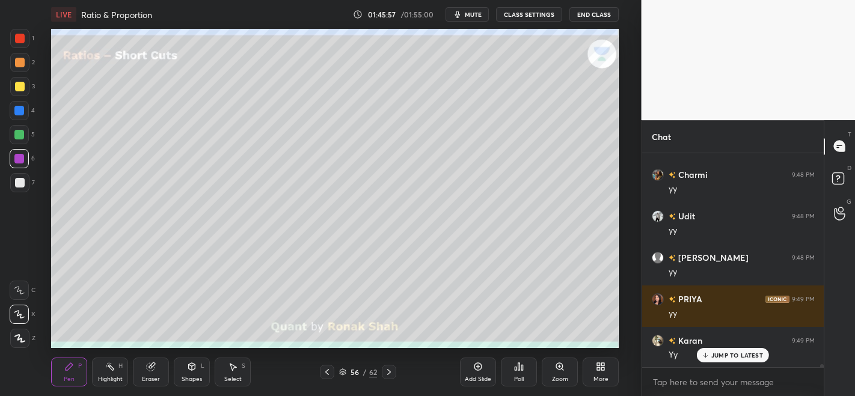
scroll to position [14880, 0]
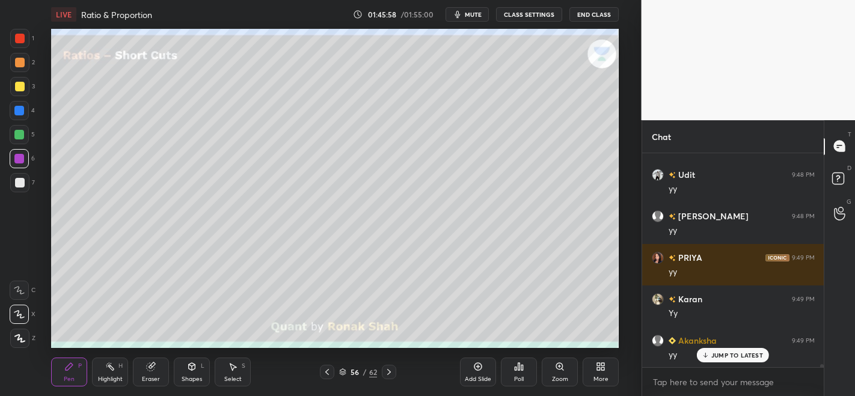
click at [477, 356] on div "Add Slide" at bounding box center [478, 372] width 36 height 29
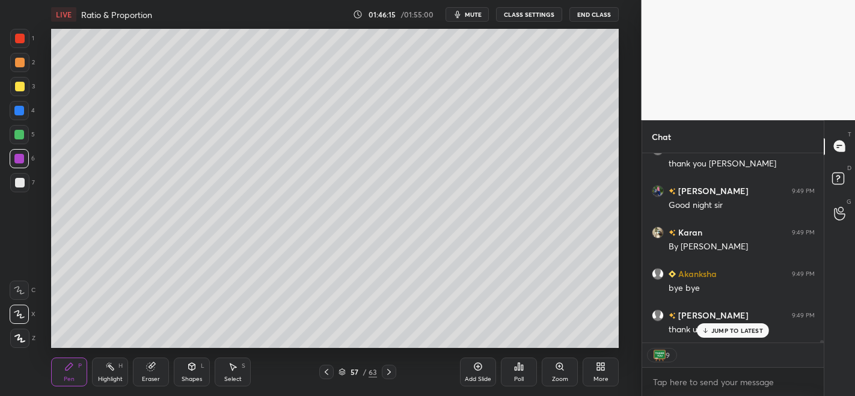
scroll to position [15361, 0]
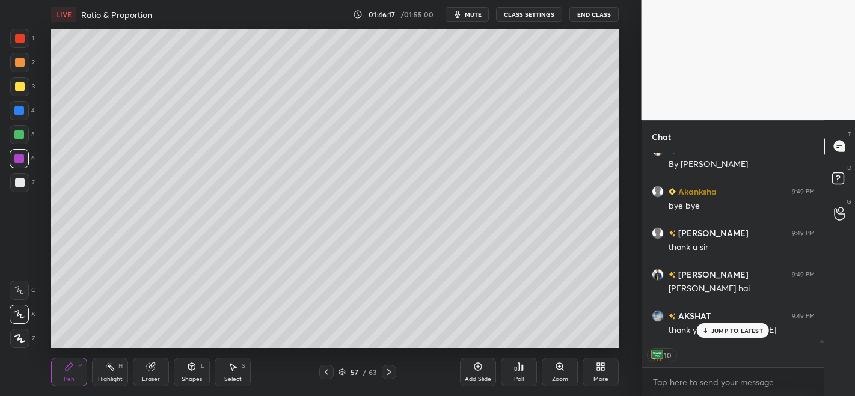
click at [593, 16] on button "End Class" at bounding box center [593, 14] width 49 height 14
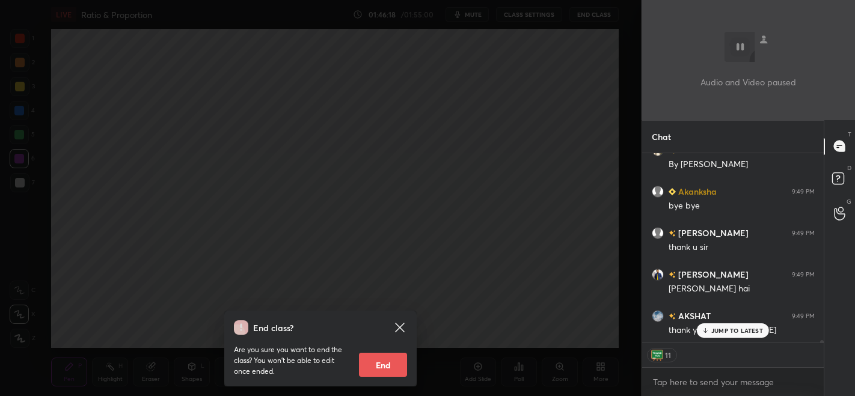
scroll to position [15403, 0]
click at [391, 356] on button "End" at bounding box center [383, 365] width 48 height 24
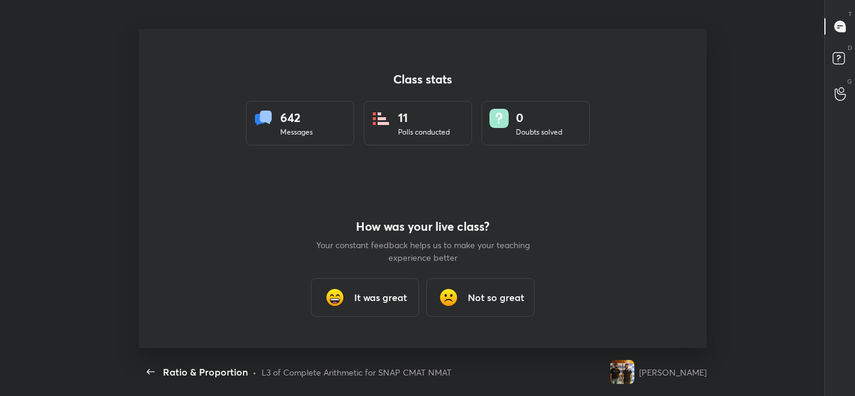
scroll to position [0, 0]
type textarea "x"
